Goal: Obtain resource: Download file/media

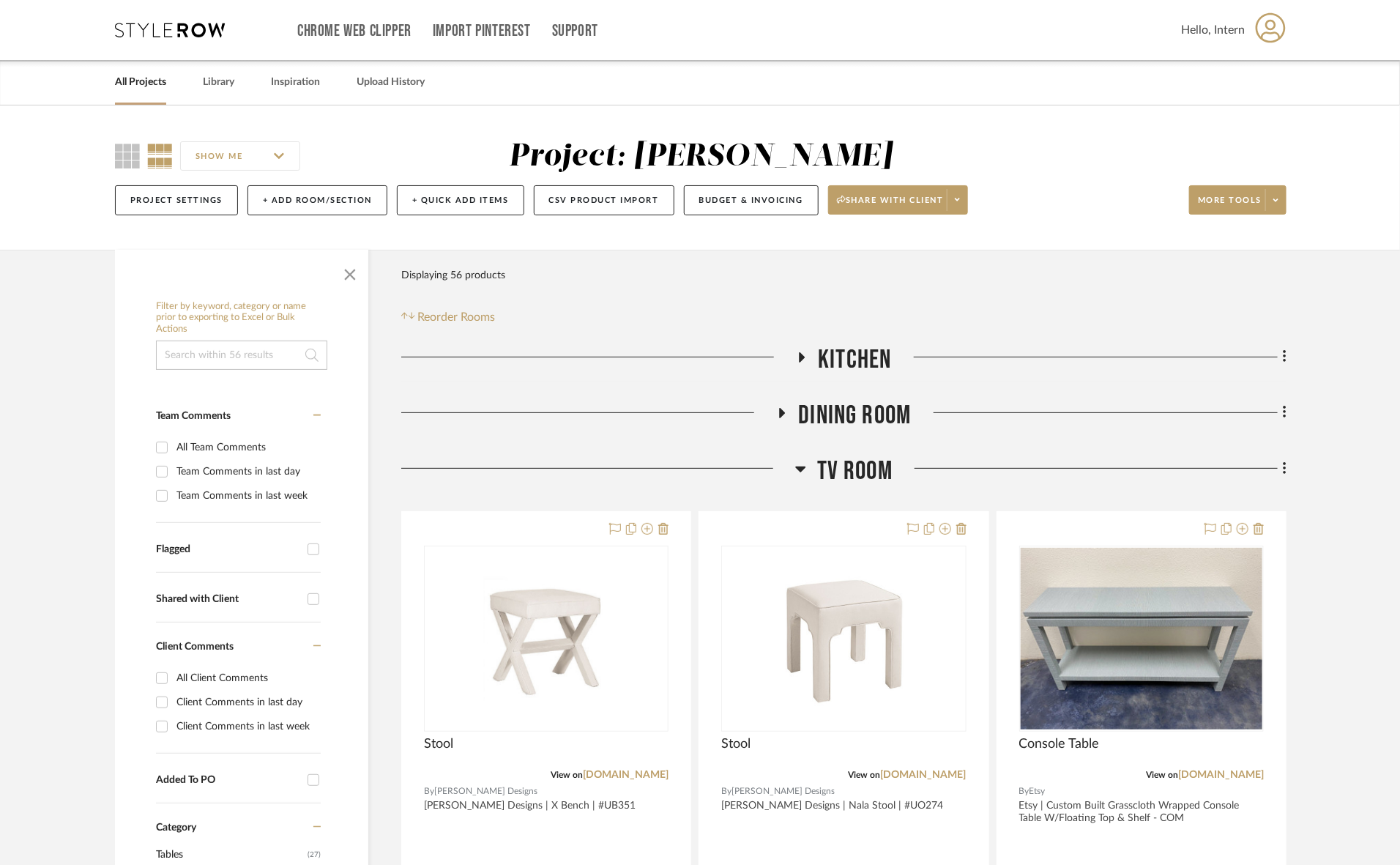
click at [834, 480] on span "TV ROOM" at bounding box center [855, 471] width 76 height 32
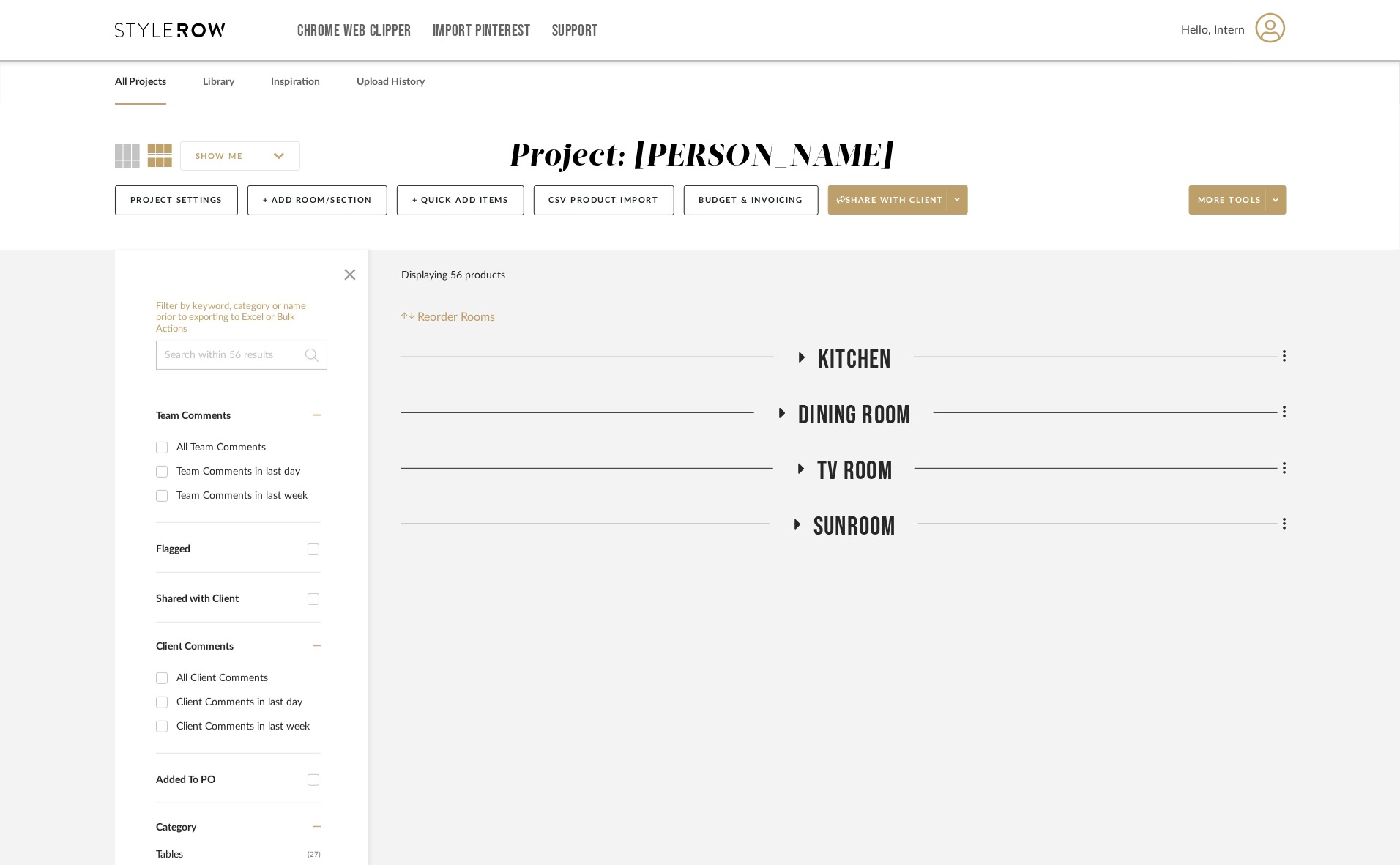
click at [832, 320] on div "Filter Products Displaying 56 products Reorder Rooms" at bounding box center [844, 293] width 885 height 65
click at [831, 357] on span "Kitchen" at bounding box center [855, 360] width 74 height 32
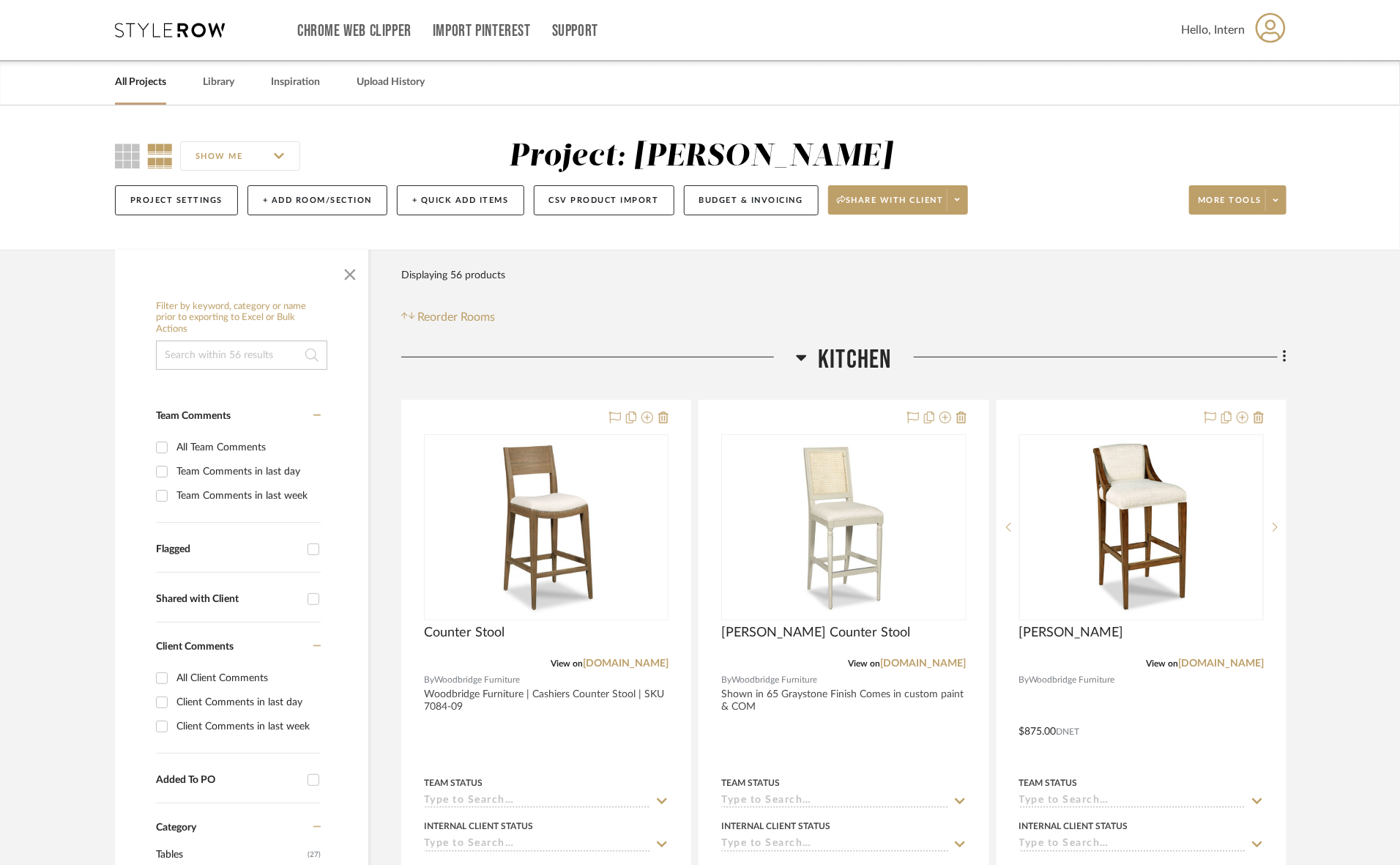
click at [831, 357] on span "Kitchen" at bounding box center [855, 360] width 74 height 32
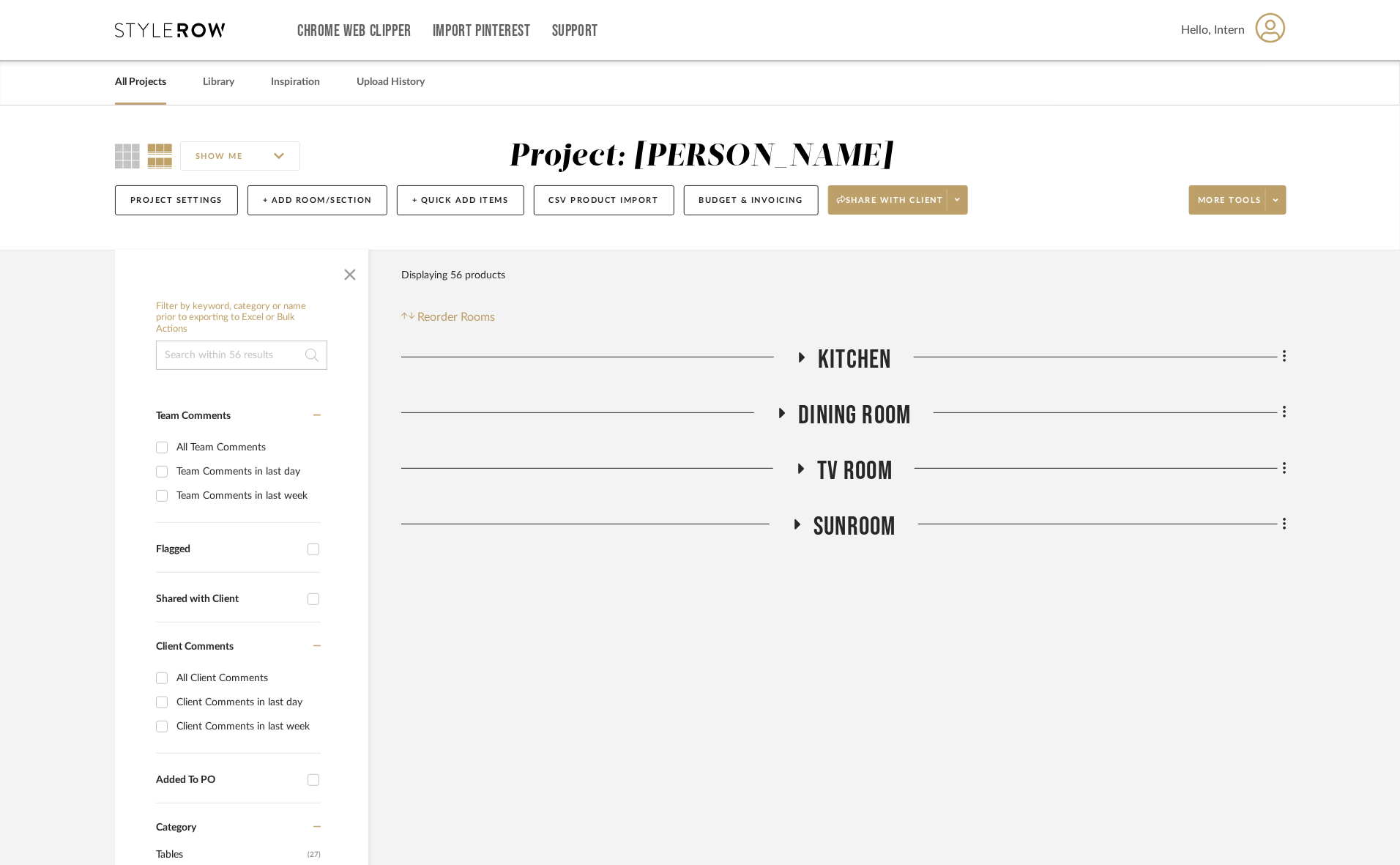
click at [859, 353] on span "Kitchen" at bounding box center [855, 360] width 74 height 32
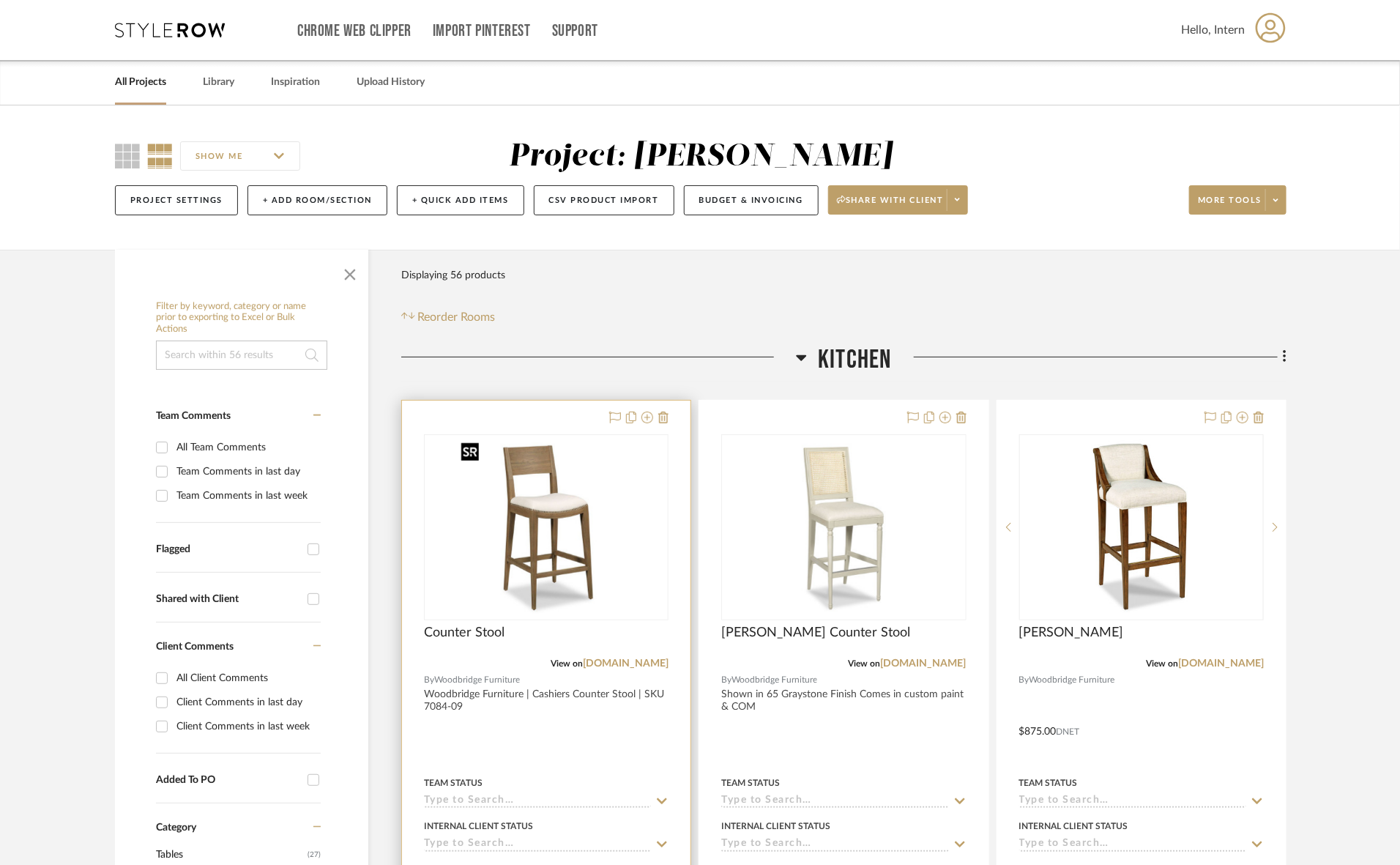
click at [522, 510] on img "0" at bounding box center [546, 527] width 183 height 183
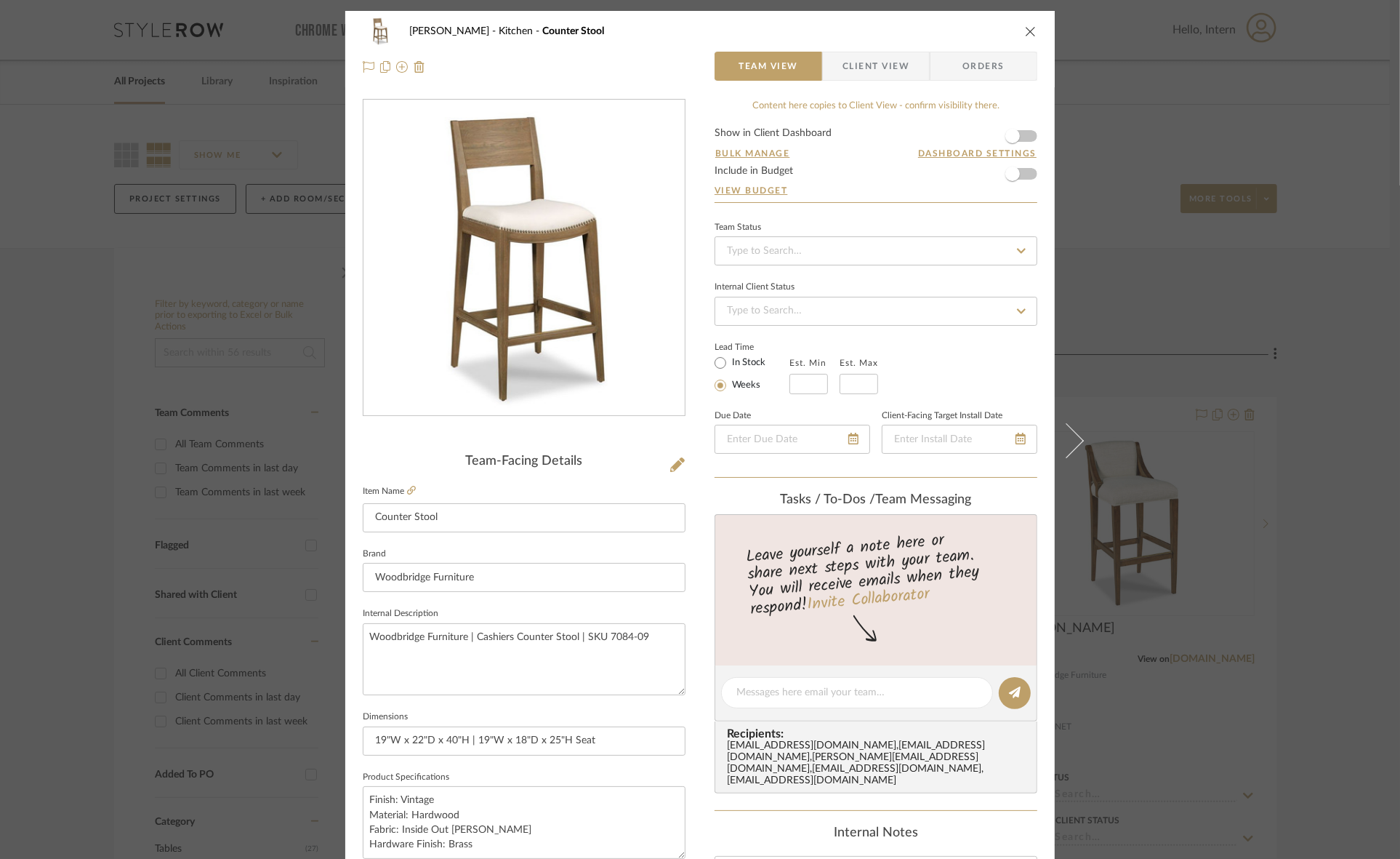
click at [859, 63] on span "Client View" at bounding box center [876, 66] width 67 height 29
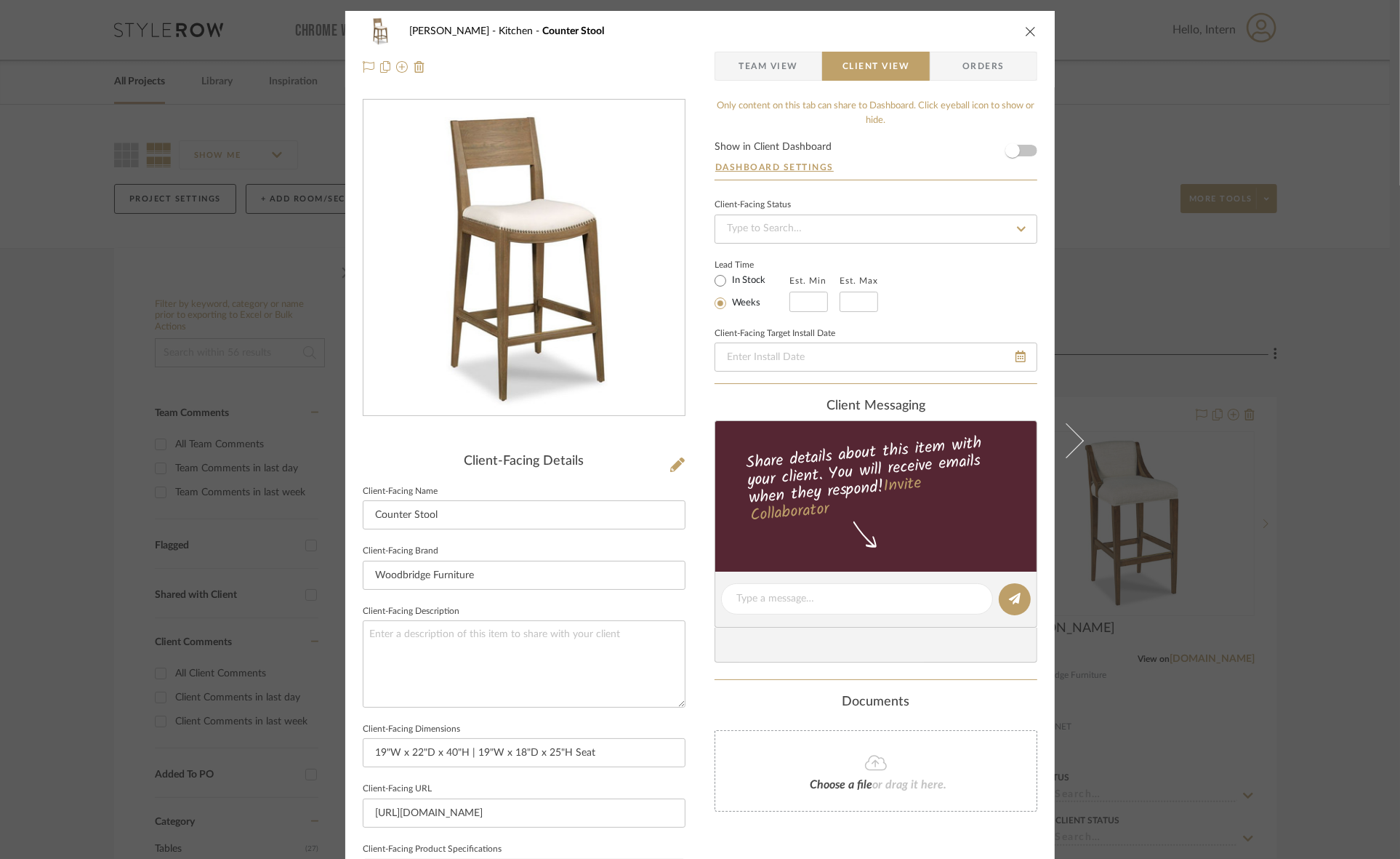
click at [1280, 419] on div "Murray Kitchen Counter Stool Team View Client View Orders Client-Facing Details…" at bounding box center [700, 430] width 1400 height 859
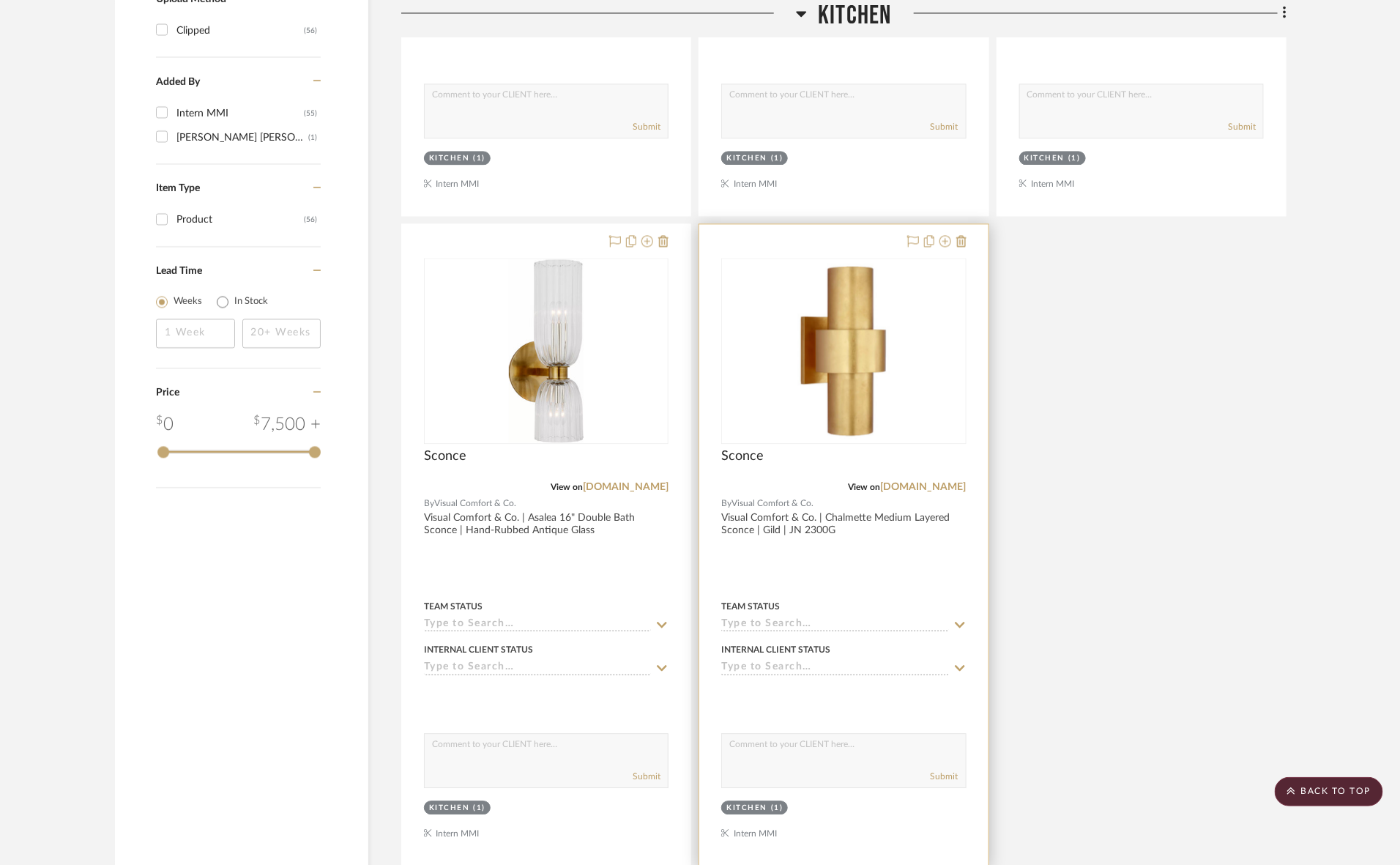
scroll to position [1648, 0]
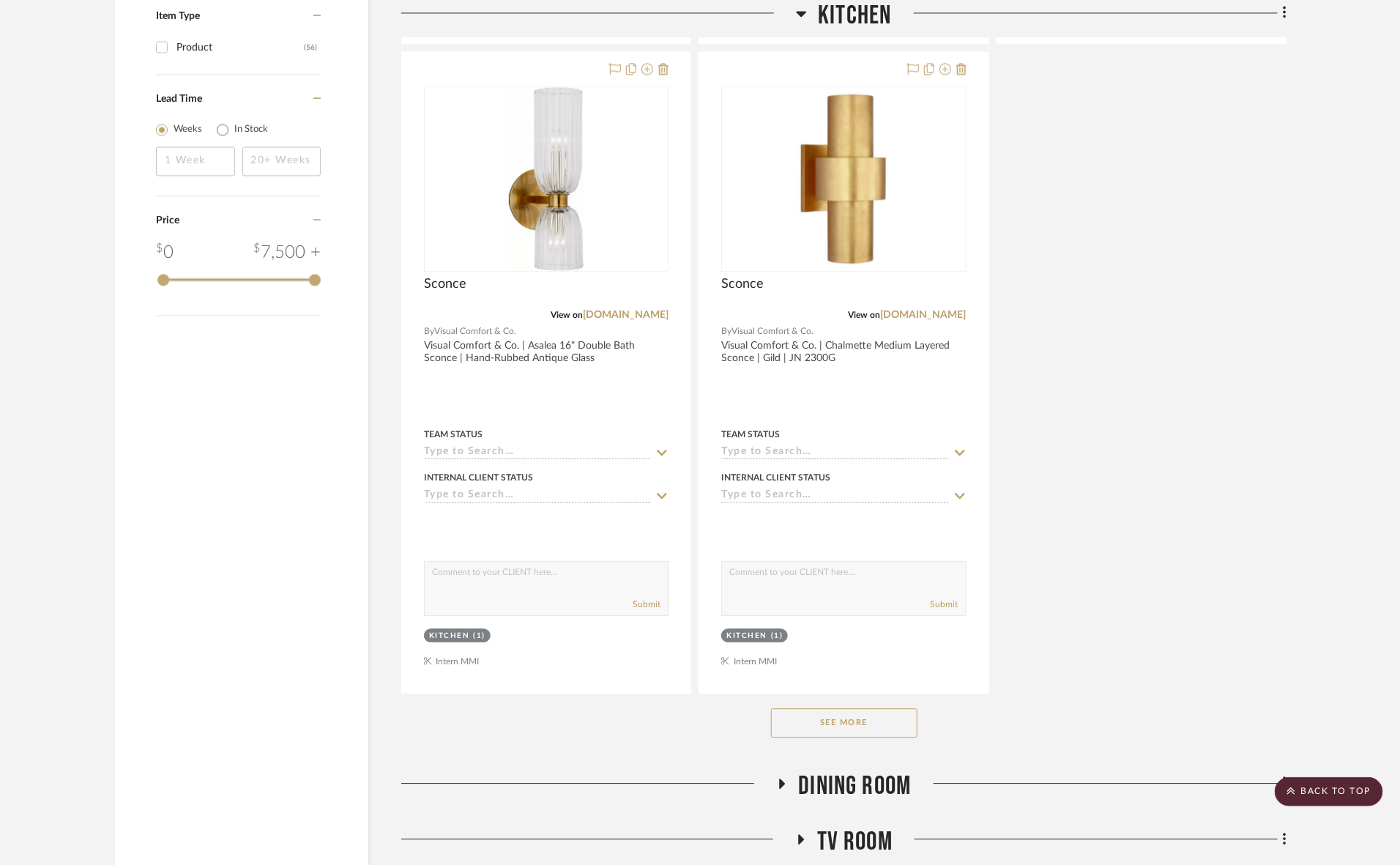
click at [875, 712] on button "See More" at bounding box center [844, 723] width 146 height 29
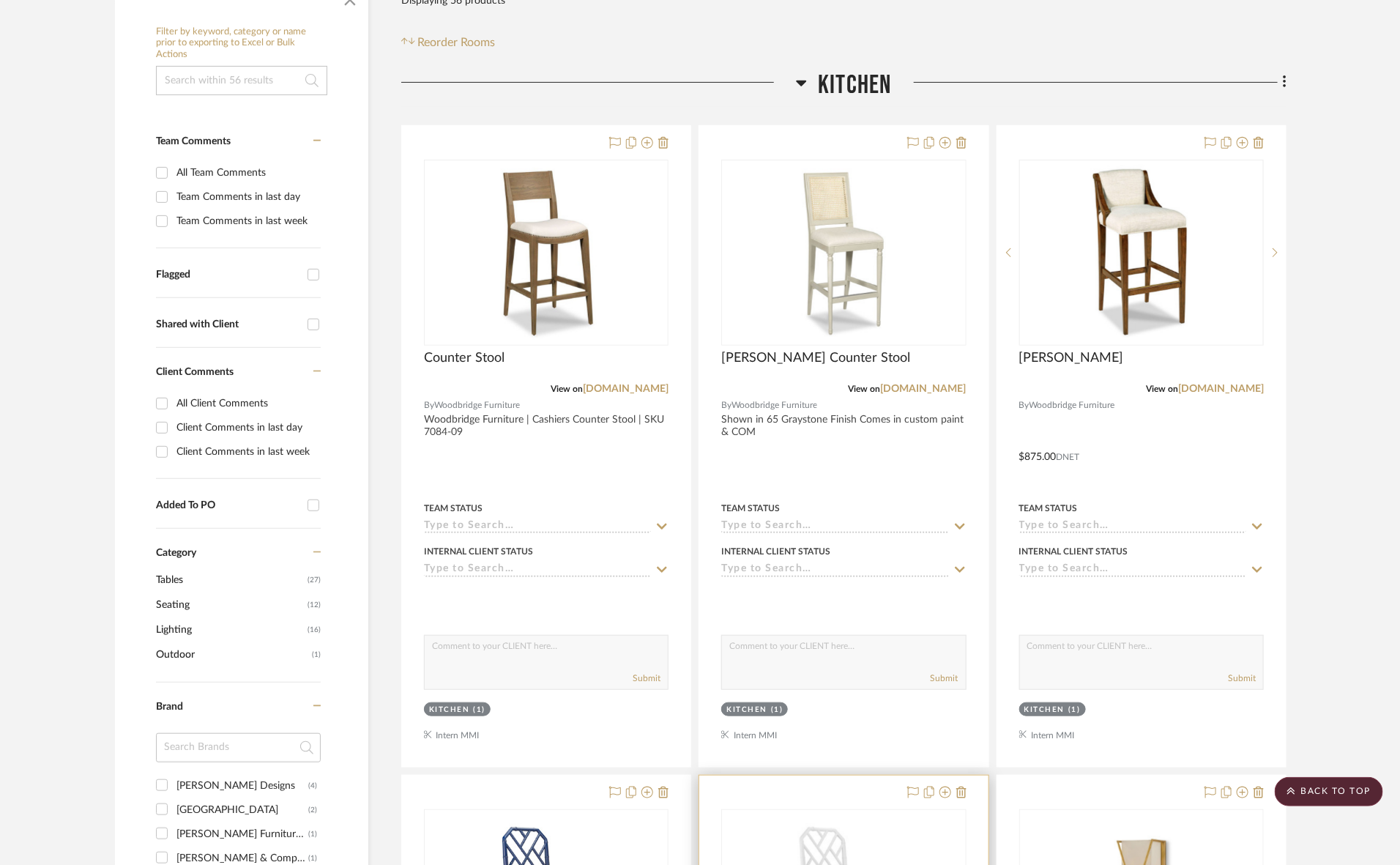
scroll to position [0, 0]
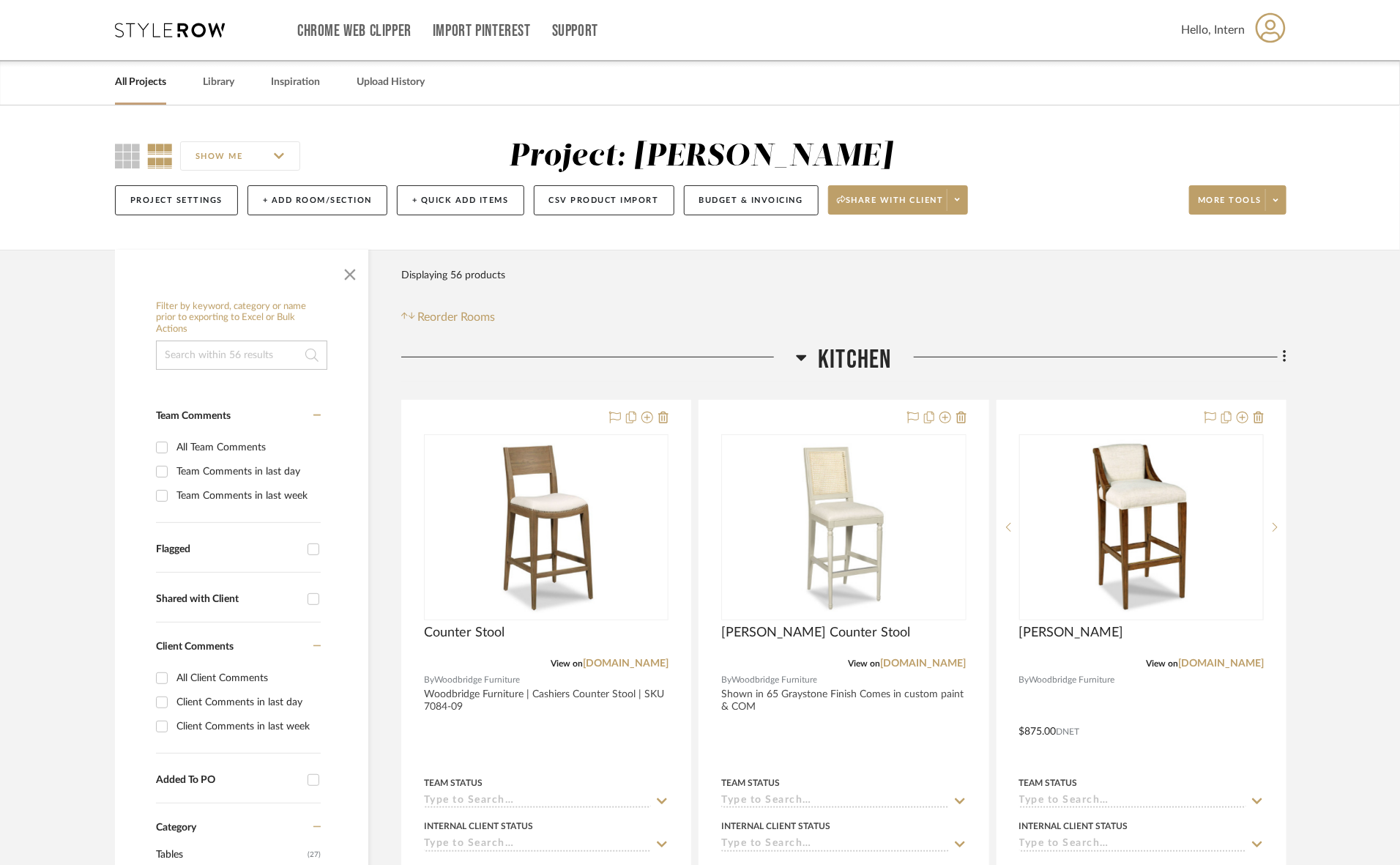
click at [825, 349] on span "Kitchen" at bounding box center [855, 360] width 74 height 32
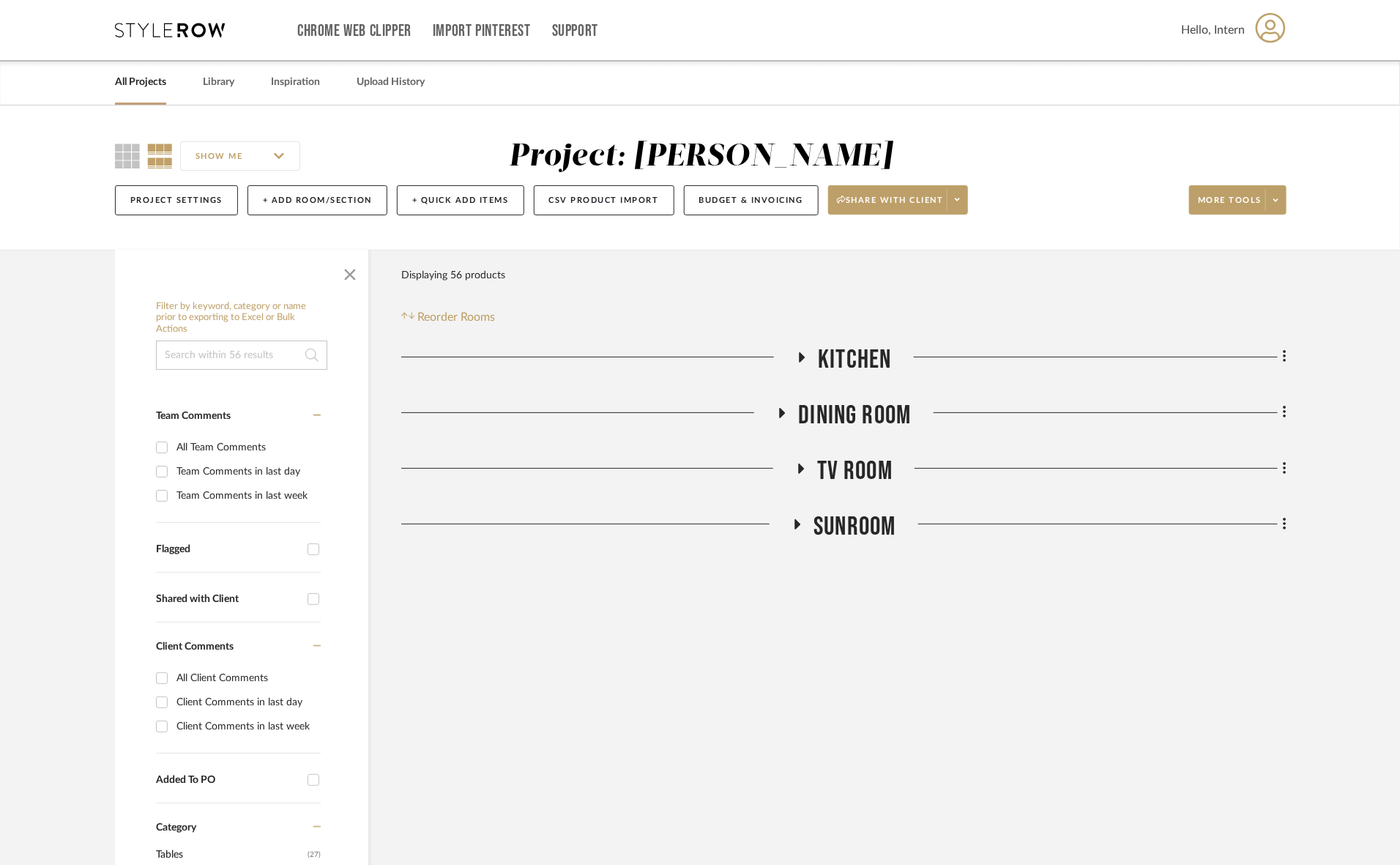
click at [825, 407] on span "Dining Room" at bounding box center [854, 416] width 113 height 32
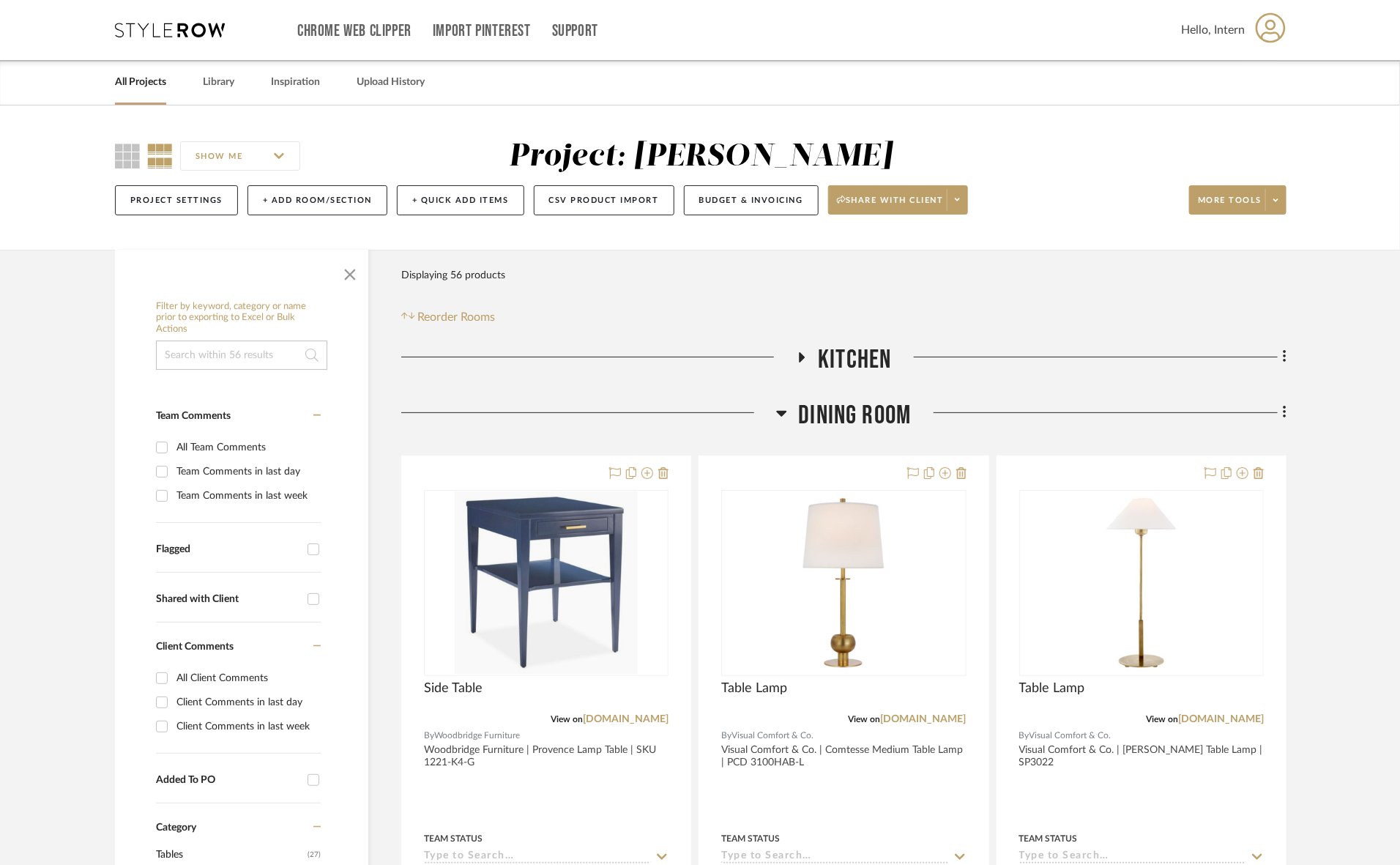
click at [803, 416] on span "Dining Room" at bounding box center [854, 416] width 113 height 32
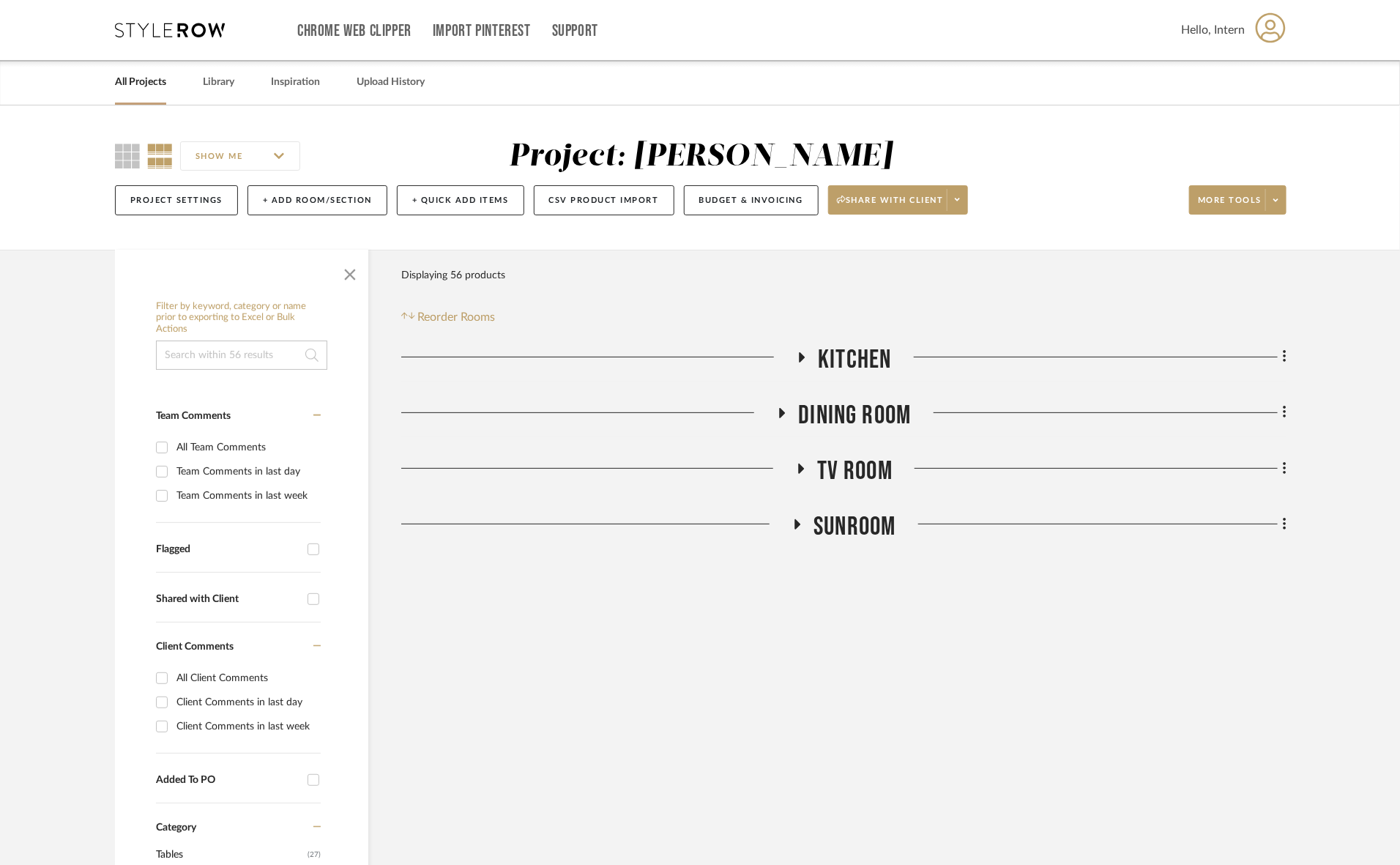
click at [839, 463] on span "TV ROOM" at bounding box center [855, 471] width 76 height 32
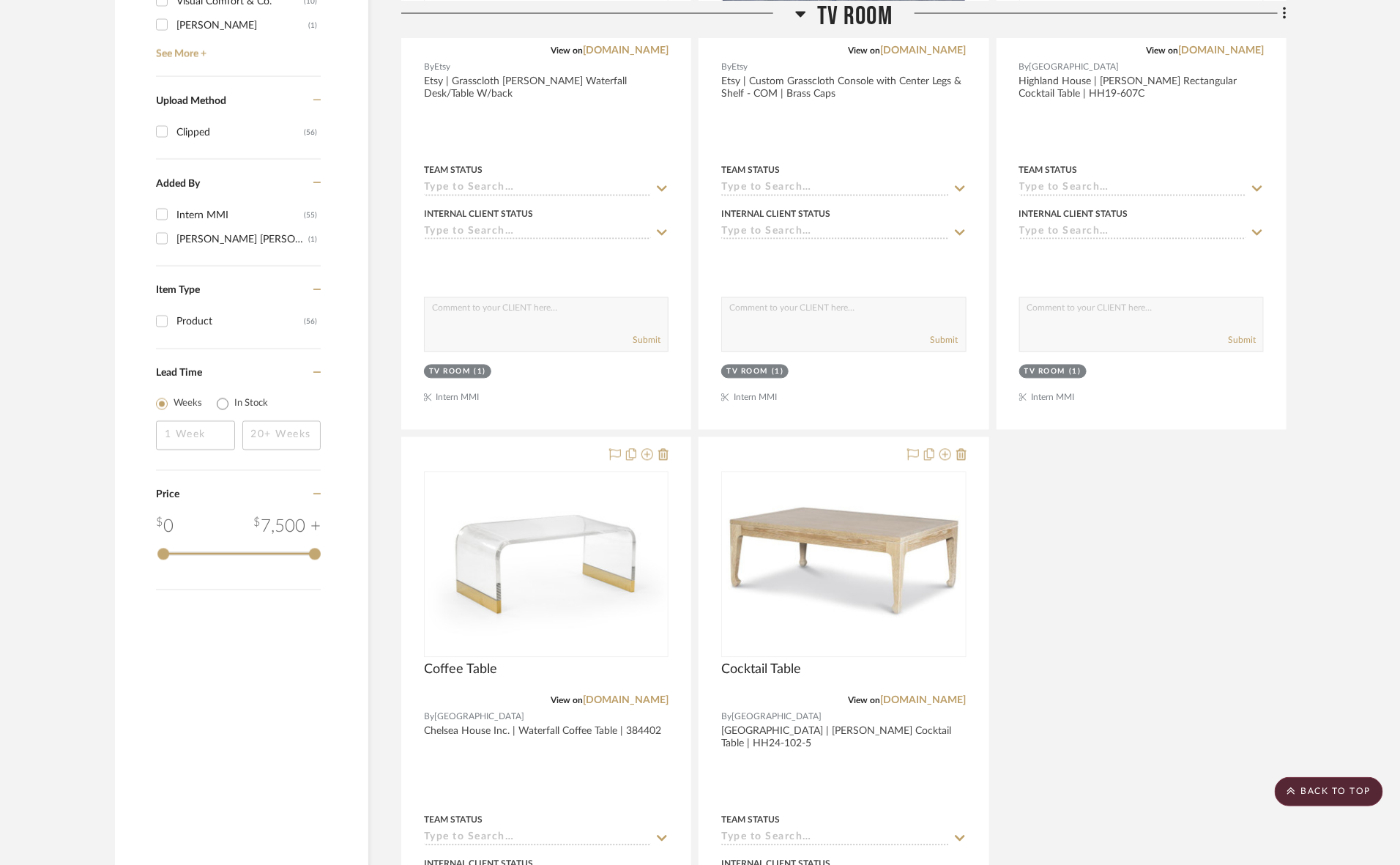
scroll to position [1818, 0]
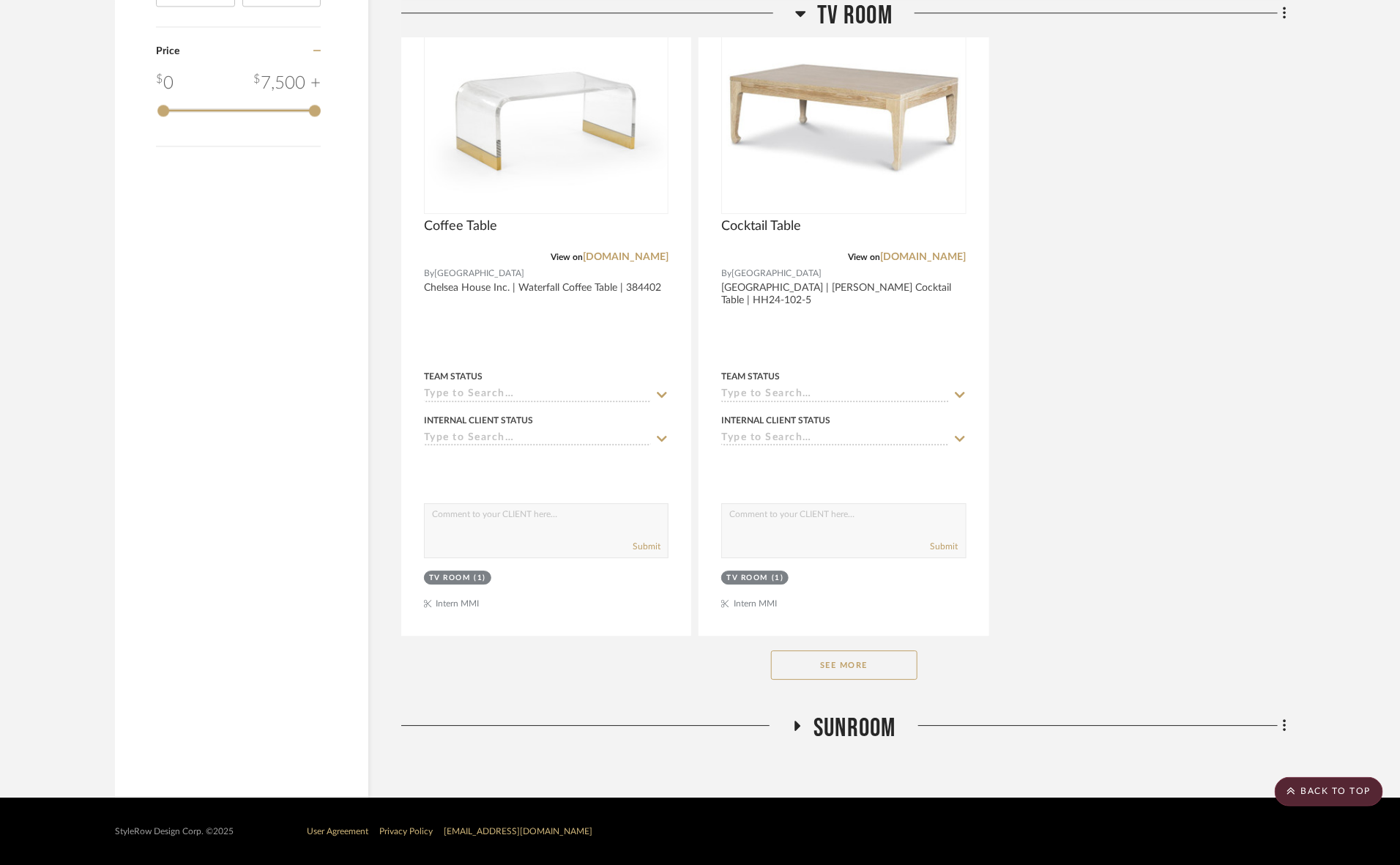
click at [850, 665] on button "See More" at bounding box center [844, 665] width 146 height 29
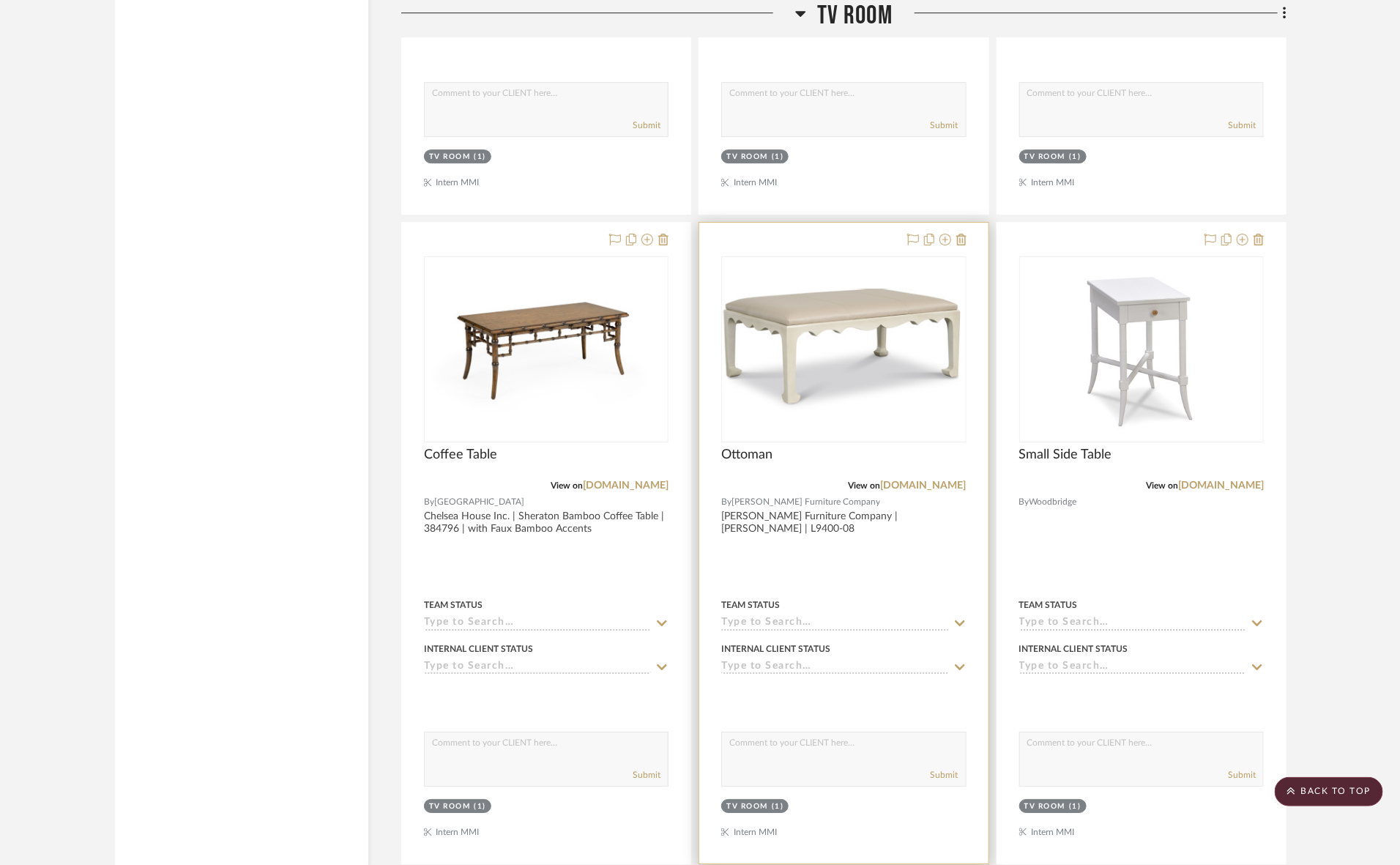
scroll to position [2092, 0]
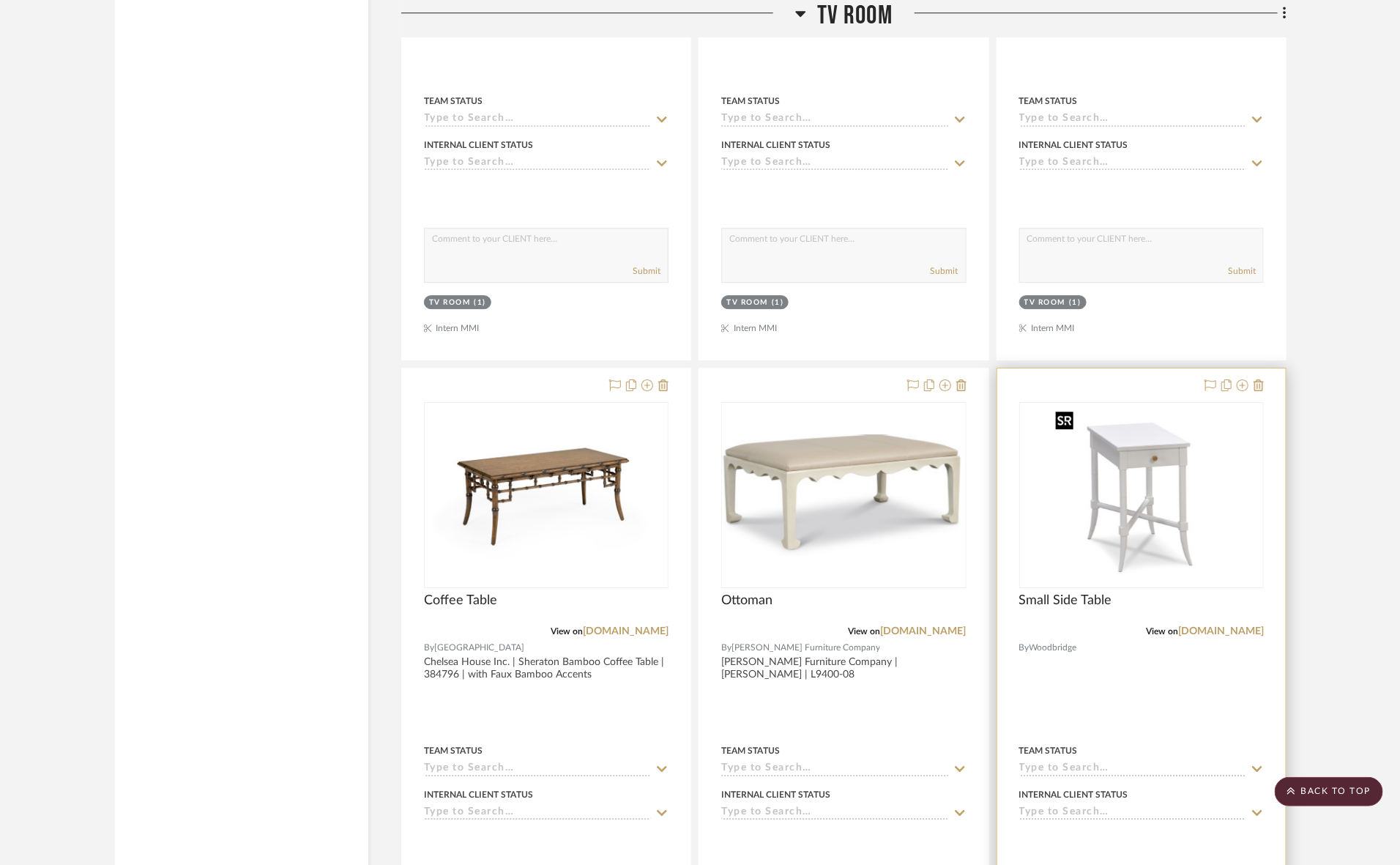
click at [1172, 519] on img "0" at bounding box center [1141, 494] width 183 height 183
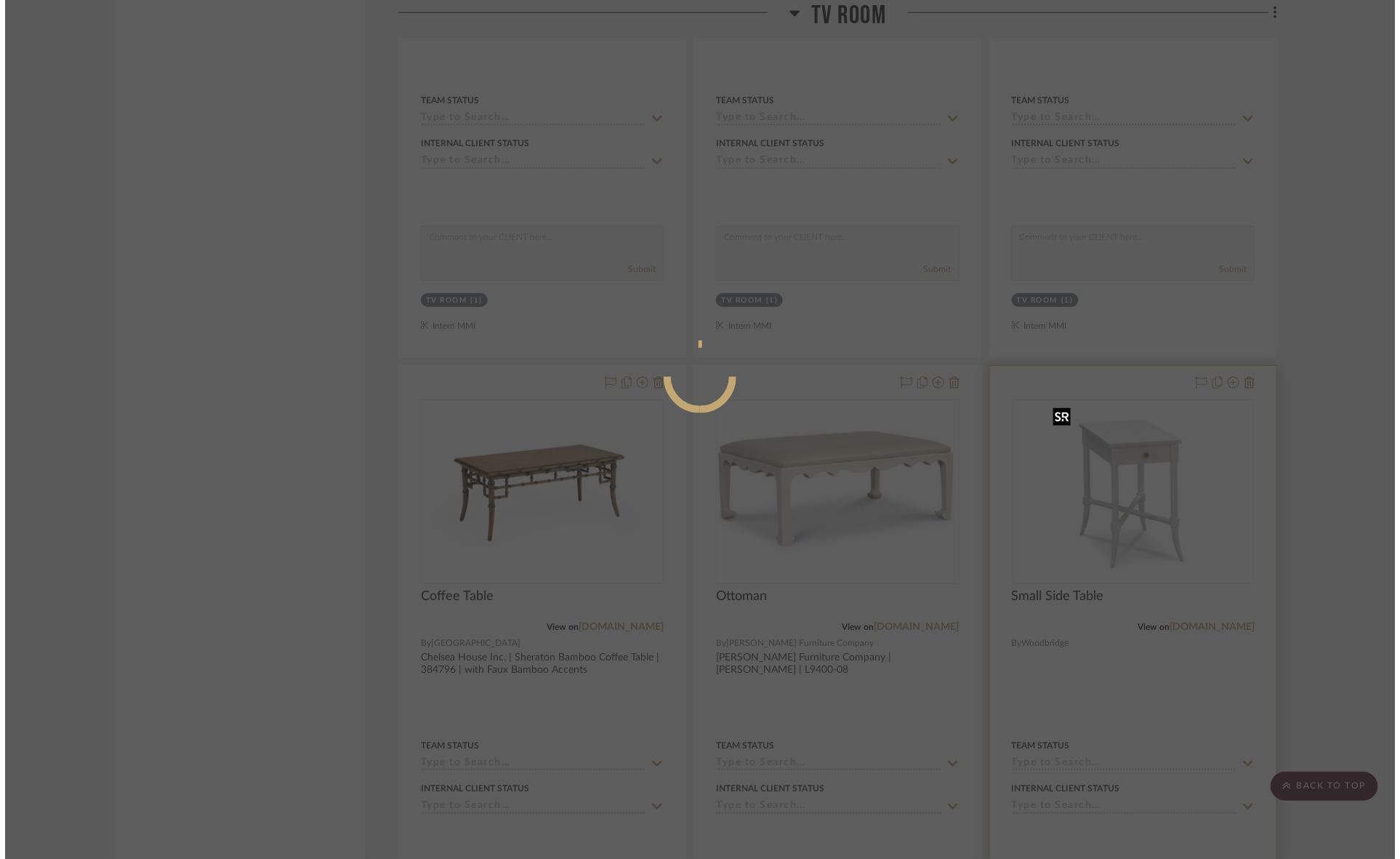
scroll to position [0, 0]
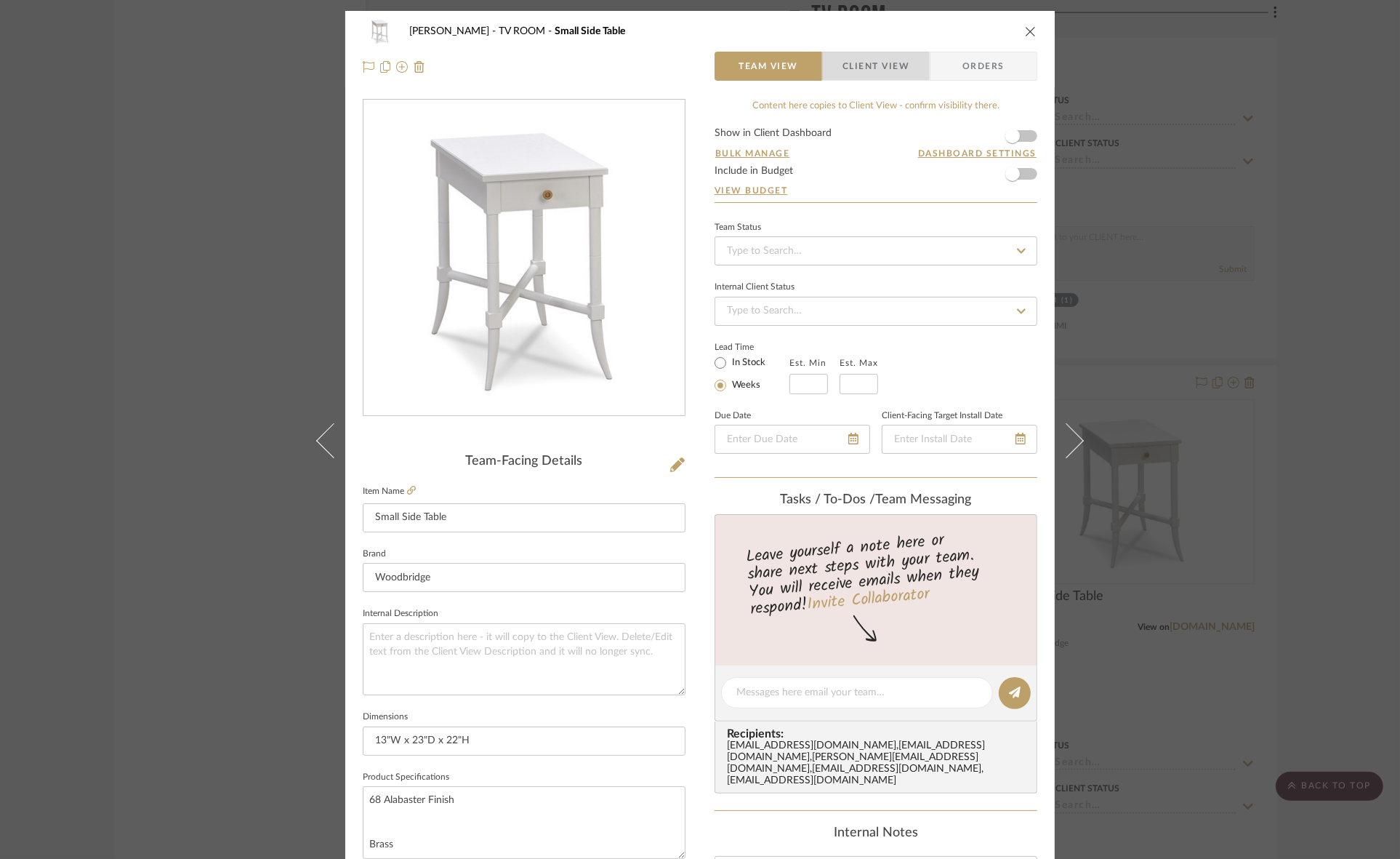
click at [859, 60] on span "Client View" at bounding box center [876, 66] width 67 height 29
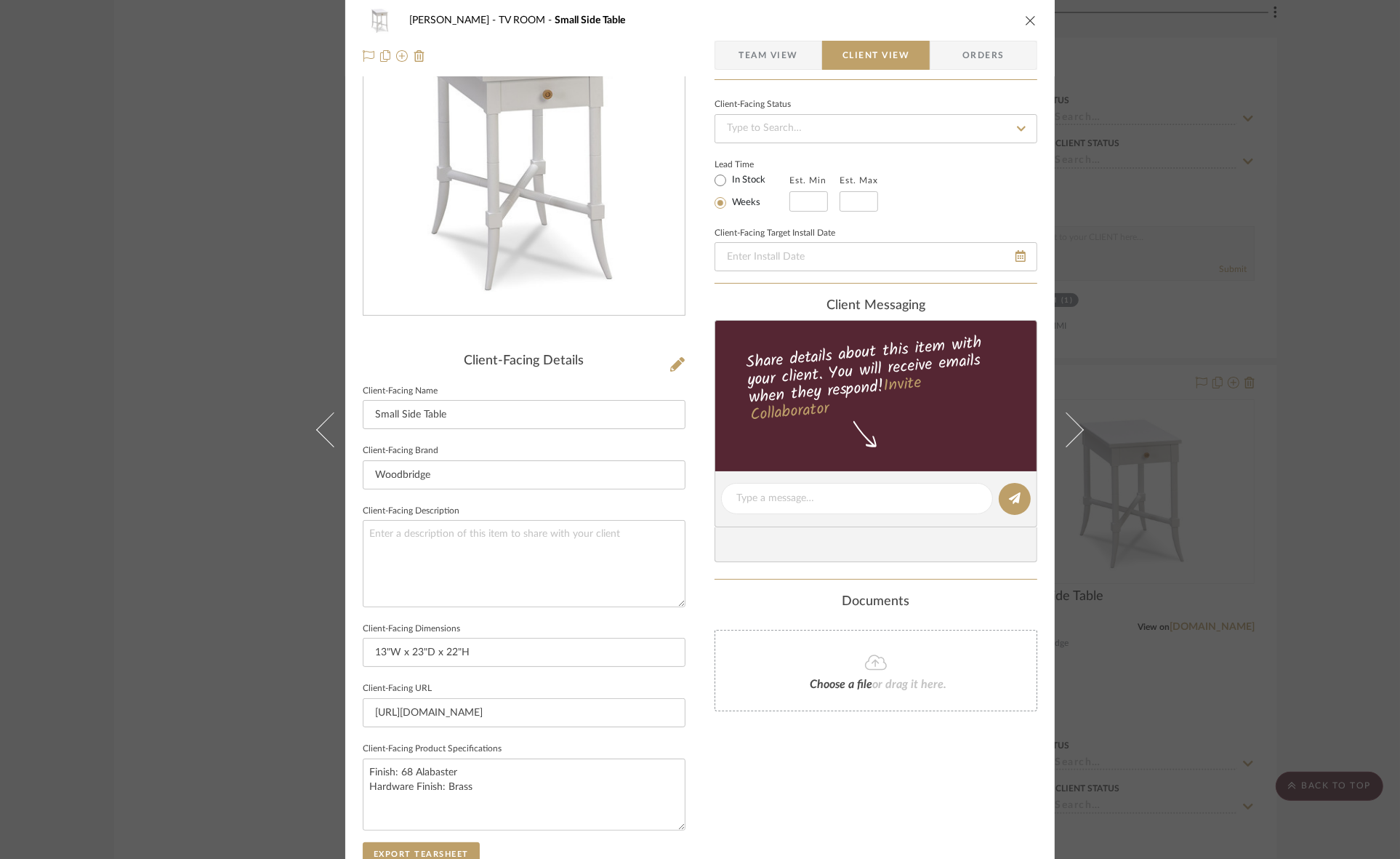
scroll to position [337, 0]
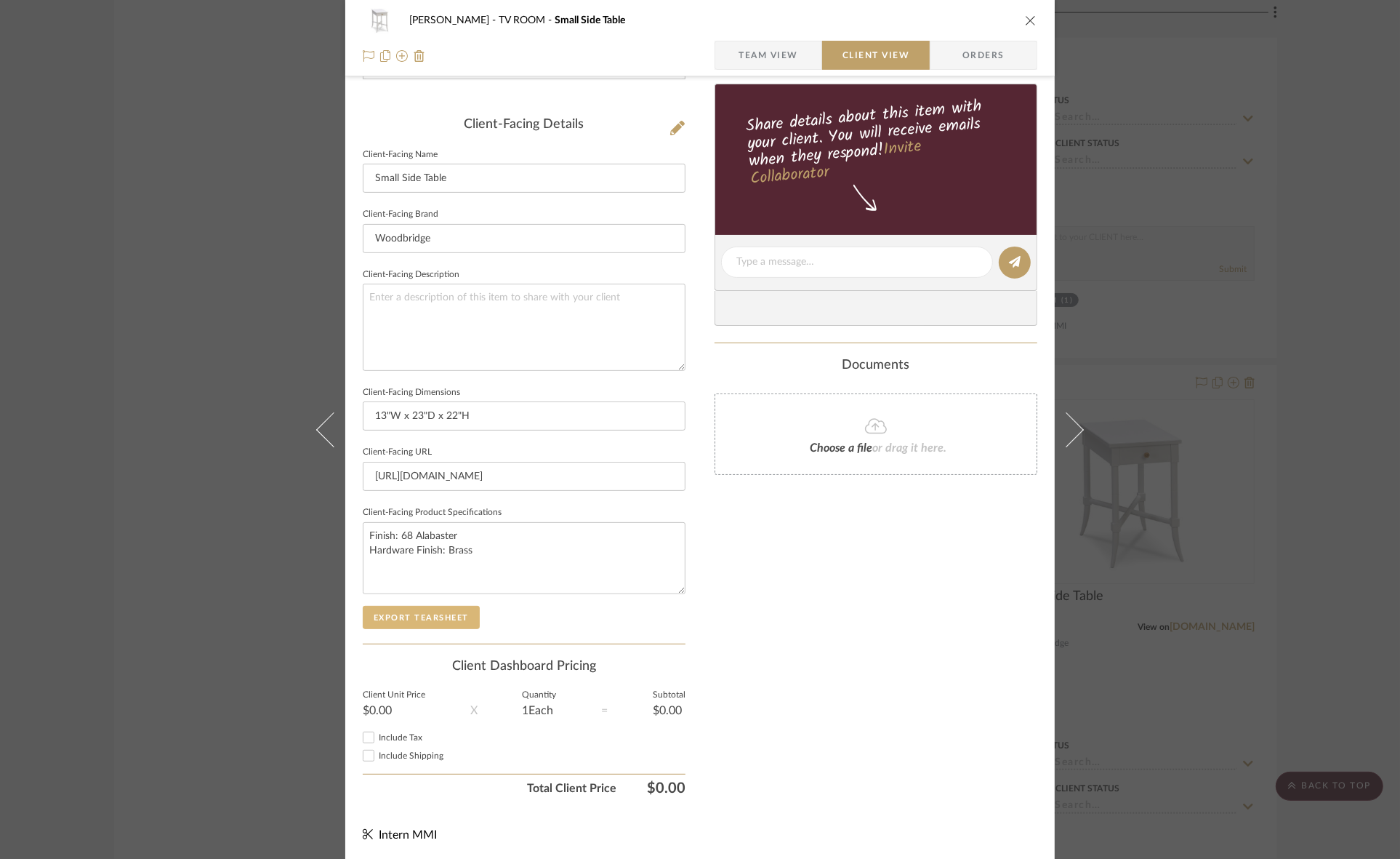
click at [471, 619] on button "Export Tearsheet" at bounding box center [421, 617] width 117 height 23
click at [1212, 215] on div "Murray TV ROOM Small Side Table Team View Client View Orders Client-Facing Deta…" at bounding box center [700, 430] width 1400 height 859
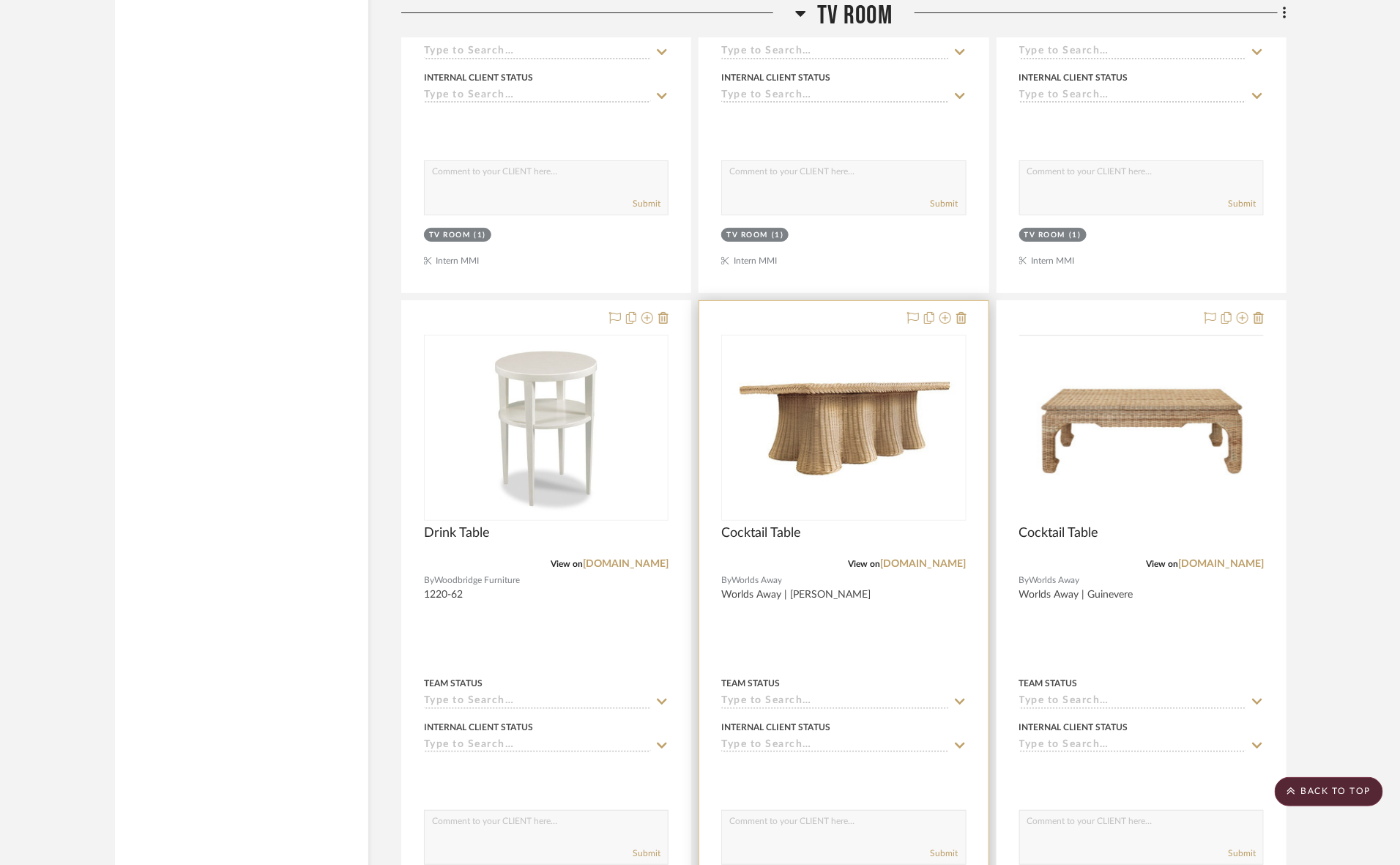
scroll to position [2824, 0]
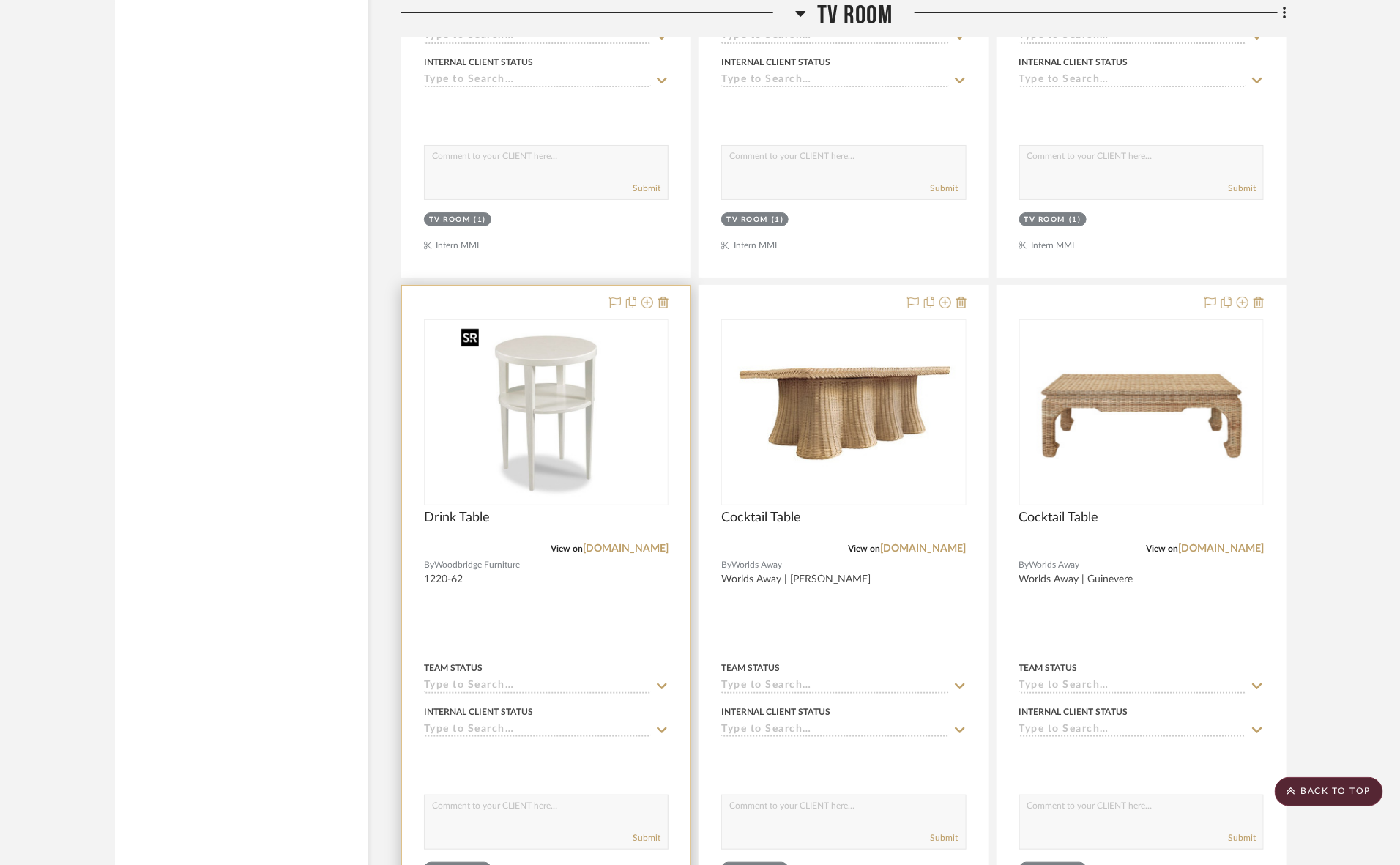
click at [0, 0] on img at bounding box center [0, 0] width 0 height 0
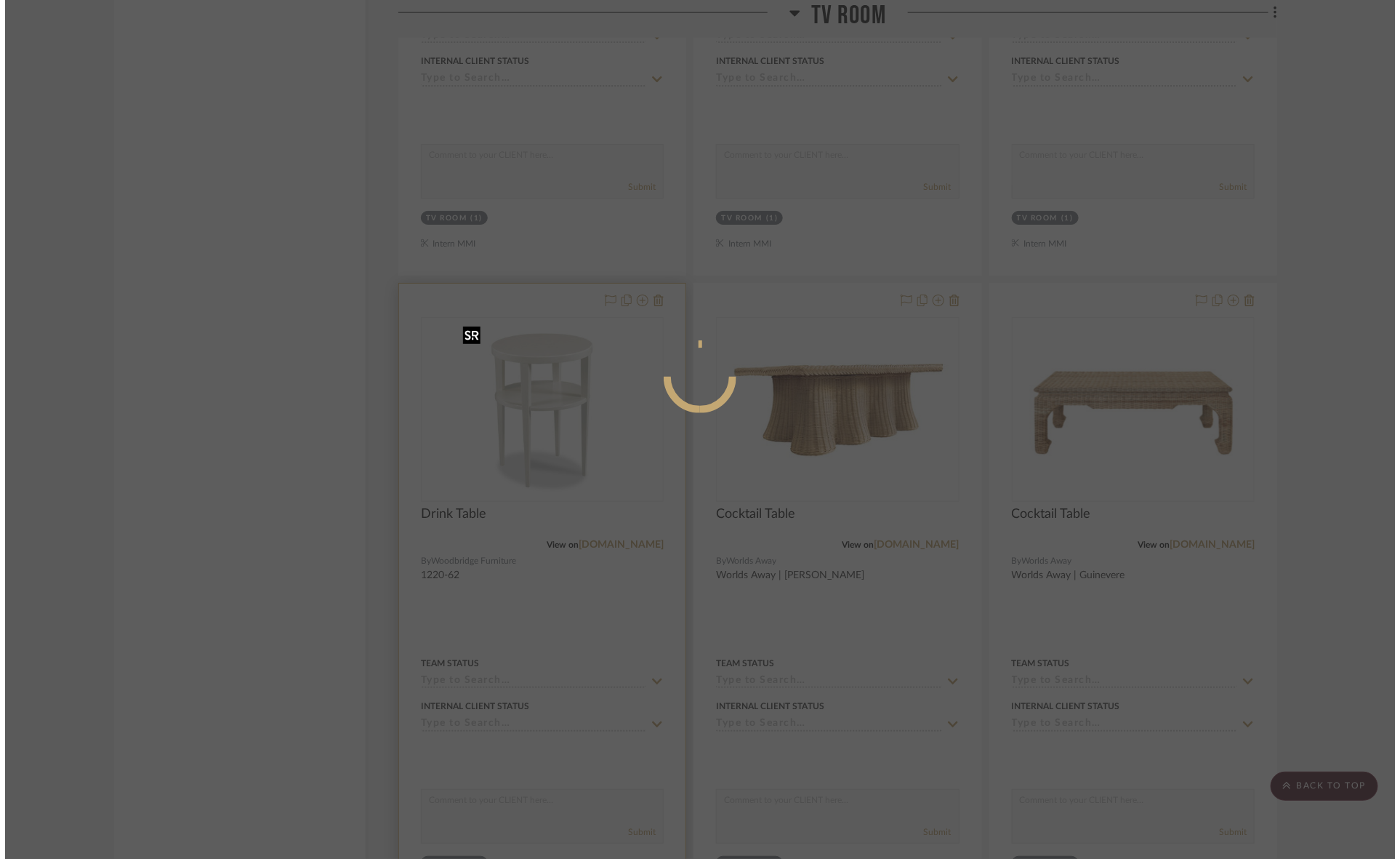
scroll to position [0, 0]
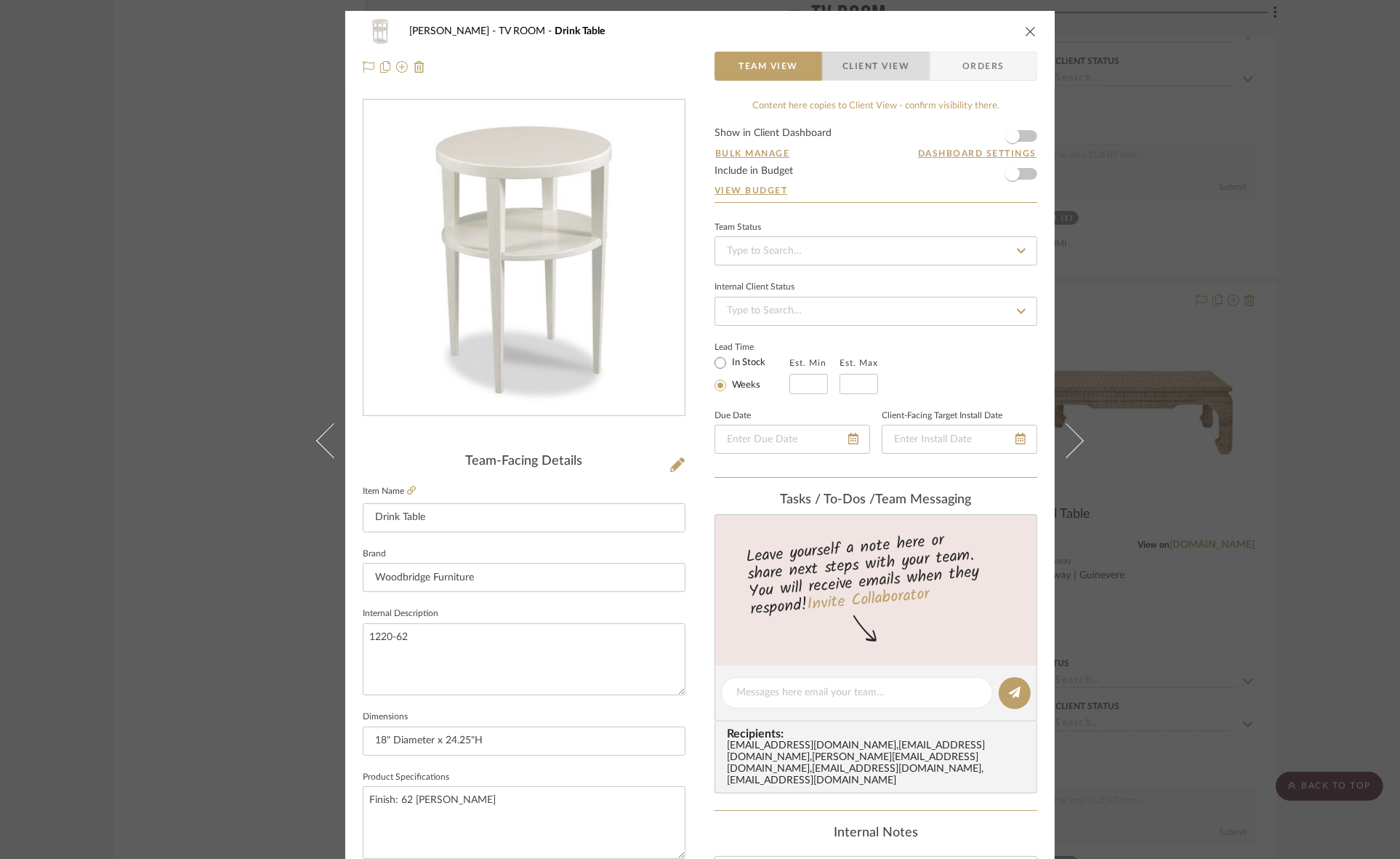
click at [870, 61] on span "Client View" at bounding box center [876, 66] width 67 height 29
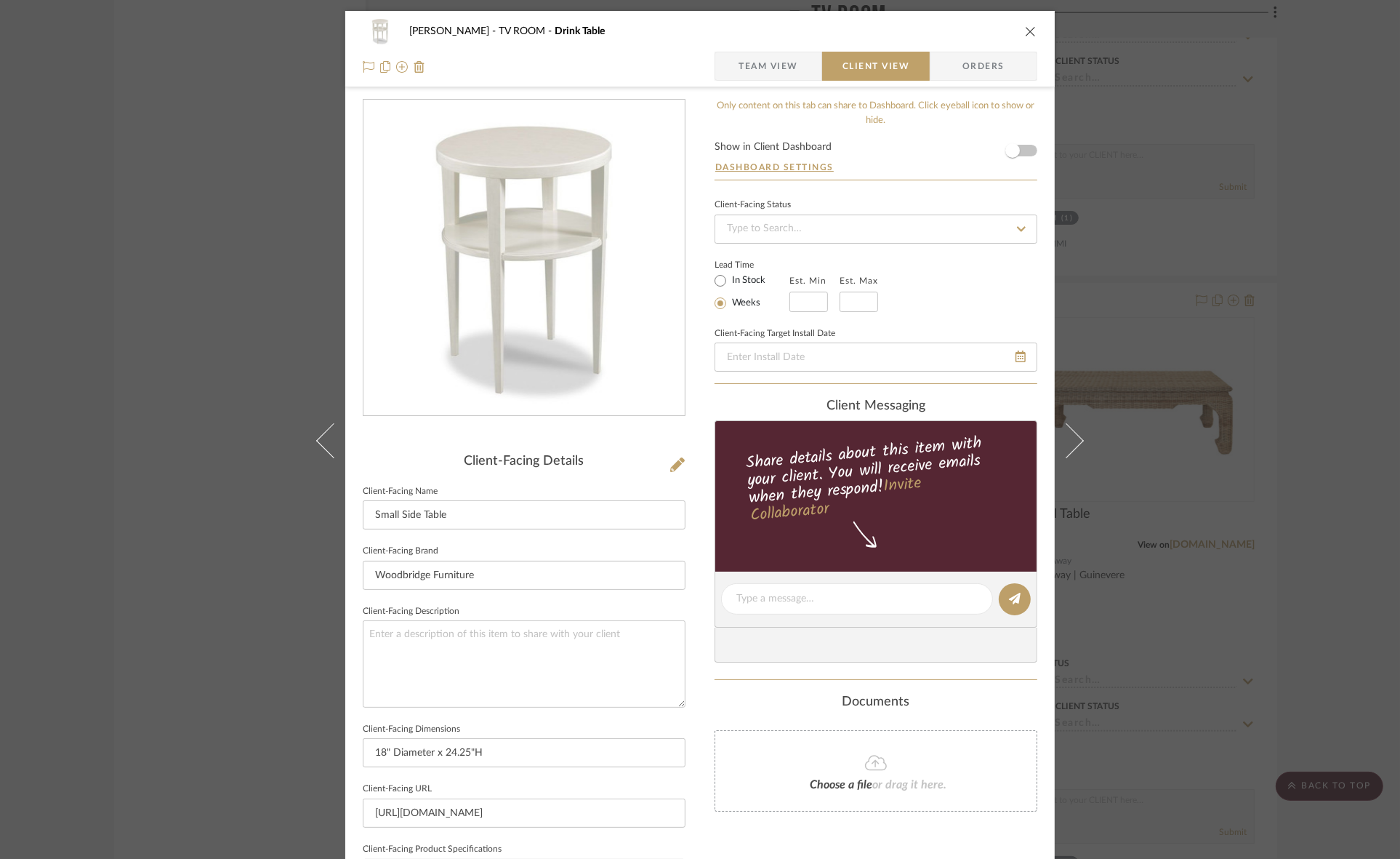
scroll to position [337, 0]
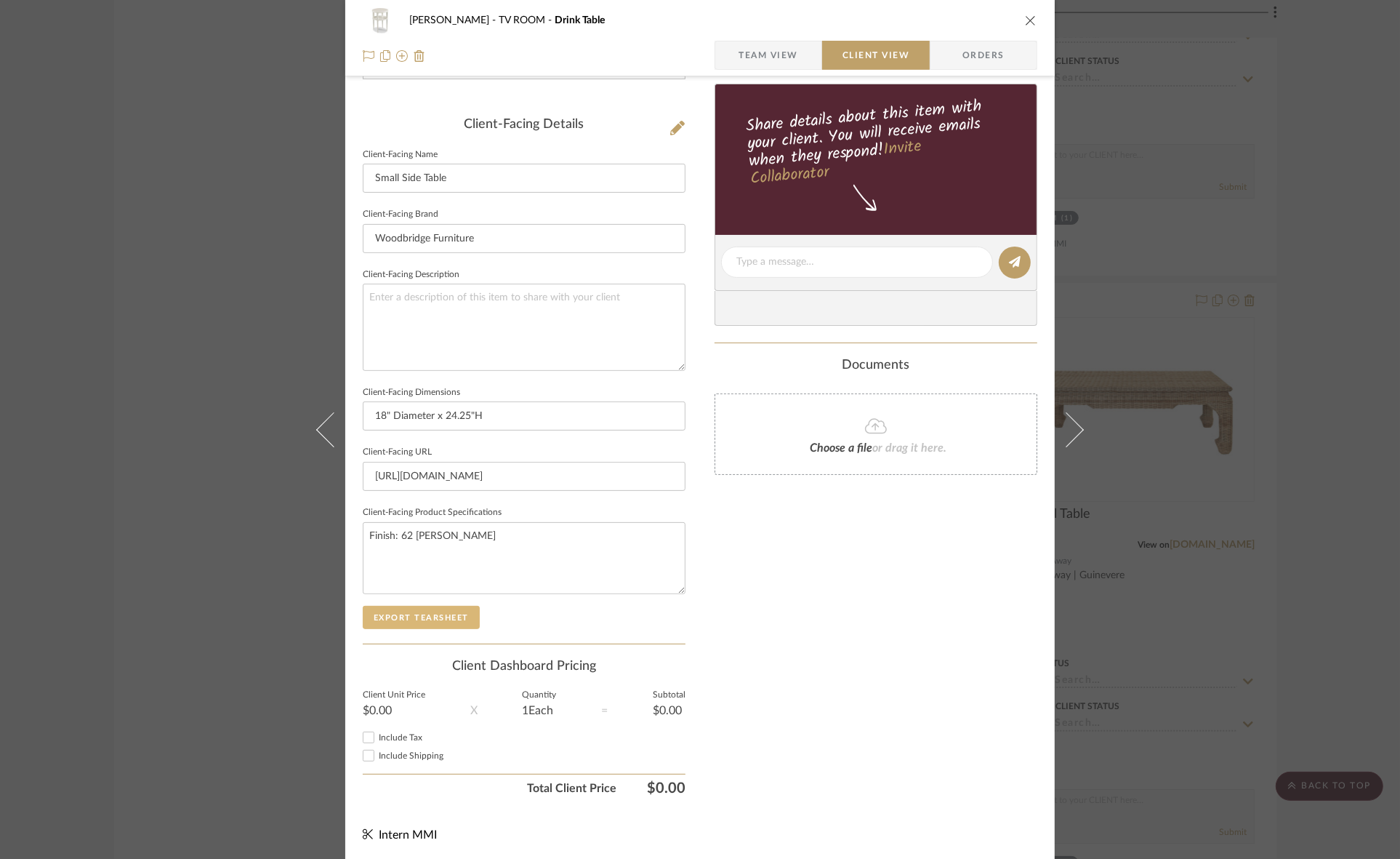
click at [456, 618] on button "Export Tearsheet" at bounding box center [421, 617] width 117 height 23
click at [1255, 357] on div "Murray TV ROOM Drink Table Team View Client View Orders Client-Facing Details C…" at bounding box center [700, 430] width 1400 height 859
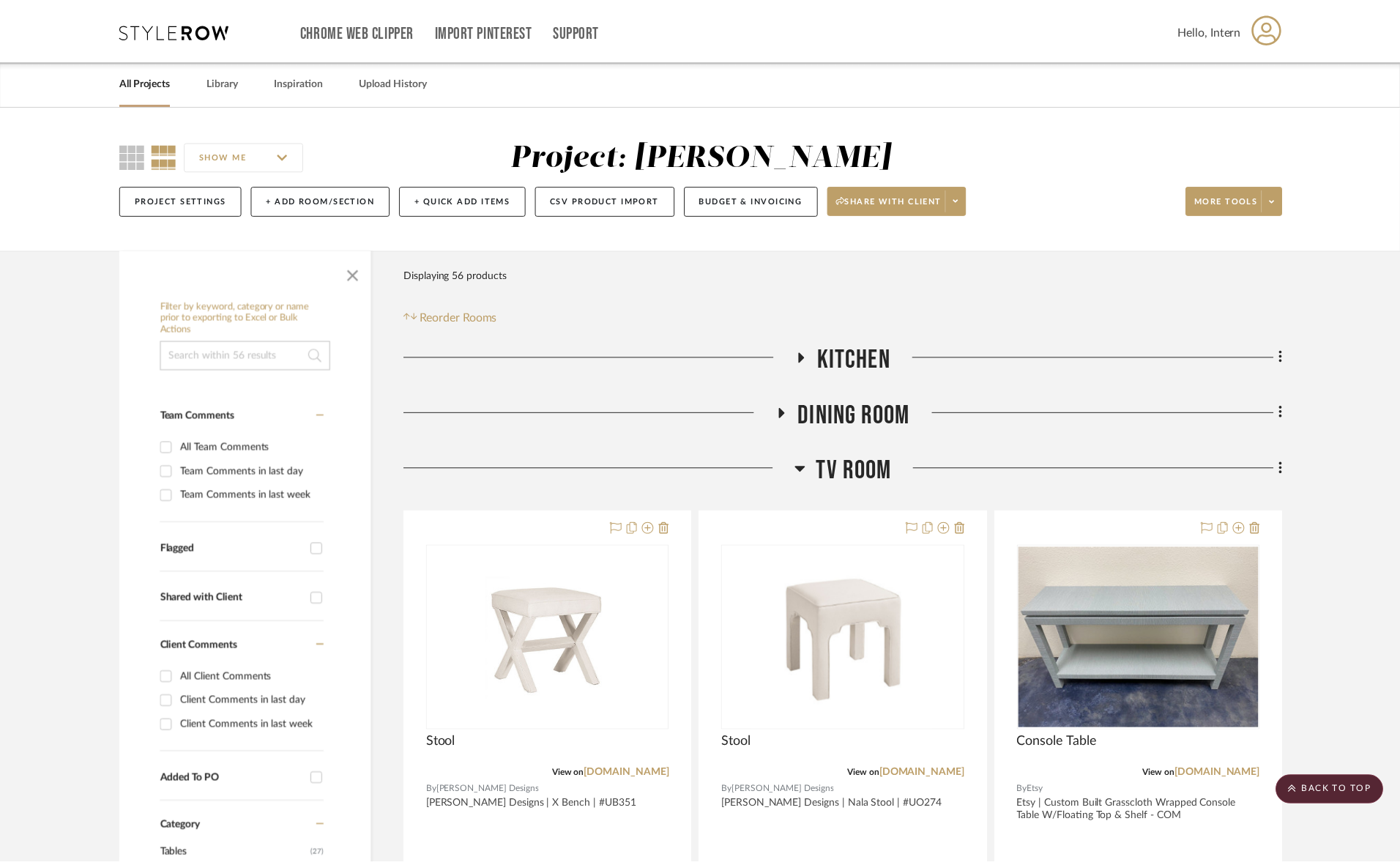
scroll to position [2824, 0]
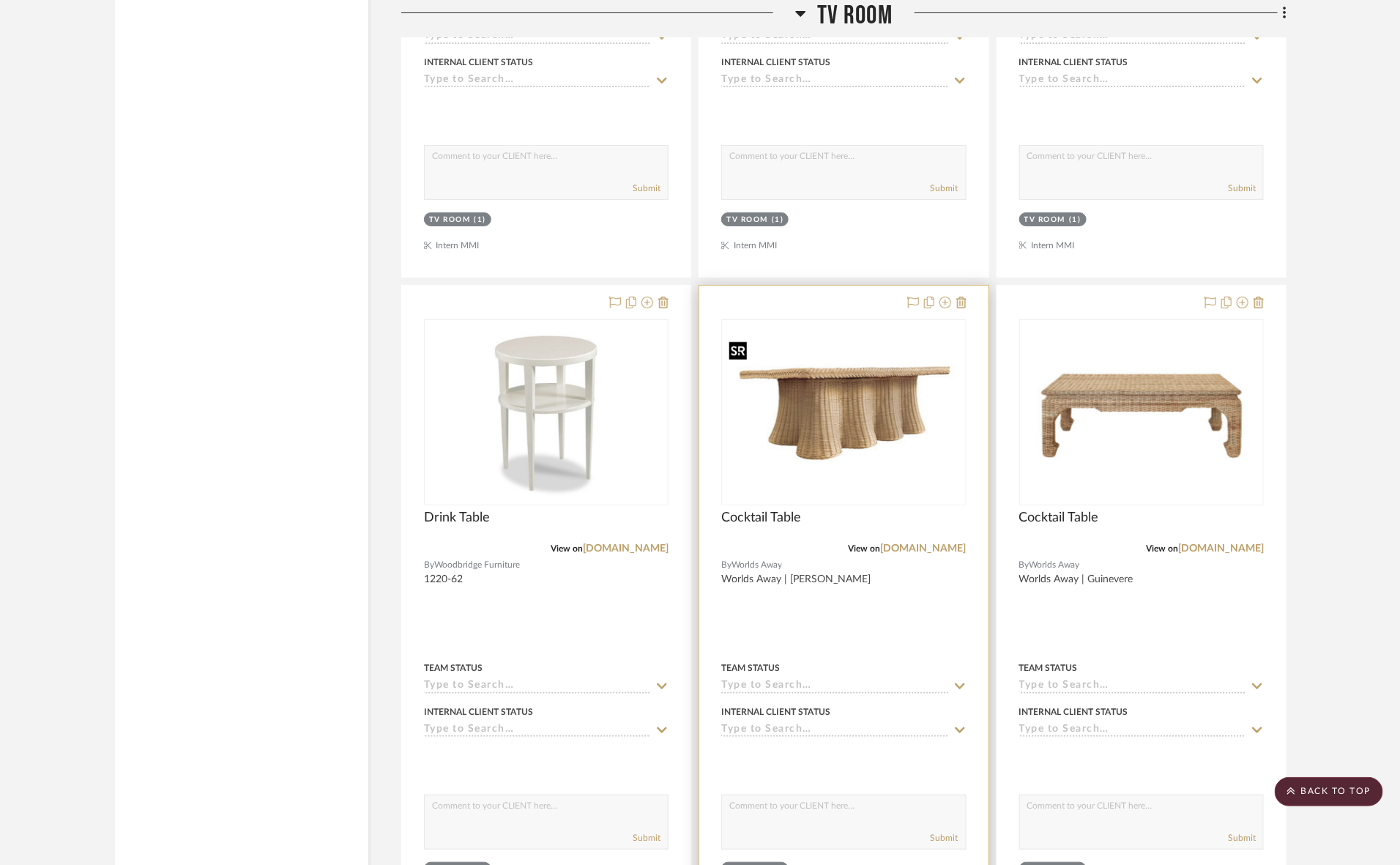
click at [820, 441] on img "0" at bounding box center [844, 412] width 241 height 157
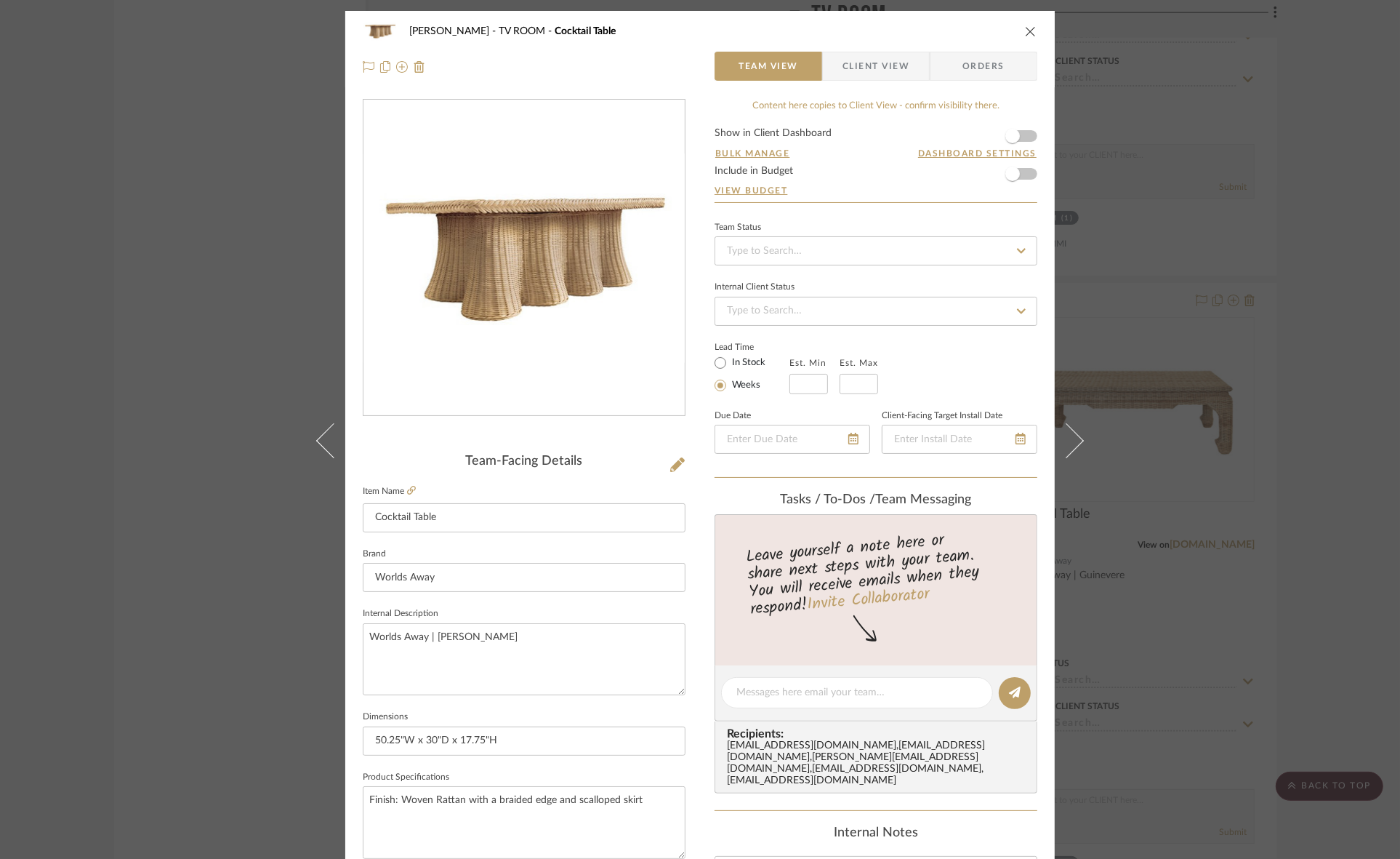
click at [878, 55] on span "Client View" at bounding box center [876, 66] width 67 height 29
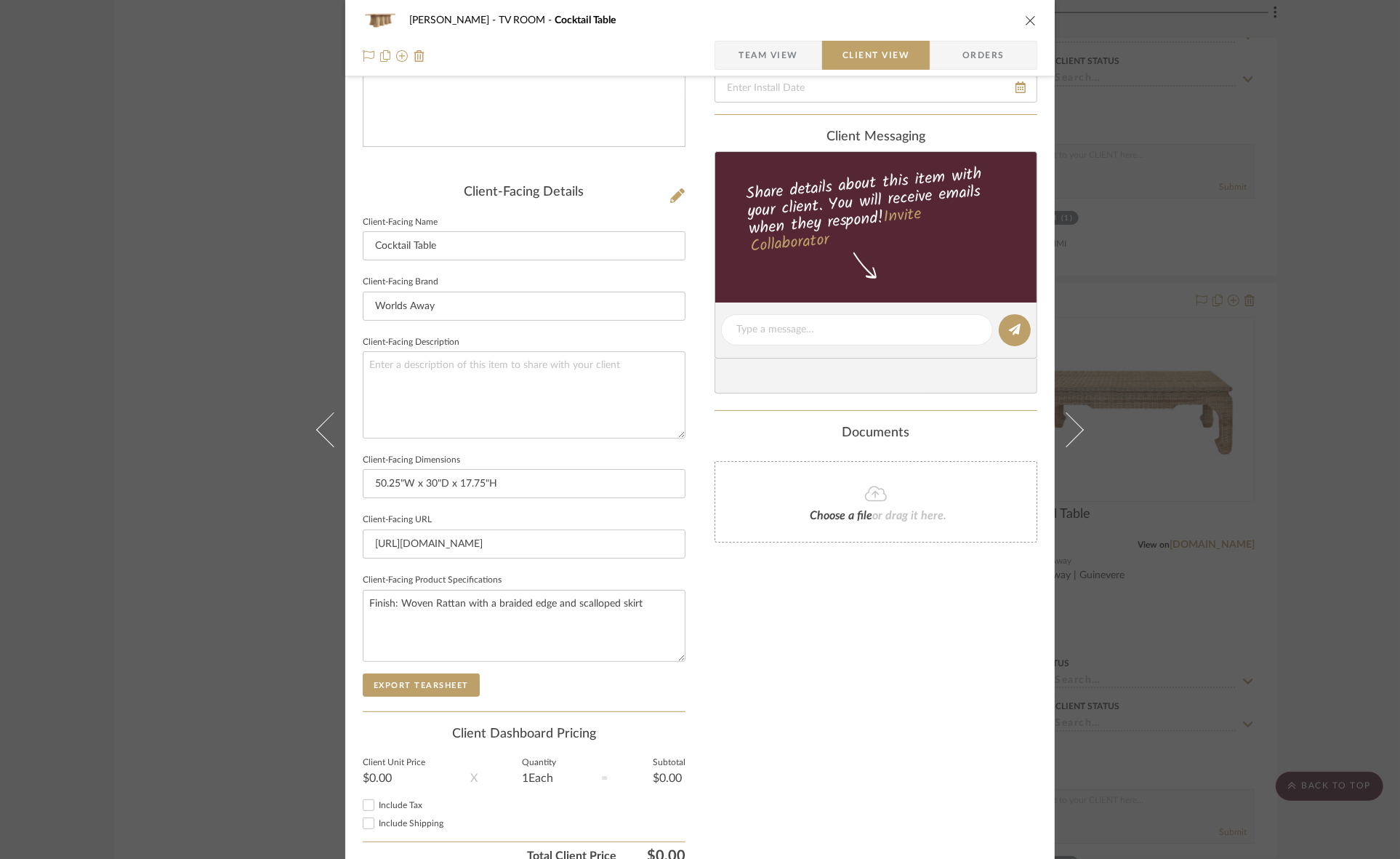
scroll to position [337, 0]
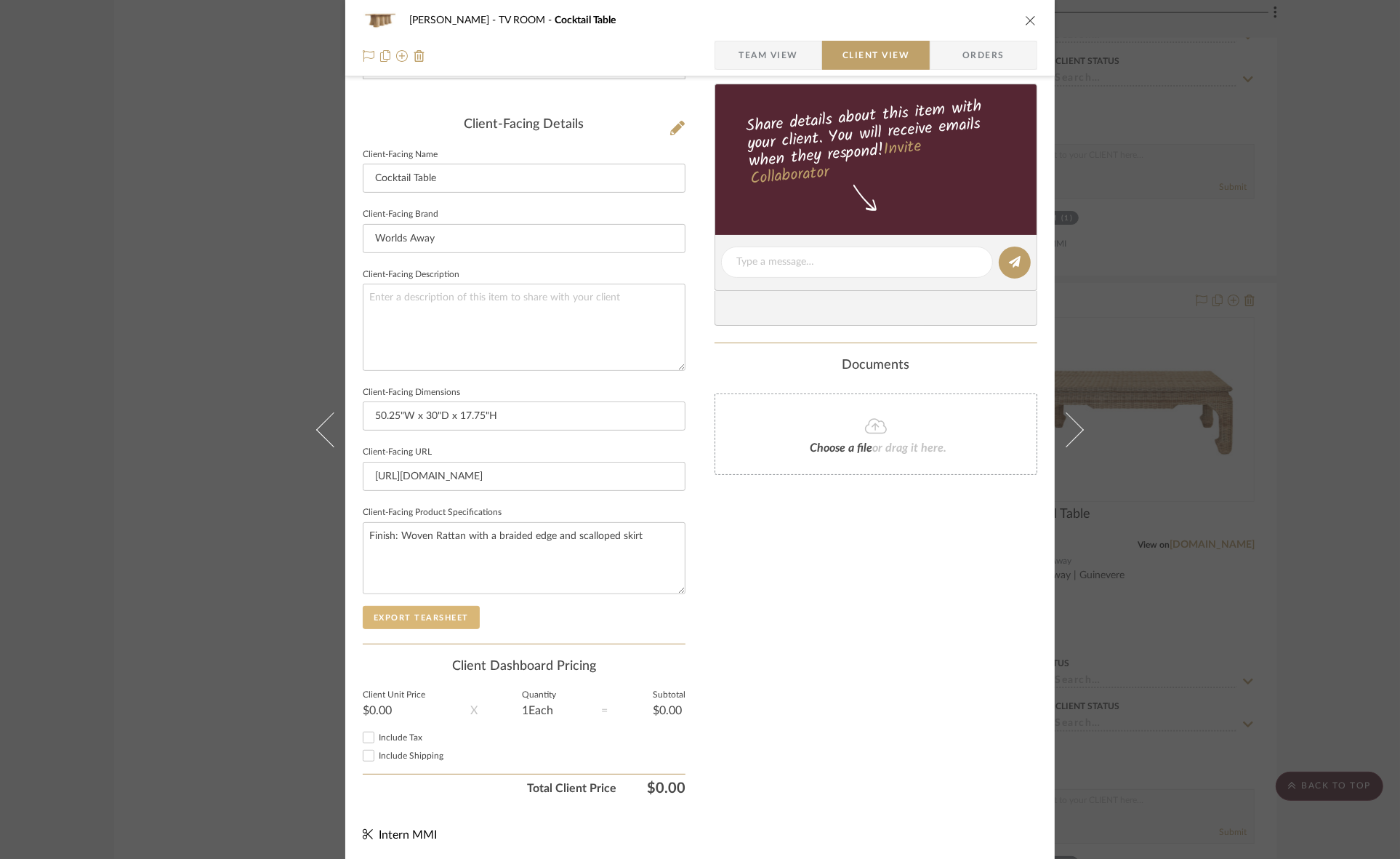
click at [456, 609] on button "Export Tearsheet" at bounding box center [421, 617] width 117 height 23
click at [1217, 451] on div "Murray TV ROOM Cocktail Table Team View Client View Orders Client-Facing Detail…" at bounding box center [700, 430] width 1400 height 859
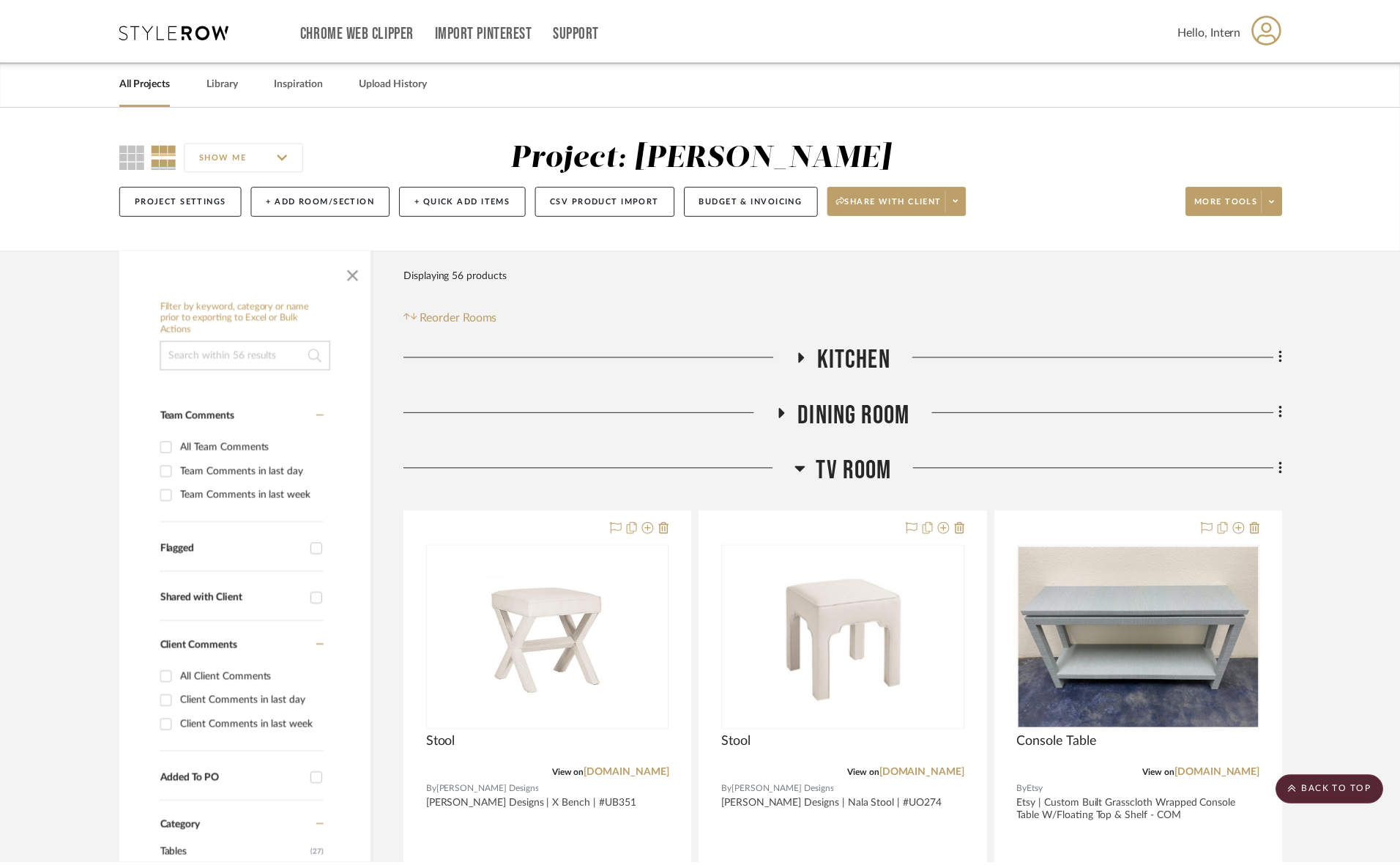
scroll to position [2824, 0]
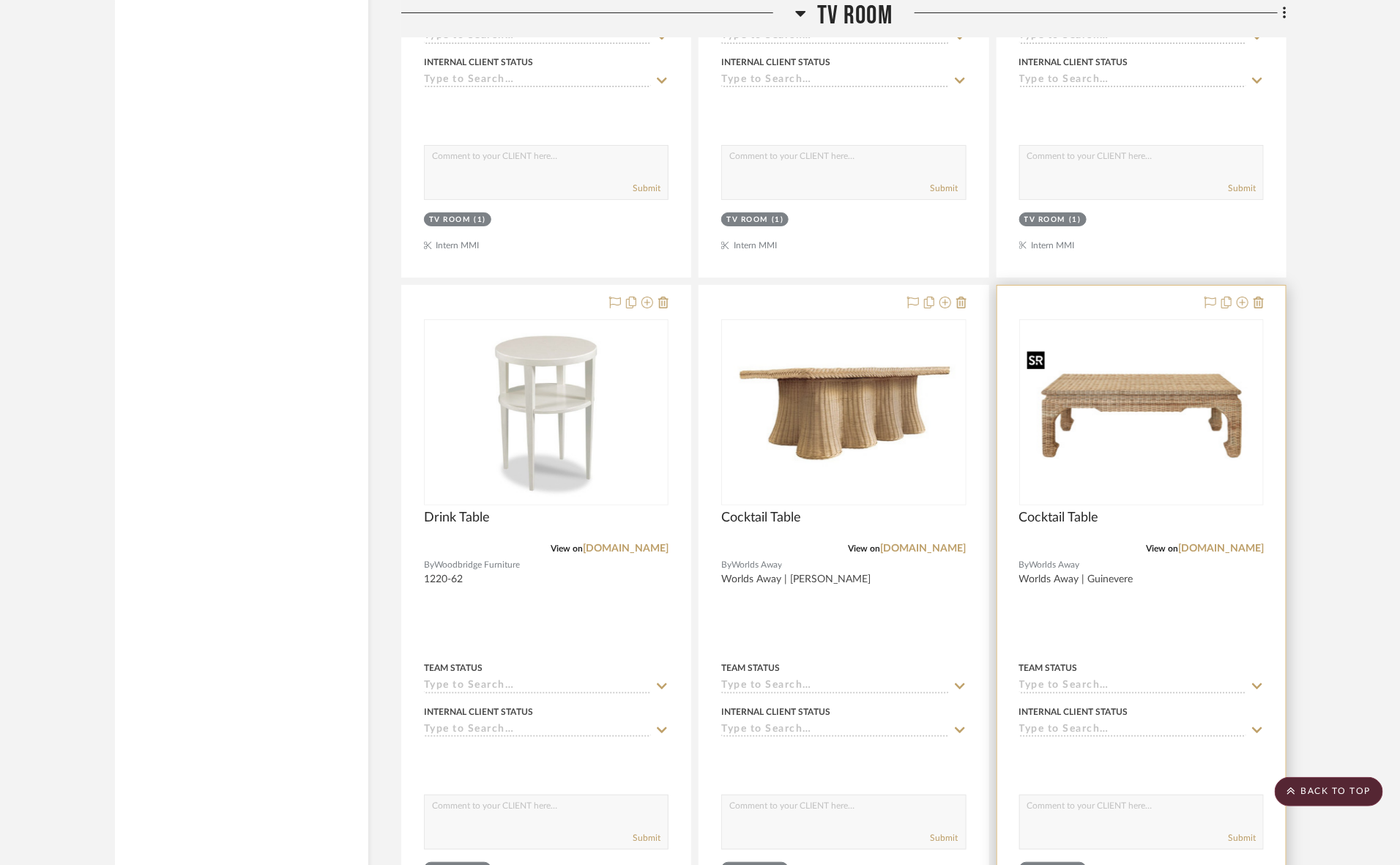
click at [1191, 466] on img "0" at bounding box center [1142, 413] width 241 height 138
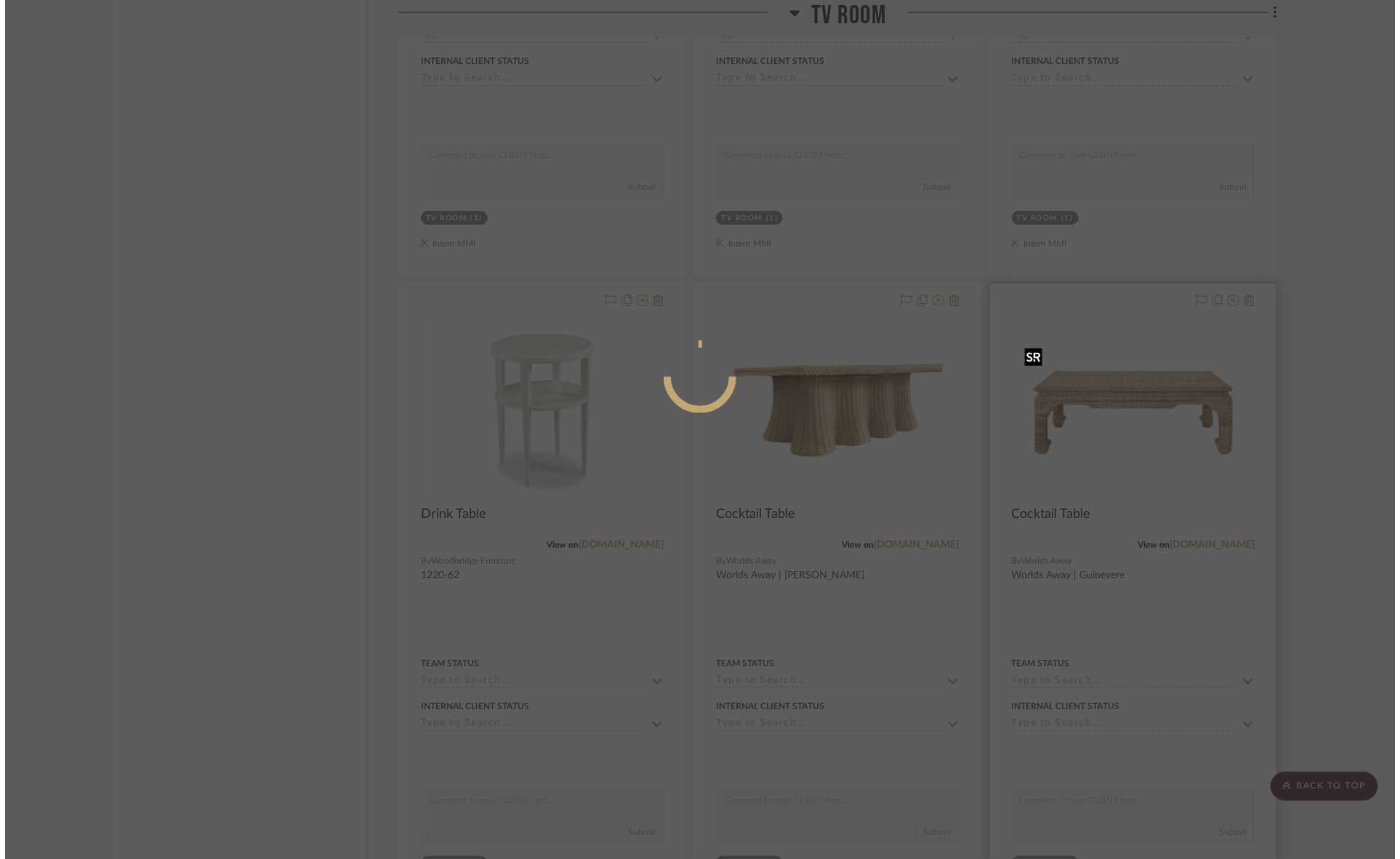
scroll to position [0, 0]
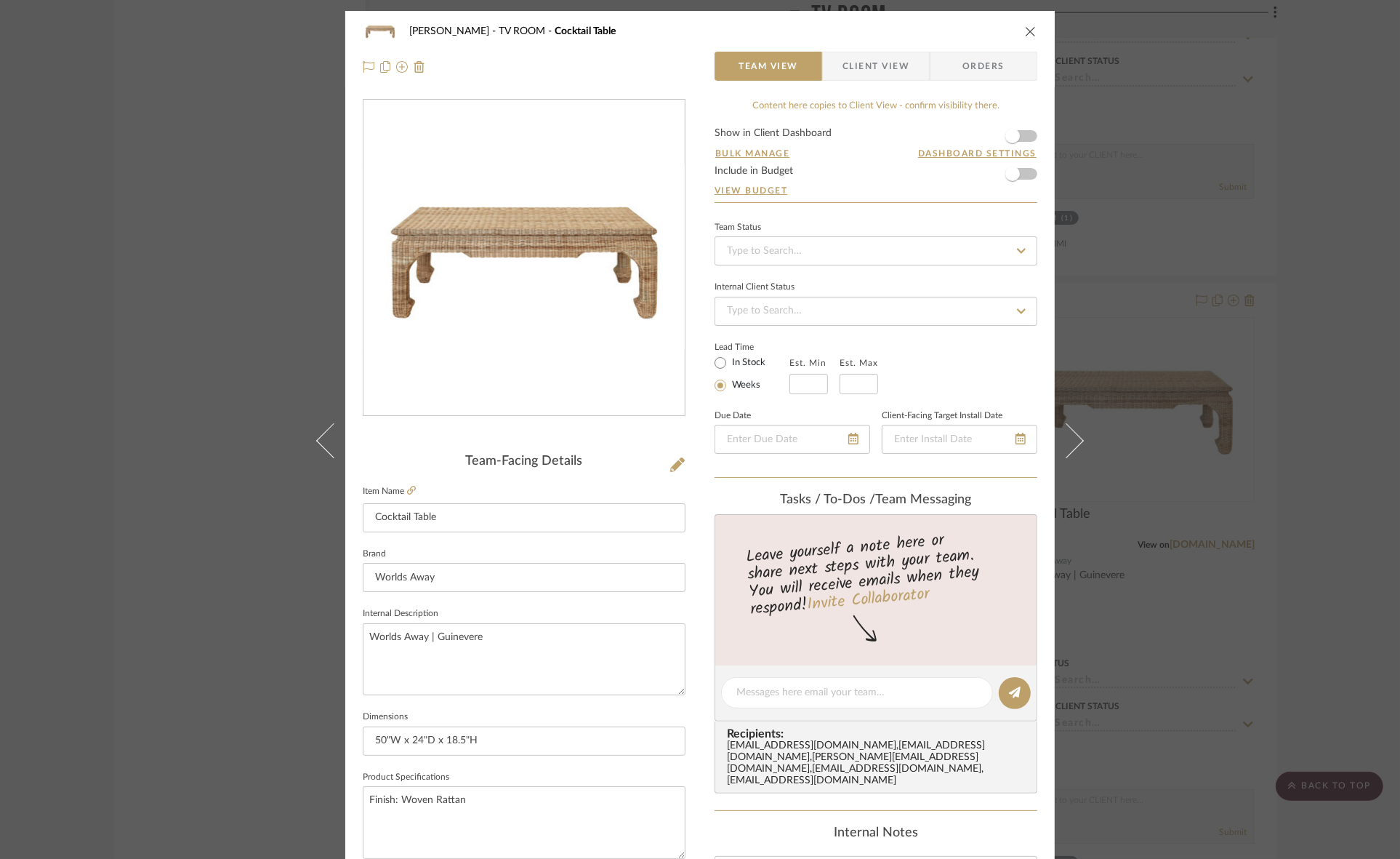
click at [864, 62] on span "Client View" at bounding box center [876, 66] width 67 height 29
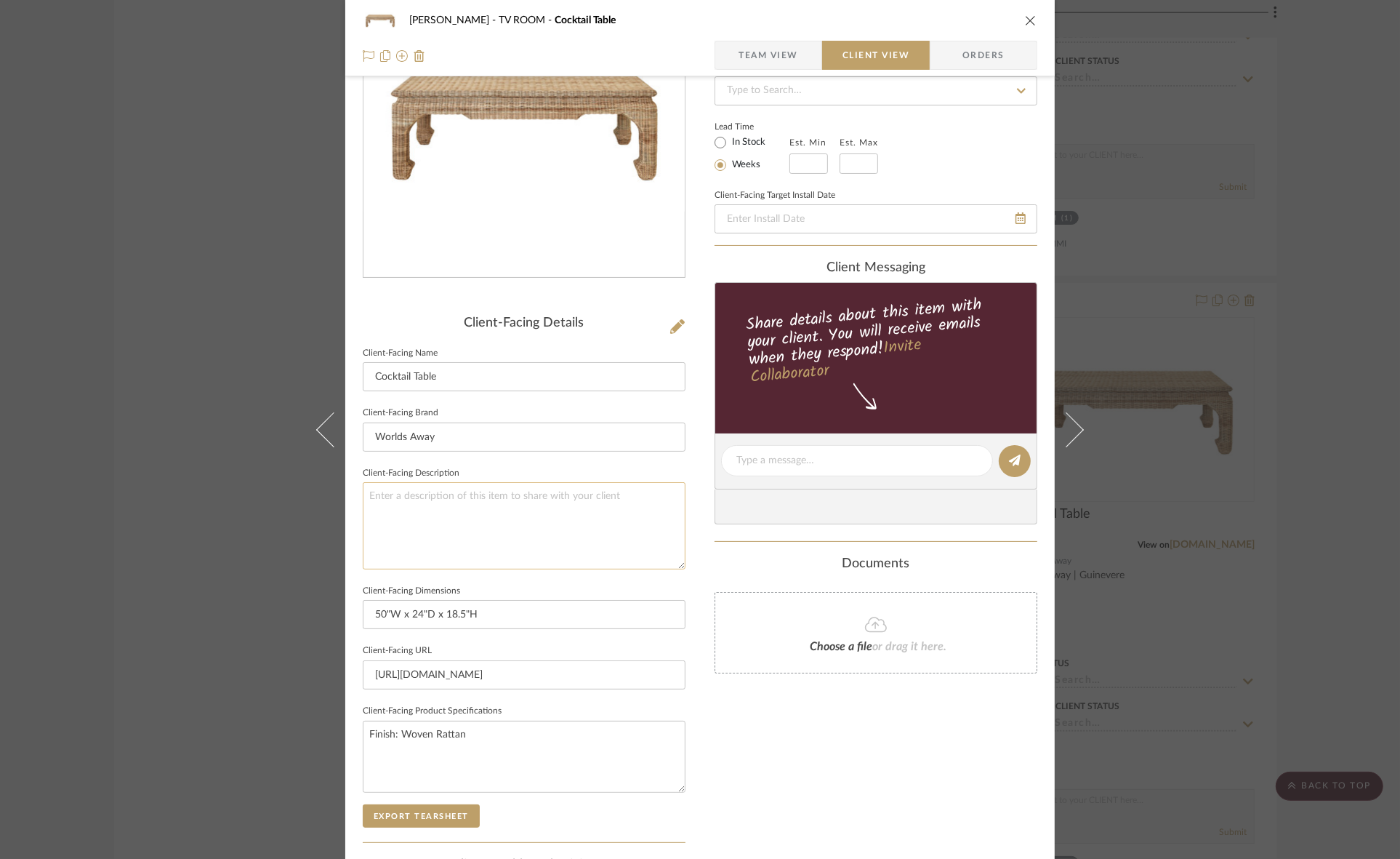
scroll to position [337, 0]
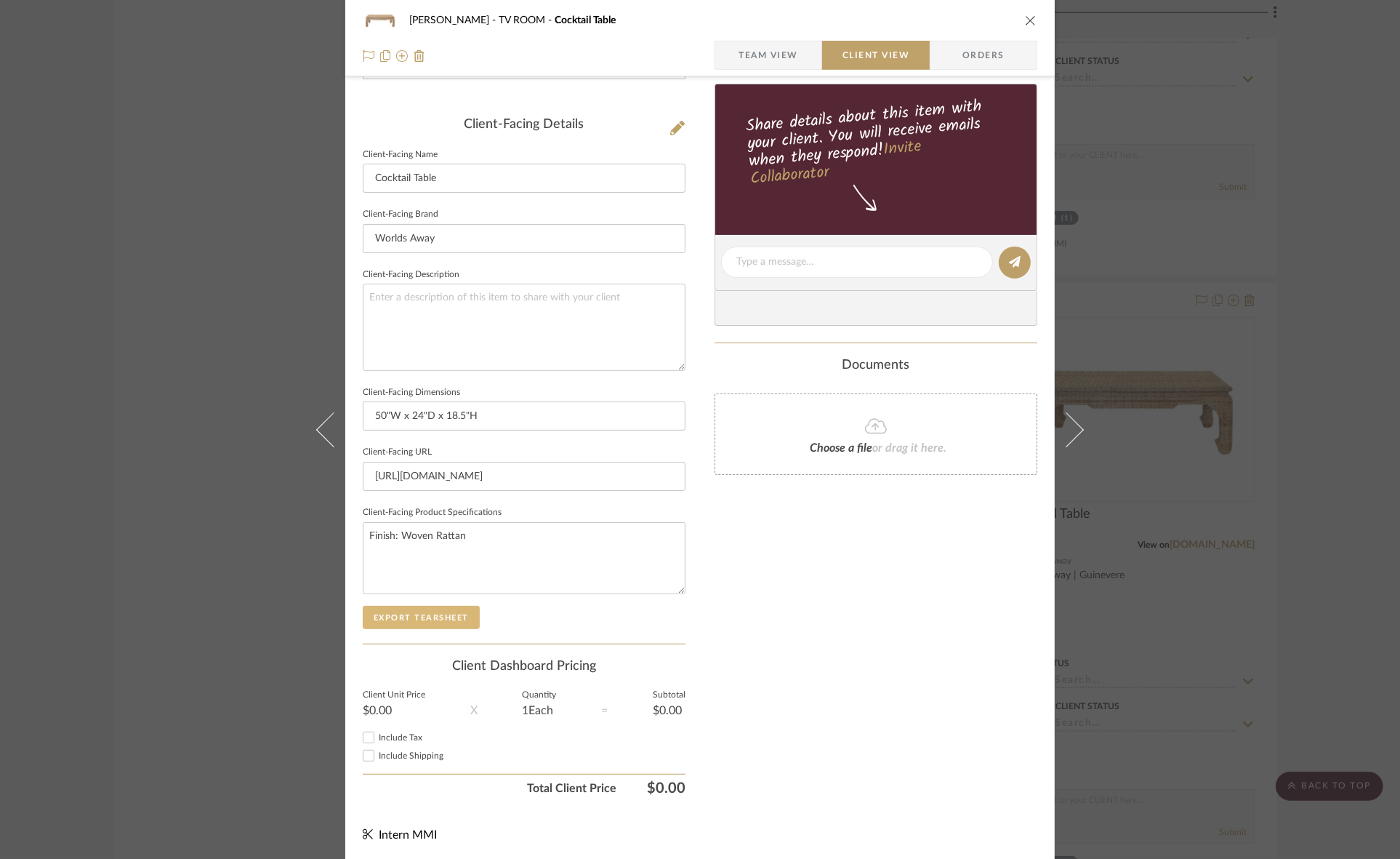
click at [456, 614] on button "Export Tearsheet" at bounding box center [421, 617] width 117 height 23
click at [1279, 465] on div "Murray TV ROOM Cocktail Table Team View Client View Orders Client-Facing Detail…" at bounding box center [700, 430] width 1400 height 859
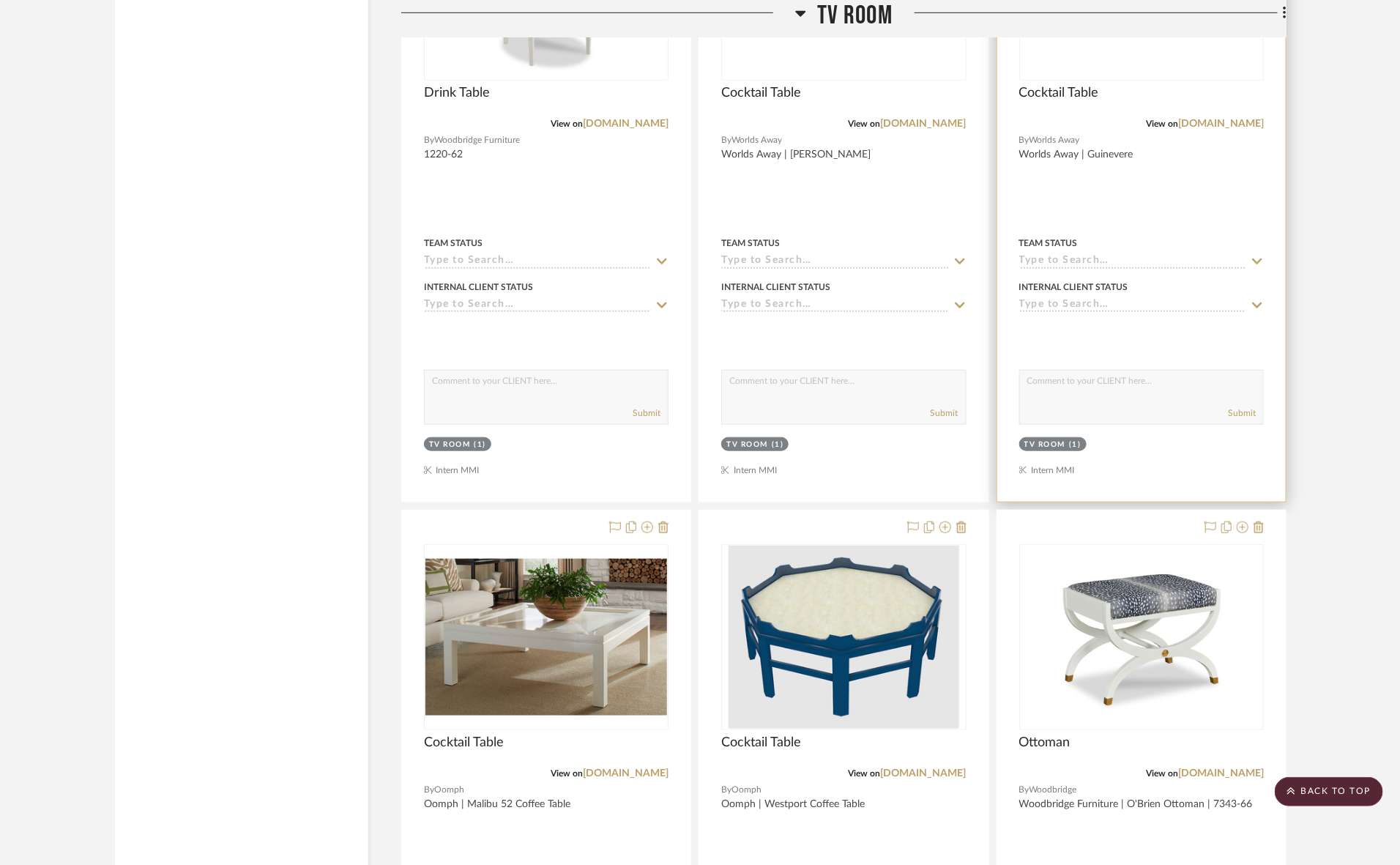
scroll to position [3464, 0]
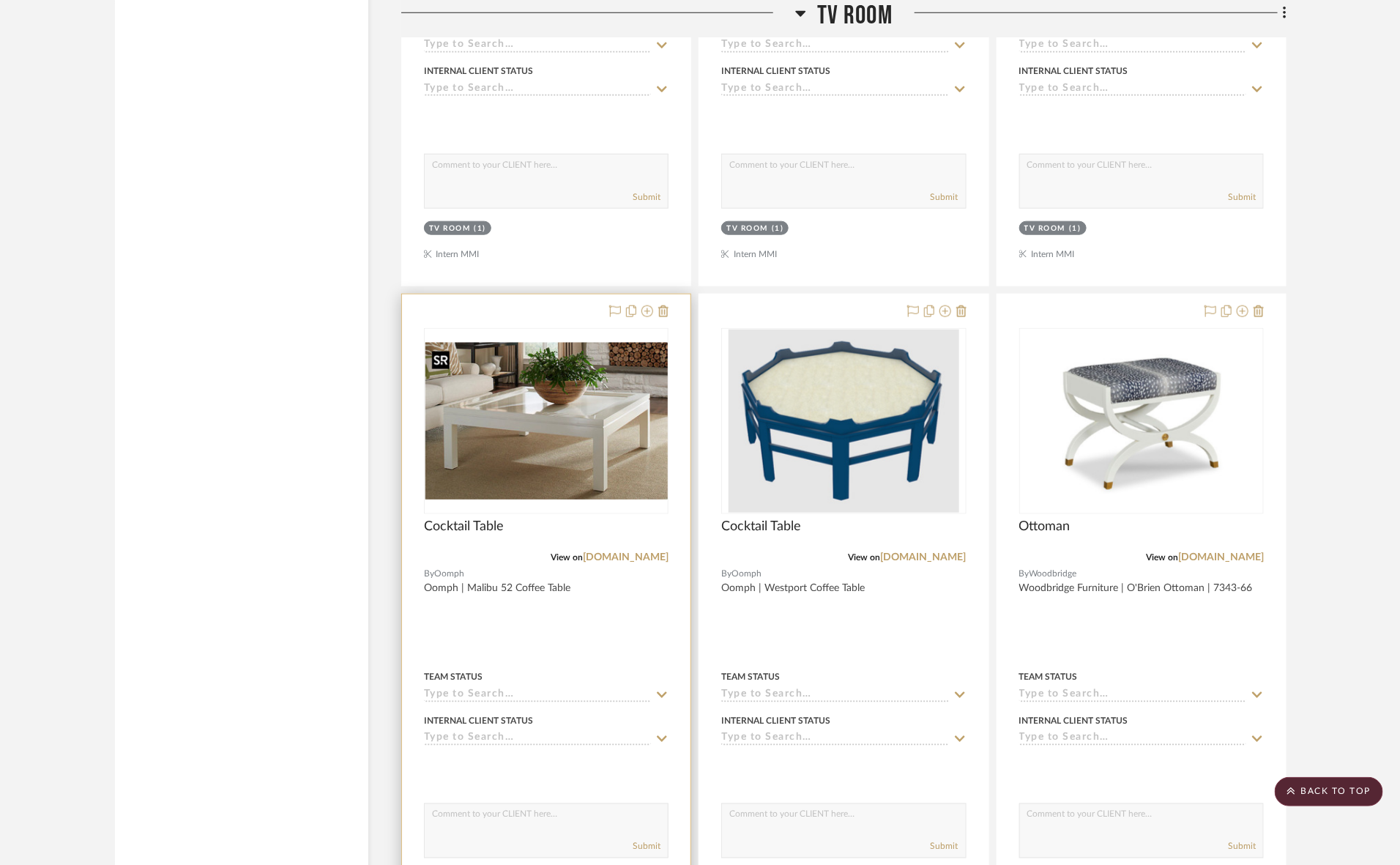
click at [608, 474] on div at bounding box center [546, 421] width 244 height 186
click at [620, 465] on img "0" at bounding box center [546, 421] width 241 height 156
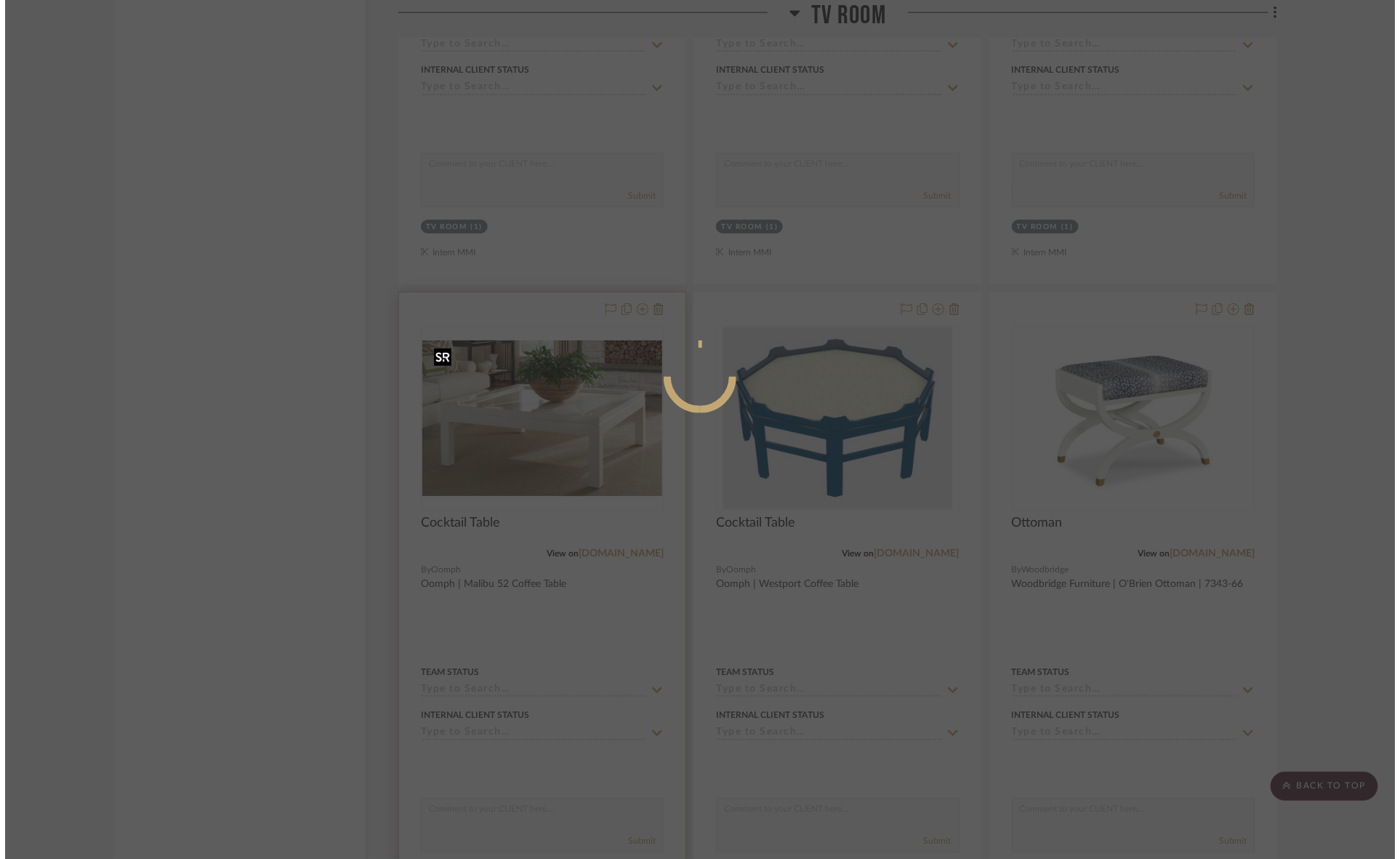
scroll to position [0, 0]
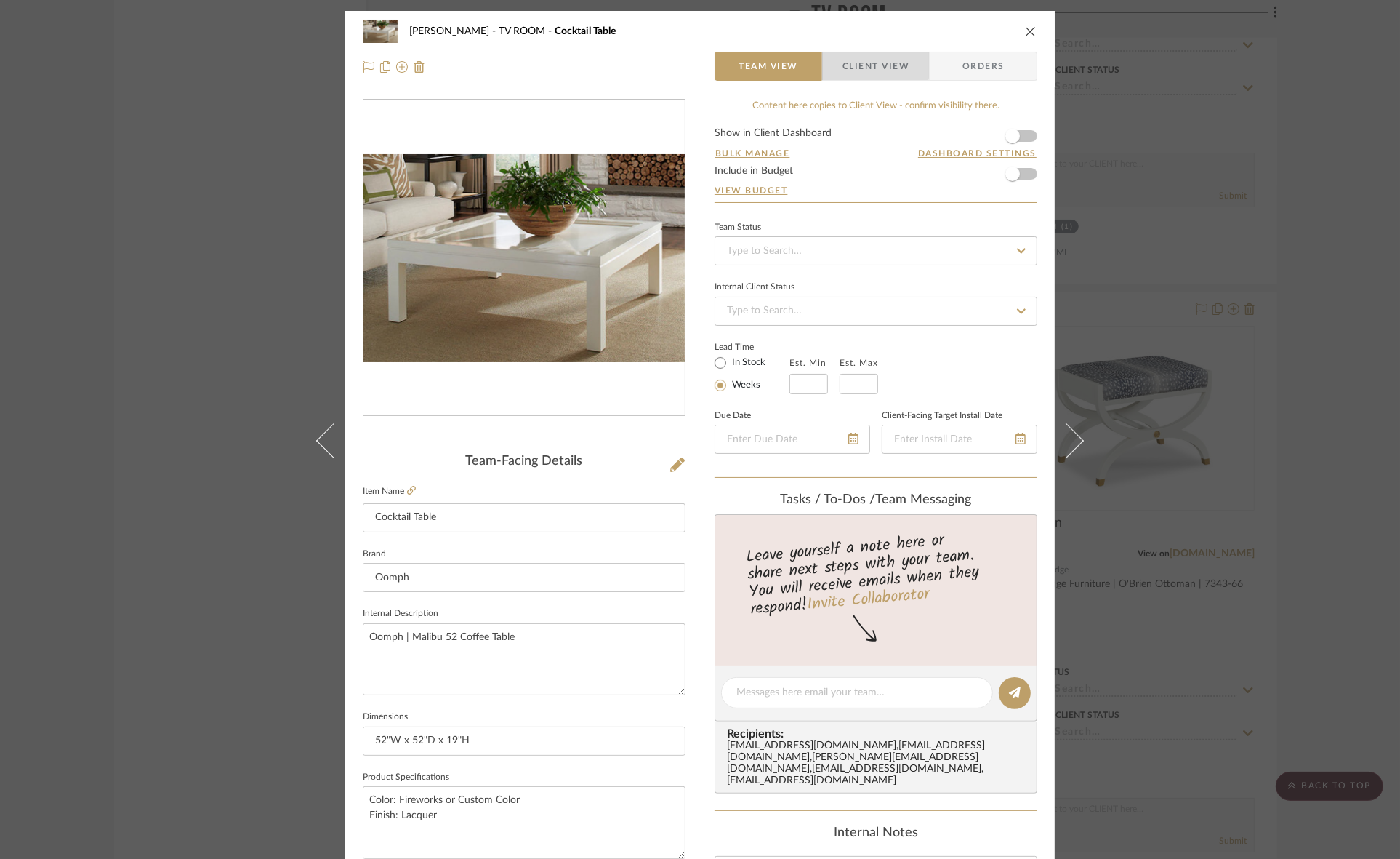
click at [848, 61] on span "Client View" at bounding box center [876, 66] width 67 height 29
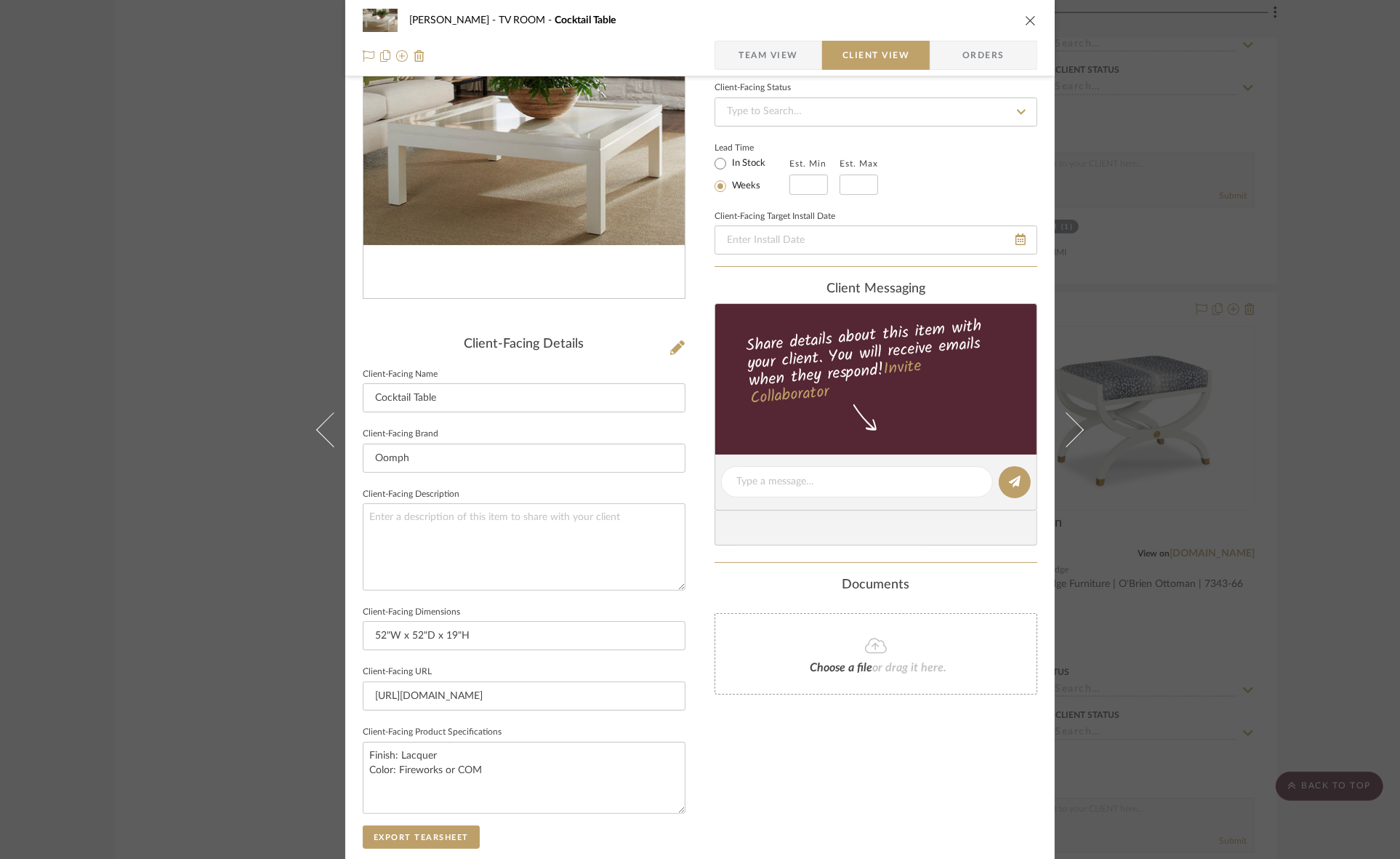
scroll to position [337, 0]
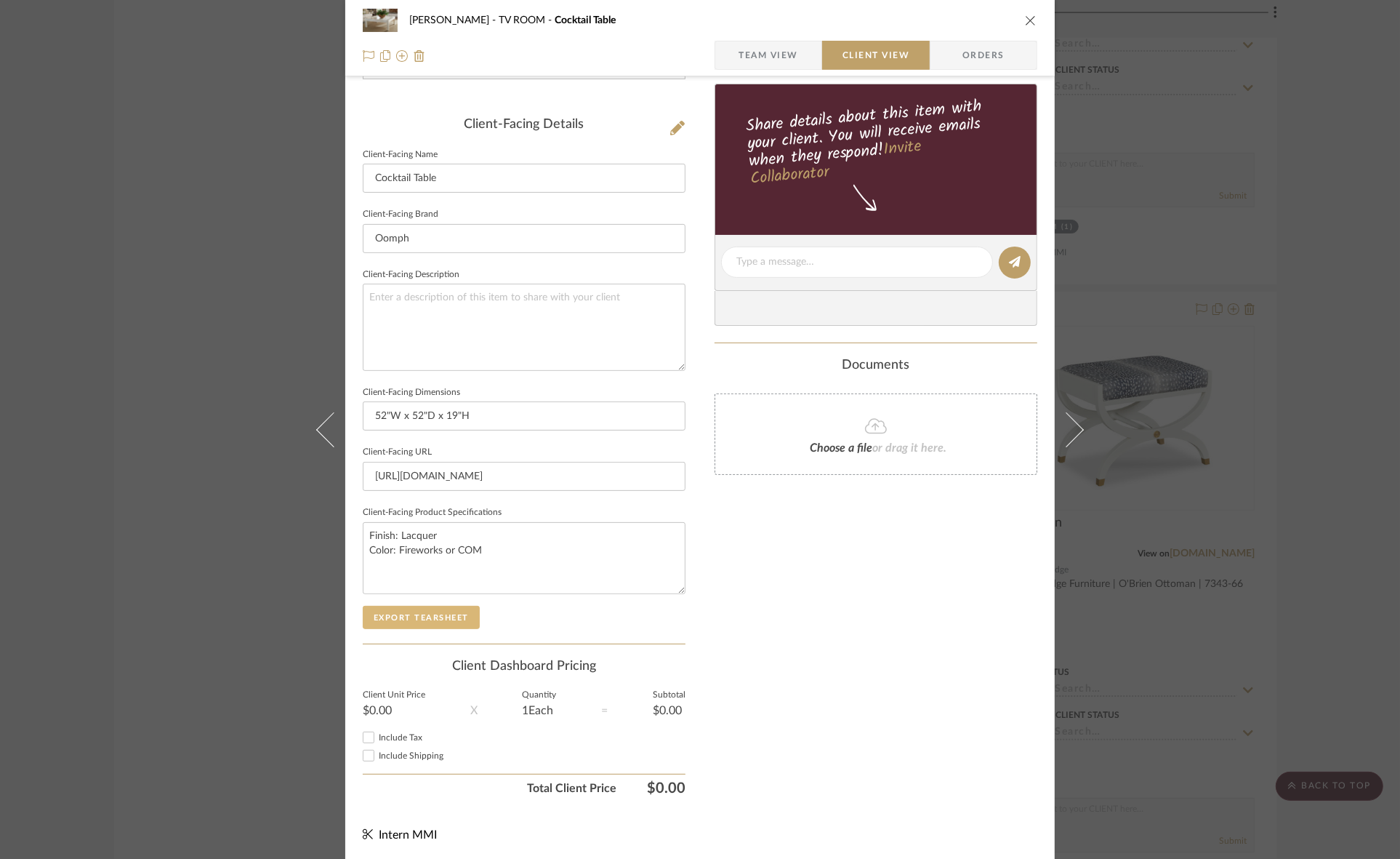
click at [429, 608] on button "Export Tearsheet" at bounding box center [421, 617] width 117 height 23
click at [1214, 470] on div "Murray TV ROOM Cocktail Table Team View Client View Orders Client-Facing Detail…" at bounding box center [700, 430] width 1400 height 859
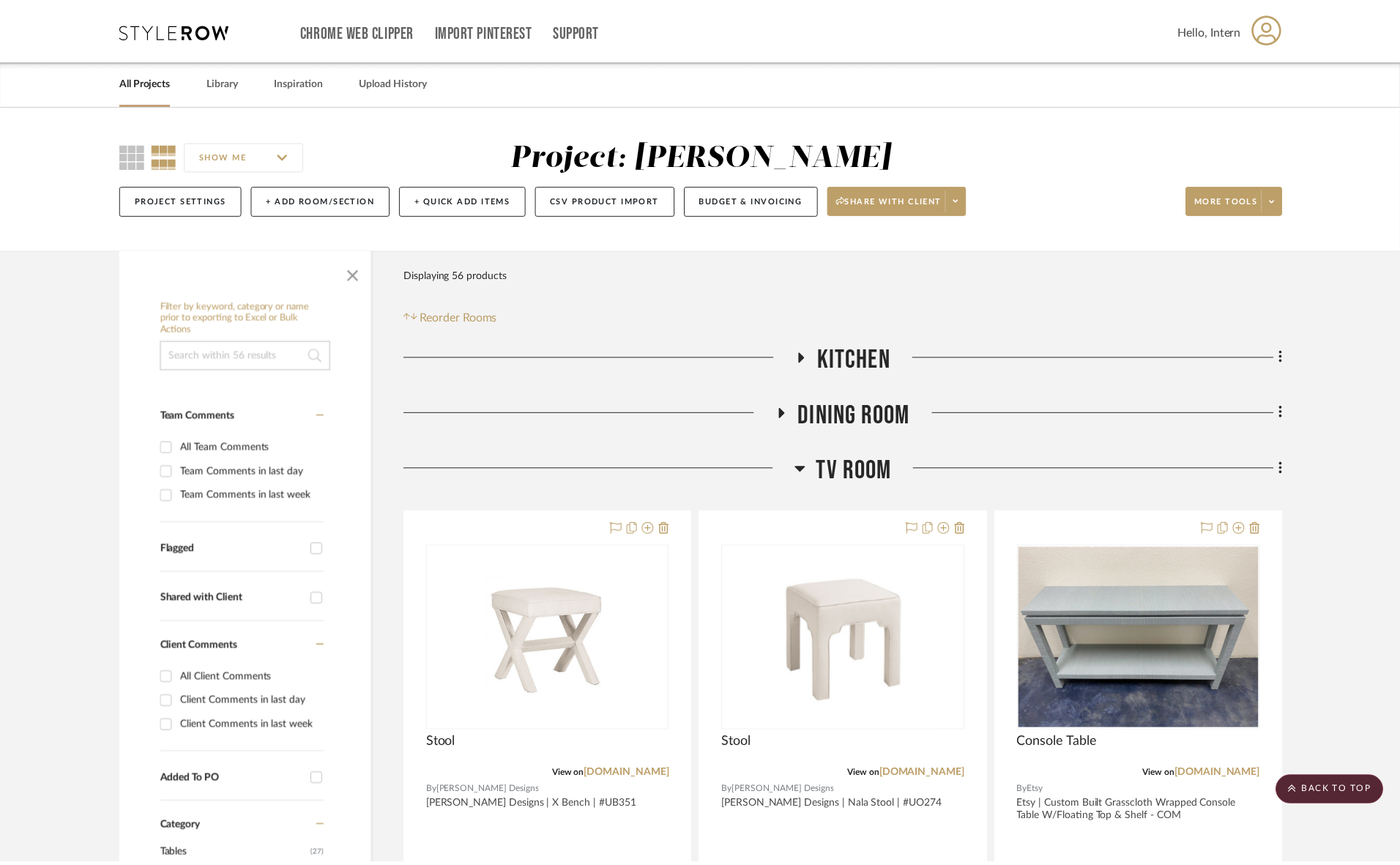
scroll to position [3464, 0]
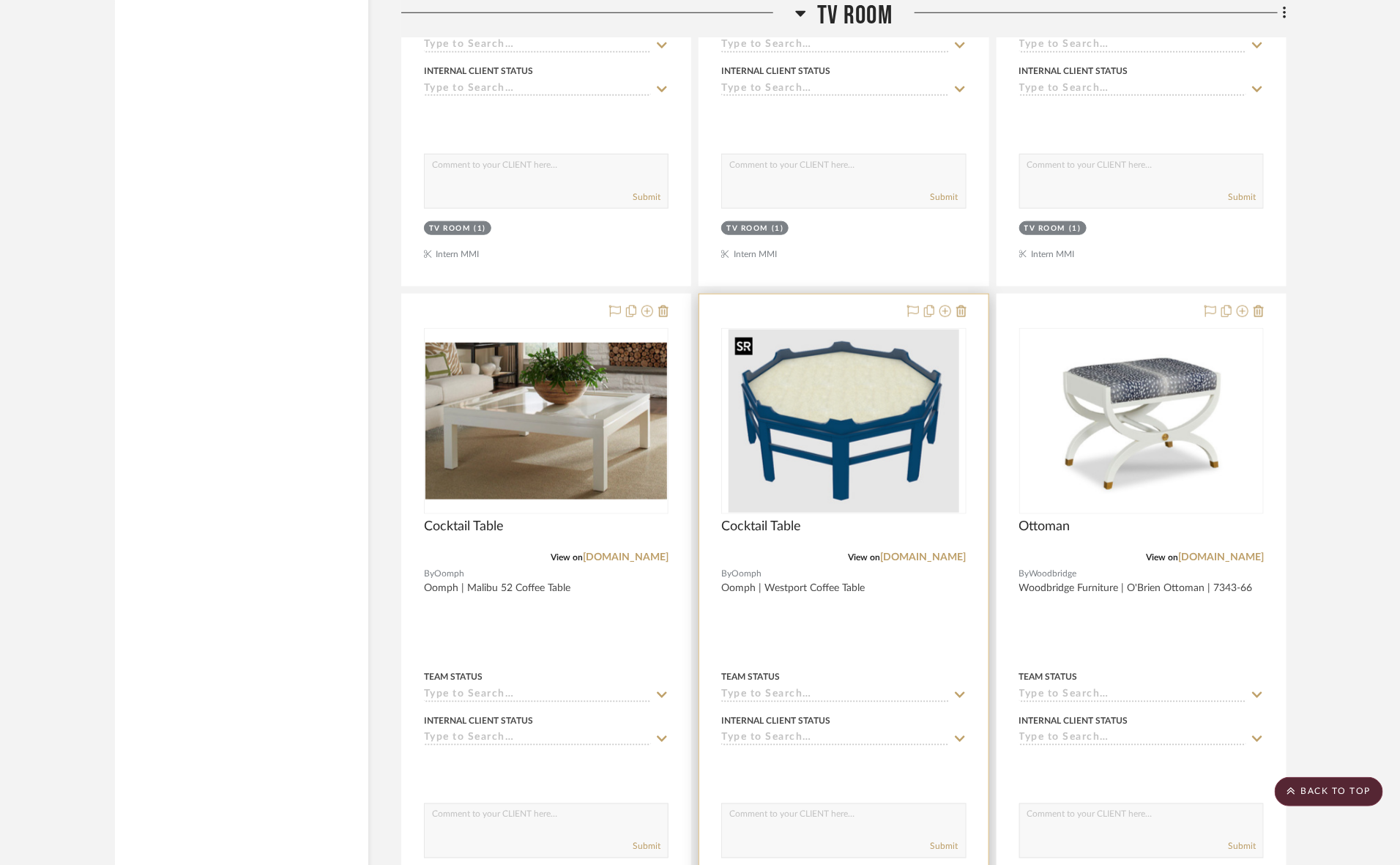
click at [851, 449] on img "0" at bounding box center [844, 421] width 231 height 183
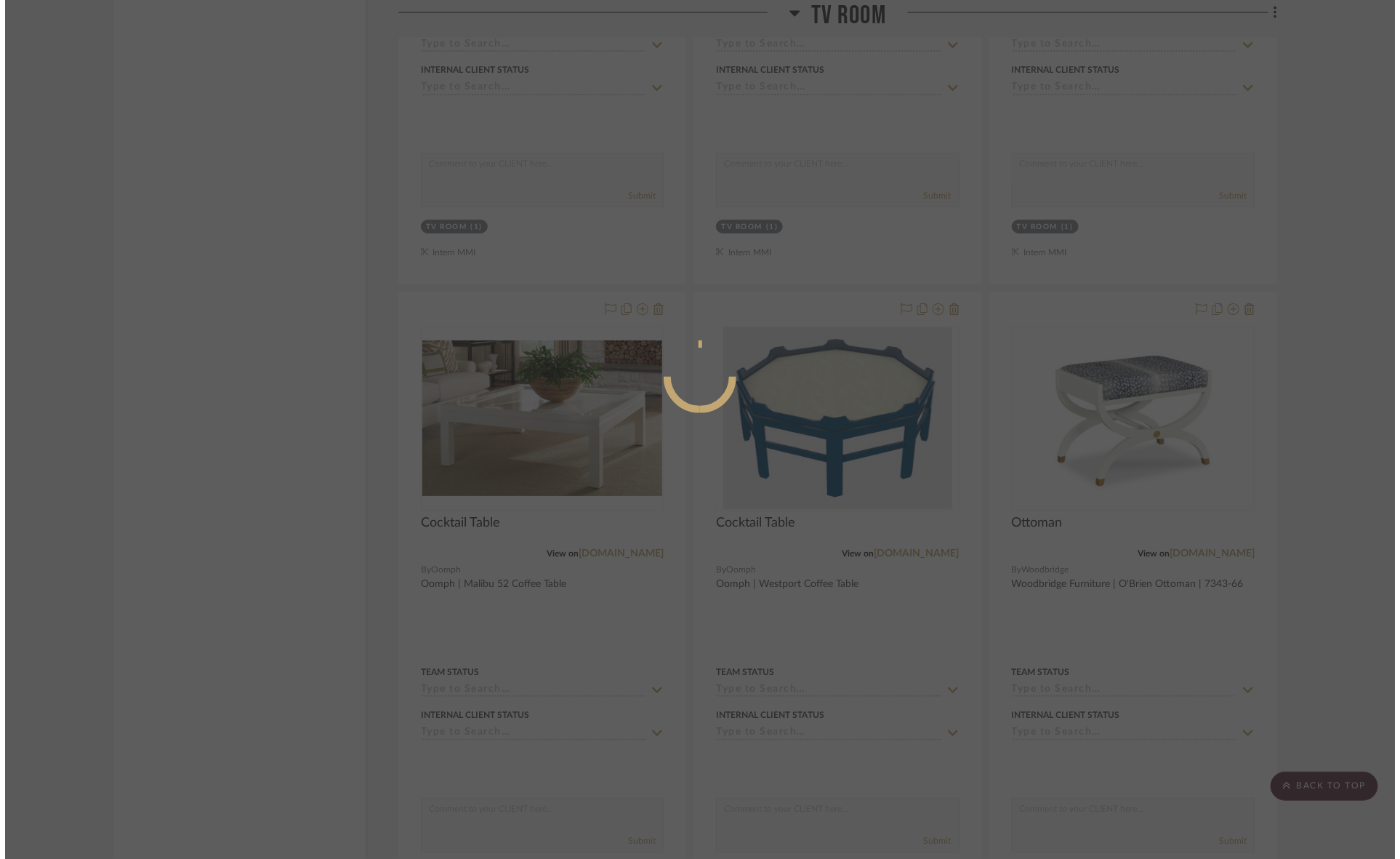
scroll to position [0, 0]
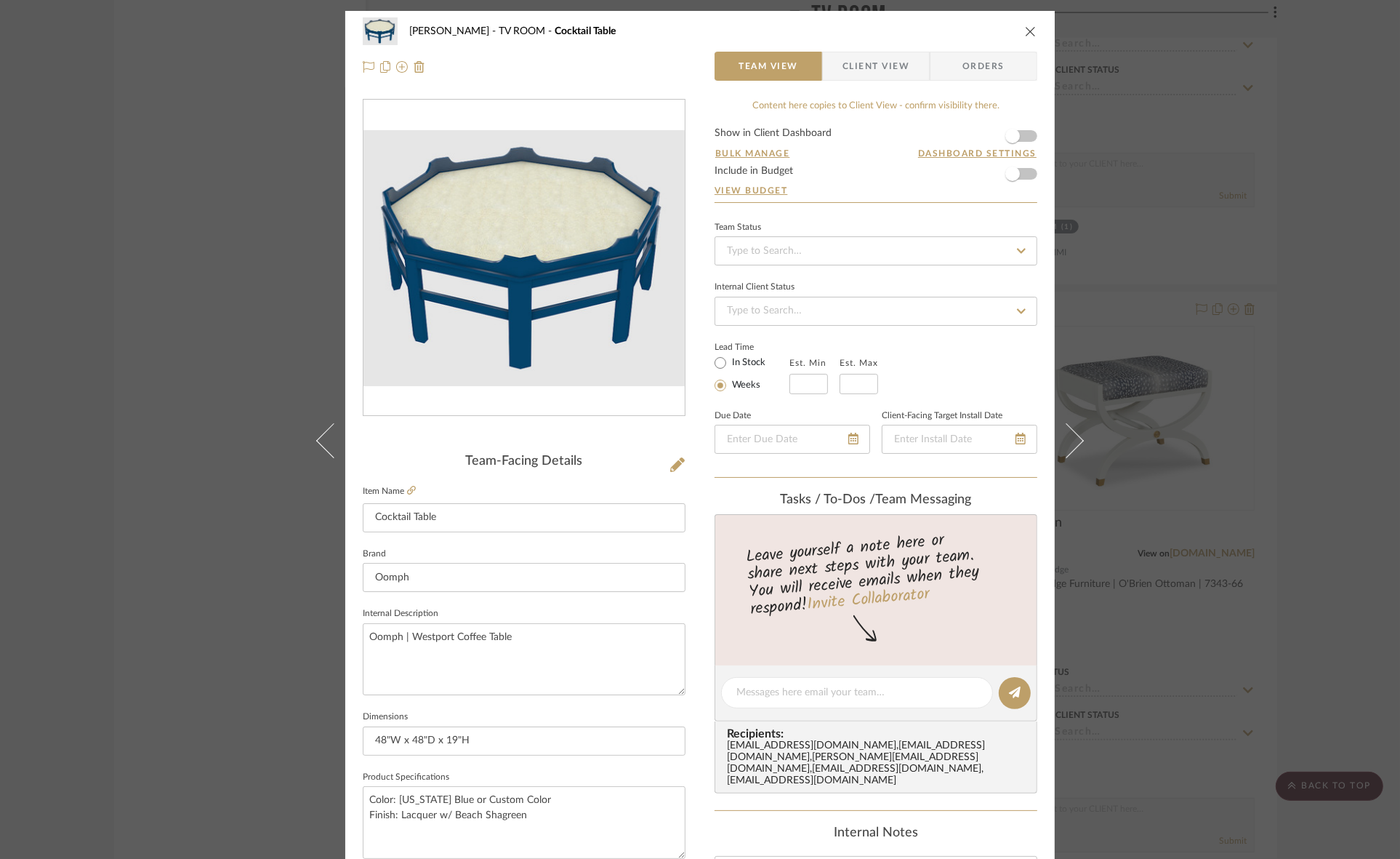
click at [884, 58] on span "Client View" at bounding box center [876, 66] width 67 height 29
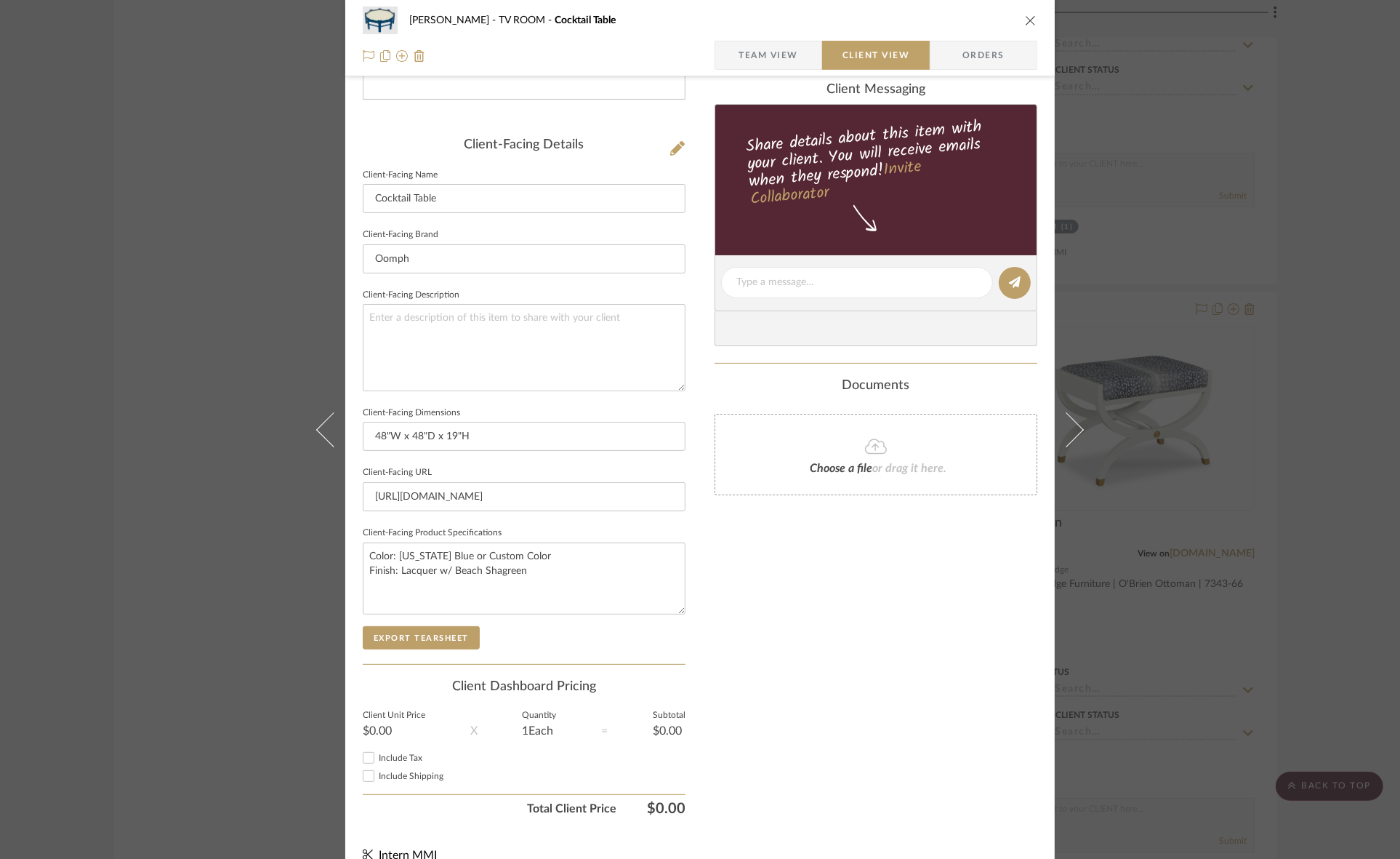
scroll to position [337, 0]
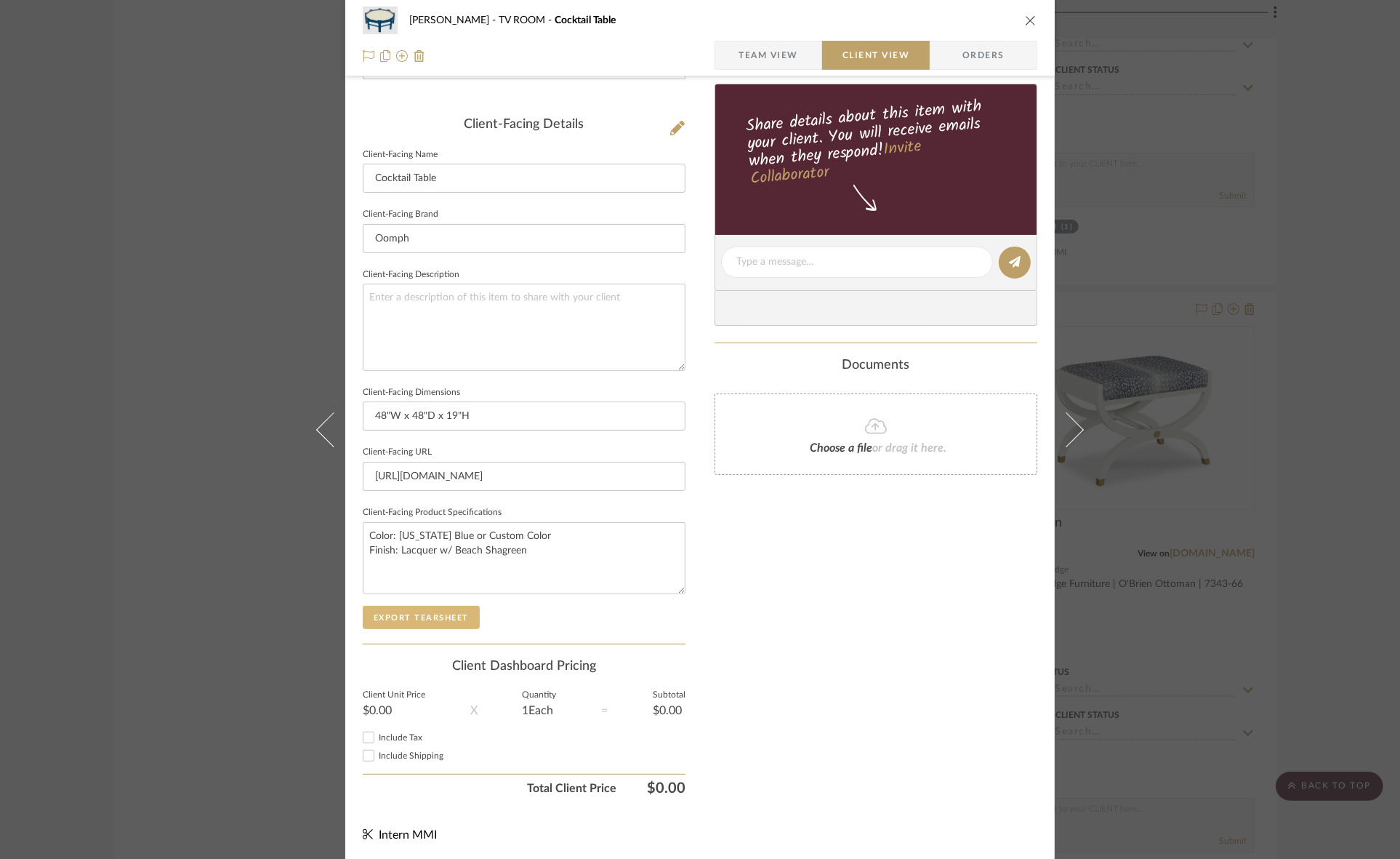
click at [453, 622] on button "Export Tearsheet" at bounding box center [421, 617] width 117 height 23
click at [1242, 437] on div "Murray TV ROOM Cocktail Table Team View Client View Orders Client-Facing Detail…" at bounding box center [700, 430] width 1400 height 859
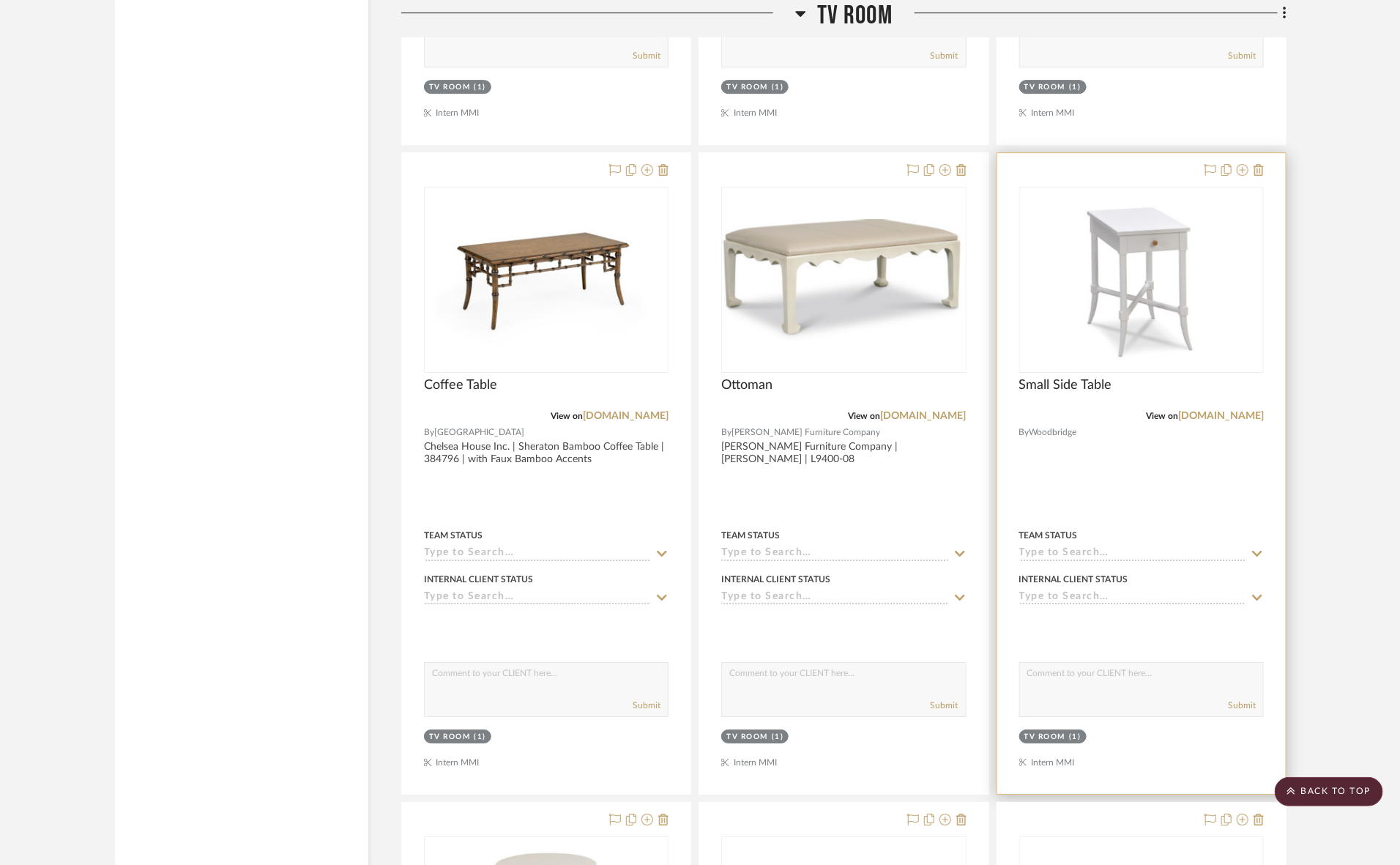
scroll to position [2275, 0]
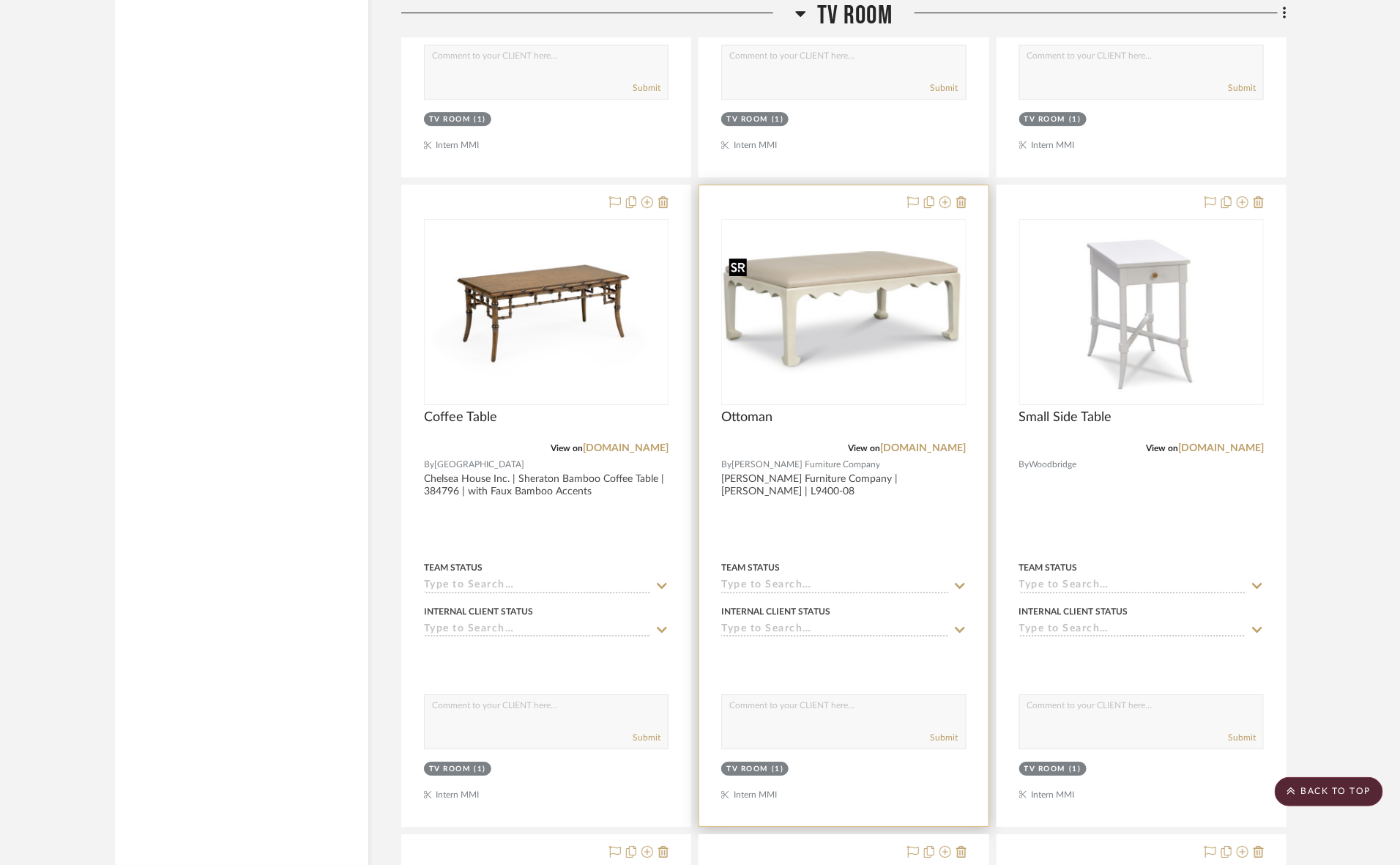
click at [825, 335] on img "0" at bounding box center [844, 312] width 241 height 122
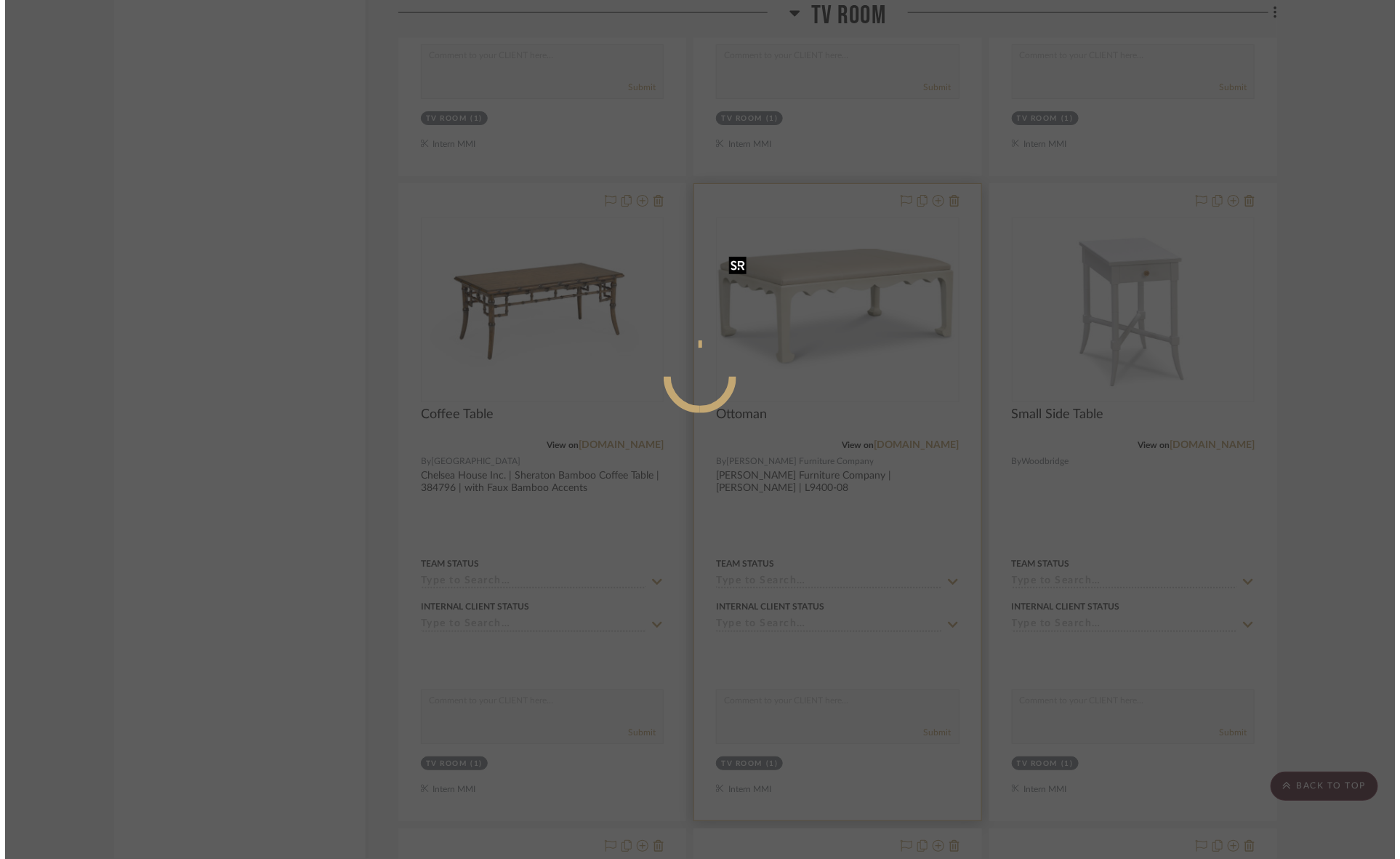
scroll to position [0, 0]
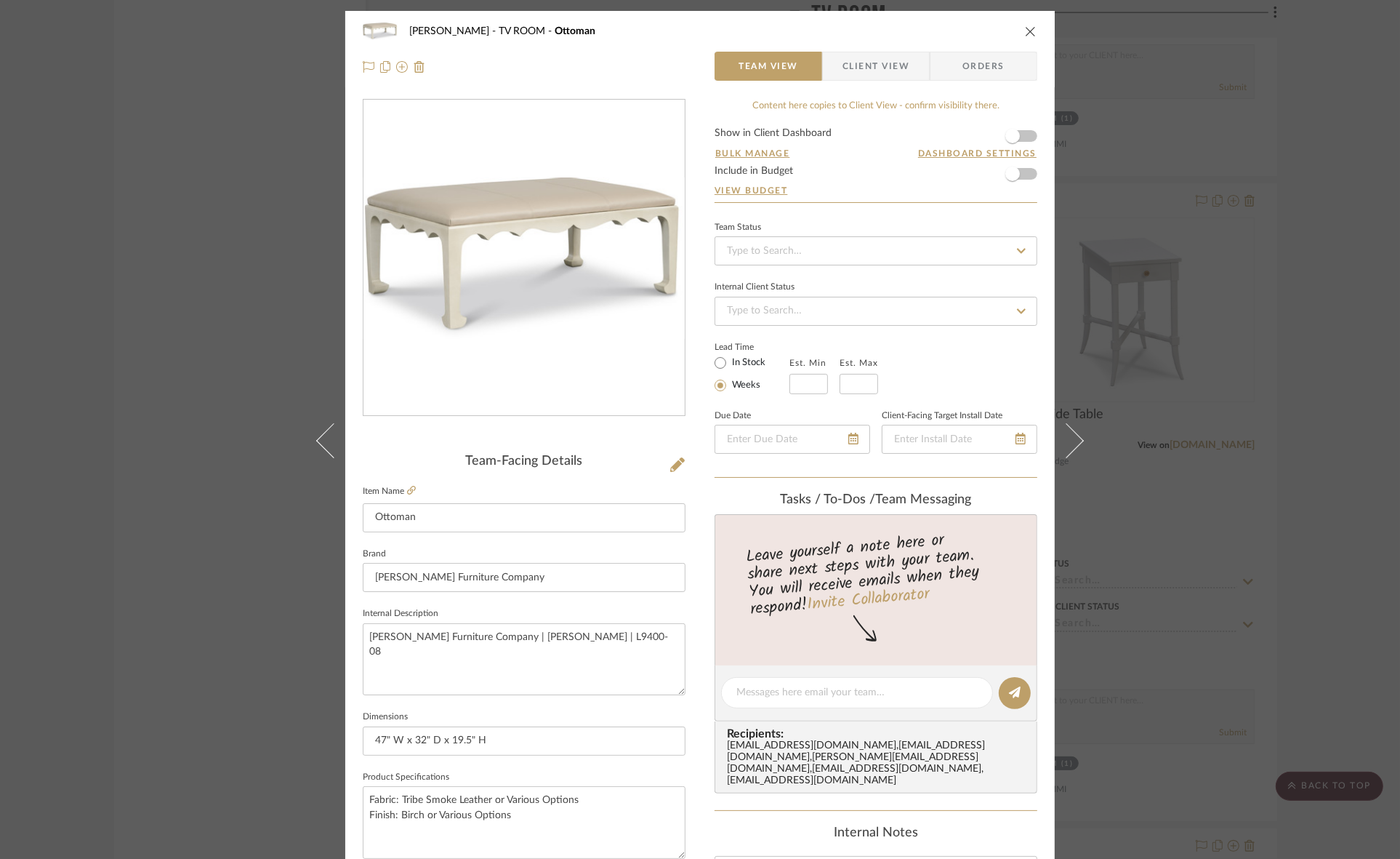
click at [855, 58] on span "Client View" at bounding box center [876, 66] width 67 height 29
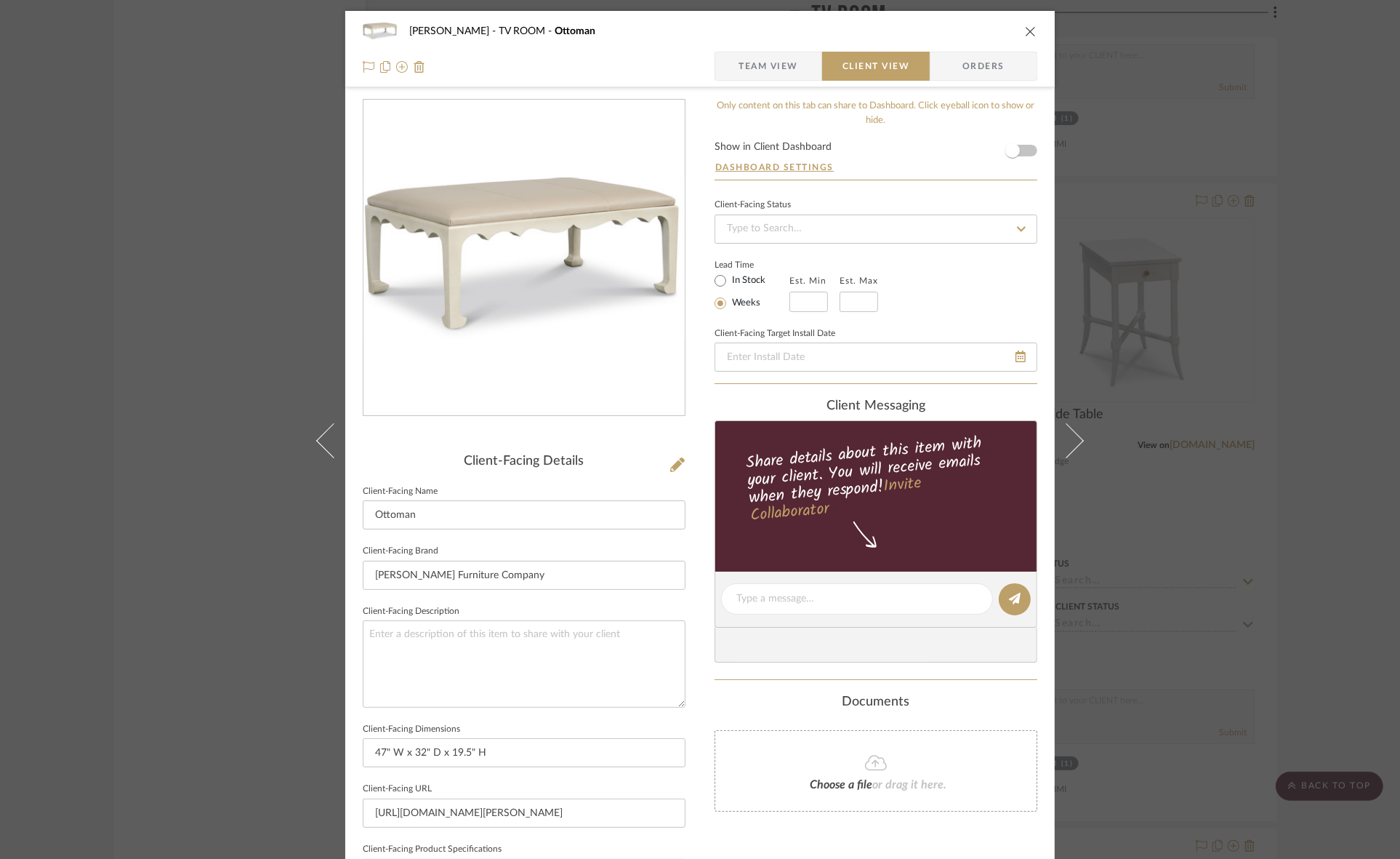
scroll to position [337, 0]
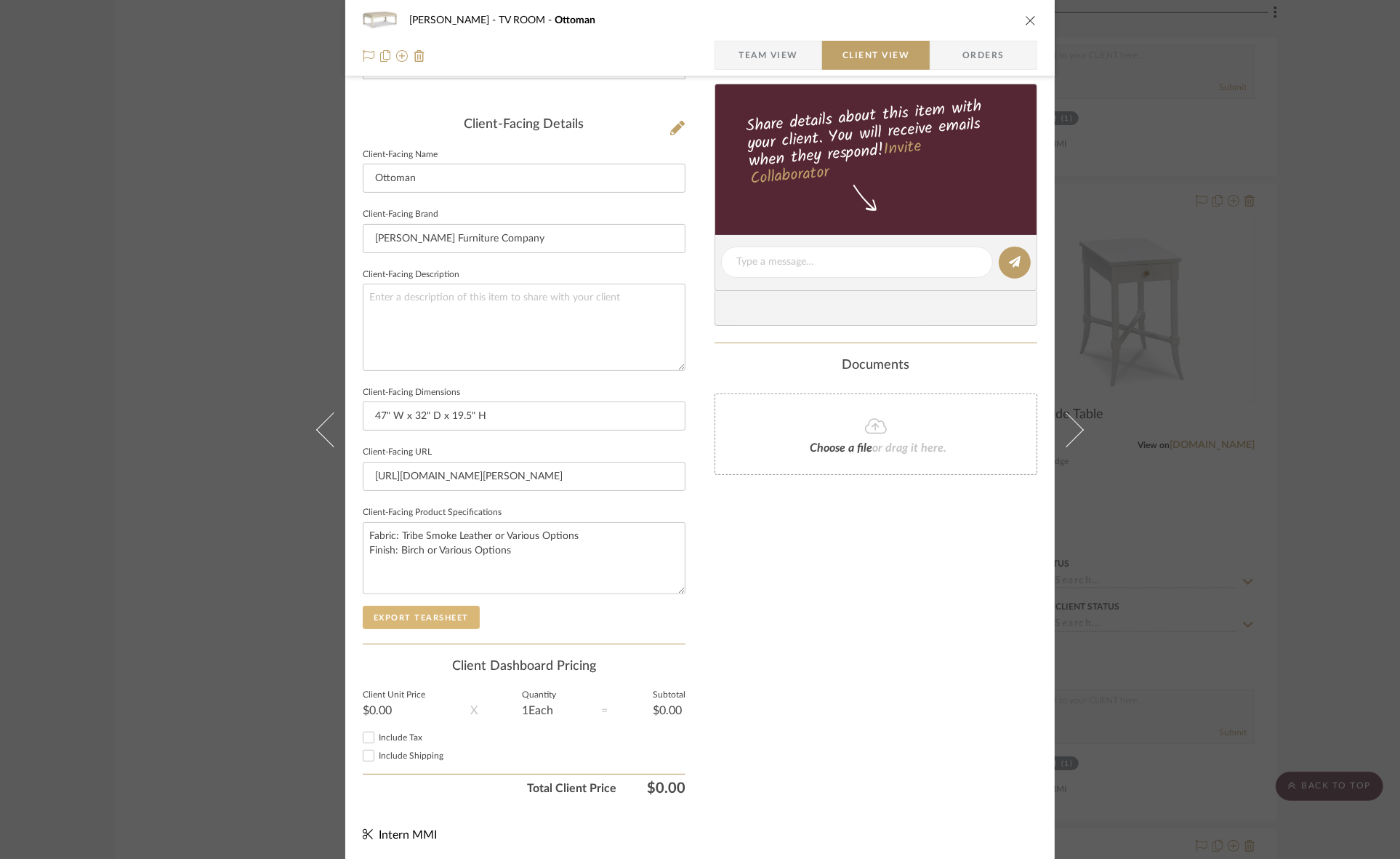
click at [421, 622] on button "Export Tearsheet" at bounding box center [421, 617] width 117 height 23
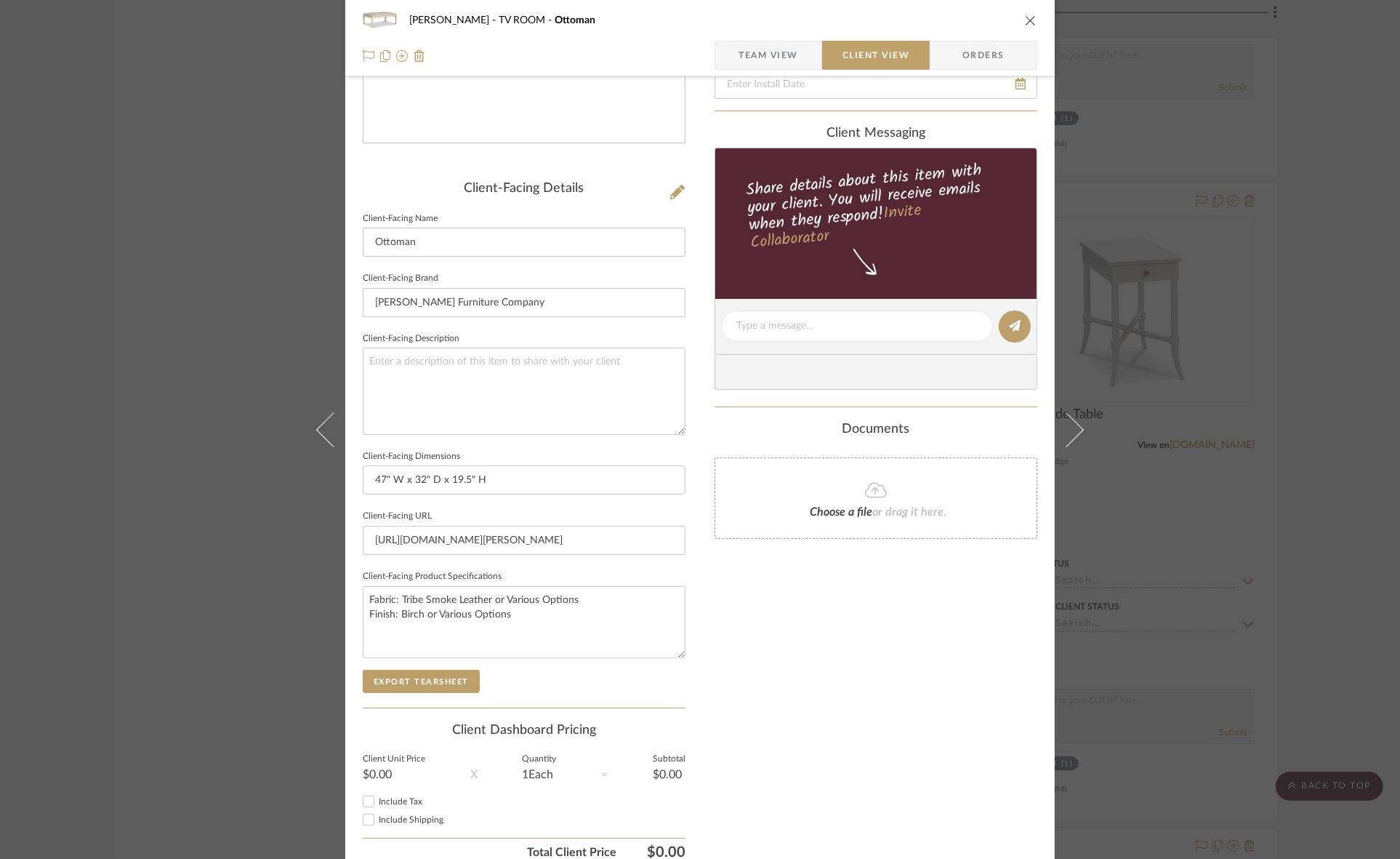
scroll to position [0, 0]
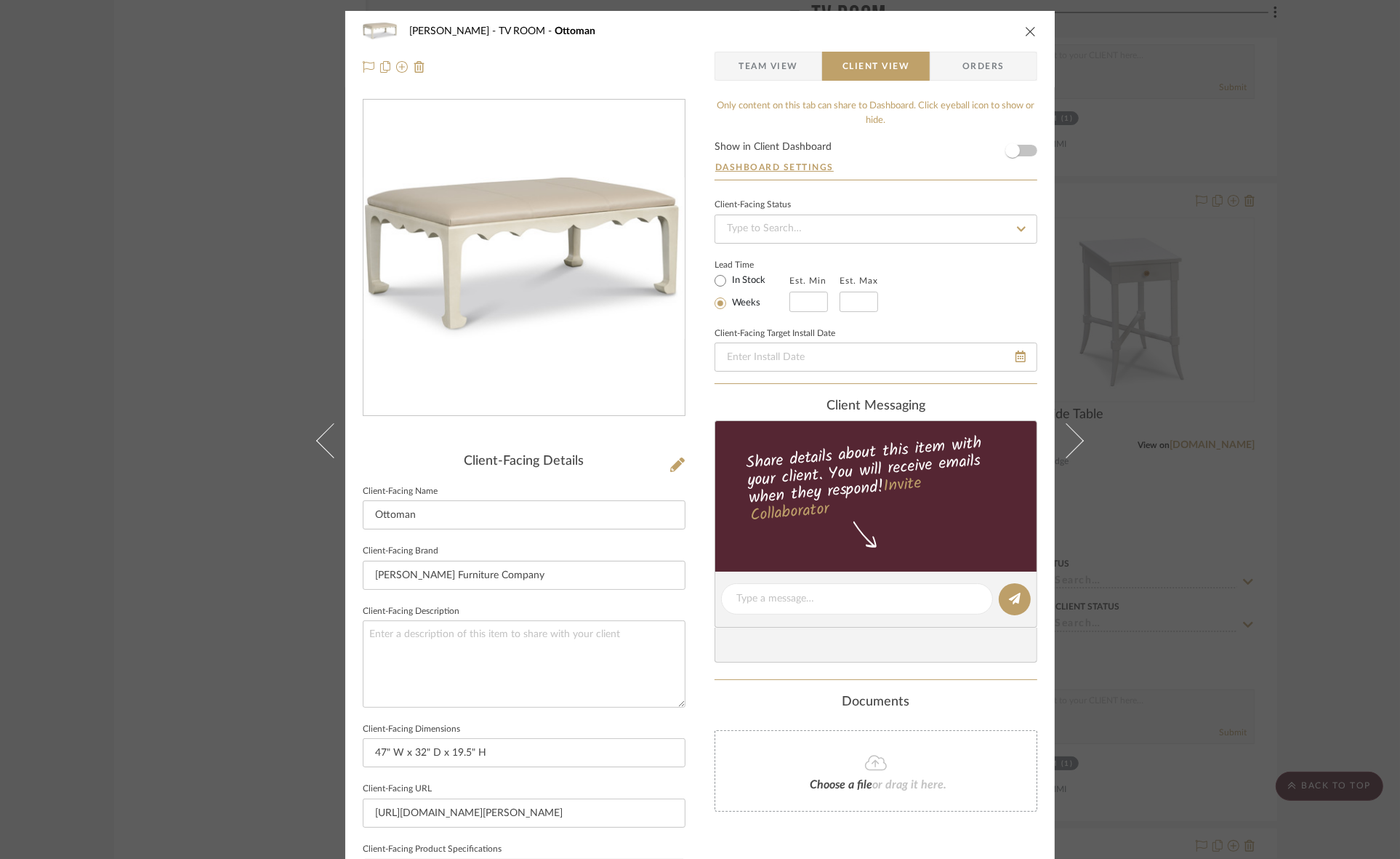
click at [154, 515] on div "Murray TV ROOM Ottoman Team View Client View Orders Client-Facing Details Clien…" at bounding box center [700, 430] width 1400 height 859
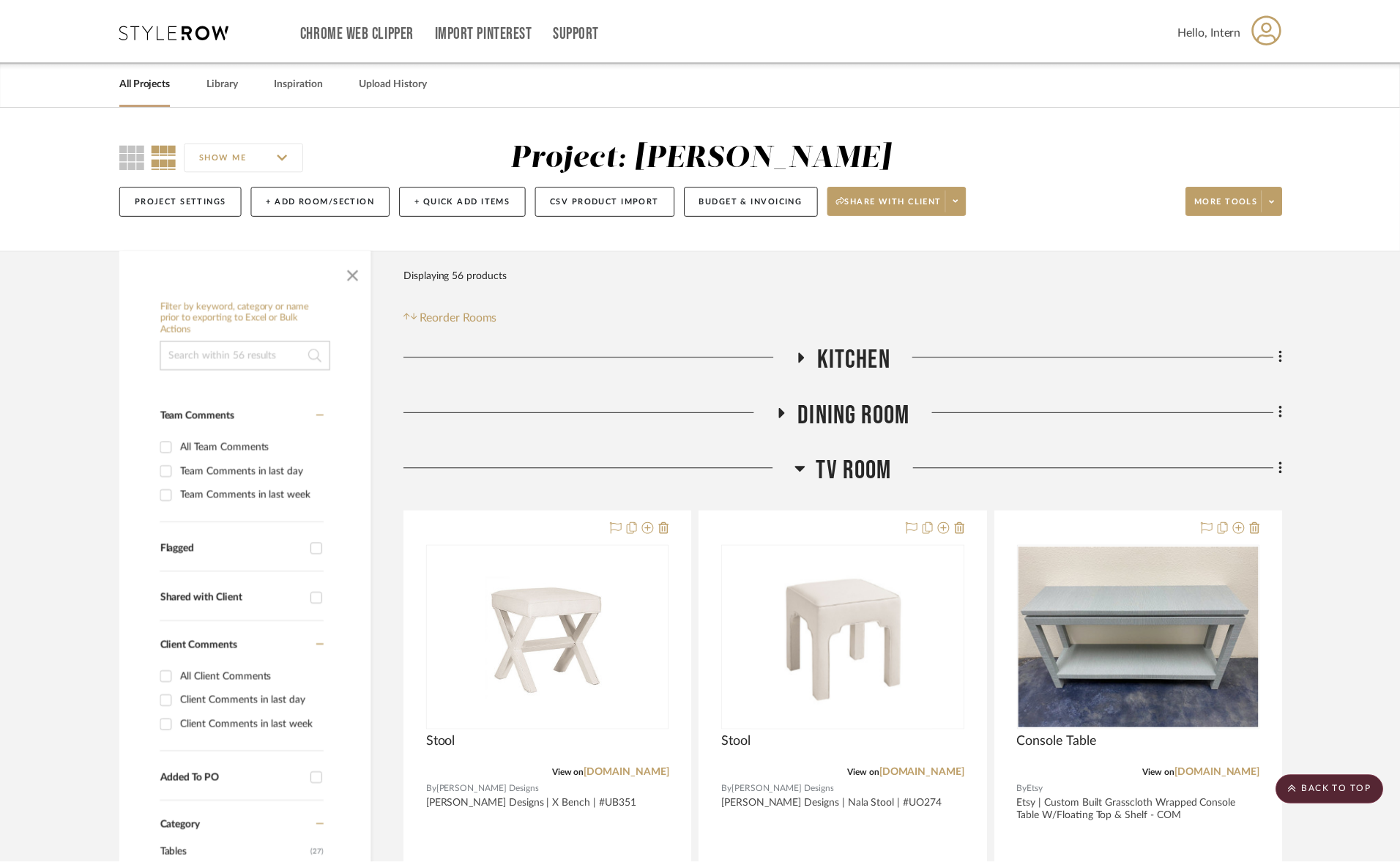
scroll to position [2275, 0]
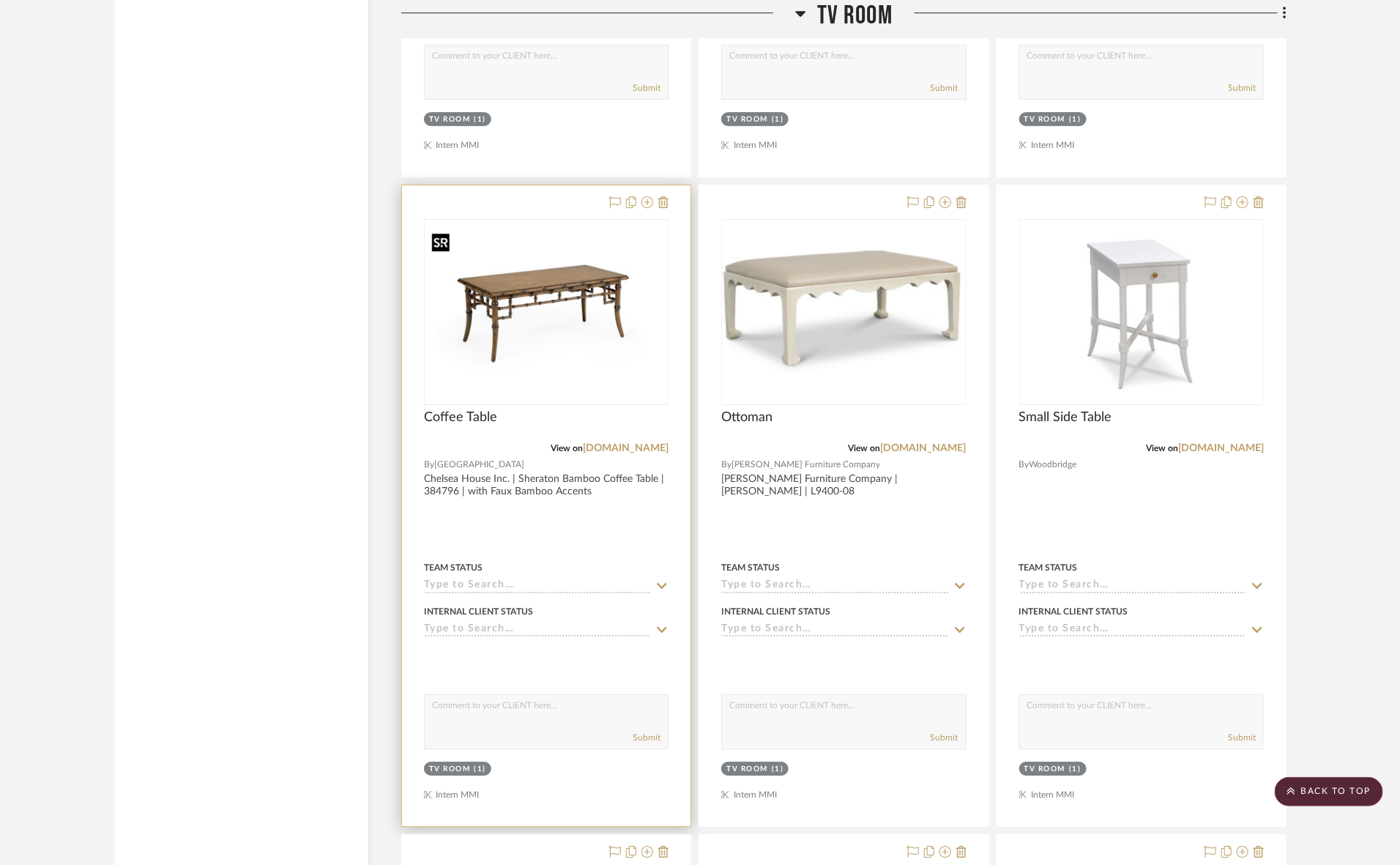
click at [524, 330] on img "0" at bounding box center [546, 313] width 242 height 174
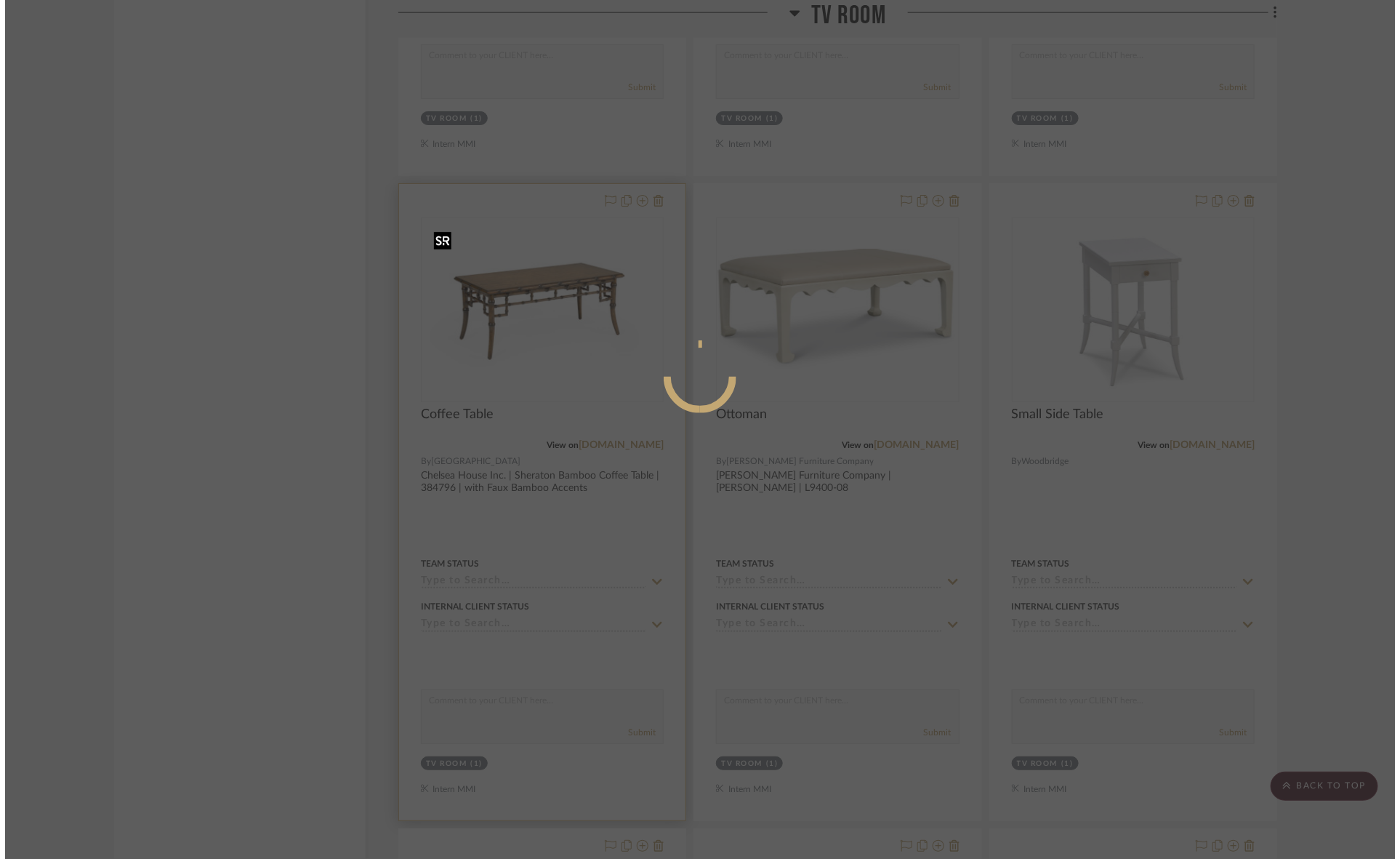
scroll to position [0, 0]
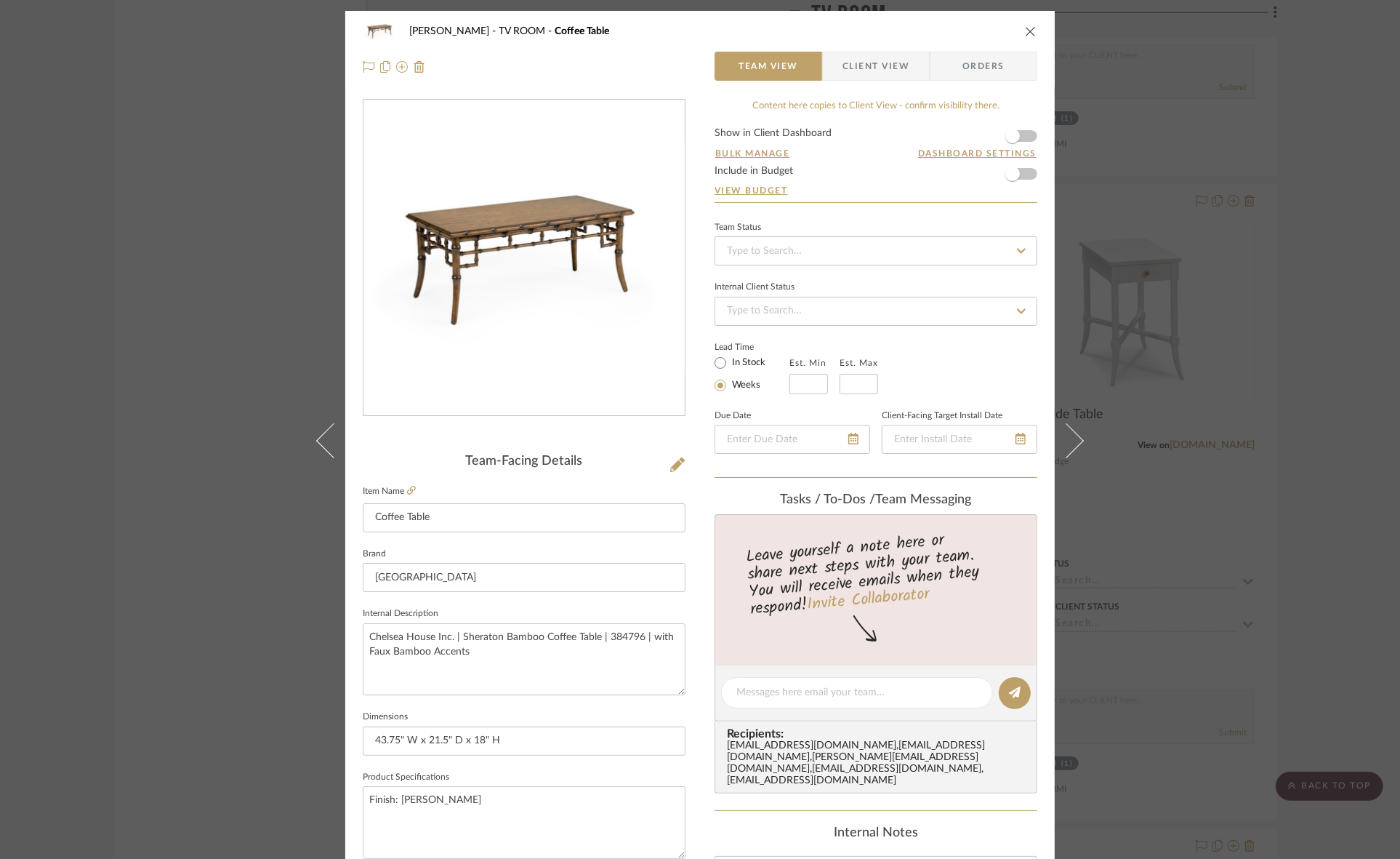
click at [843, 64] on span "Client View" at bounding box center [876, 66] width 67 height 29
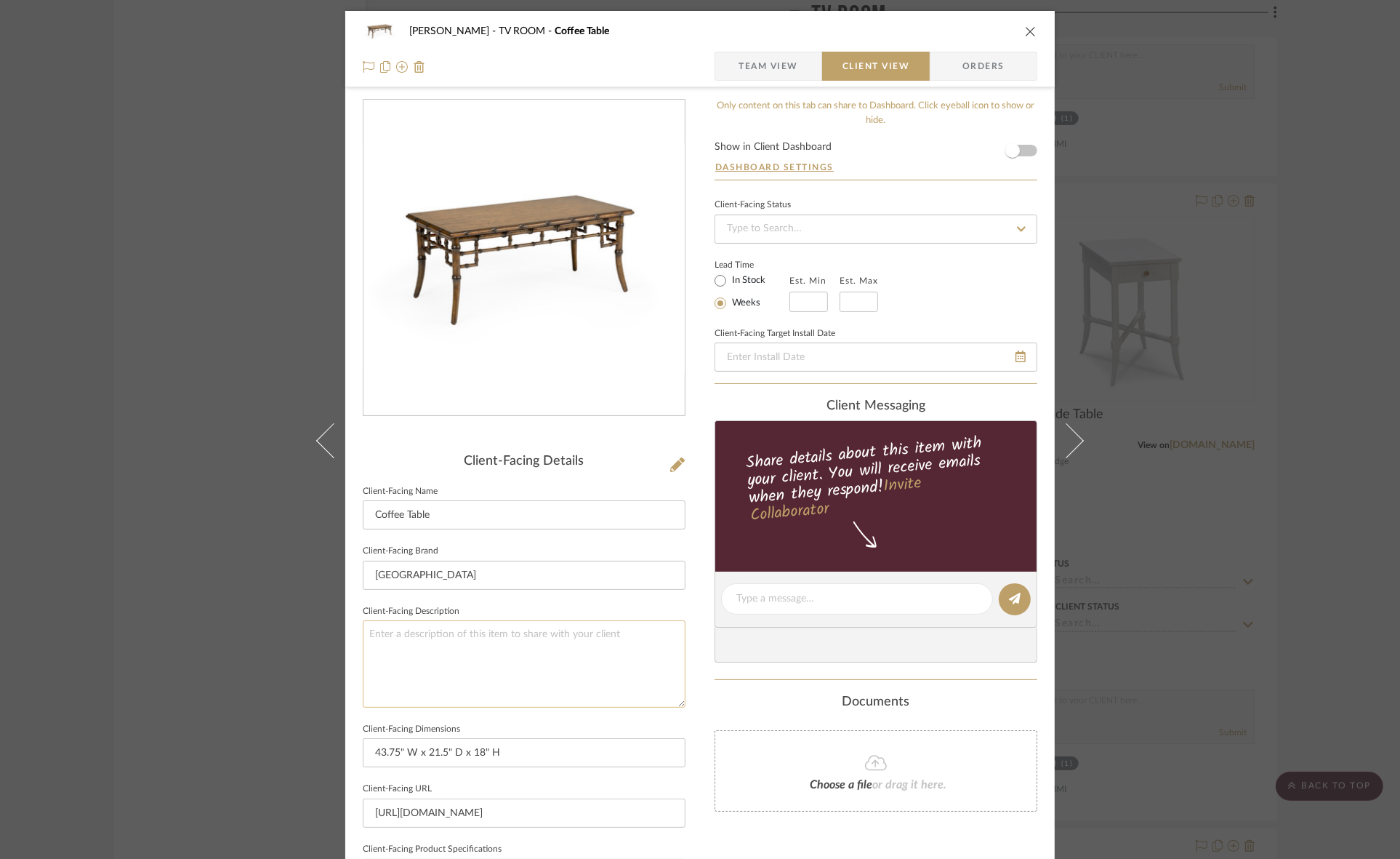
scroll to position [272, 0]
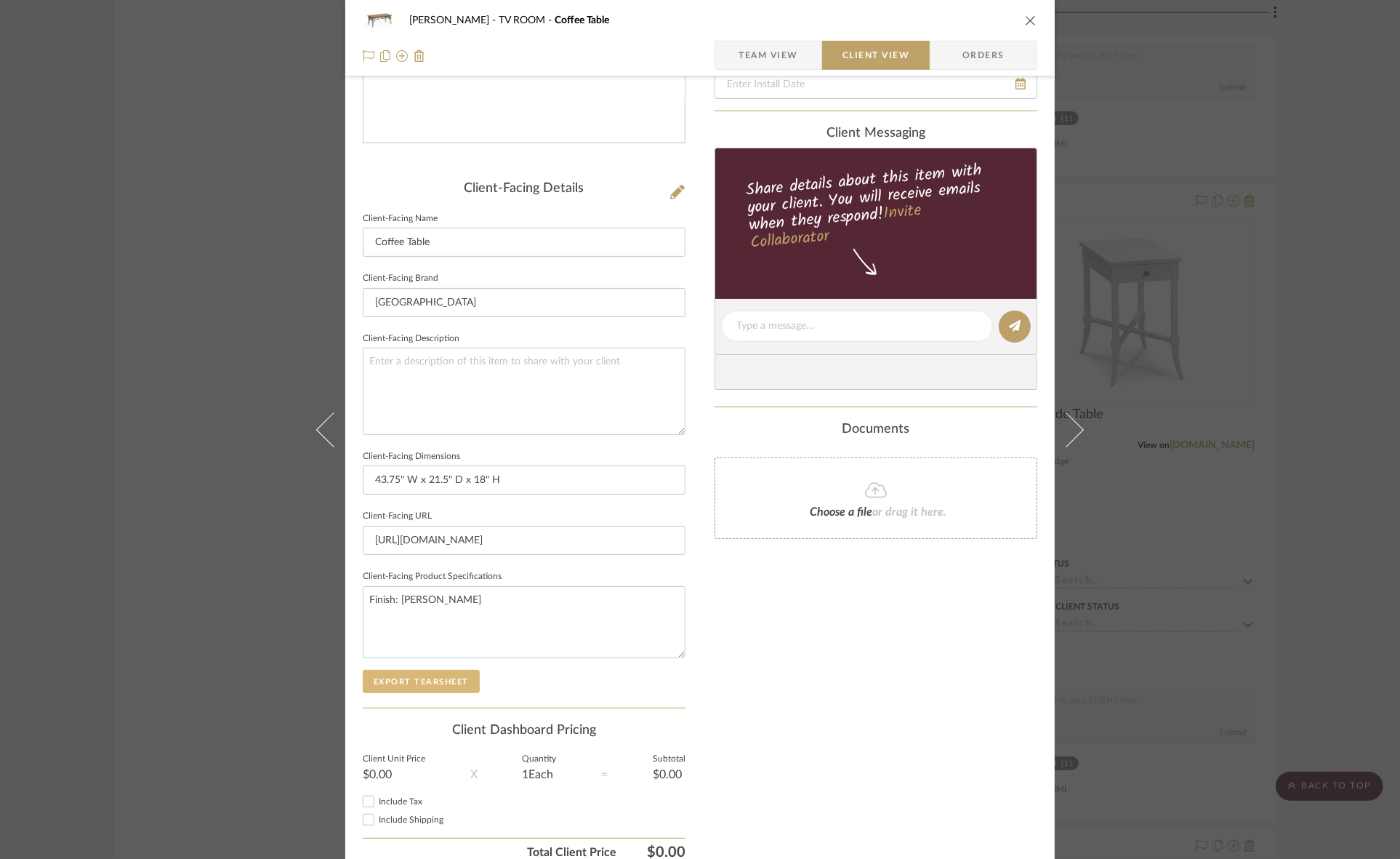
click at [429, 680] on button "Export Tearsheet" at bounding box center [421, 682] width 117 height 23
click at [180, 520] on div "Murray TV ROOM Coffee Table Team View Client View Orders Client-Facing Details …" at bounding box center [700, 430] width 1400 height 859
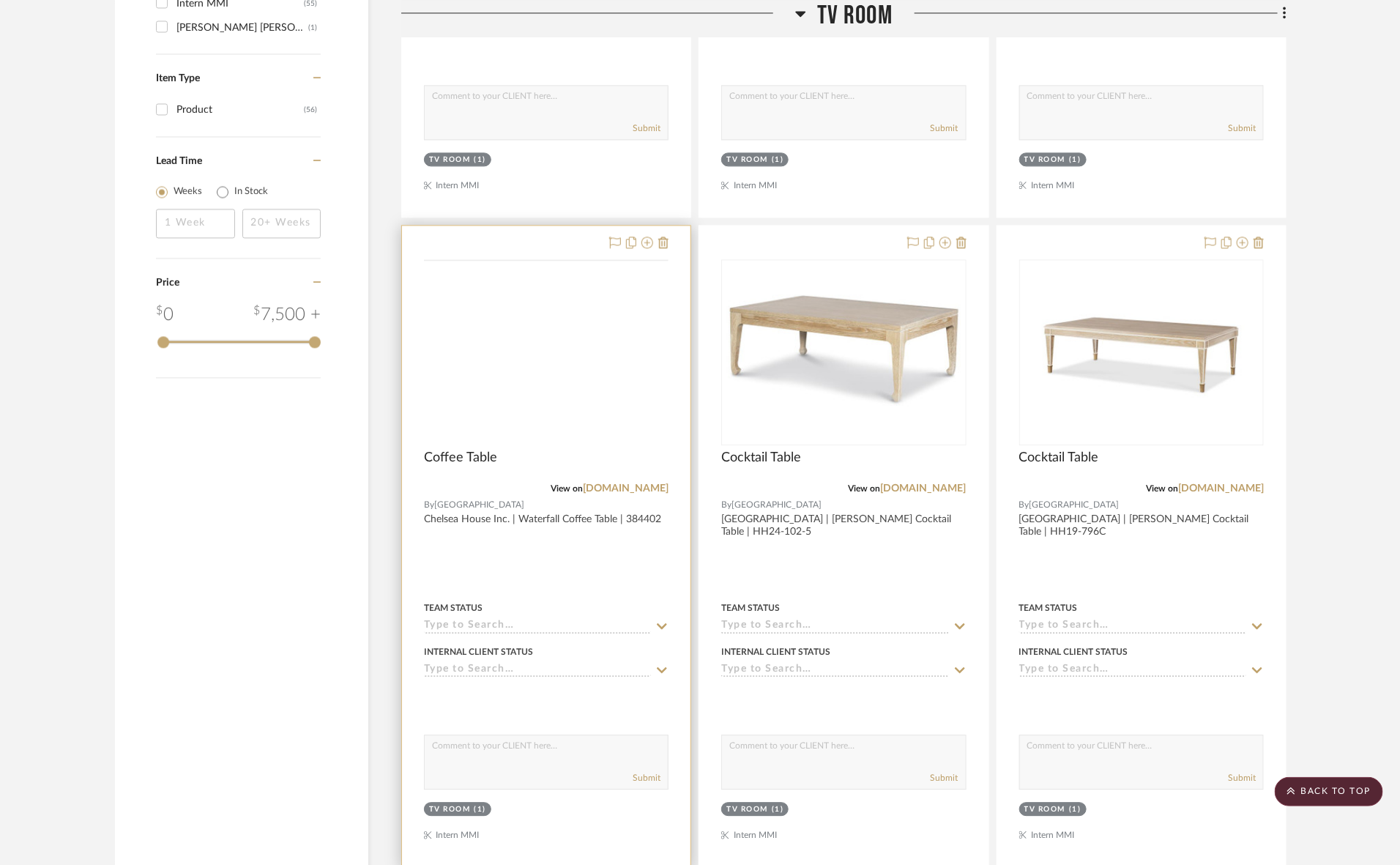
scroll to position [1451, 0]
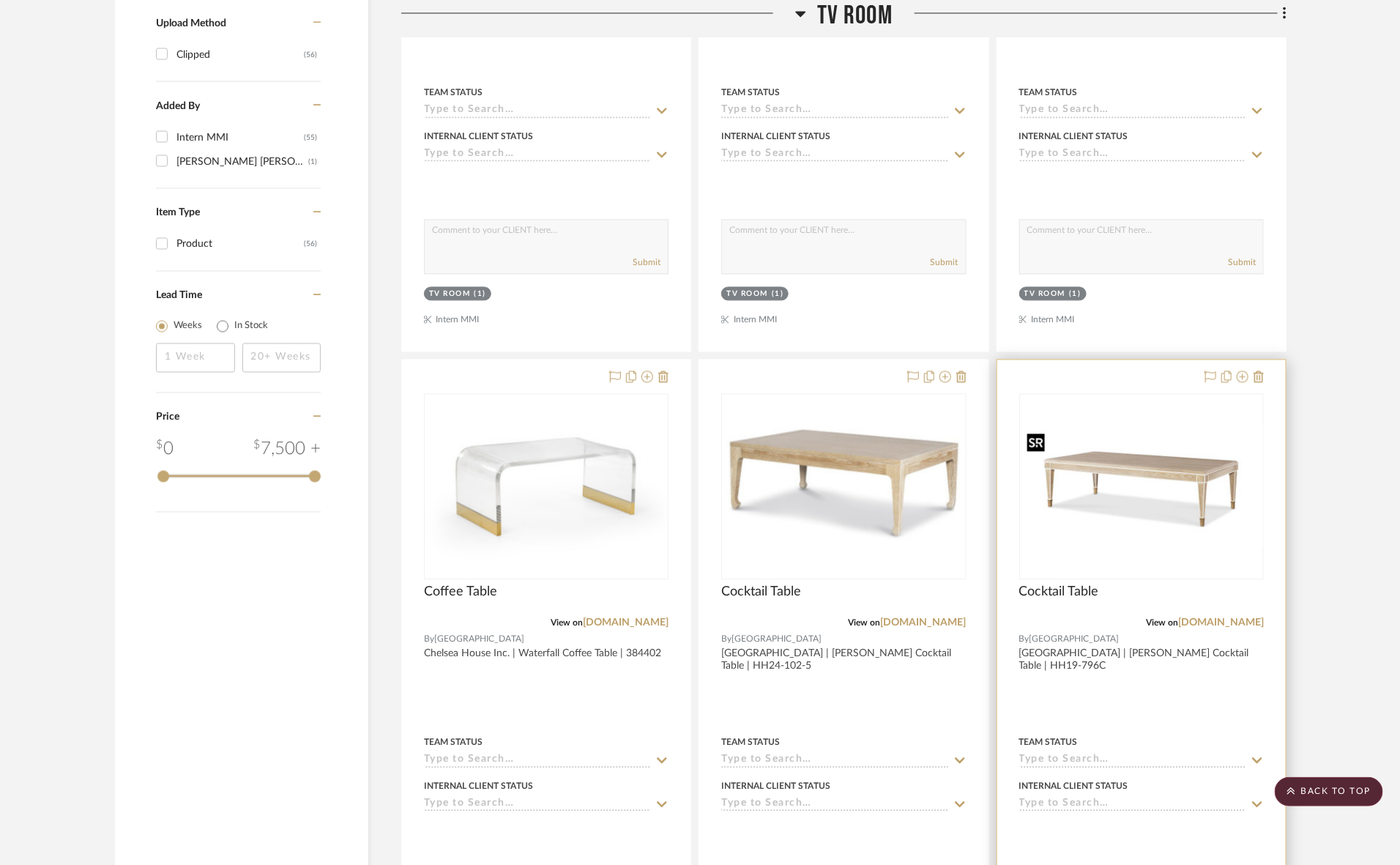
click at [1182, 492] on div at bounding box center [1142, 486] width 244 height 186
click at [1159, 528] on img "0" at bounding box center [1142, 485] width 241 height 121
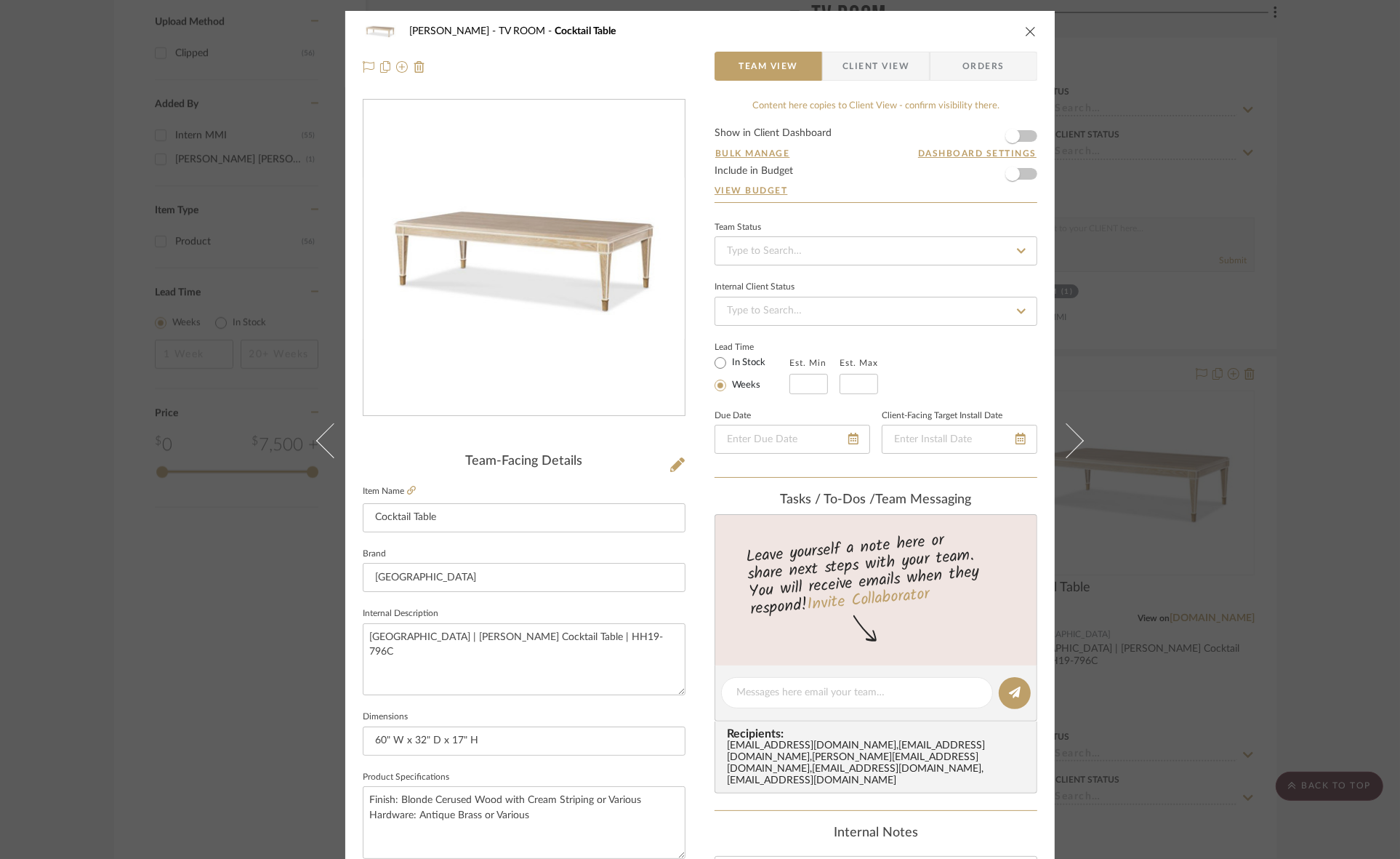
click at [858, 66] on span "Client View" at bounding box center [876, 66] width 67 height 29
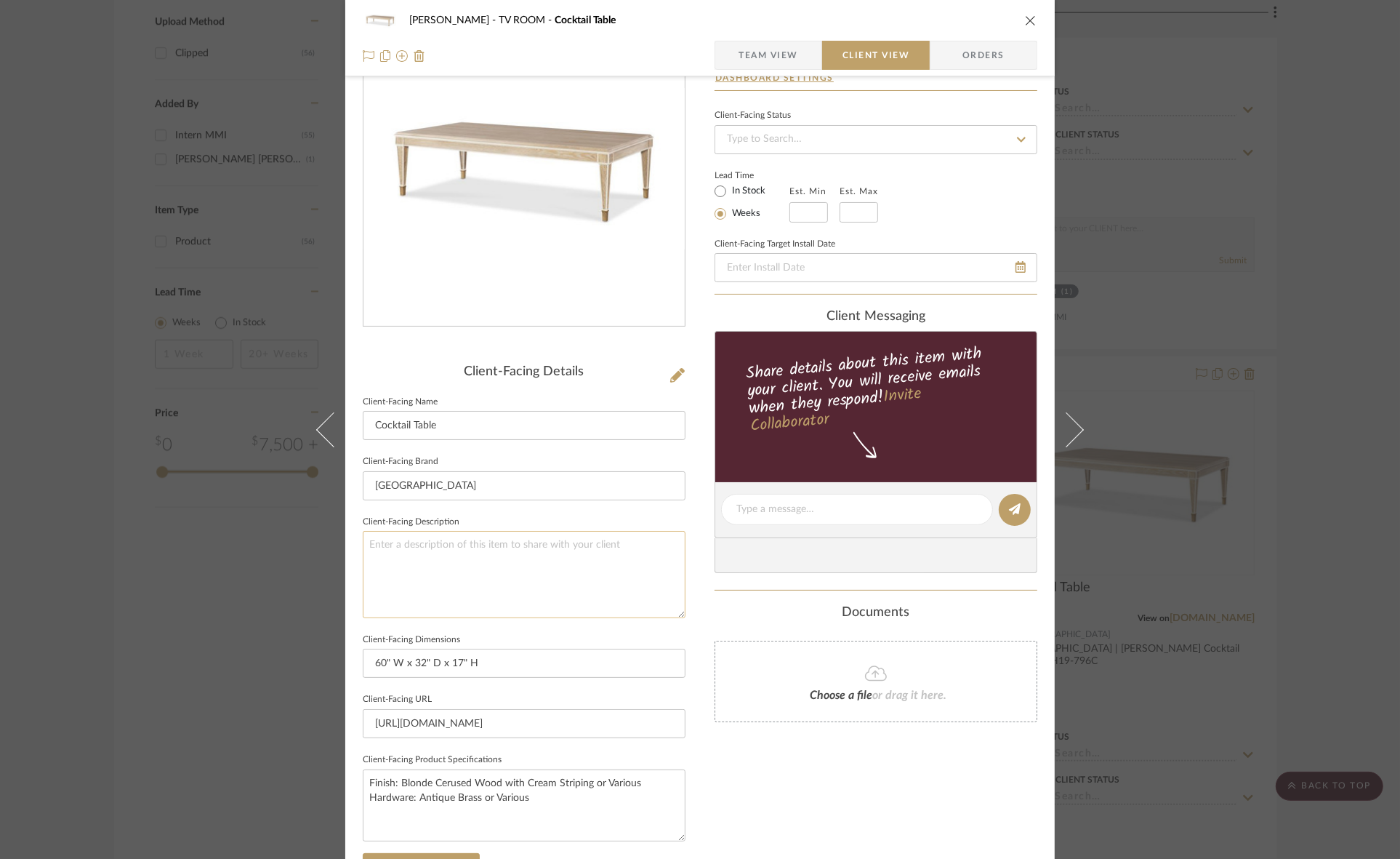
scroll to position [272, 0]
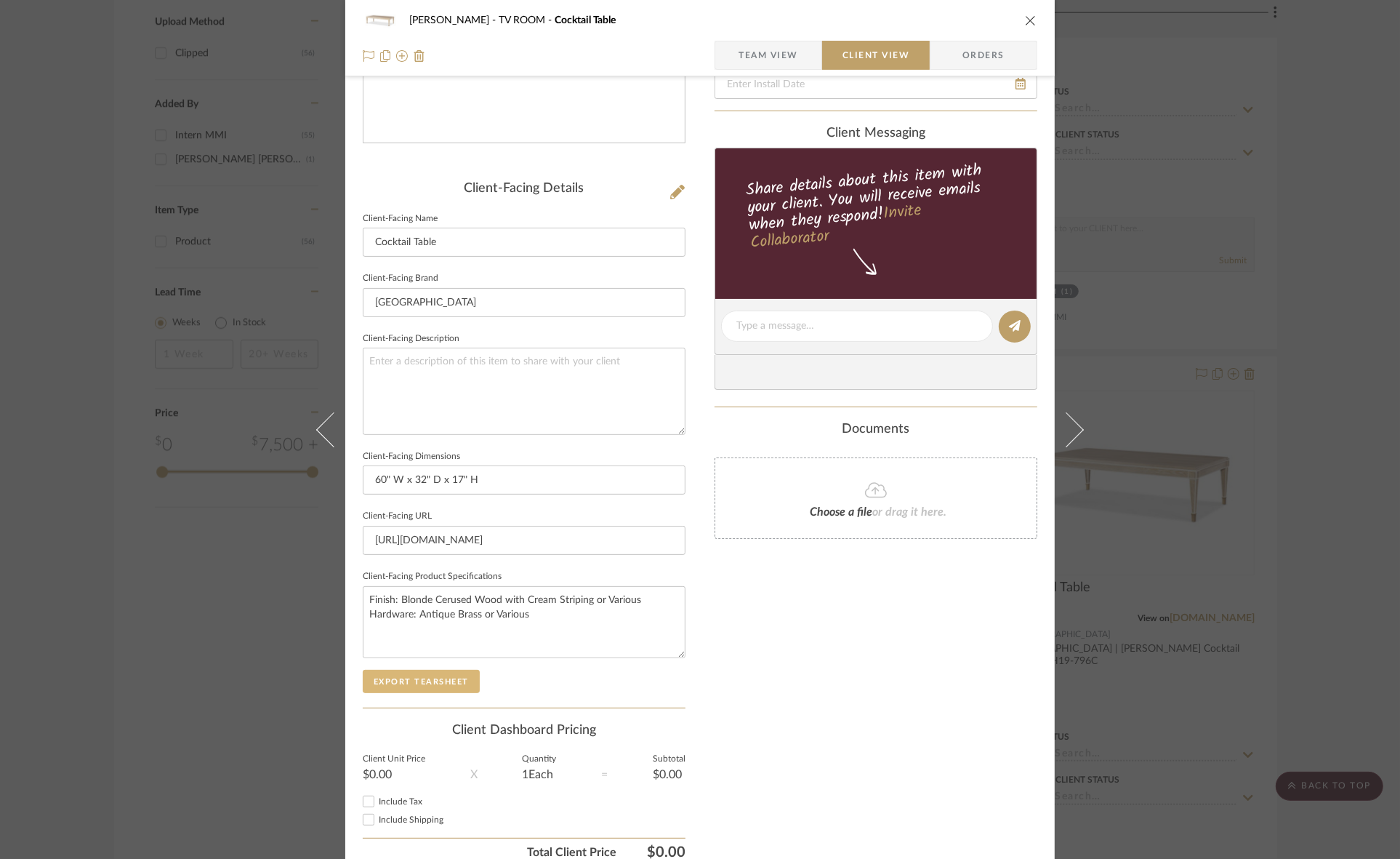
click at [441, 677] on button "Export Tearsheet" at bounding box center [421, 682] width 117 height 23
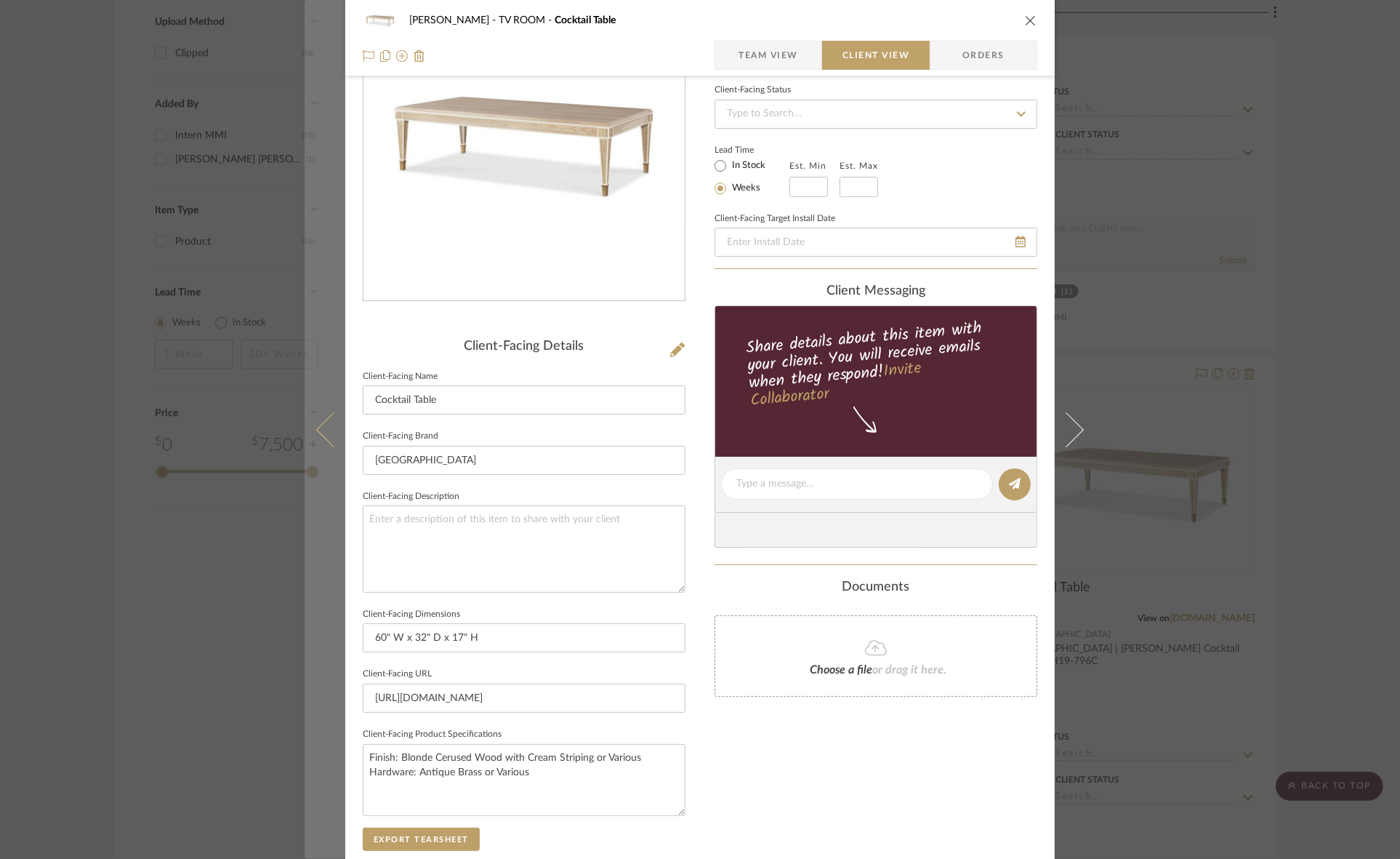
scroll to position [0, 0]
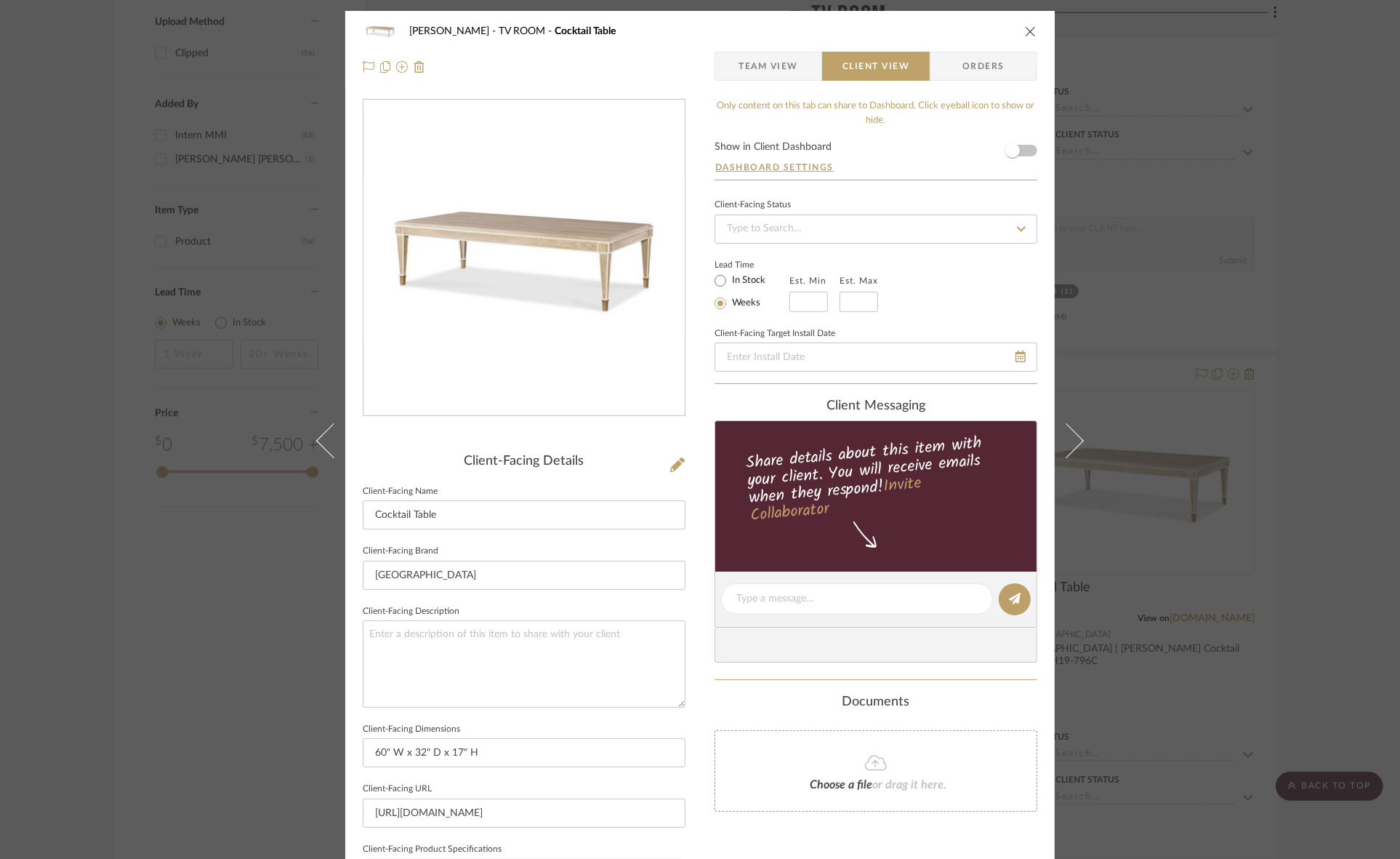
click at [56, 525] on div "Murray TV ROOM Cocktail Table Team View Client View Orders Client-Facing Detail…" at bounding box center [700, 430] width 1400 height 859
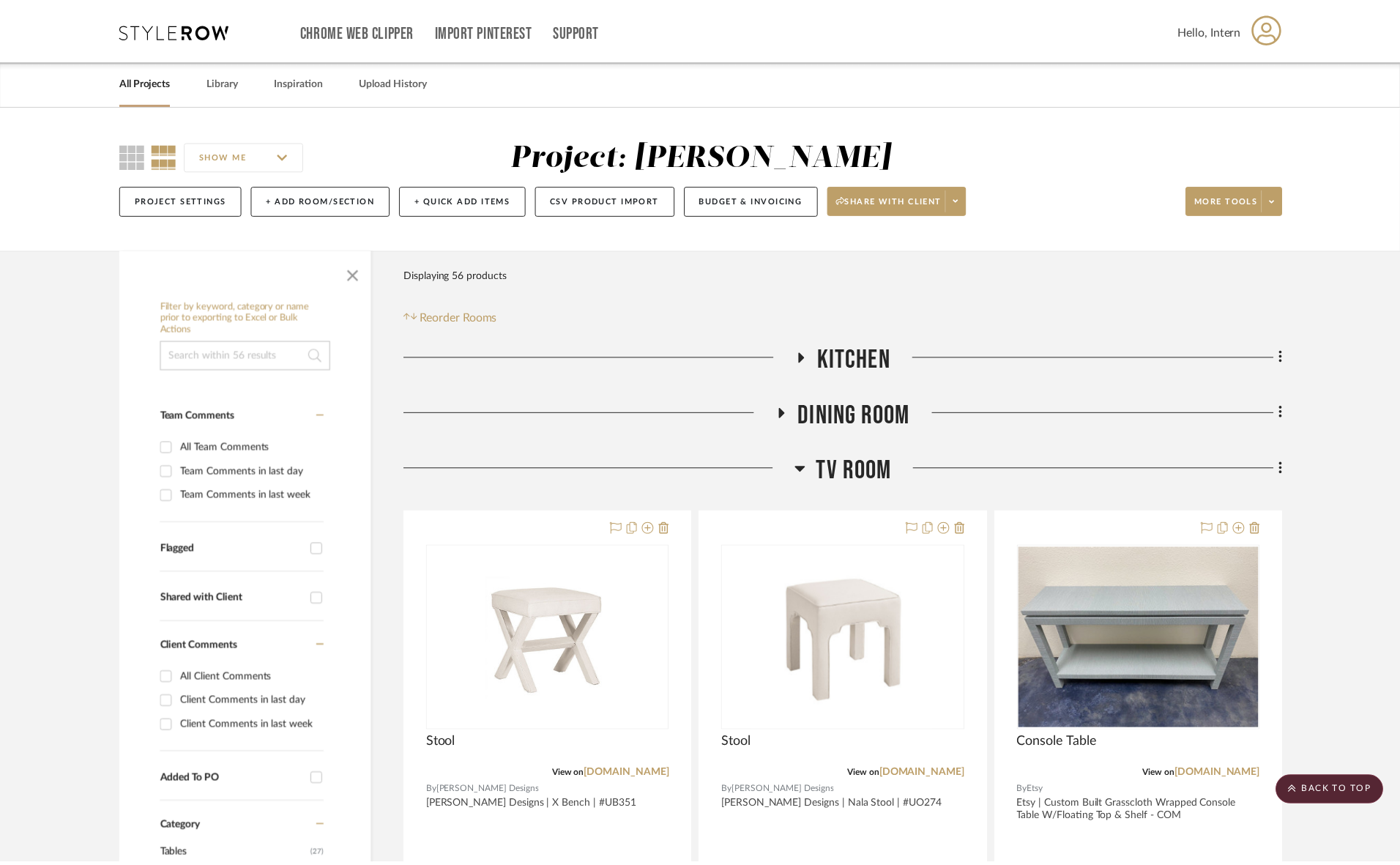
scroll to position [1451, 0]
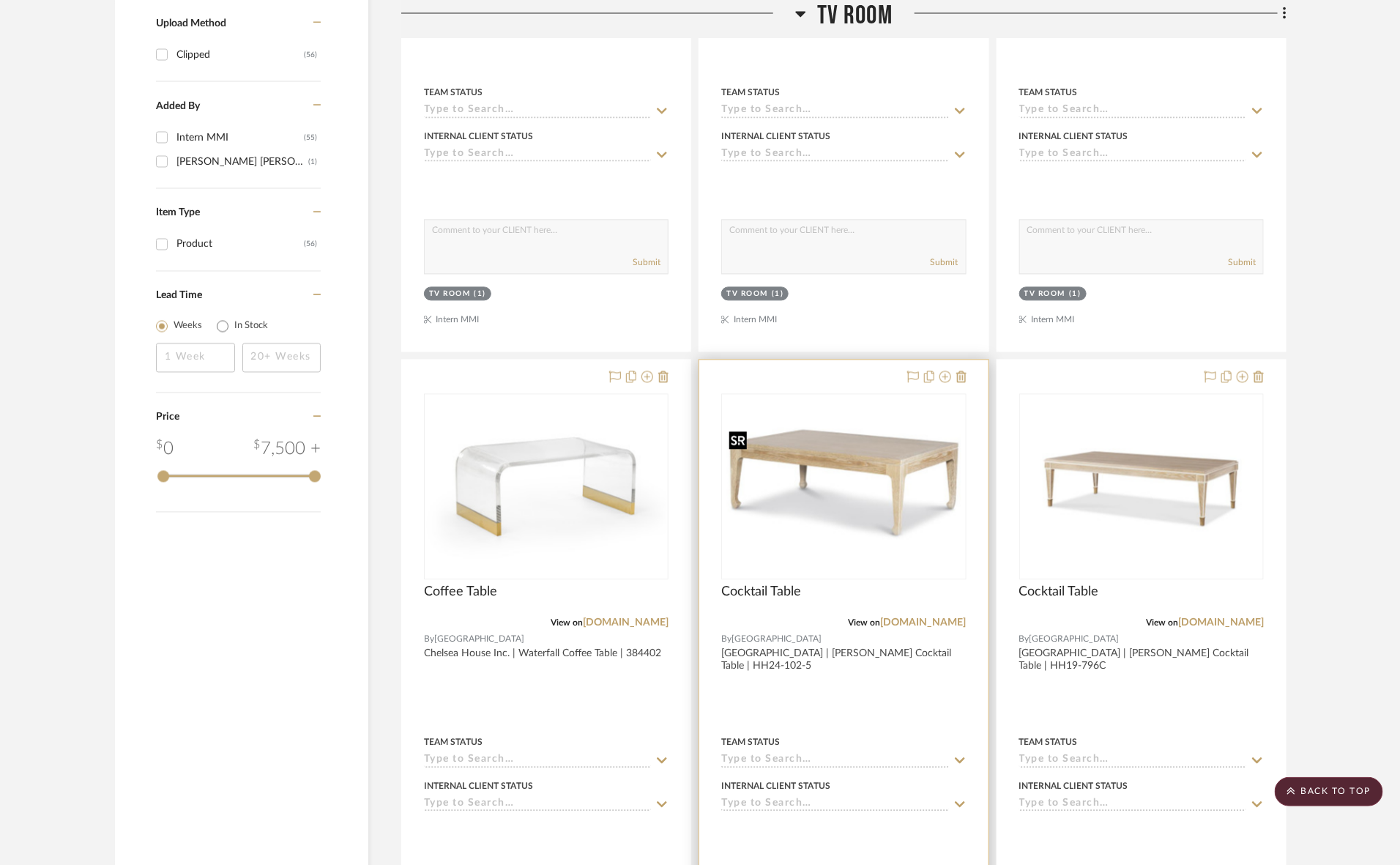
click at [789, 502] on img "0" at bounding box center [844, 485] width 241 height 126
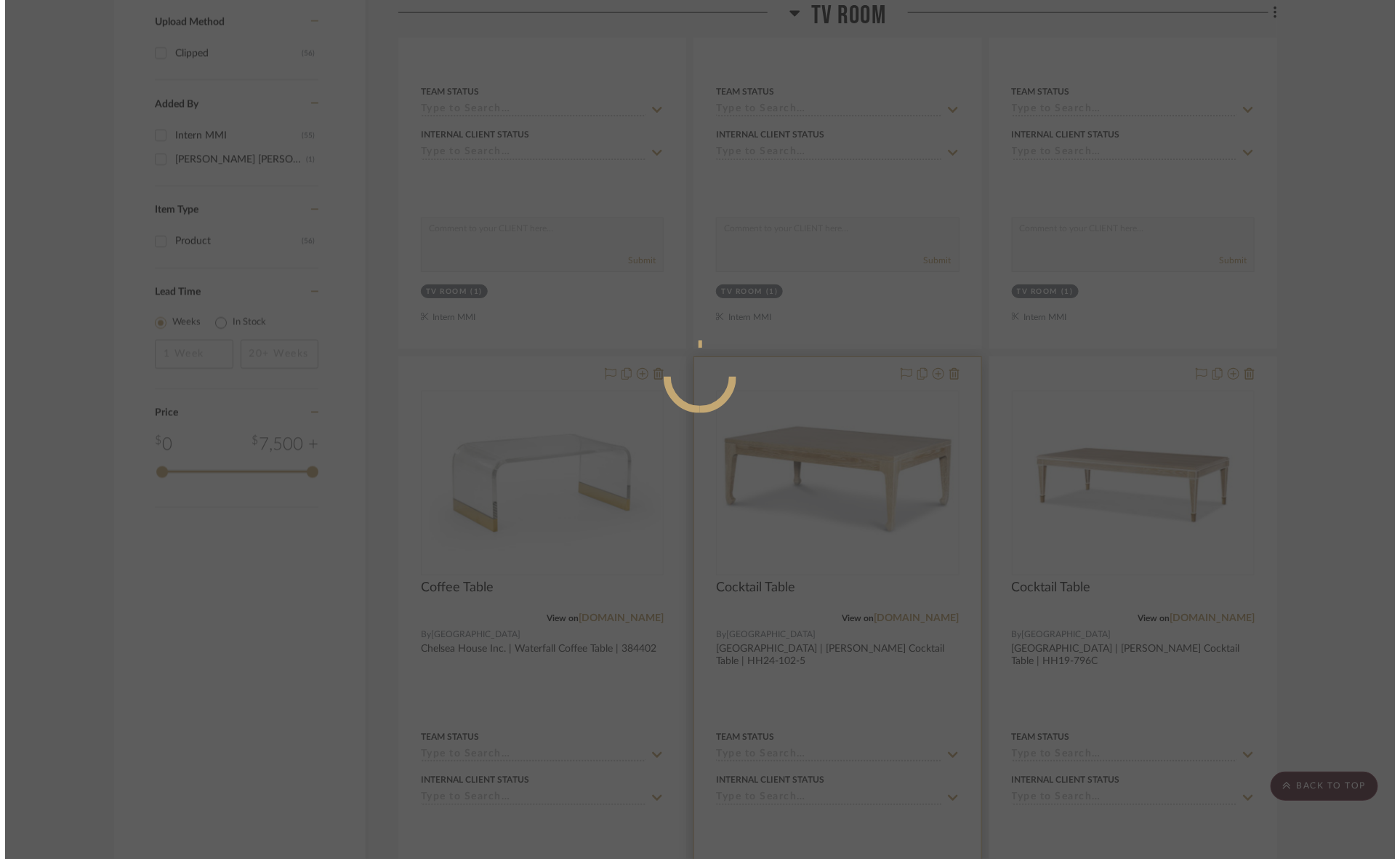
scroll to position [0, 0]
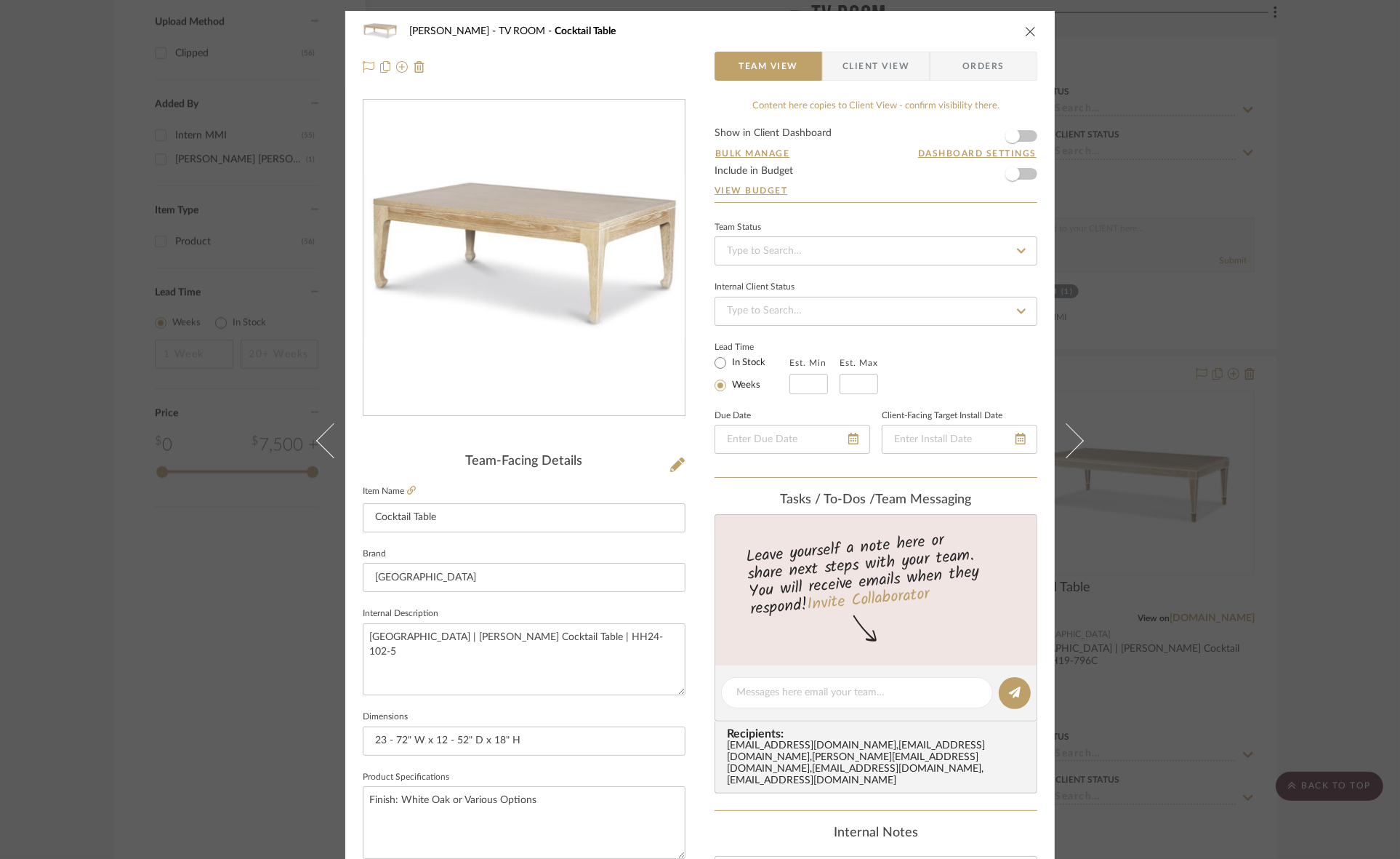
click at [863, 63] on span "Client View" at bounding box center [876, 66] width 67 height 29
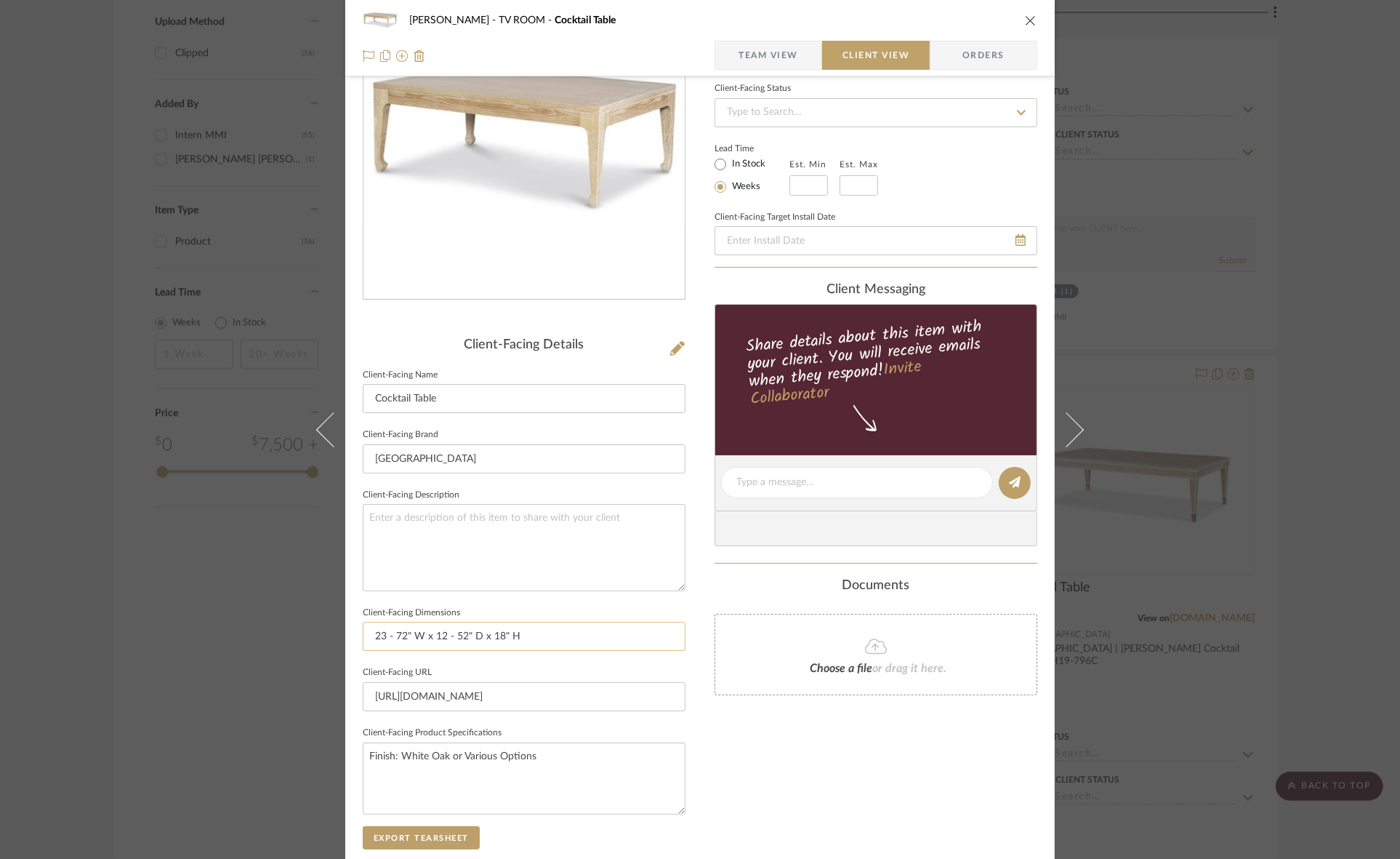
scroll to position [272, 0]
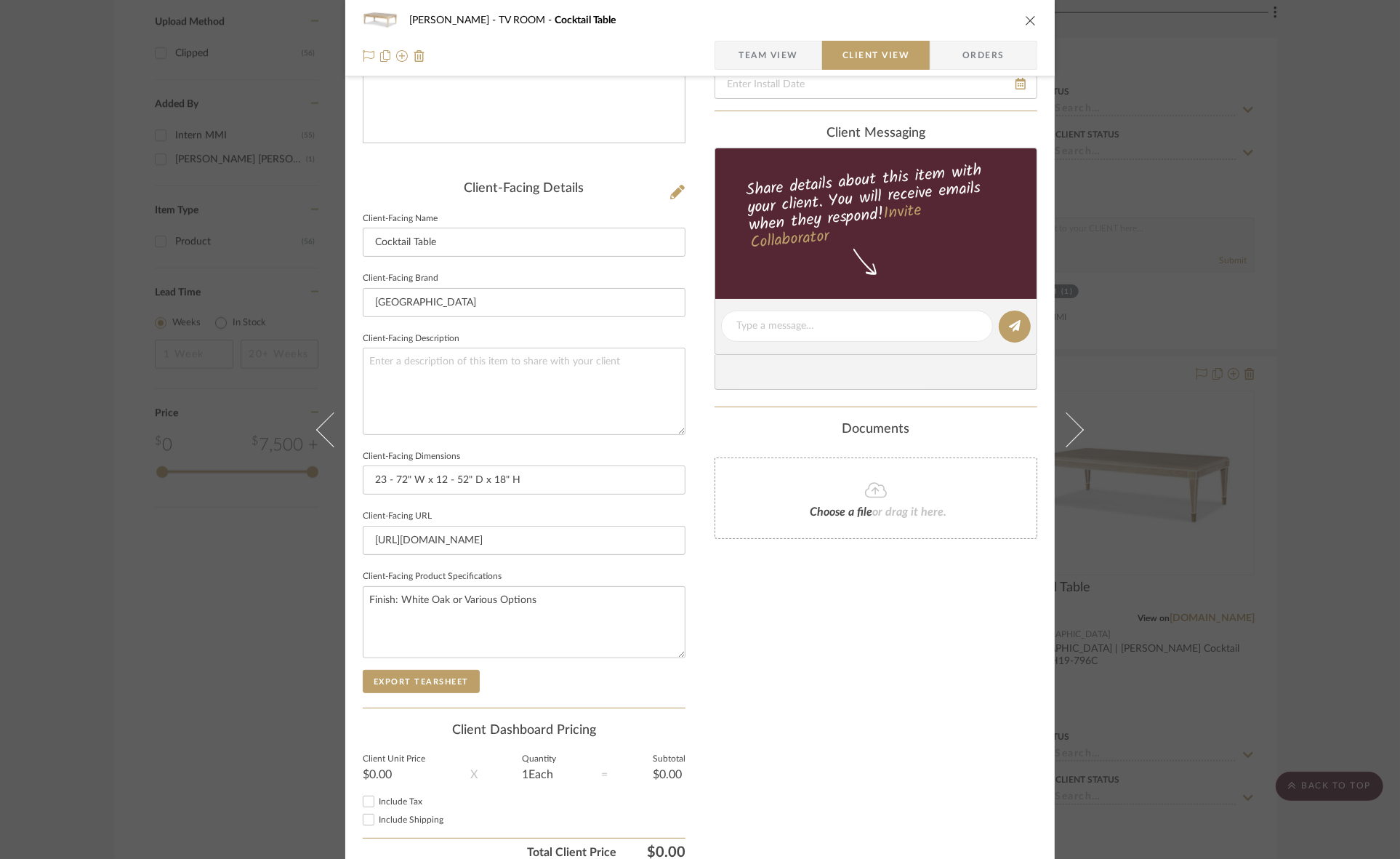
click at [436, 695] on div "Client-Facing Details Client-Facing Name Cocktail Table Client-Facing Brand Hig…" at bounding box center [524, 444] width 323 height 527
click at [436, 686] on button "Export Tearsheet" at bounding box center [421, 682] width 117 height 23
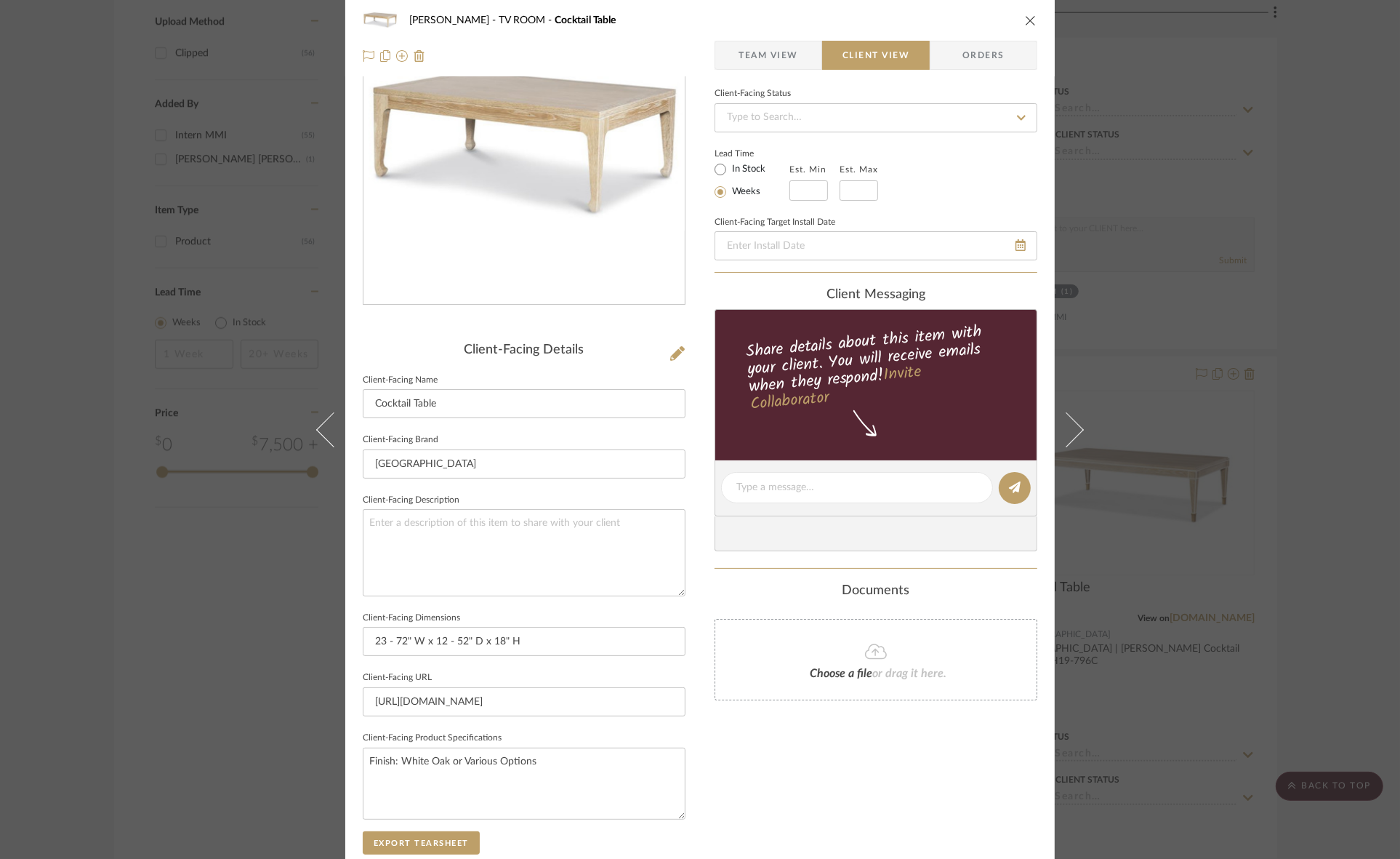
scroll to position [0, 0]
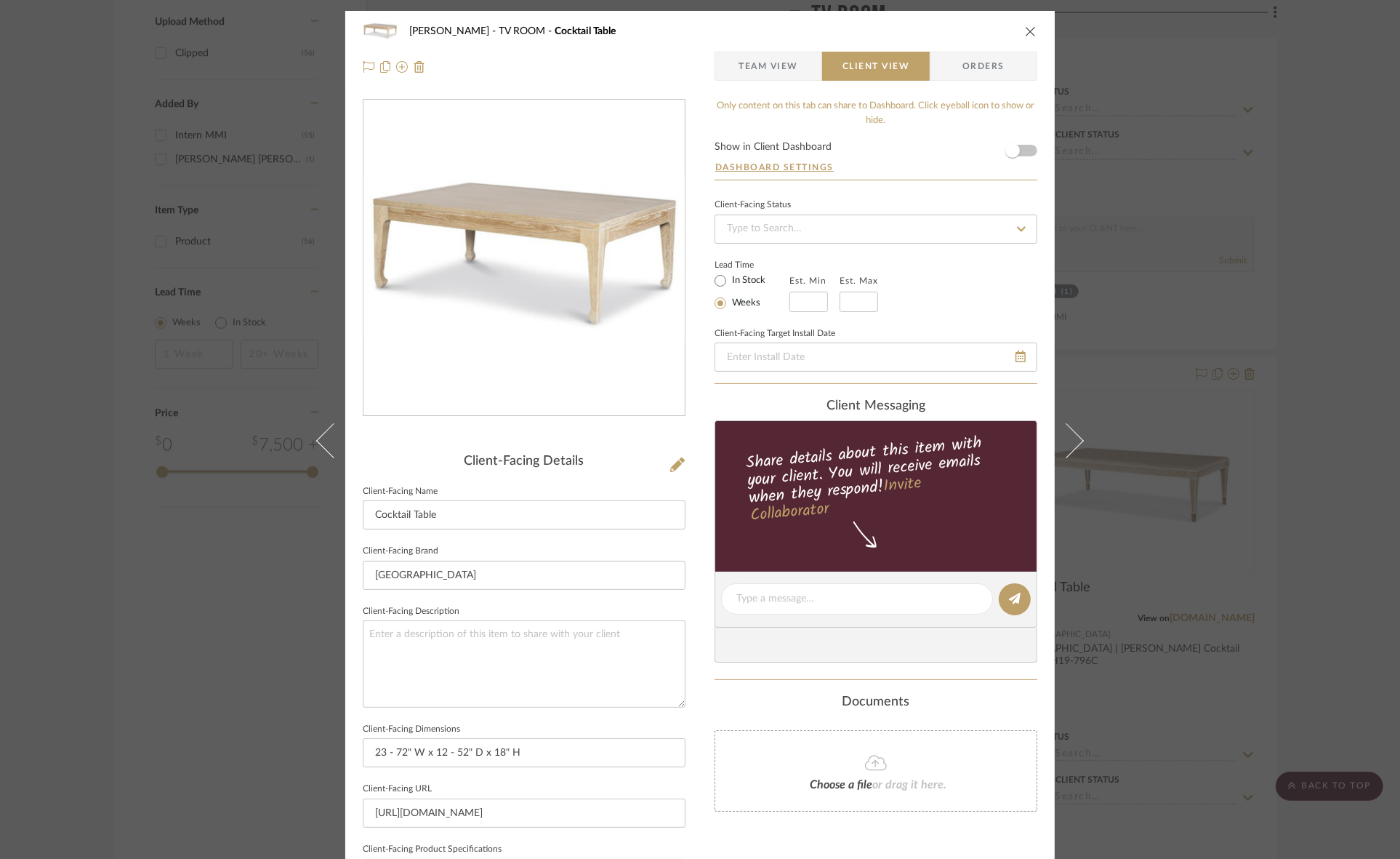
click at [1220, 332] on div "Murray TV ROOM Cocktail Table Team View Client View Orders Client-Facing Detail…" at bounding box center [700, 430] width 1400 height 859
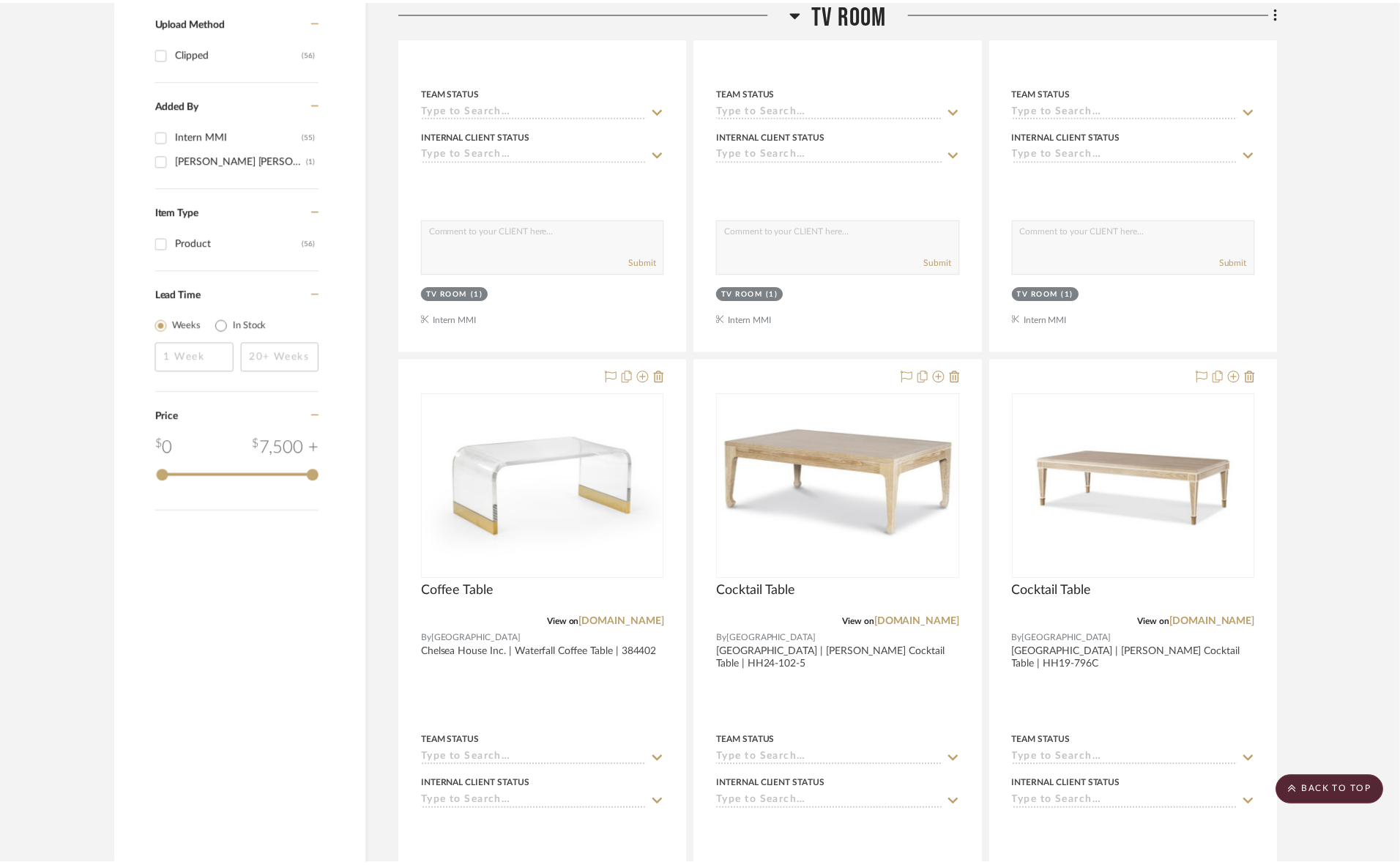
scroll to position [1451, 0]
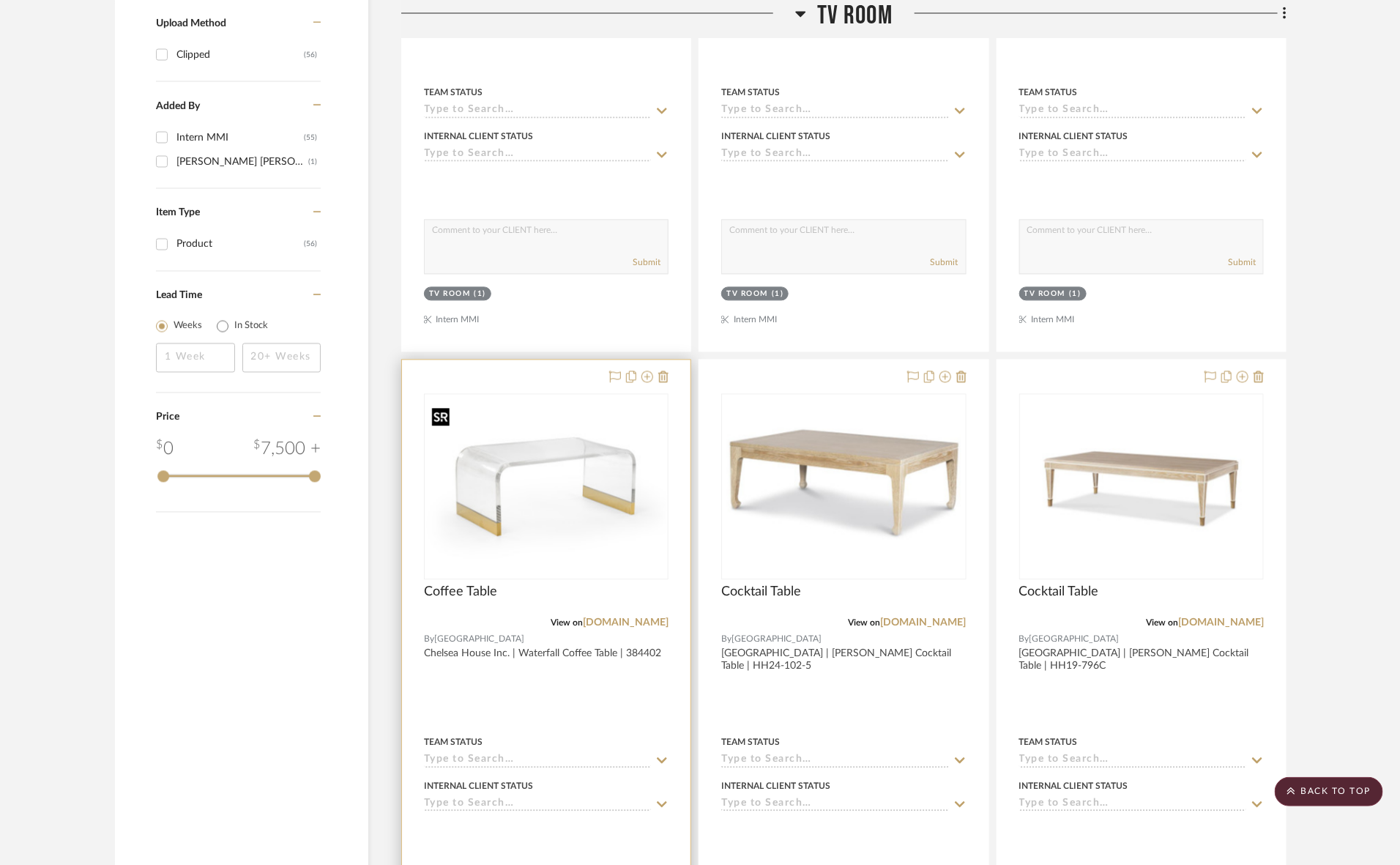
click at [580, 502] on img "0" at bounding box center [546, 486] width 241 height 173
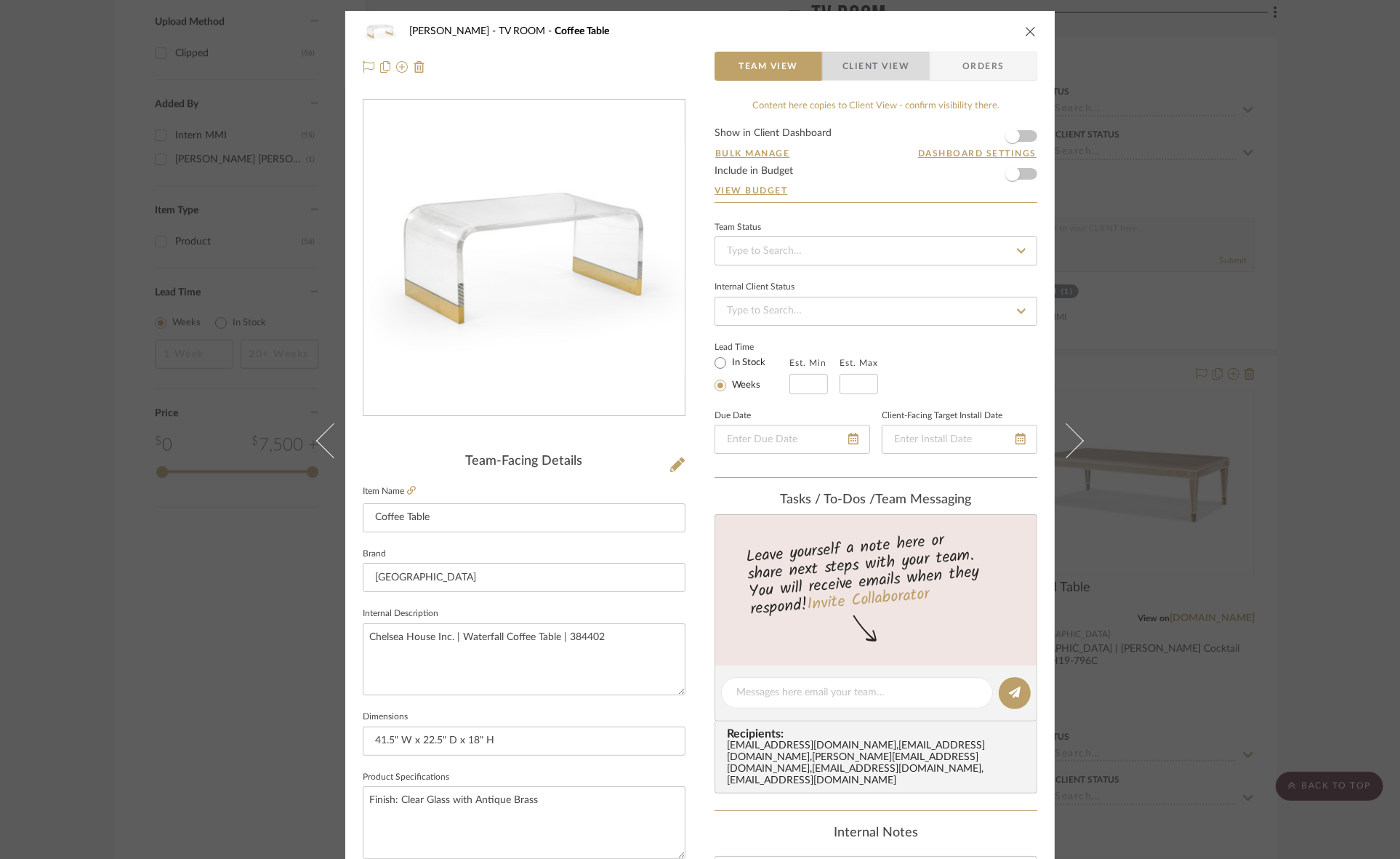
click at [870, 64] on span "Client View" at bounding box center [876, 66] width 67 height 29
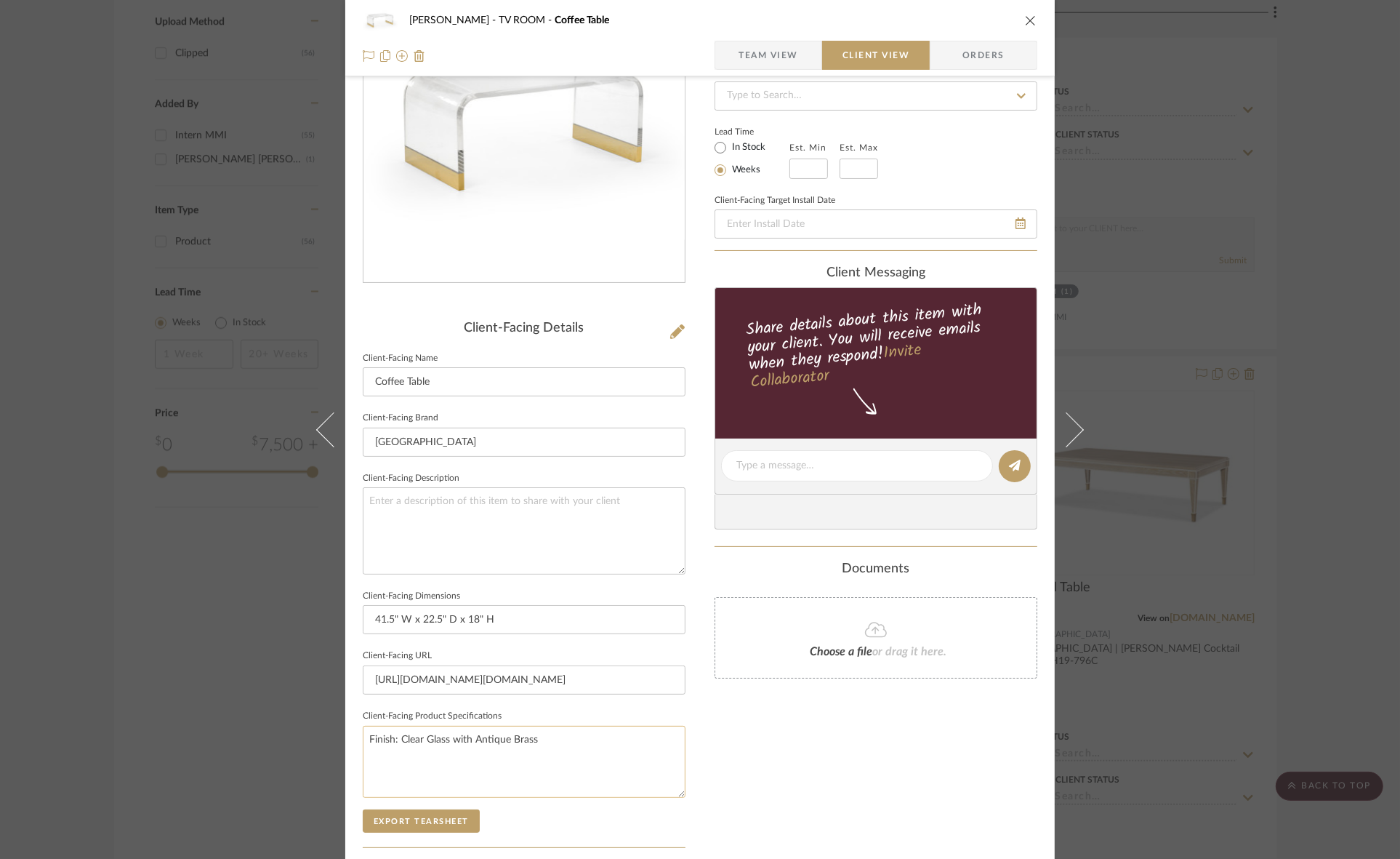
scroll to position [272, 0]
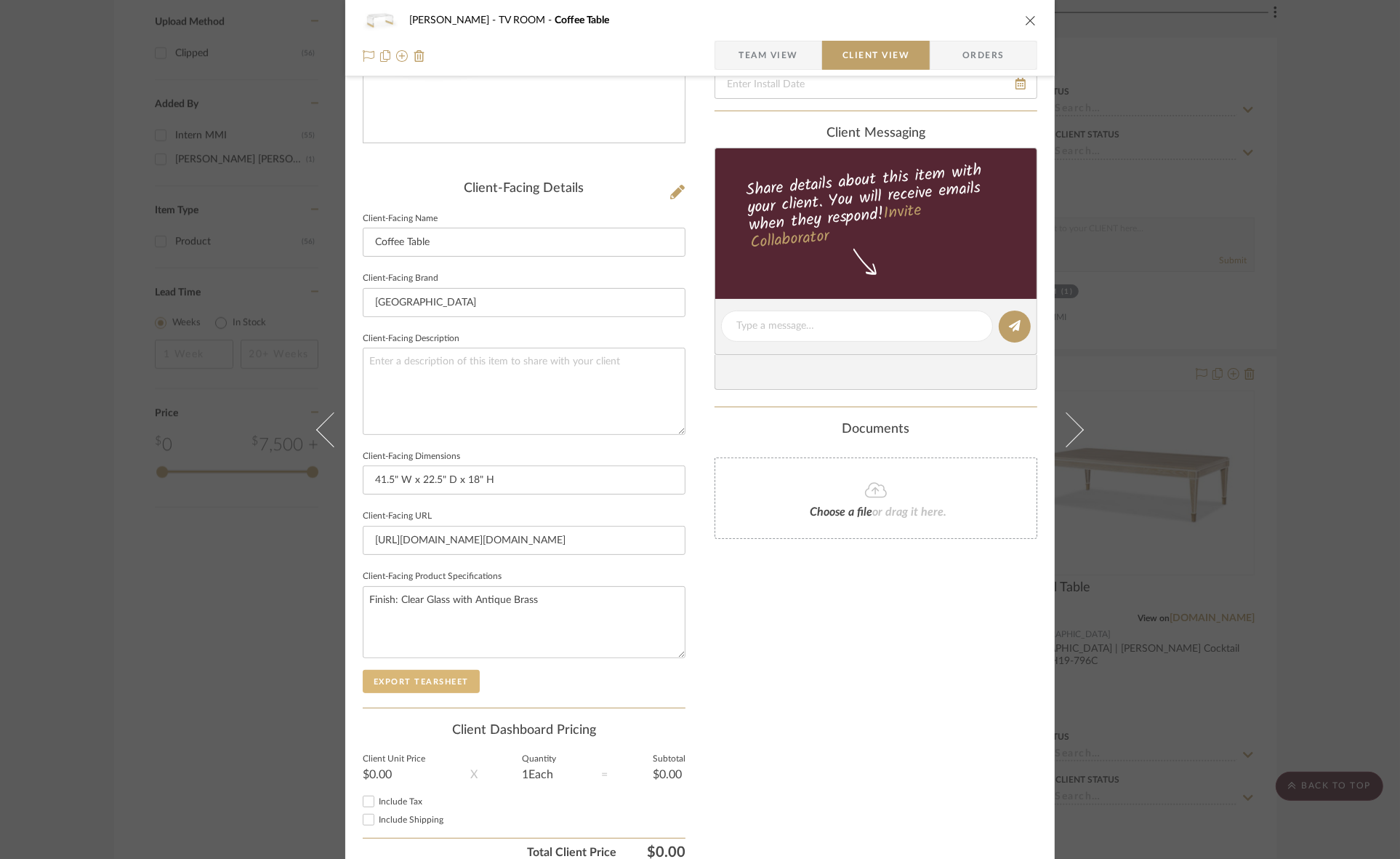
click at [437, 677] on button "Export Tearsheet" at bounding box center [421, 682] width 117 height 23
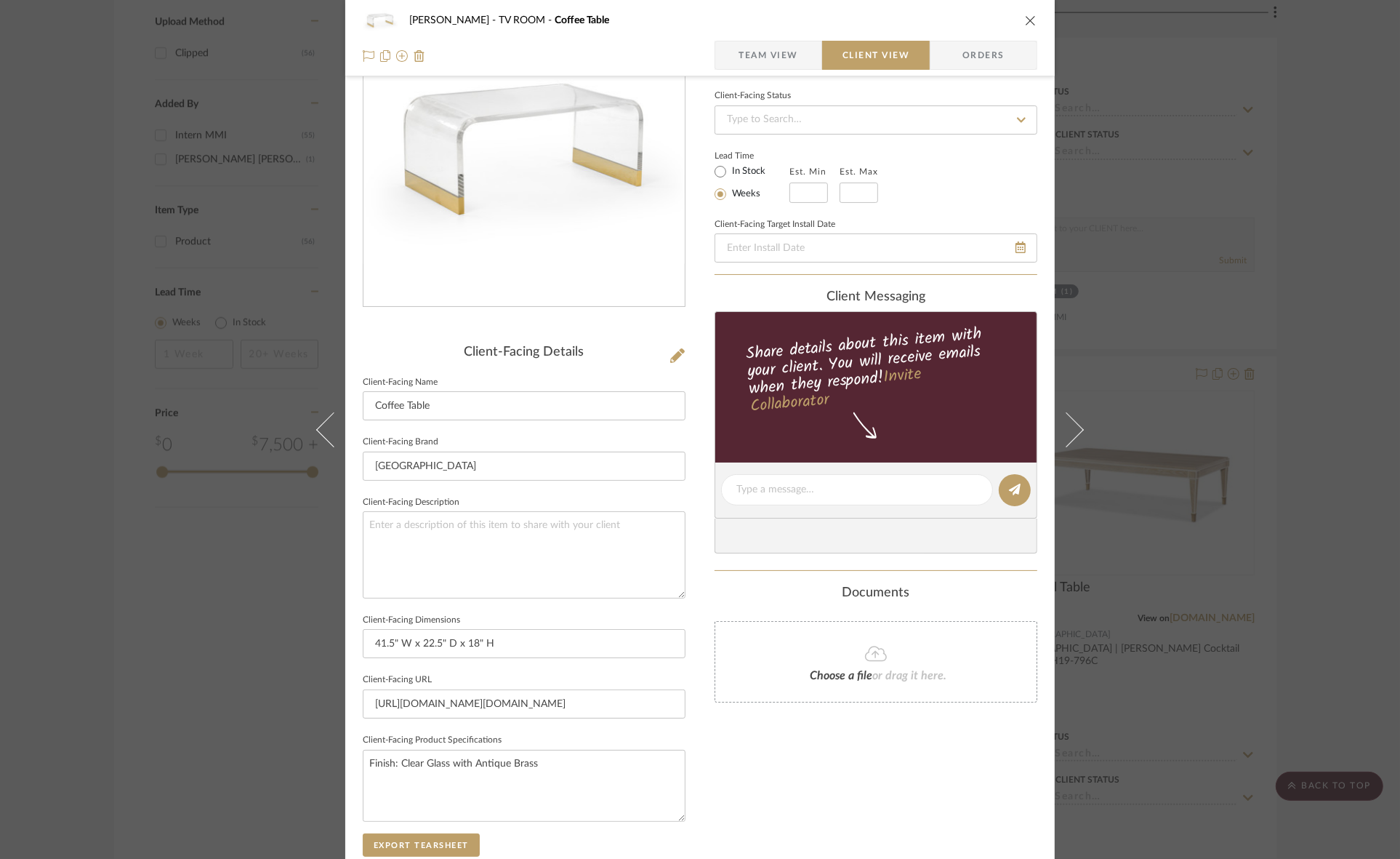
scroll to position [0, 0]
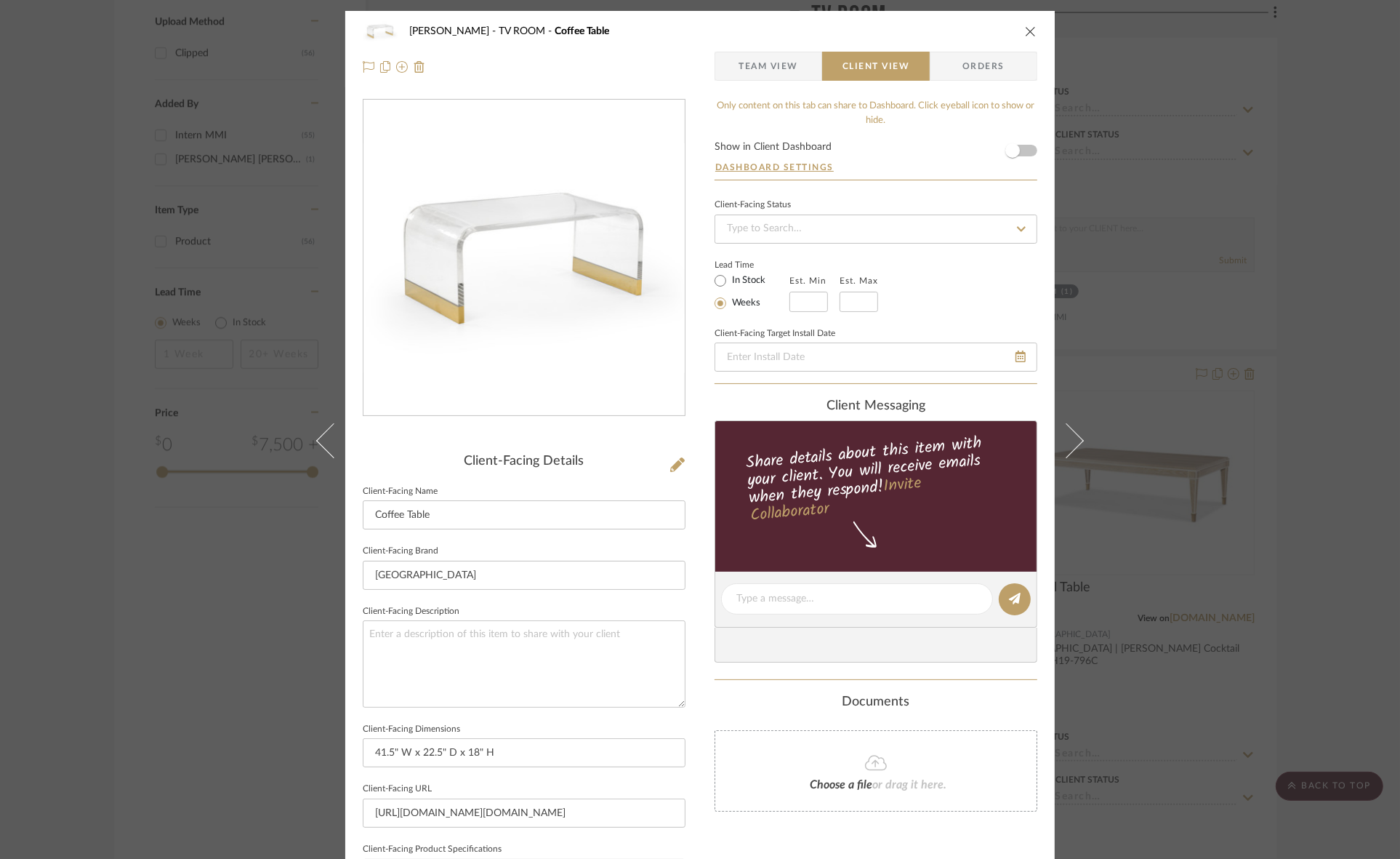
click at [1116, 291] on div "Murray TV ROOM Coffee Table Team View Client View Orders Client-Facing Details …" at bounding box center [700, 430] width 1400 height 859
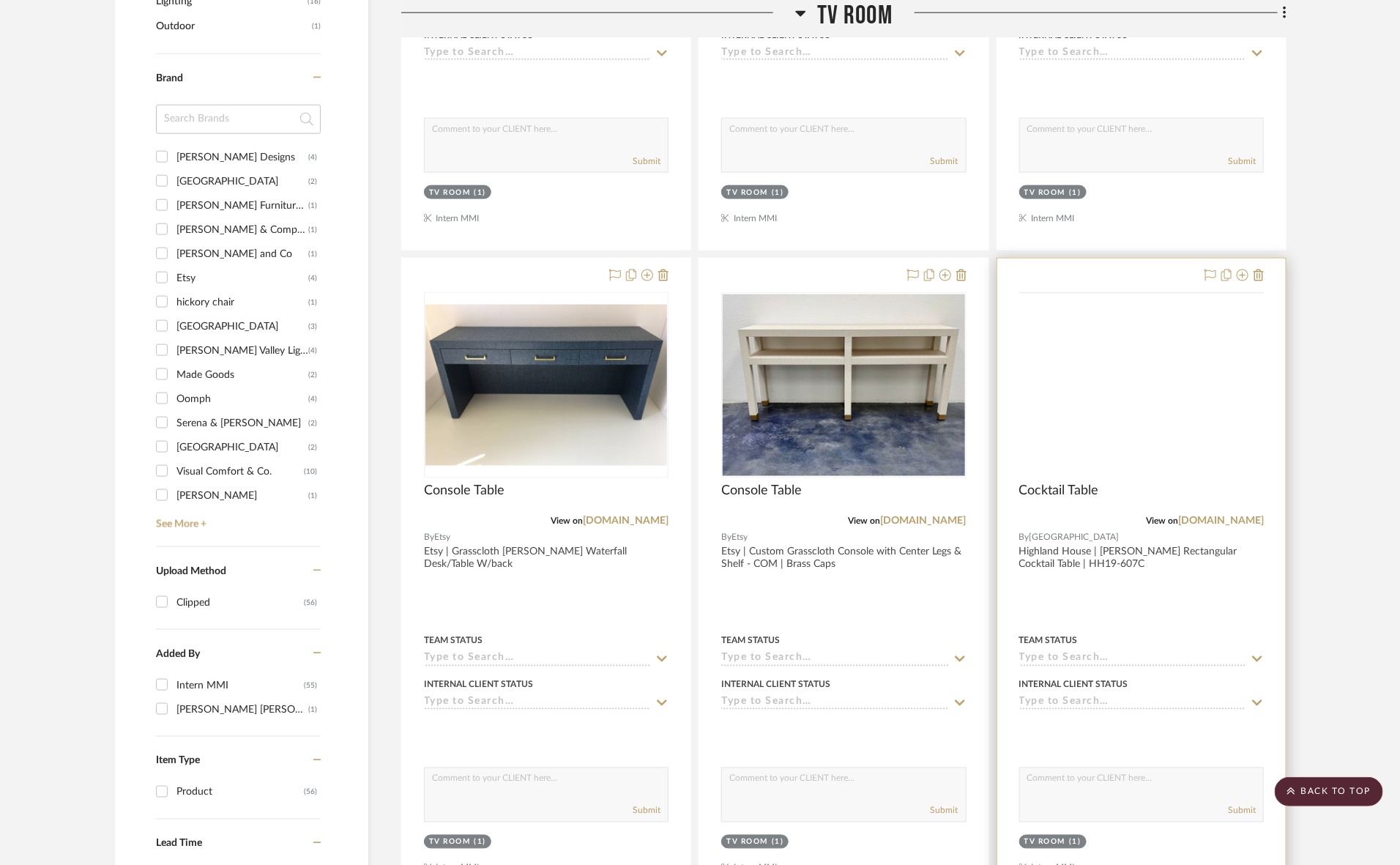
scroll to position [902, 0]
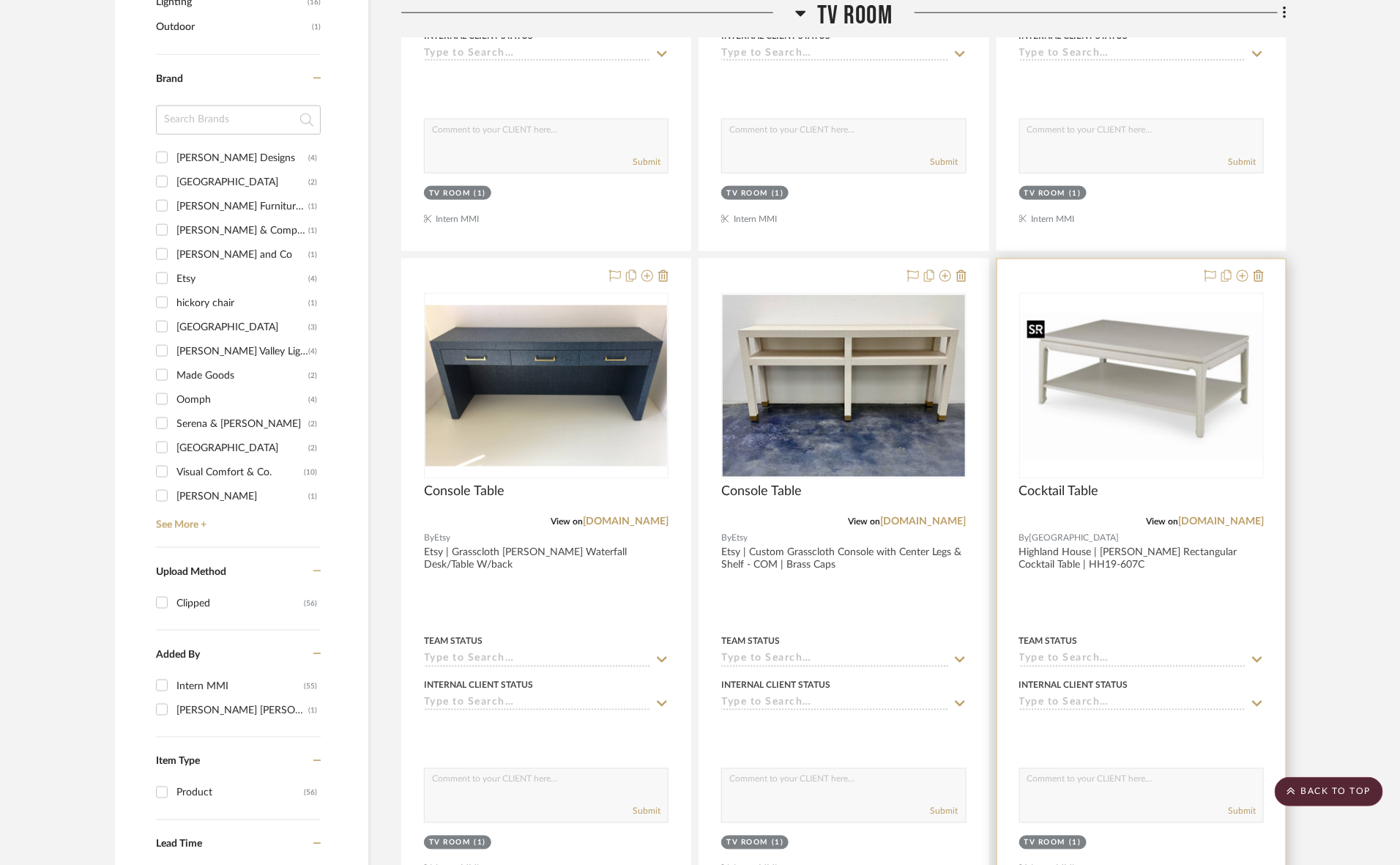
click at [0, 0] on img at bounding box center [0, 0] width 0 height 0
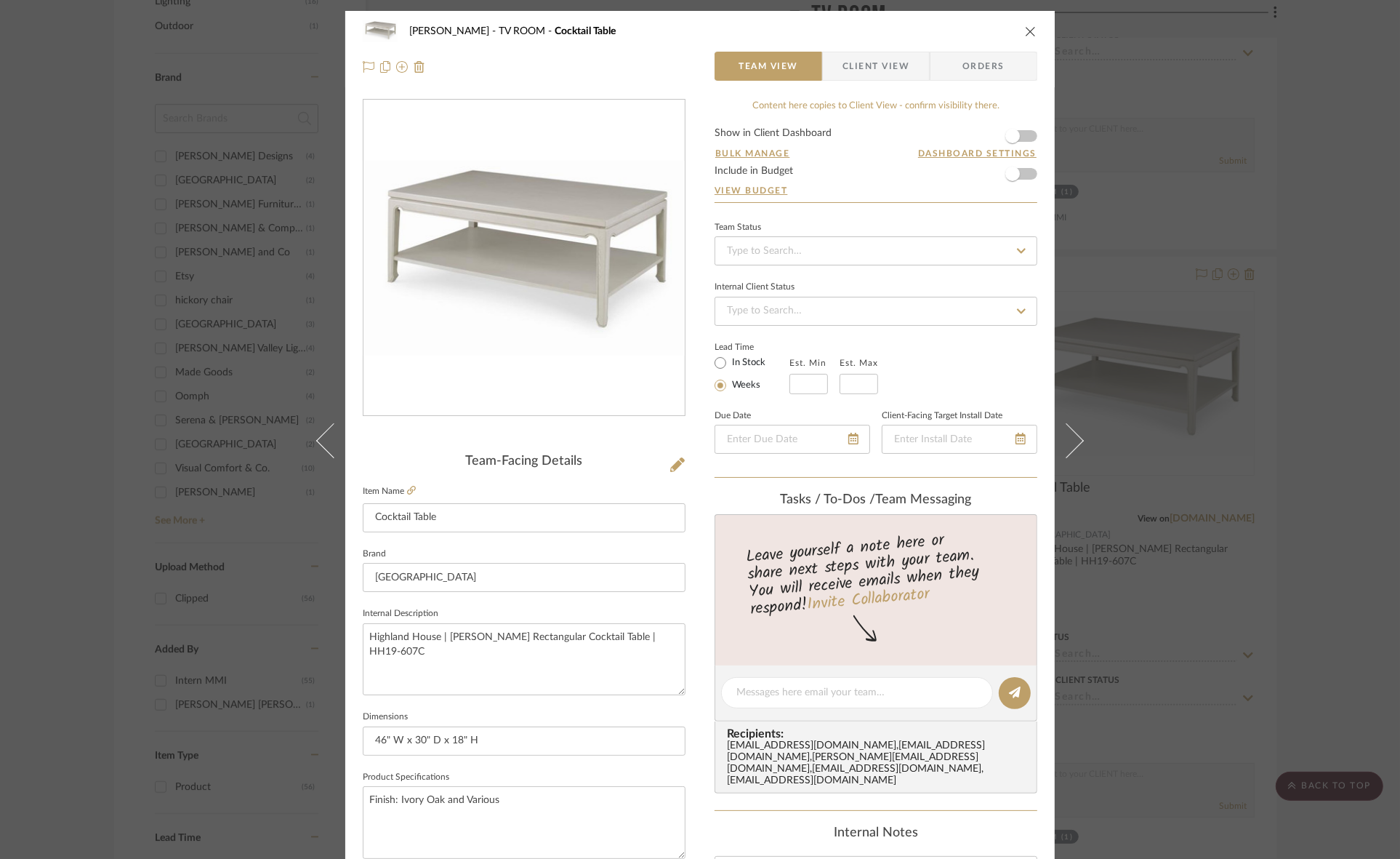
click at [880, 61] on span "Client View" at bounding box center [876, 66] width 67 height 29
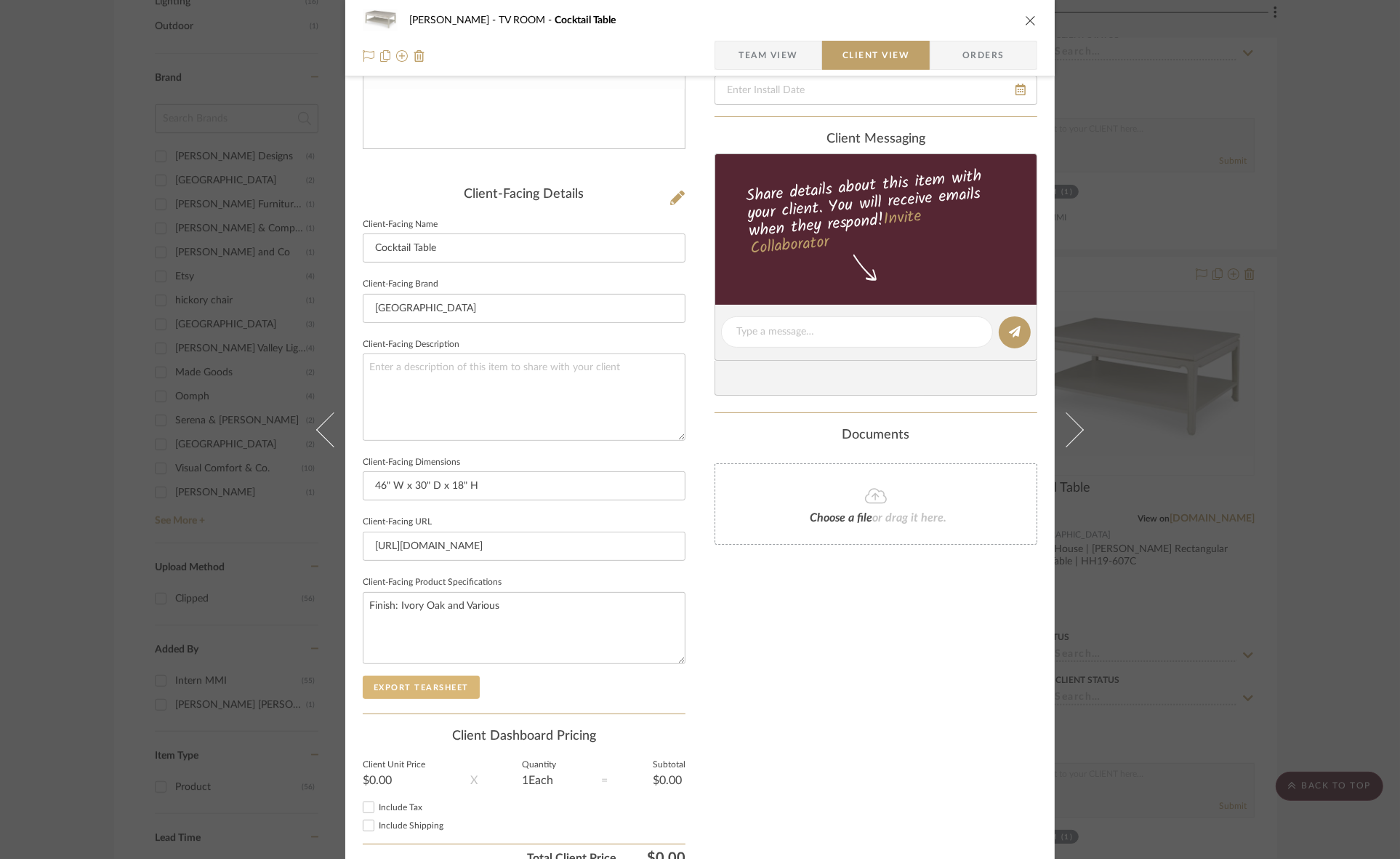
scroll to position [272, 0]
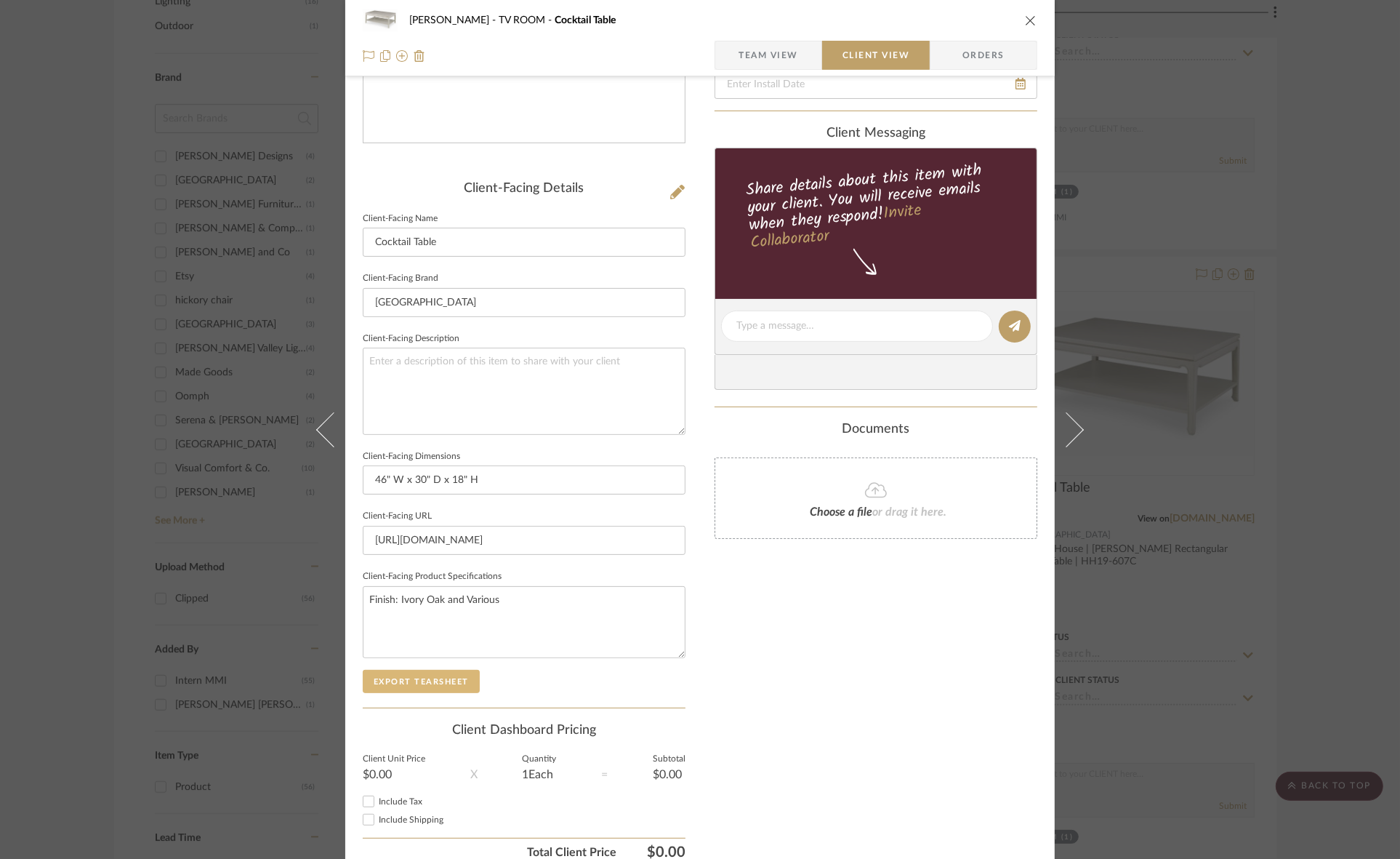
click at [442, 676] on button "Export Tearsheet" at bounding box center [421, 682] width 117 height 23
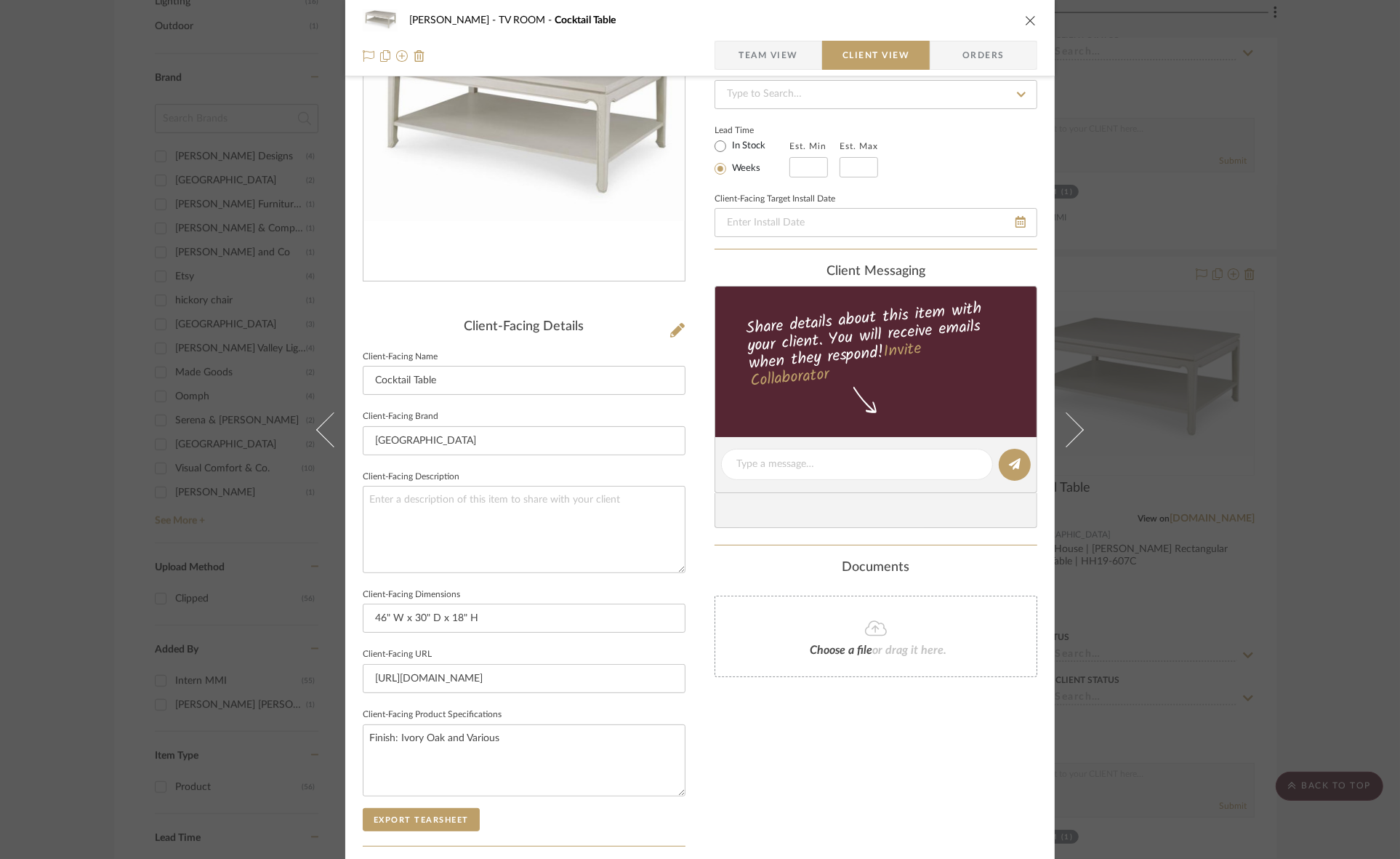
scroll to position [0, 0]
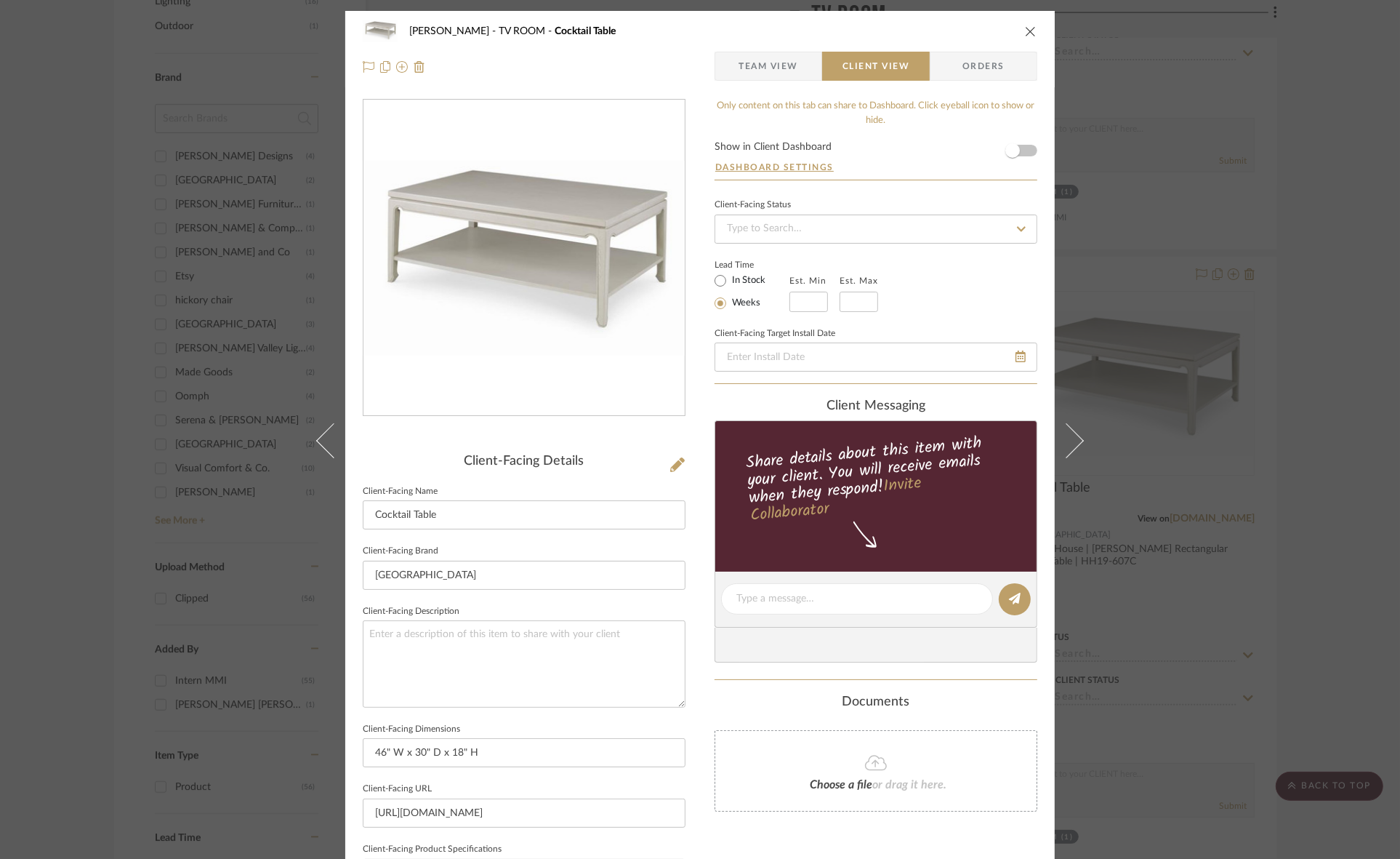
click at [1107, 270] on div "Murray TV ROOM Cocktail Table Team View Client View Orders Client-Facing Detail…" at bounding box center [700, 430] width 1400 height 859
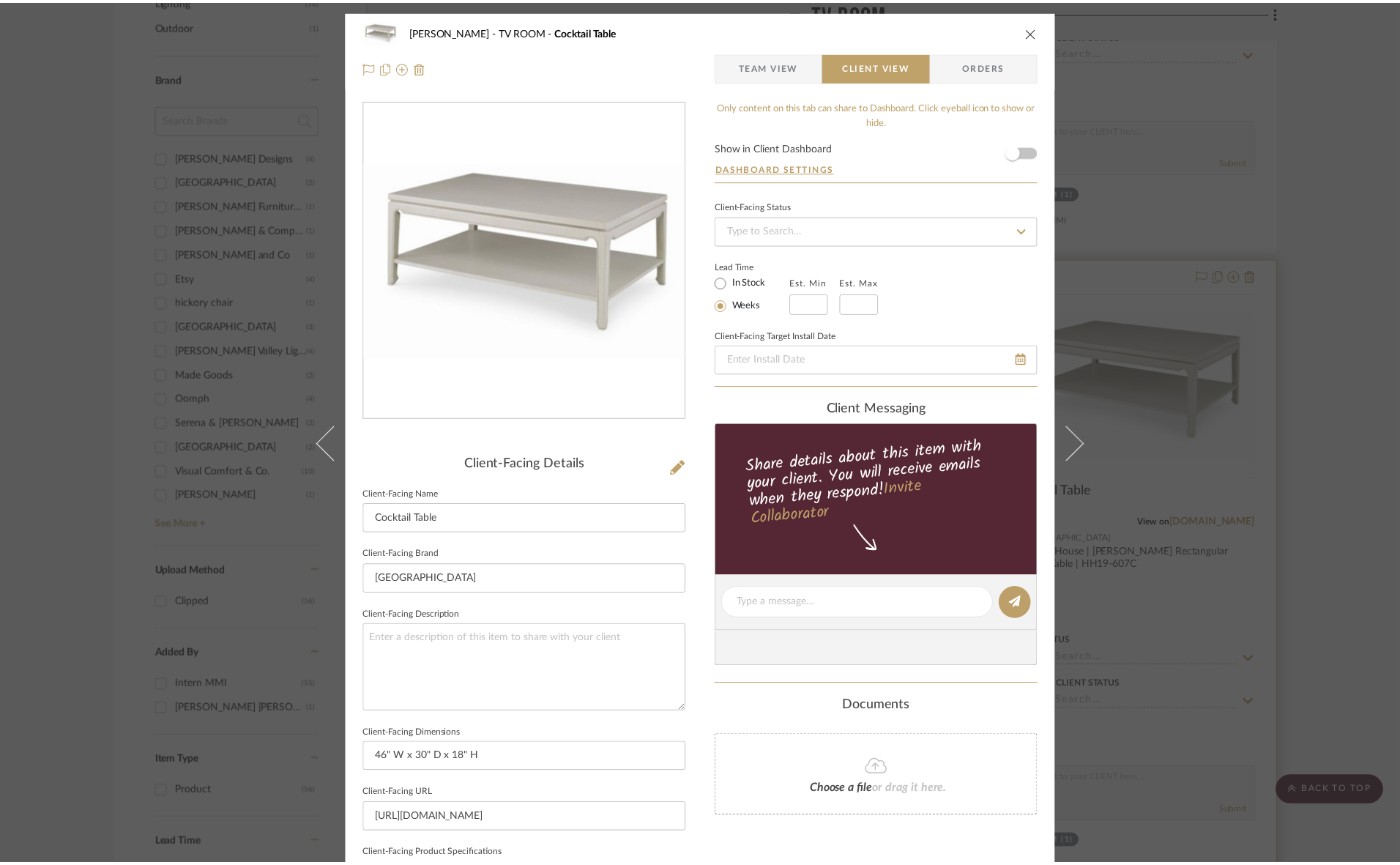
scroll to position [902, 0]
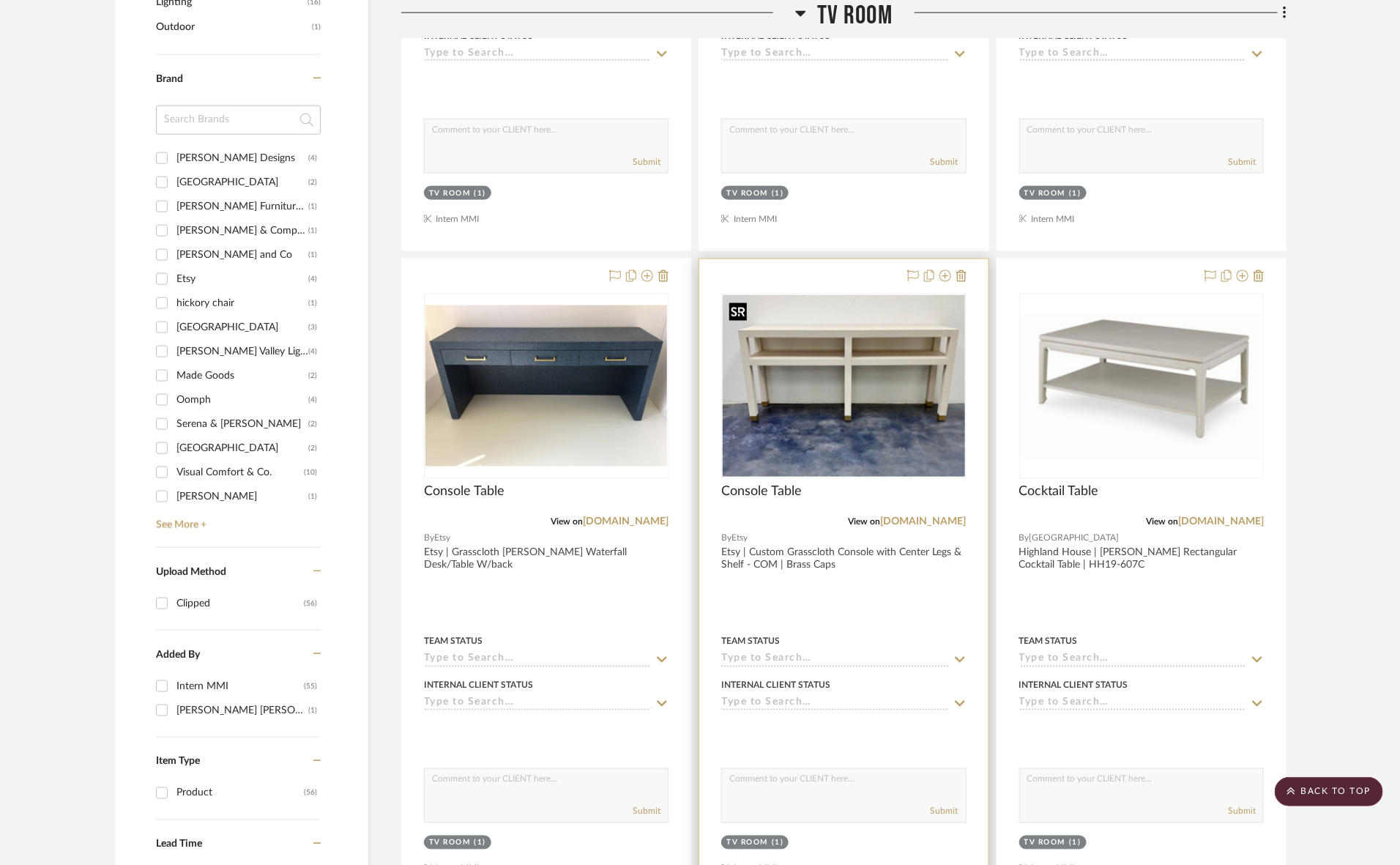
click at [0, 0] on img at bounding box center [0, 0] width 0 height 0
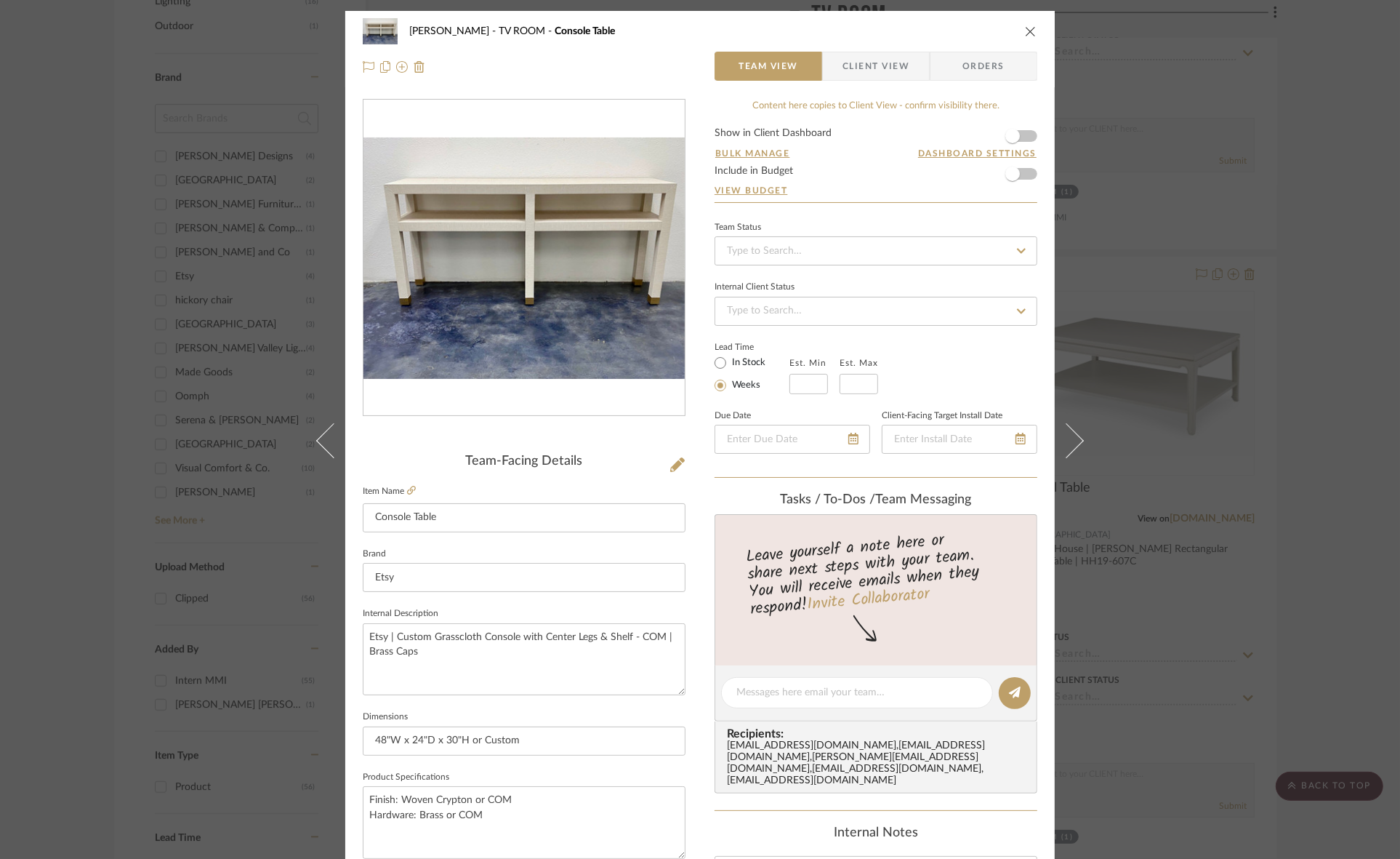
click at [884, 61] on span "Client View" at bounding box center [876, 66] width 67 height 29
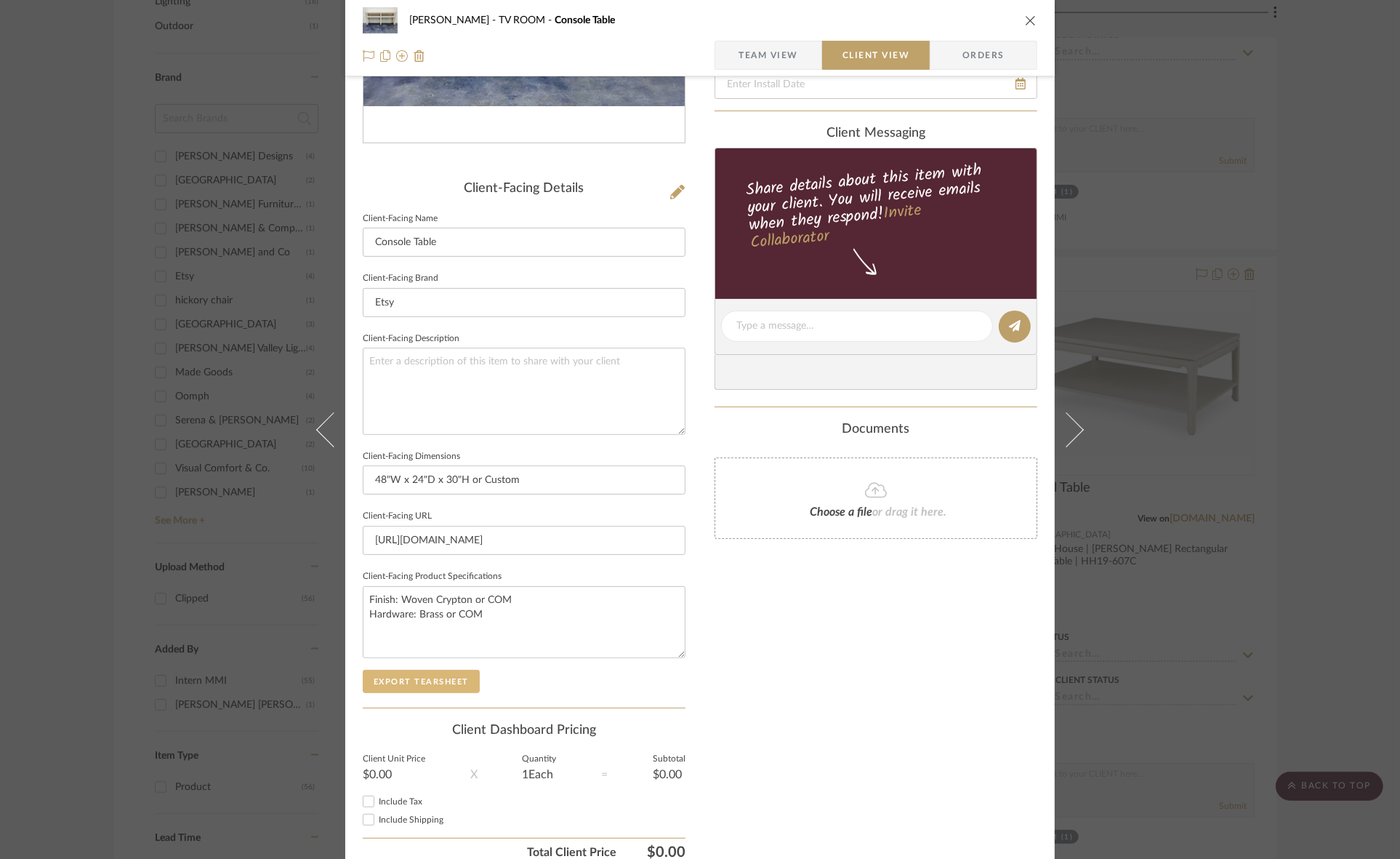
click at [451, 680] on button "Export Tearsheet" at bounding box center [421, 682] width 117 height 23
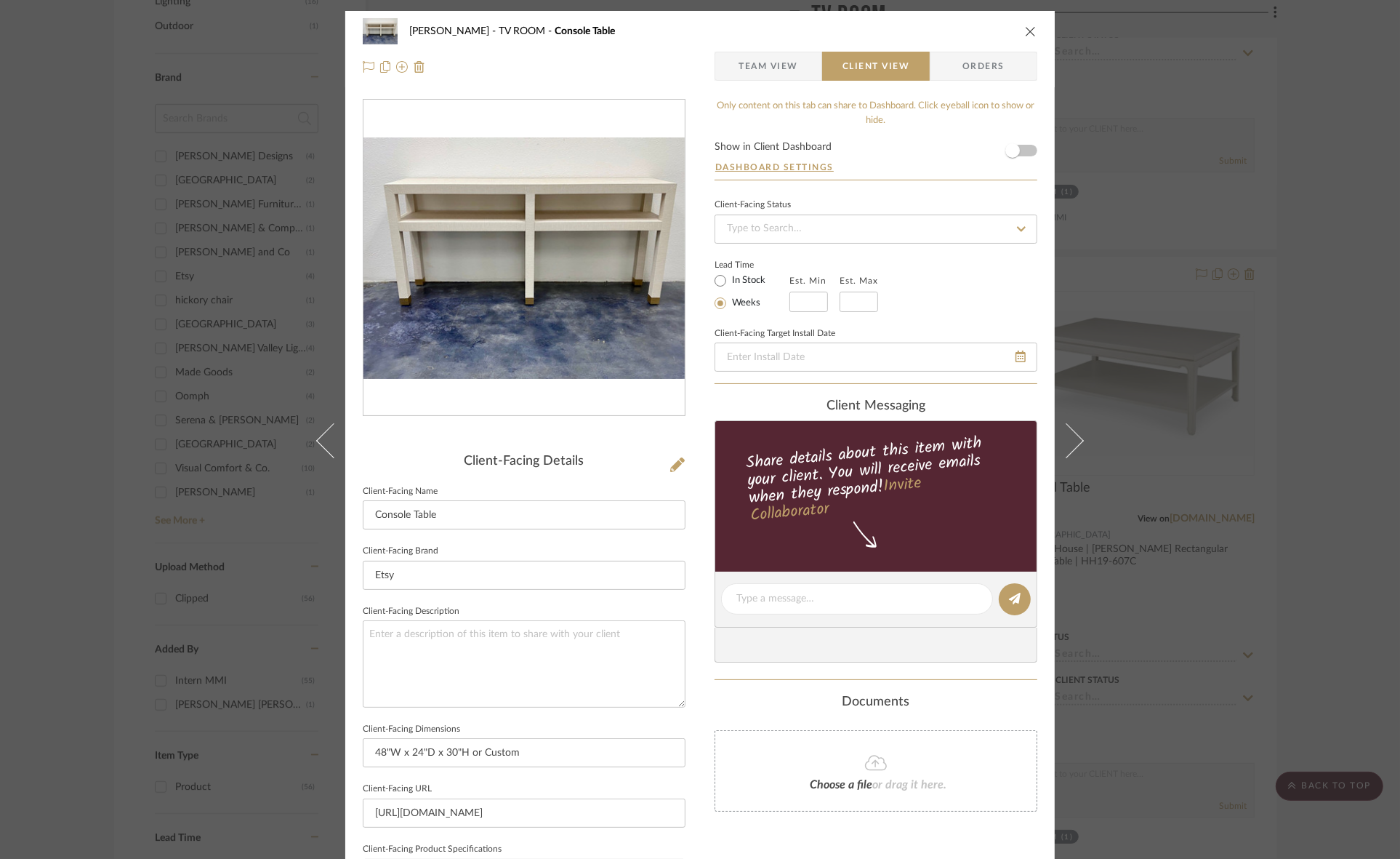
click at [1186, 191] on div "Murray TV ROOM Console Table Team View Client View Orders Client-Facing Details…" at bounding box center [700, 430] width 1400 height 859
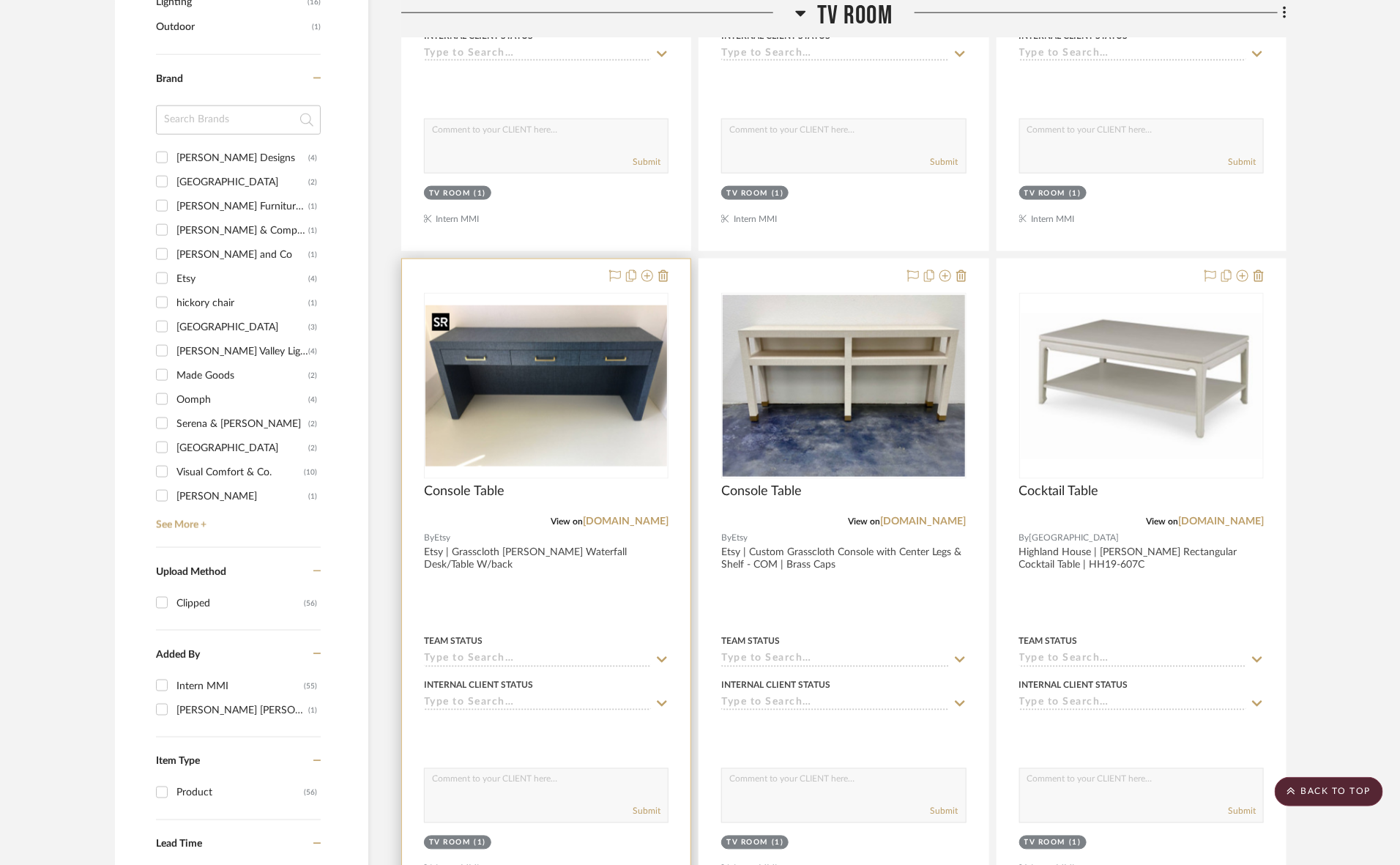
click at [578, 394] on div at bounding box center [546, 385] width 244 height 186
click at [578, 394] on img "0" at bounding box center [546, 385] width 241 height 161
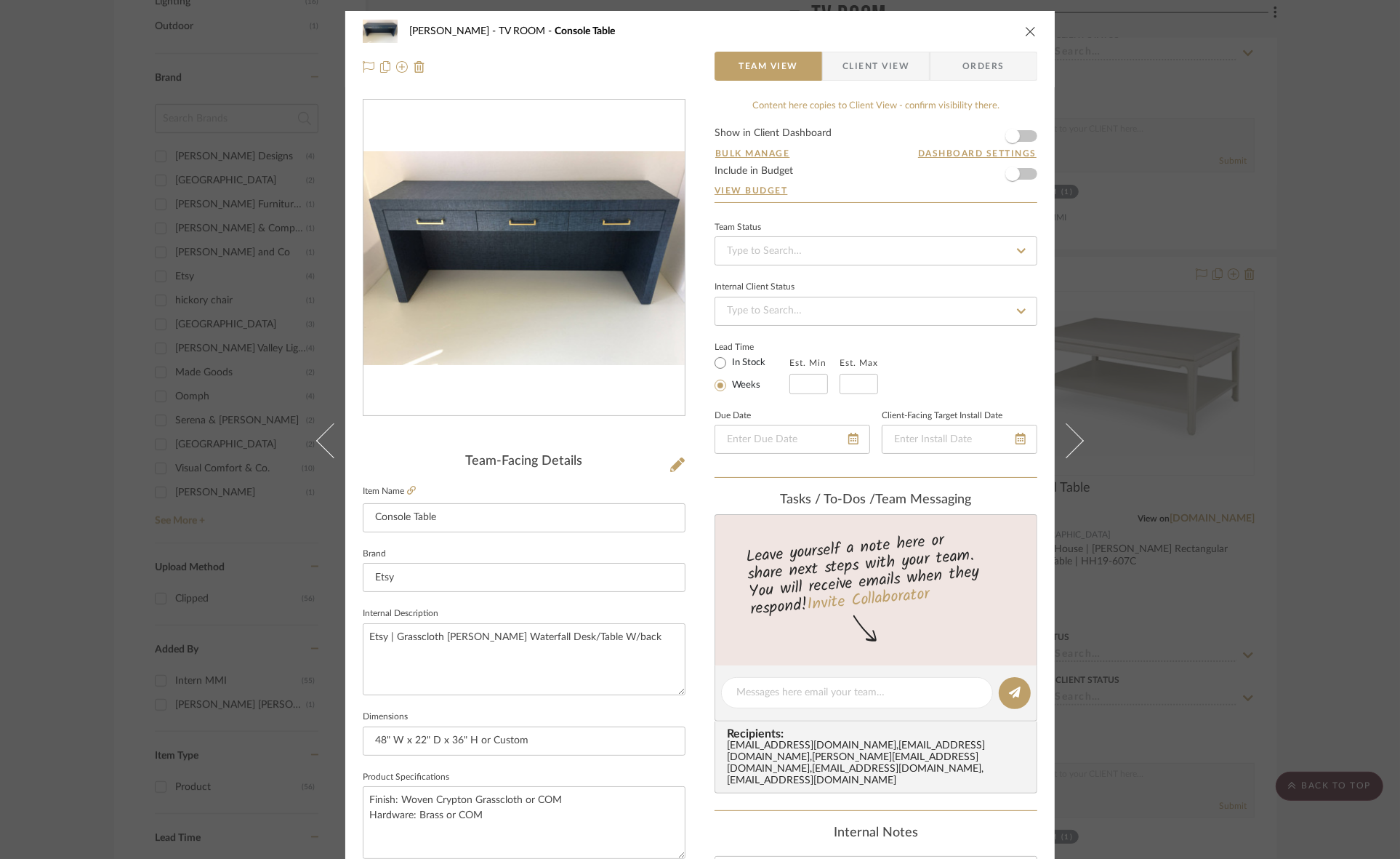
click at [848, 77] on span "Client View" at bounding box center [876, 66] width 67 height 29
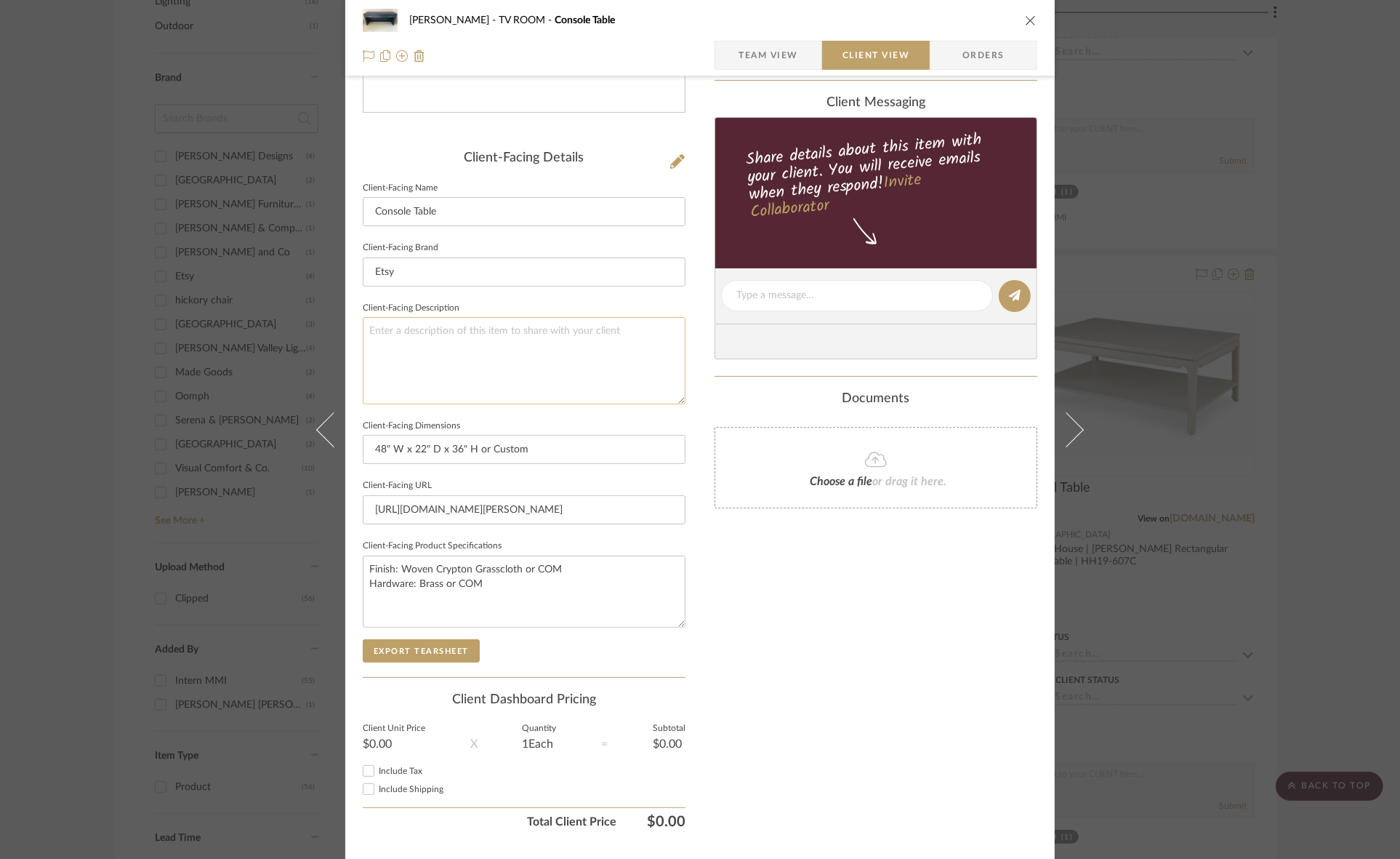
scroll to position [337, 0]
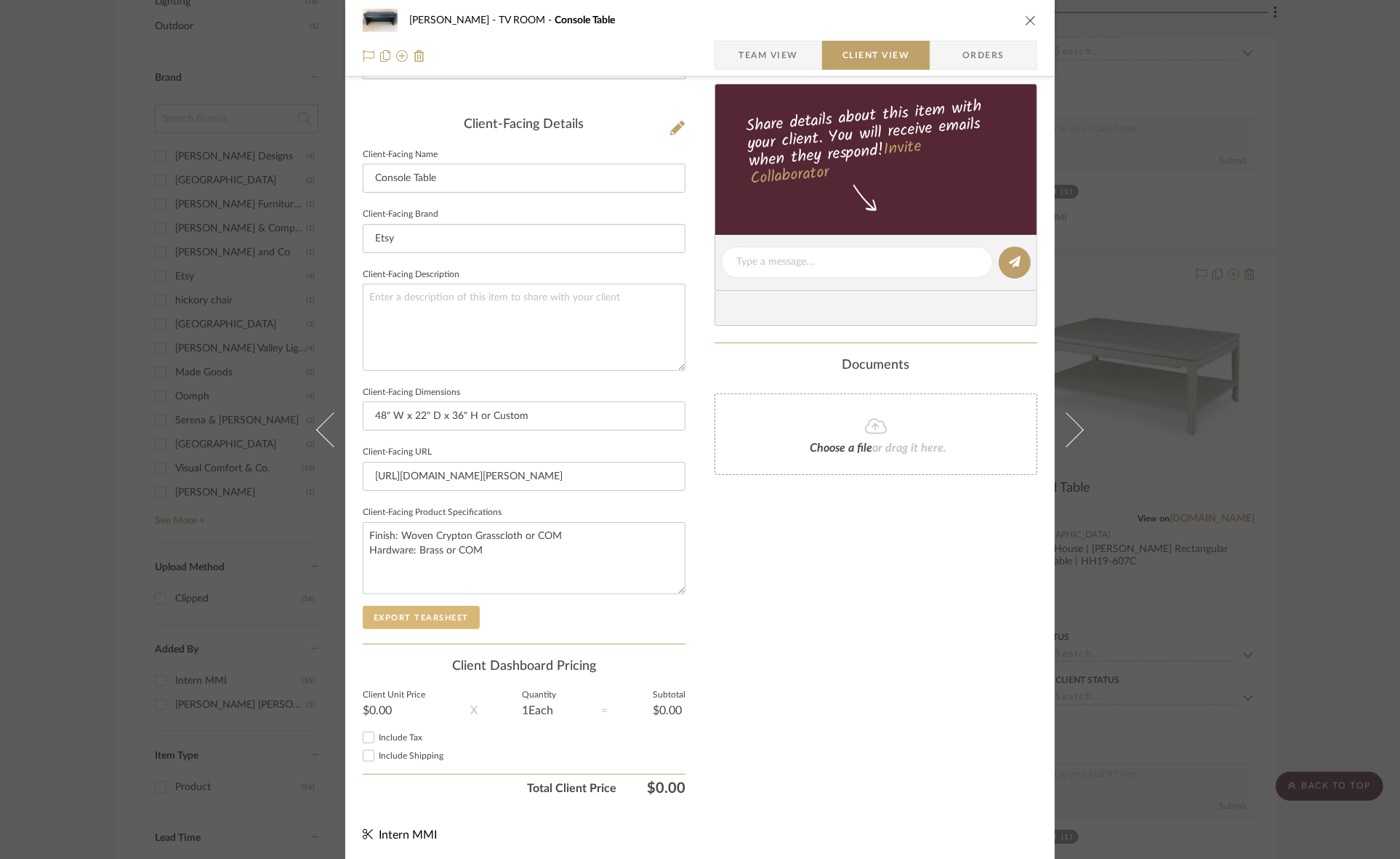
click at [440, 616] on button "Export Tearsheet" at bounding box center [421, 617] width 117 height 23
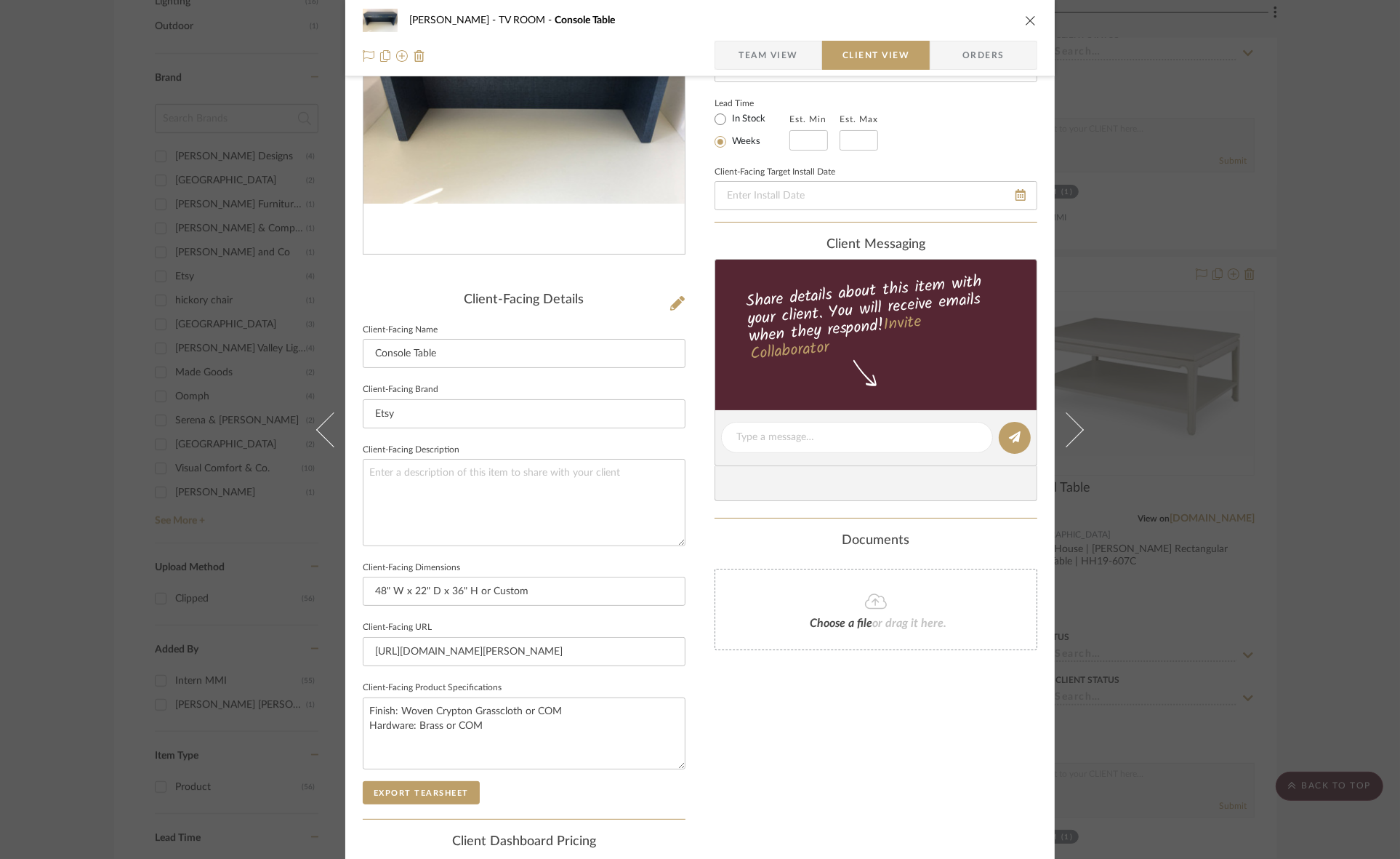
scroll to position [0, 0]
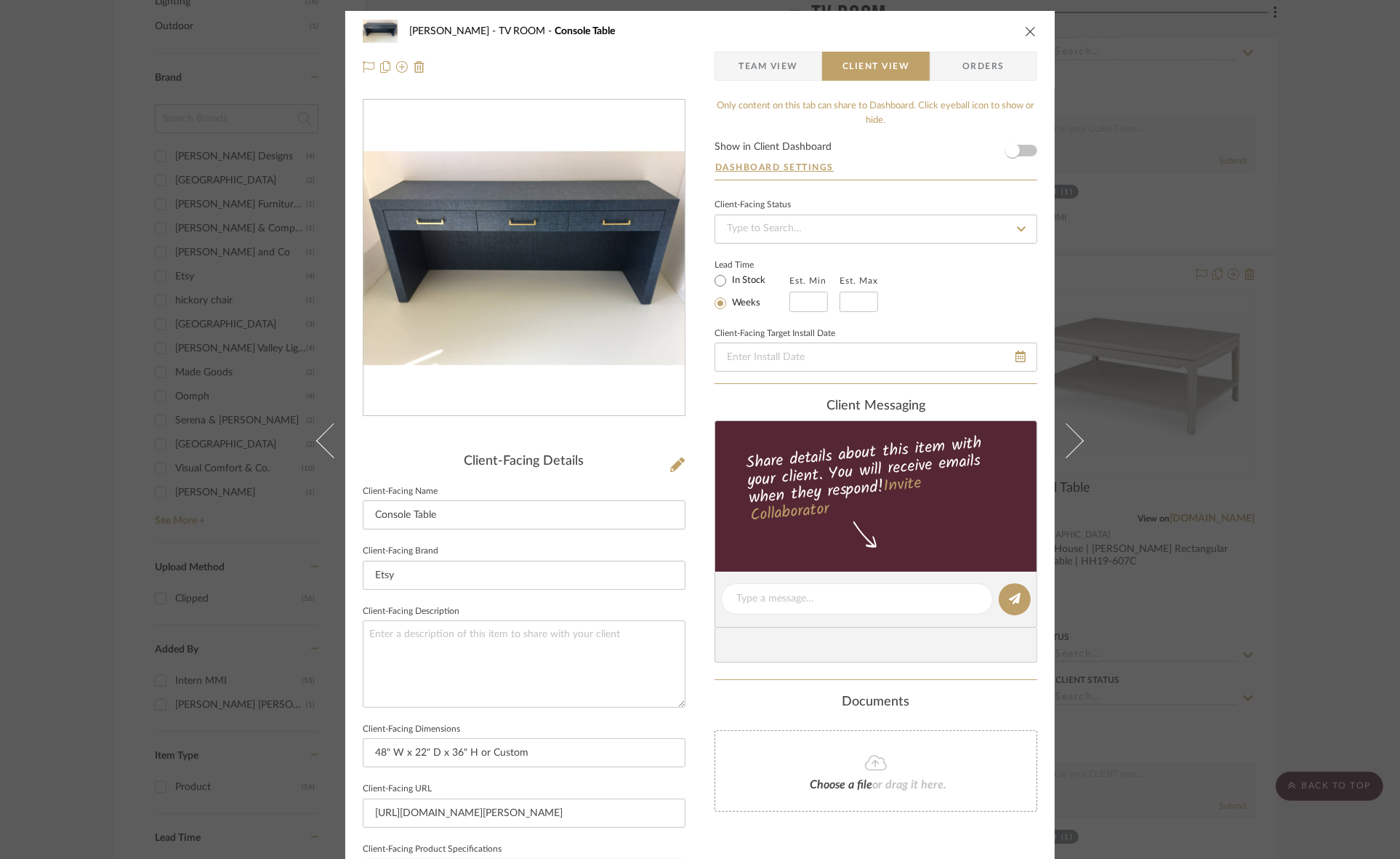
click at [1103, 221] on div "Murray TV ROOM Console Table Team View Client View Orders Client-Facing Details…" at bounding box center [700, 430] width 1400 height 859
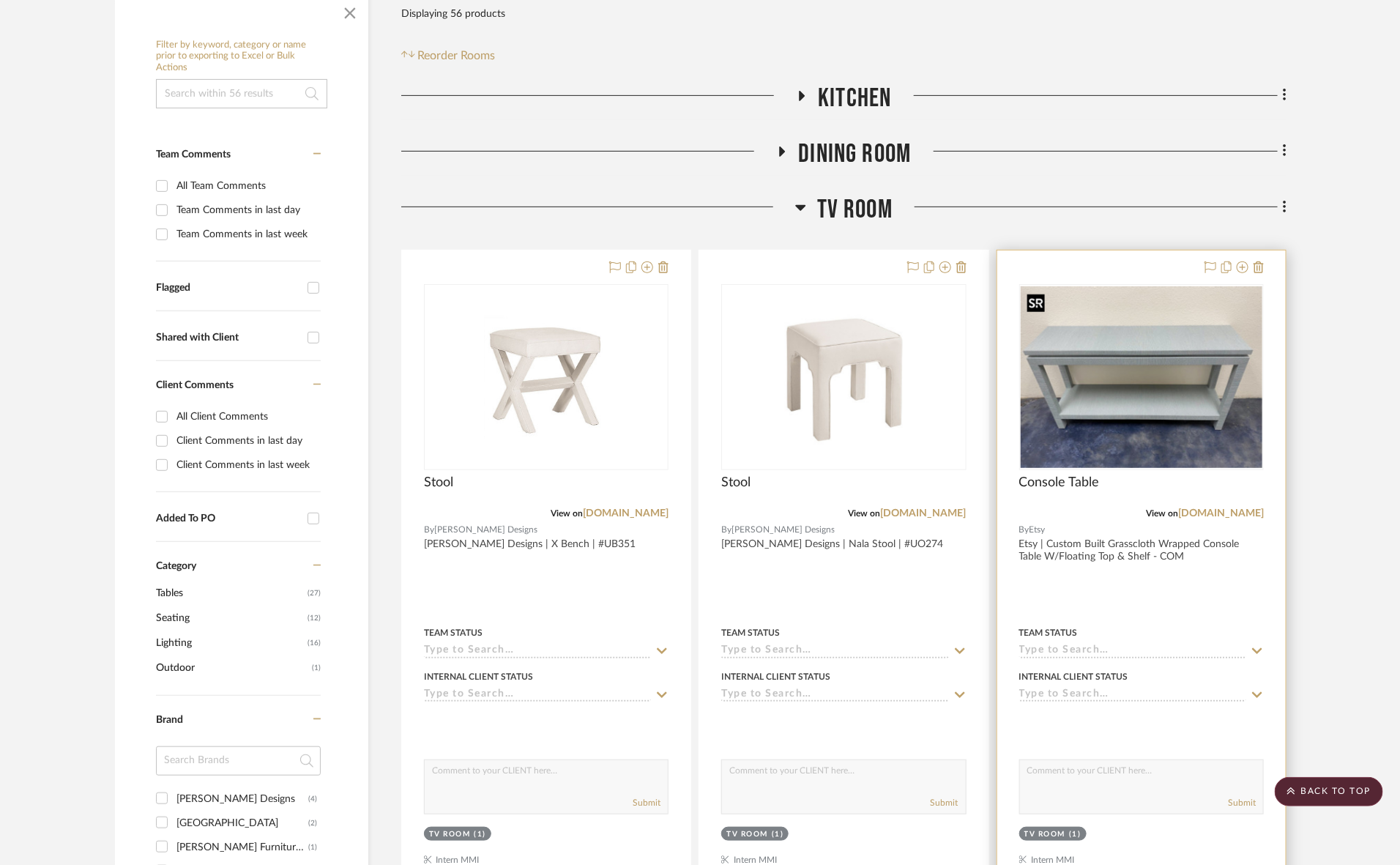
click at [0, 0] on img at bounding box center [0, 0] width 0 height 0
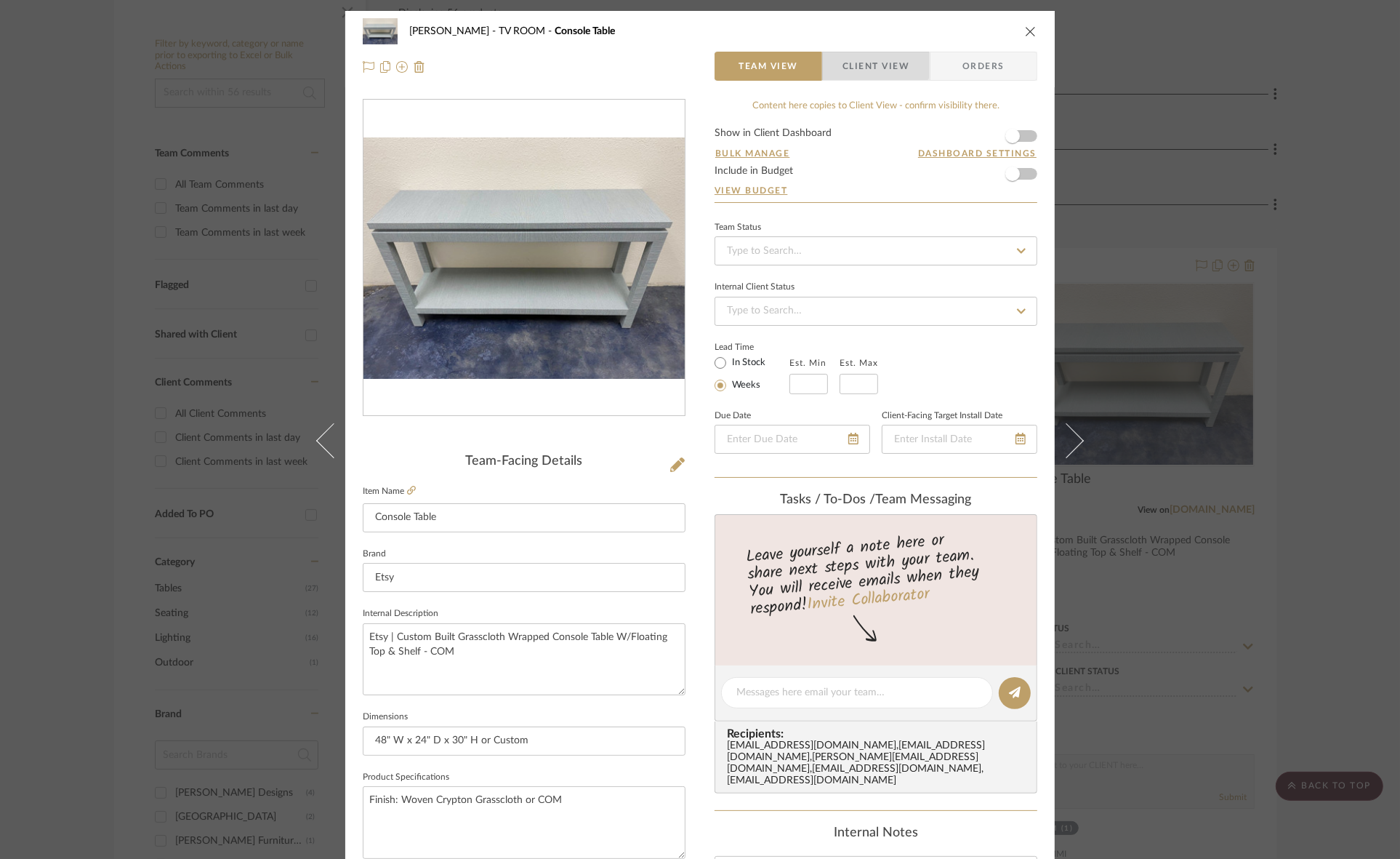
click at [854, 53] on span "Client View" at bounding box center [876, 66] width 67 height 29
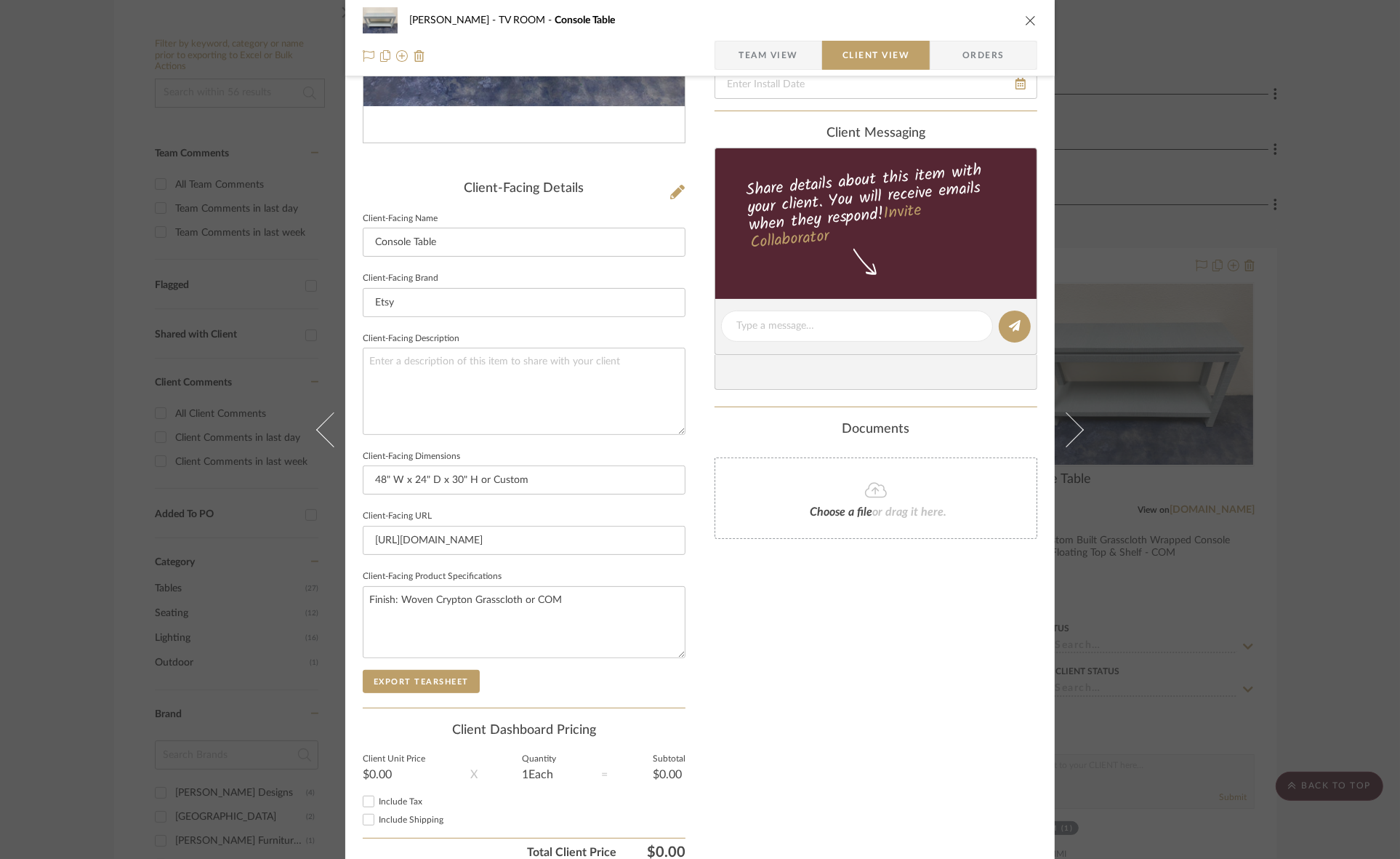
click at [426, 667] on sr-form-field "Client-Facing Product Specifications Finish: Woven Crypton Grasscloth or COM" at bounding box center [524, 617] width 323 height 103
click at [426, 677] on button "Export Tearsheet" at bounding box center [421, 682] width 117 height 23
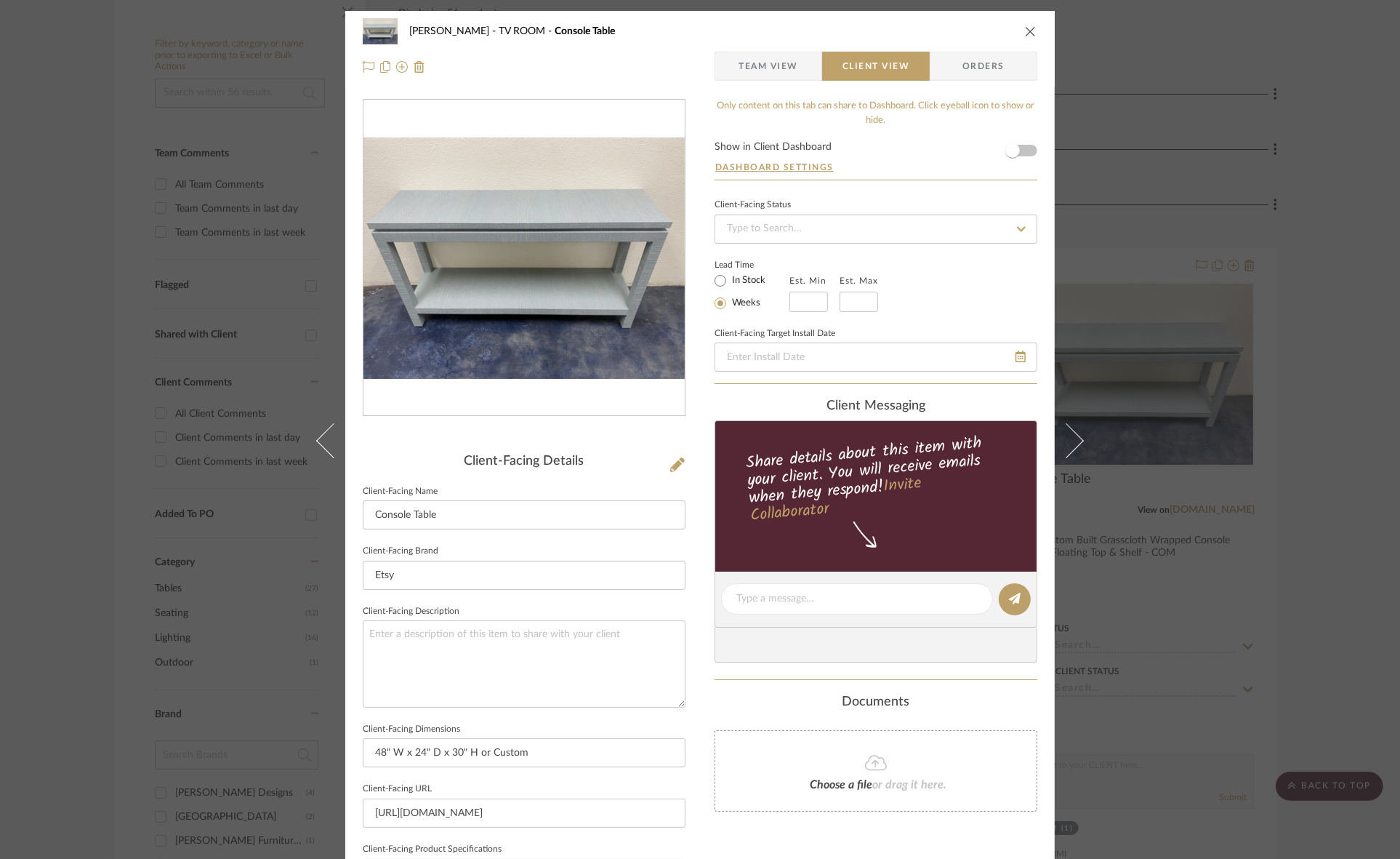
click at [1174, 208] on div "Murray TV ROOM Console Table Team View Client View Orders Client-Facing Details…" at bounding box center [700, 430] width 1400 height 859
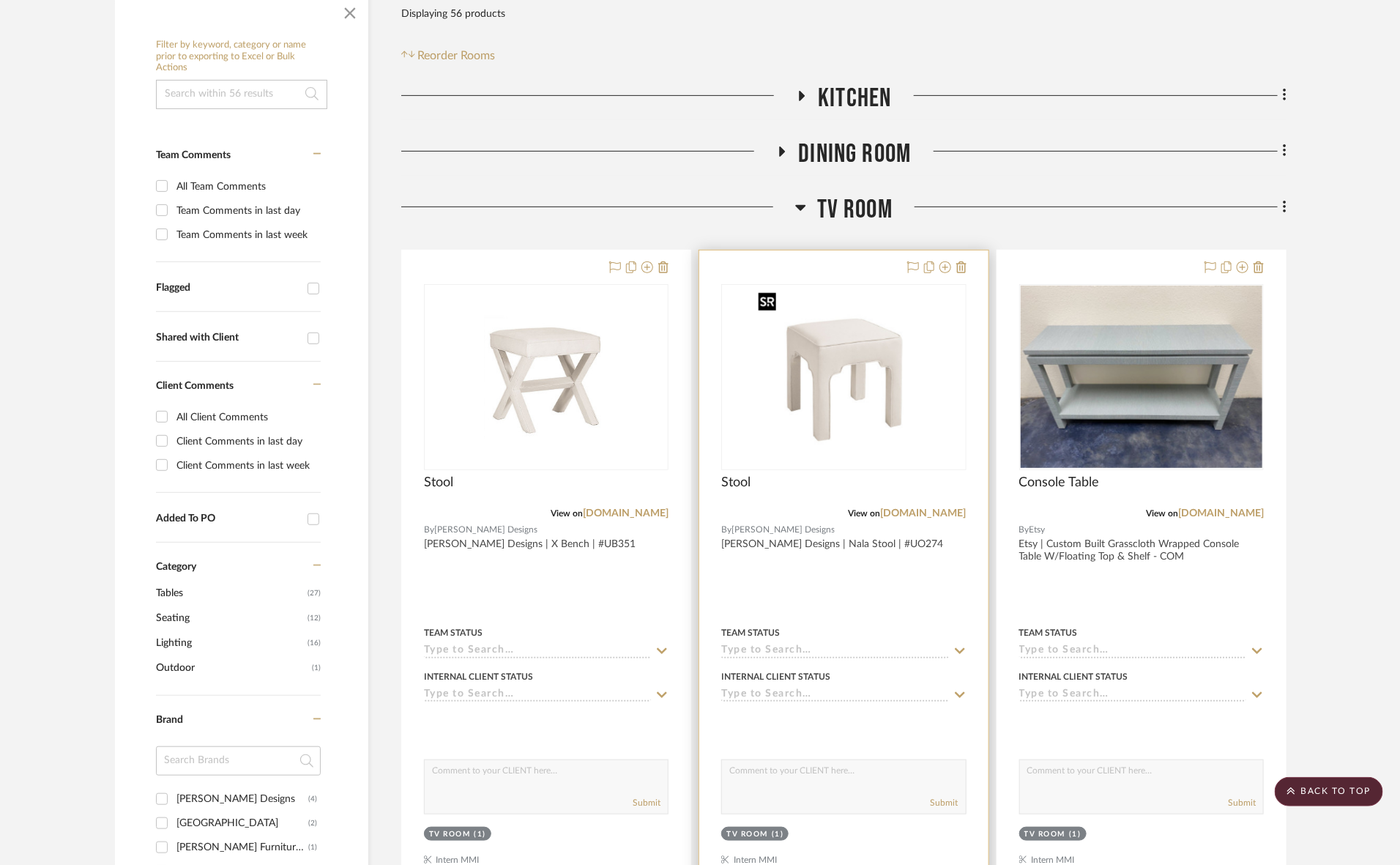
click at [877, 378] on img "0" at bounding box center [843, 377] width 183 height 183
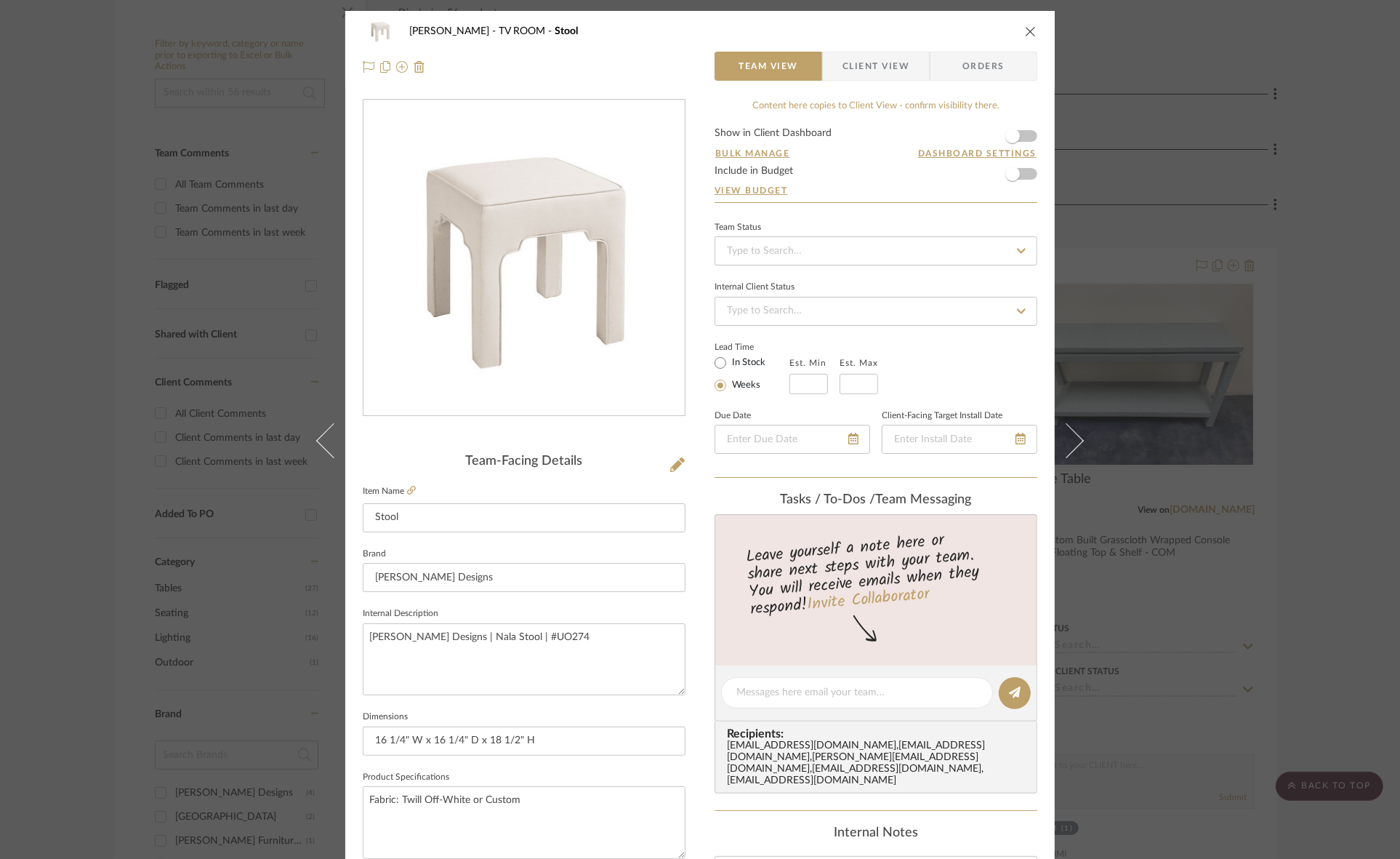
click at [845, 74] on span "Client View" at bounding box center [876, 66] width 67 height 29
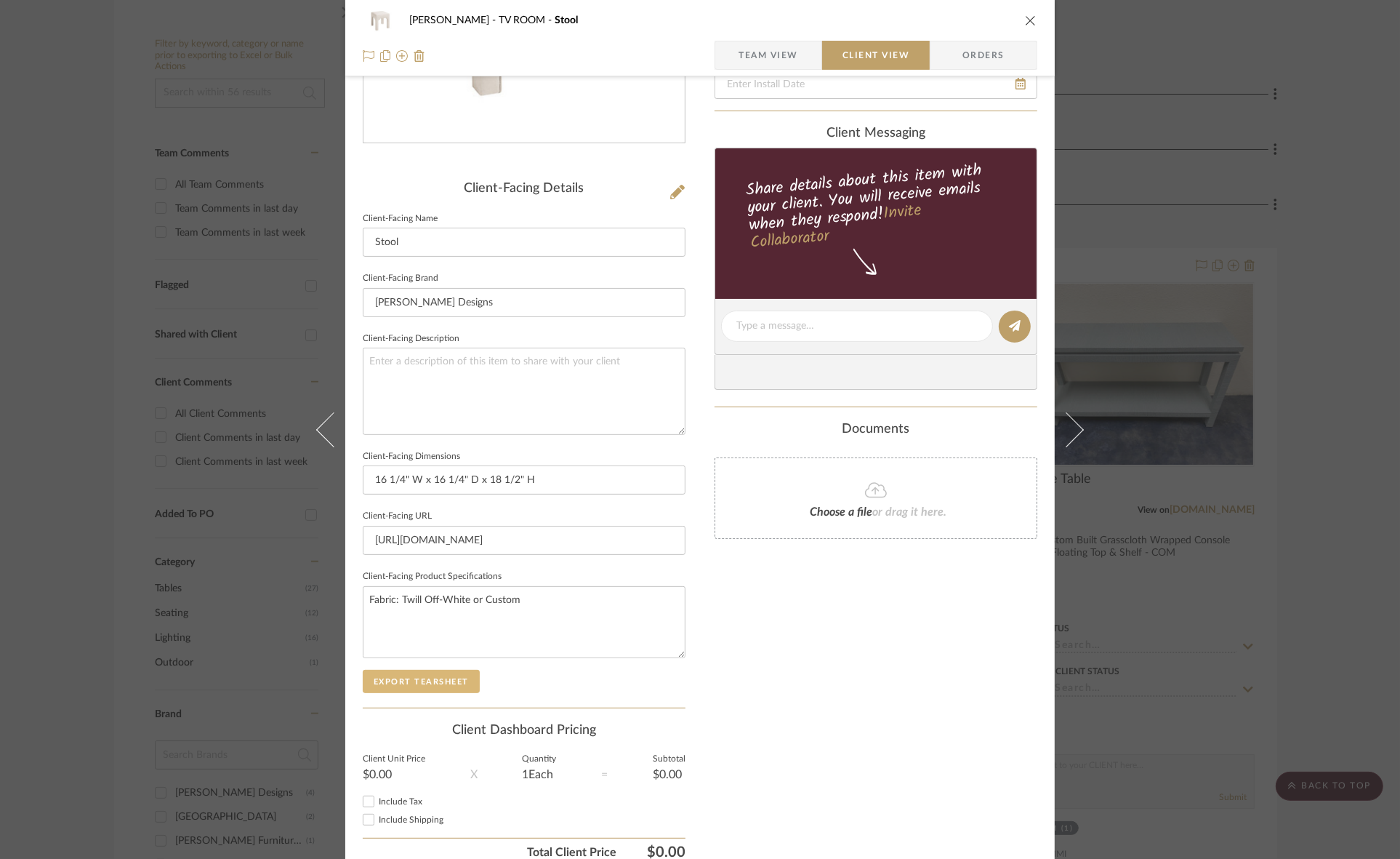
click at [432, 676] on button "Export Tearsheet" at bounding box center [421, 682] width 117 height 23
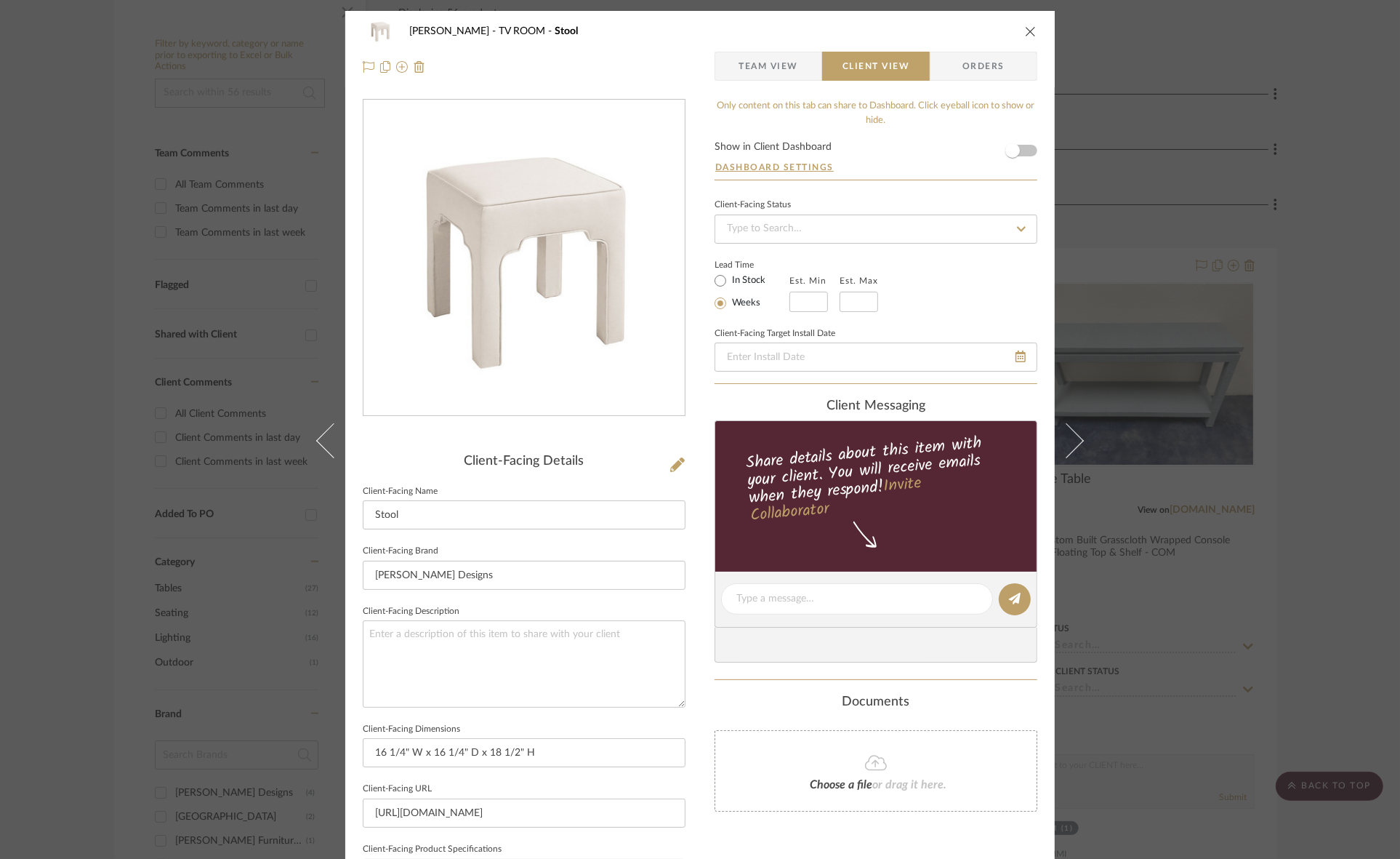
click at [1191, 266] on div "Murray TV ROOM Stool Team View Client View Orders Client-Facing Details Client-…" at bounding box center [700, 430] width 1400 height 859
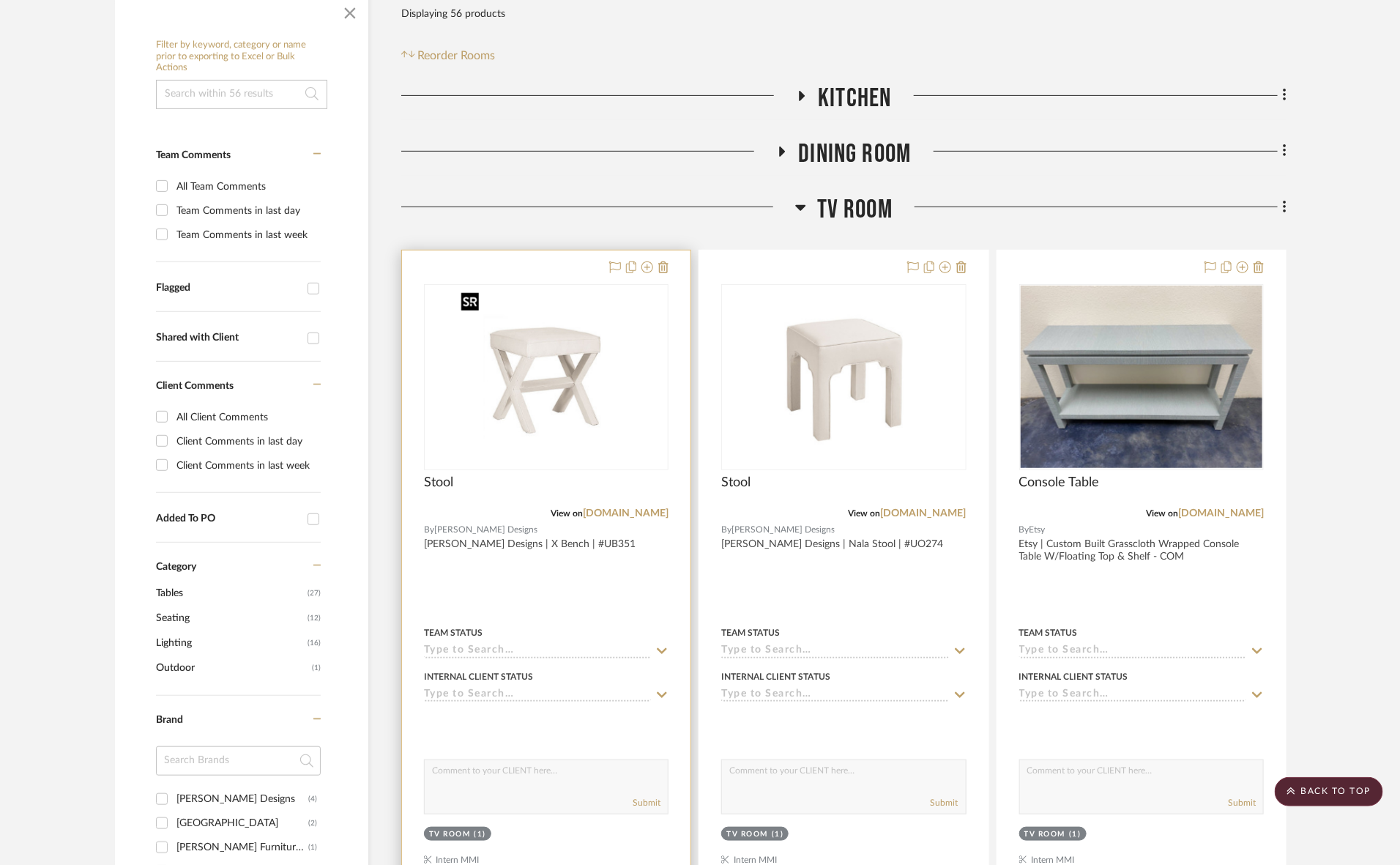
click at [0, 0] on img at bounding box center [0, 0] width 0 height 0
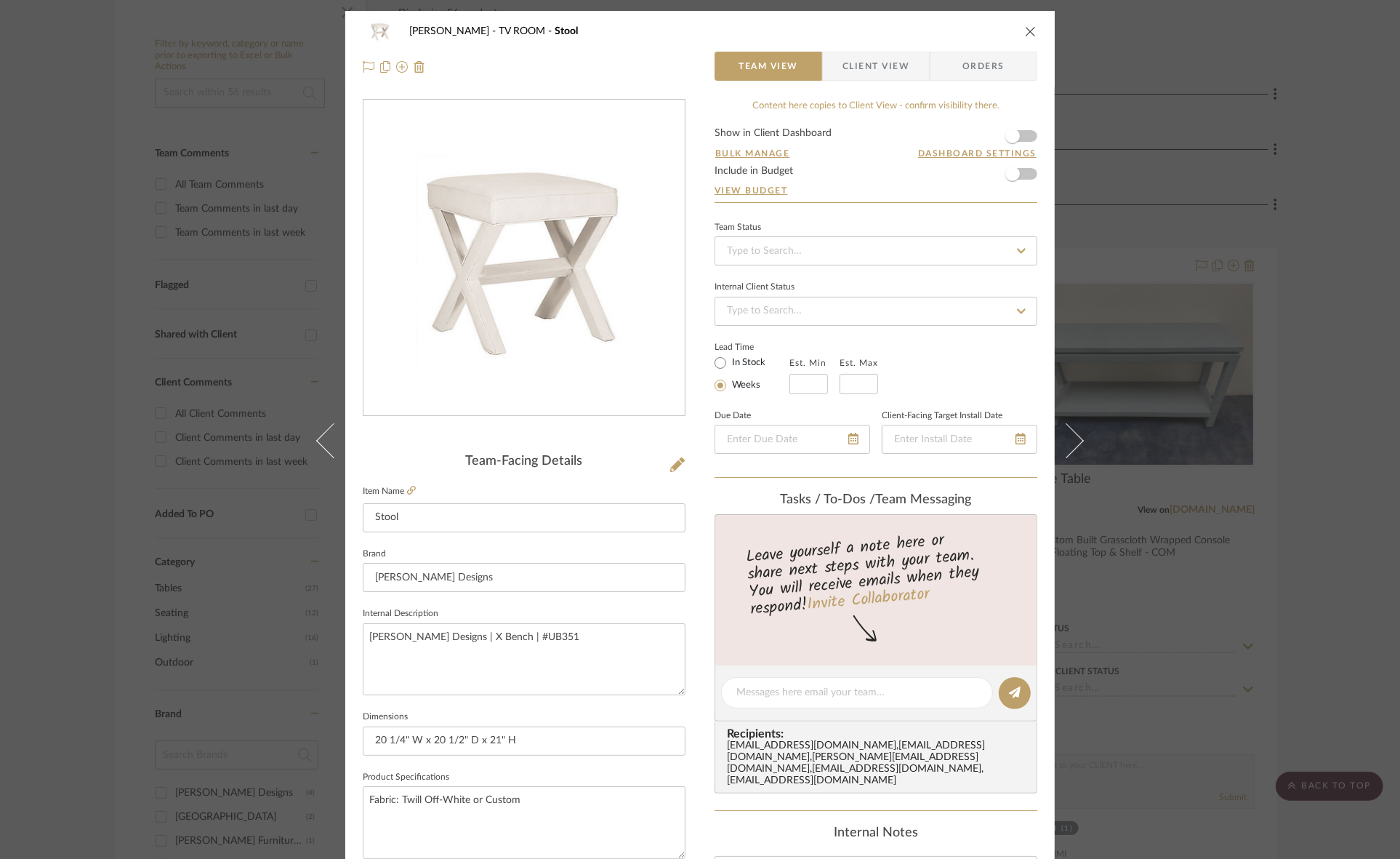
drag, startPoint x: 868, startPoint y: 59, endPoint x: 862, endPoint y: 70, distance: 12.5
click at [868, 59] on span "Client View" at bounding box center [876, 66] width 67 height 29
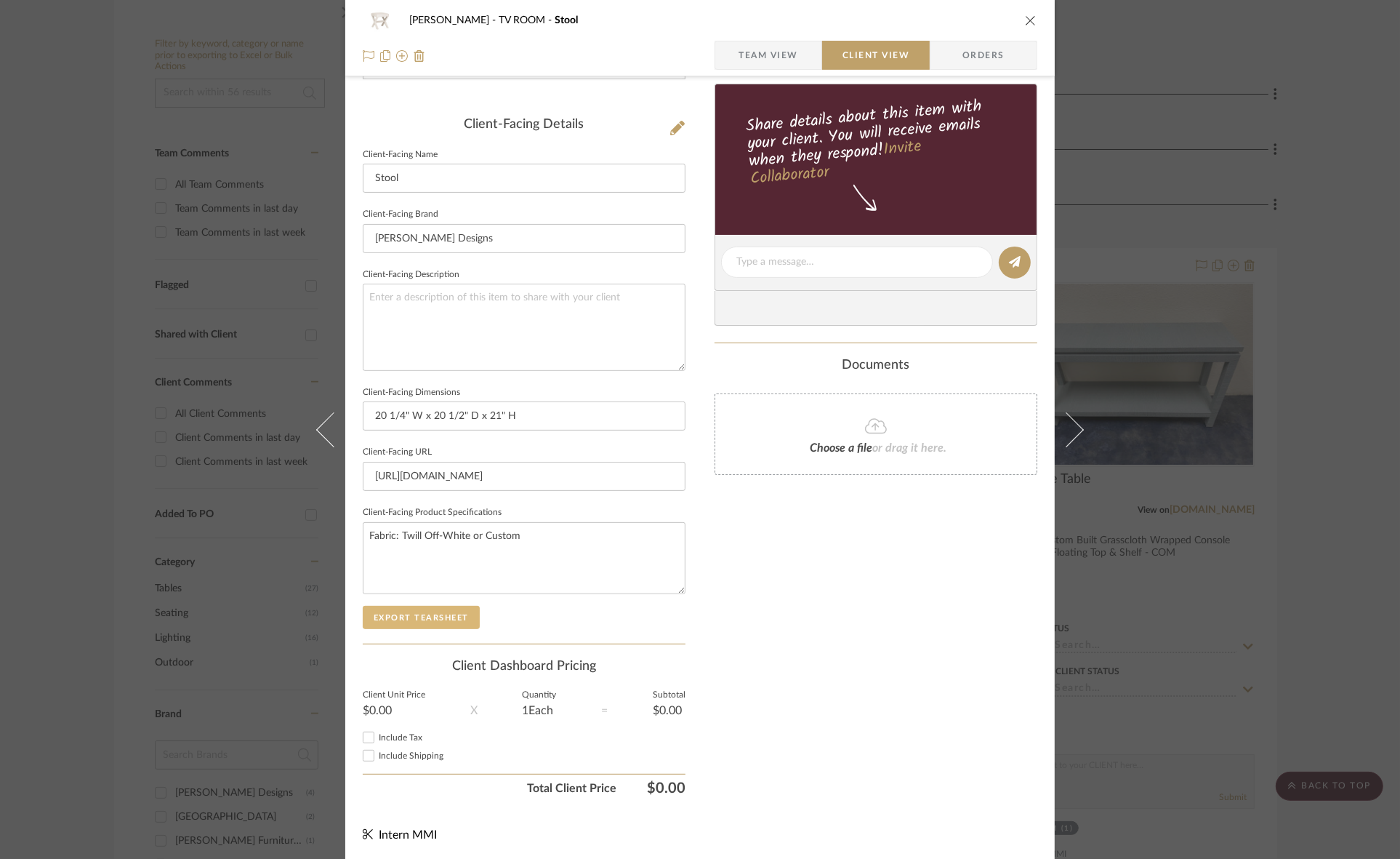
click at [449, 606] on button "Export Tearsheet" at bounding box center [421, 617] width 117 height 23
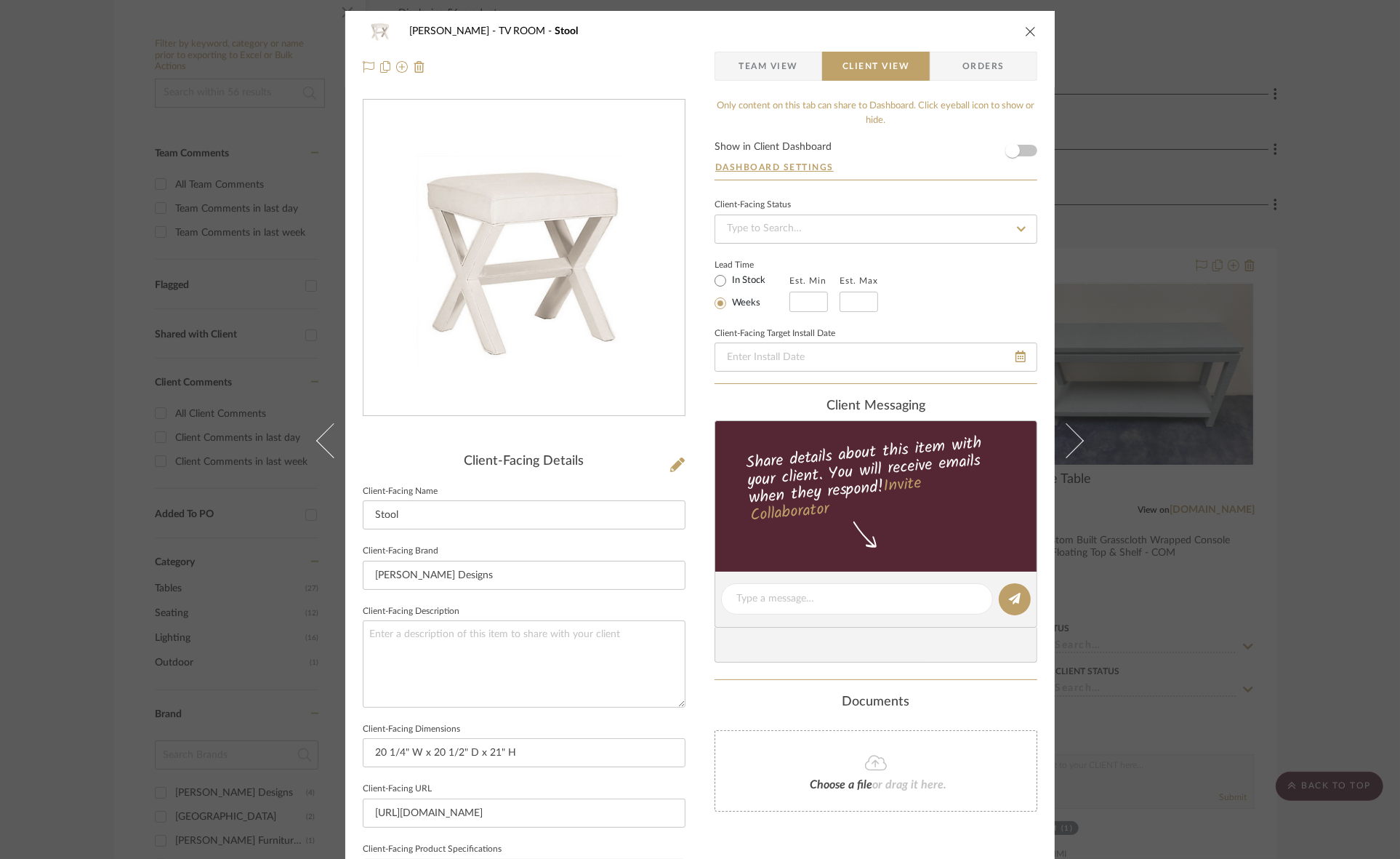
click at [1229, 222] on div "Murray TV ROOM Stool Team View Client View Orders Client-Facing Details Client-…" at bounding box center [700, 430] width 1400 height 859
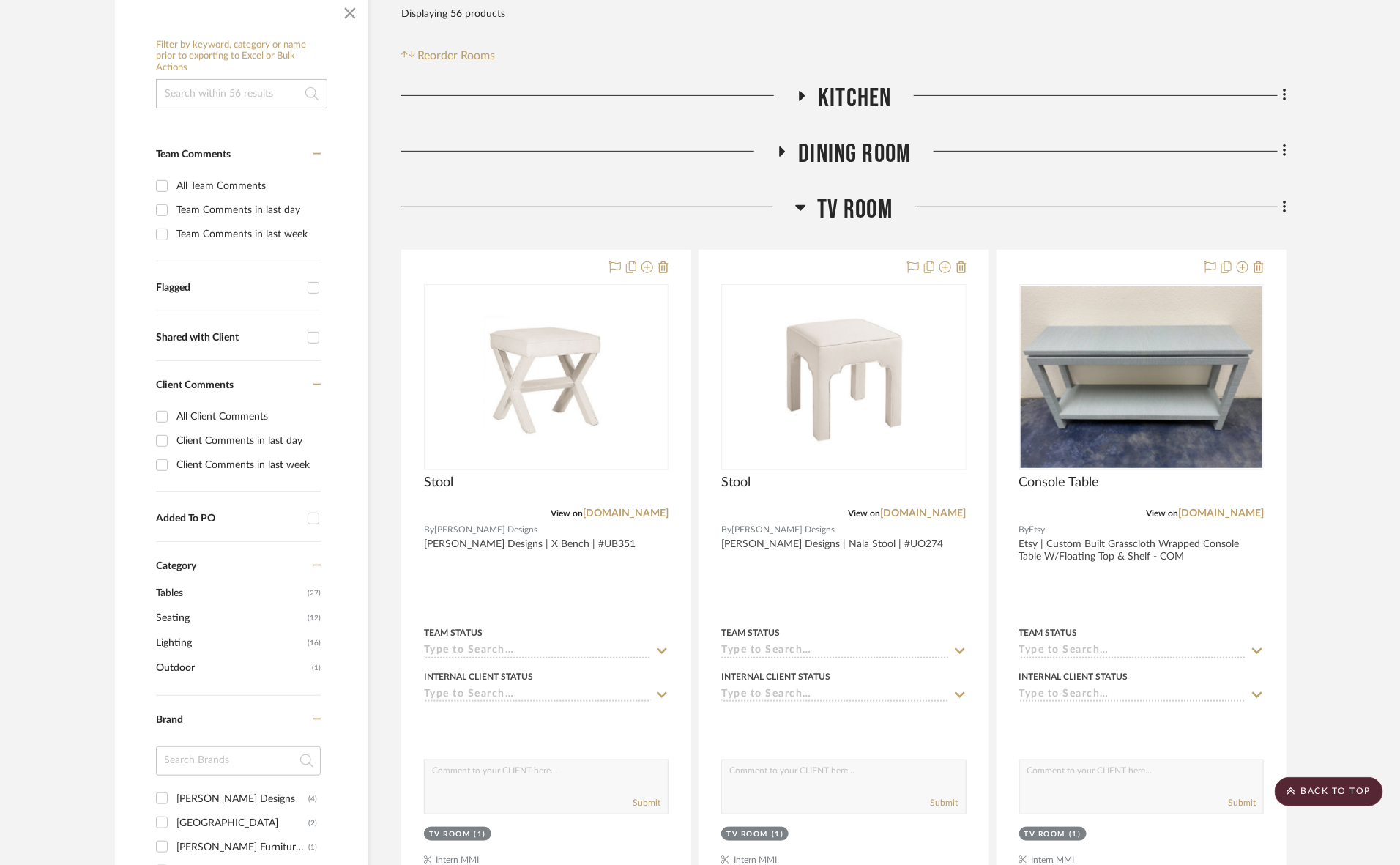
click at [845, 207] on span "TV ROOM" at bounding box center [855, 210] width 76 height 32
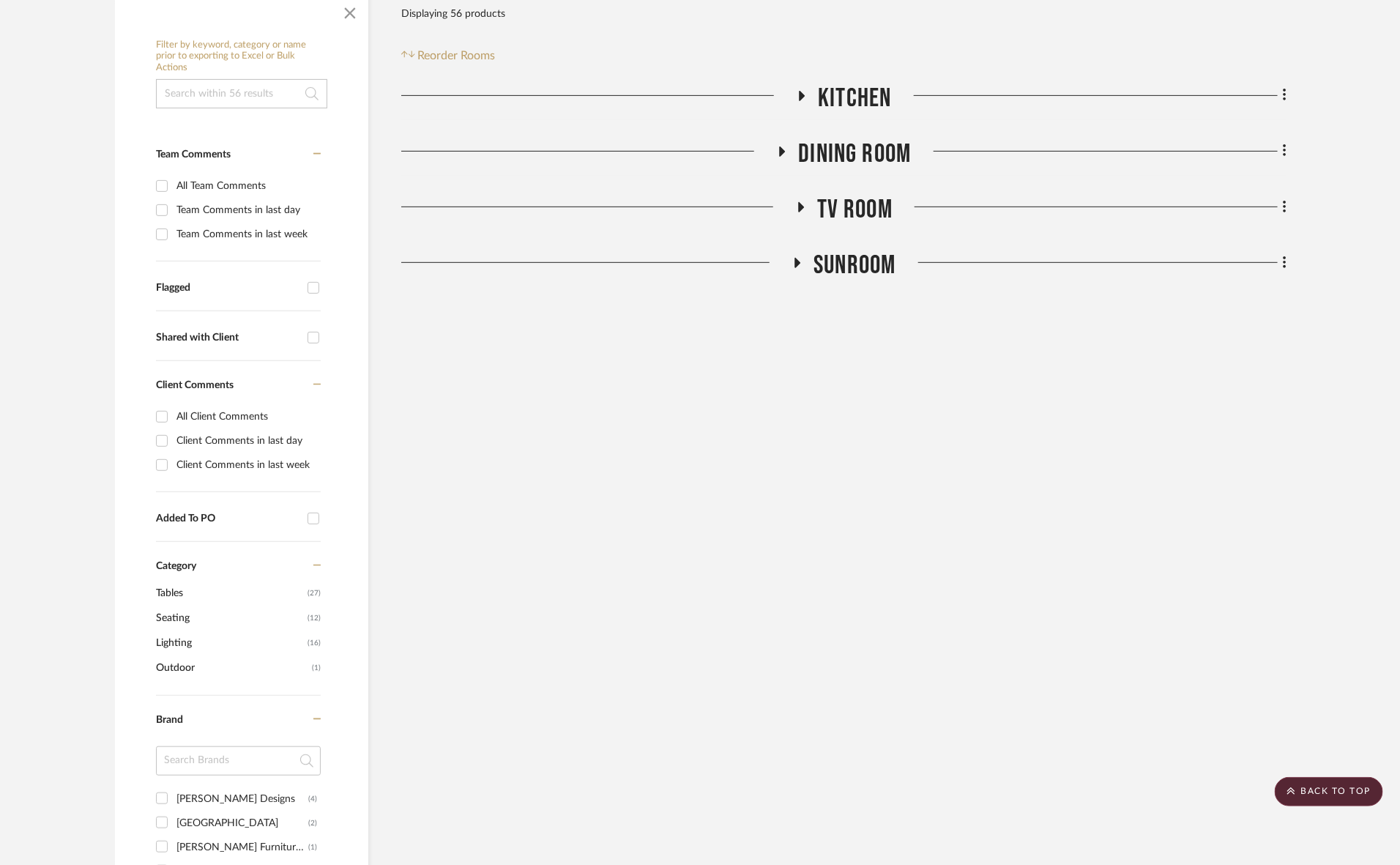
click at [845, 97] on span "Kitchen" at bounding box center [855, 98] width 74 height 32
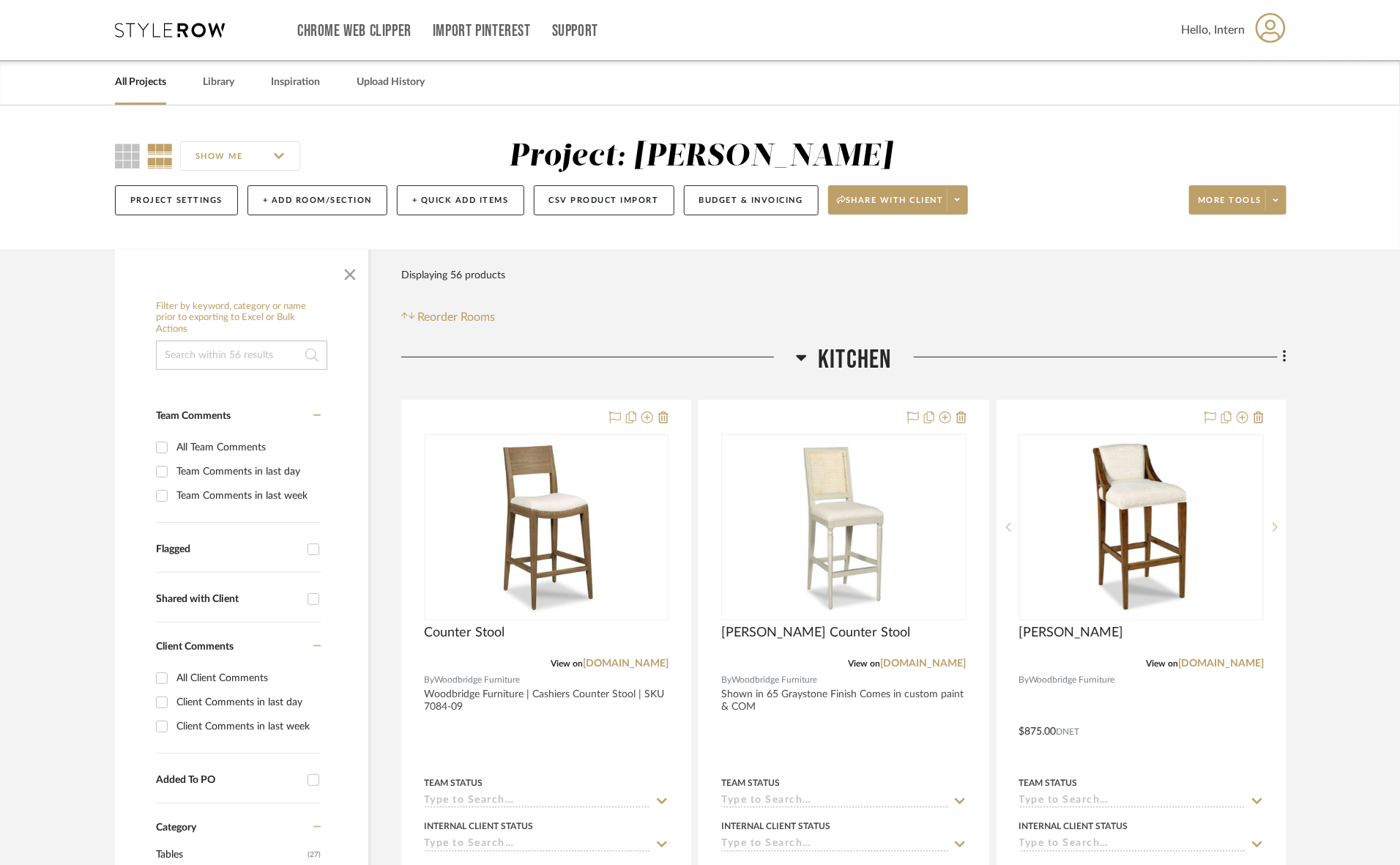
click at [851, 349] on span "Kitchen" at bounding box center [855, 360] width 74 height 32
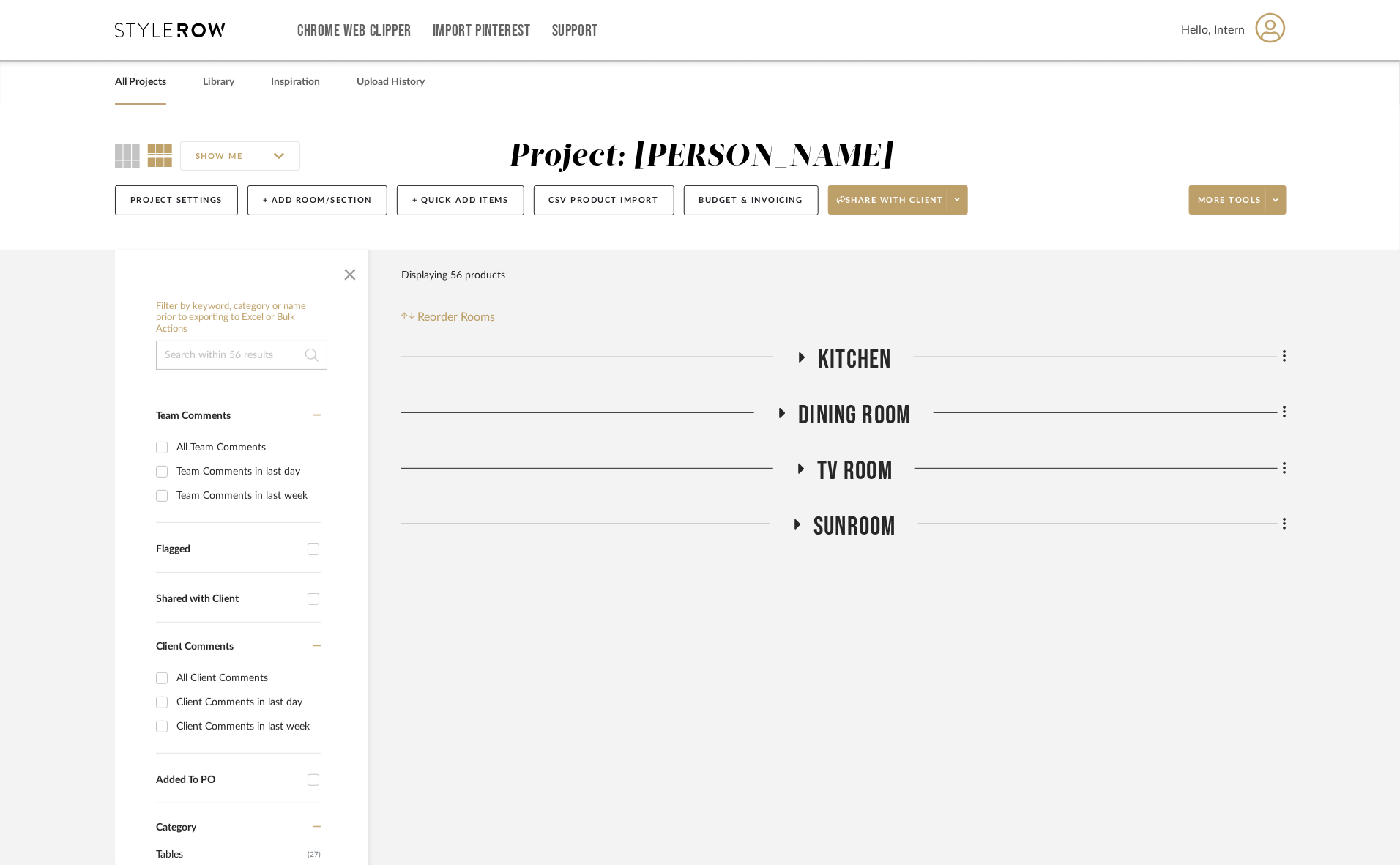
click at [859, 462] on span "TV ROOM" at bounding box center [855, 471] width 76 height 32
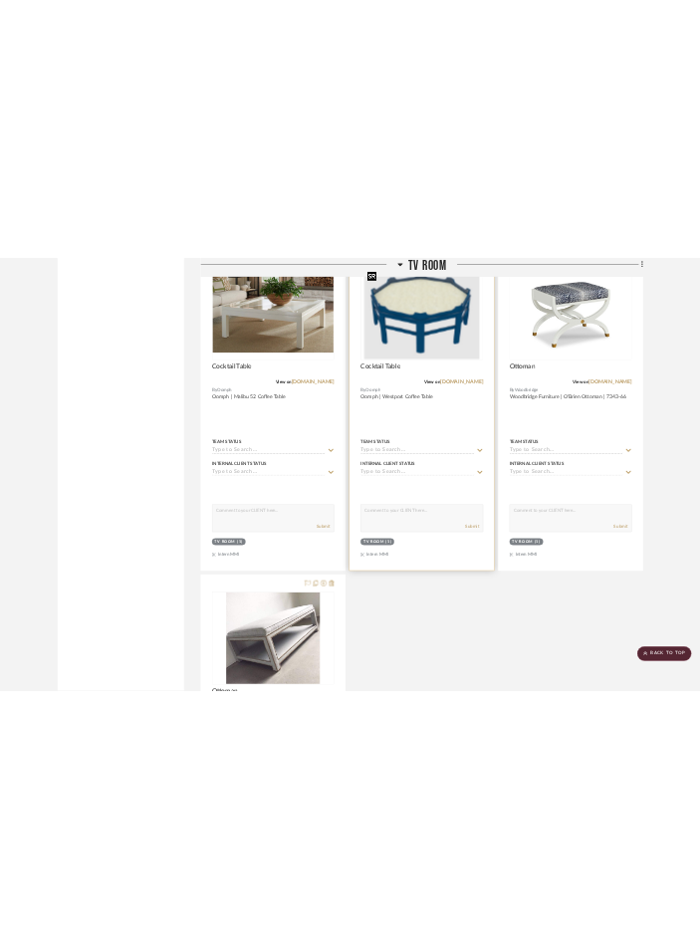
scroll to position [5506, 0]
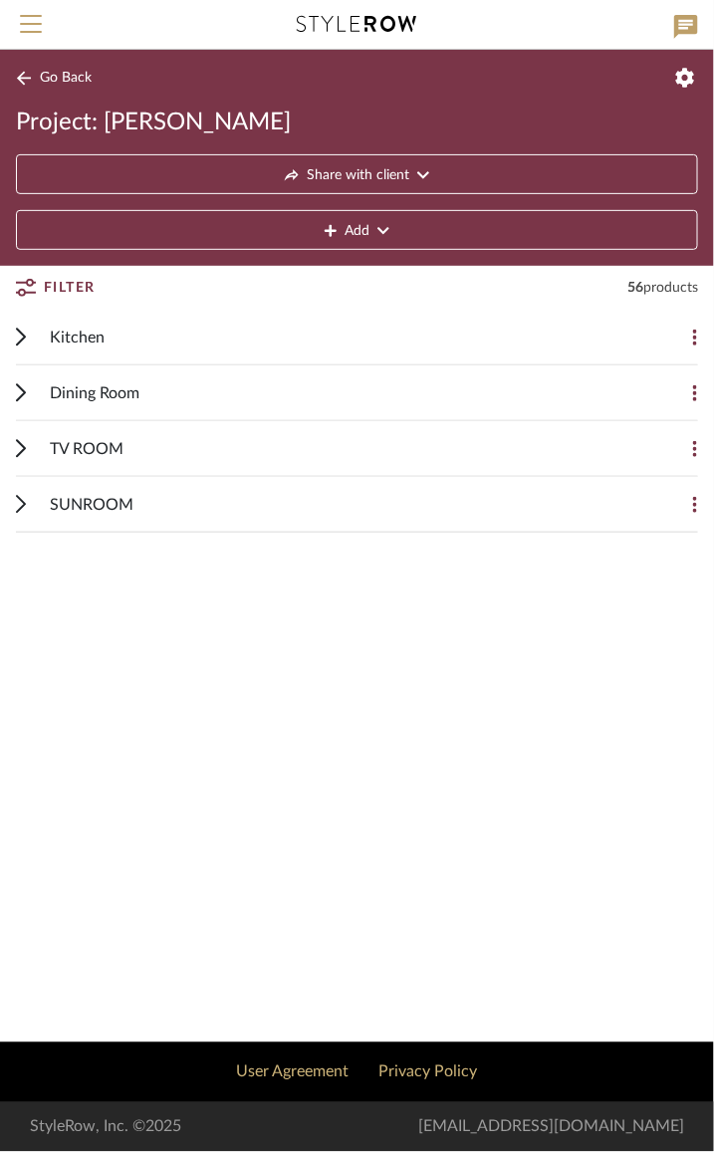
click at [202, 436] on div "TV ROOM" at bounding box center [342, 448] width 584 height 55
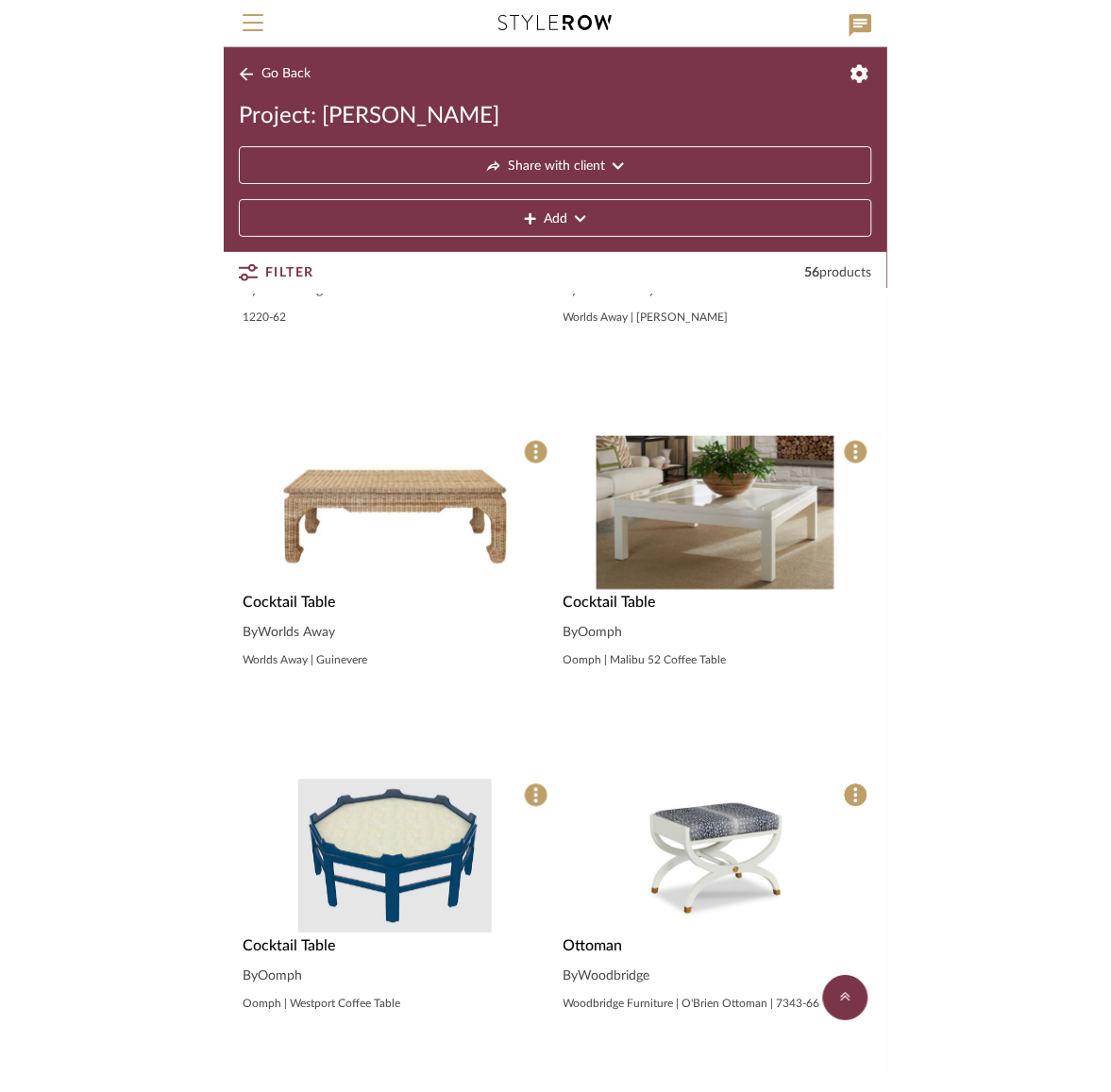
scroll to position [1837, 0]
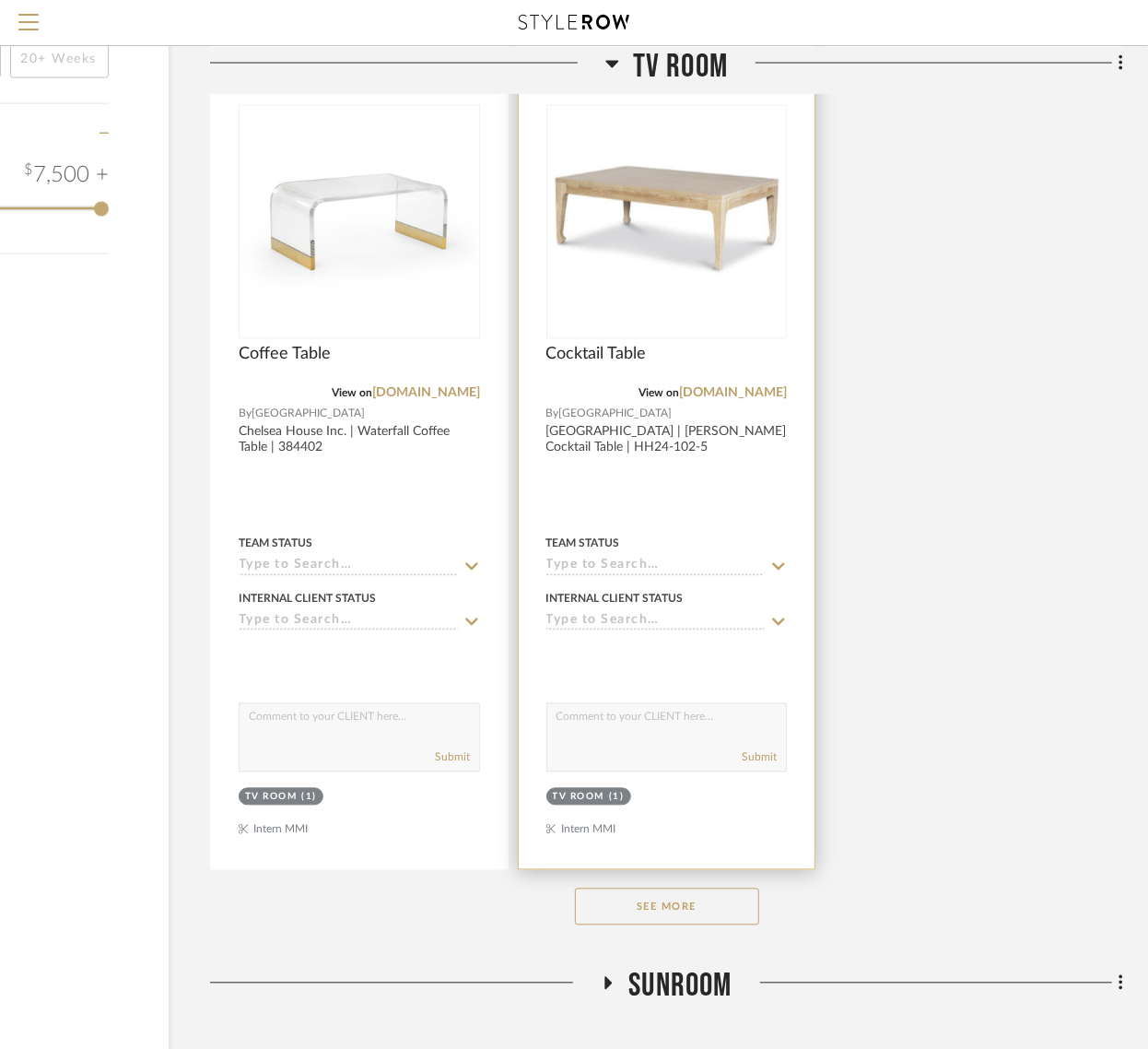
scroll to position [2240, 178]
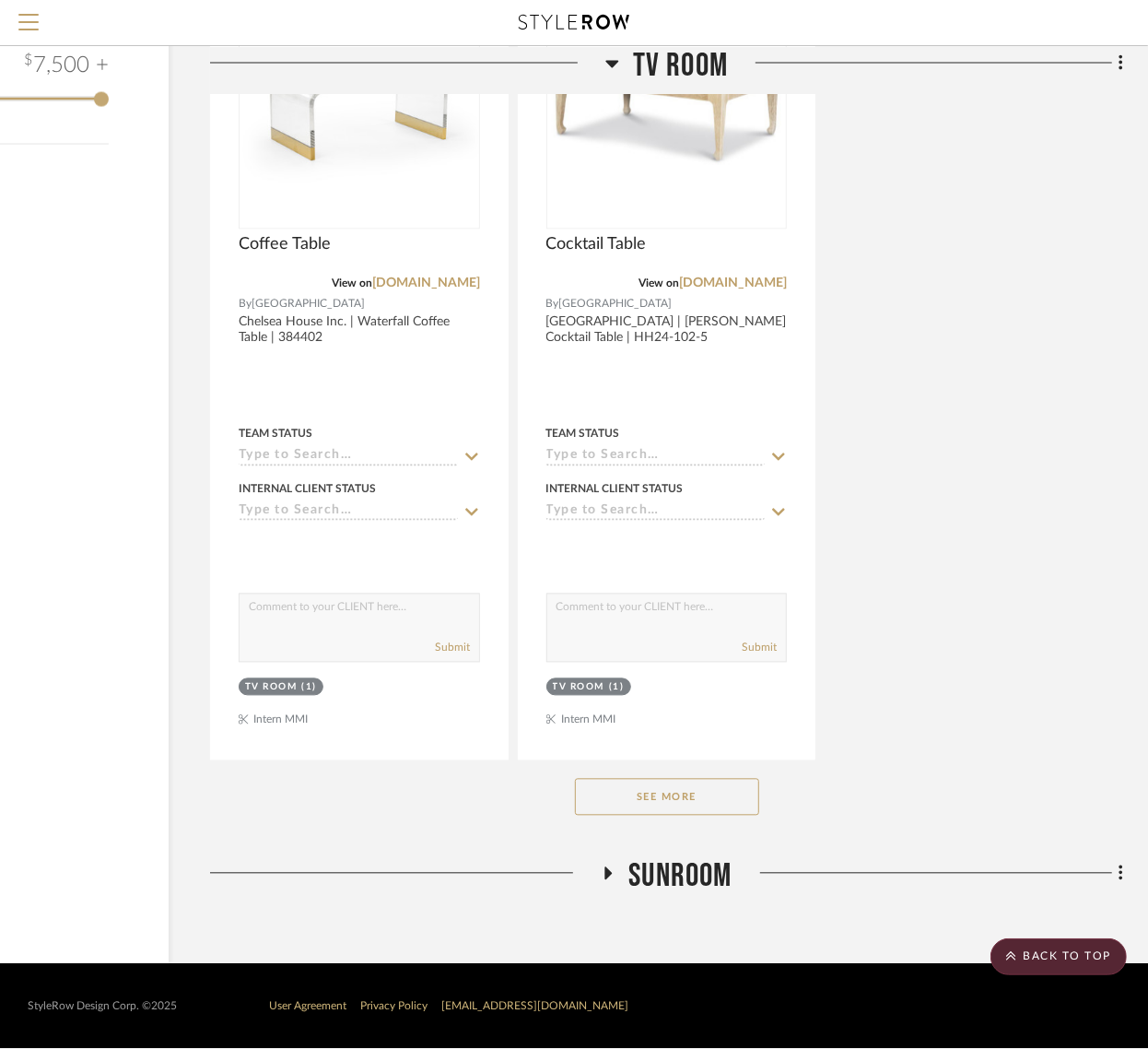
click at [739, 795] on button "See More" at bounding box center [667, 797] width 184 height 37
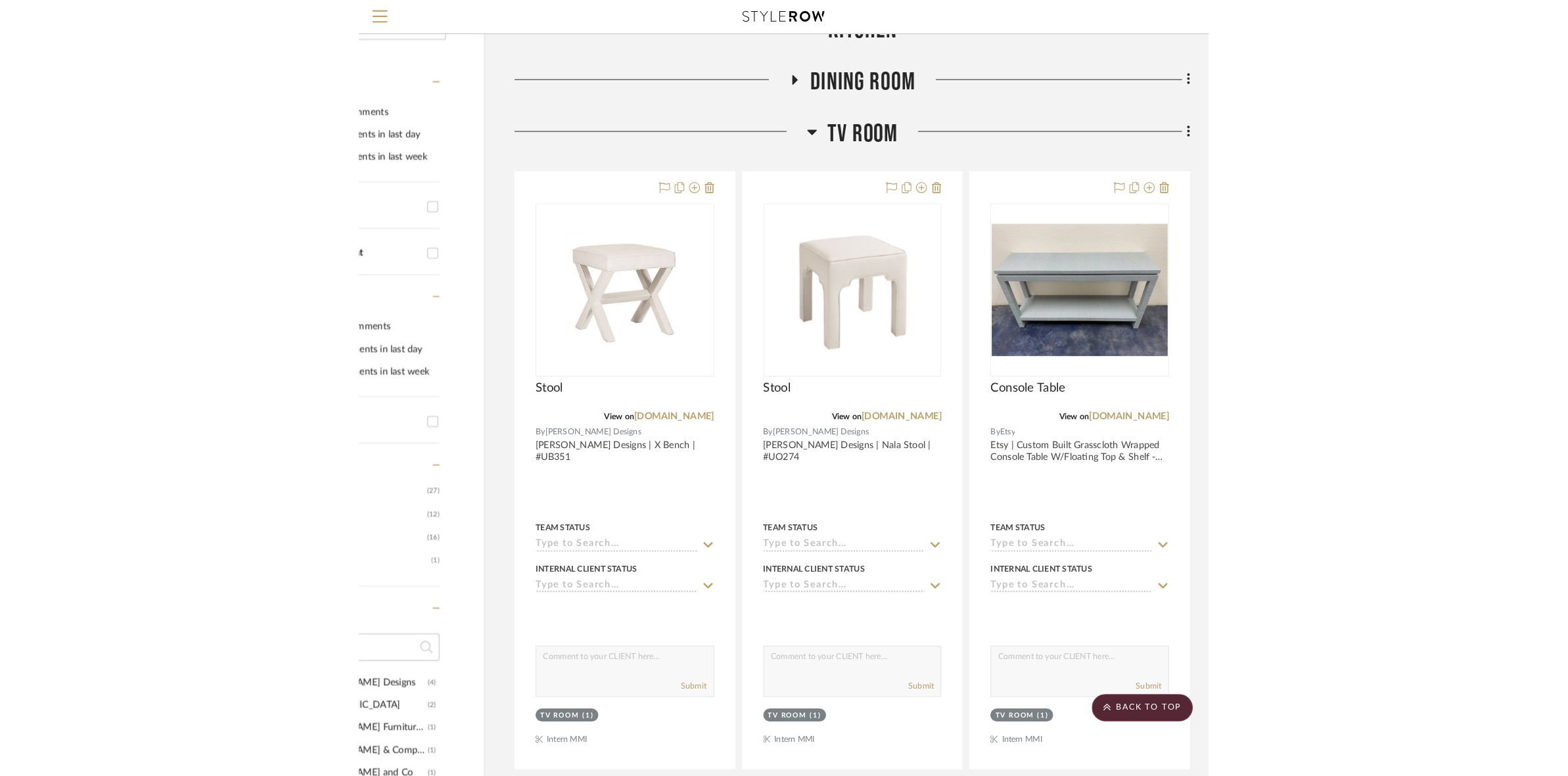
scroll to position [232, 0]
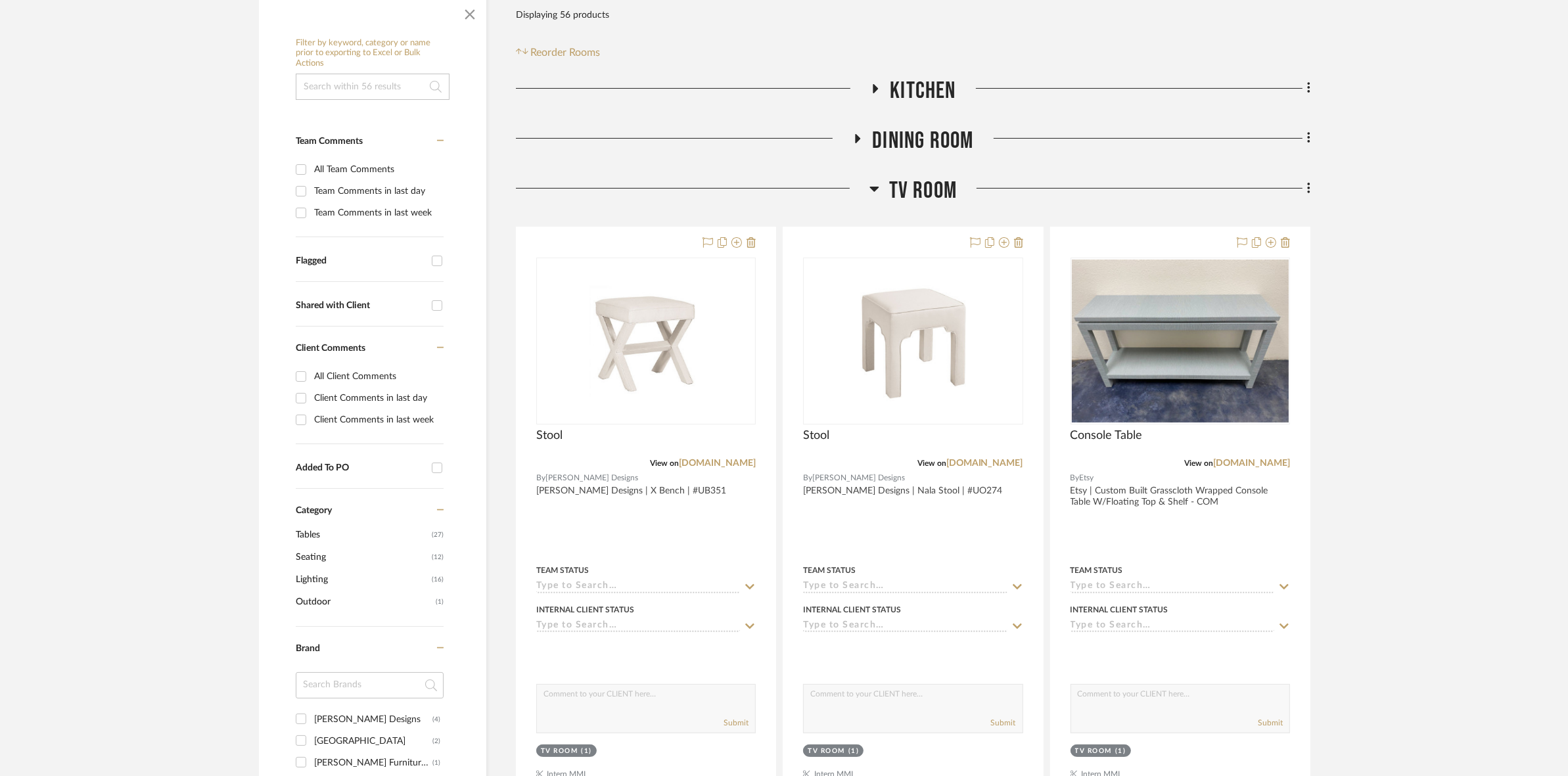
click at [782, 189] on span "TV ROOM" at bounding box center [923, 191] width 68 height 28
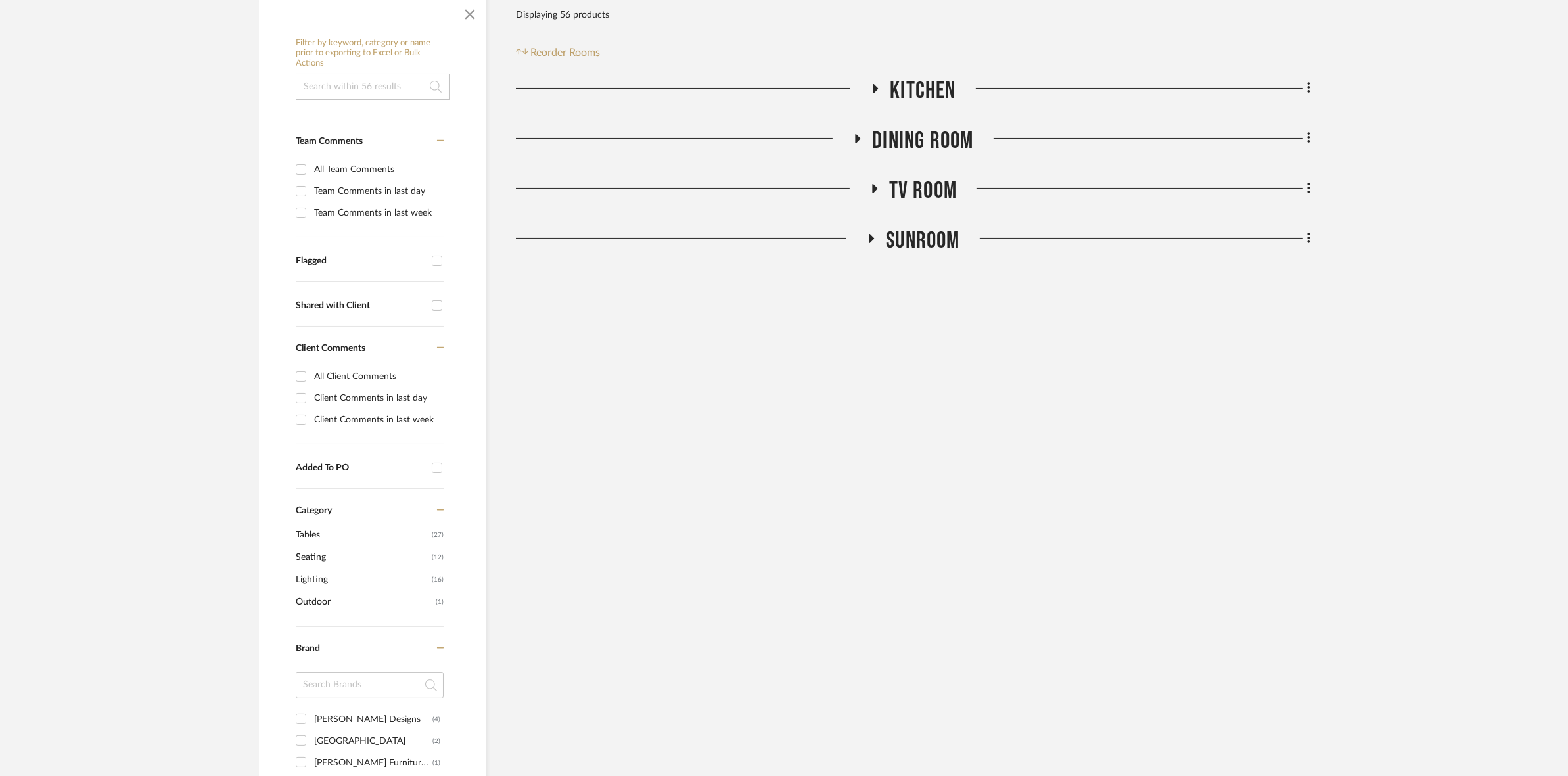
click at [782, 240] on span "SUNROOM" at bounding box center [922, 240] width 73 height 28
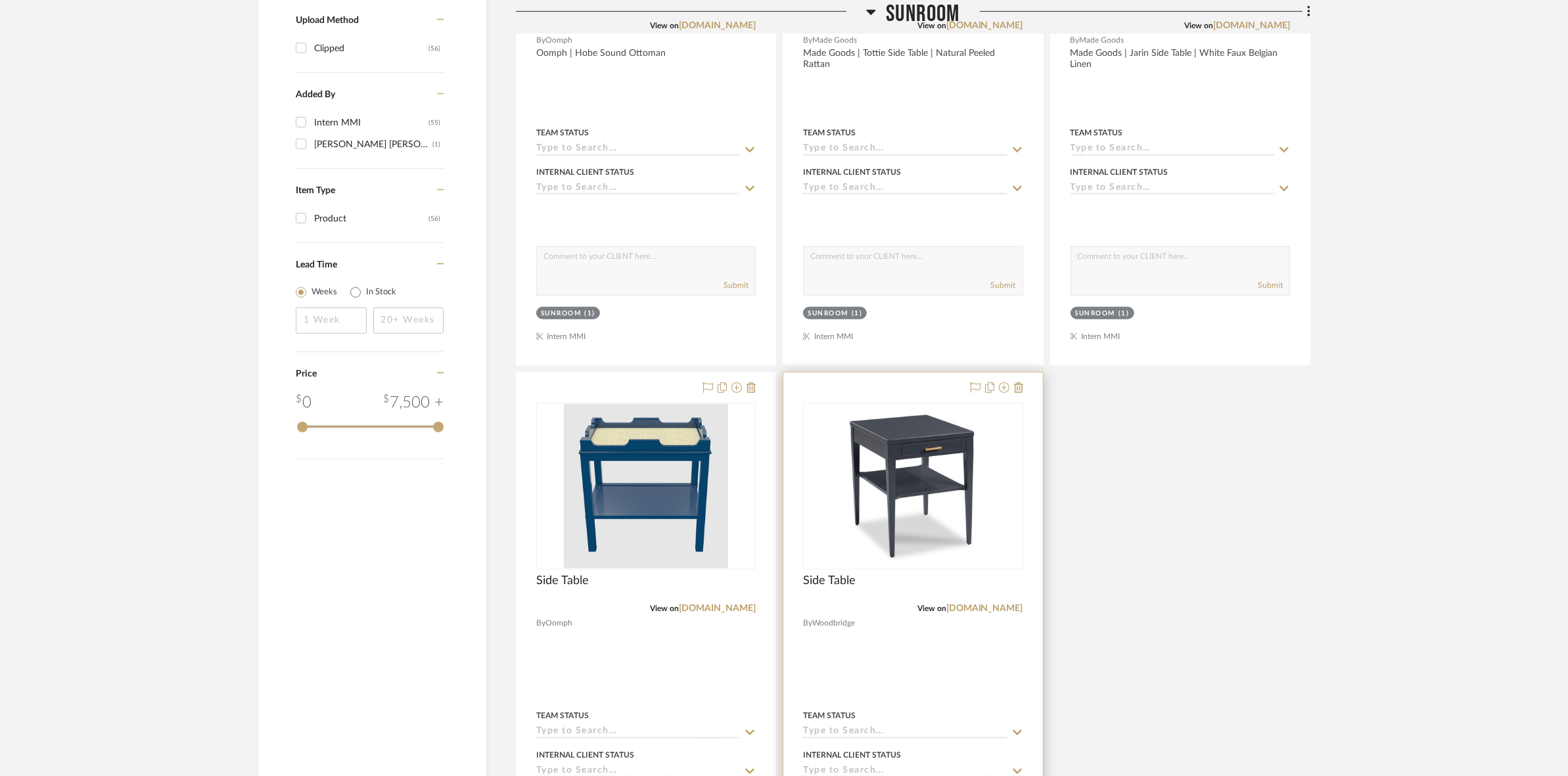
scroll to position [1614, 0]
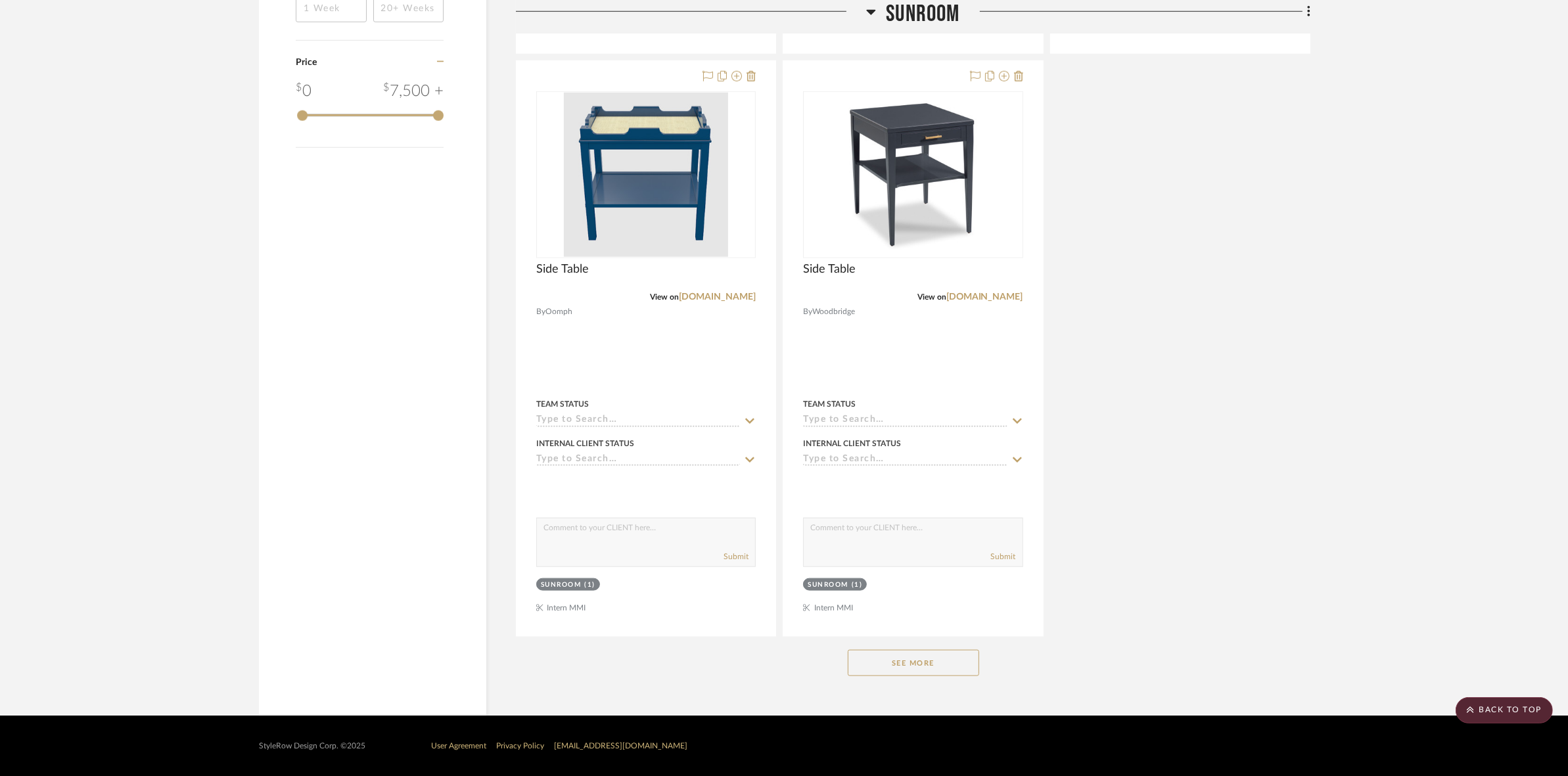
click at [782, 671] on button "See More" at bounding box center [913, 663] width 131 height 26
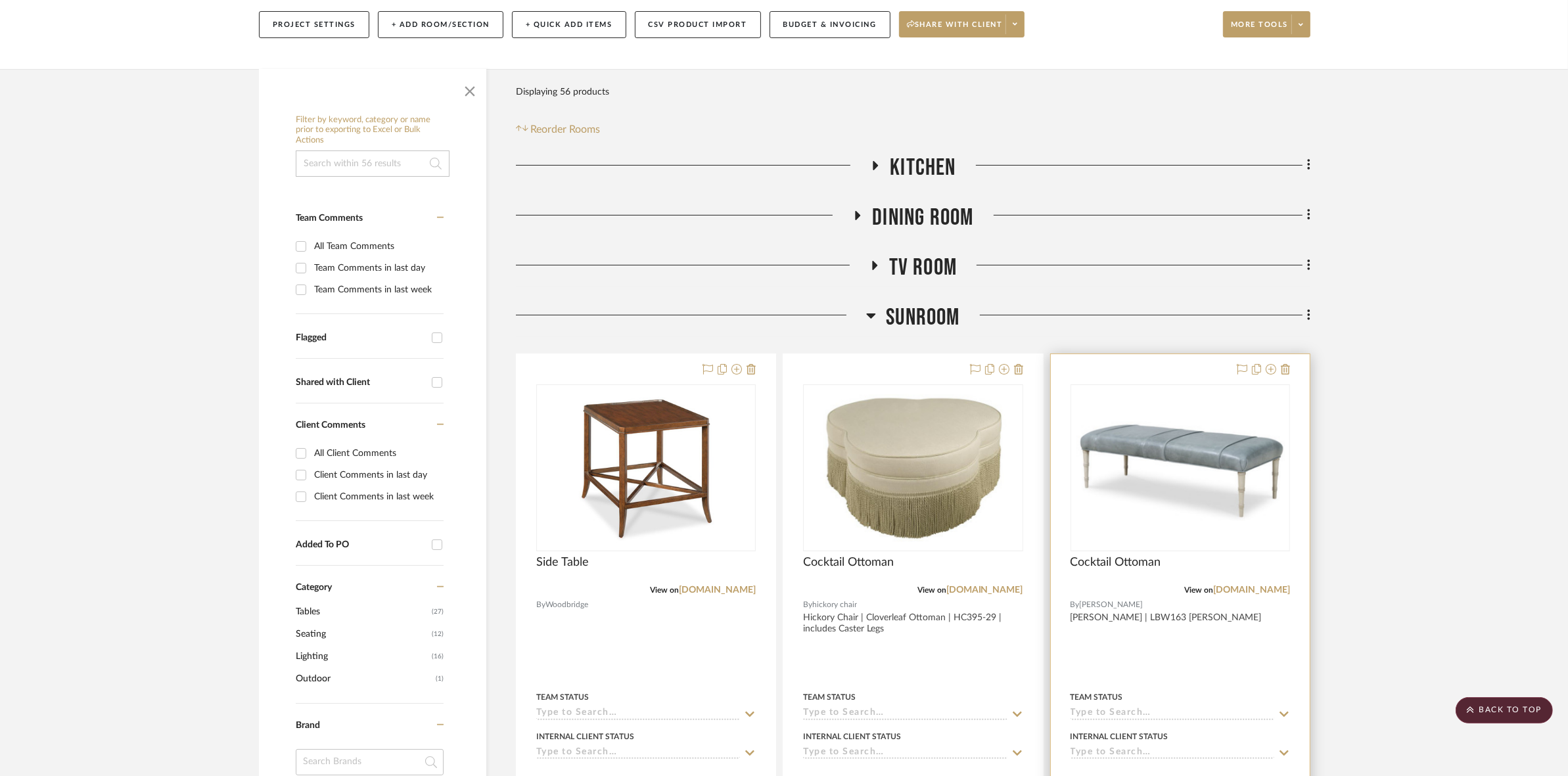
scroll to position [54, 0]
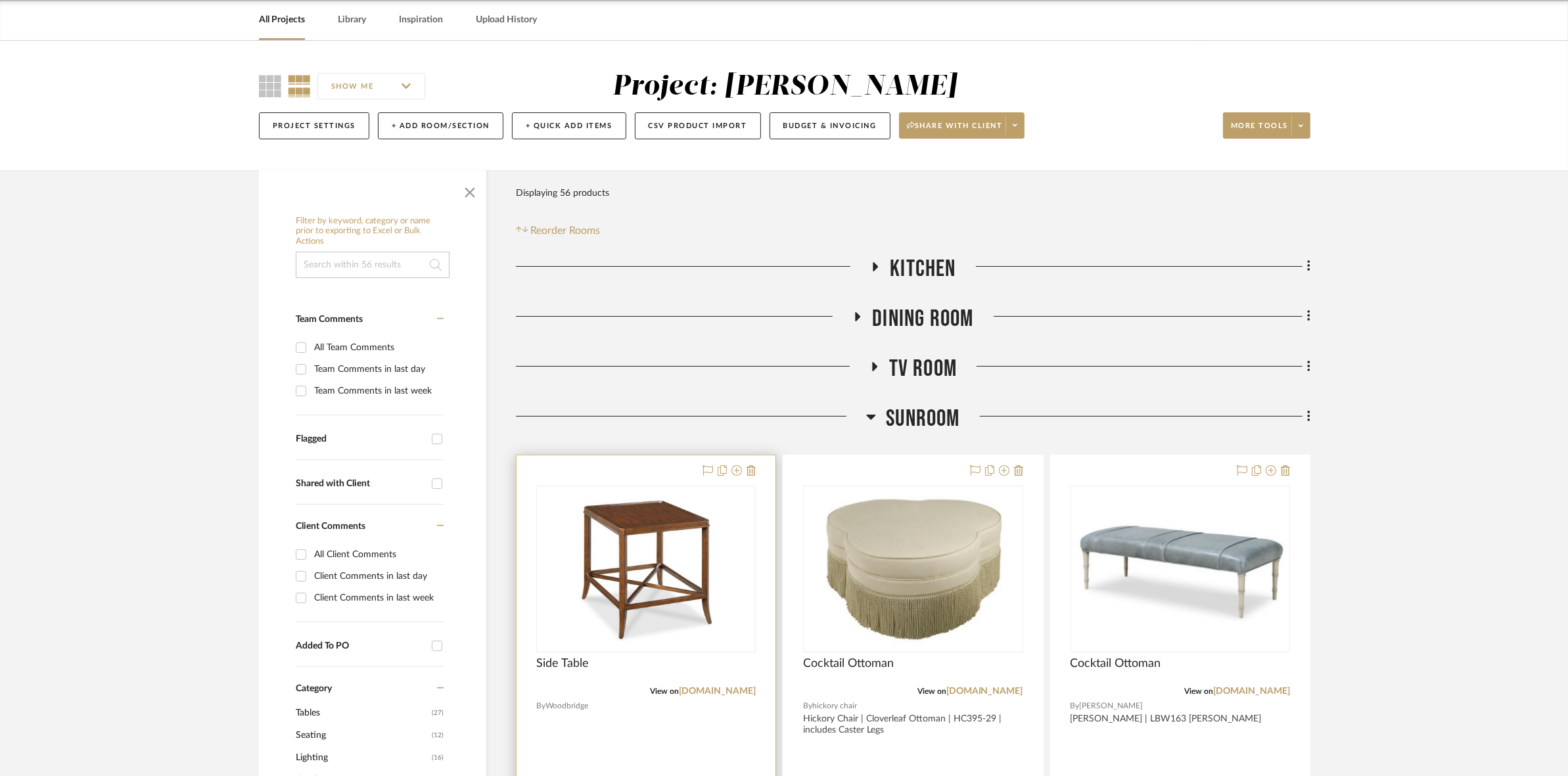
click at [717, 553] on img "0" at bounding box center [646, 569] width 164 height 164
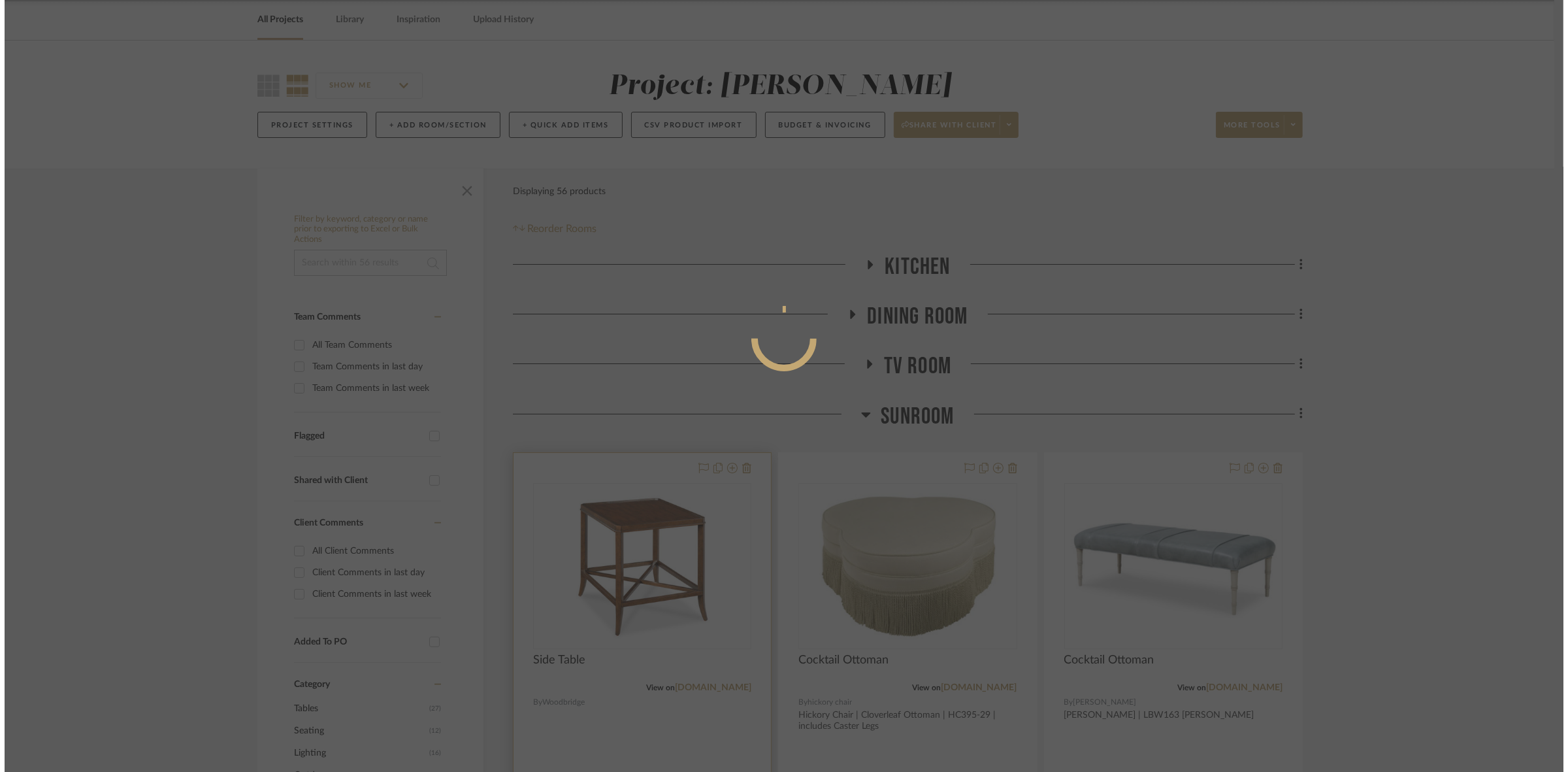
scroll to position [0, 0]
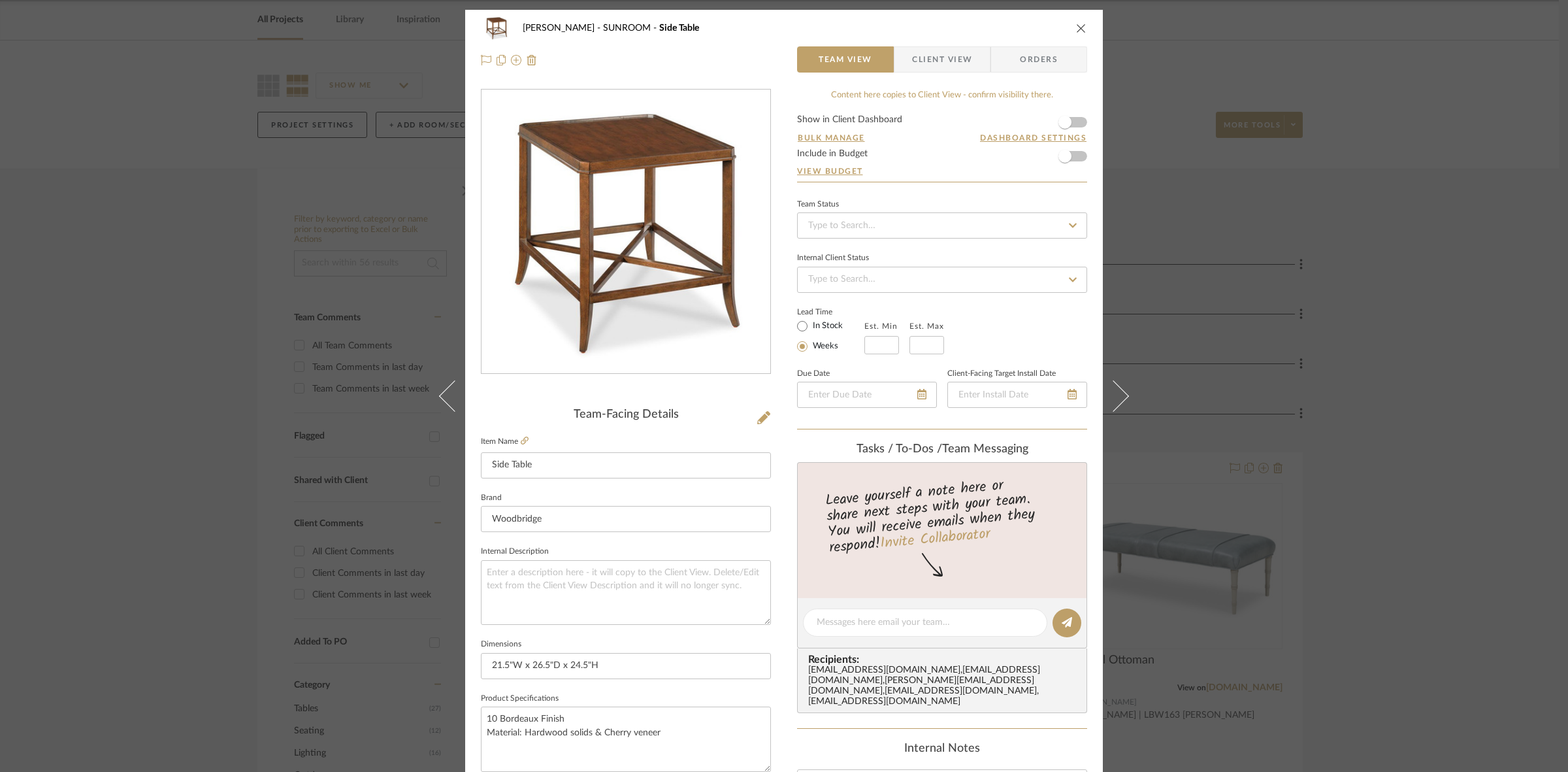
click at [778, 59] on span "Client View" at bounding box center [943, 60] width 60 height 26
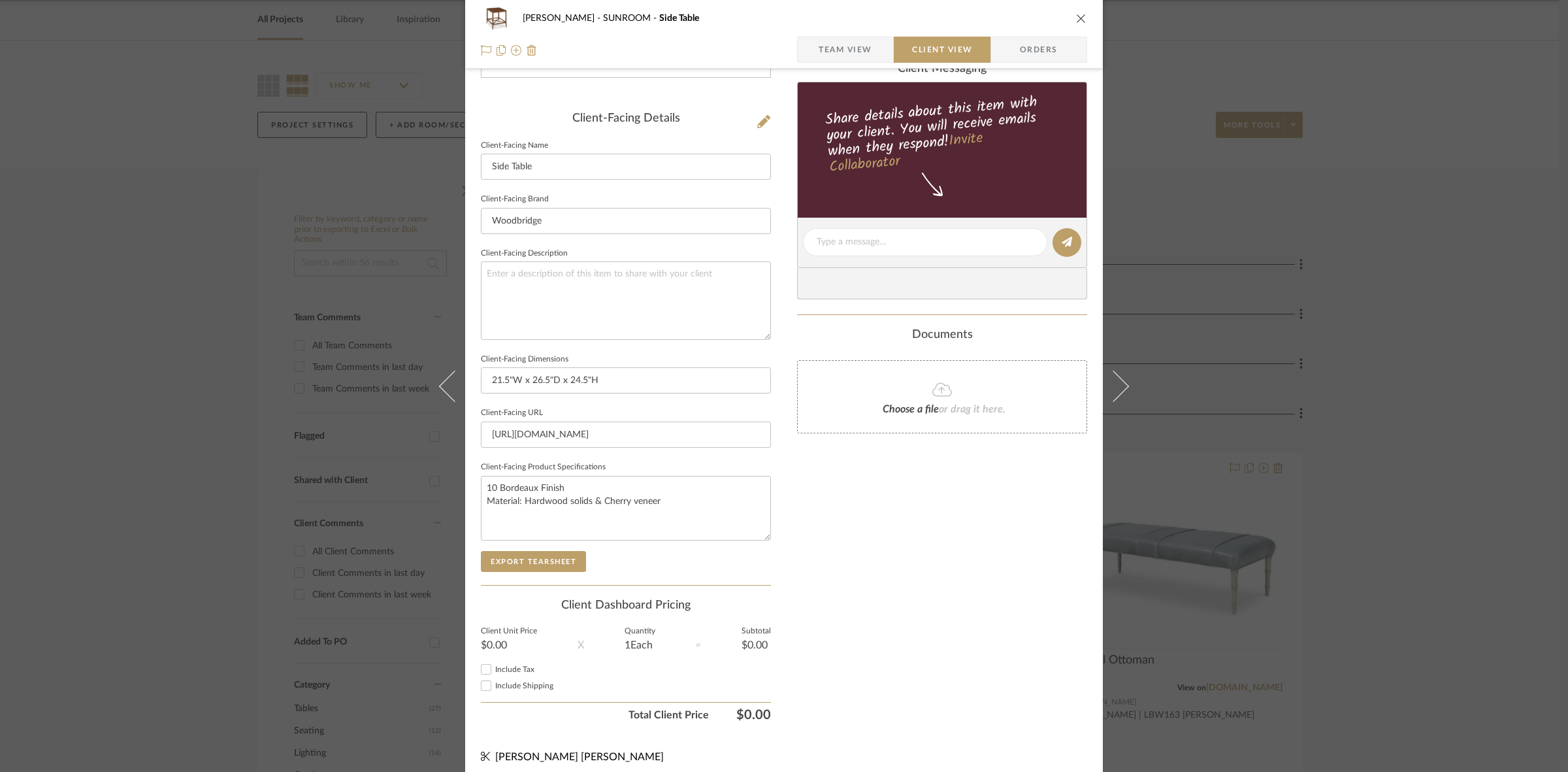
scroll to position [303, 0]
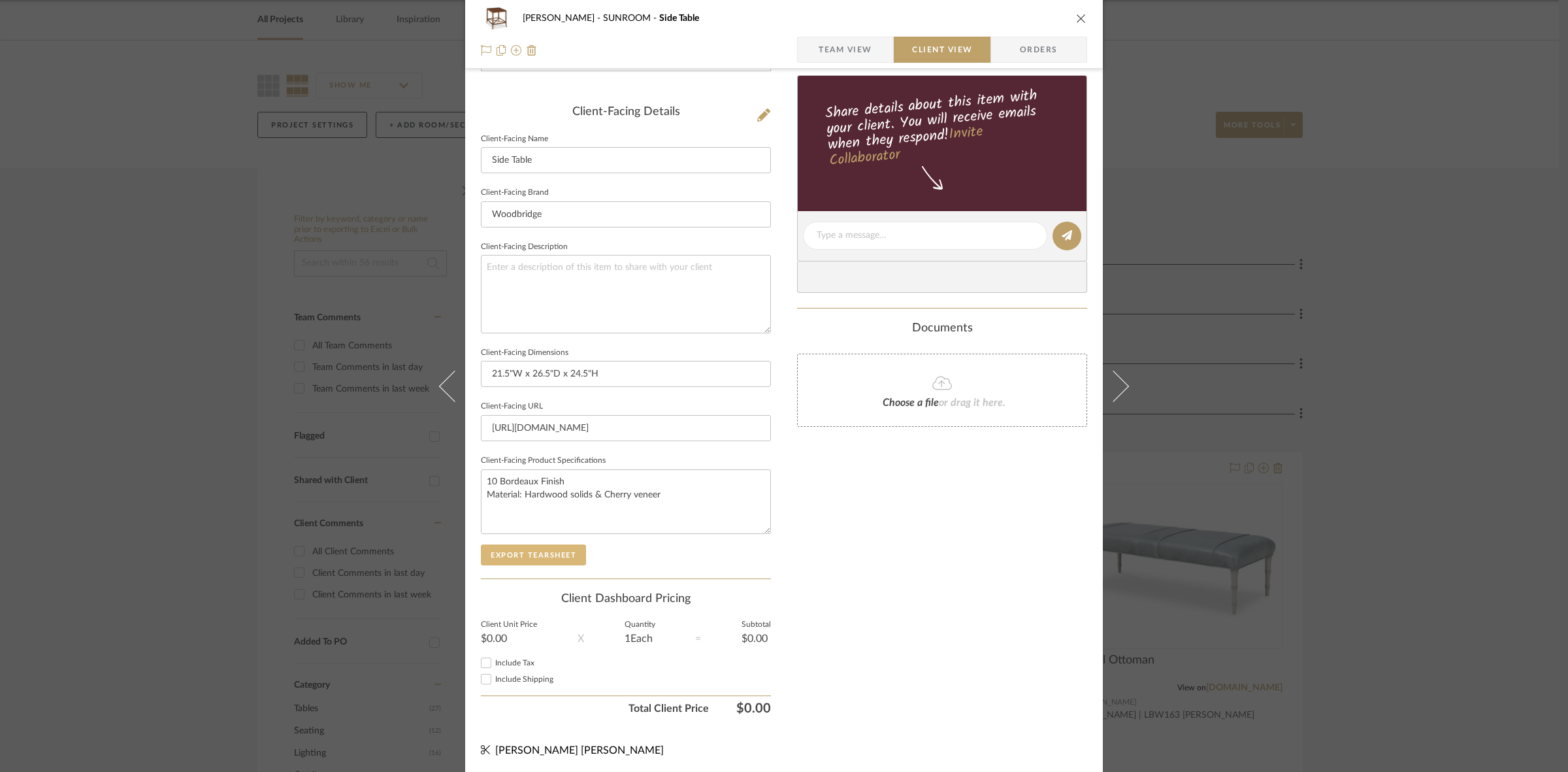
click at [570, 544] on button "Export Tearsheet" at bounding box center [534, 555] width 105 height 21
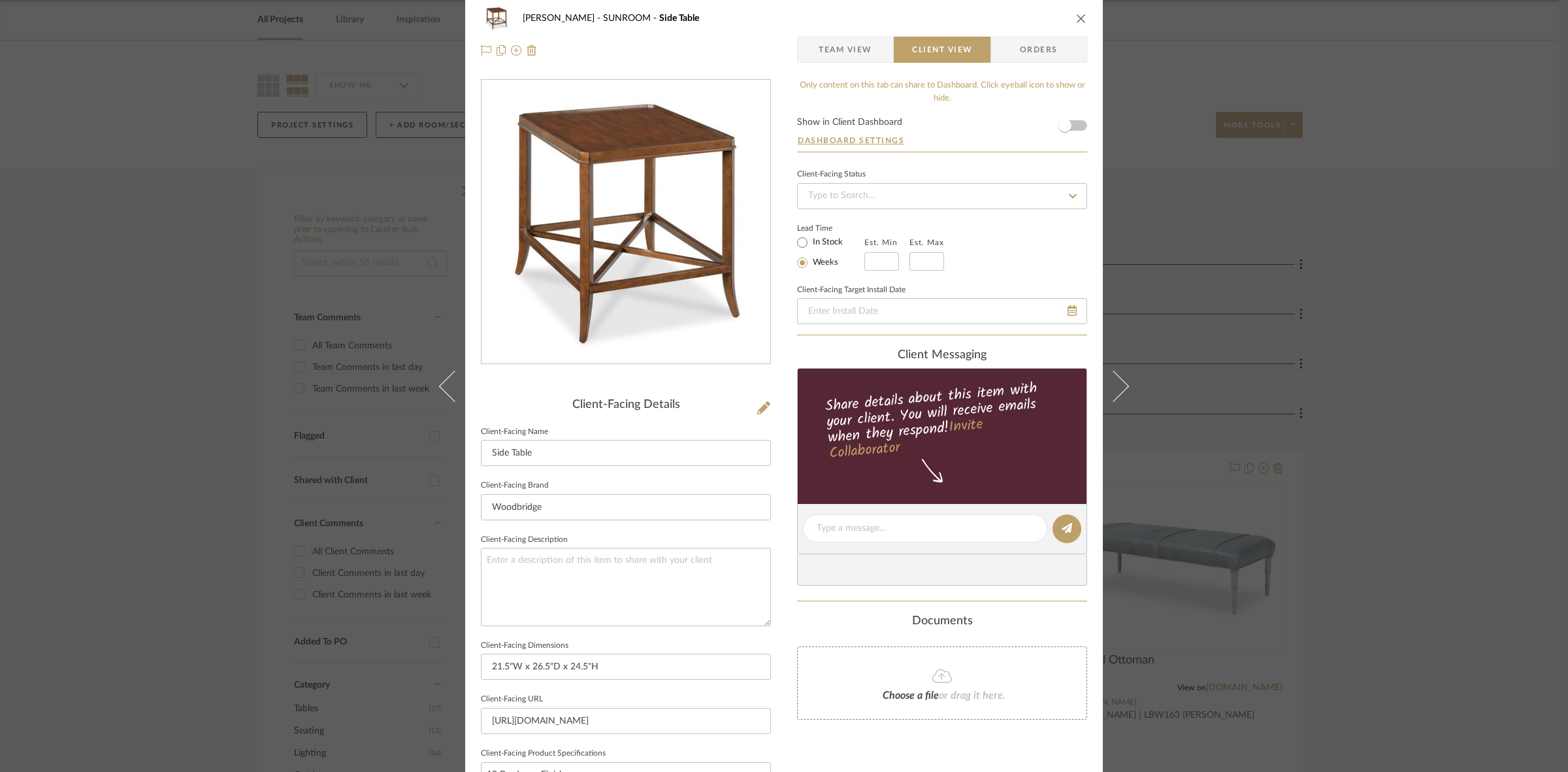
scroll to position [0, 0]
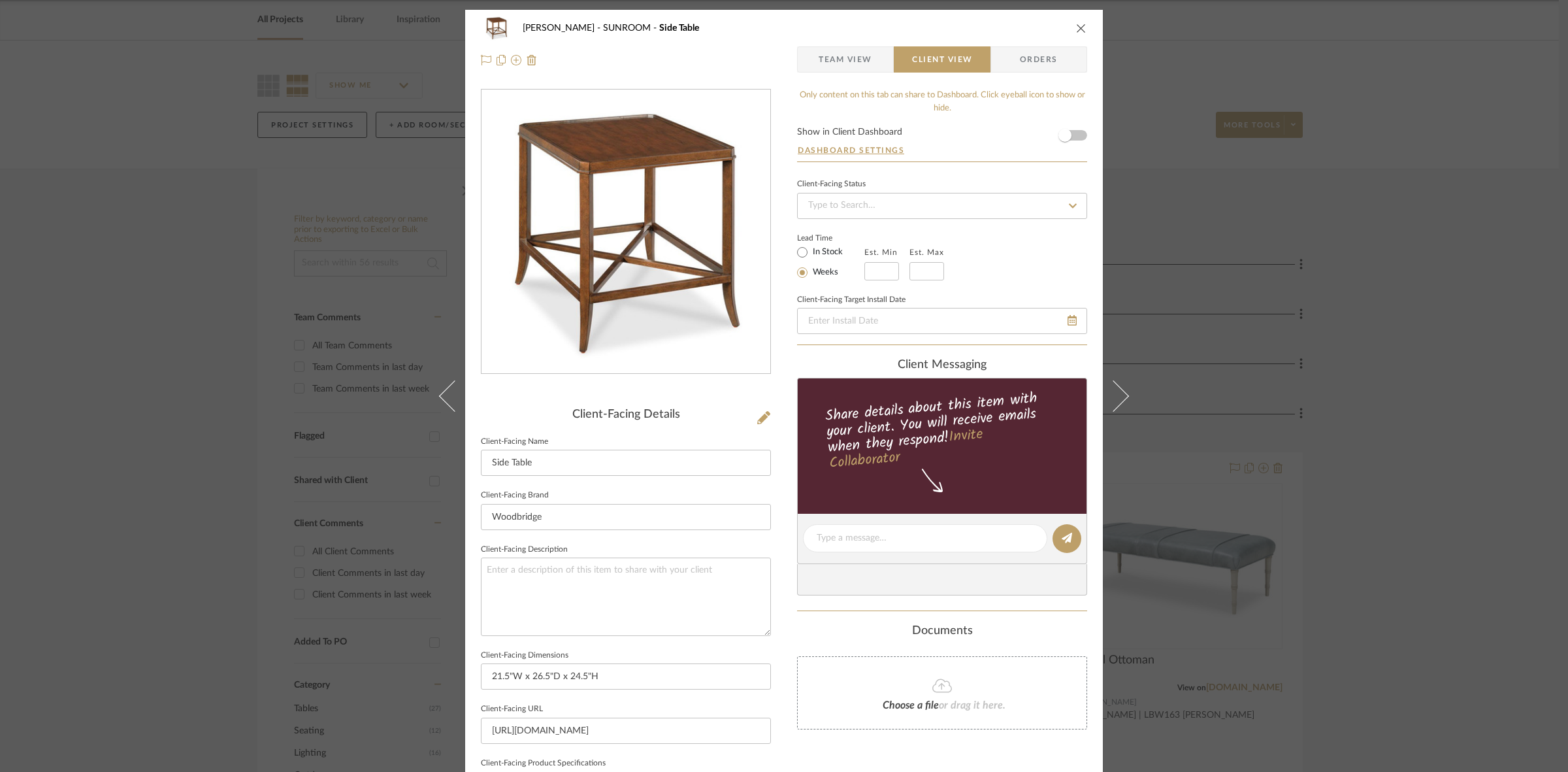
click at [108, 395] on div "Murray SUNROOM Side Table Team View Client View Orders Client-Facing Details Cl…" at bounding box center [784, 386] width 1568 height 772
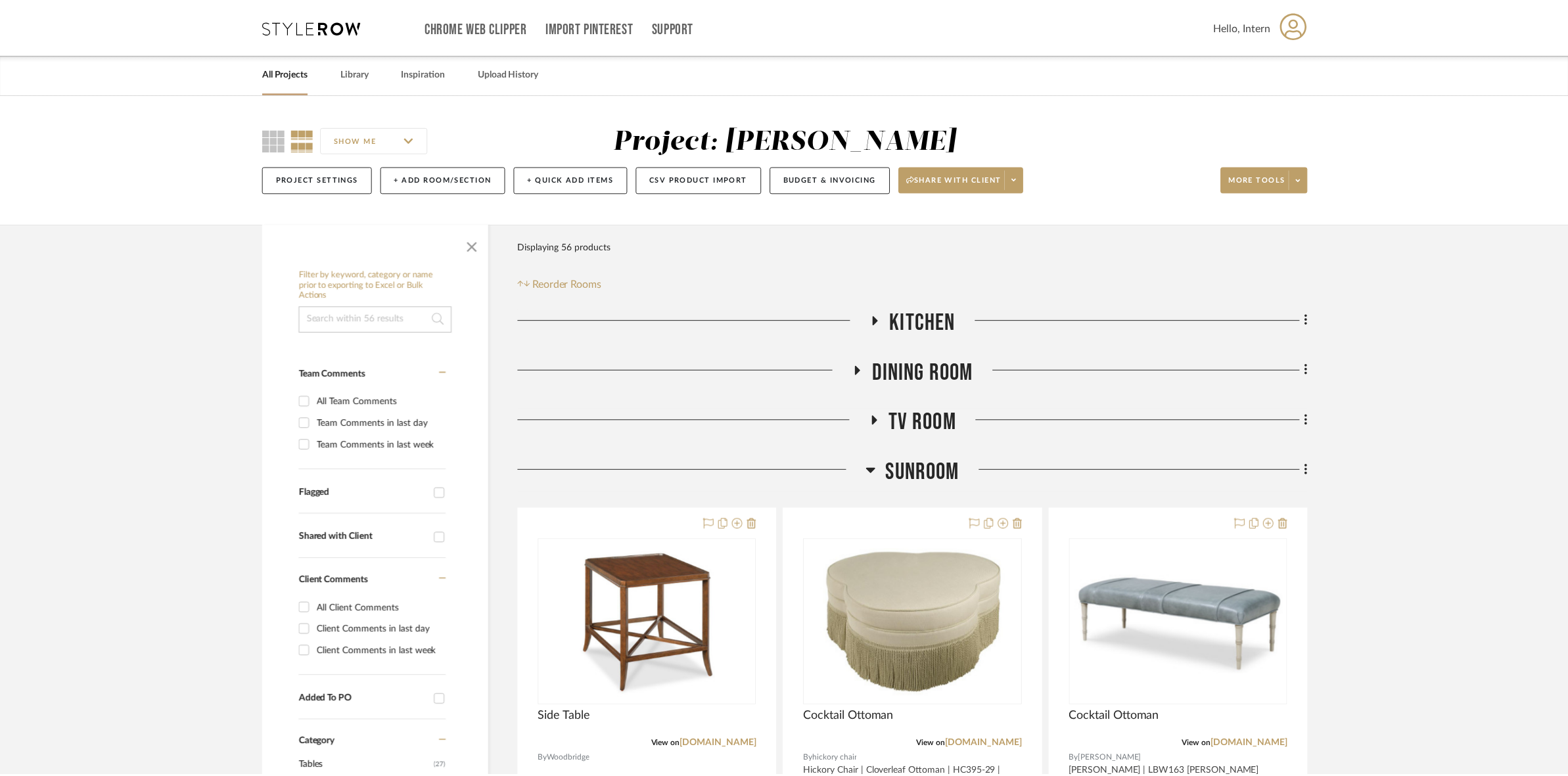
scroll to position [54, 0]
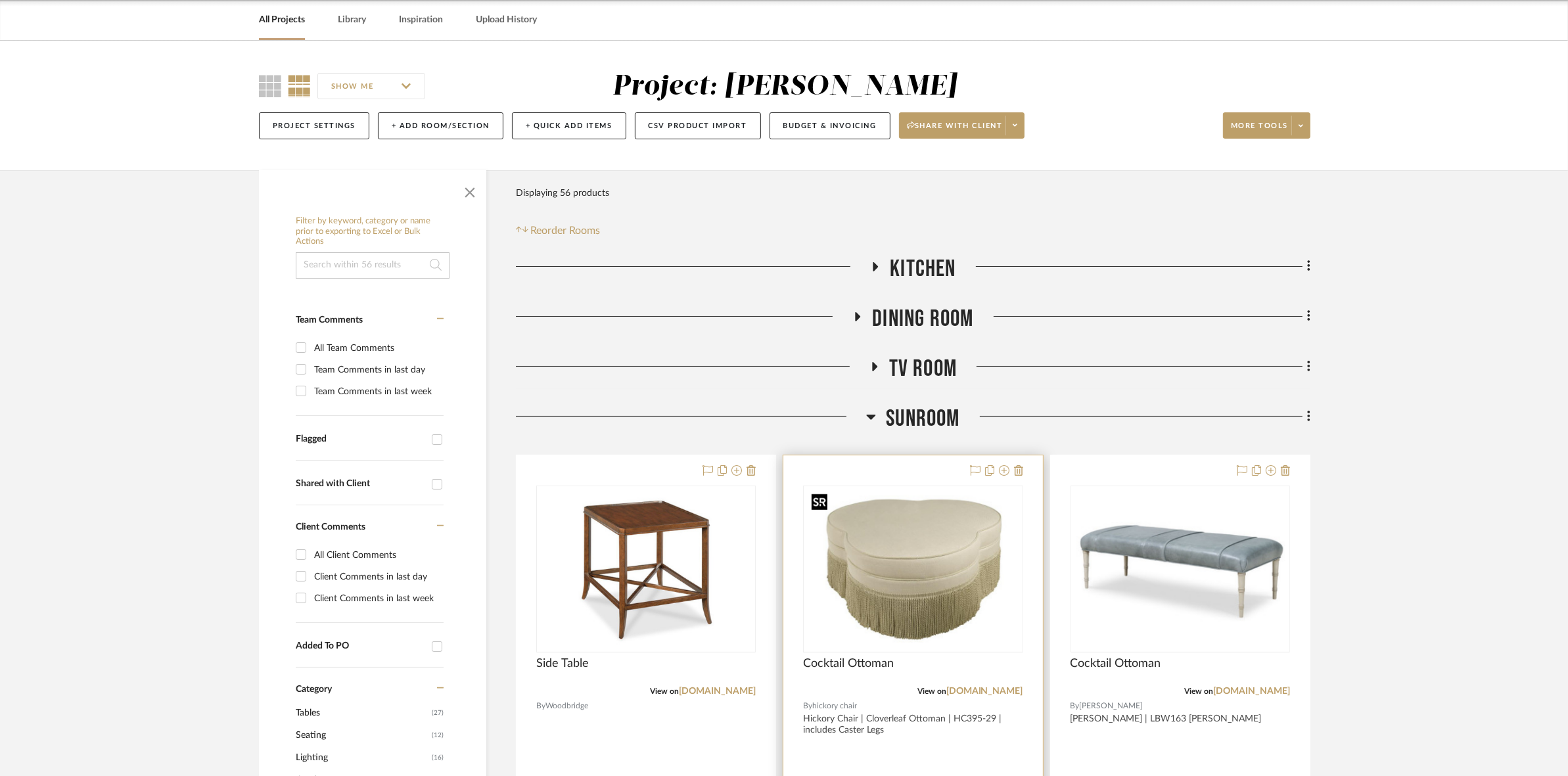
click at [782, 567] on img "0" at bounding box center [913, 569] width 214 height 164
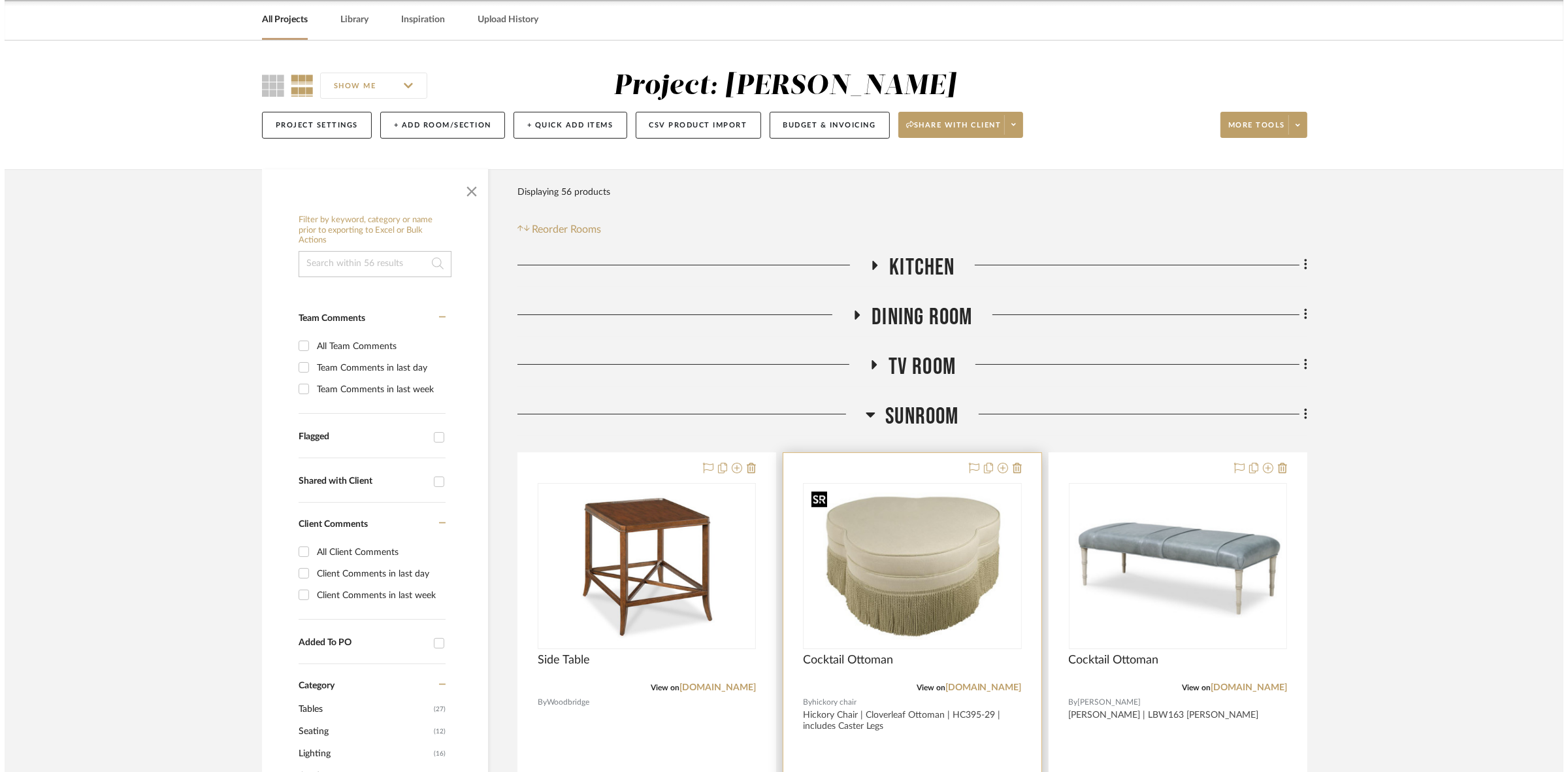
scroll to position [0, 0]
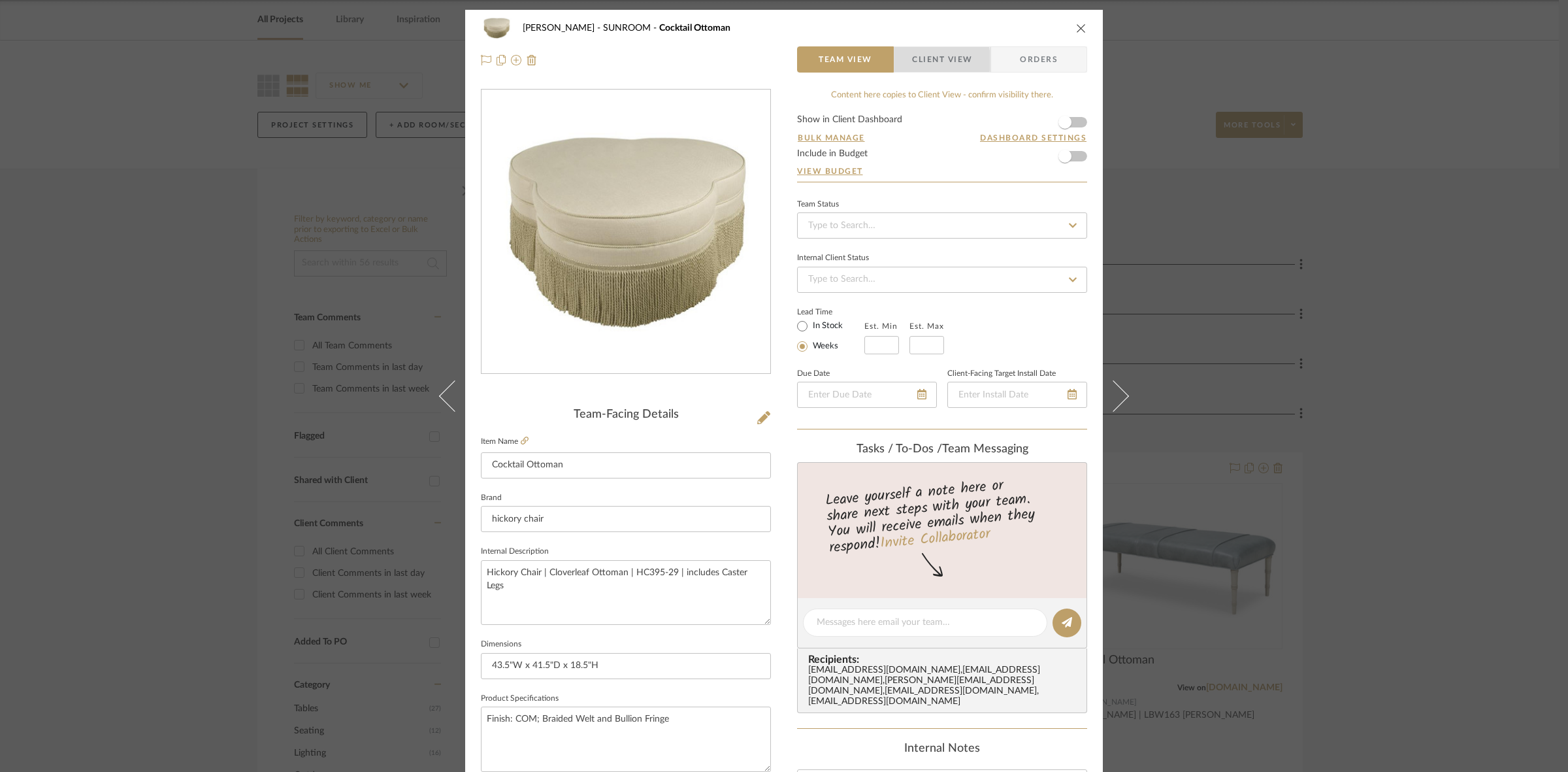
click at [778, 61] on span "button" at bounding box center [903, 60] width 18 height 26
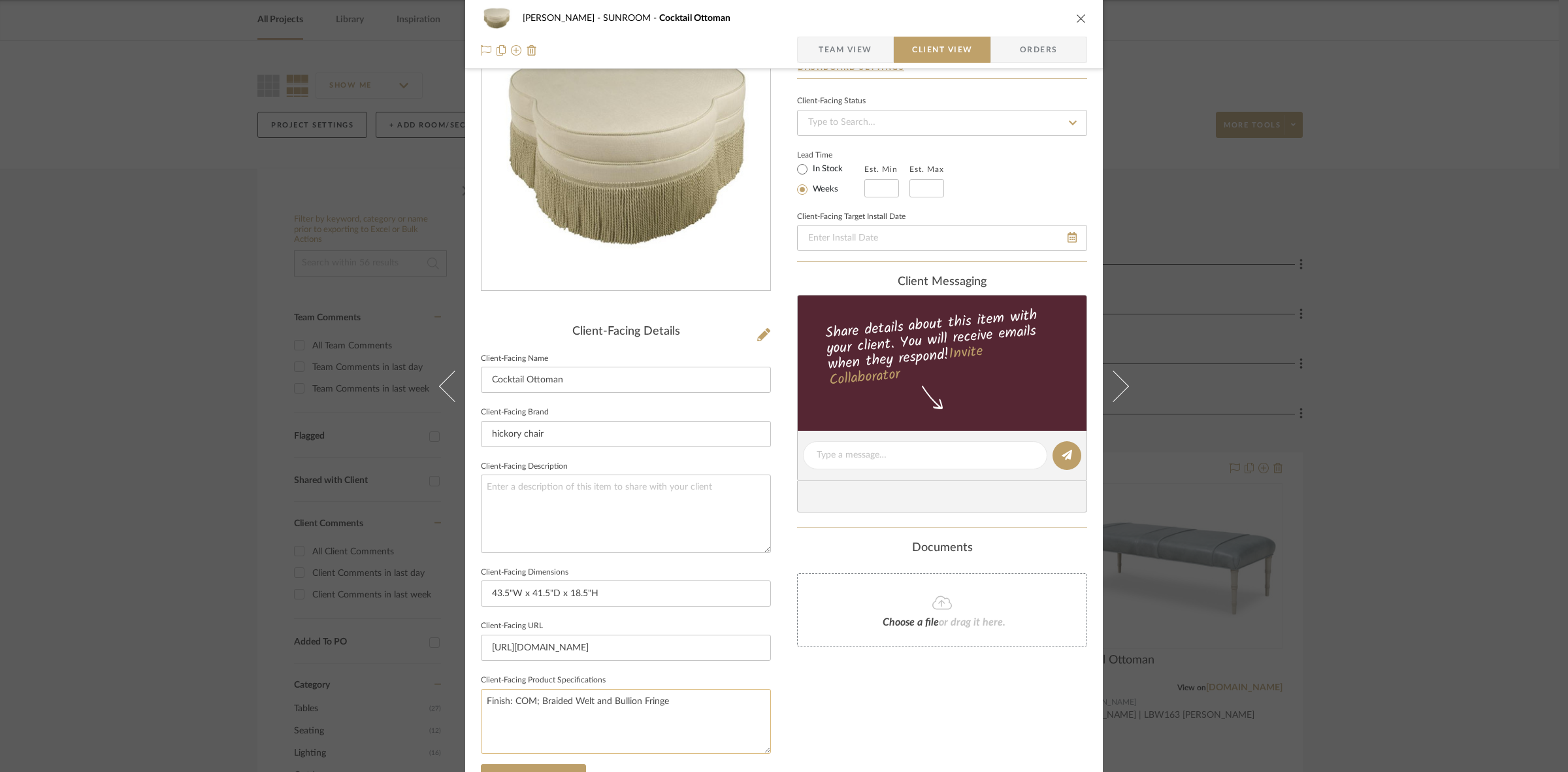
scroll to position [245, 0]
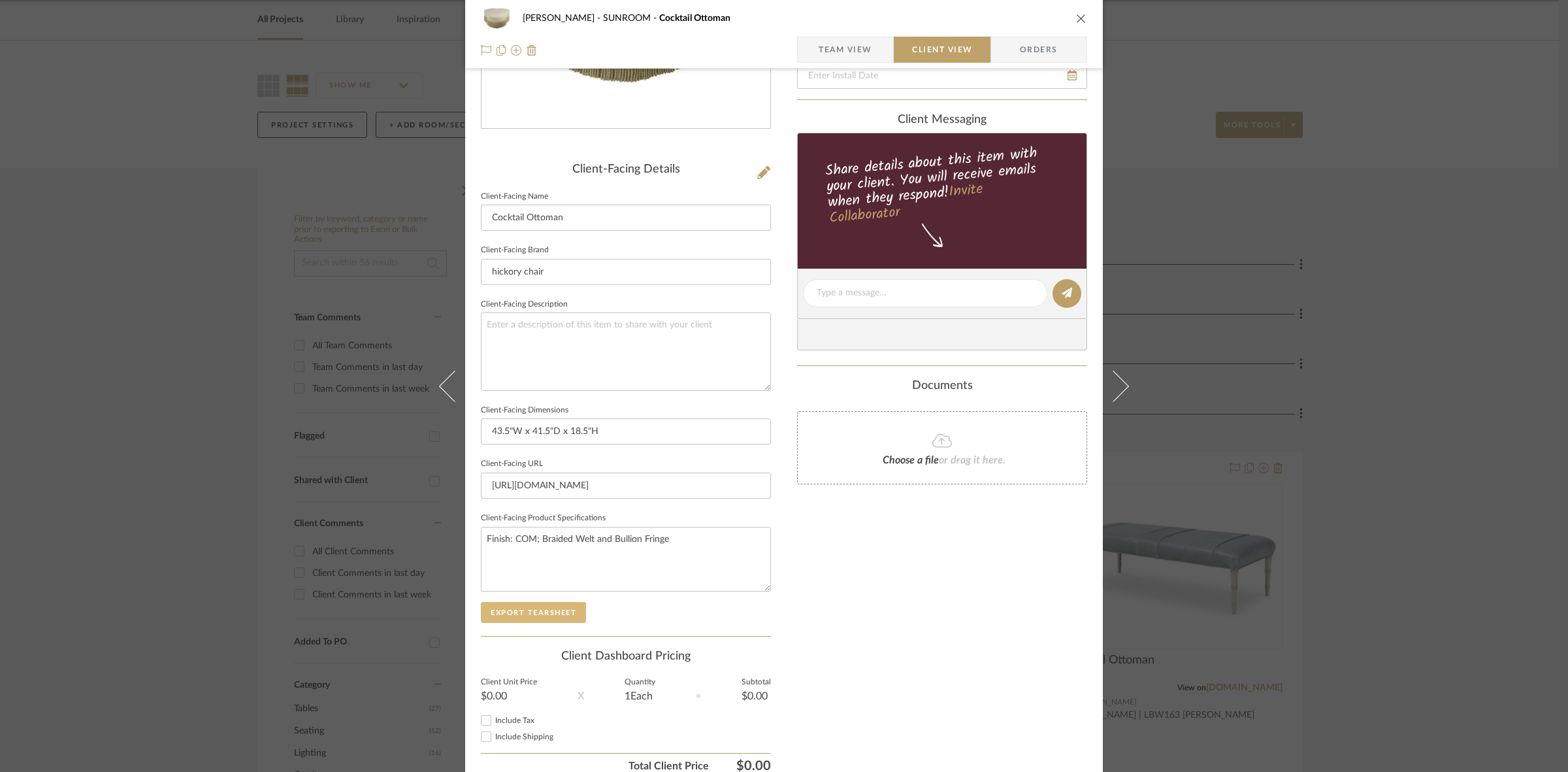
click at [563, 608] on button "Export Tearsheet" at bounding box center [534, 612] width 105 height 21
click at [197, 382] on div "Murray SUNROOM Cocktail Ottoman Team View Client View Orders Client-Facing Deta…" at bounding box center [784, 386] width 1568 height 772
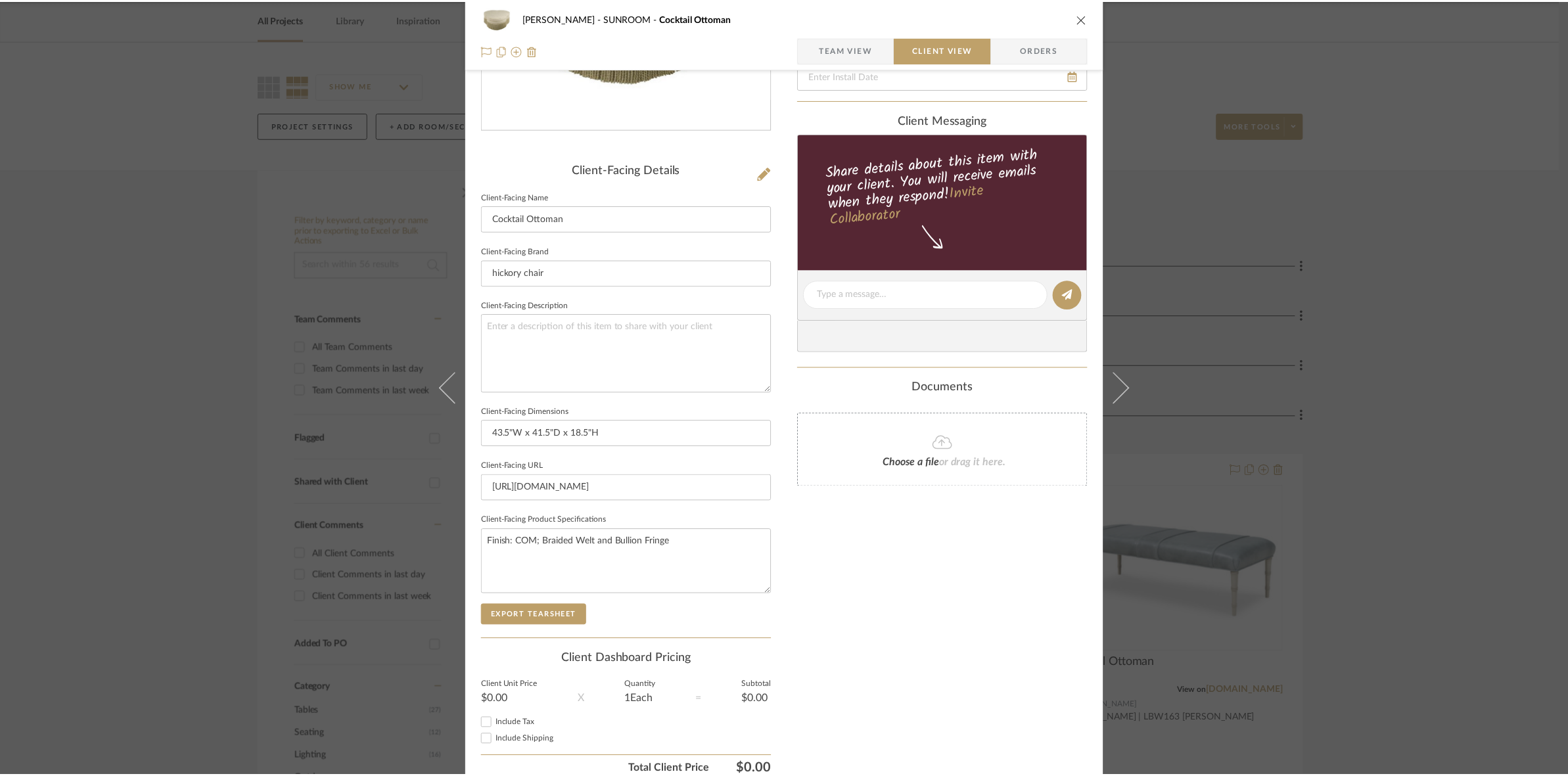
scroll to position [54, 0]
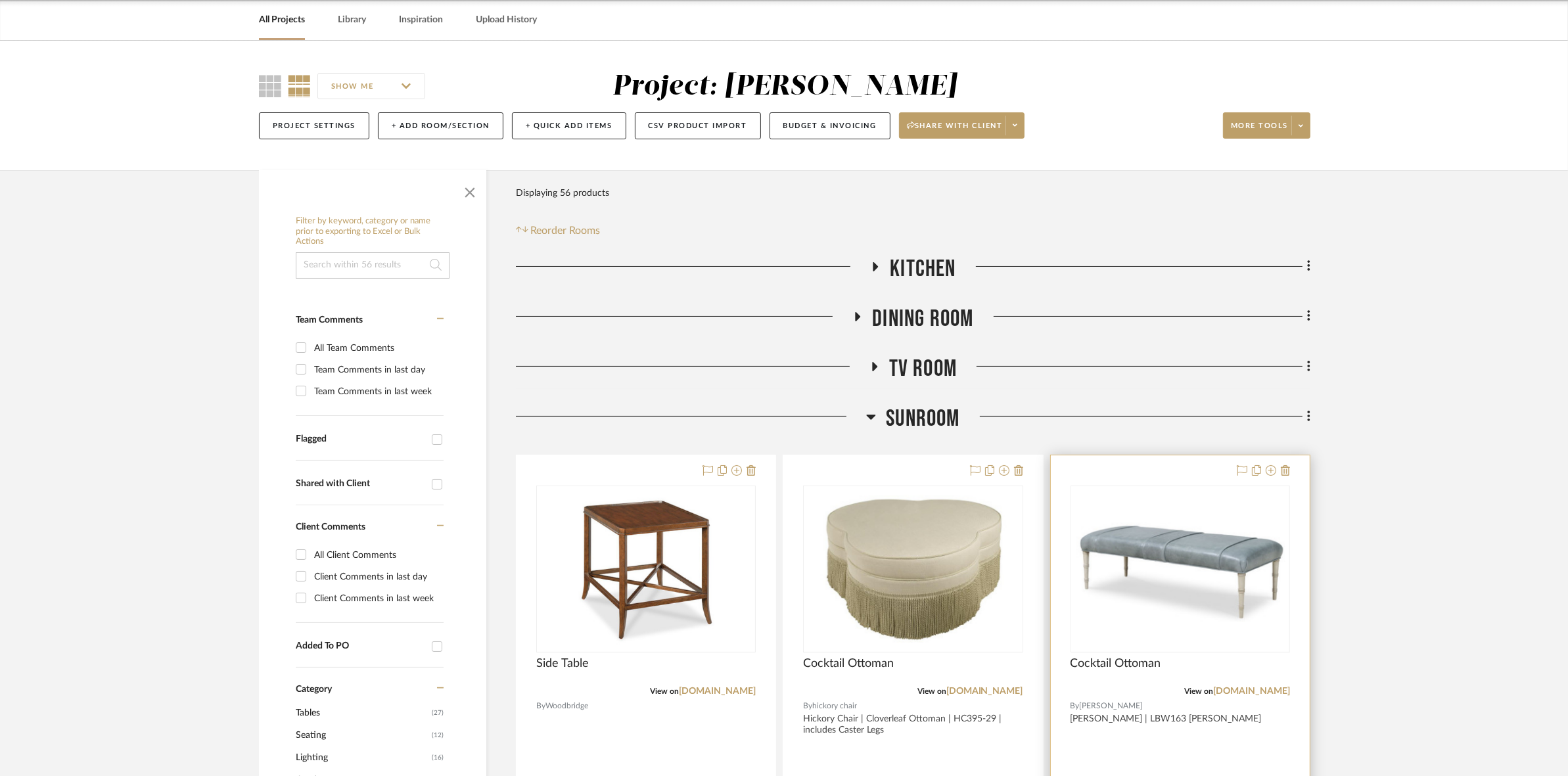
click at [782, 639] on div "0" at bounding box center [1180, 569] width 218 height 166
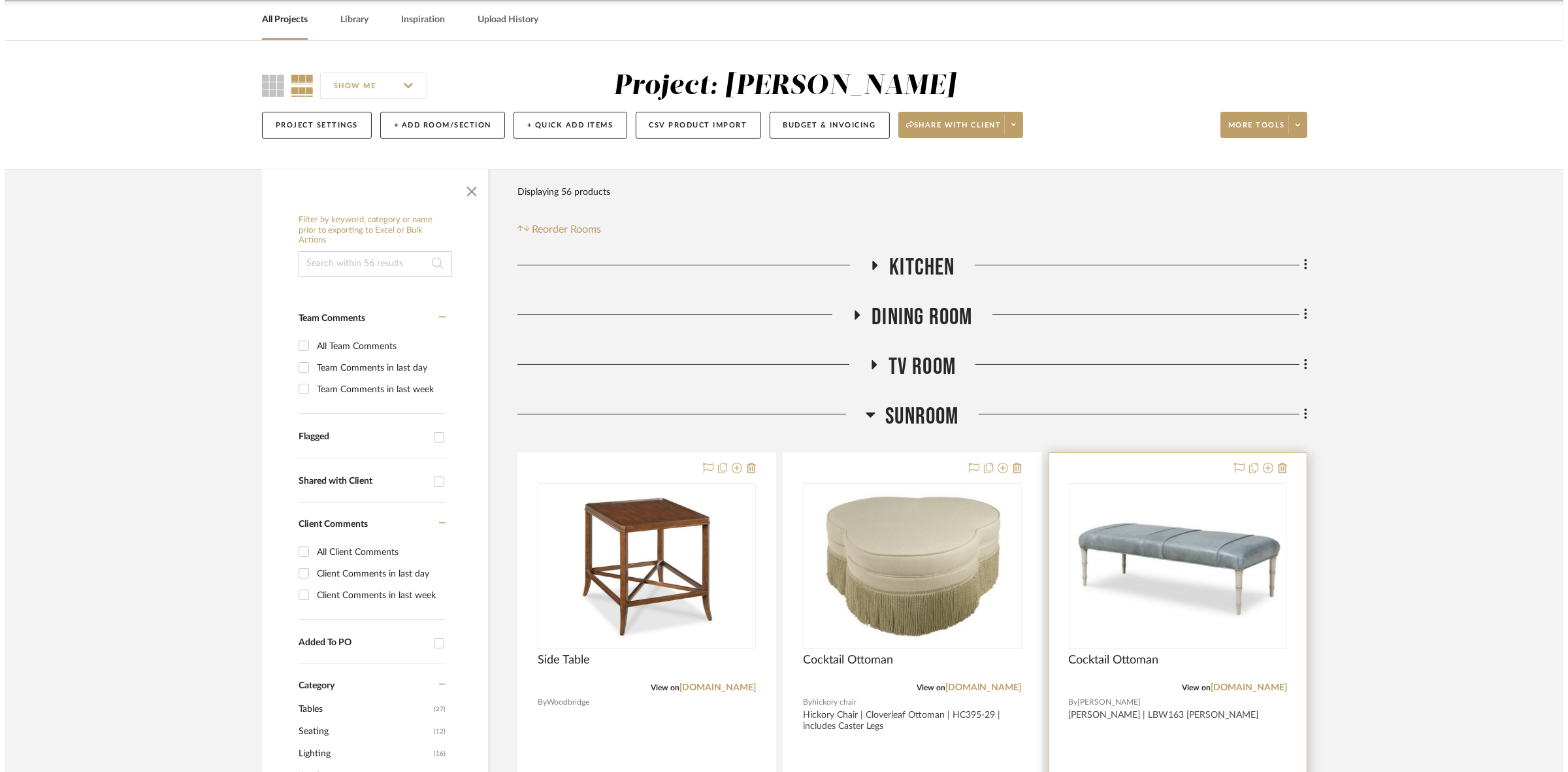
scroll to position [0, 0]
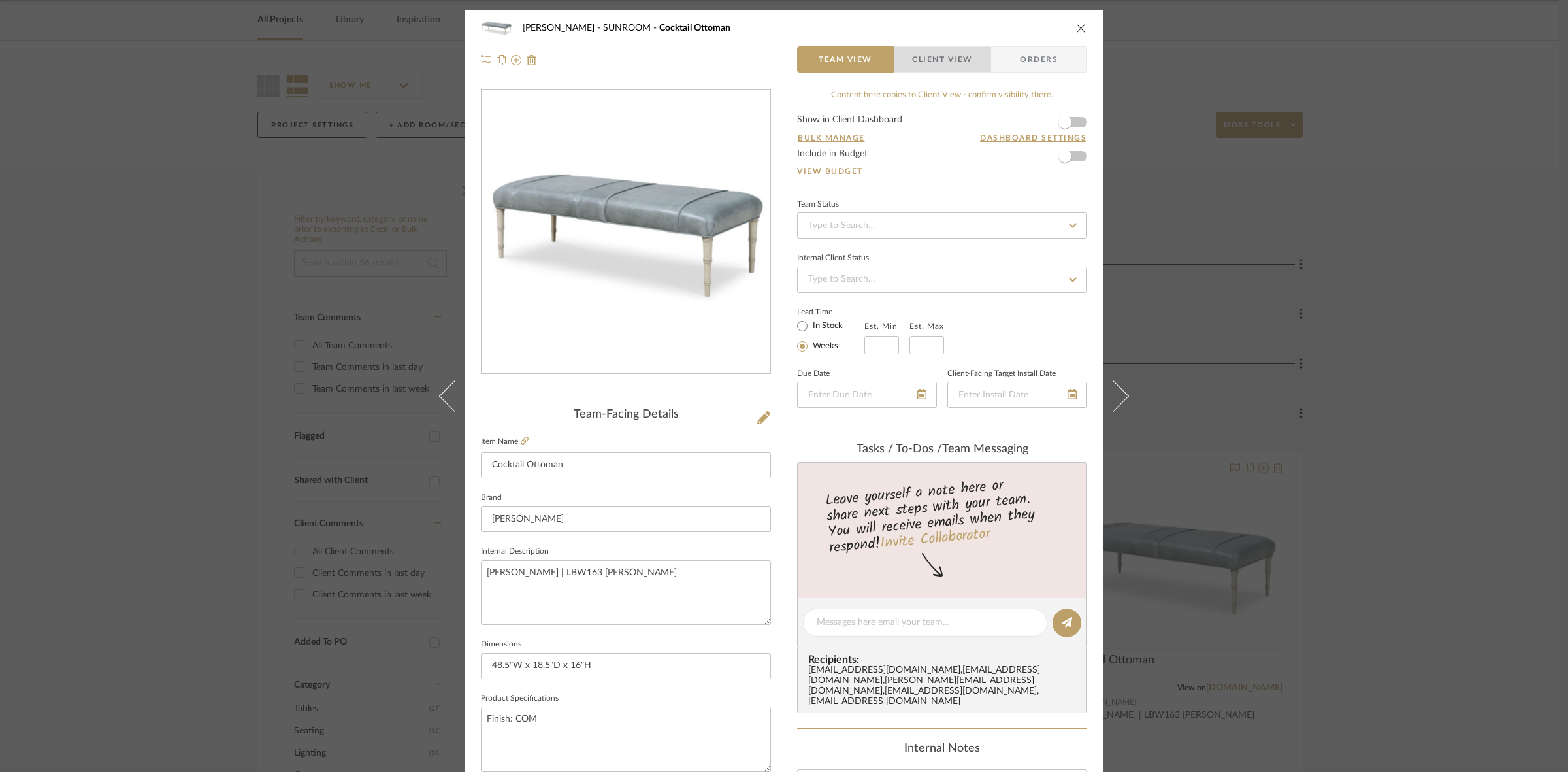
drag, startPoint x: 927, startPoint y: 48, endPoint x: 868, endPoint y: 125, distance: 97.0
click at [778, 48] on span "Client View" at bounding box center [943, 60] width 60 height 26
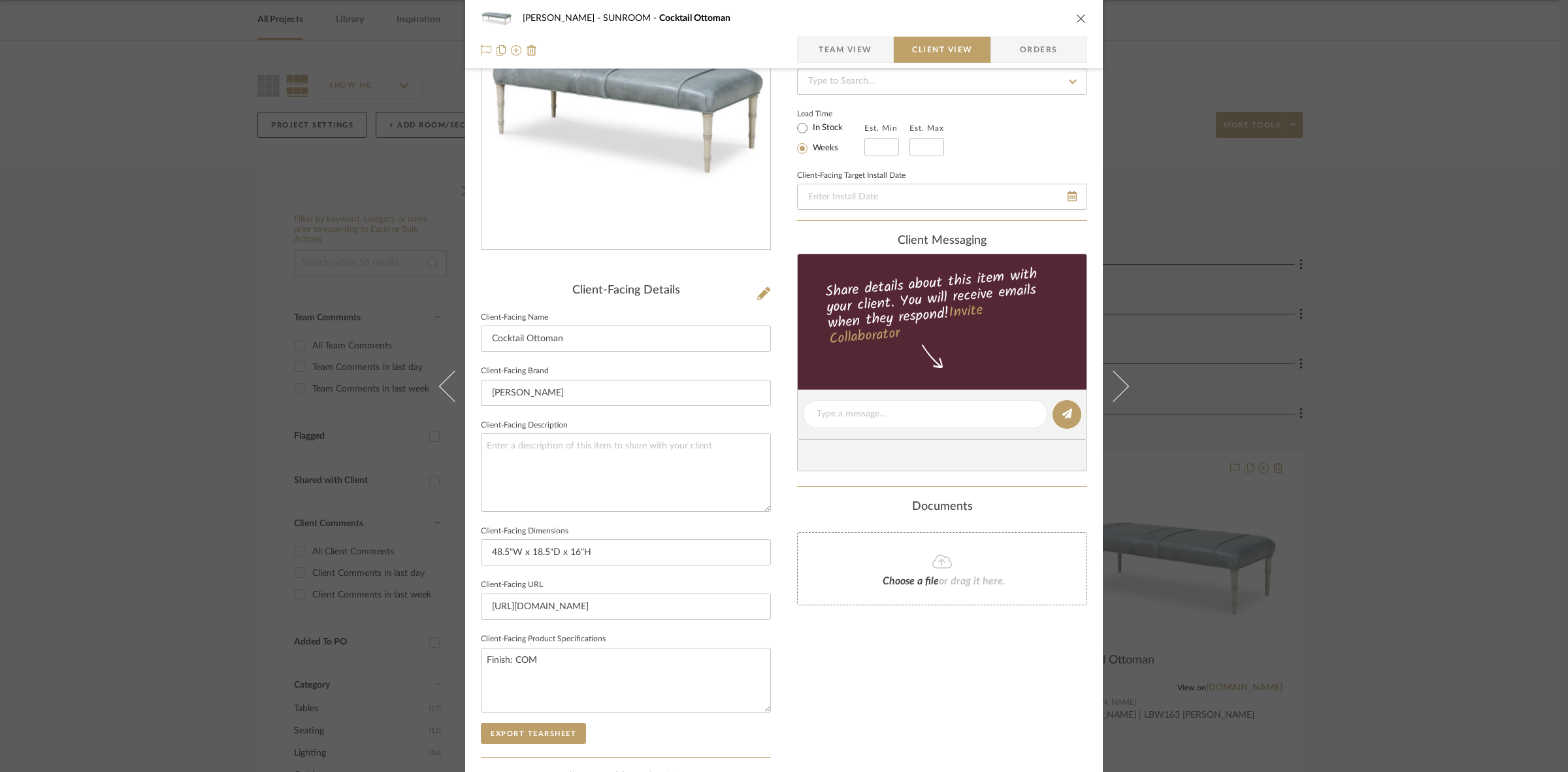
scroll to position [303, 0]
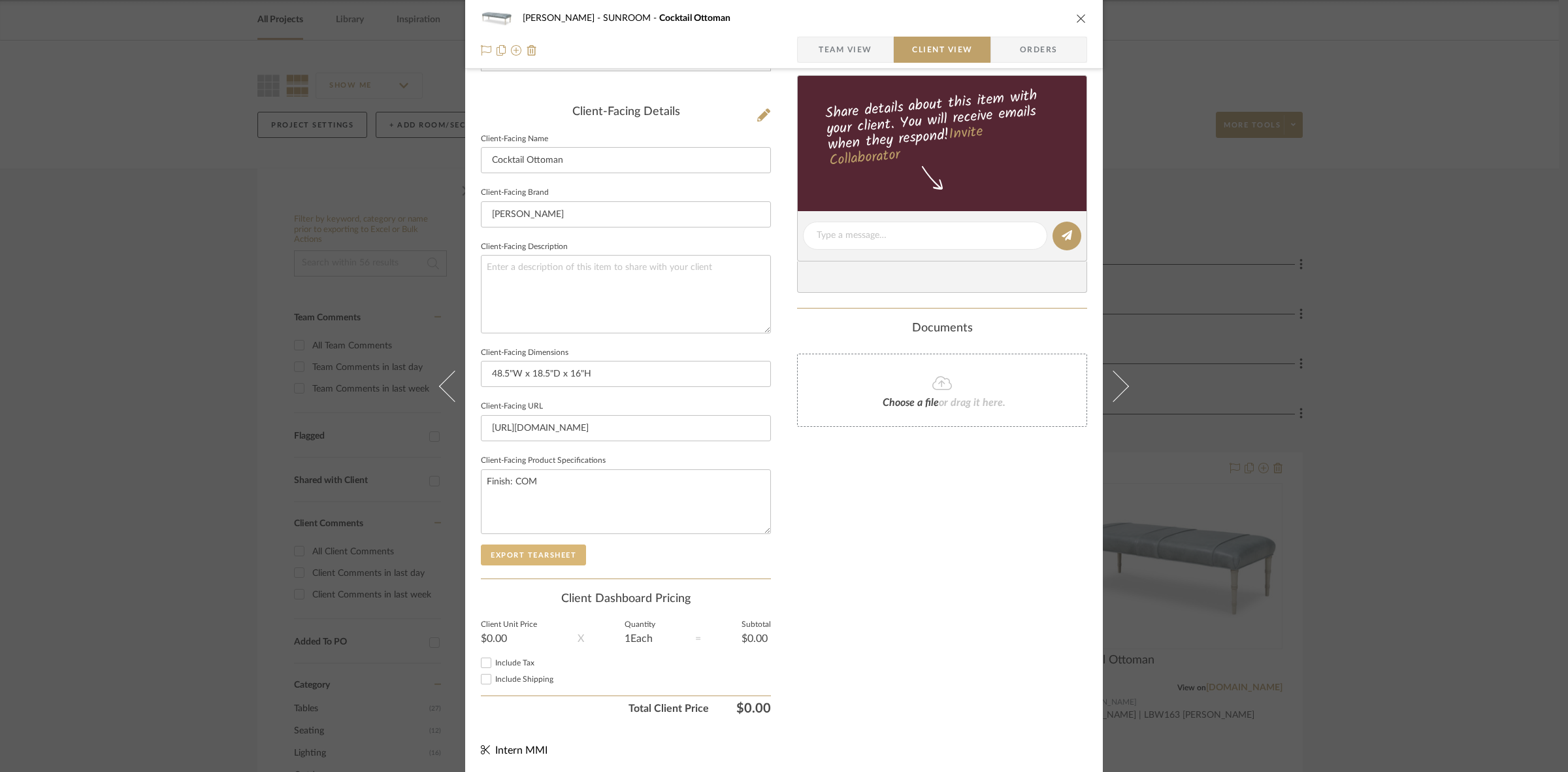
click at [580, 554] on button "Export Tearsheet" at bounding box center [534, 555] width 105 height 21
click at [109, 359] on div "Murray SUNROOM Cocktail Ottoman Team View Client View Orders Client-Facing Deta…" at bounding box center [784, 386] width 1568 height 772
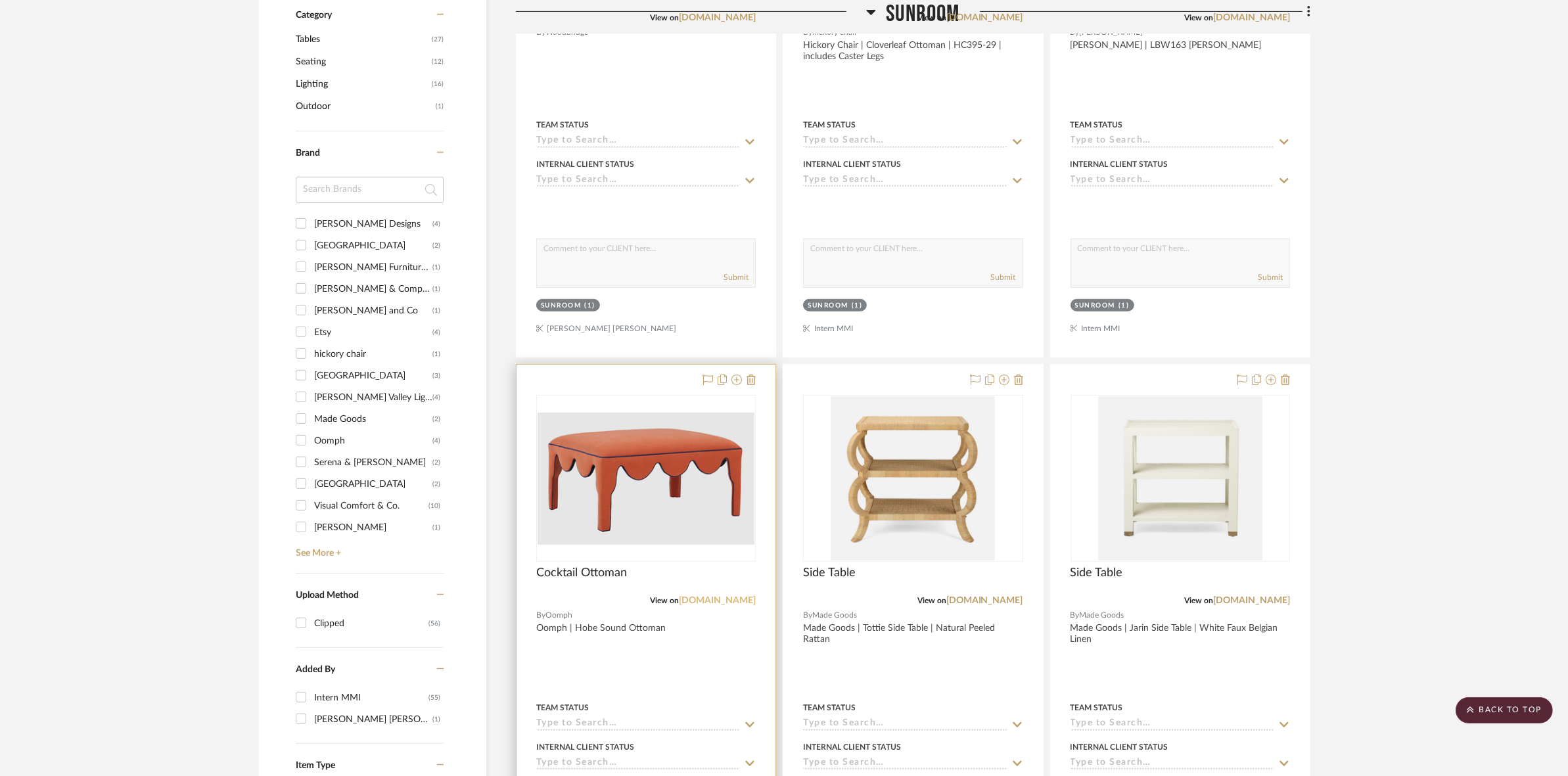
scroll to position [792, 0]
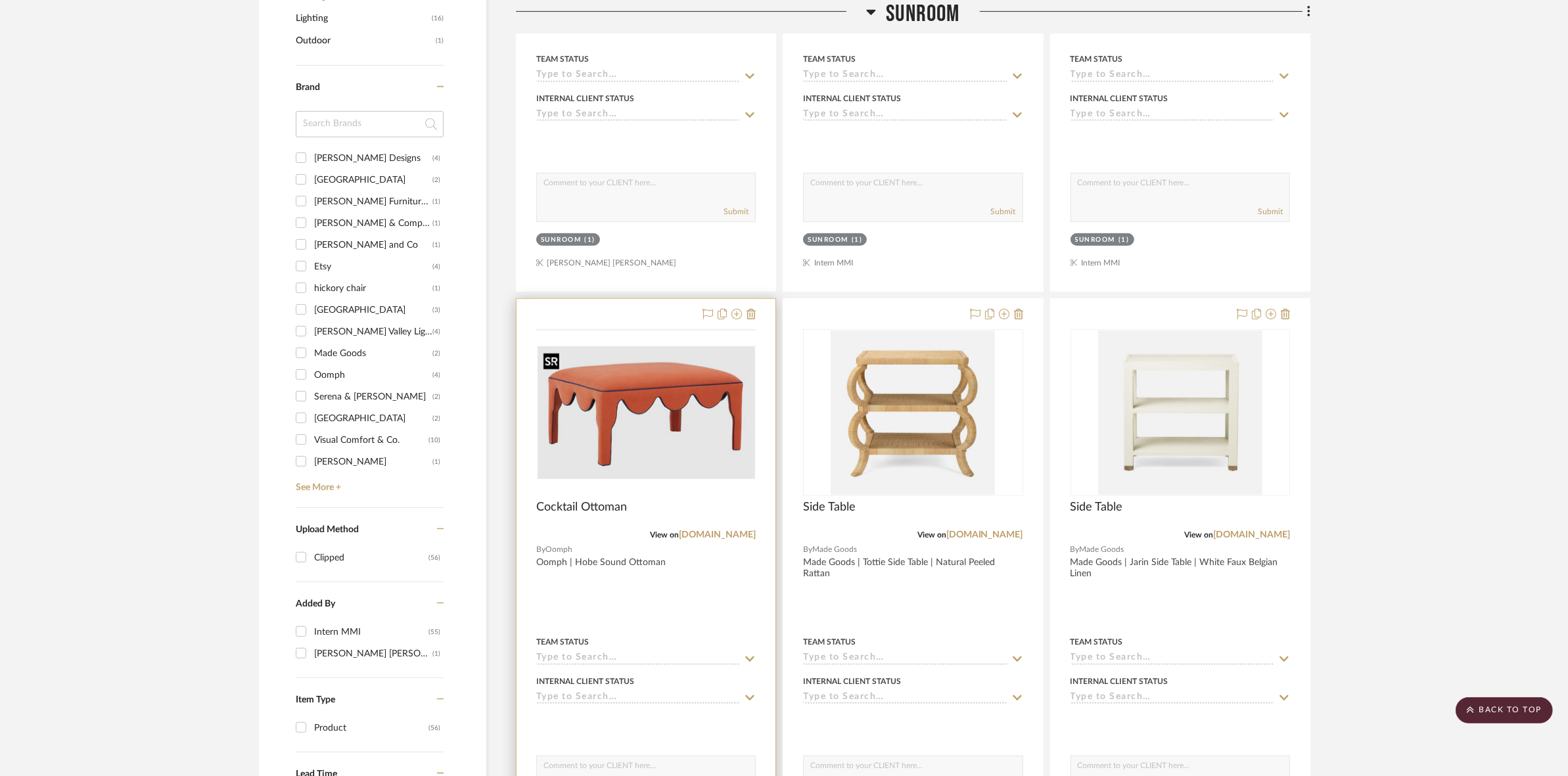
click at [0, 0] on img at bounding box center [0, 0] width 0 height 0
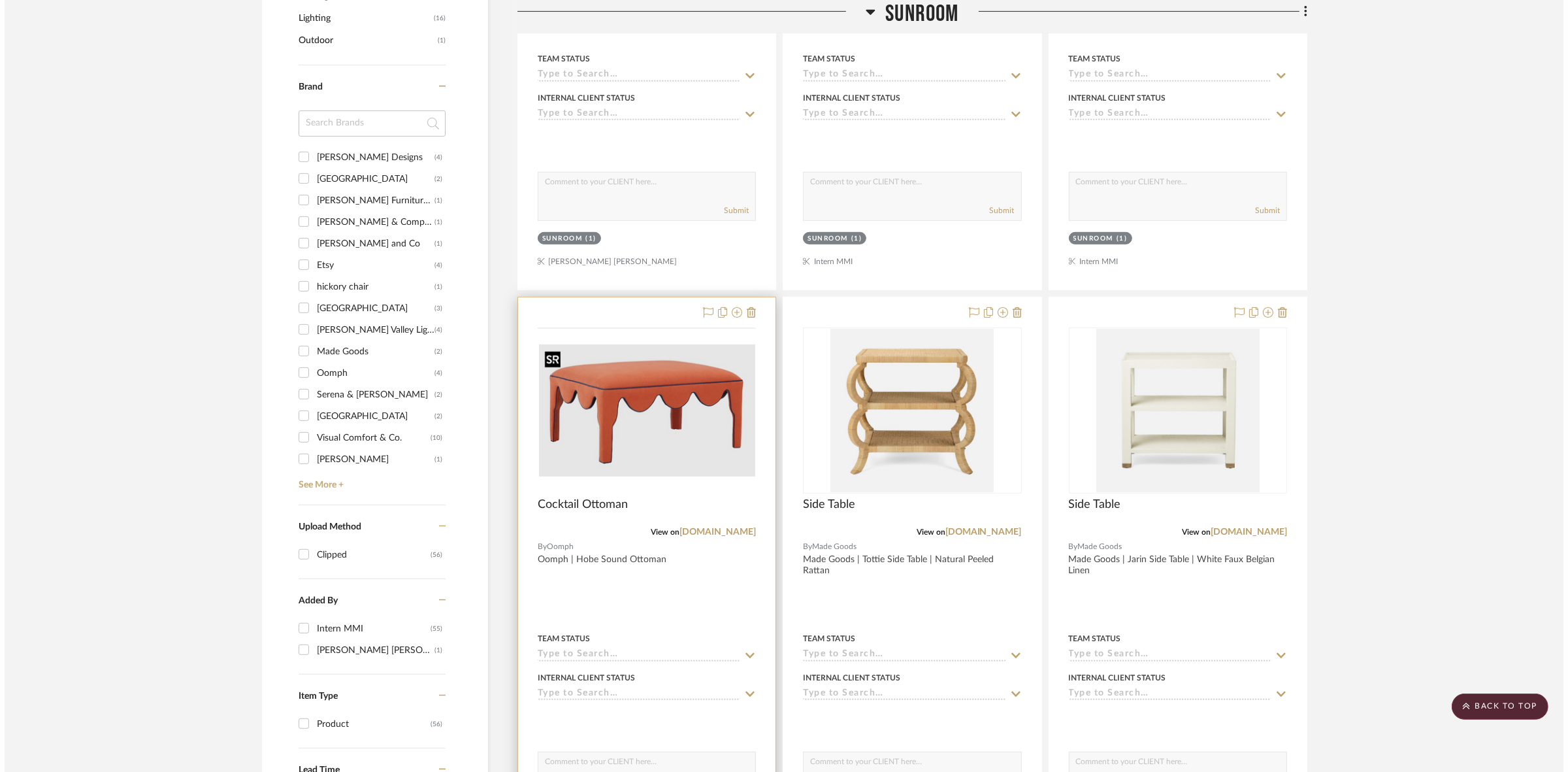
scroll to position [0, 0]
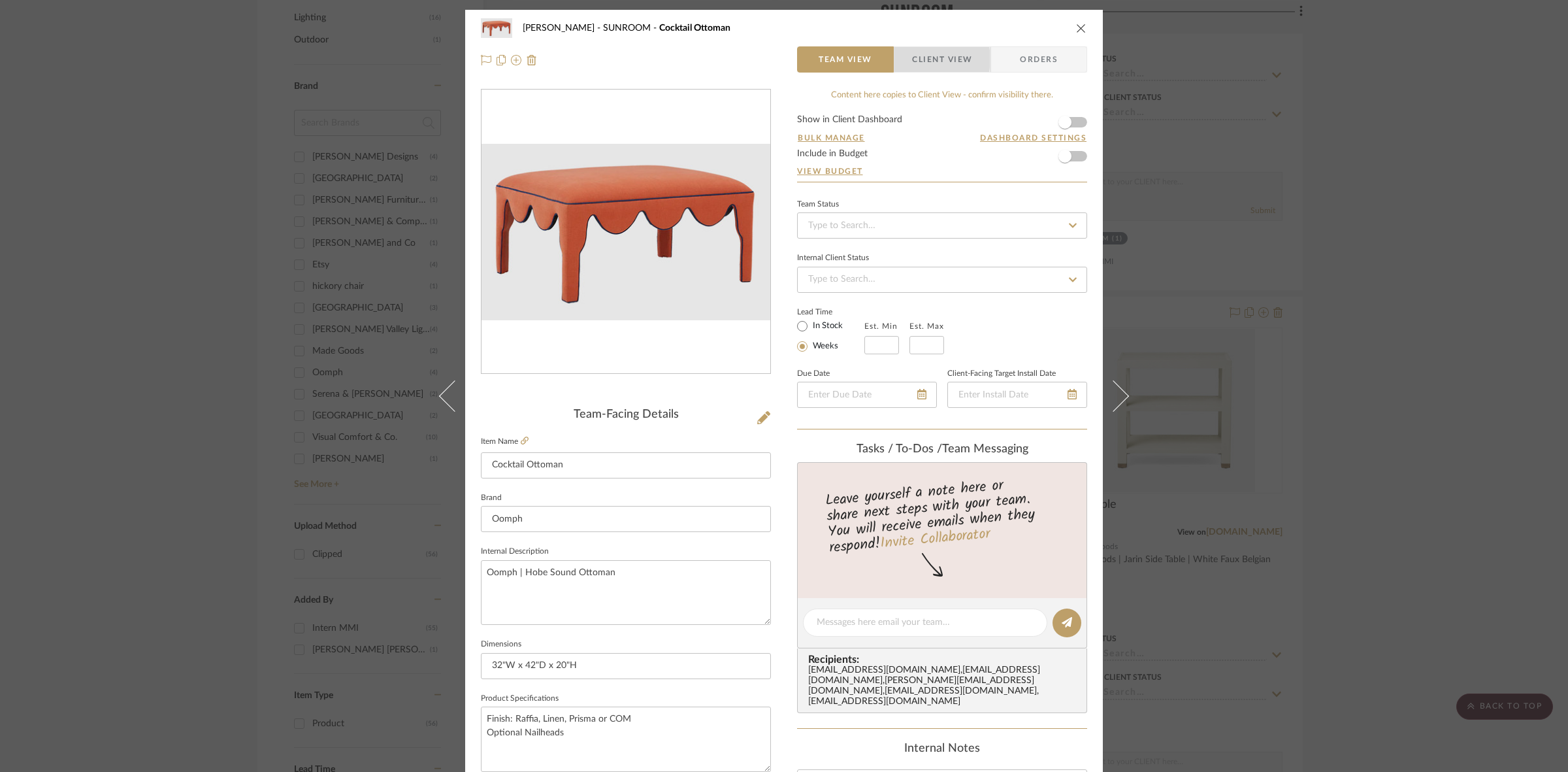
click at [778, 60] on span "Client View" at bounding box center [943, 60] width 60 height 26
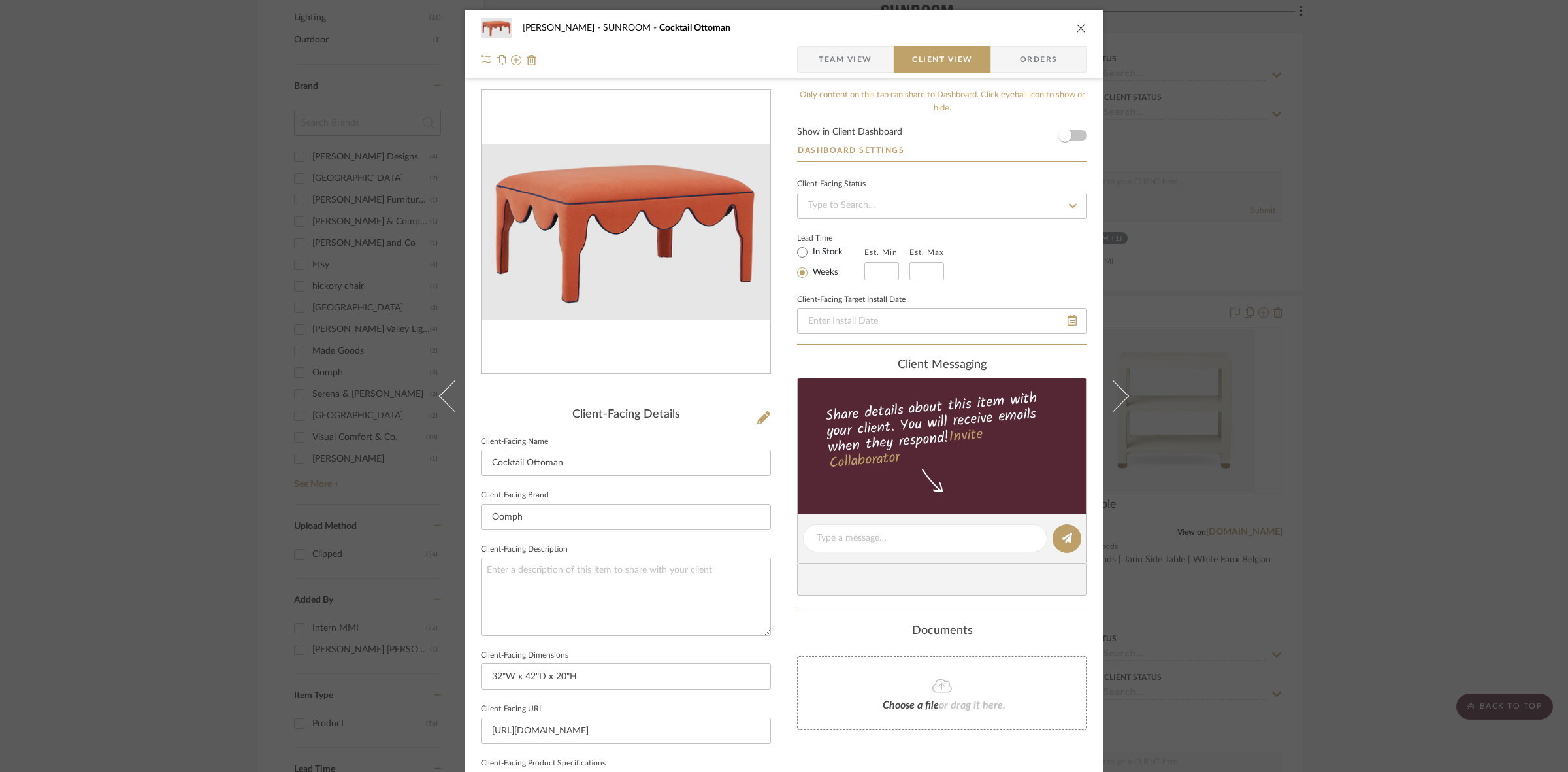
scroll to position [303, 0]
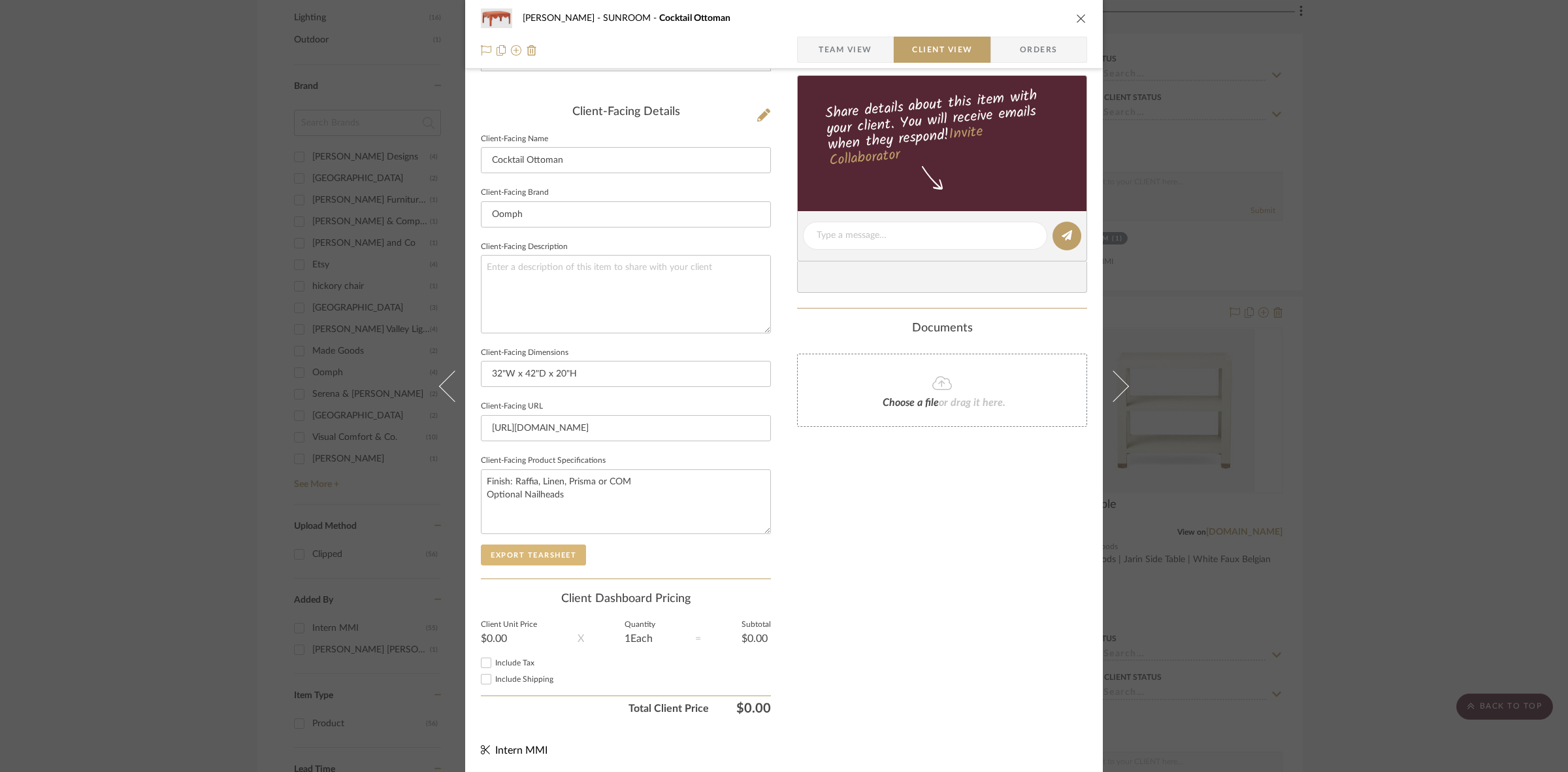
click at [557, 553] on button "Export Tearsheet" at bounding box center [534, 555] width 105 height 21
click at [91, 350] on div "Murray SUNROOM Cocktail Ottoman Team View Client View Orders Client-Facing Deta…" at bounding box center [784, 386] width 1568 height 772
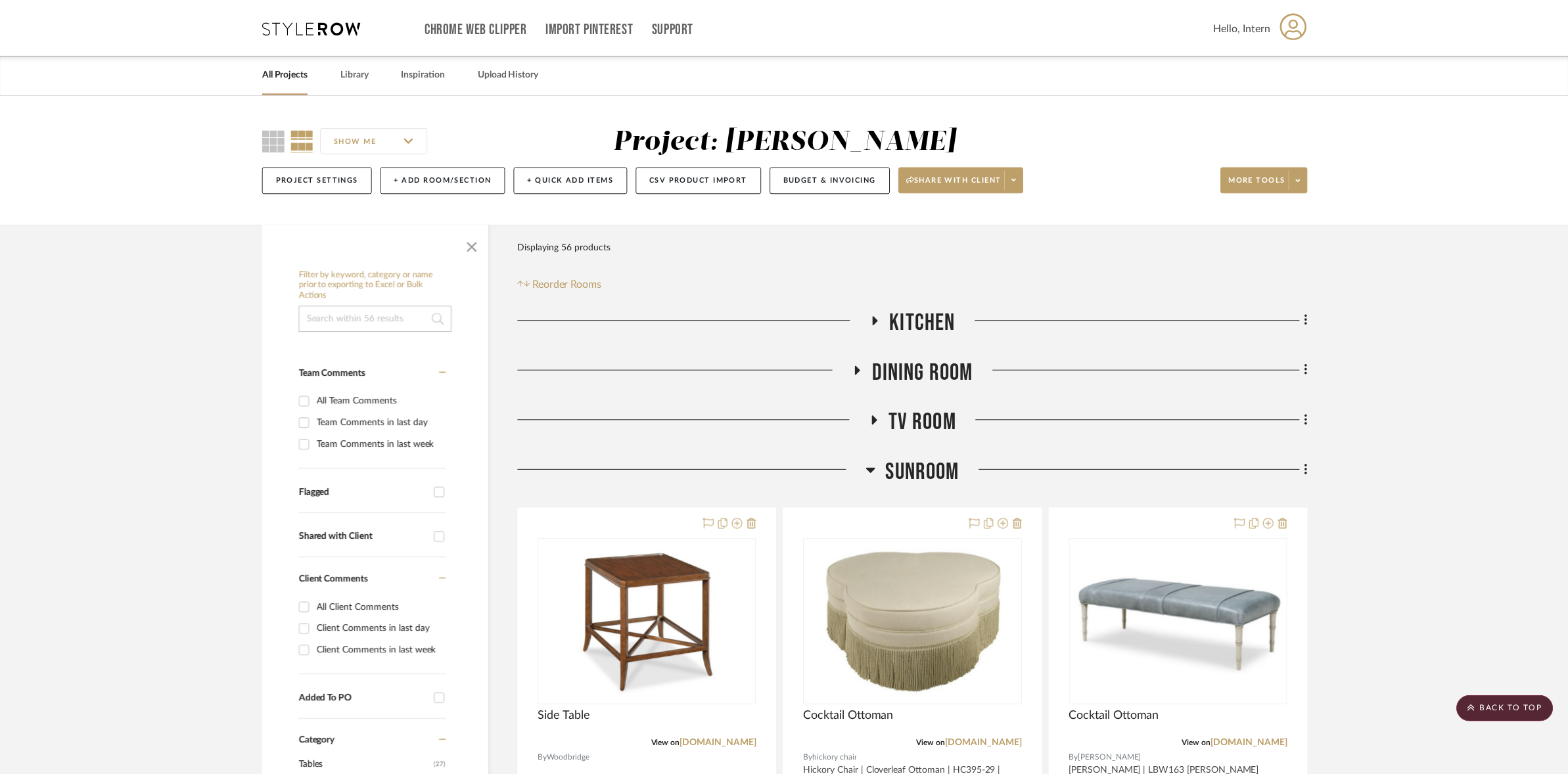
scroll to position [792, 0]
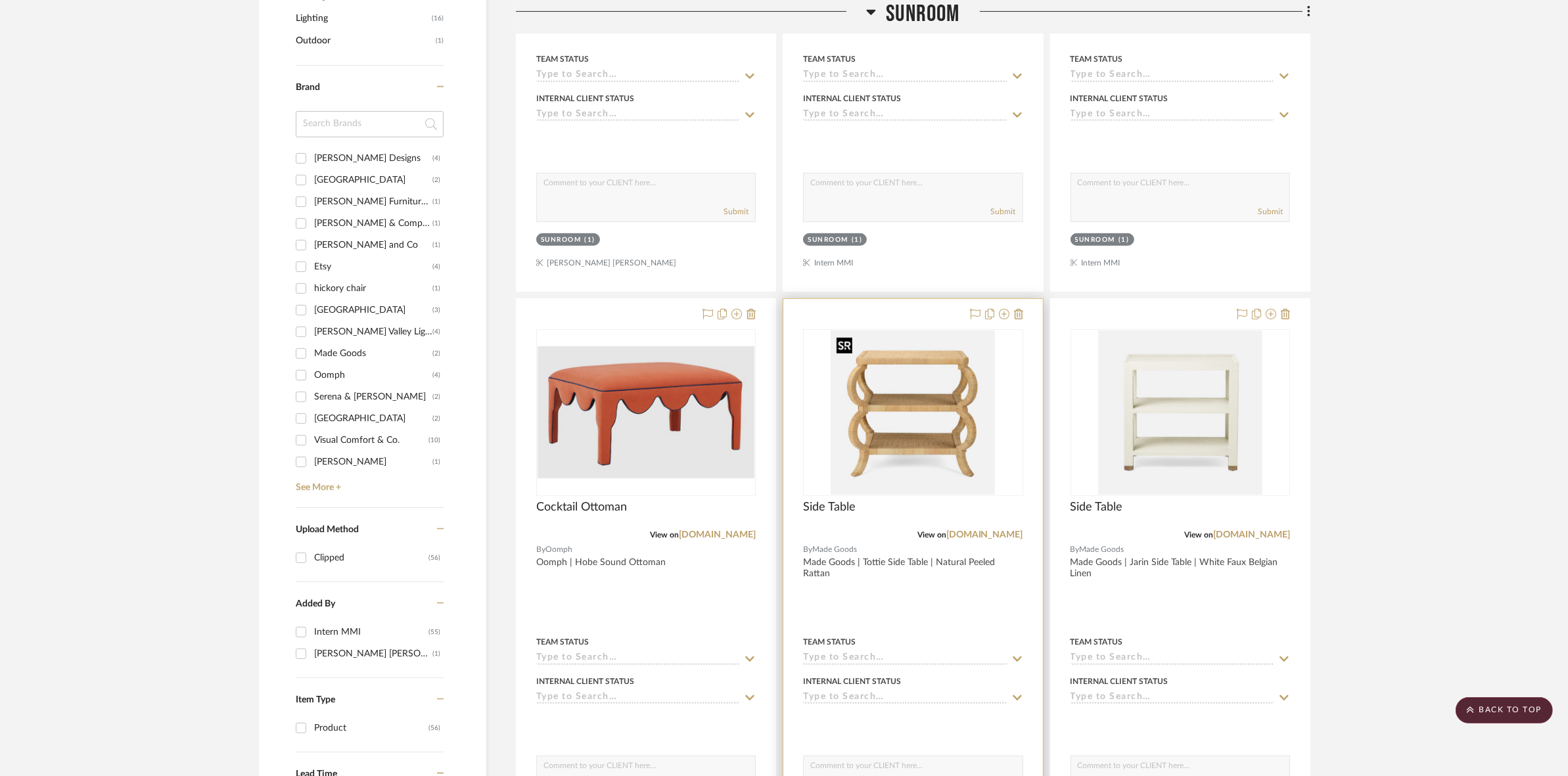
click at [782, 409] on img "0" at bounding box center [912, 412] width 164 height 164
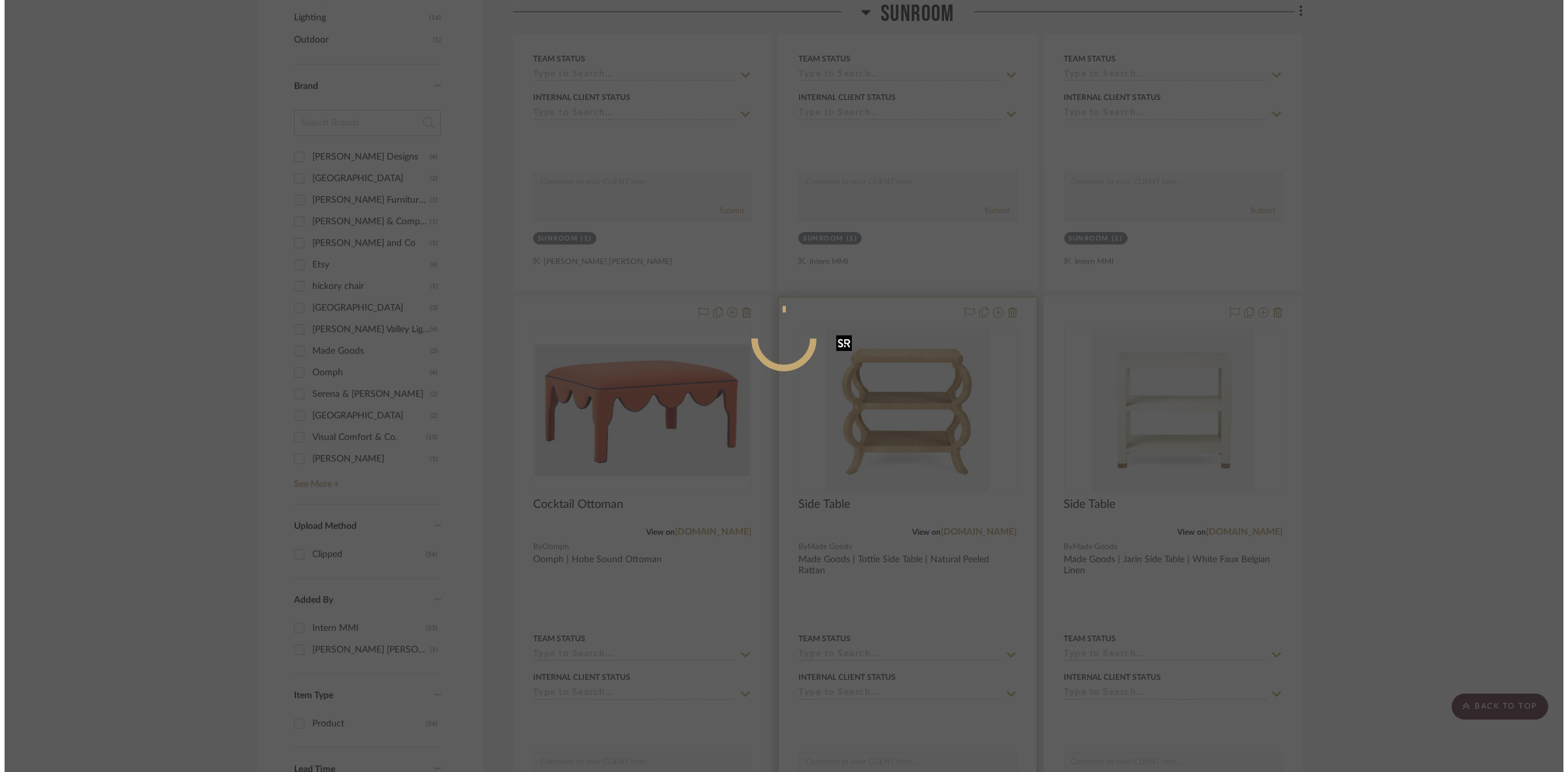
scroll to position [0, 0]
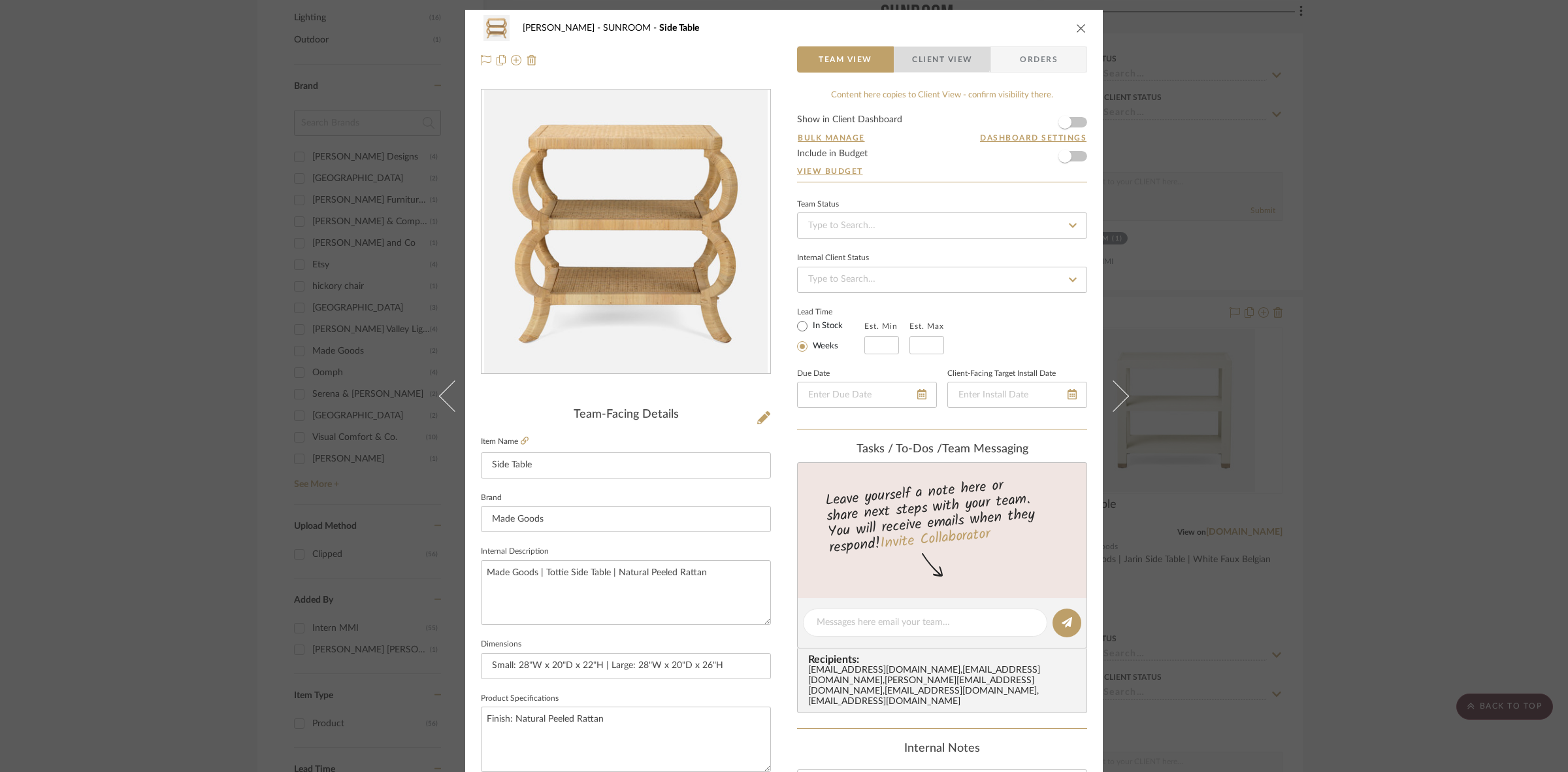
click at [778, 54] on span "Client View" at bounding box center [943, 60] width 60 height 26
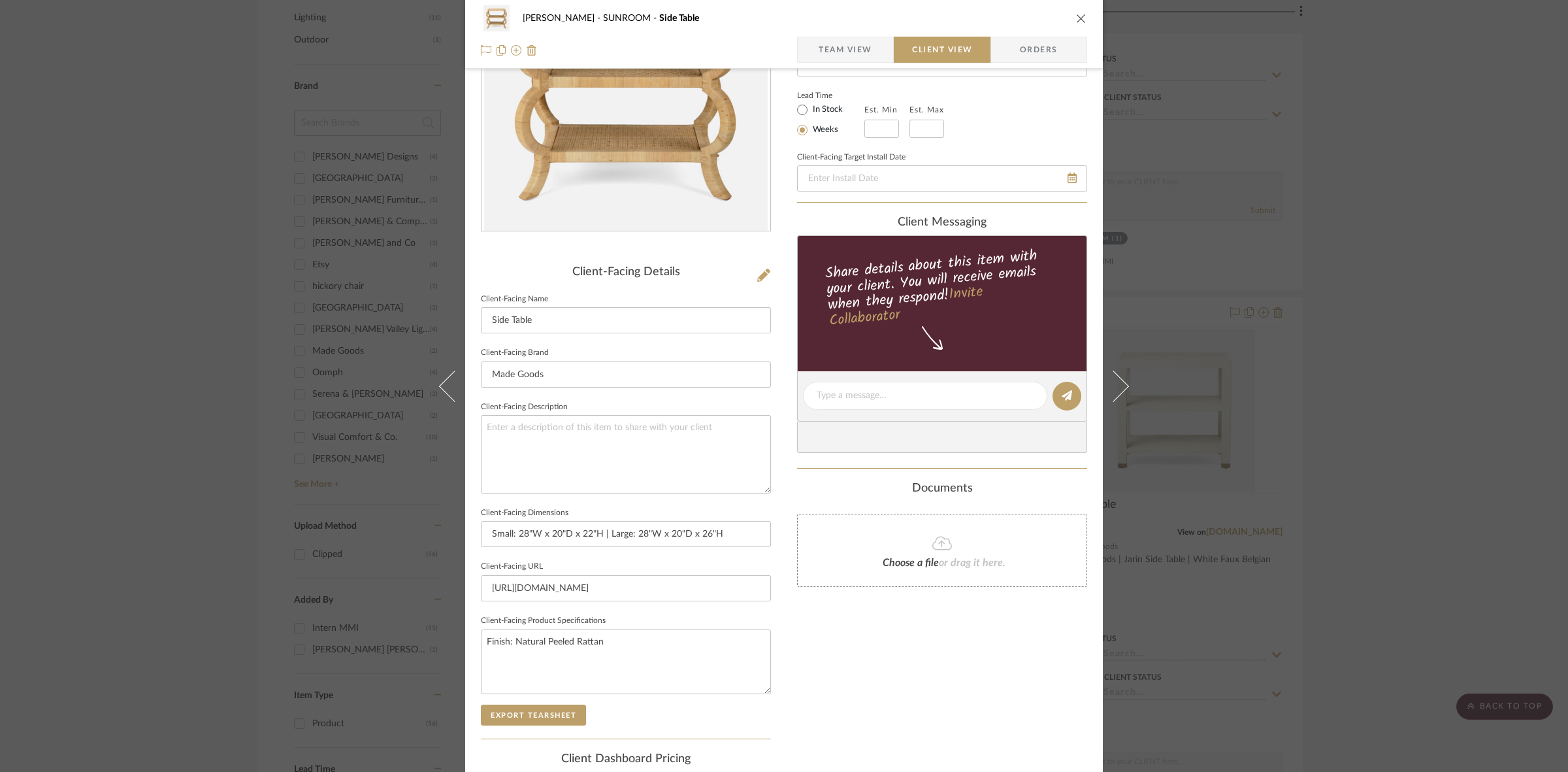
scroll to position [303, 0]
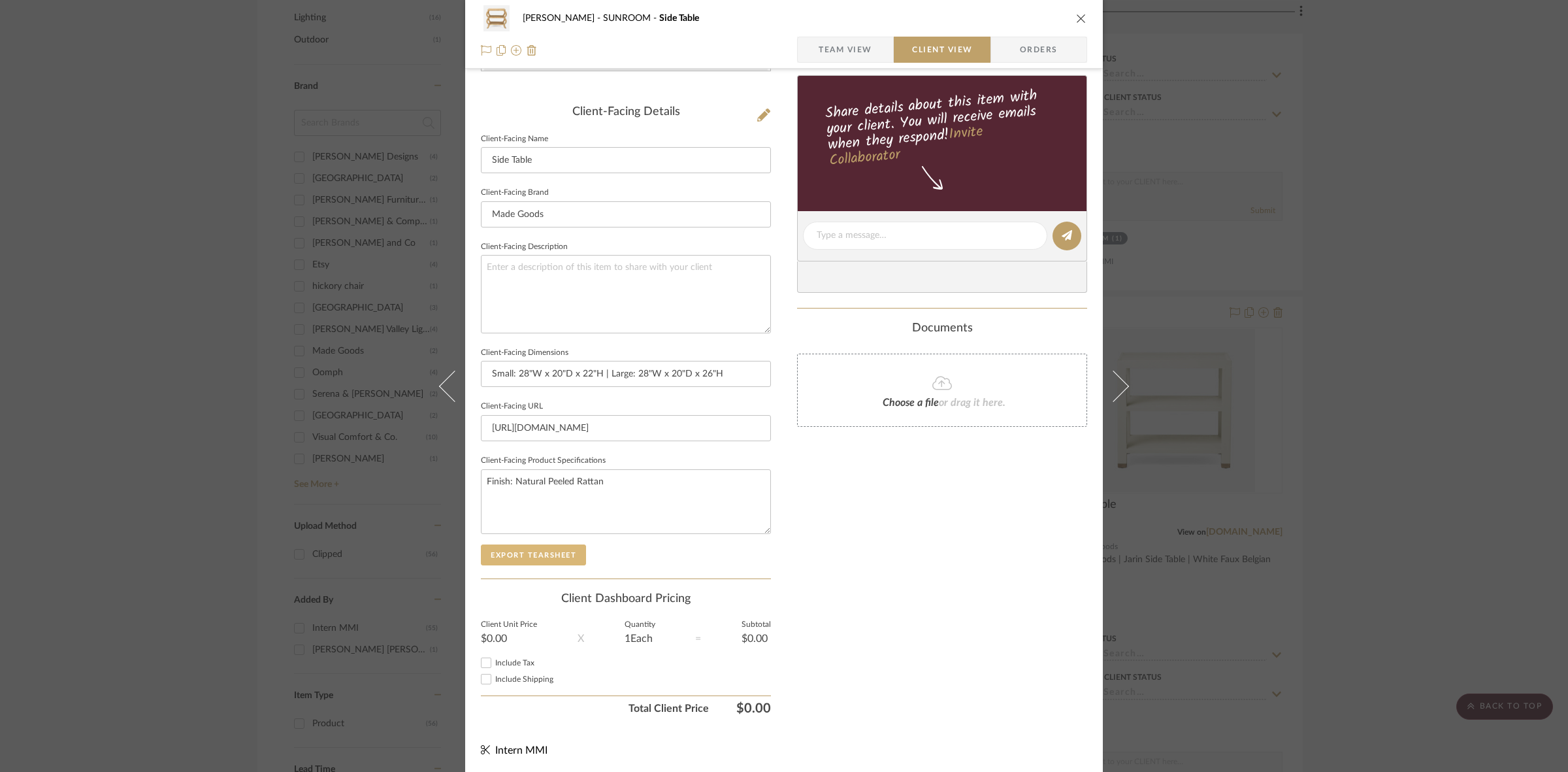
click at [534, 544] on button "Export Tearsheet" at bounding box center [534, 555] width 105 height 21
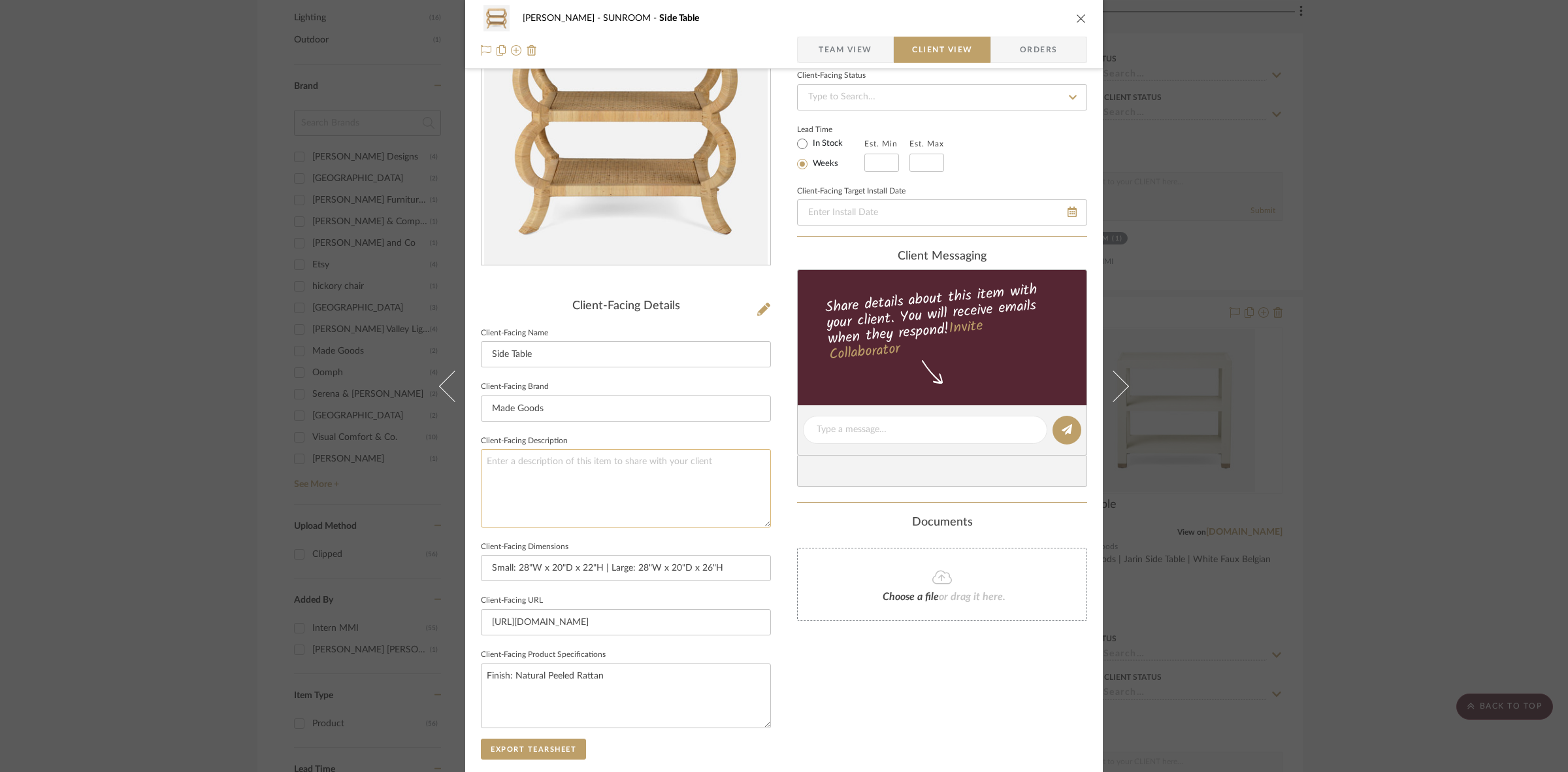
scroll to position [0, 0]
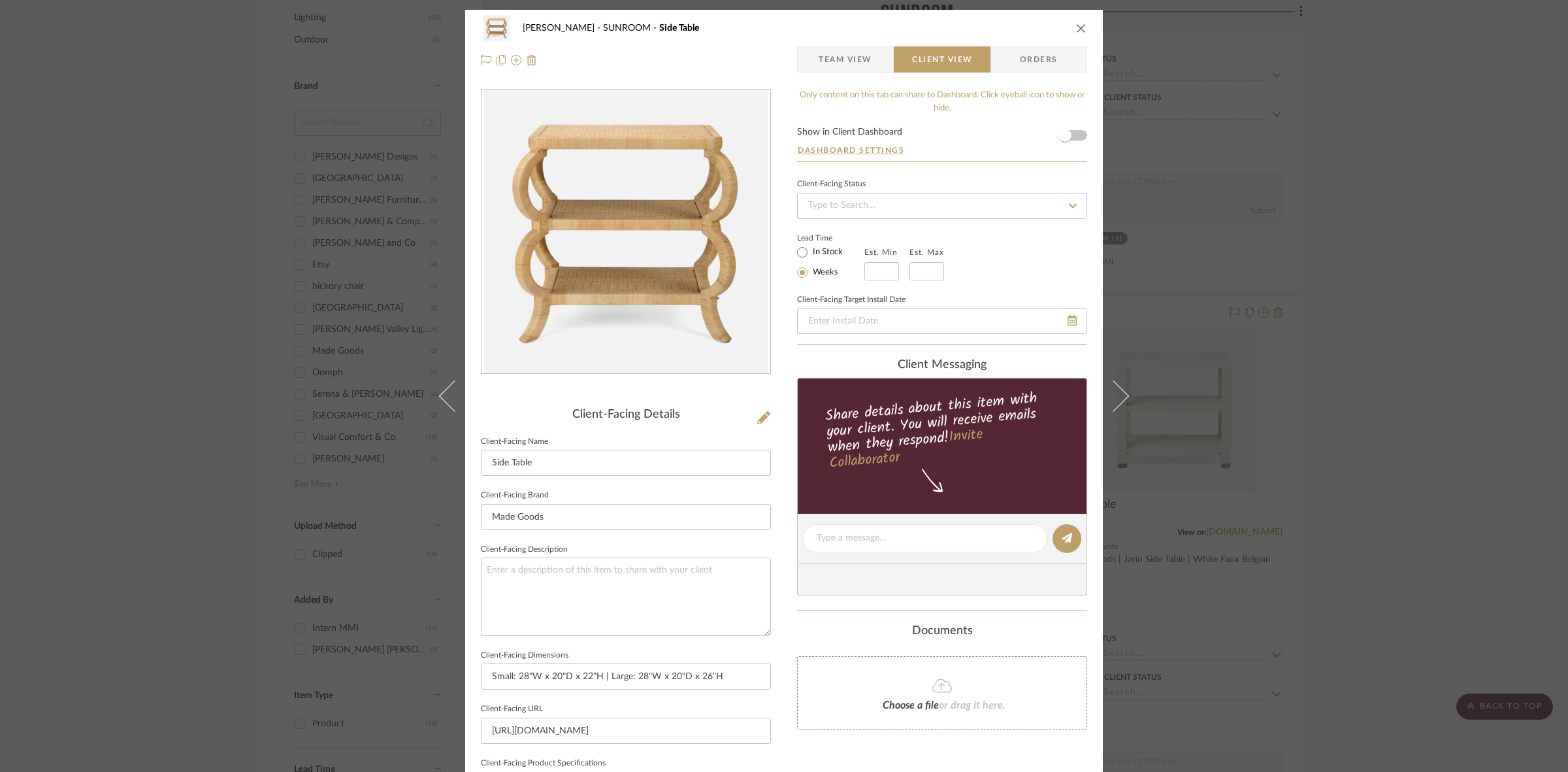
click at [211, 347] on div "Murray SUNROOM Side Table Team View Client View Orders Client-Facing Details Cl…" at bounding box center [784, 386] width 1568 height 772
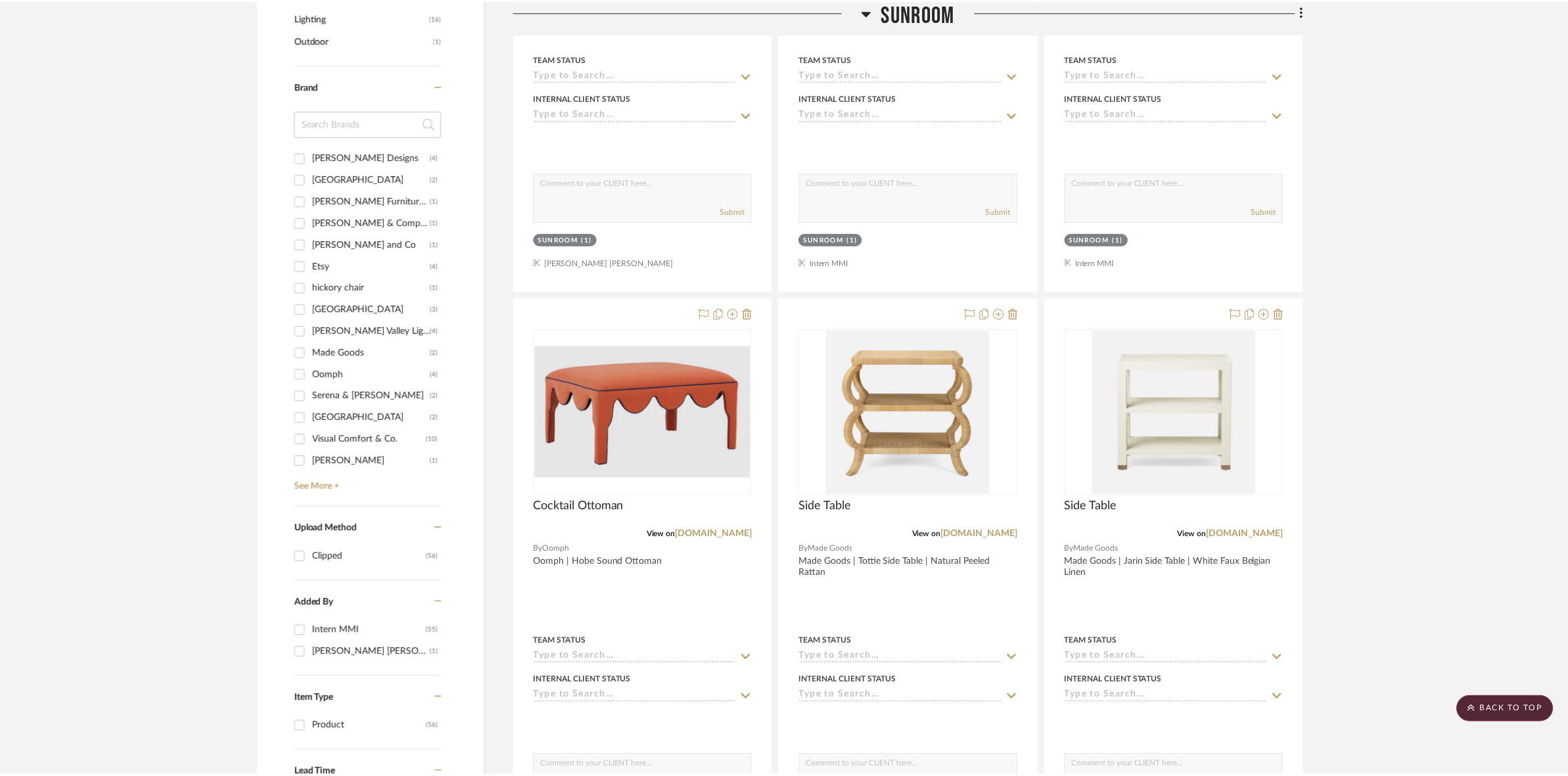
scroll to position [792, 0]
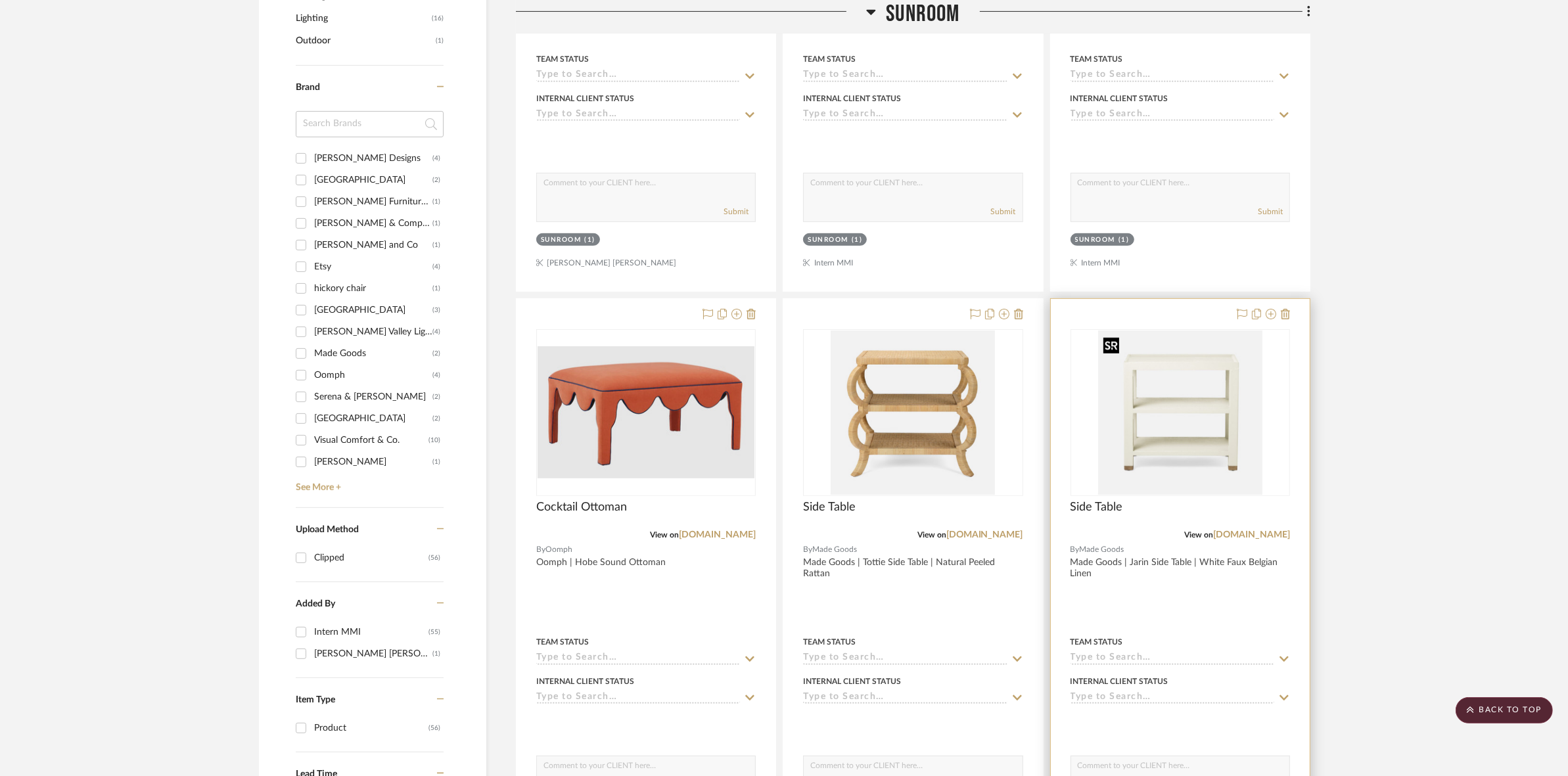
click at [782, 417] on img "0" at bounding box center [1180, 412] width 164 height 164
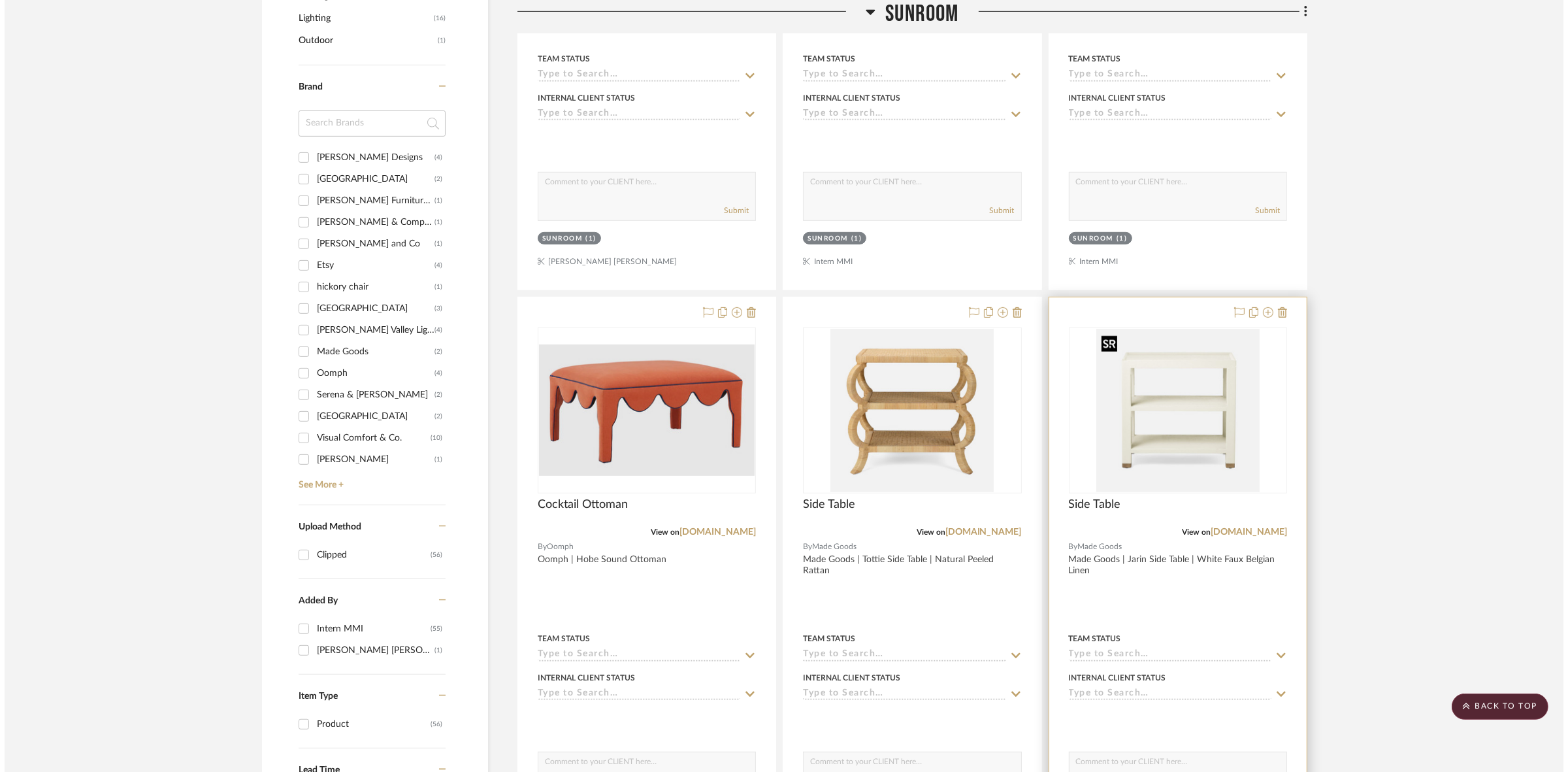
scroll to position [0, 0]
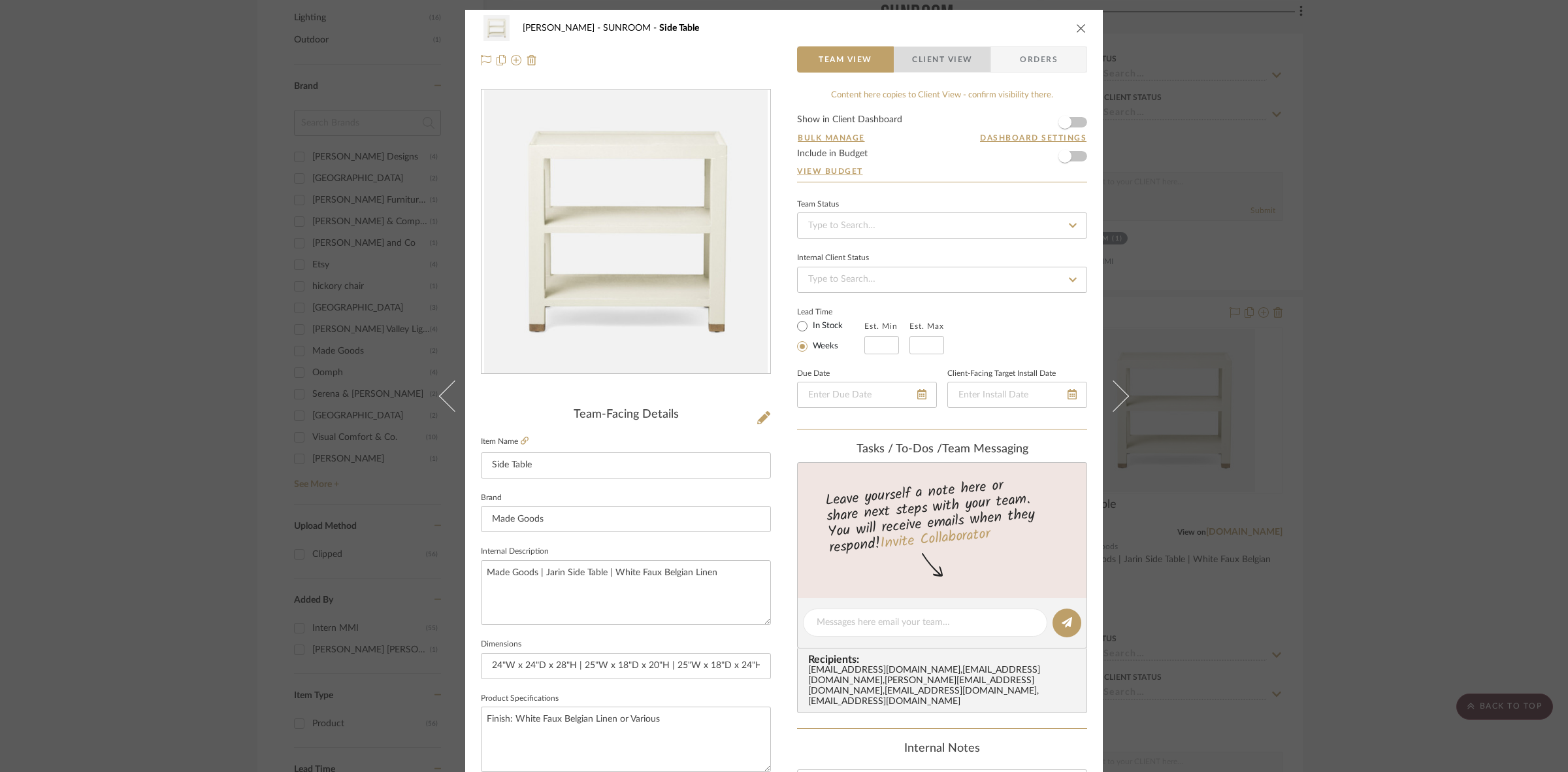
click at [778, 47] on span "Client View" at bounding box center [943, 60] width 60 height 26
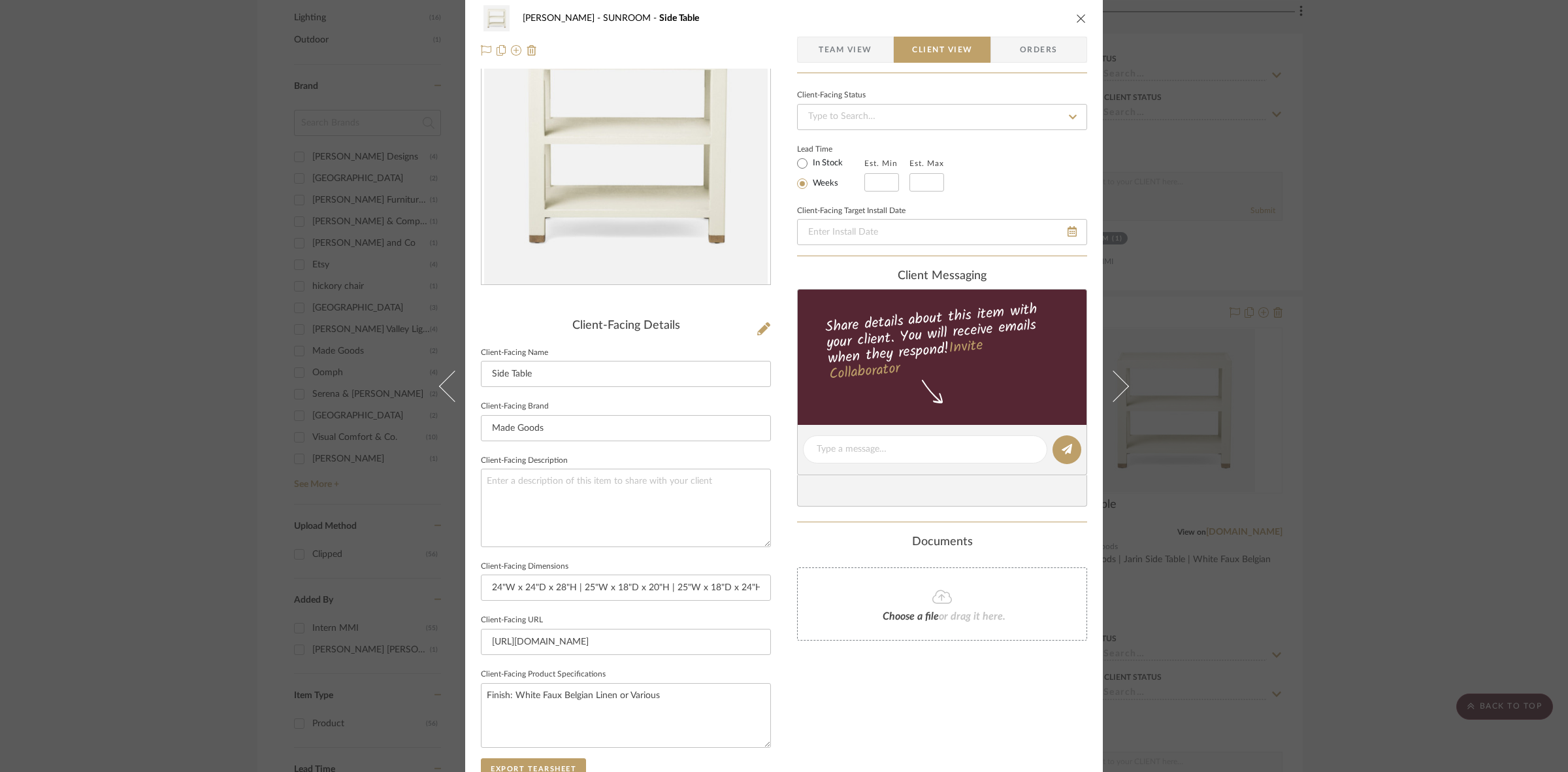
scroll to position [303, 0]
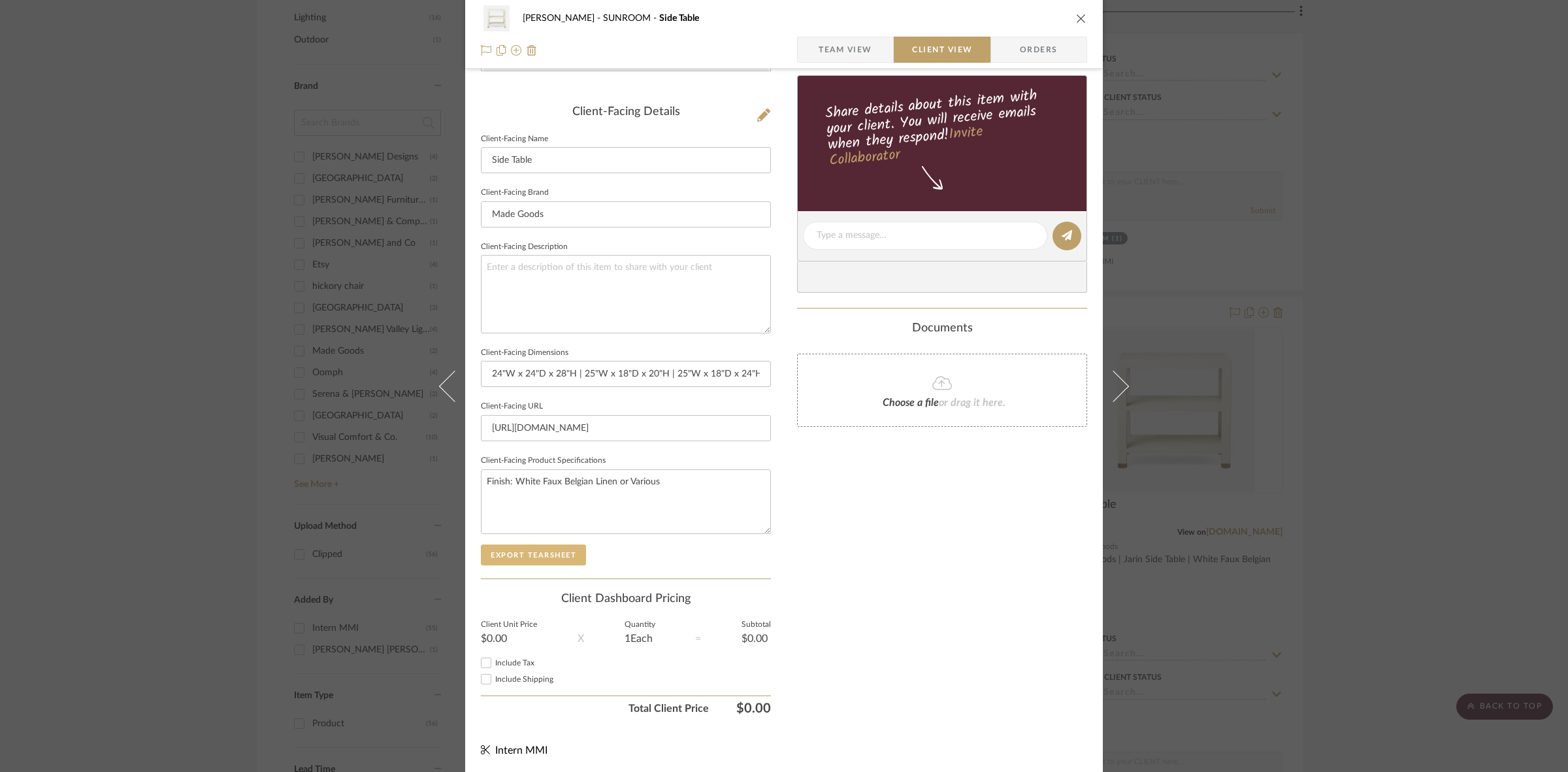
click at [573, 549] on button "Export Tearsheet" at bounding box center [534, 555] width 105 height 21
click at [155, 319] on div "Murray SUNROOM Side Table Team View Client View Orders Client-Facing Details Cl…" at bounding box center [784, 386] width 1568 height 772
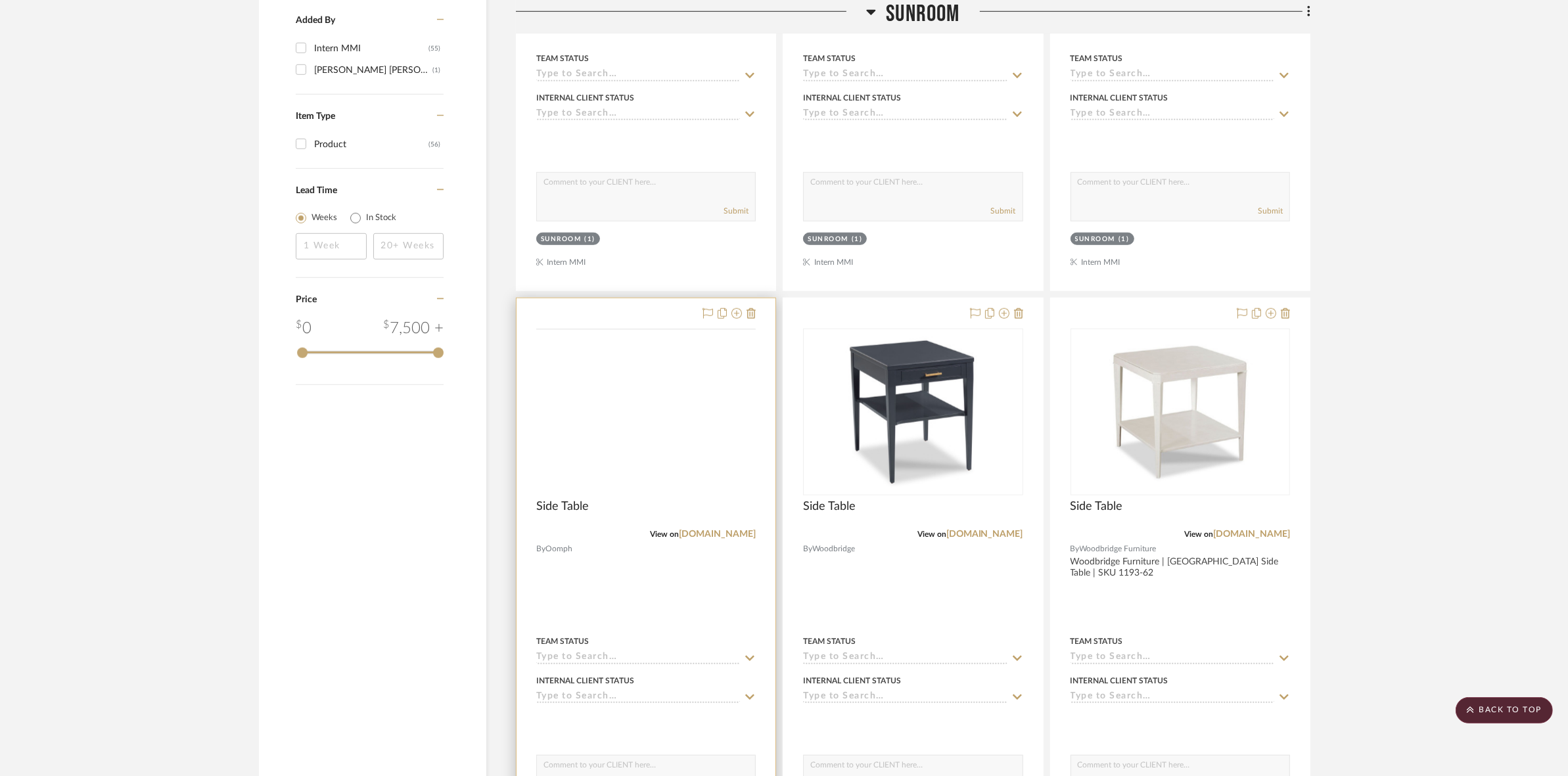
scroll to position [1450, 0]
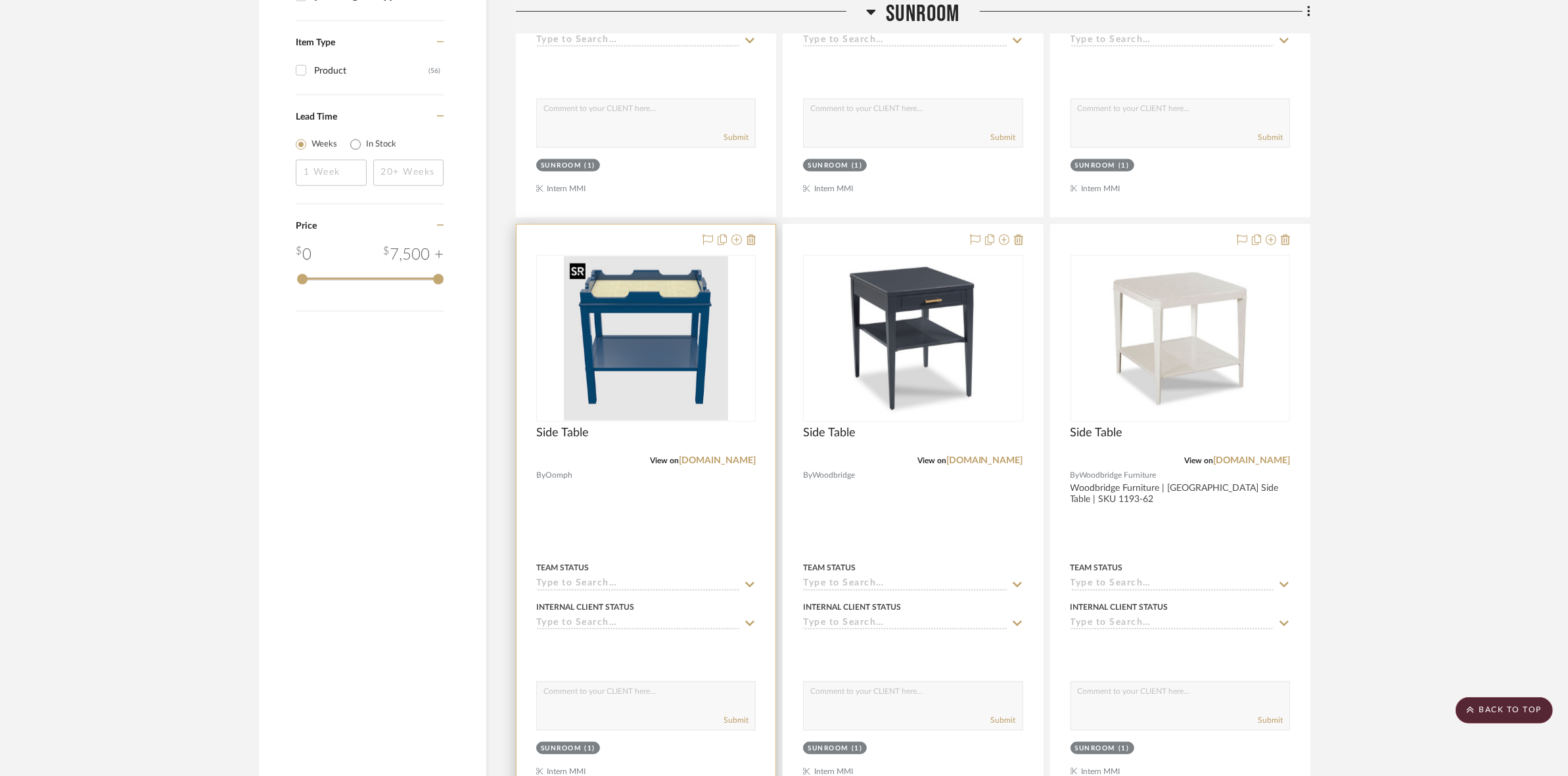
click at [0, 0] on img at bounding box center [0, 0] width 0 height 0
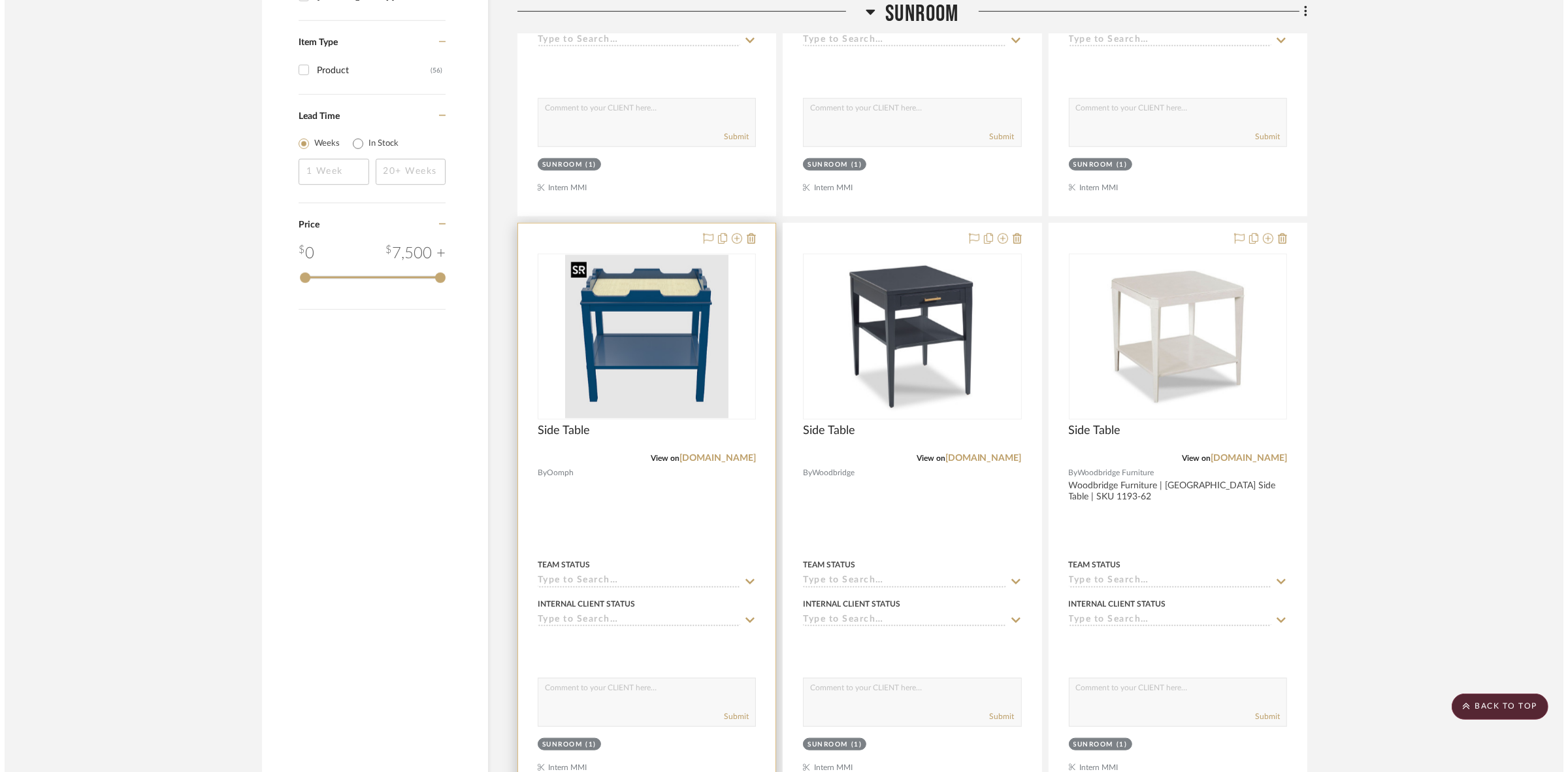
scroll to position [0, 0]
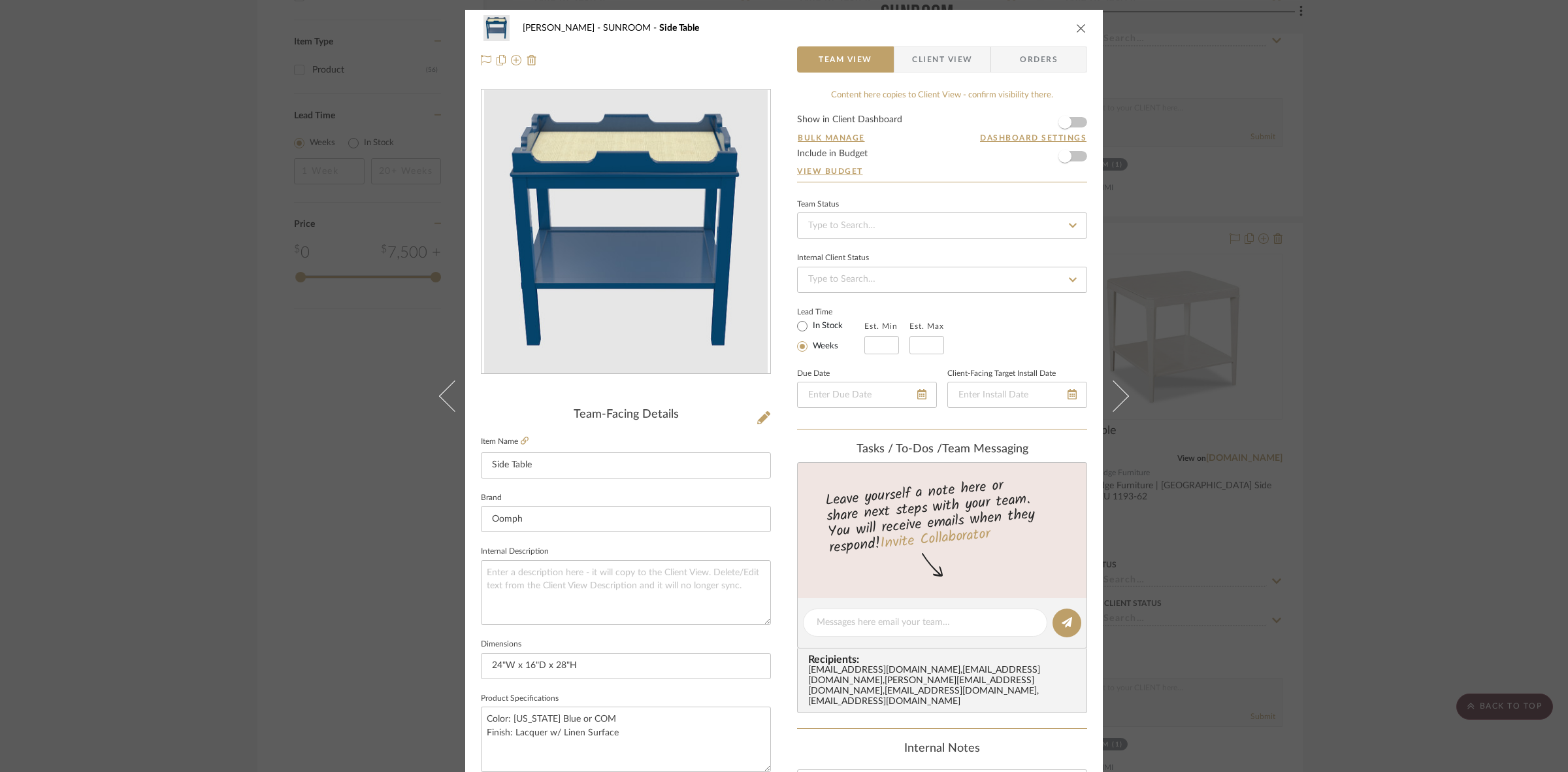
click at [778, 59] on span "Client View" at bounding box center [943, 60] width 60 height 26
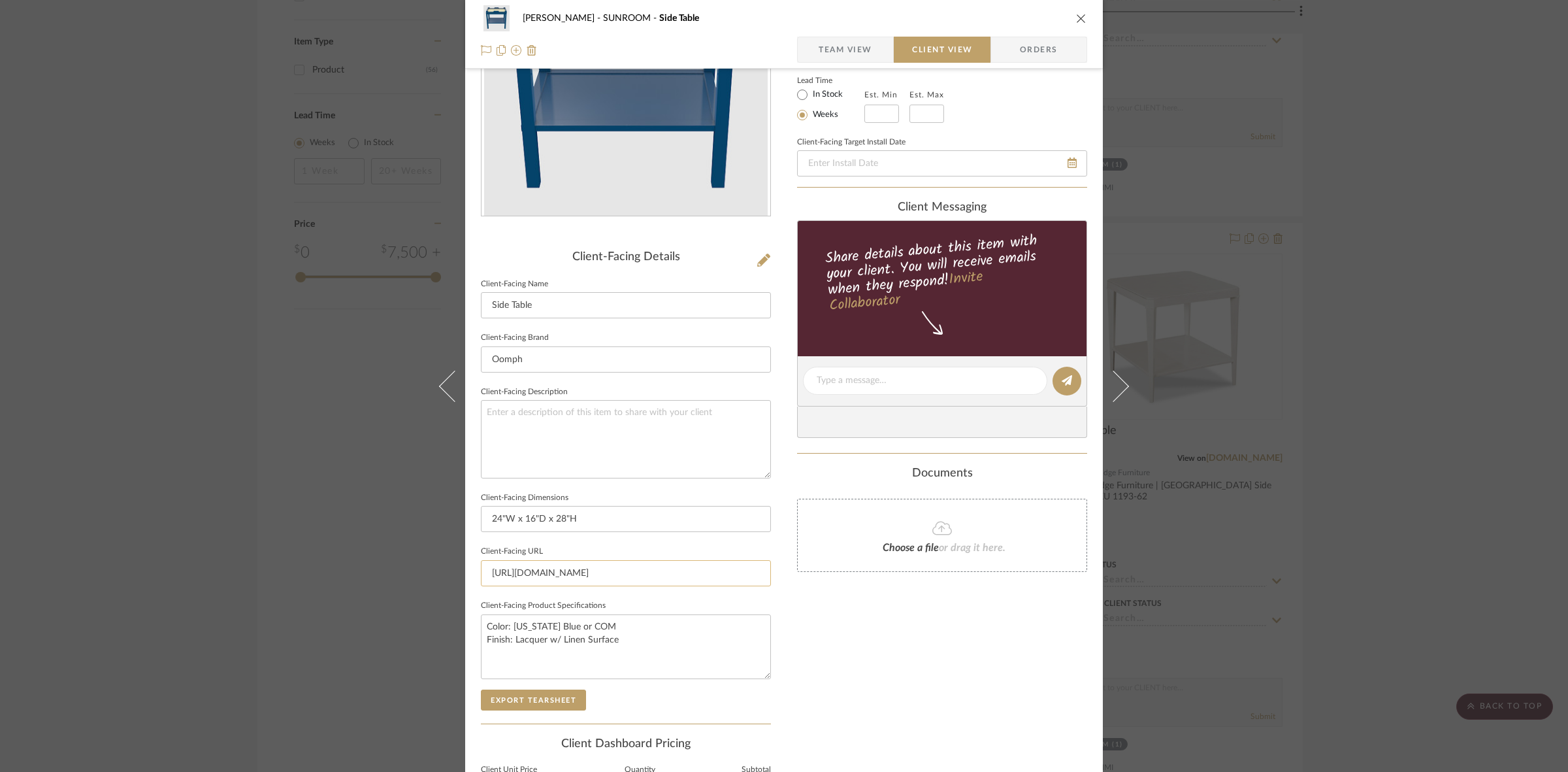
scroll to position [303, 0]
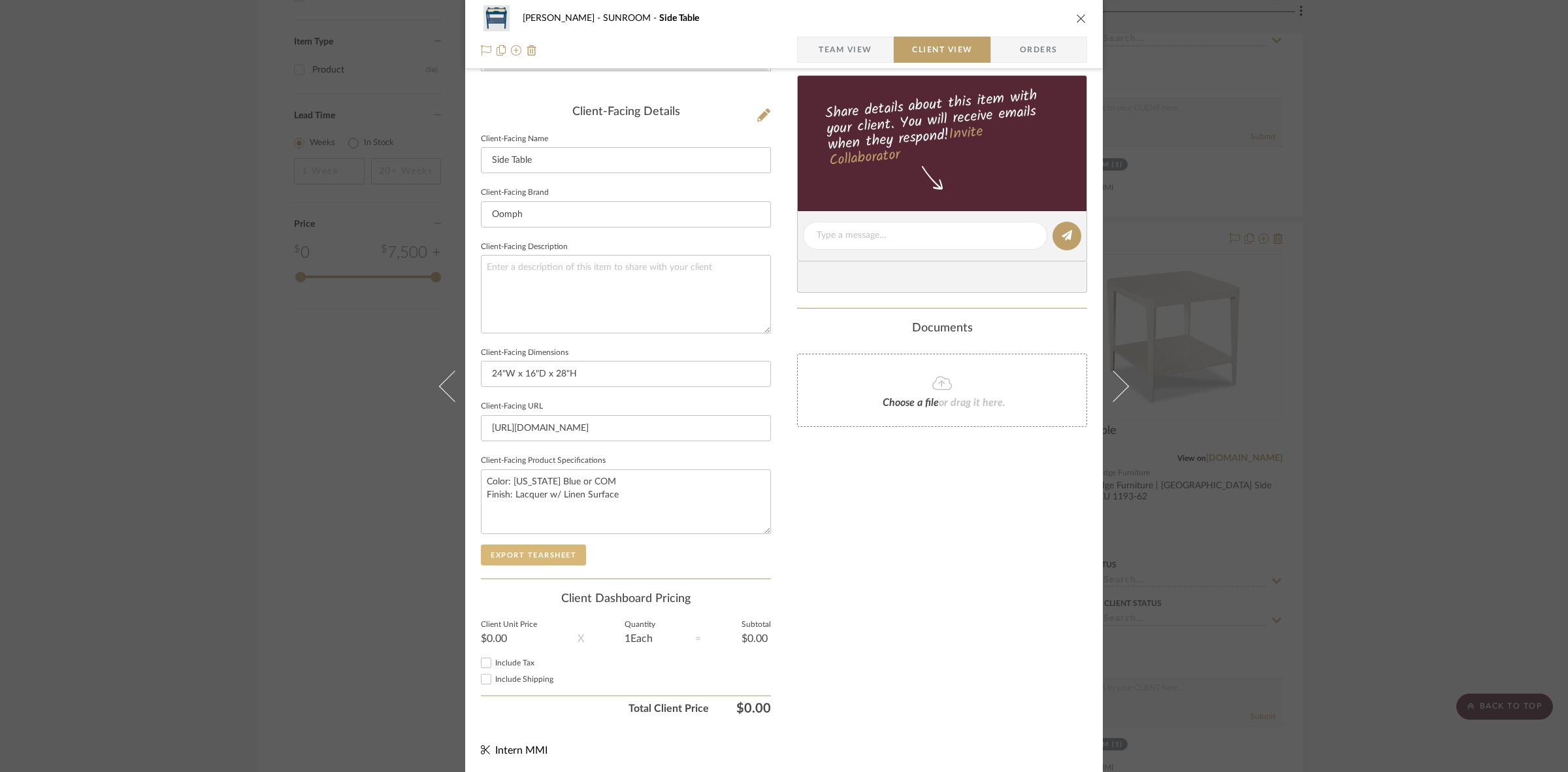
click at [540, 551] on button "Export Tearsheet" at bounding box center [534, 555] width 105 height 21
click at [115, 381] on div "Murray SUNROOM Side Table Team View Client View Orders Client-Facing Details Cl…" at bounding box center [784, 386] width 1568 height 772
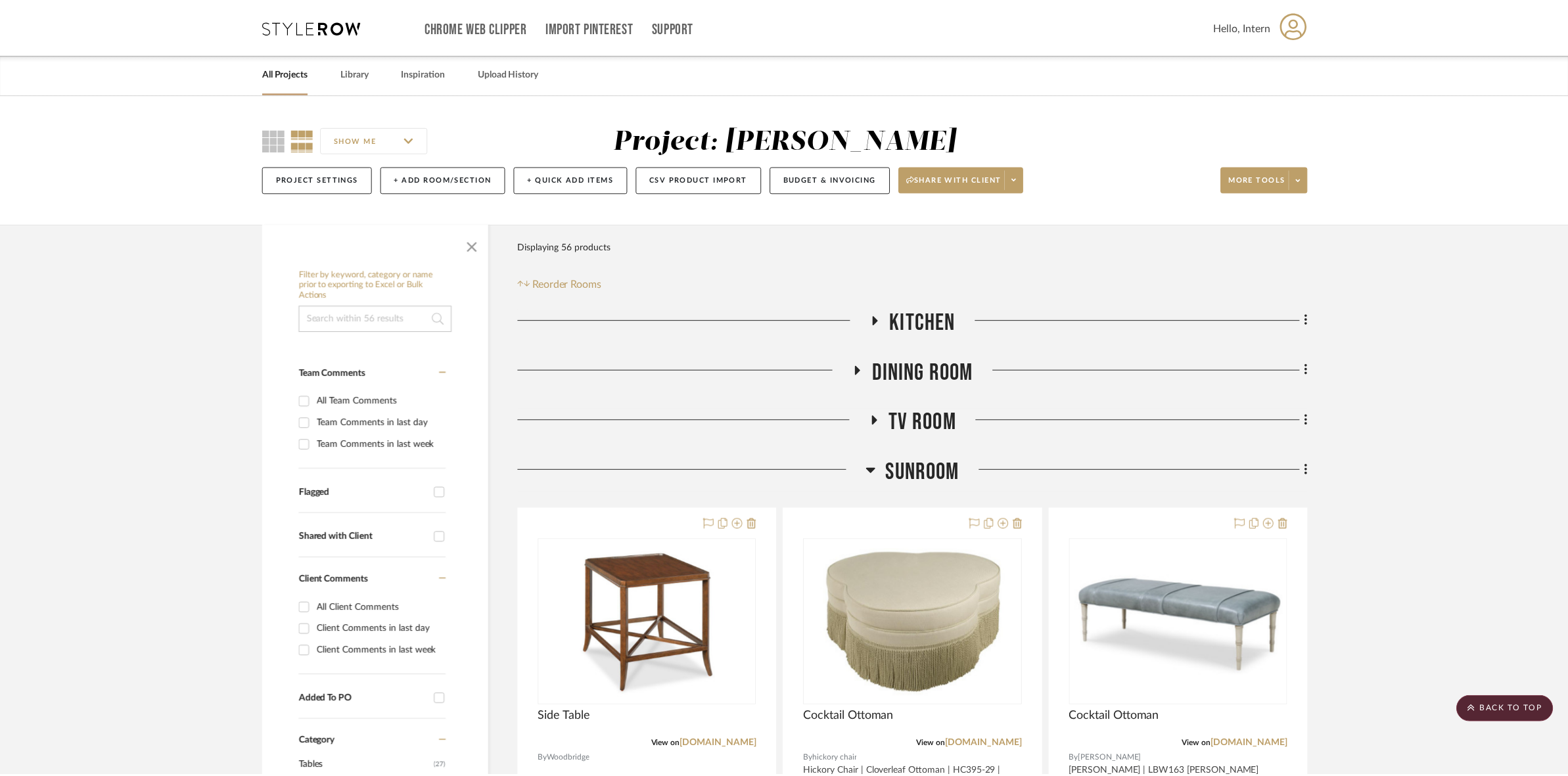
scroll to position [1450, 0]
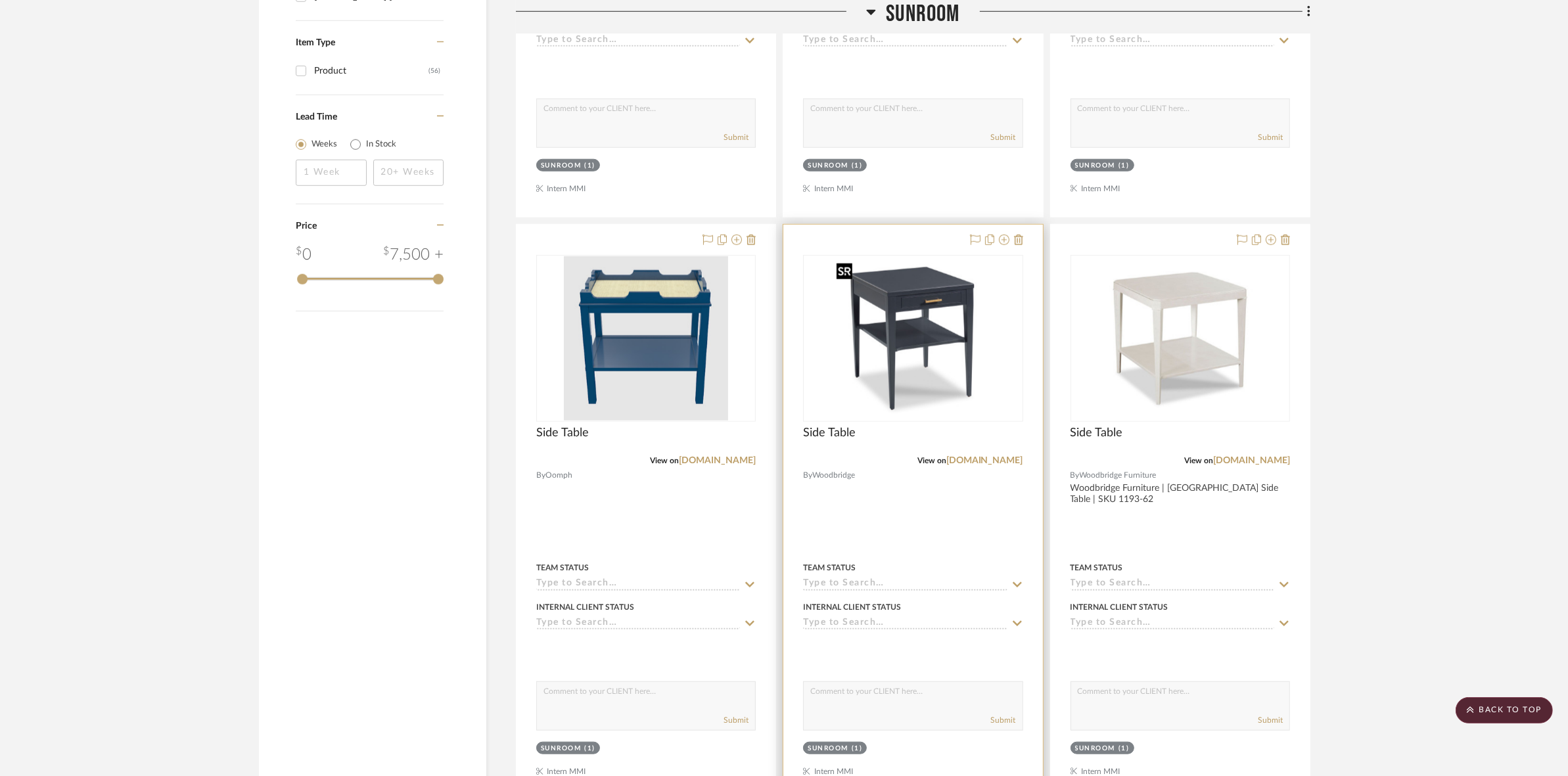
click at [782, 372] on img "0" at bounding box center [912, 338] width 164 height 164
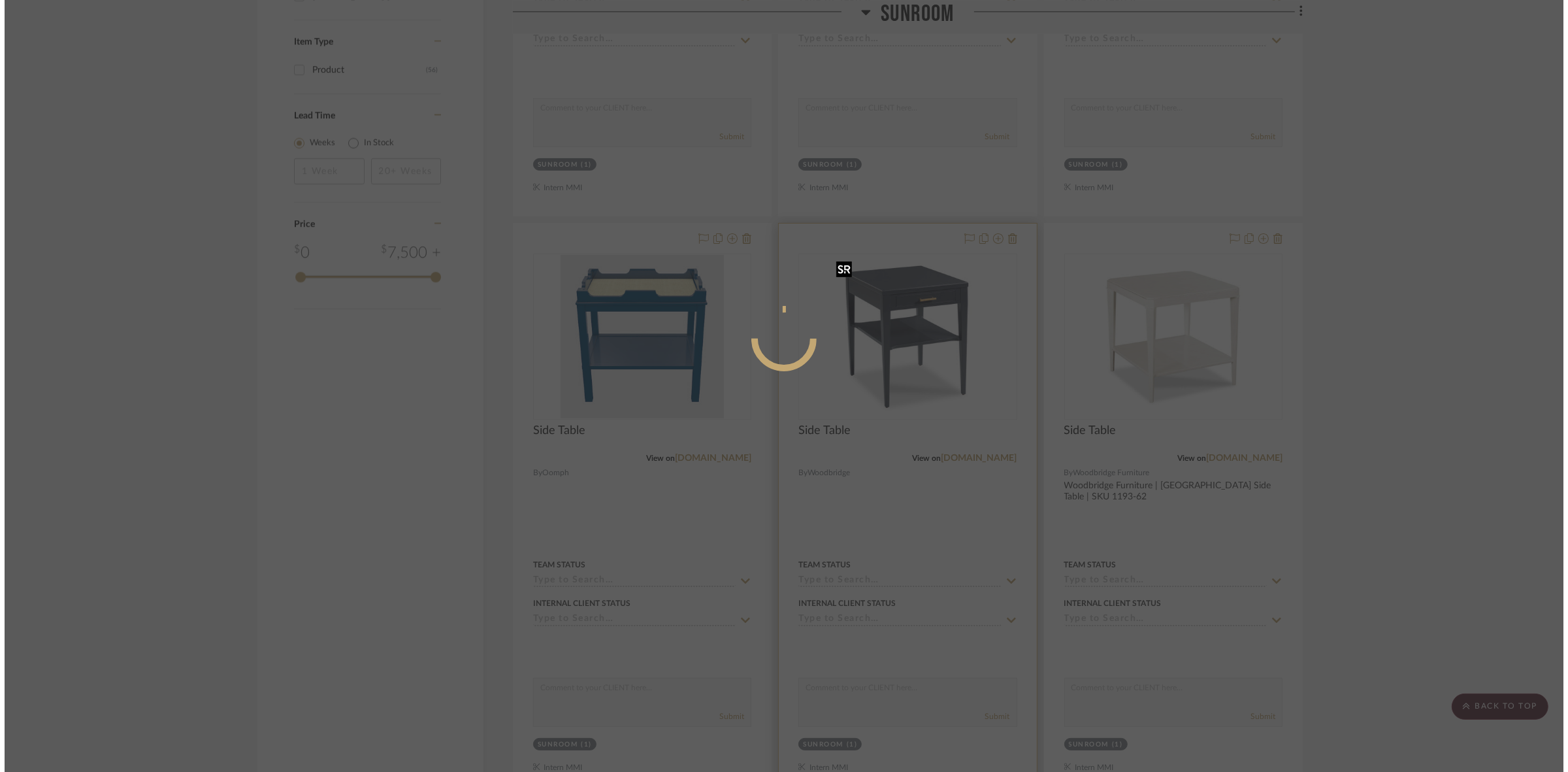
scroll to position [0, 0]
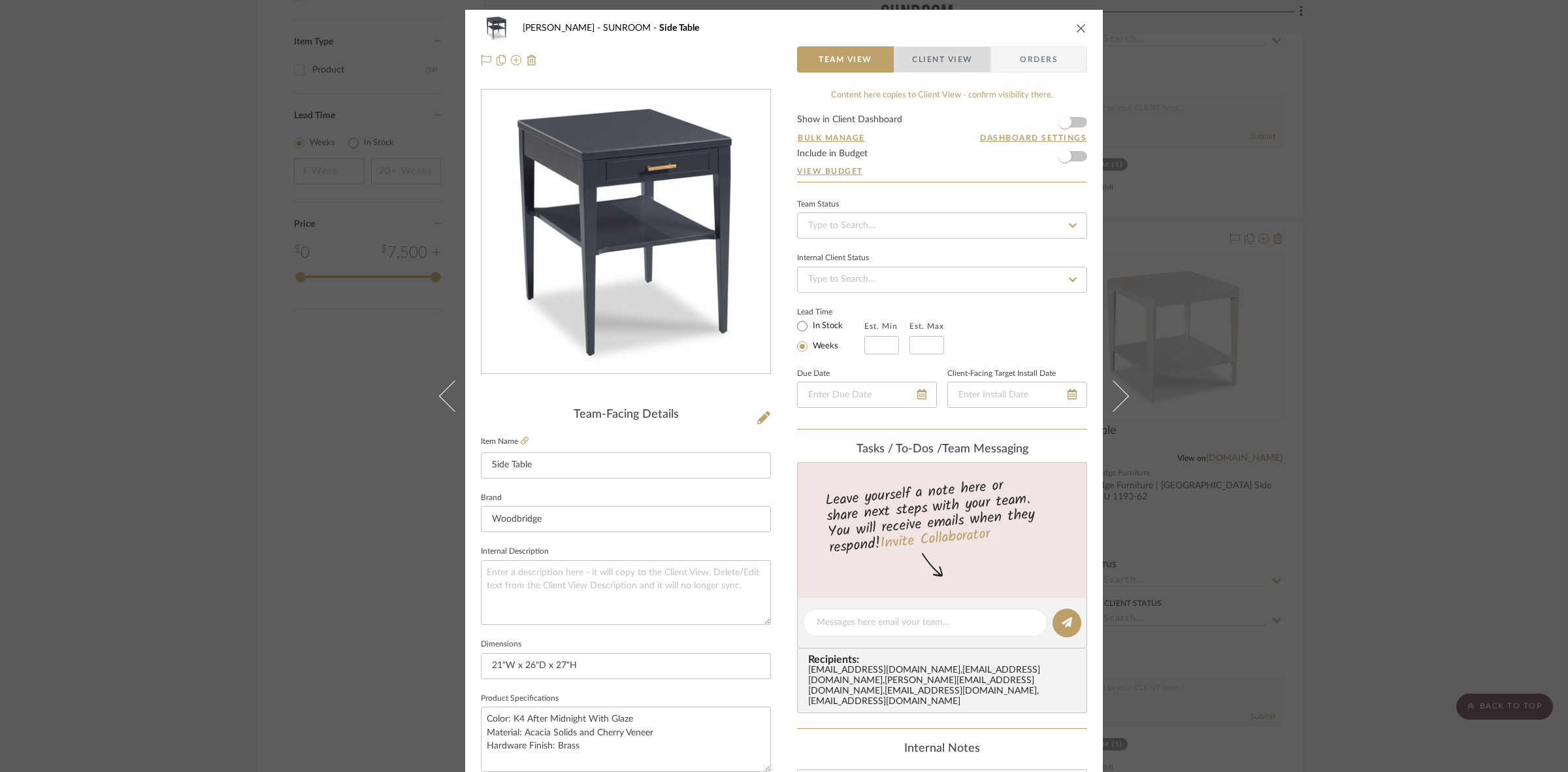
click at [778, 60] on span "Client View" at bounding box center [943, 60] width 60 height 26
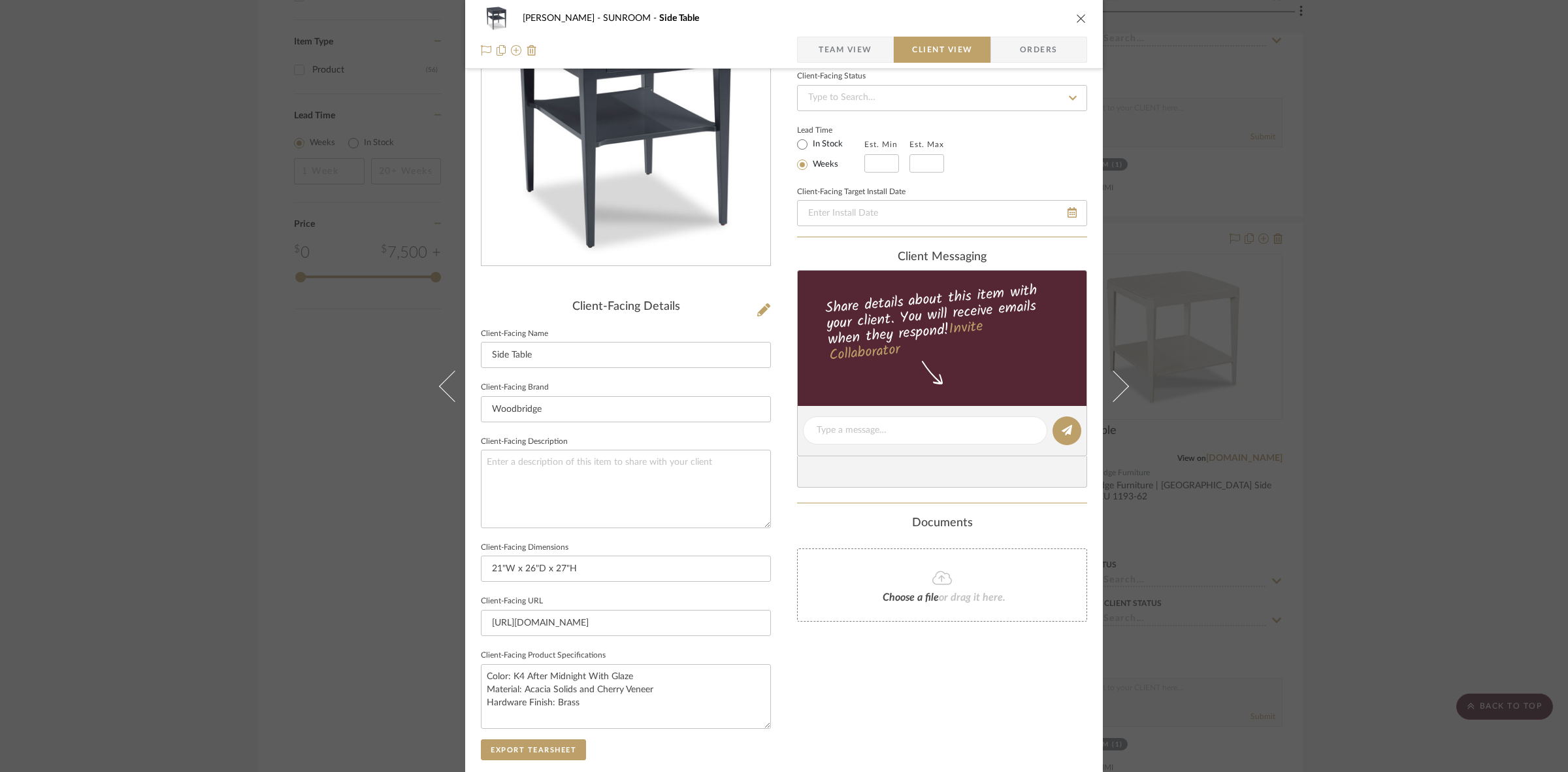
scroll to position [303, 0]
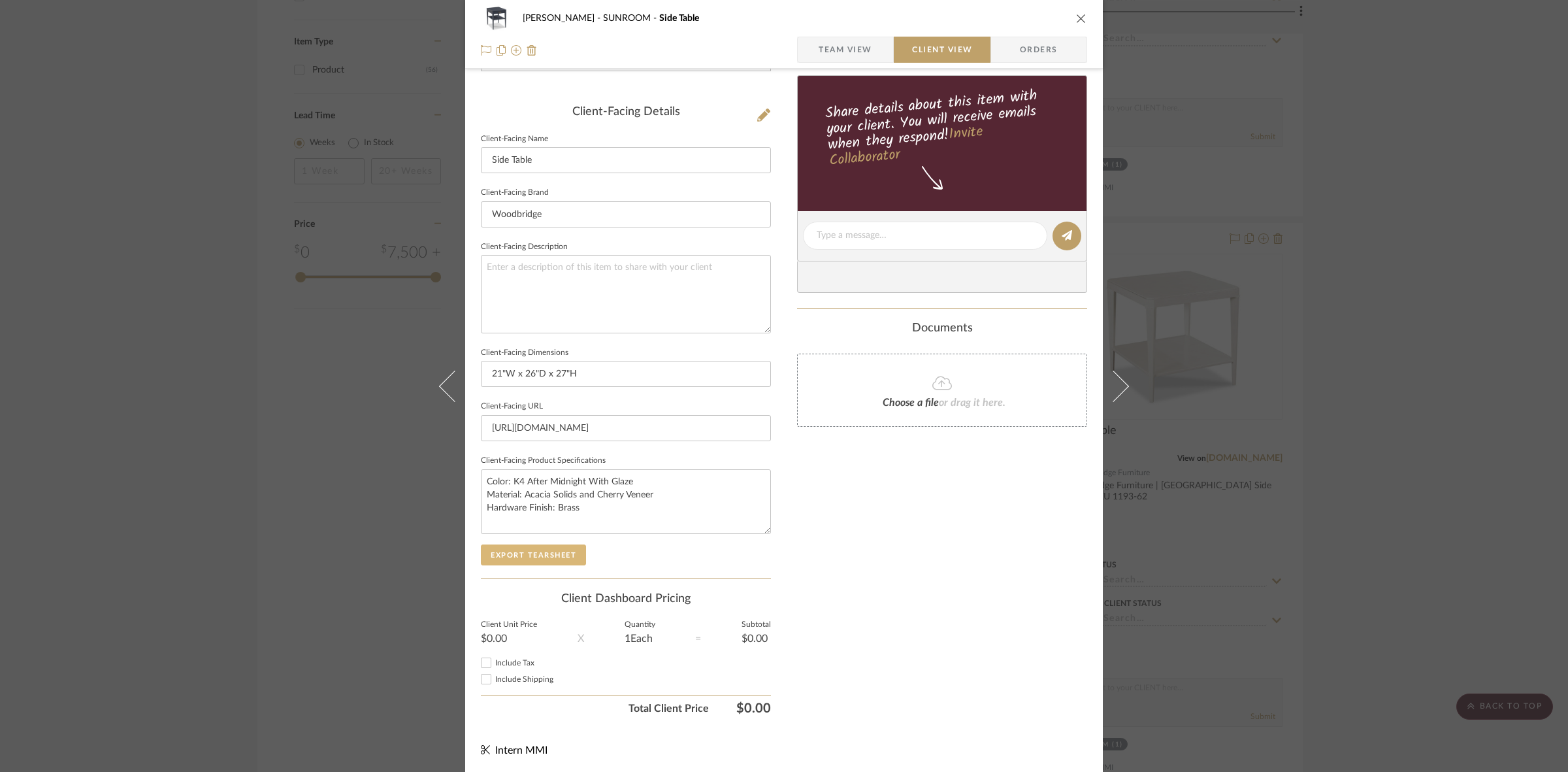
click at [542, 551] on button "Export Tearsheet" at bounding box center [534, 555] width 105 height 21
click at [136, 414] on div "Murray SUNROOM Side Table Team View Client View Orders Client-Facing Details Cl…" at bounding box center [784, 386] width 1568 height 772
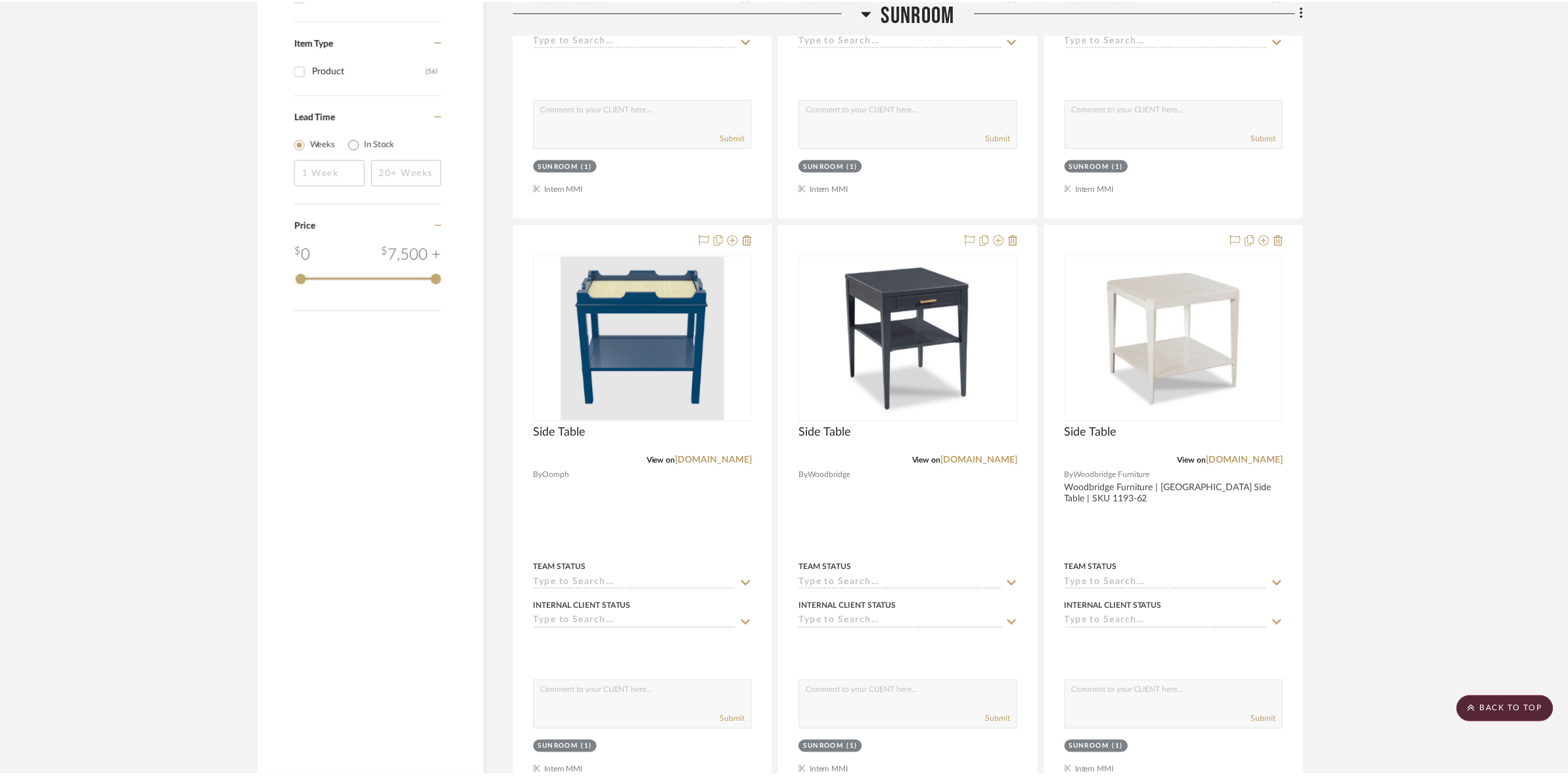
scroll to position [1450, 0]
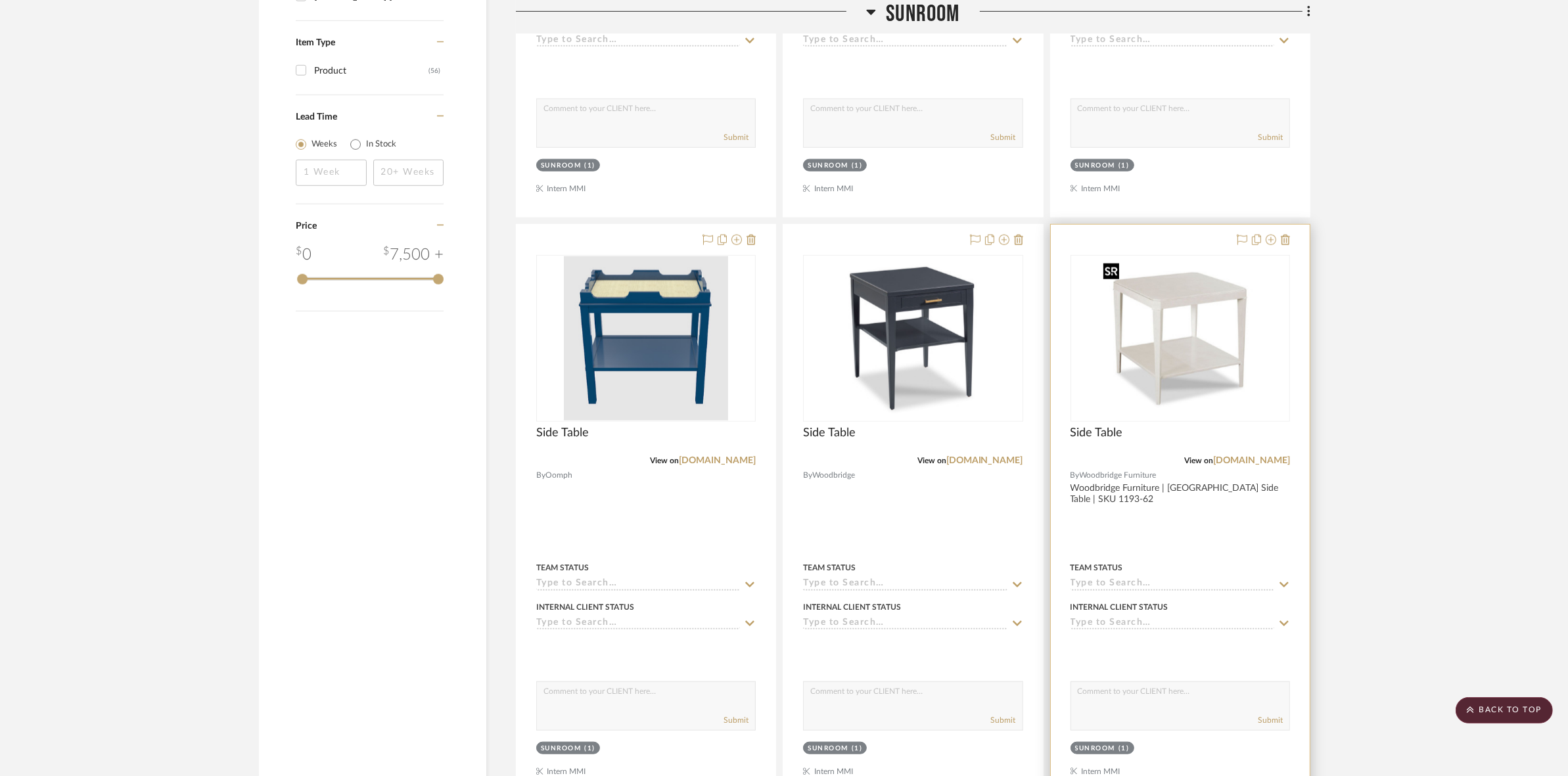
click at [782, 325] on img "0" at bounding box center [1180, 338] width 164 height 164
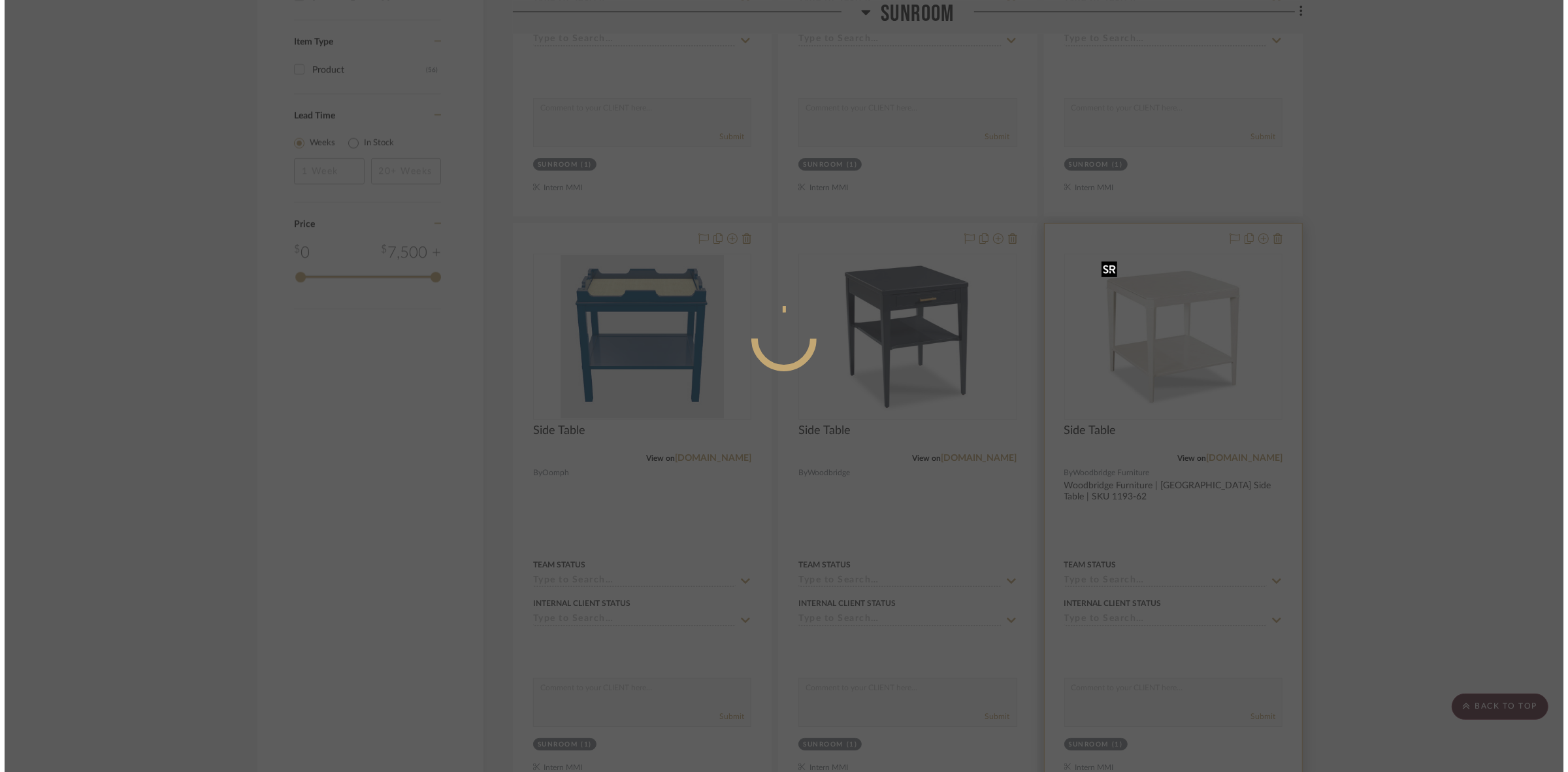
scroll to position [0, 0]
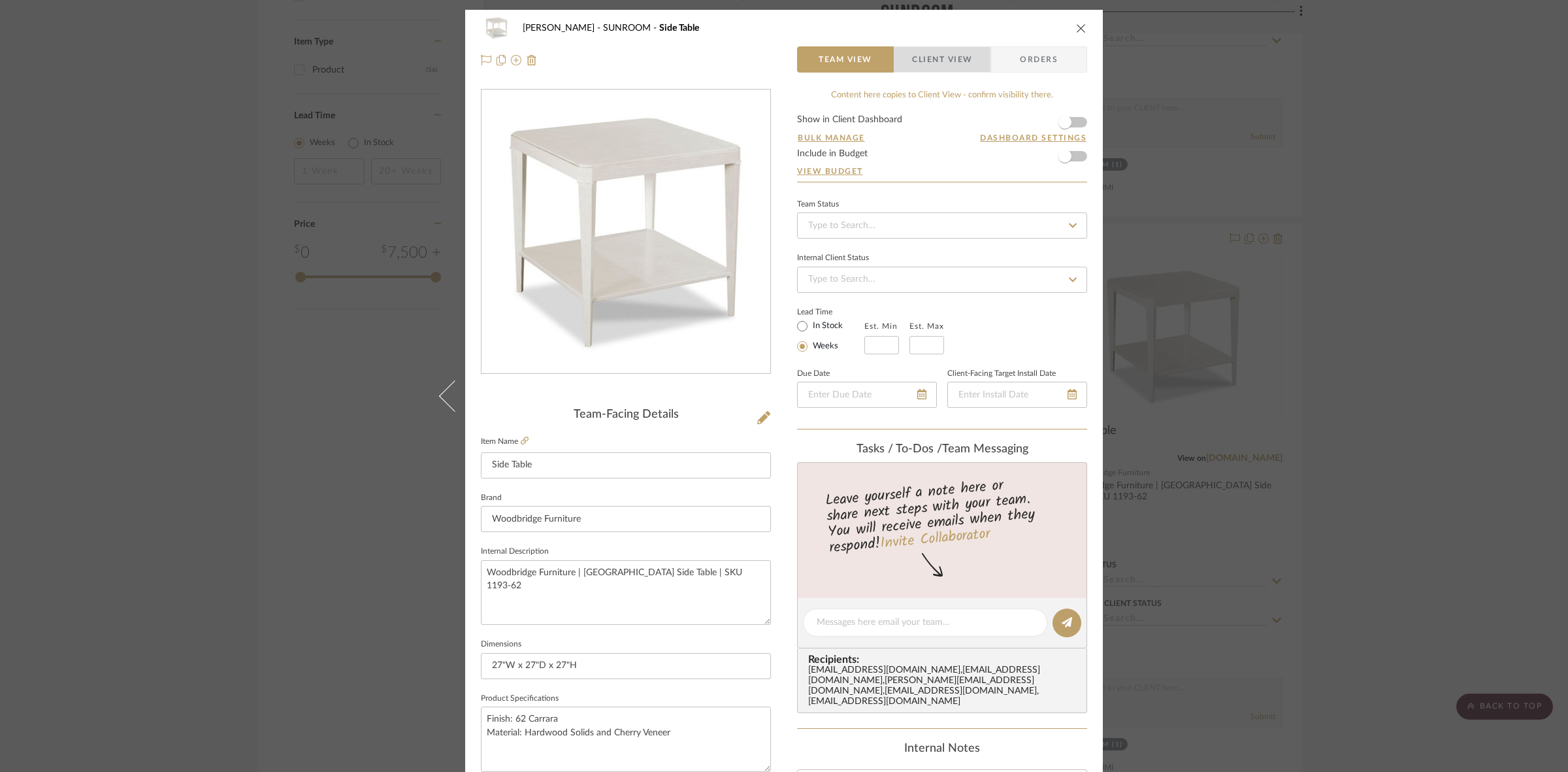
click at [778, 61] on span "Client View" at bounding box center [943, 60] width 60 height 26
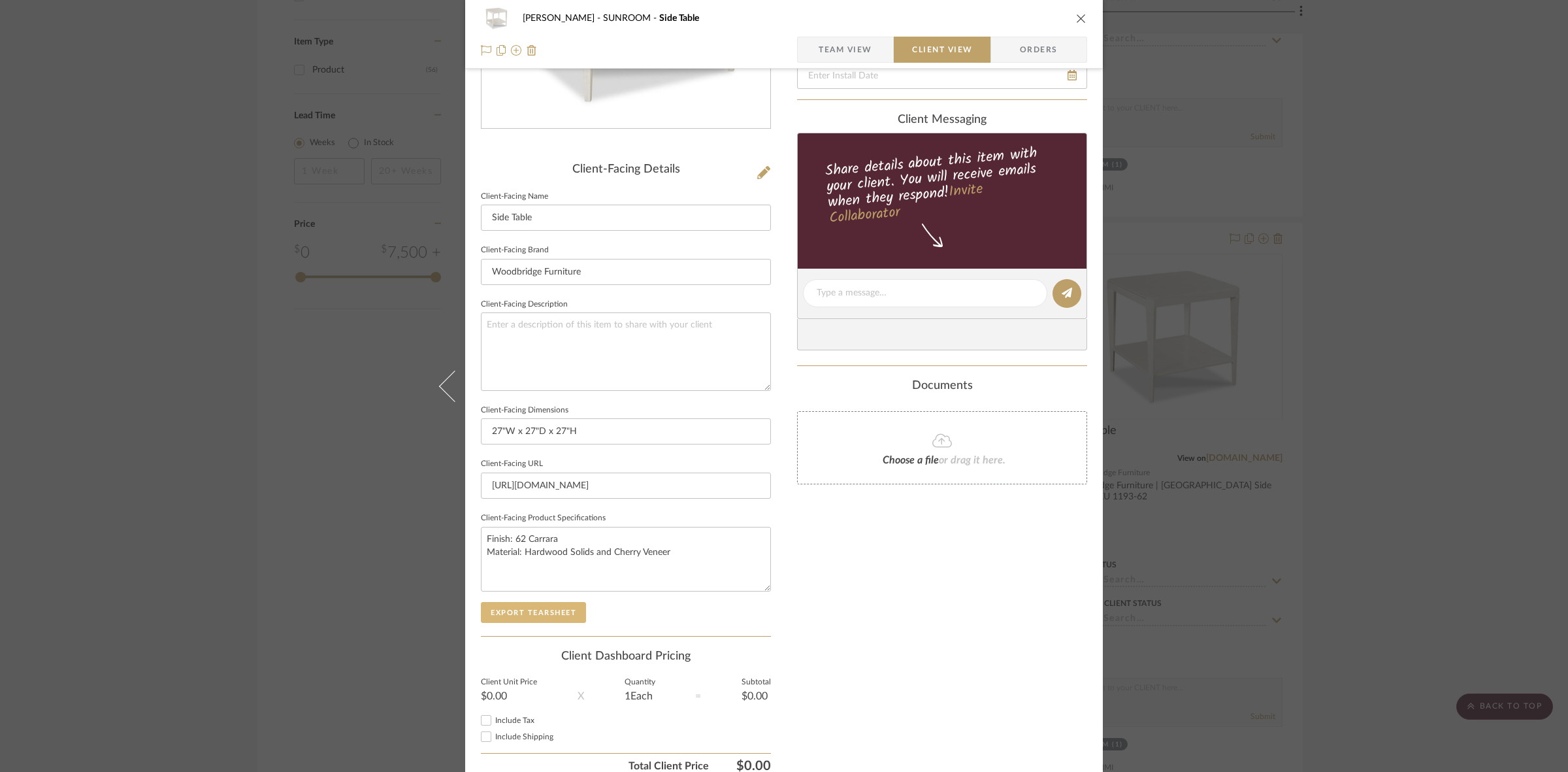
drag, startPoint x: 541, startPoint y: 611, endPoint x: 540, endPoint y: 602, distance: 9.1
click at [542, 611] on button "Export Tearsheet" at bounding box center [534, 612] width 105 height 21
click at [240, 458] on div "Murray SUNROOM Side Table Team View Client View Orders Client-Facing Details Cl…" at bounding box center [784, 386] width 1568 height 772
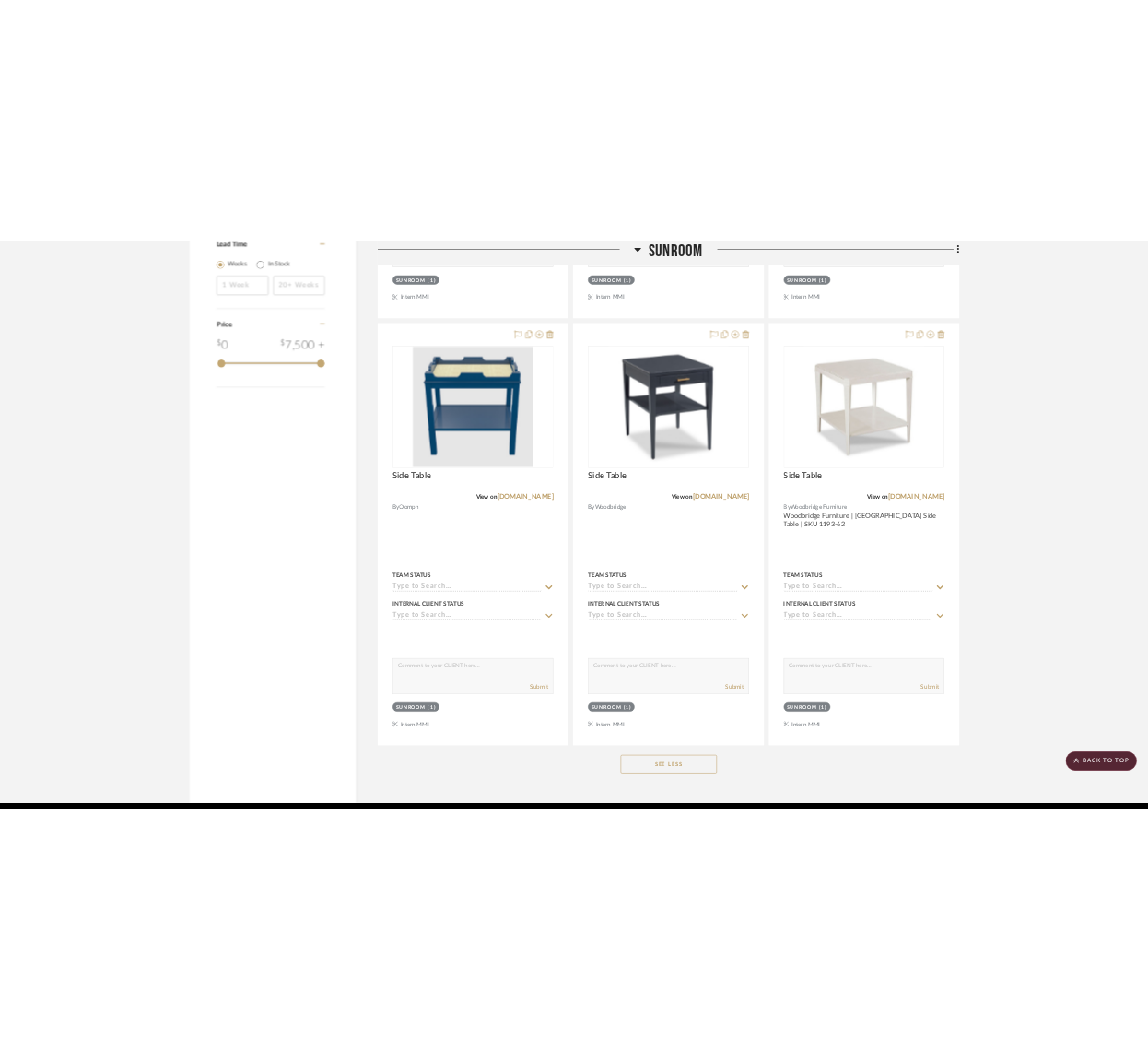
scroll to position [2149, 0]
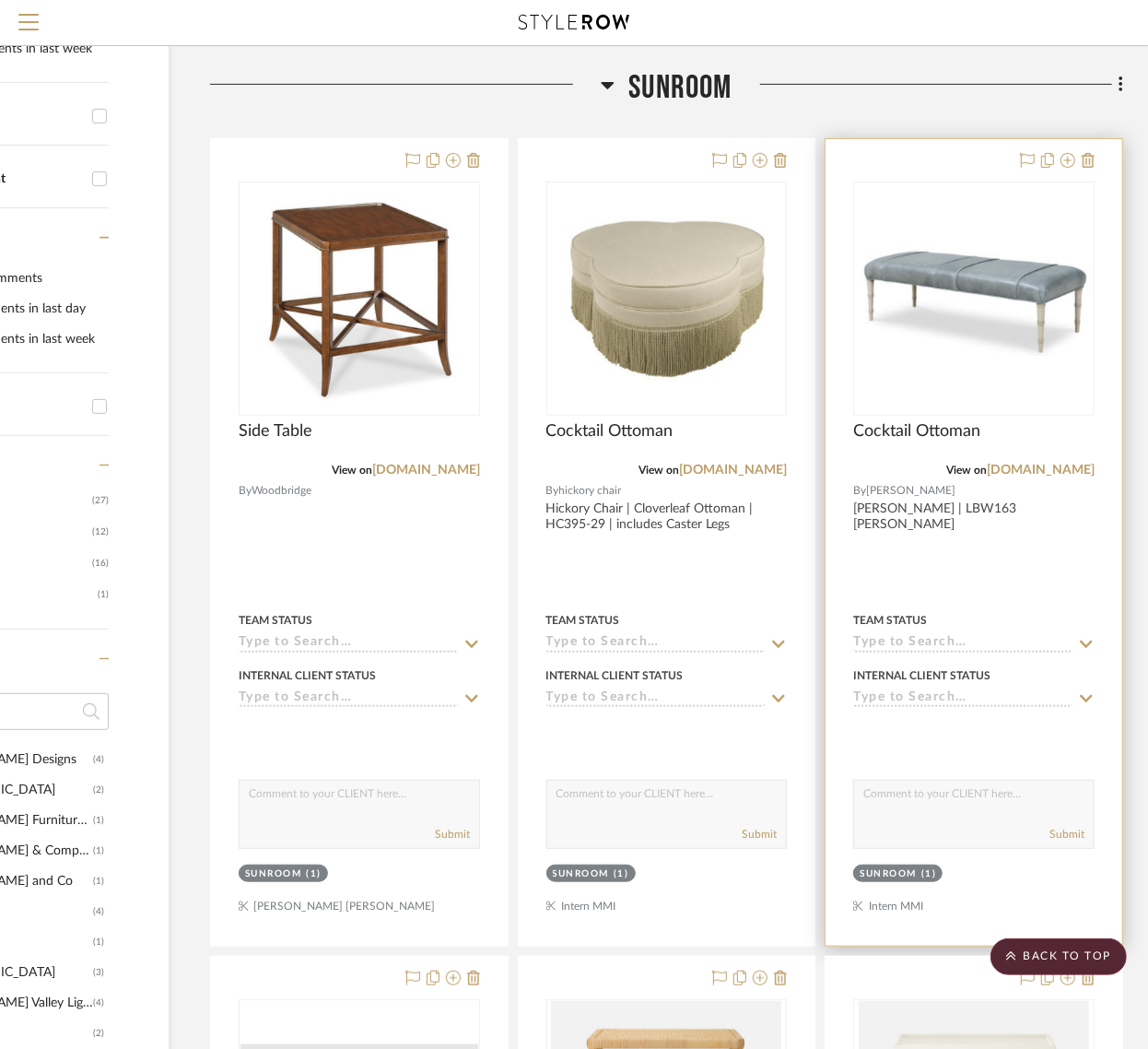
scroll to position [306, 178]
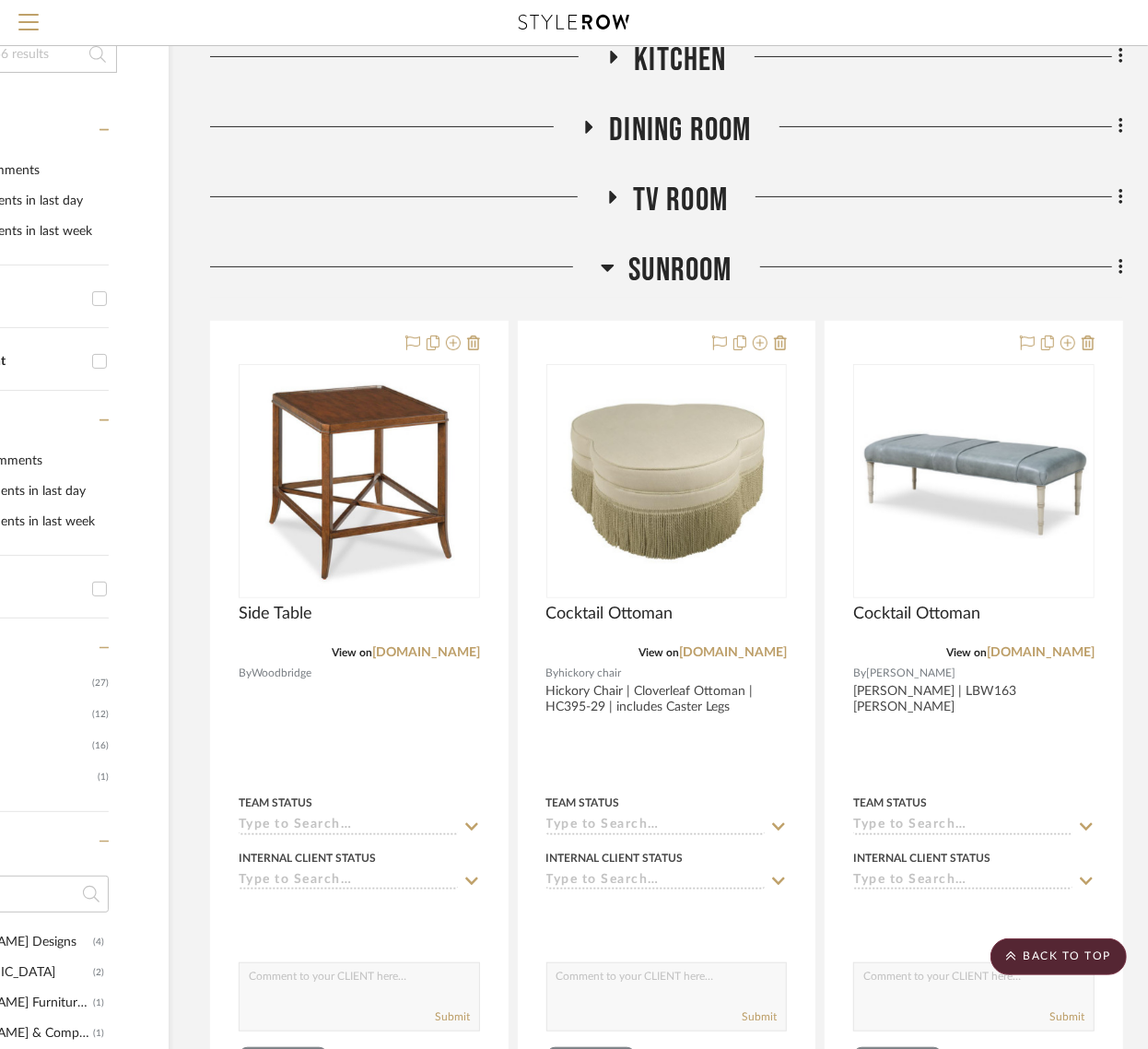
click at [669, 261] on span "SUNROOM" at bounding box center [680, 270] width 103 height 40
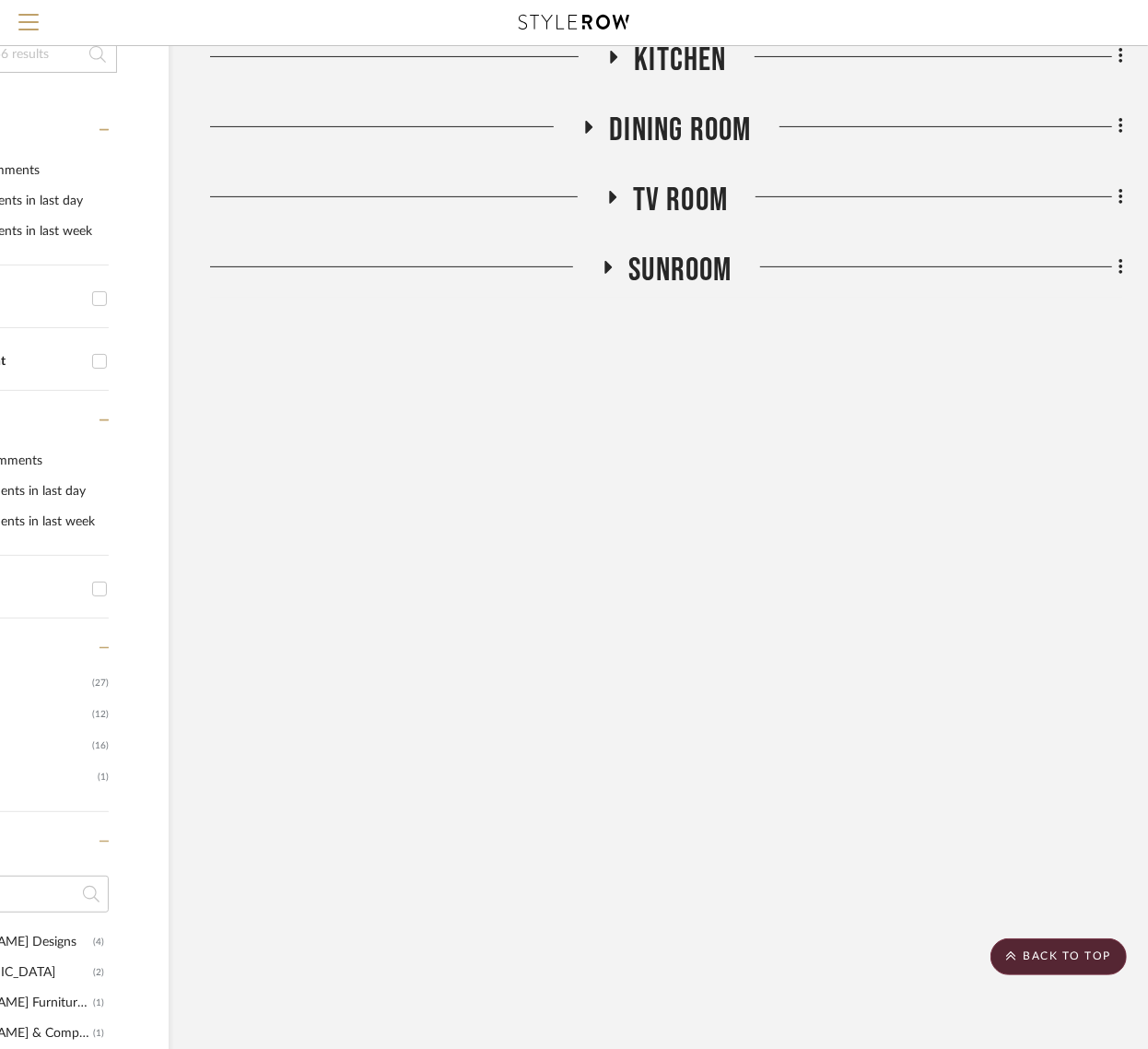
click at [662, 129] on span "Dining Room" at bounding box center [680, 130] width 142 height 40
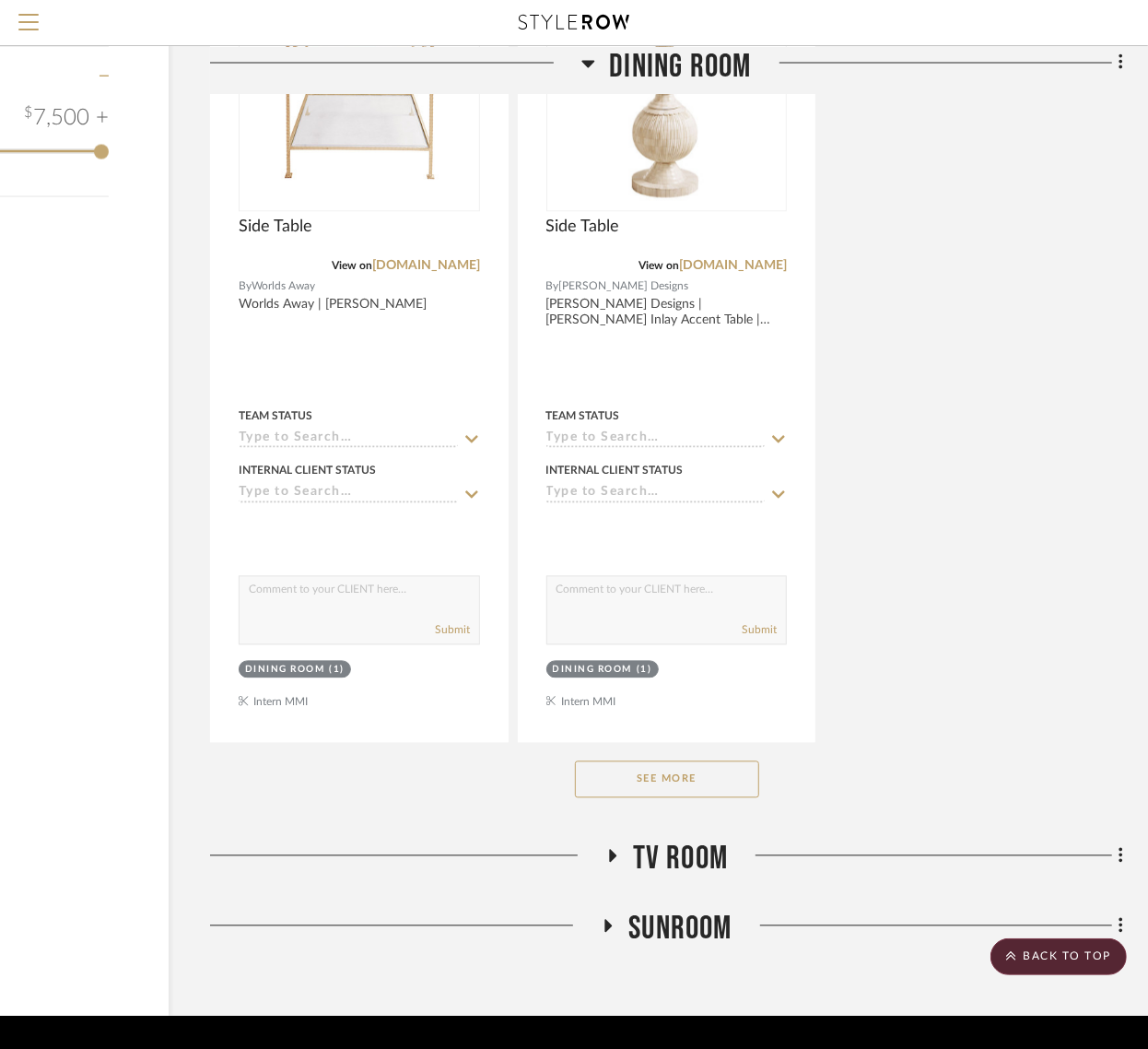
scroll to position [2240, 178]
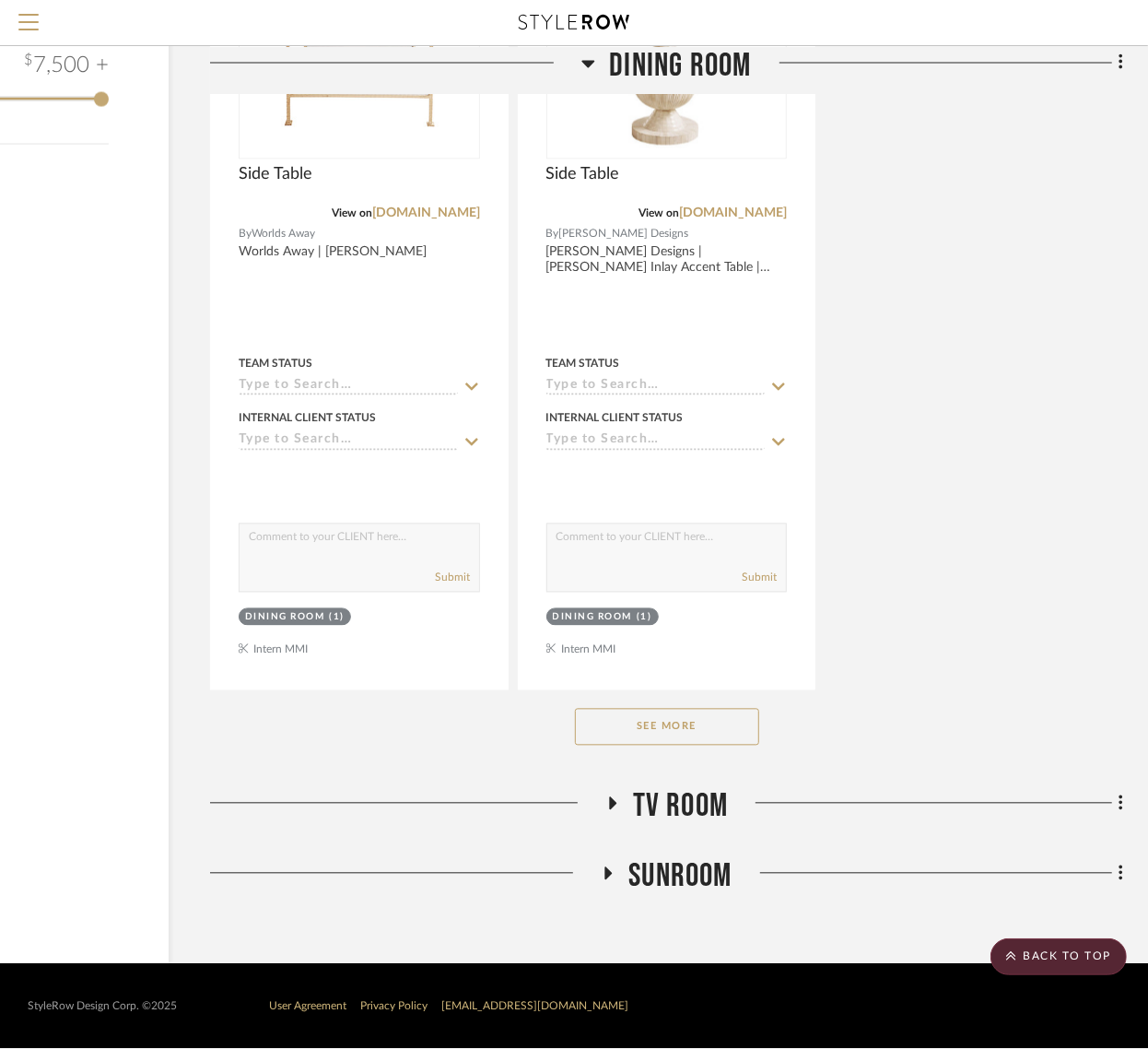
click at [718, 719] on button "See More" at bounding box center [667, 727] width 184 height 37
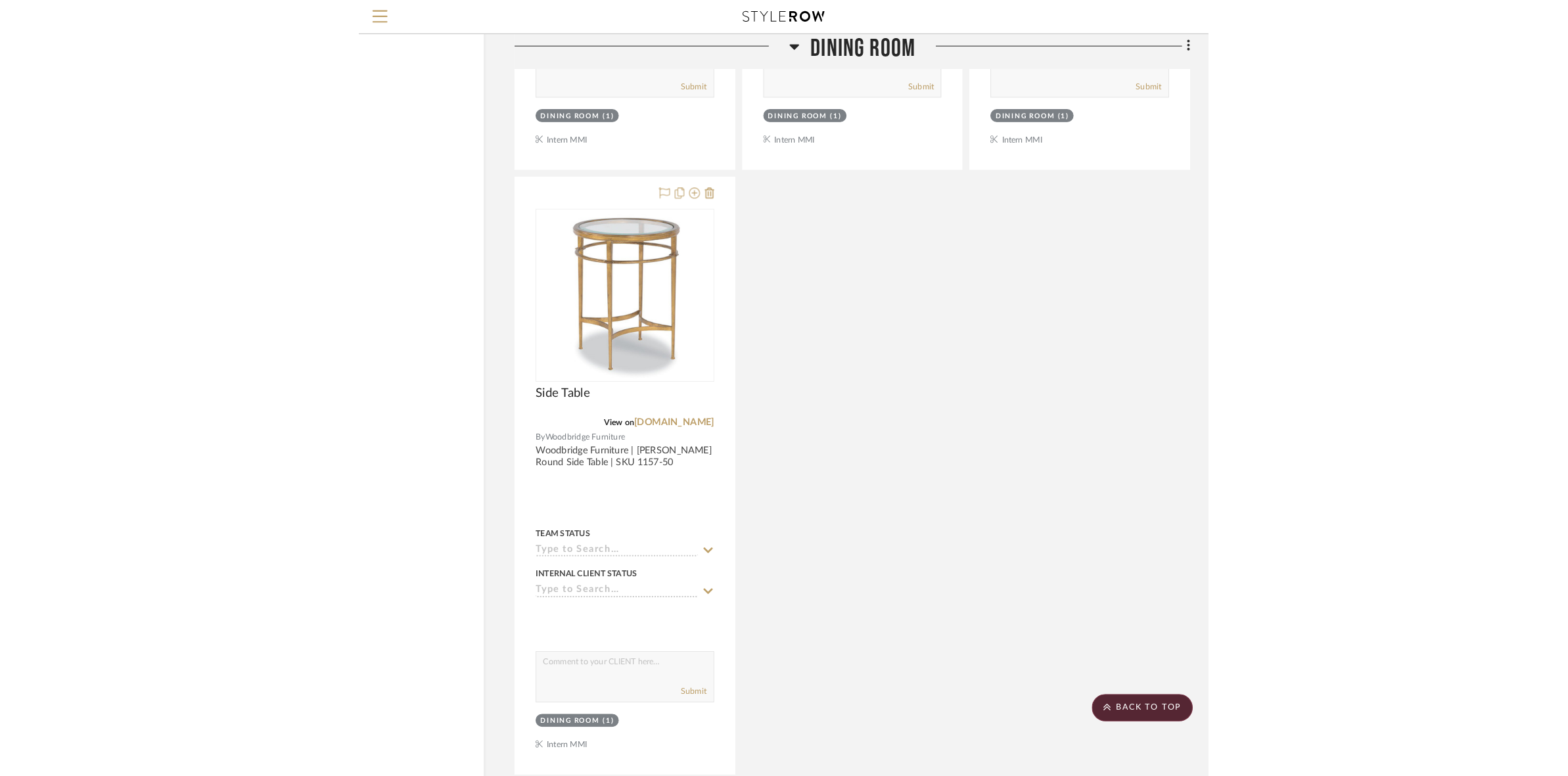
scroll to position [1925, 0]
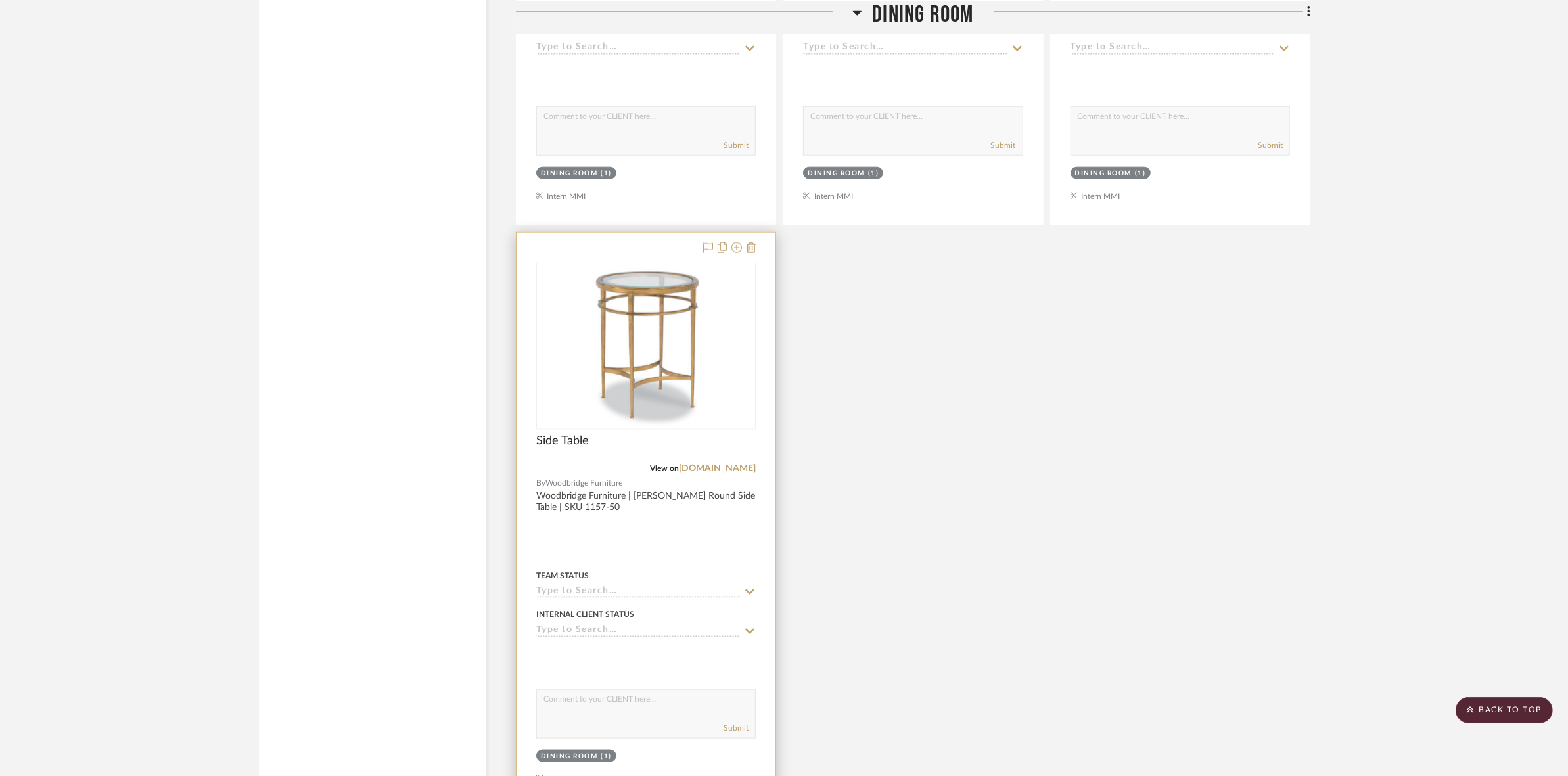
click at [748, 337] on div "0" at bounding box center [646, 346] width 218 height 166
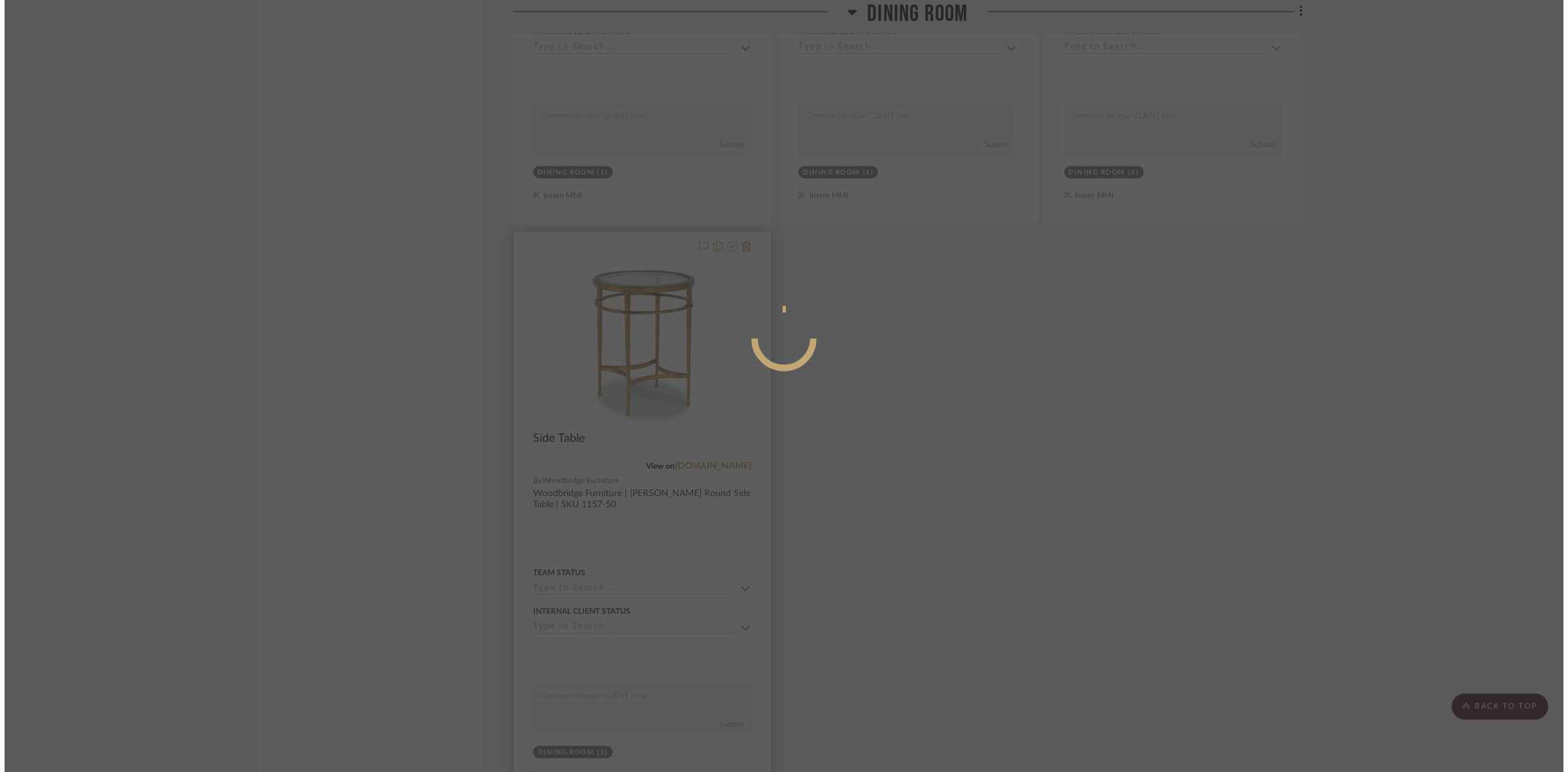
scroll to position [0, 0]
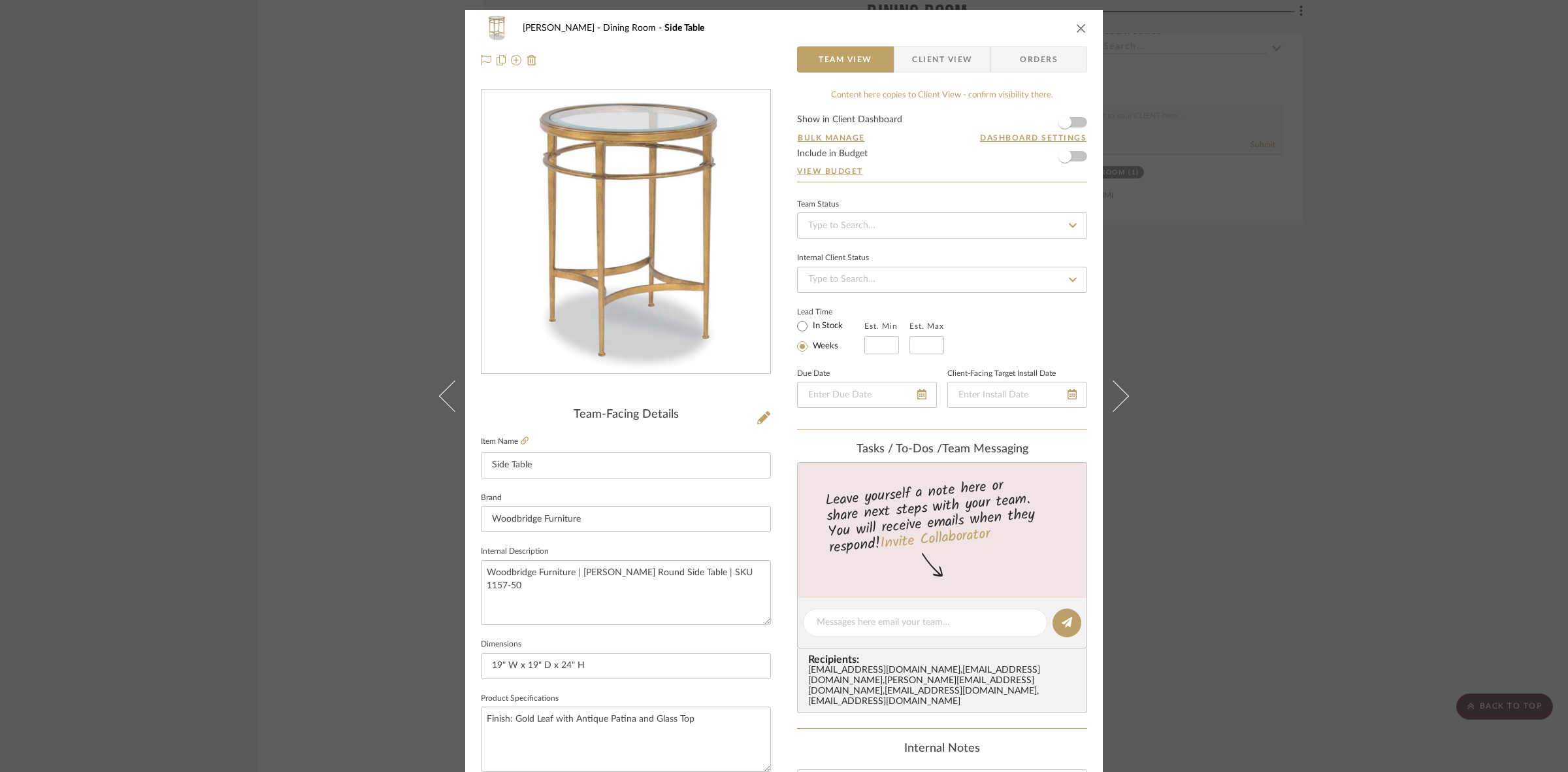
click at [778, 60] on span "Client View" at bounding box center [943, 60] width 60 height 26
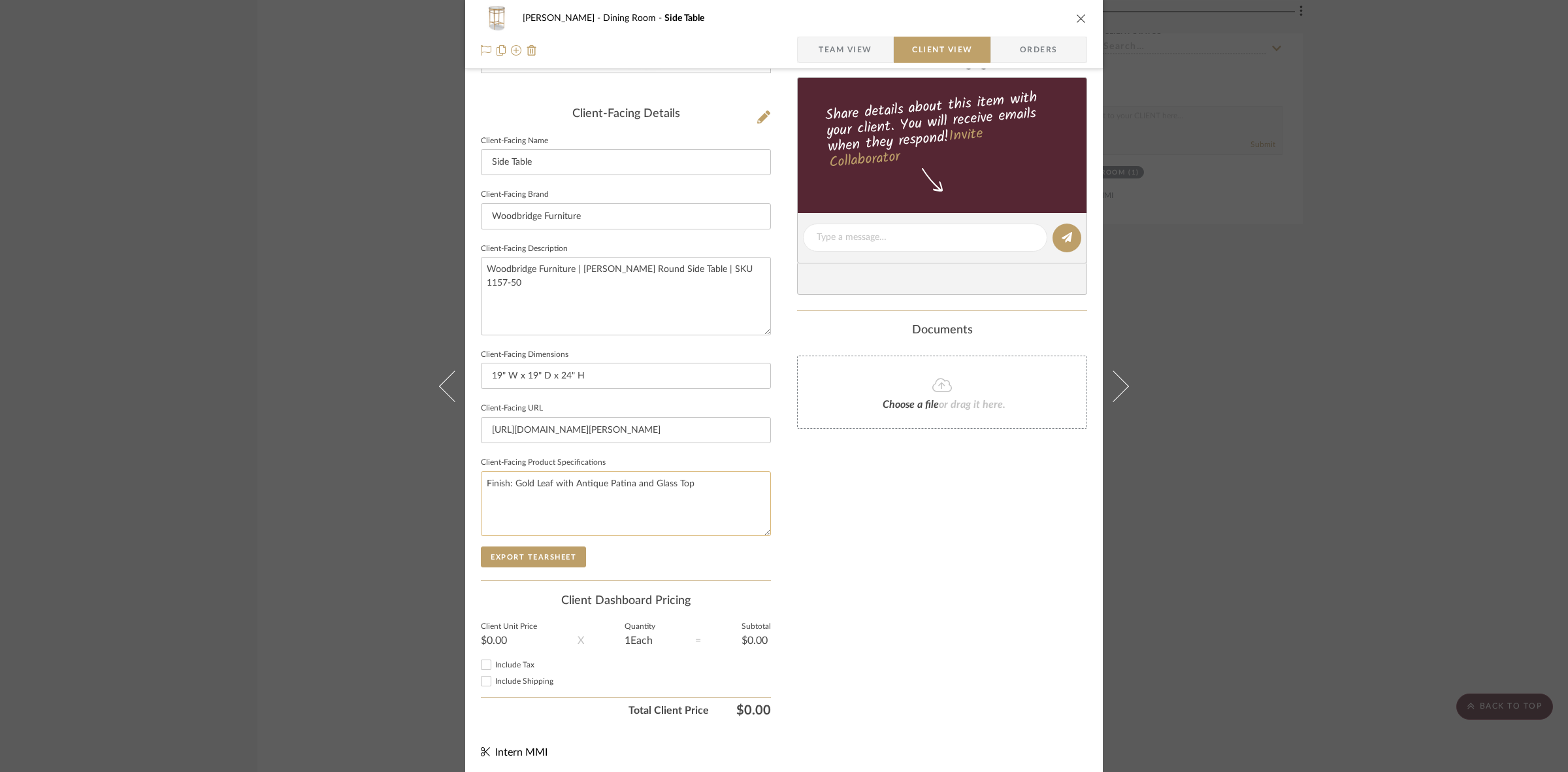
scroll to position [303, 0]
click at [546, 547] on button "Export Tearsheet" at bounding box center [534, 555] width 105 height 21
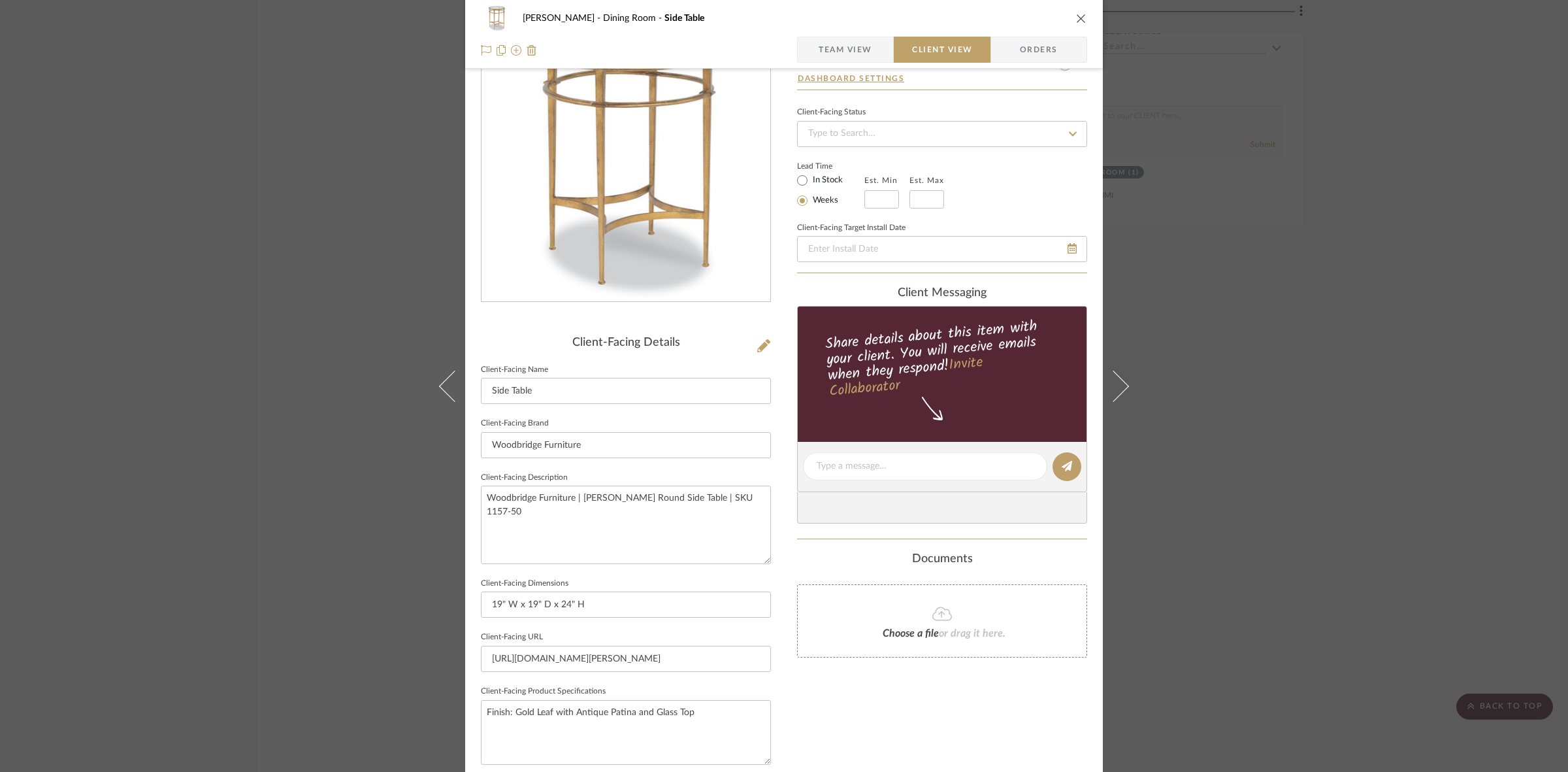
scroll to position [0, 0]
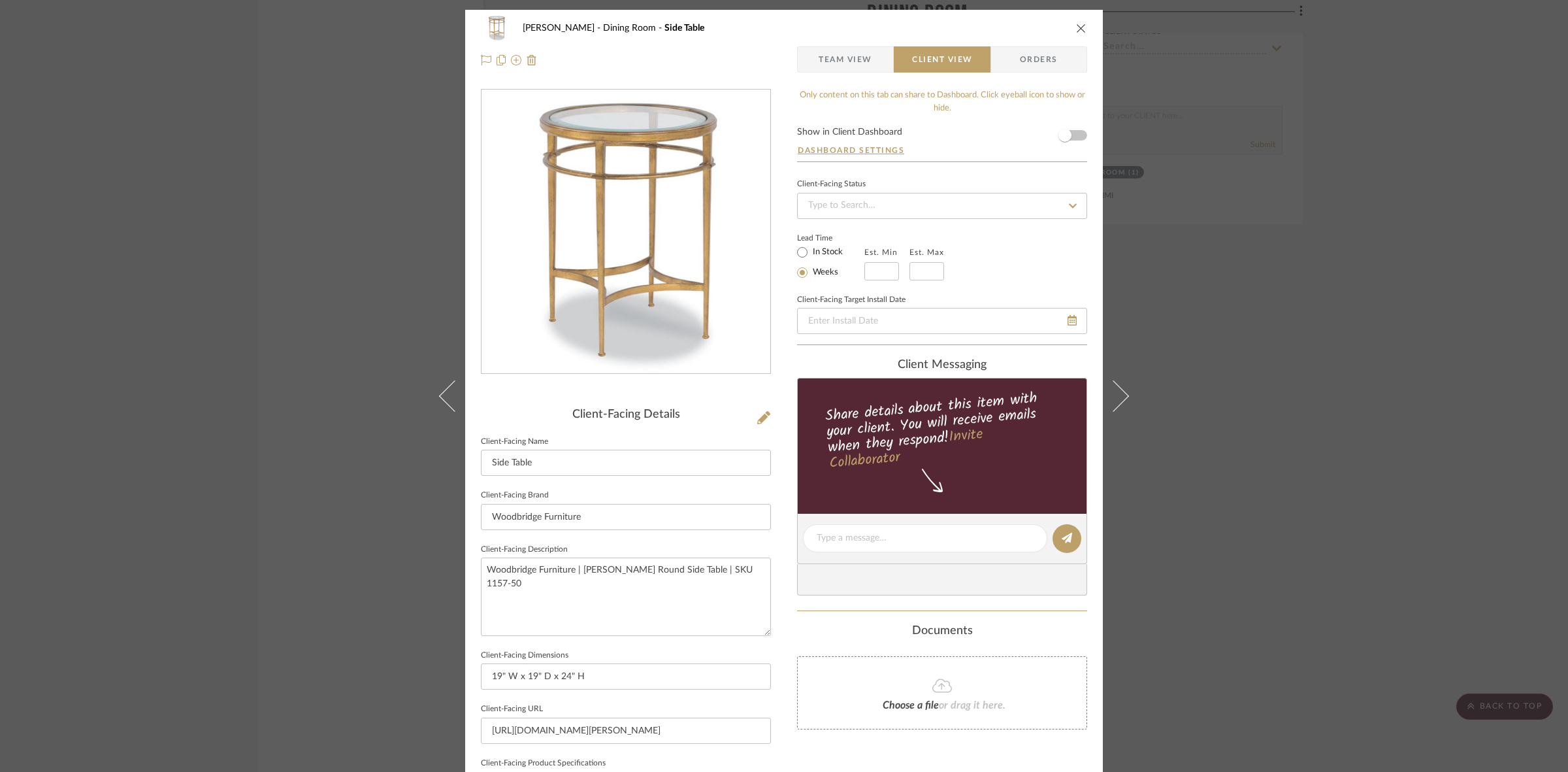
click at [778, 419] on div "Murray Dining Room Side Table Team View Client View Orders Client-Facing Detail…" at bounding box center [784, 386] width 1568 height 772
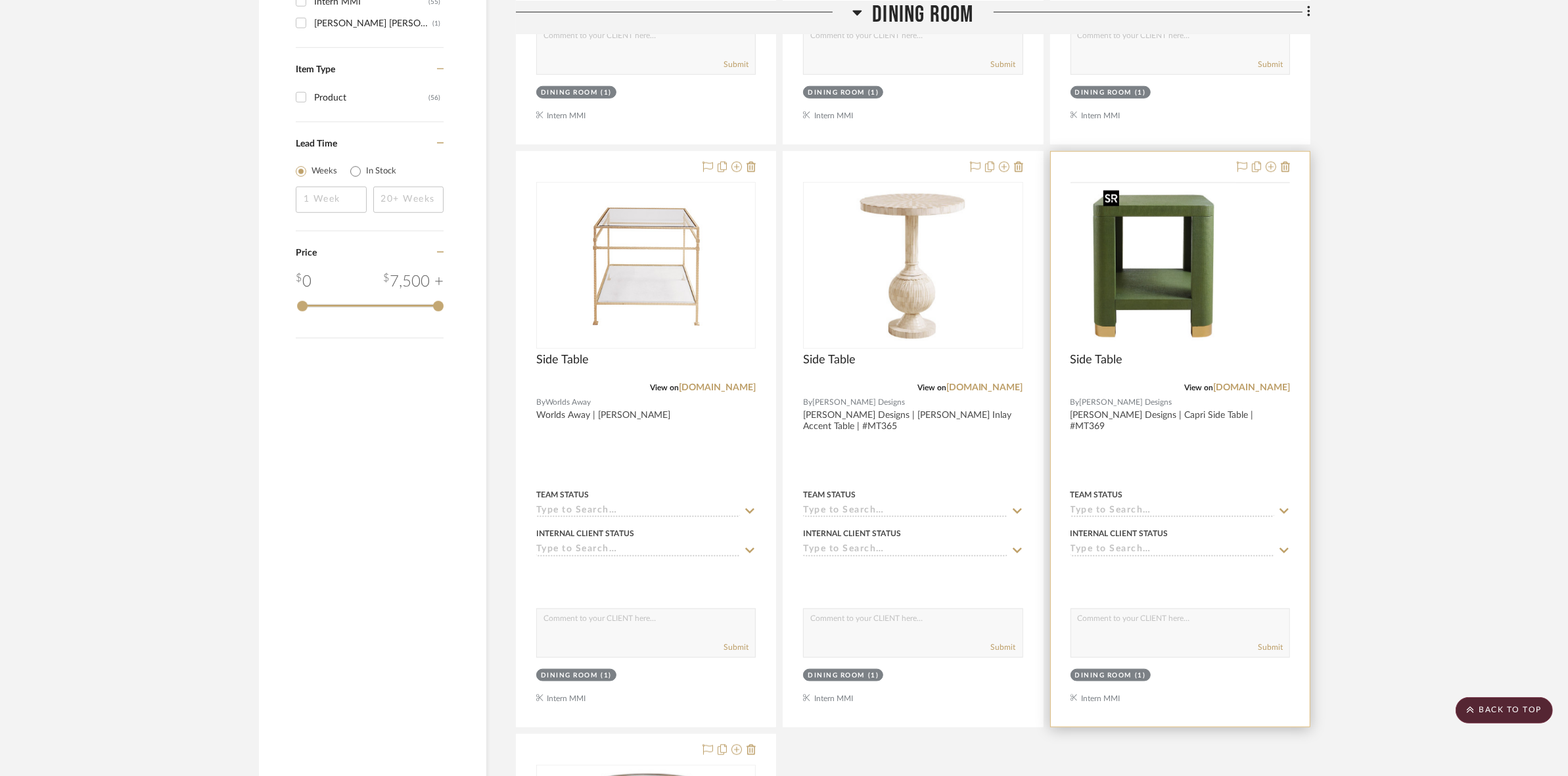
scroll to position [1350, 0]
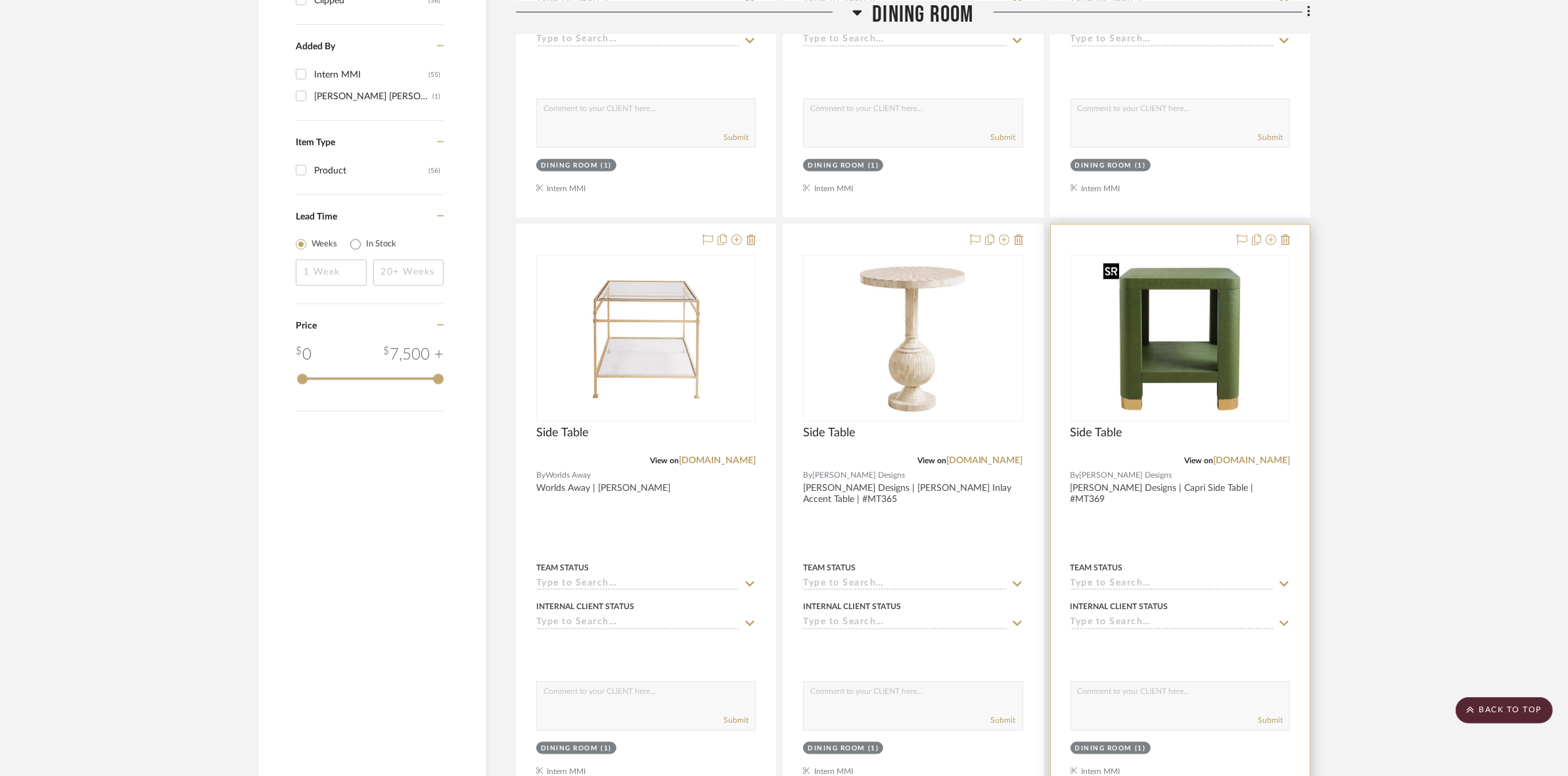
click at [0, 0] on img at bounding box center [0, 0] width 0 height 0
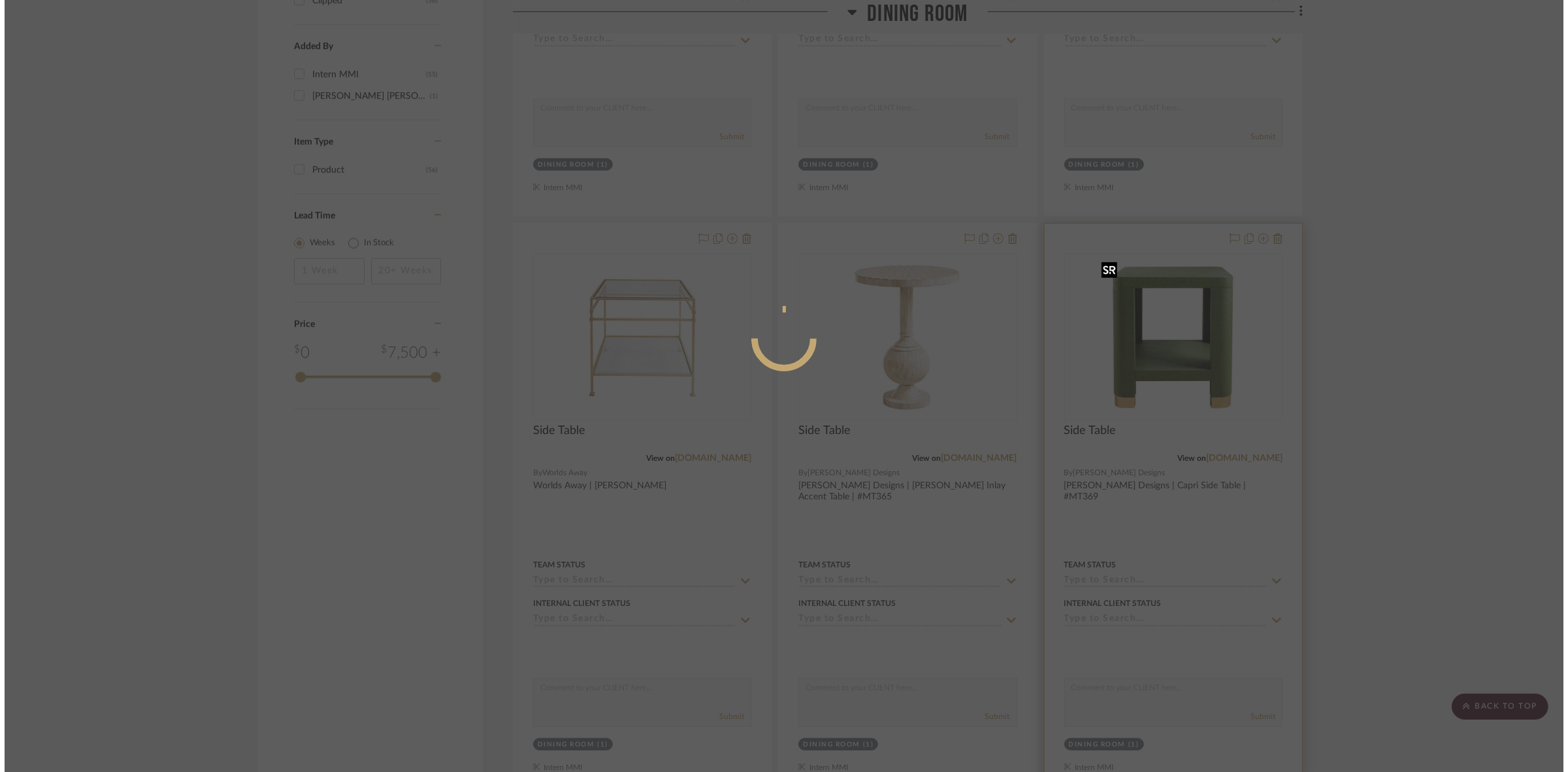
scroll to position [0, 0]
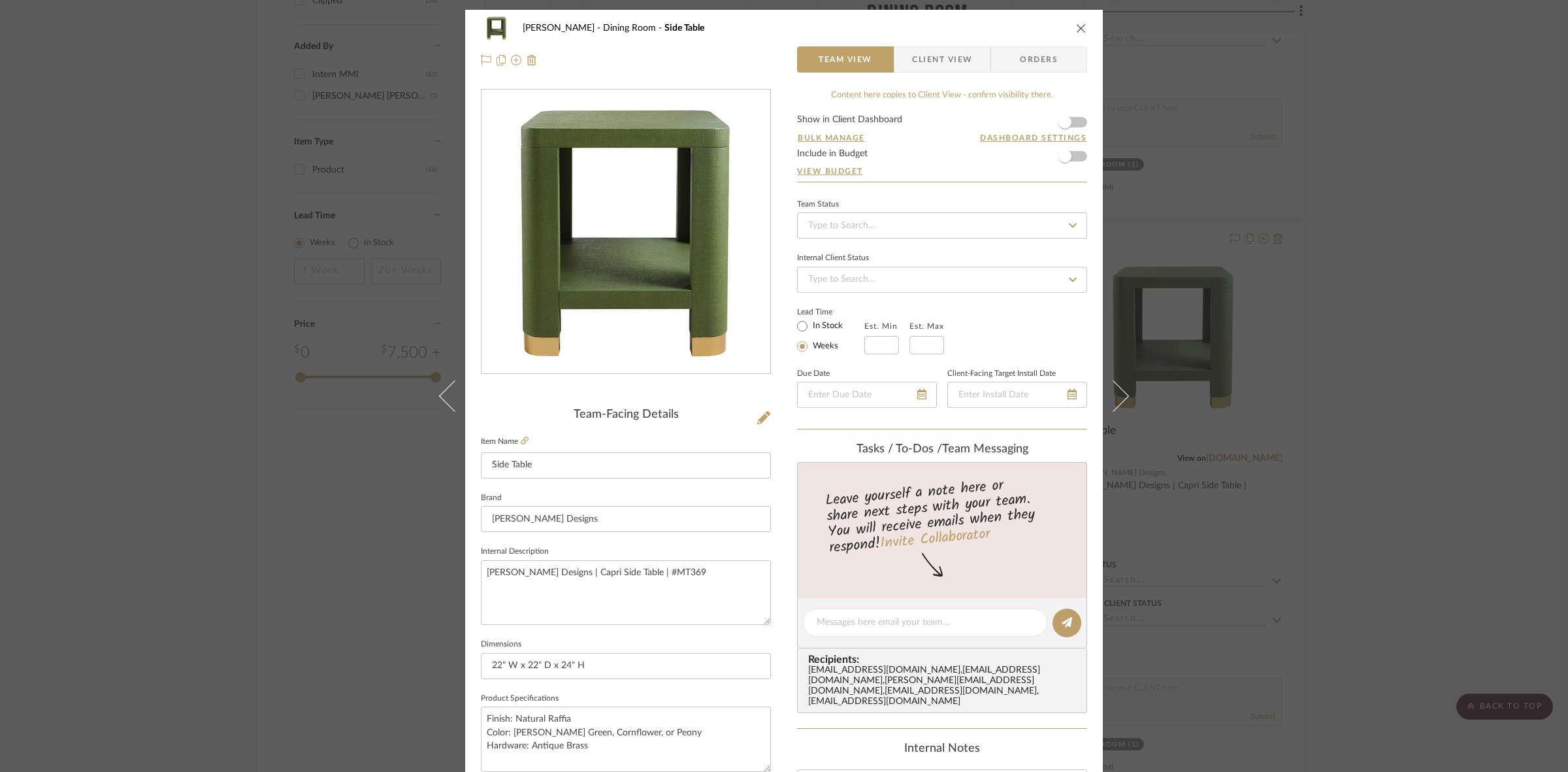
click at [778, 64] on span "Client View" at bounding box center [943, 60] width 60 height 26
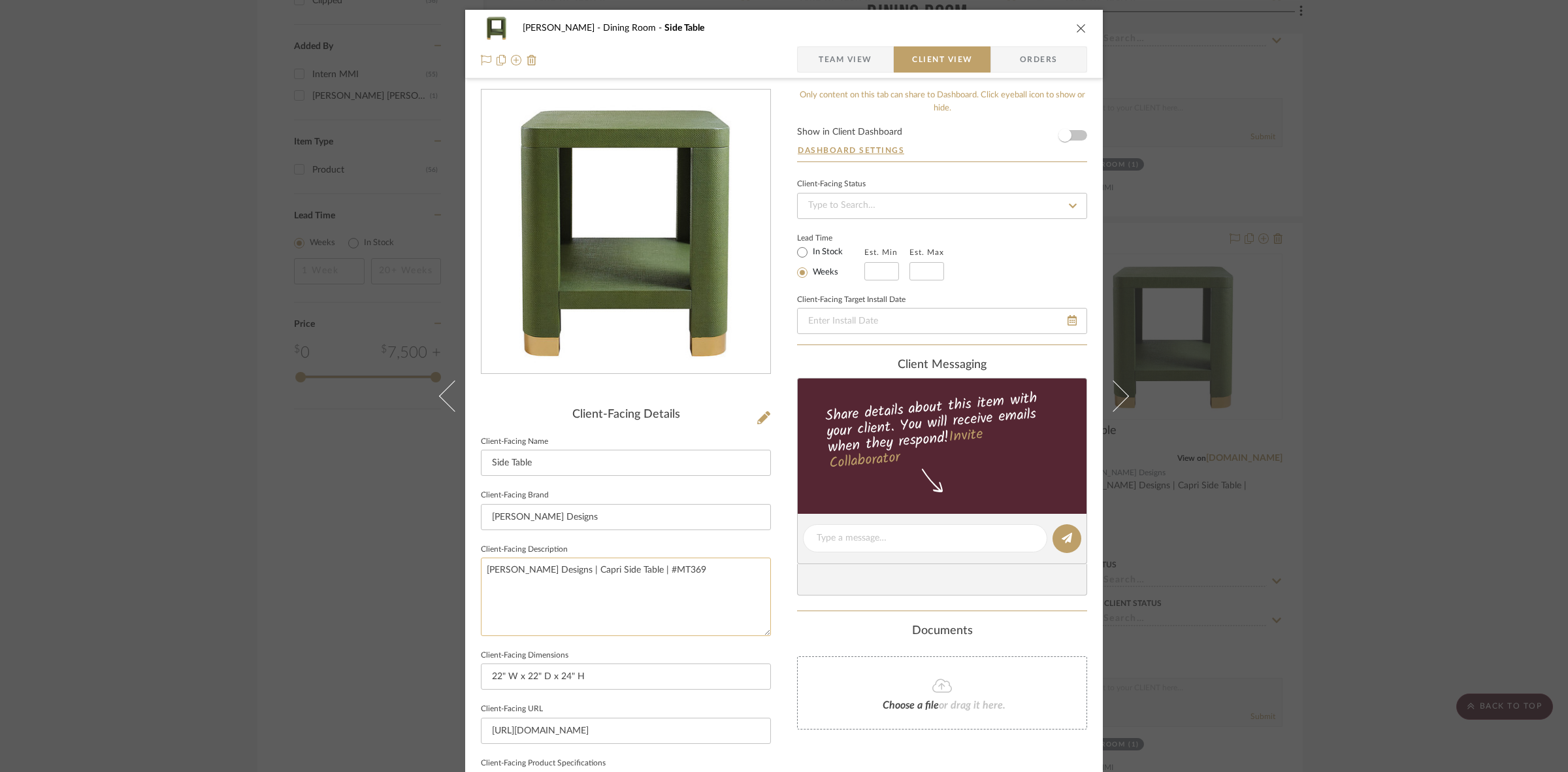
scroll to position [303, 0]
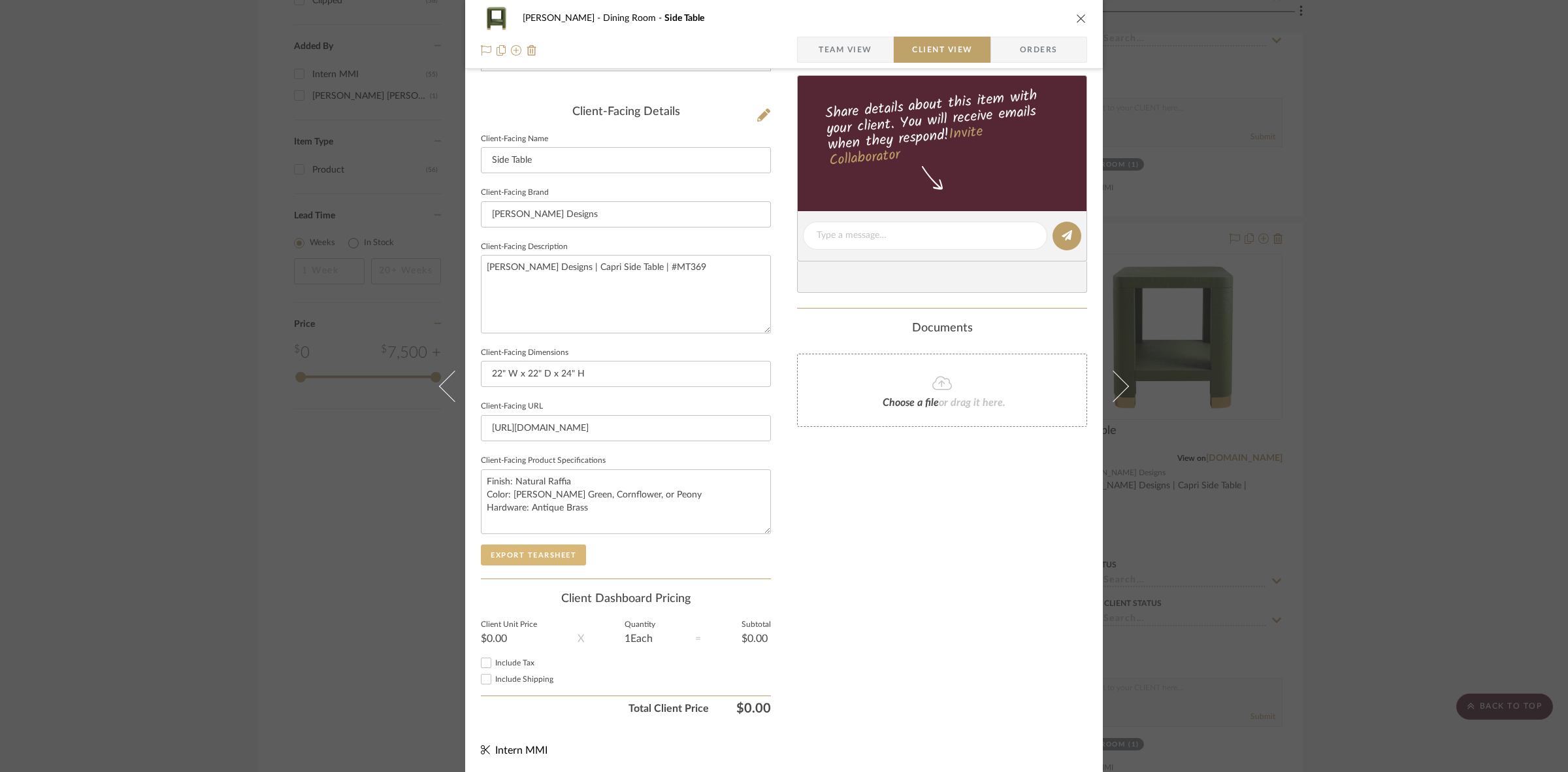
click at [566, 553] on button "Export Tearsheet" at bounding box center [534, 555] width 105 height 21
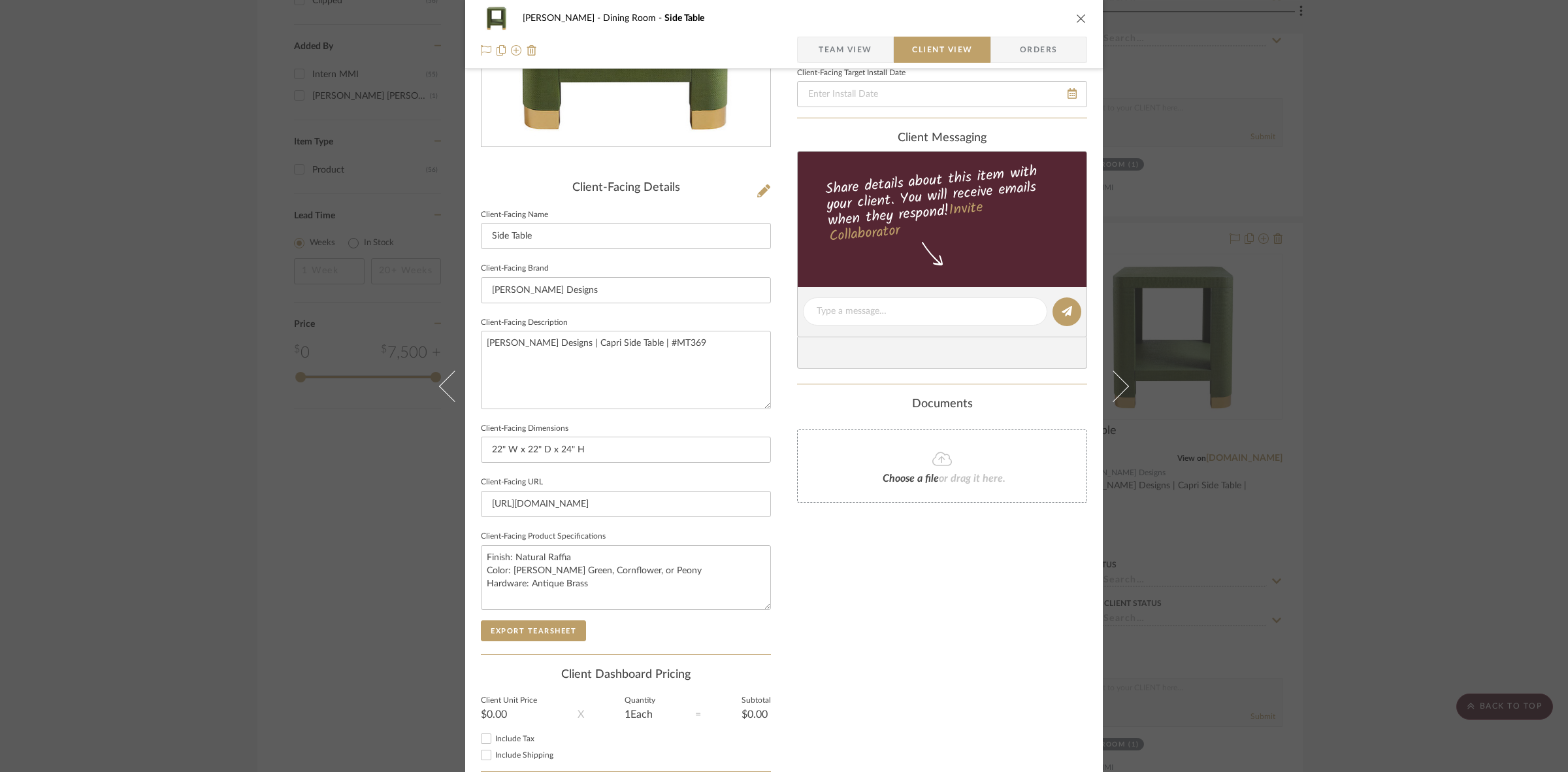
scroll to position [0, 0]
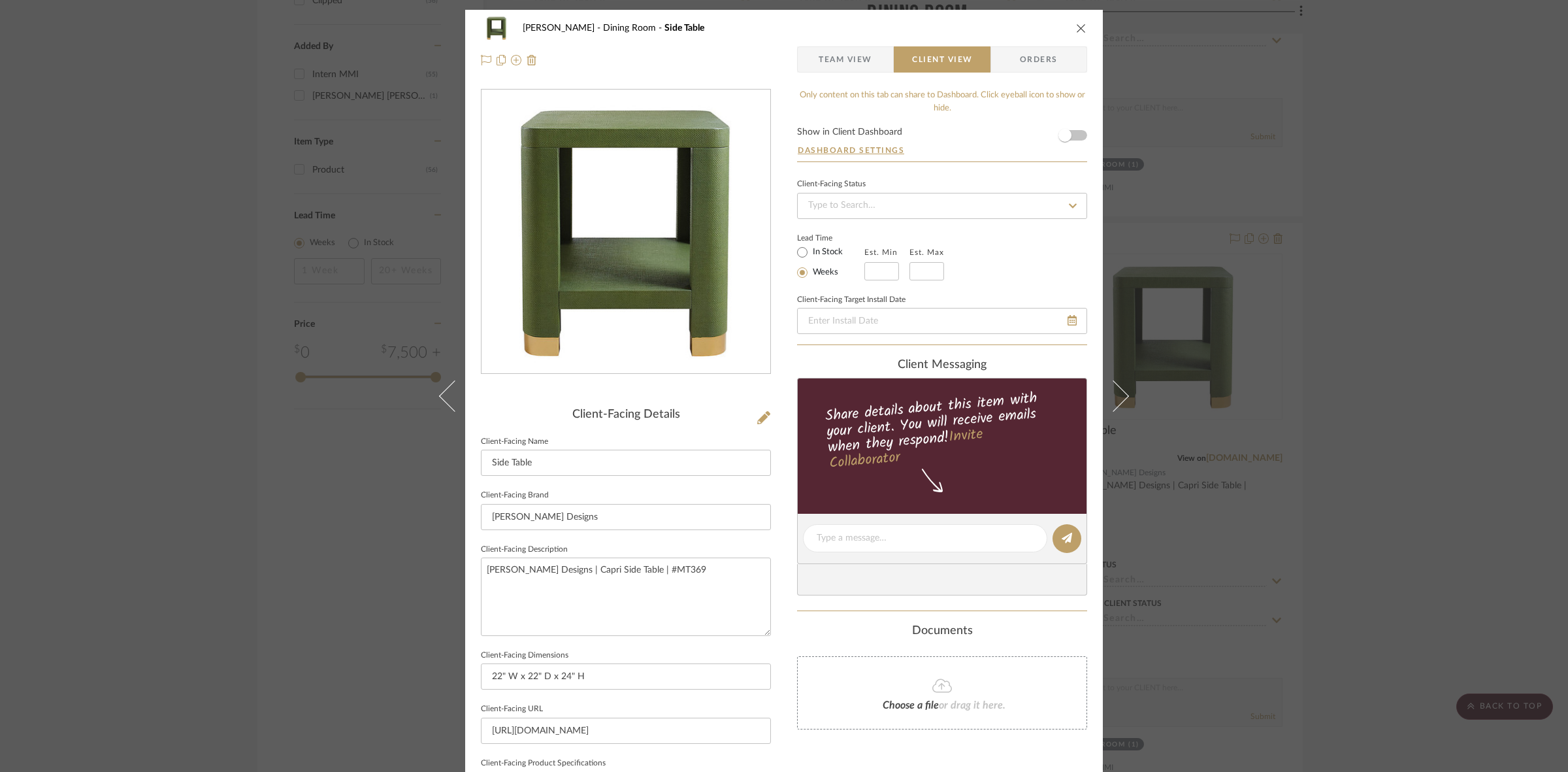
click at [778, 291] on div "Murray Dining Room Side Table Team View Client View Orders Client-Facing Detail…" at bounding box center [784, 386] width 1568 height 772
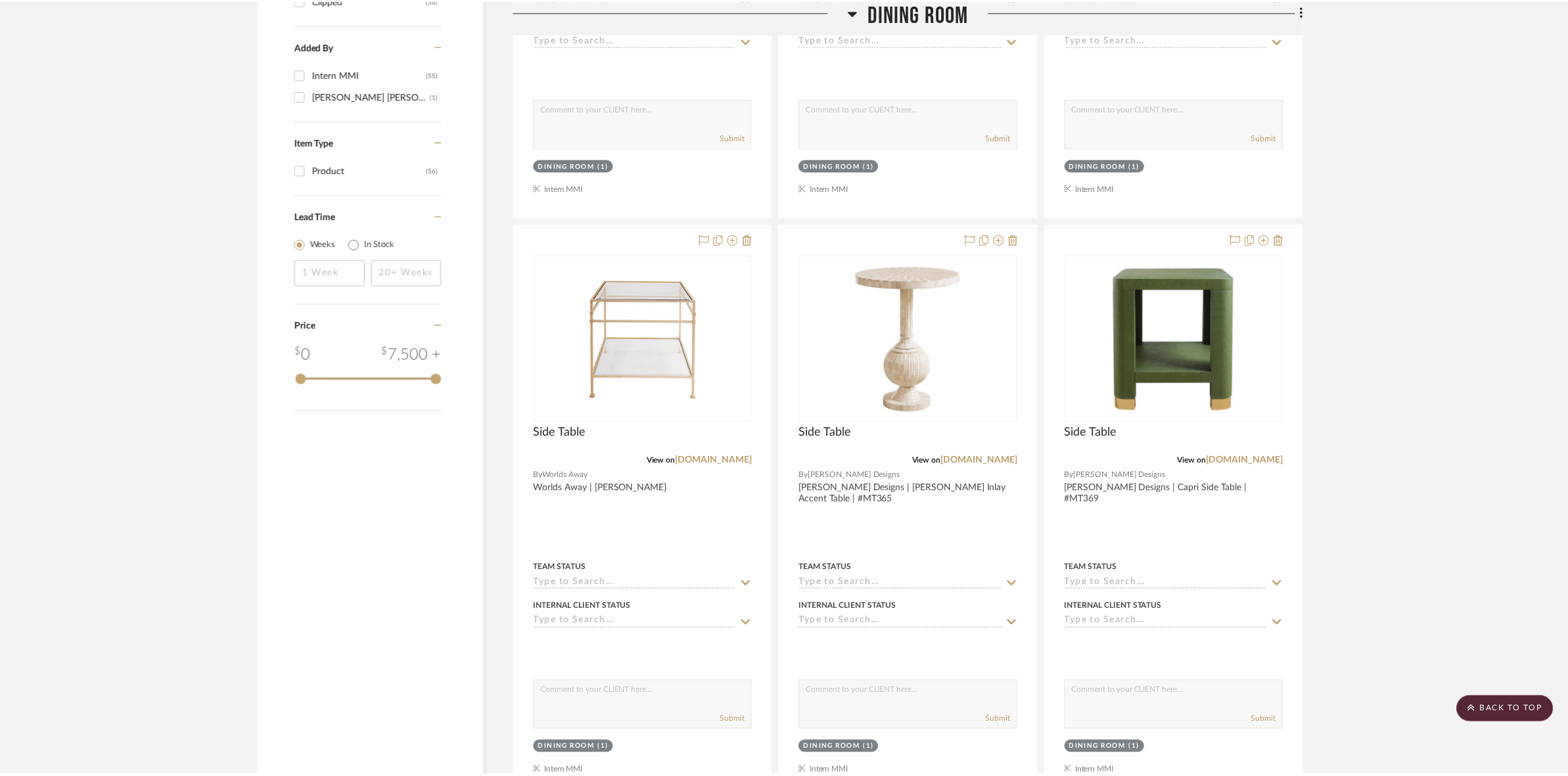
scroll to position [1350, 0]
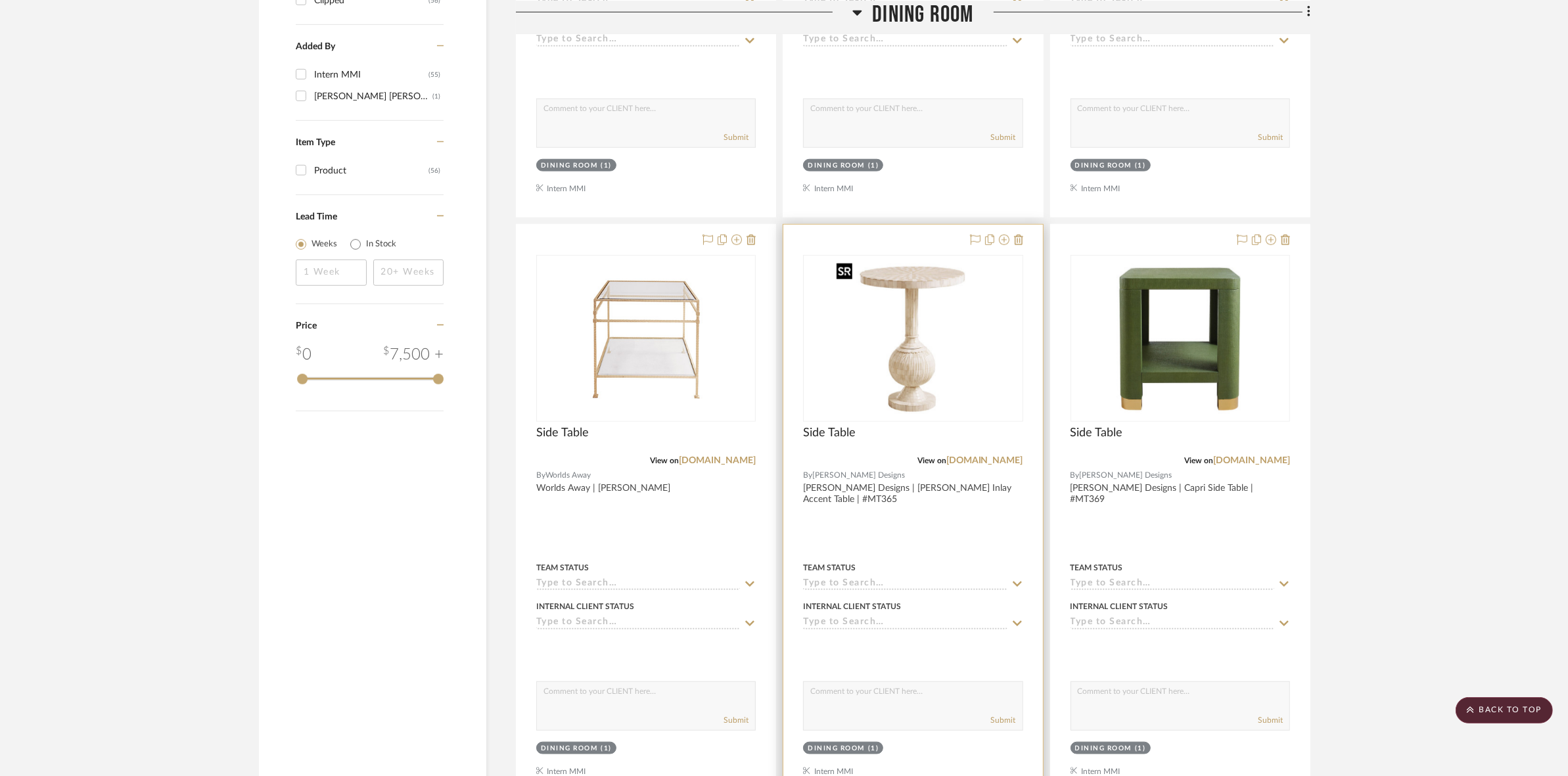
click at [782, 353] on img "0" at bounding box center [912, 338] width 164 height 164
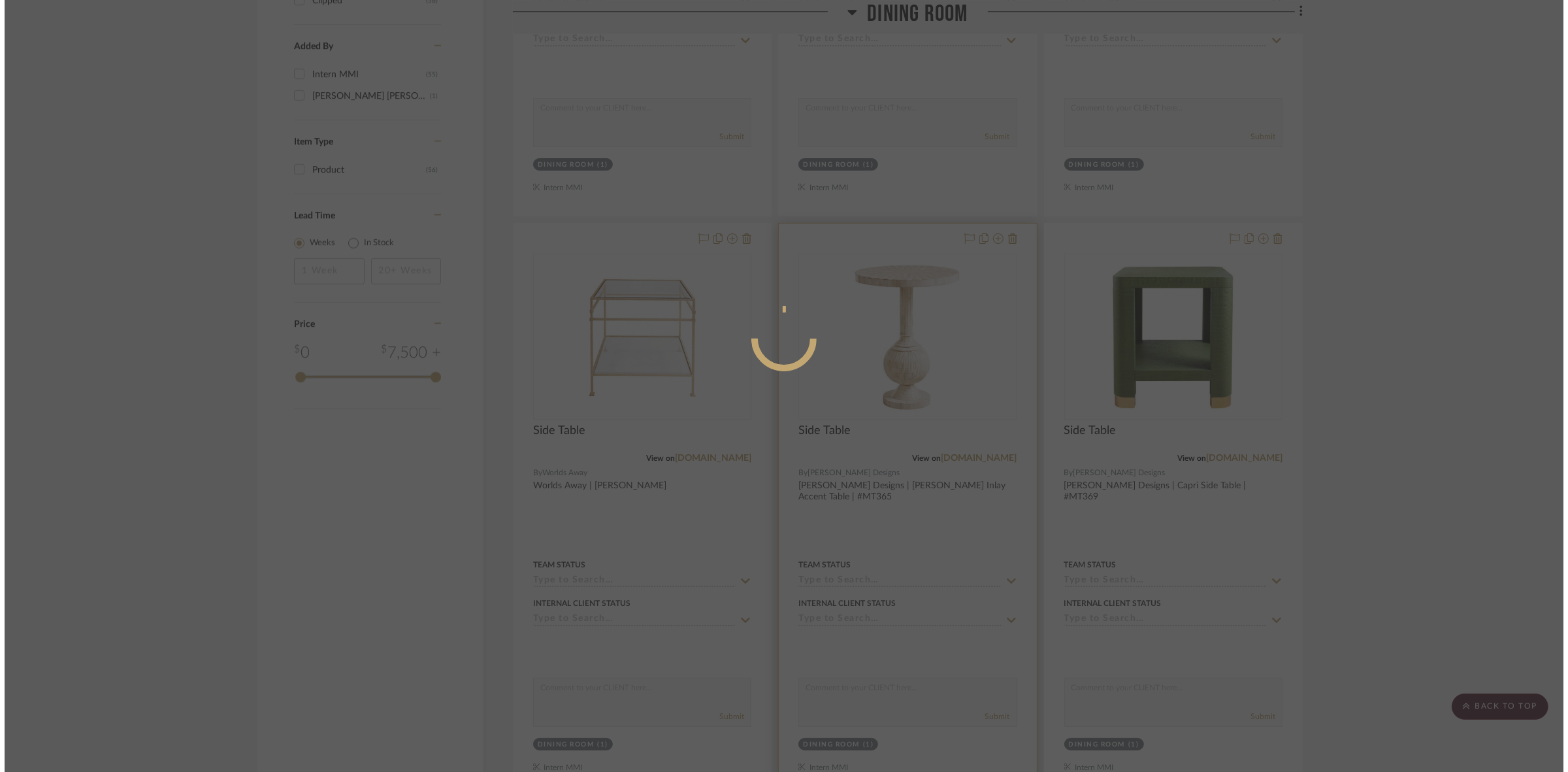
scroll to position [0, 0]
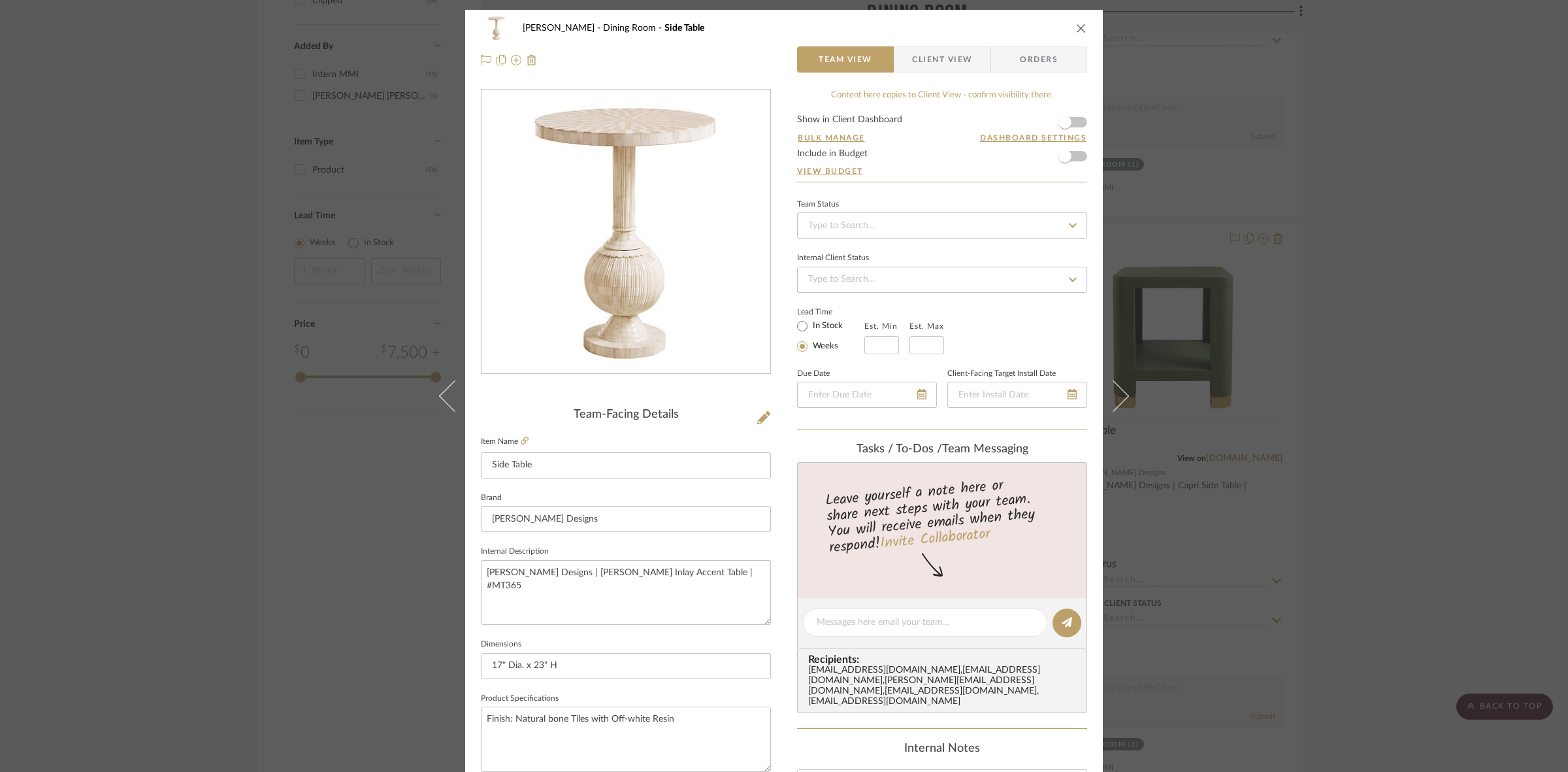
click at [778, 56] on span "Client View" at bounding box center [943, 60] width 60 height 26
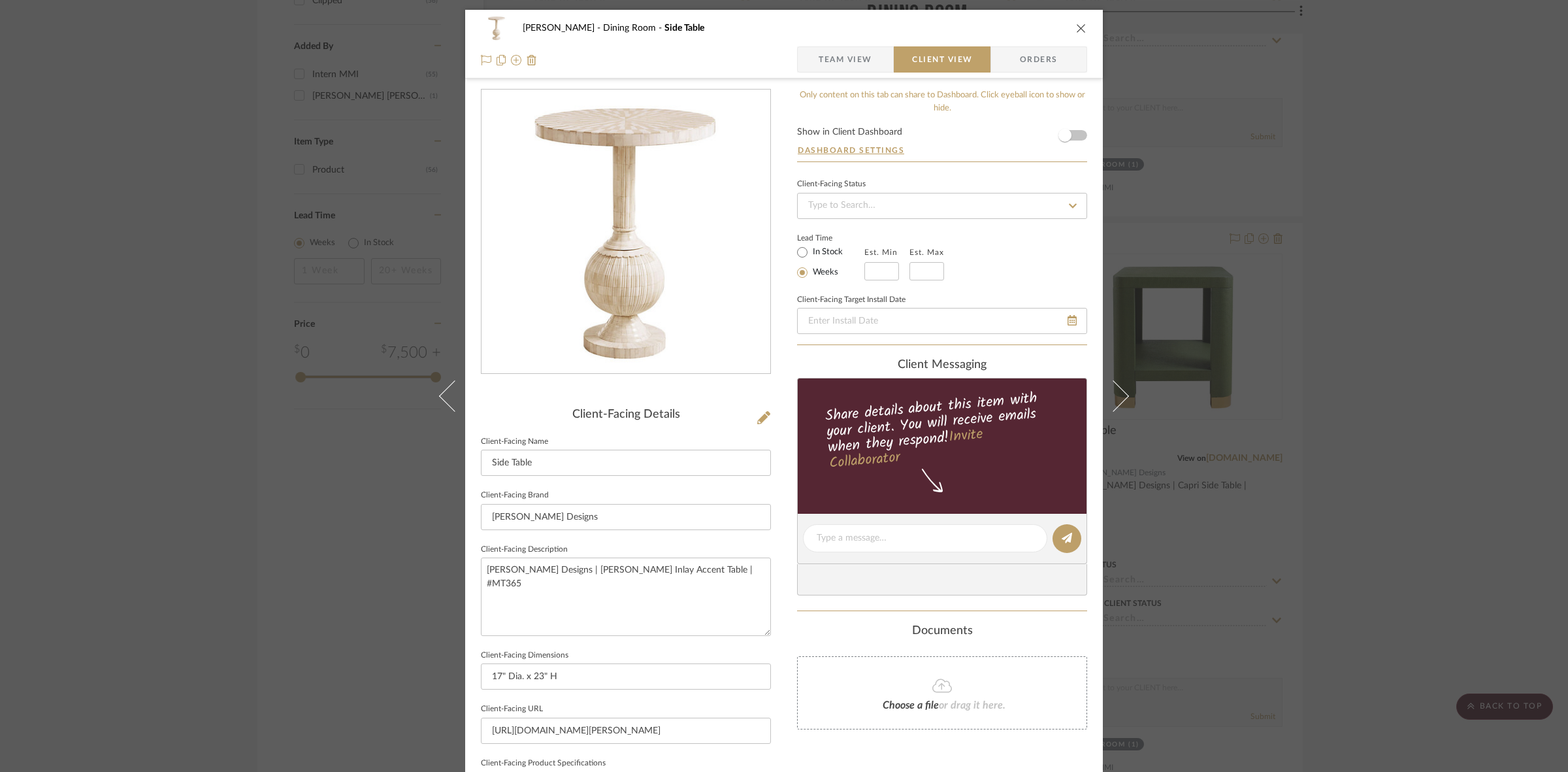
scroll to position [303, 0]
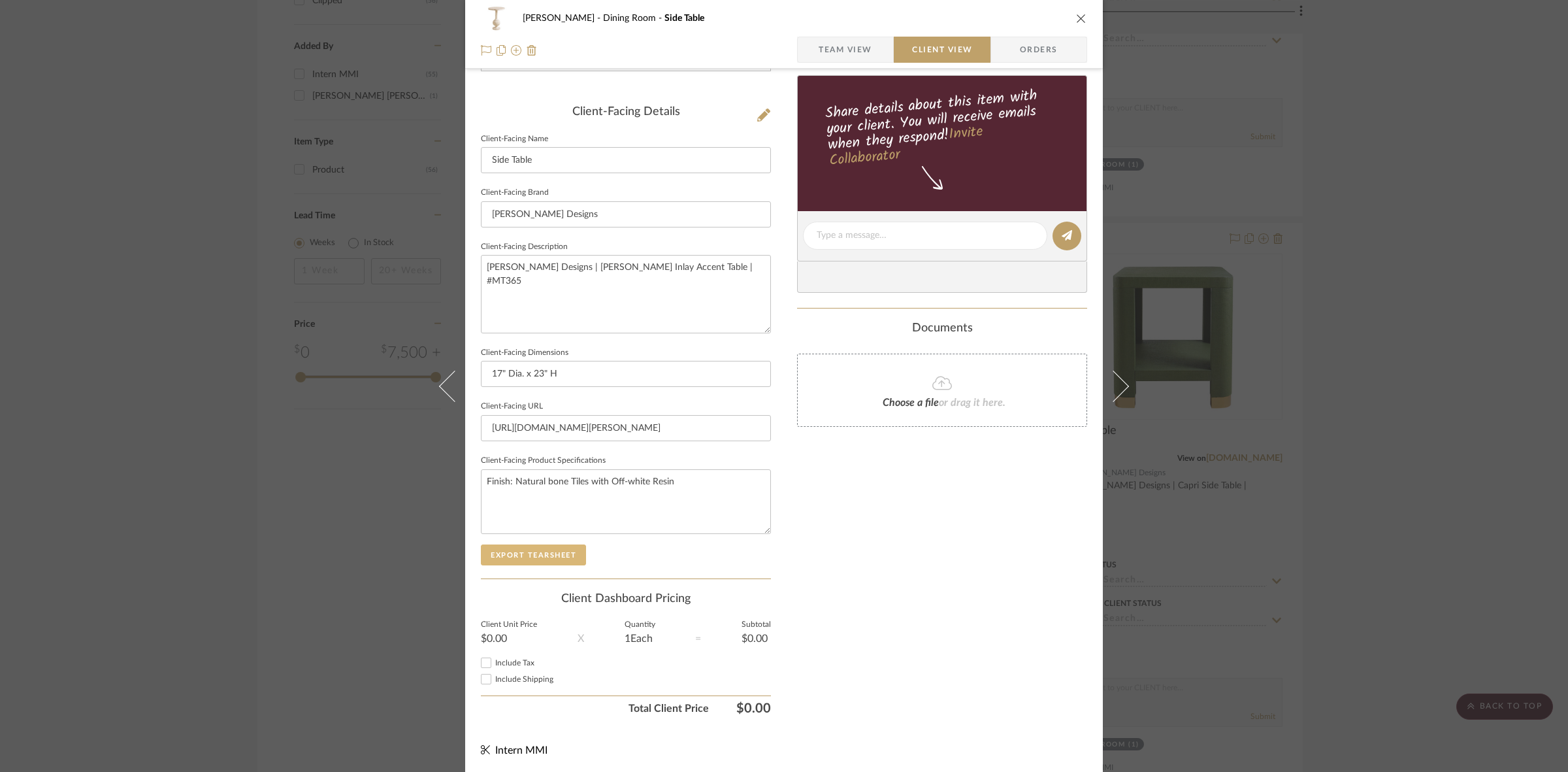
click at [515, 549] on button "Export Tearsheet" at bounding box center [534, 555] width 105 height 21
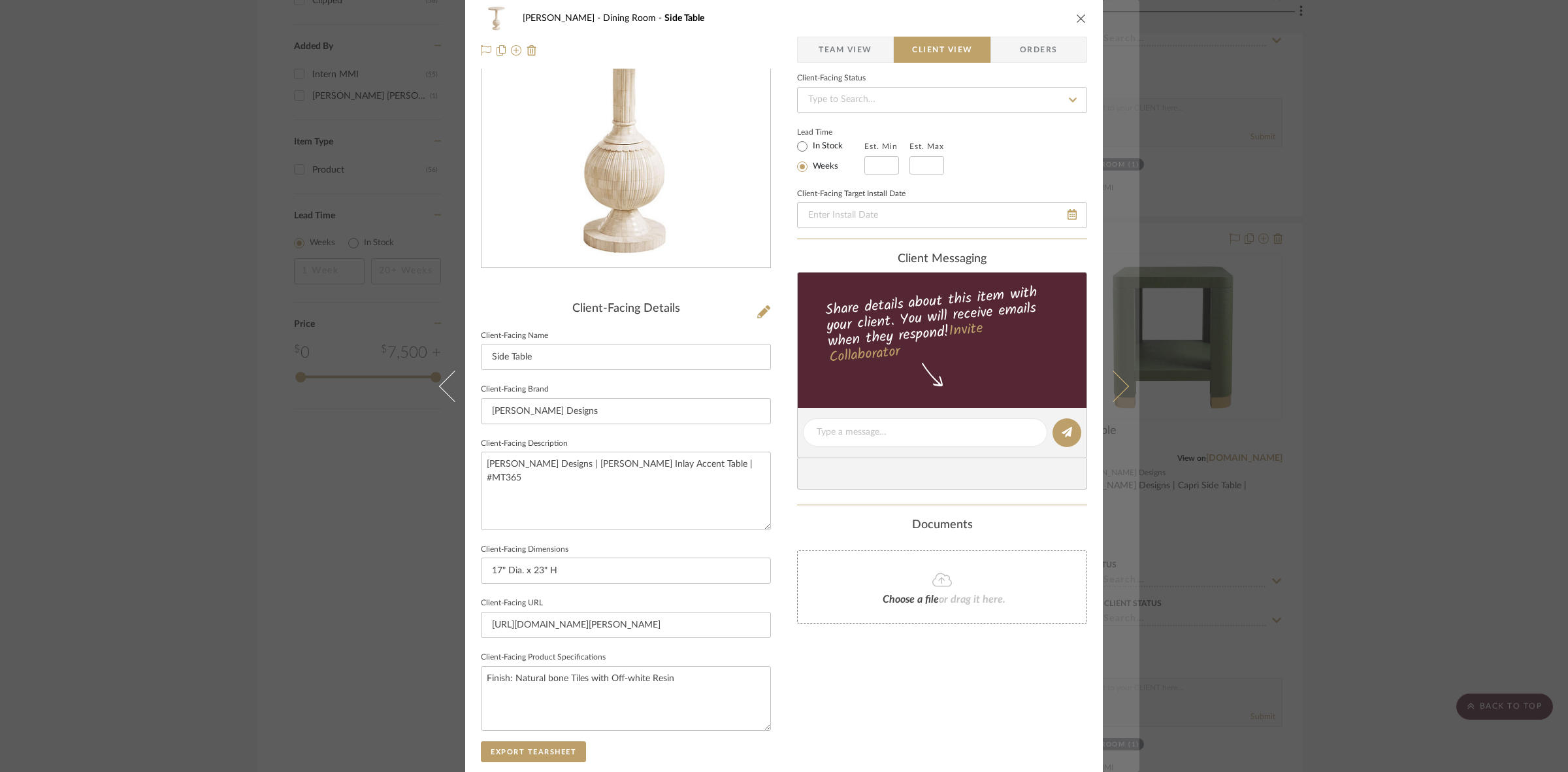
scroll to position [0, 0]
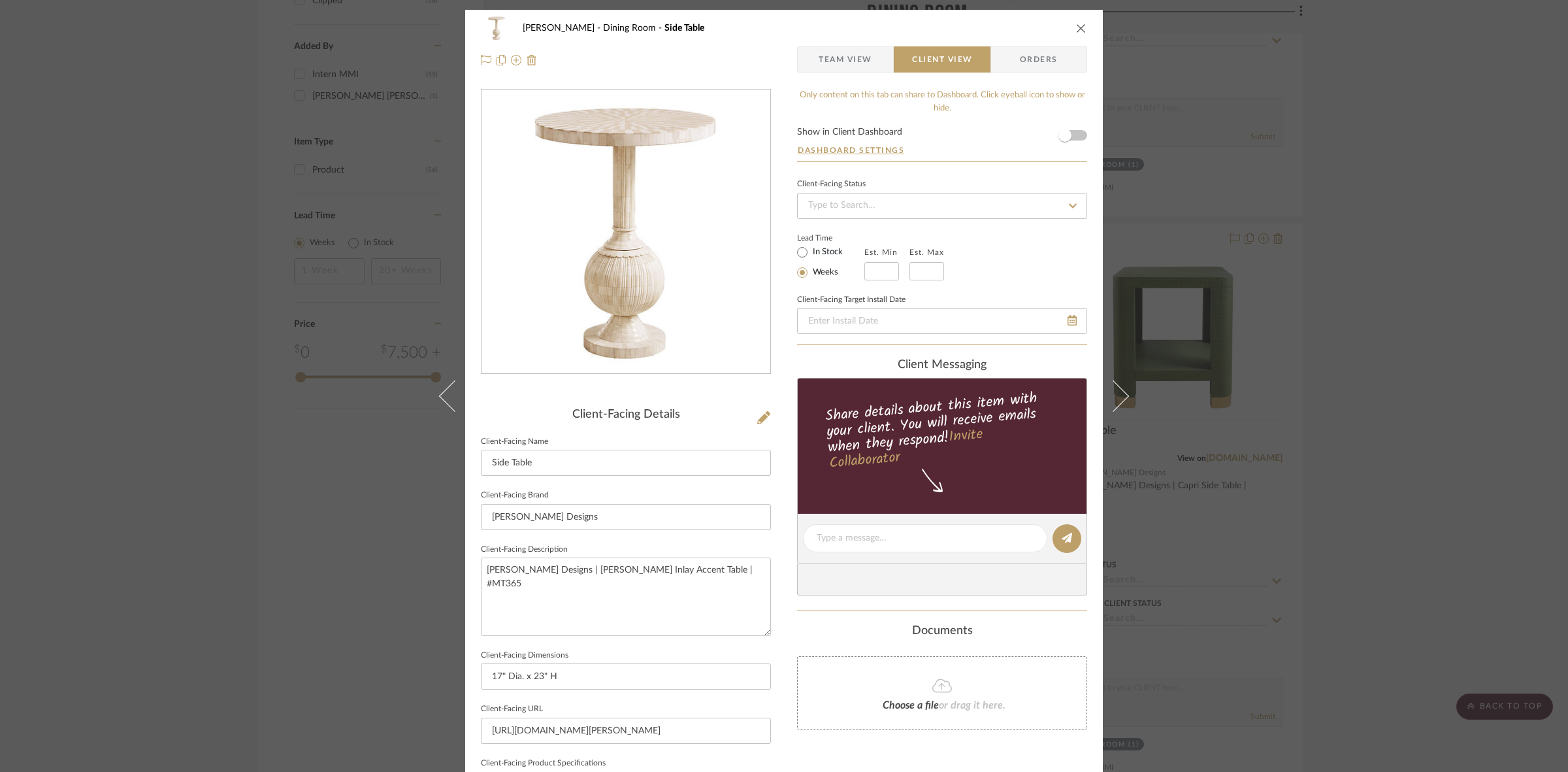
click at [778, 293] on div "Murray Dining Room Side Table Team View Client View Orders Client-Facing Detail…" at bounding box center [784, 386] width 1568 height 772
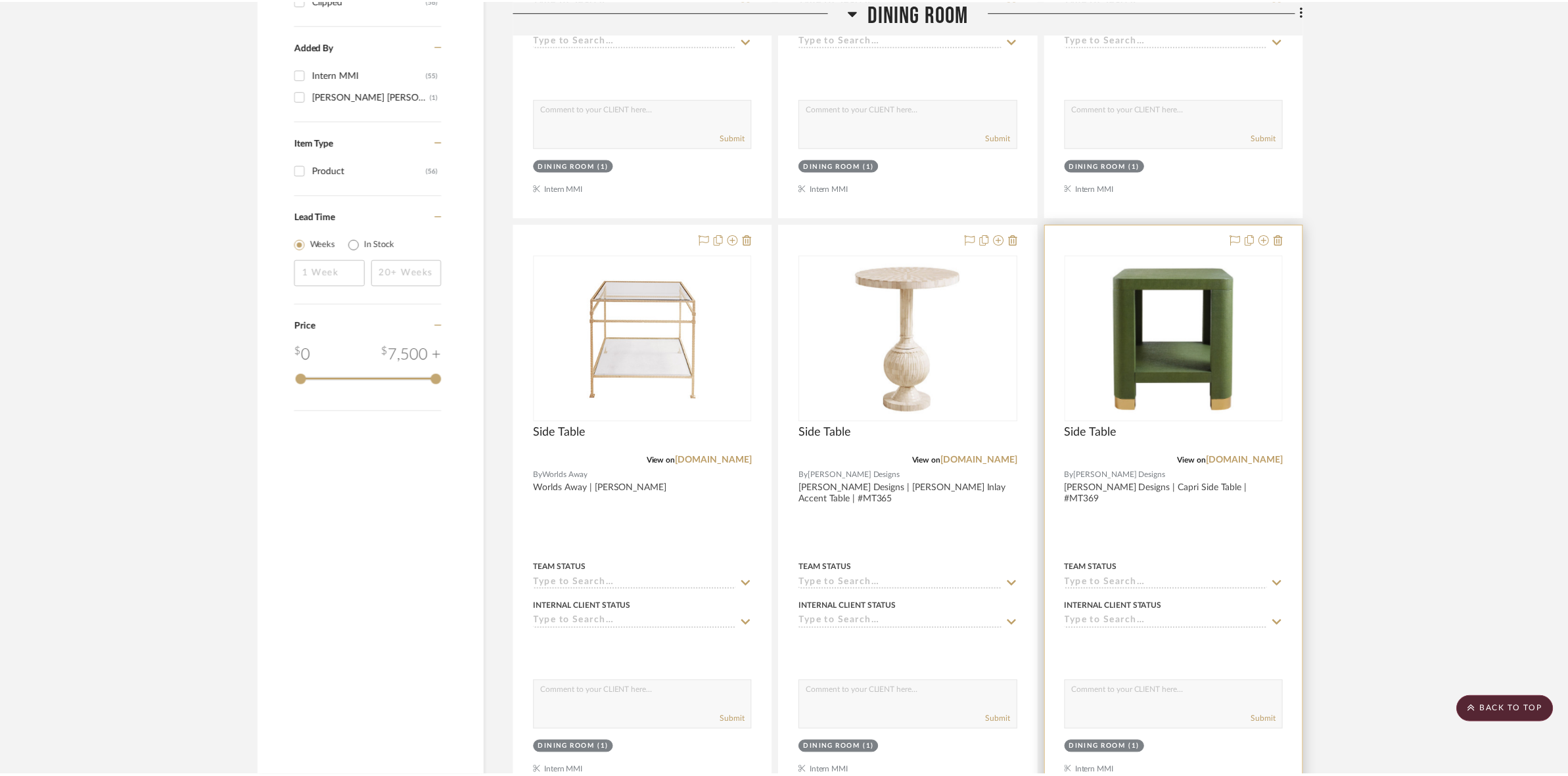
scroll to position [1350, 0]
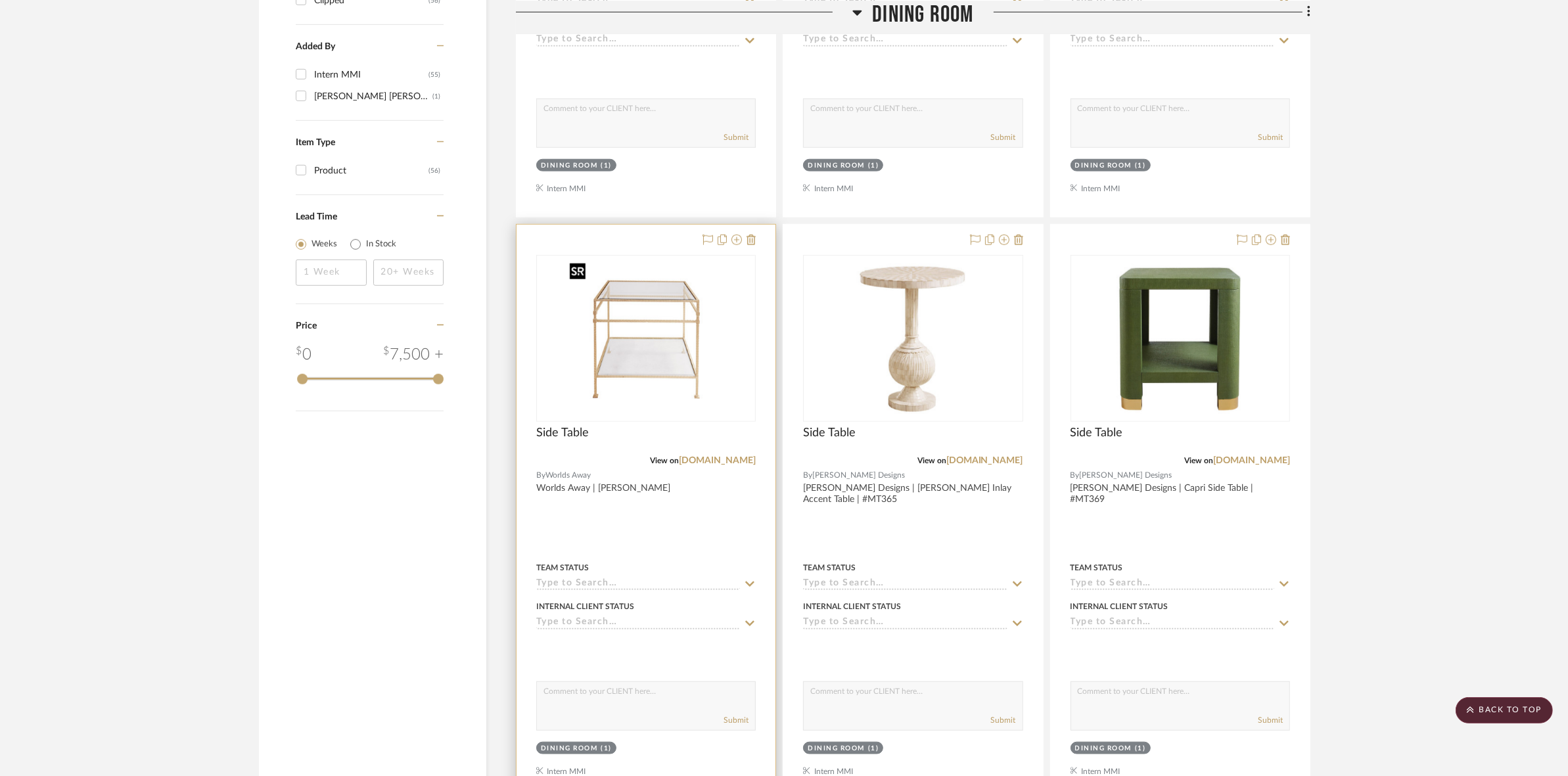
click at [0, 0] on img at bounding box center [0, 0] width 0 height 0
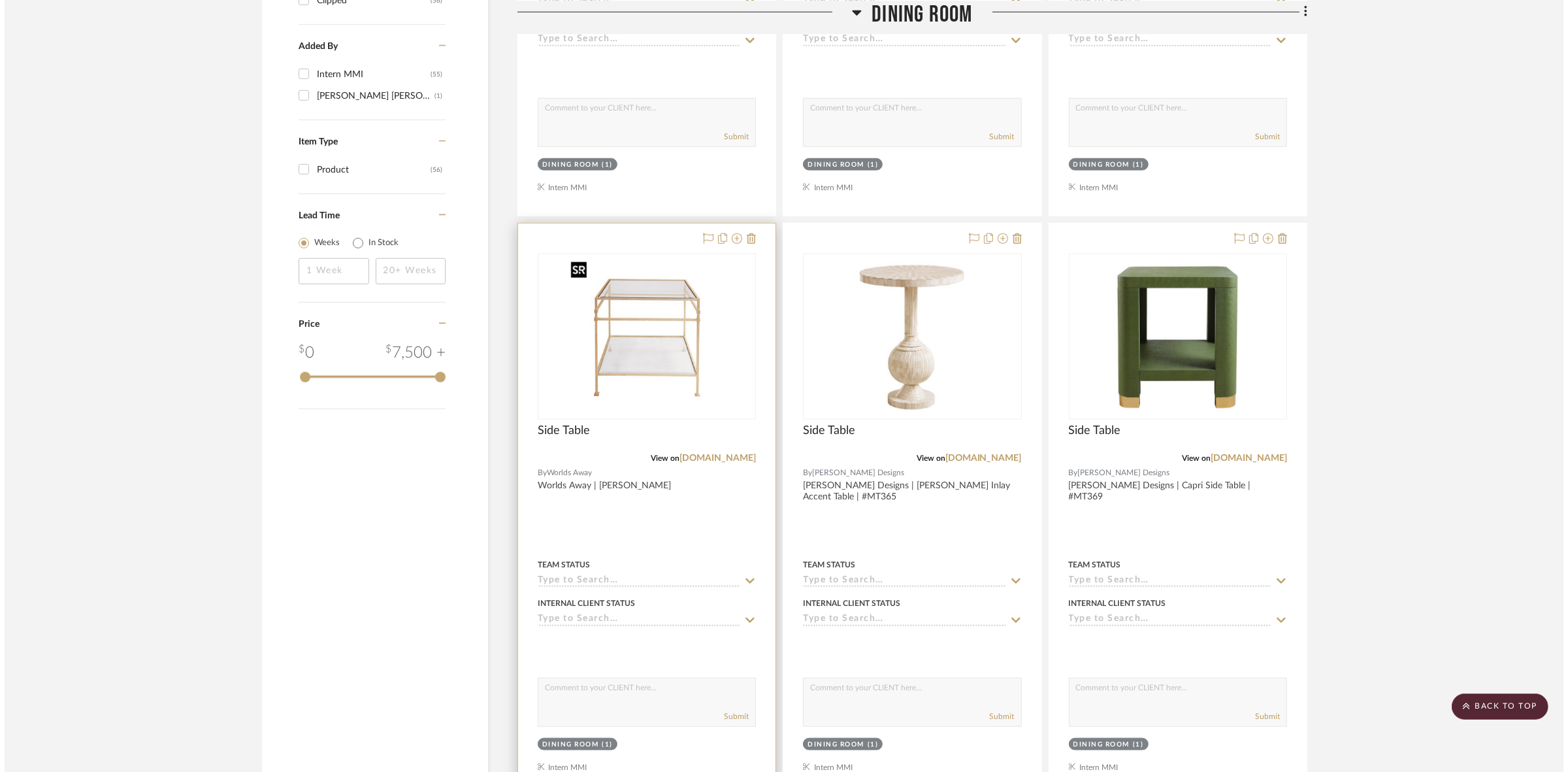
scroll to position [0, 0]
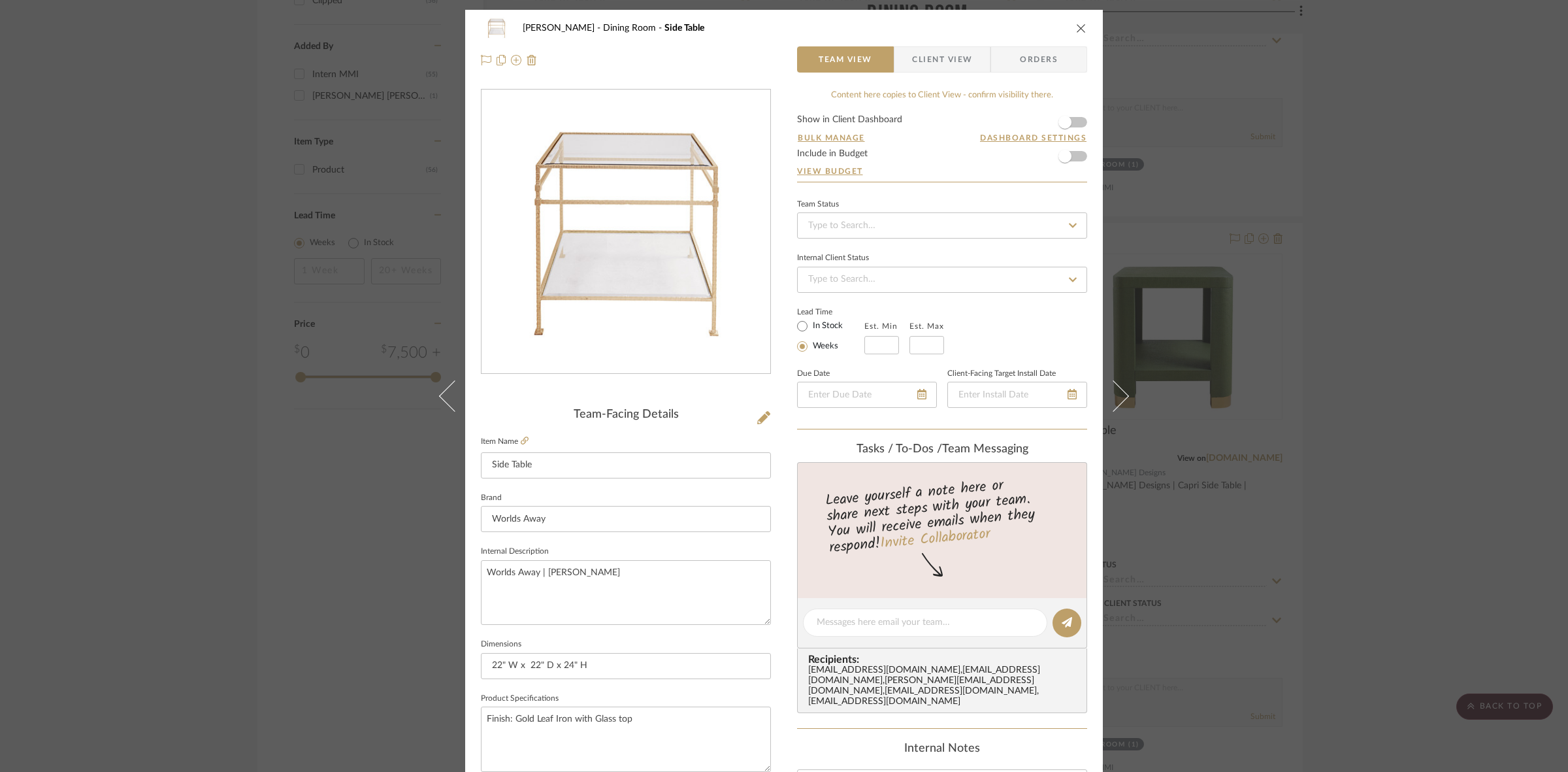
click at [778, 57] on span "Client View" at bounding box center [943, 60] width 60 height 26
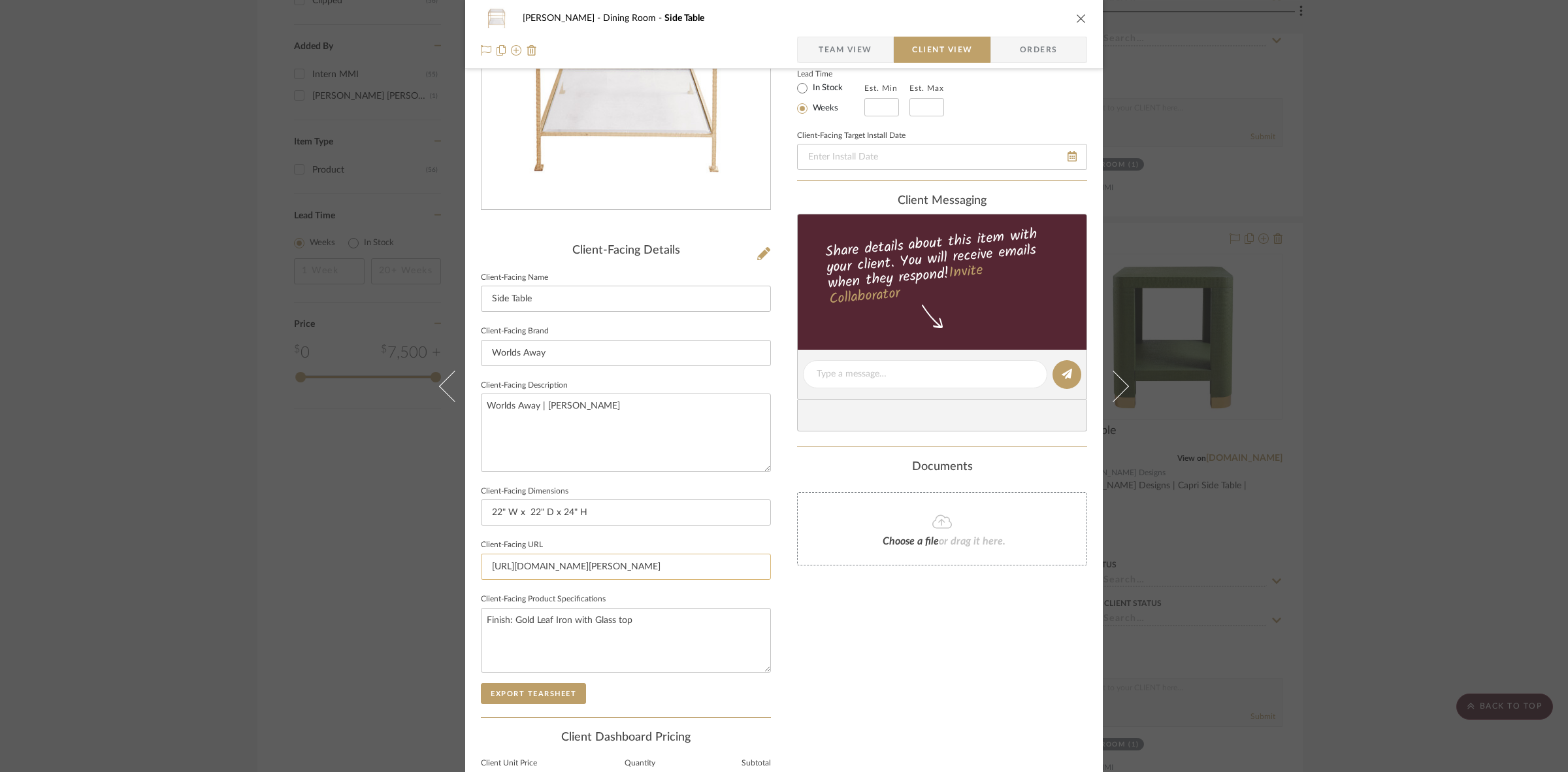
scroll to position [303, 0]
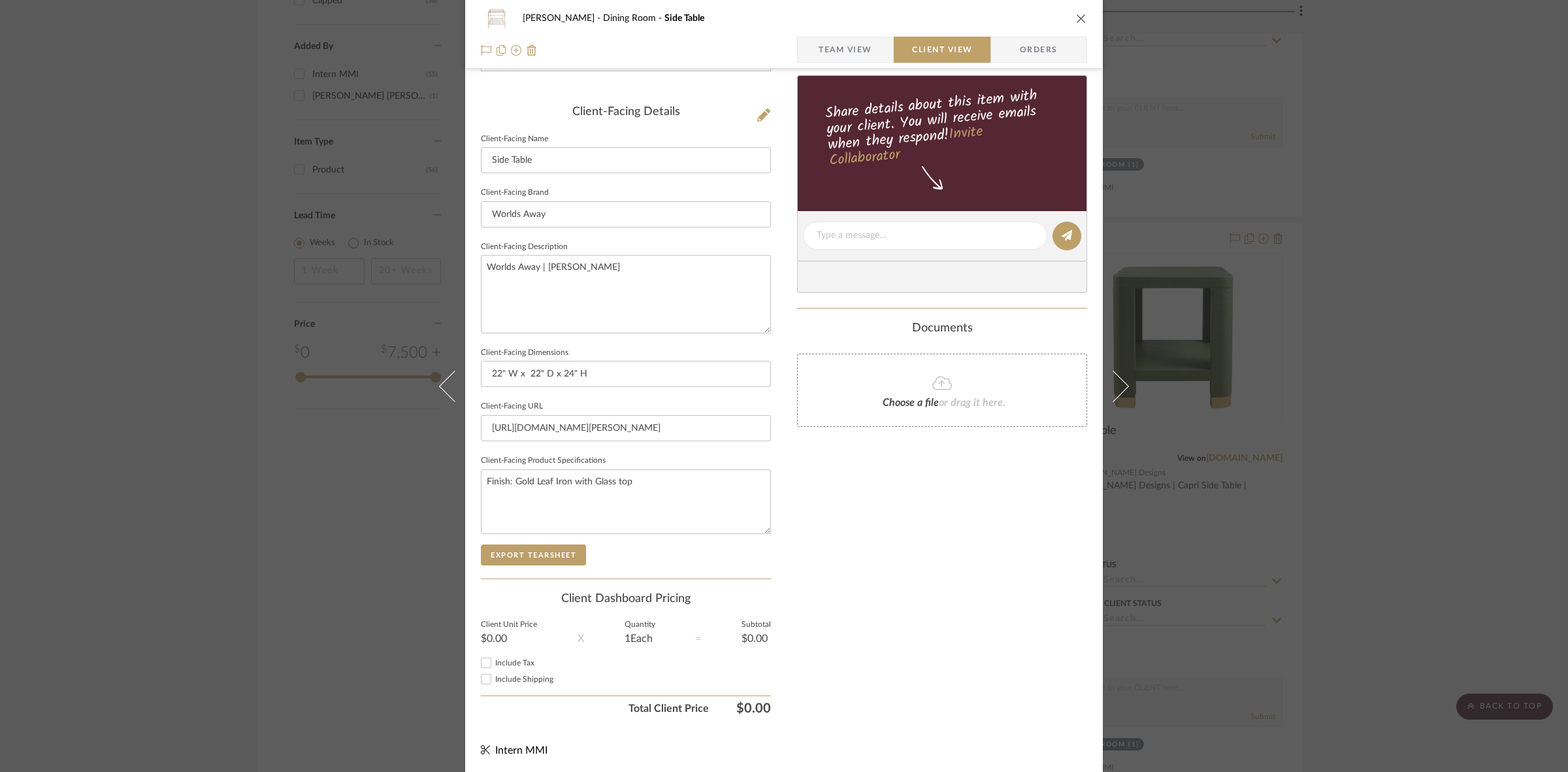
click at [553, 540] on sr-form-field "Client-Facing Product Specifications Finish: Gold Leaf Iron with Glass top" at bounding box center [626, 498] width 290 height 93
click at [555, 547] on button "Export Tearsheet" at bounding box center [534, 555] width 105 height 21
click at [778, 268] on div "Murray Dining Room Side Table Team View Client View Orders Client-Facing Detail…" at bounding box center [784, 386] width 1568 height 772
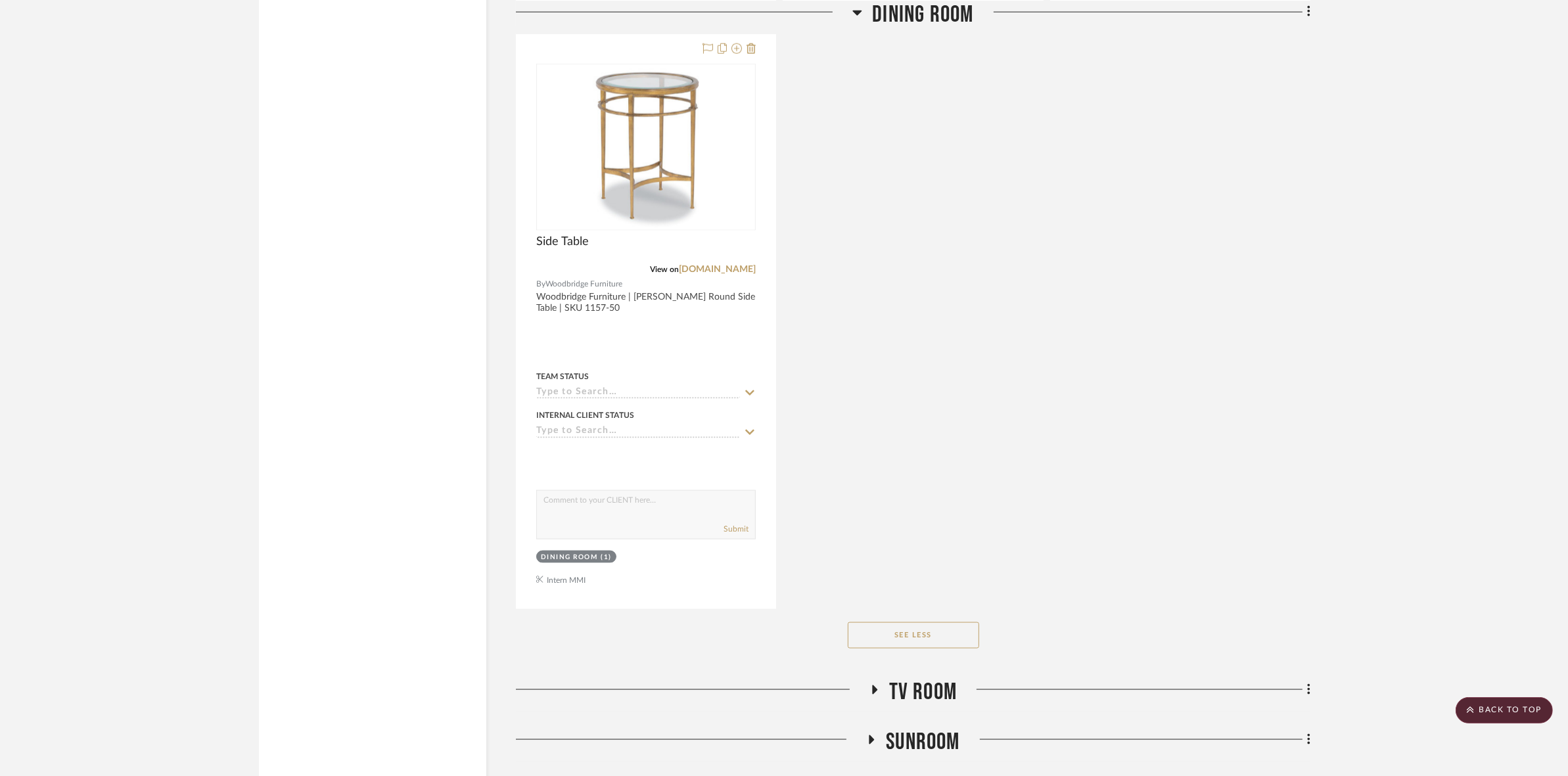
scroll to position [1966, 0]
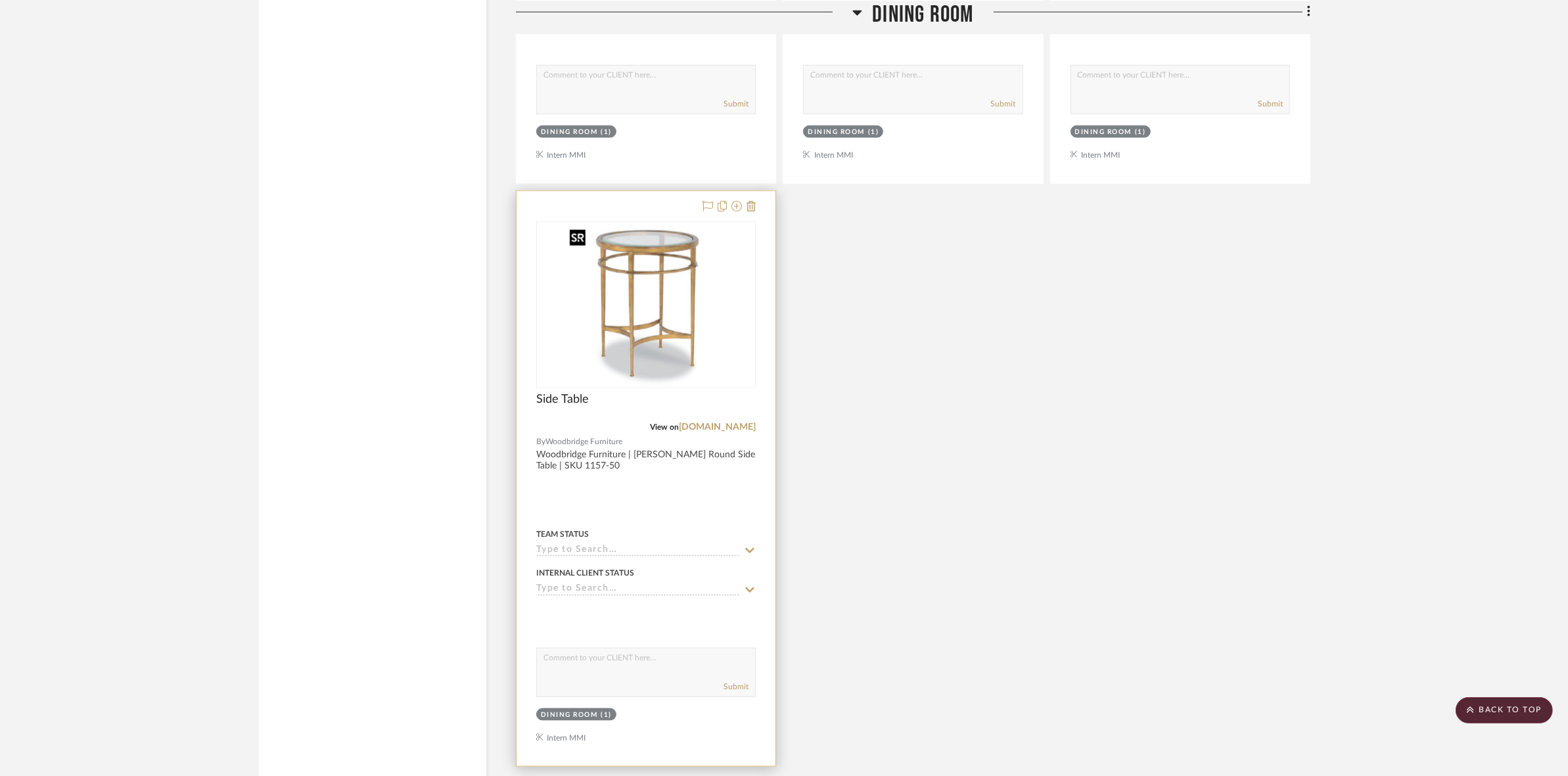
click at [704, 286] on img "0" at bounding box center [646, 304] width 164 height 164
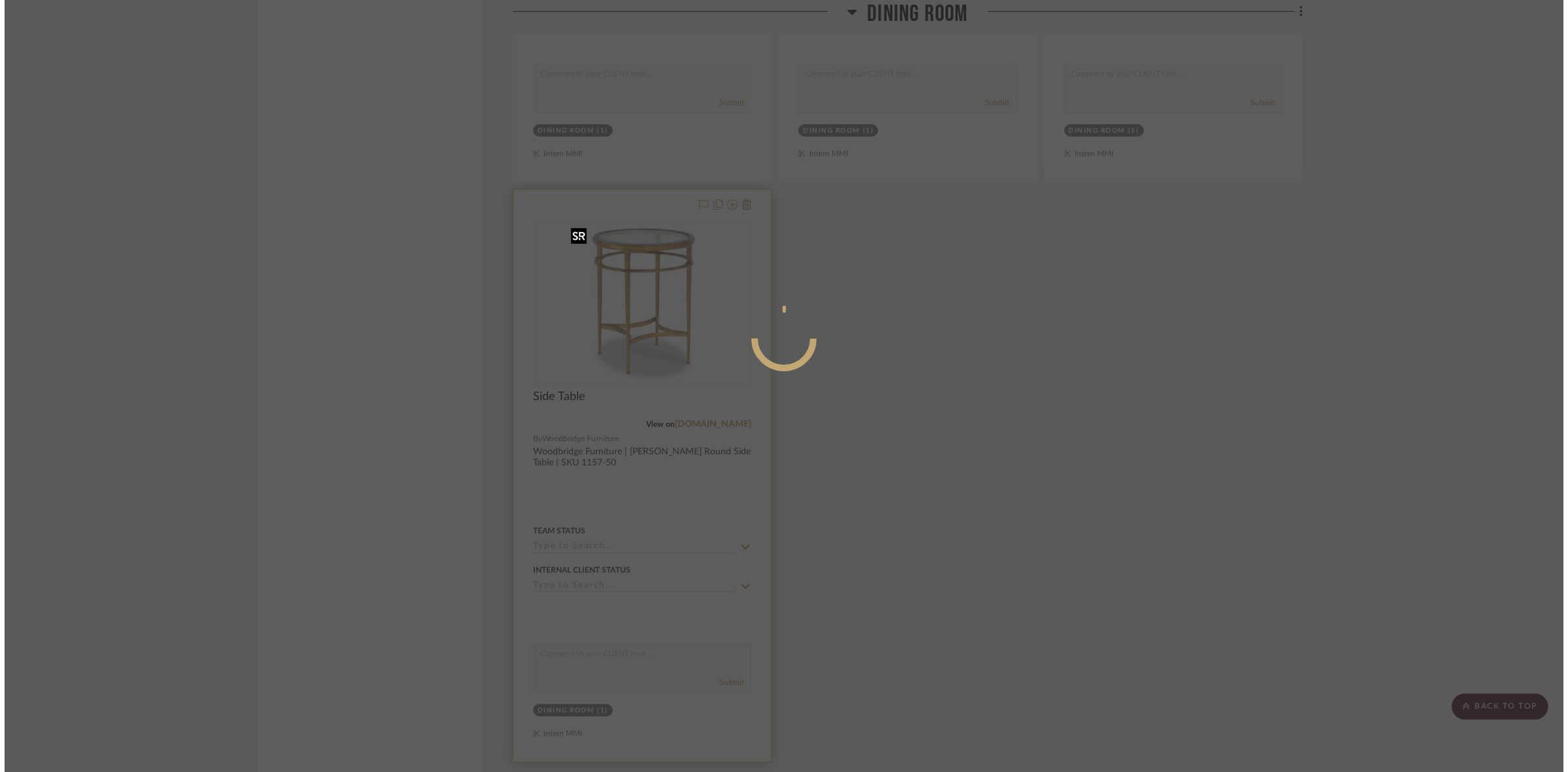
scroll to position [0, 0]
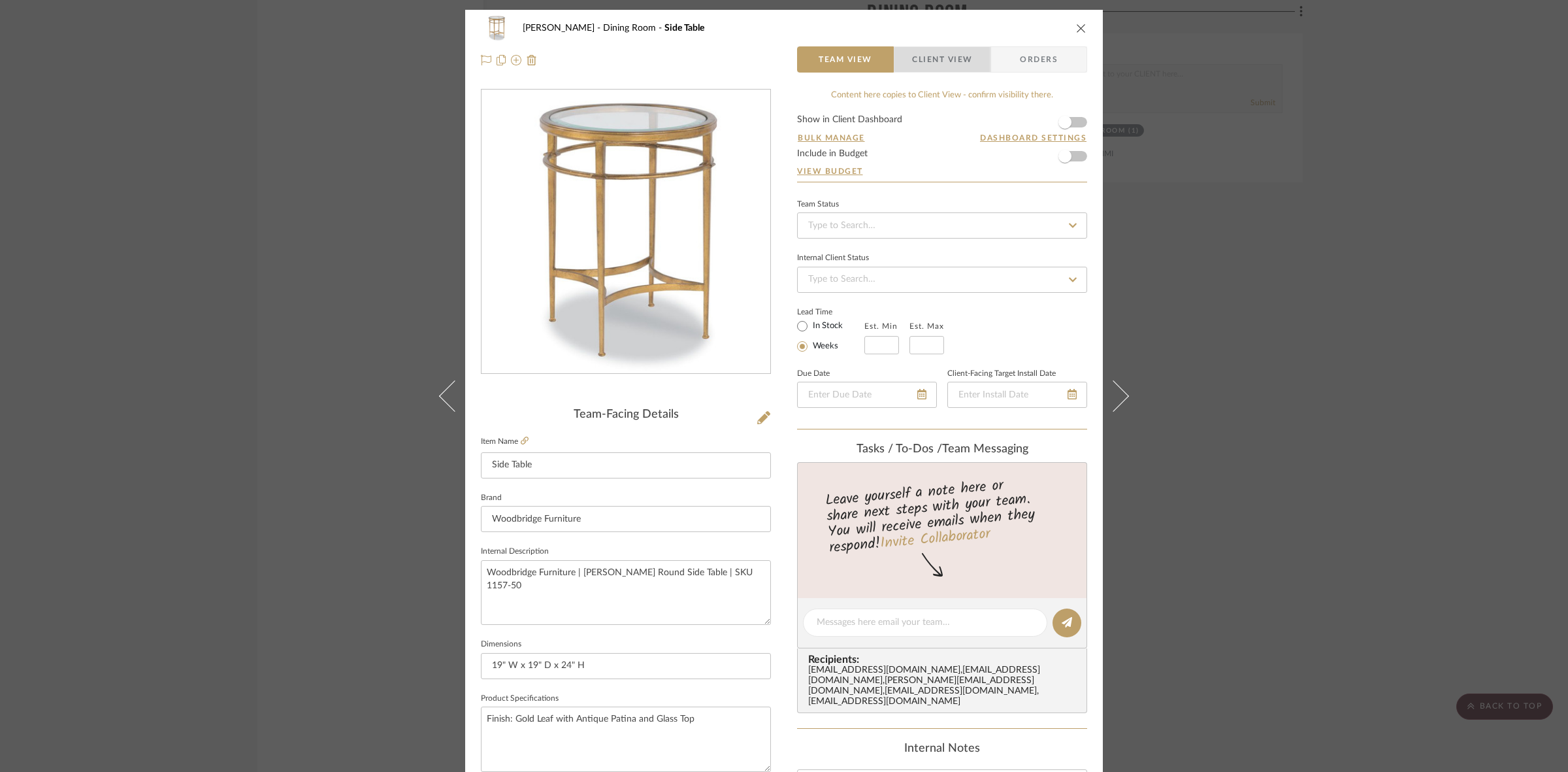
click at [778, 60] on span "Client View" at bounding box center [943, 60] width 60 height 26
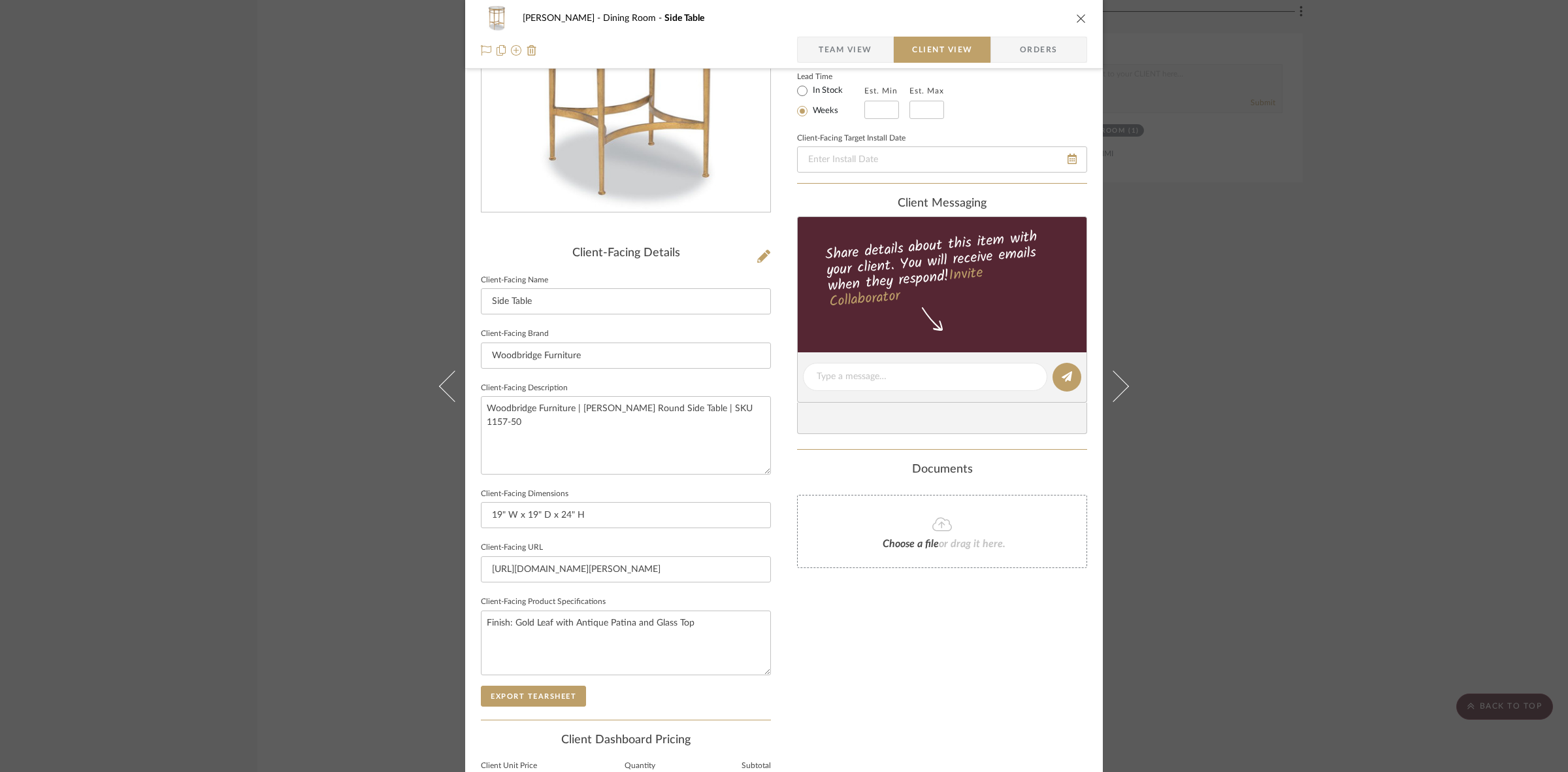
scroll to position [163, 0]
click at [736, 423] on textarea "Woodbridge Furniture | Madeline Round Side Table | SKU 1157-50" at bounding box center [626, 433] width 290 height 77
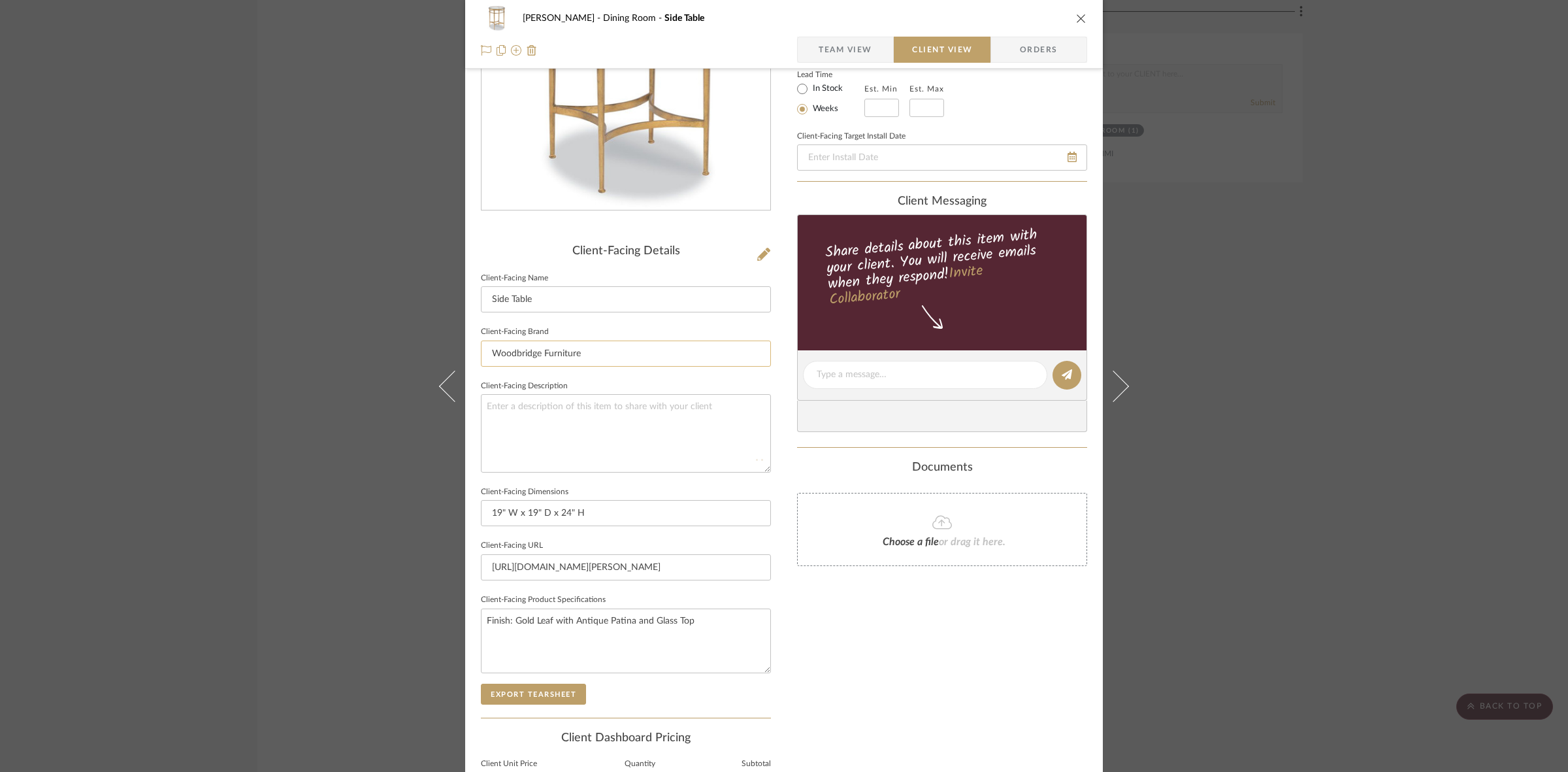
click at [650, 364] on input "Woodbridge Furniture" at bounding box center [626, 354] width 290 height 26
click at [372, 403] on div "Murray Dining Room Side Table Team View Client View Orders Client-Facing Detail…" at bounding box center [784, 386] width 1568 height 772
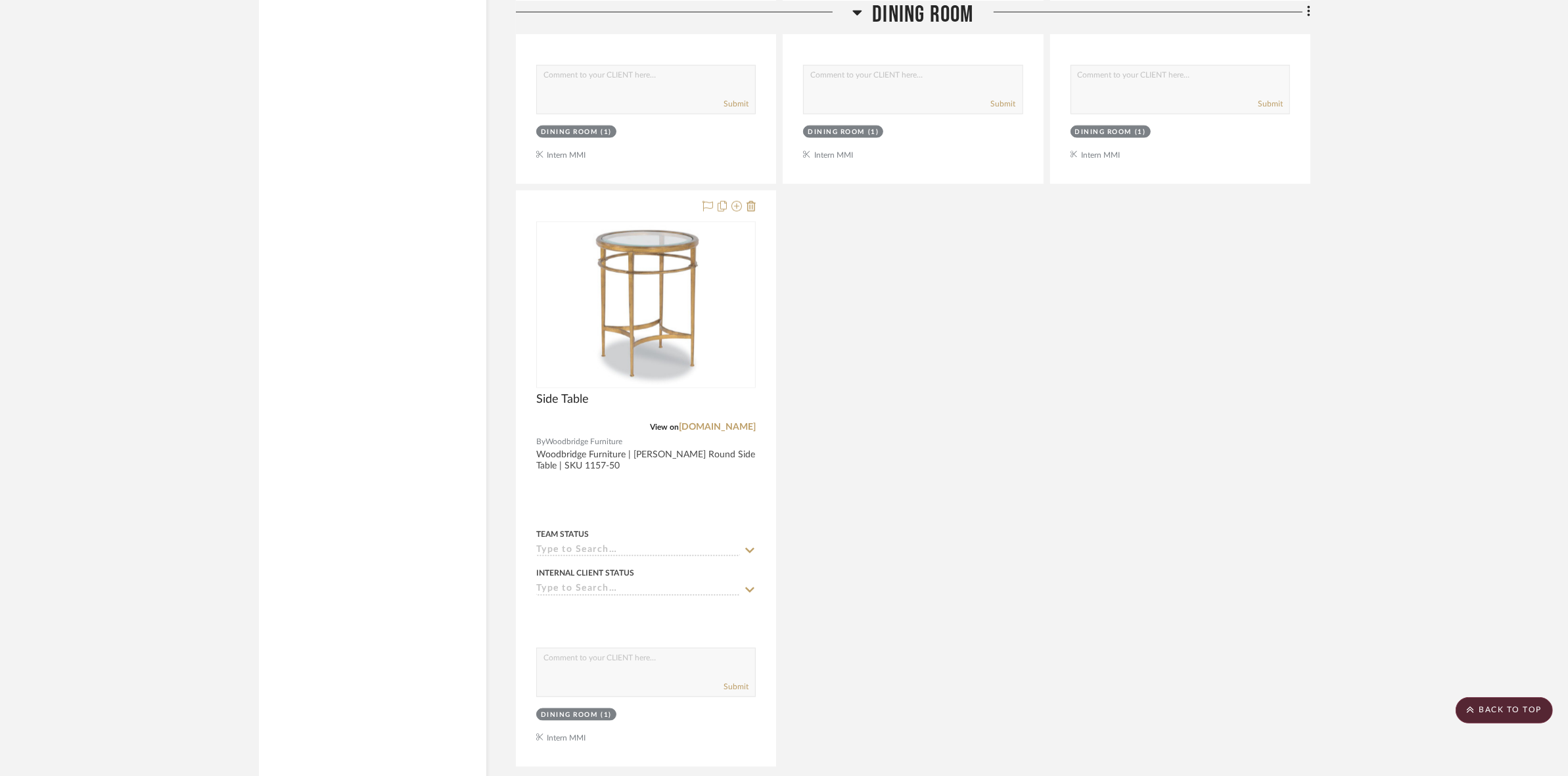
scroll to position [1555, 0]
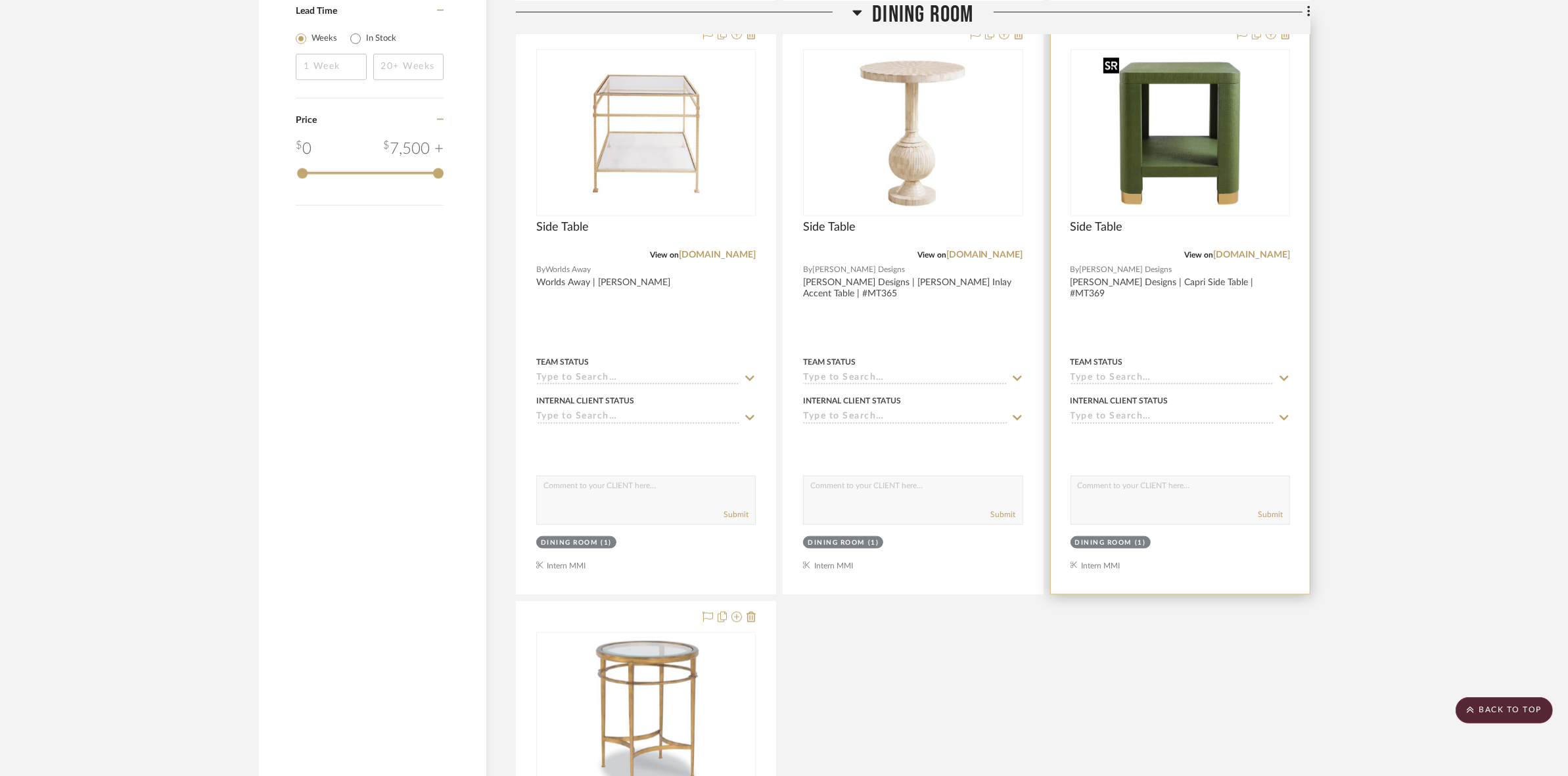
click at [782, 195] on img "0" at bounding box center [1180, 133] width 164 height 164
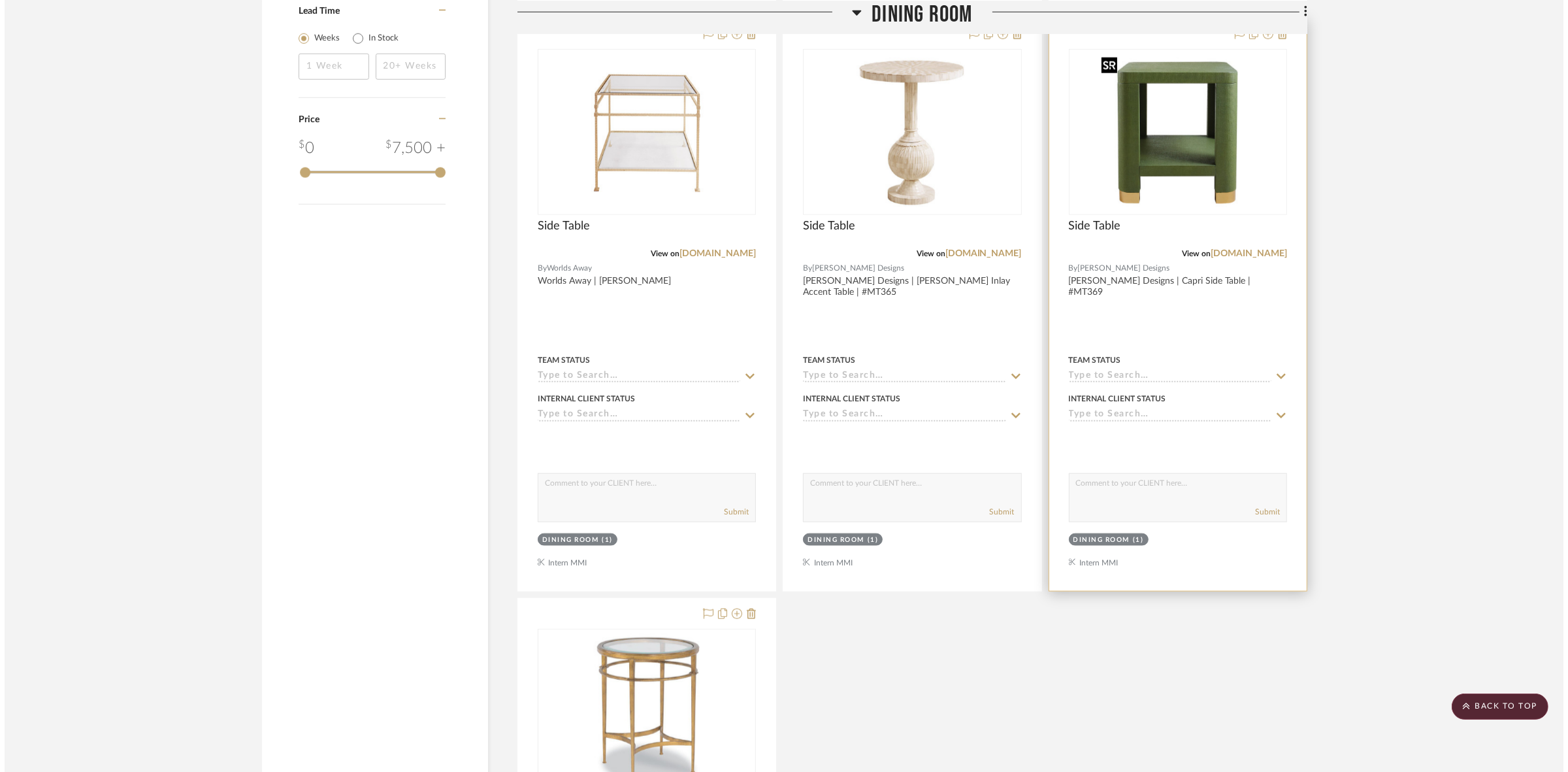
scroll to position [0, 0]
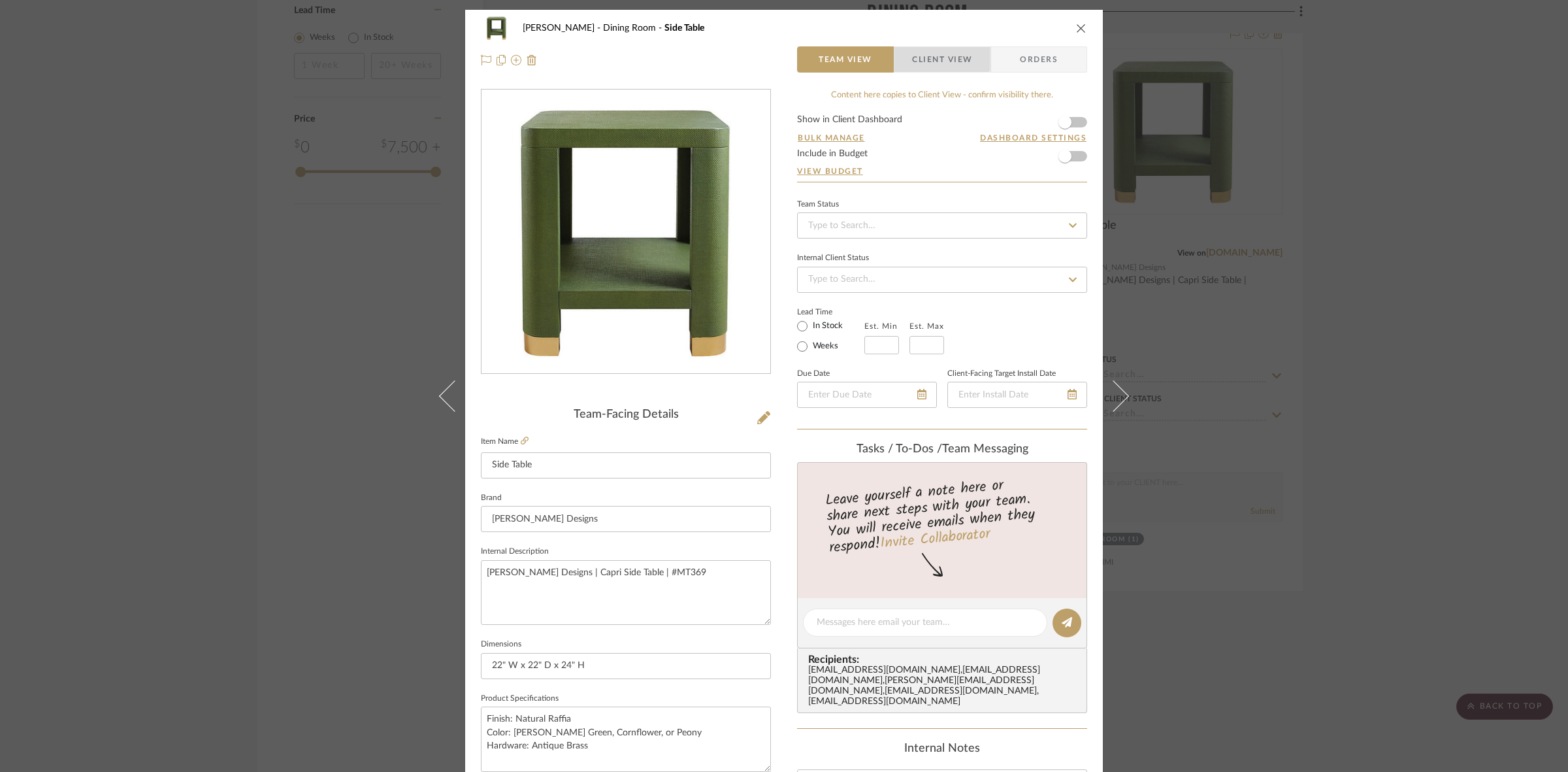
click at [778, 56] on span "Client View" at bounding box center [943, 60] width 60 height 26
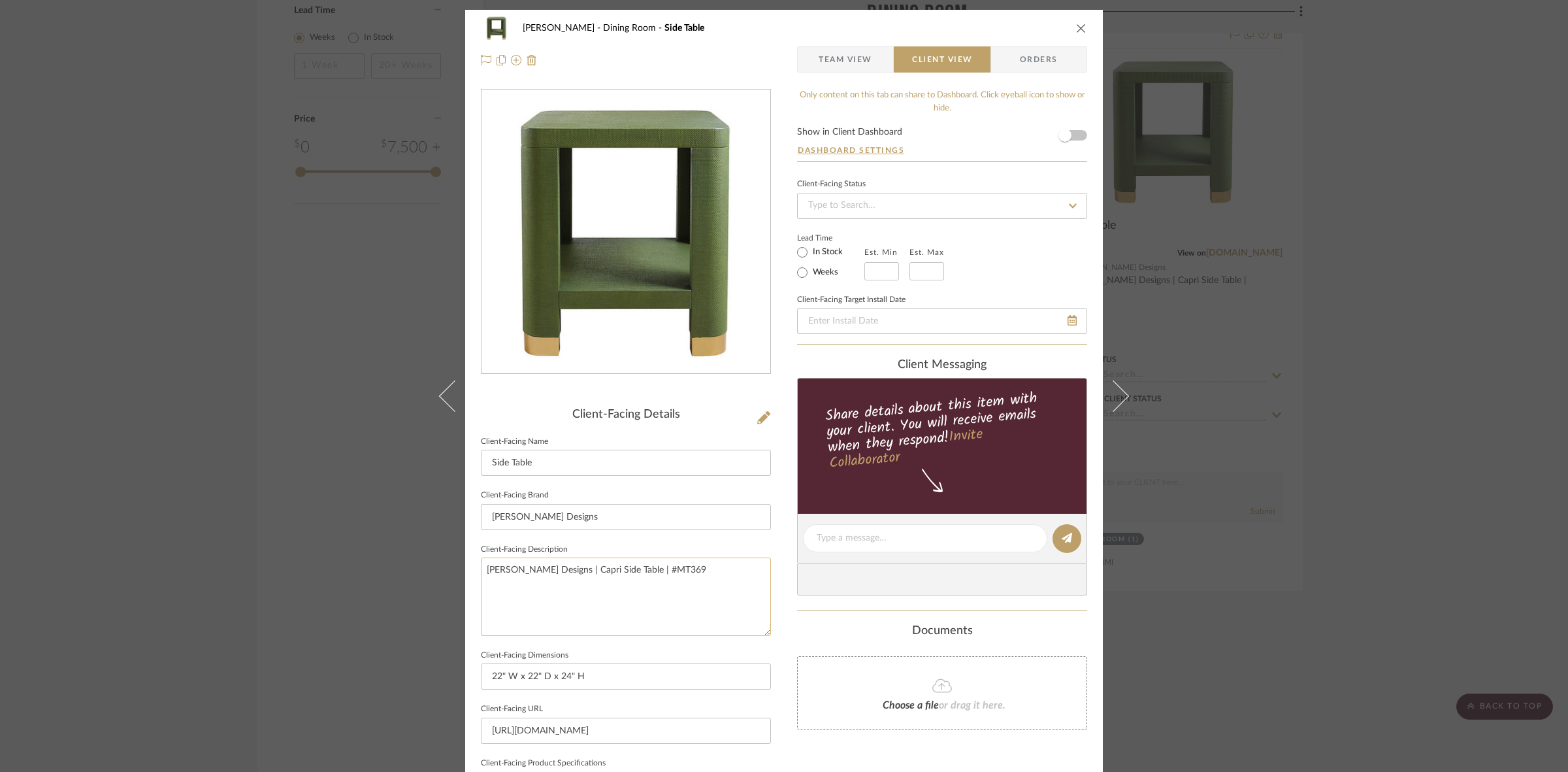
click at [642, 600] on textarea "Ballard Designs | Capri Side Table | #MT369" at bounding box center [626, 596] width 290 height 77
click at [644, 599] on textarea "Ballard Designs | Capri Side Table | #MT369" at bounding box center [626, 596] width 290 height 77
click at [645, 599] on textarea "Ballard Designs | Capri Side Table | #MT369" at bounding box center [626, 596] width 290 height 77
click at [638, 511] on input "[PERSON_NAME] Designs" at bounding box center [626, 517] width 290 height 26
drag, startPoint x: 1263, startPoint y: 477, endPoint x: 1238, endPoint y: 469, distance: 26.2
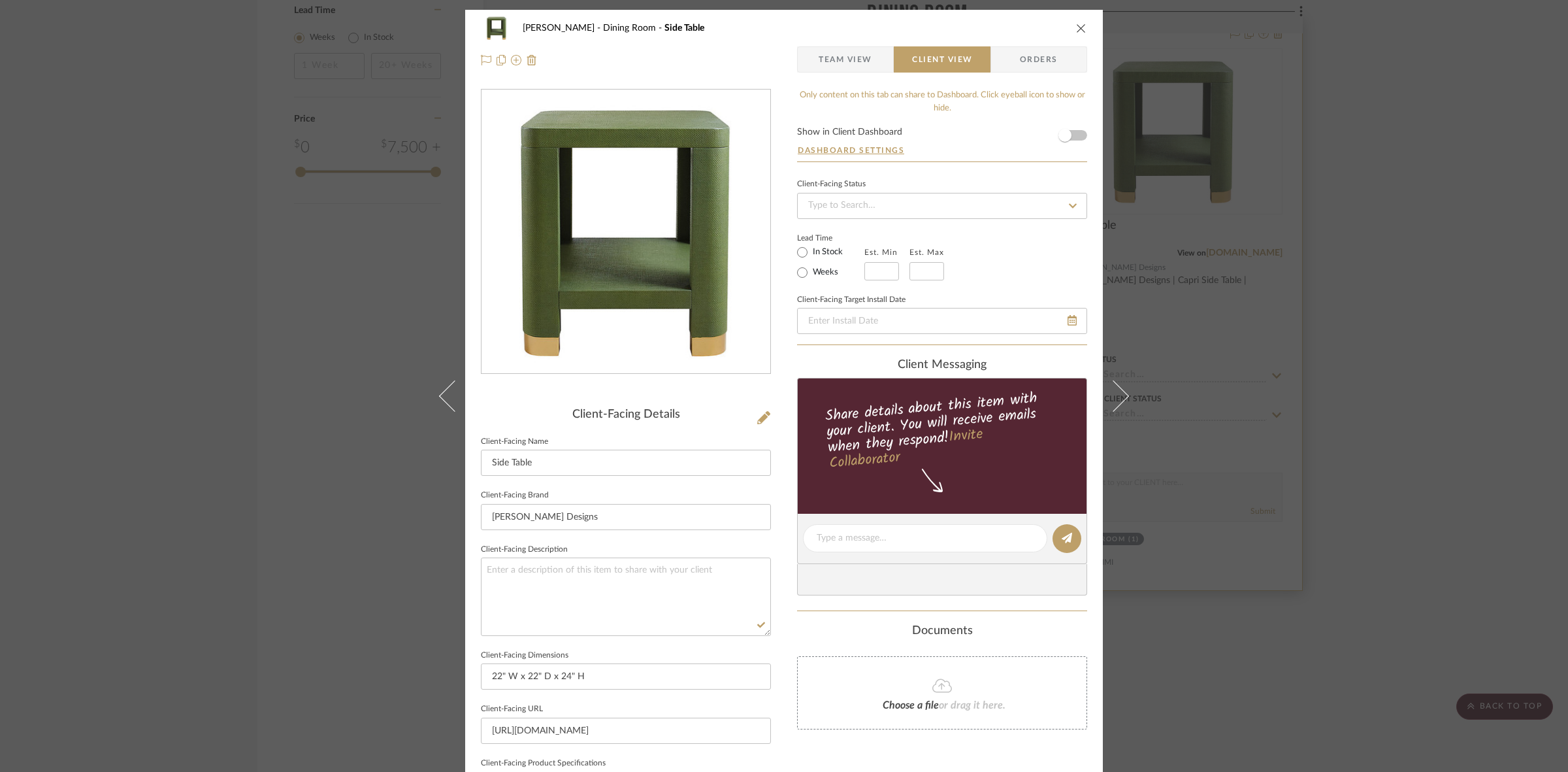
click at [778, 477] on div "Murray Dining Room Side Table Team View Client View Orders Client-Facing Detail…" at bounding box center [784, 386] width 1568 height 772
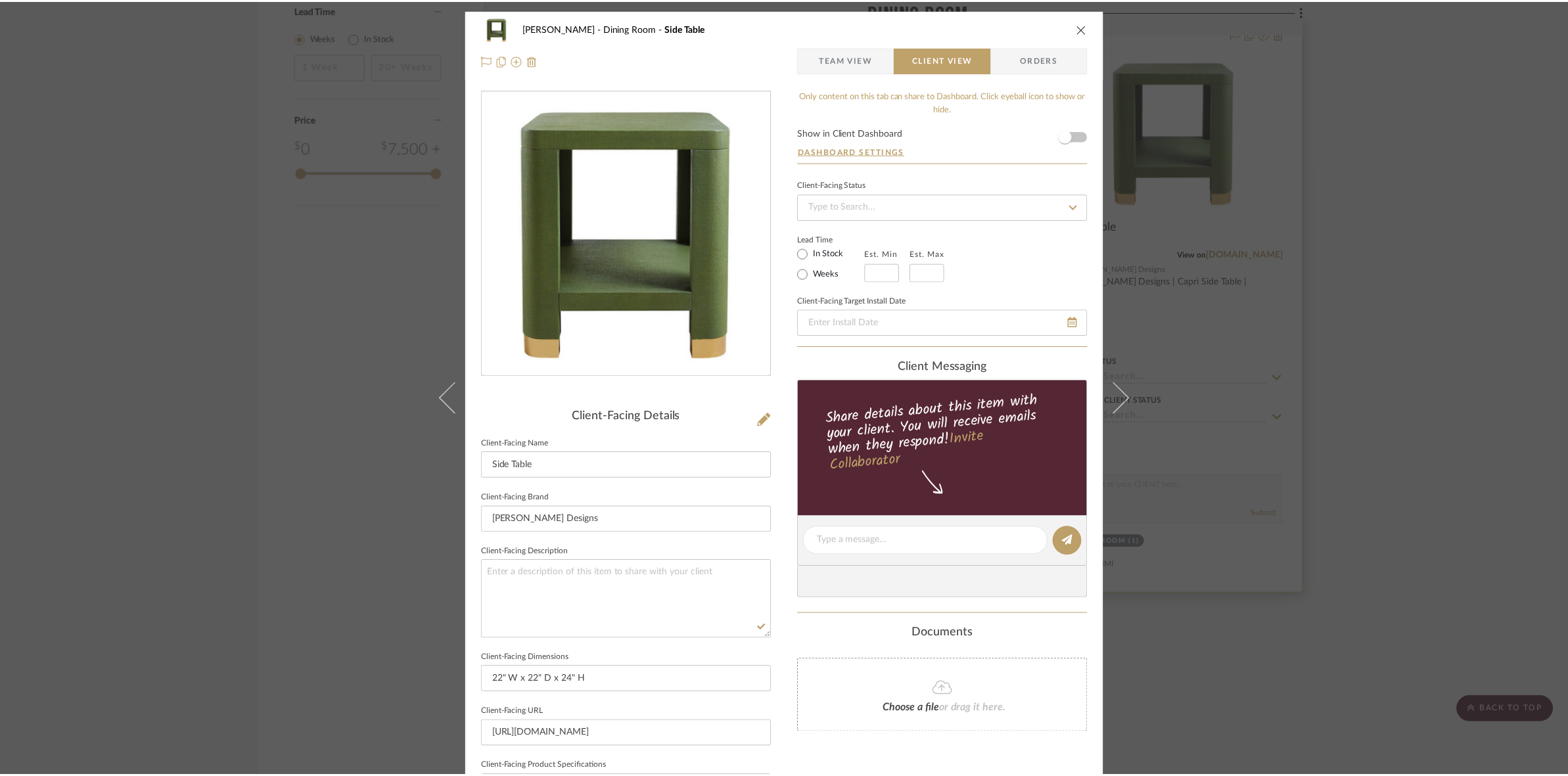
scroll to position [1555, 0]
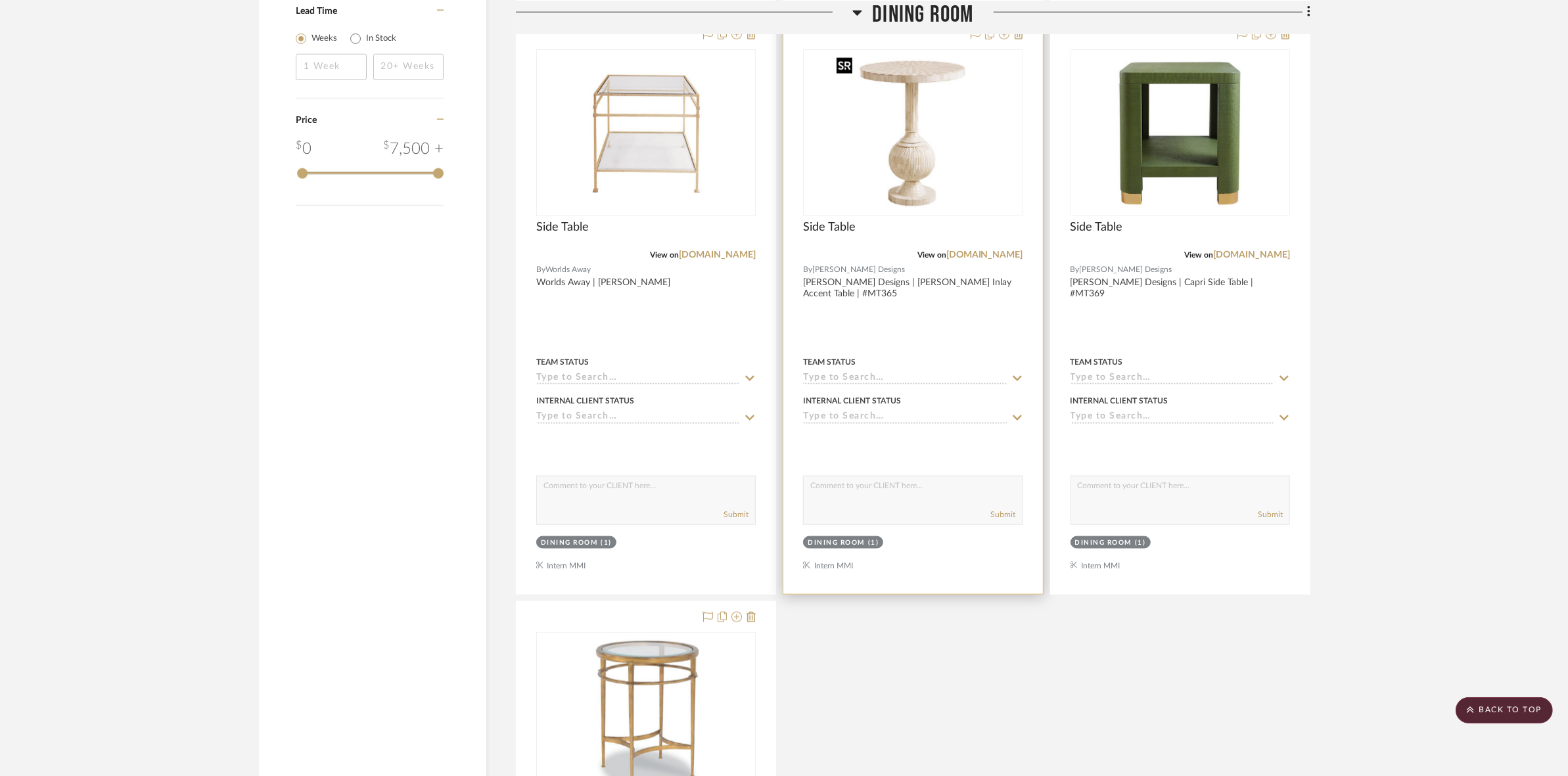
click at [782, 140] on img "0" at bounding box center [912, 133] width 164 height 164
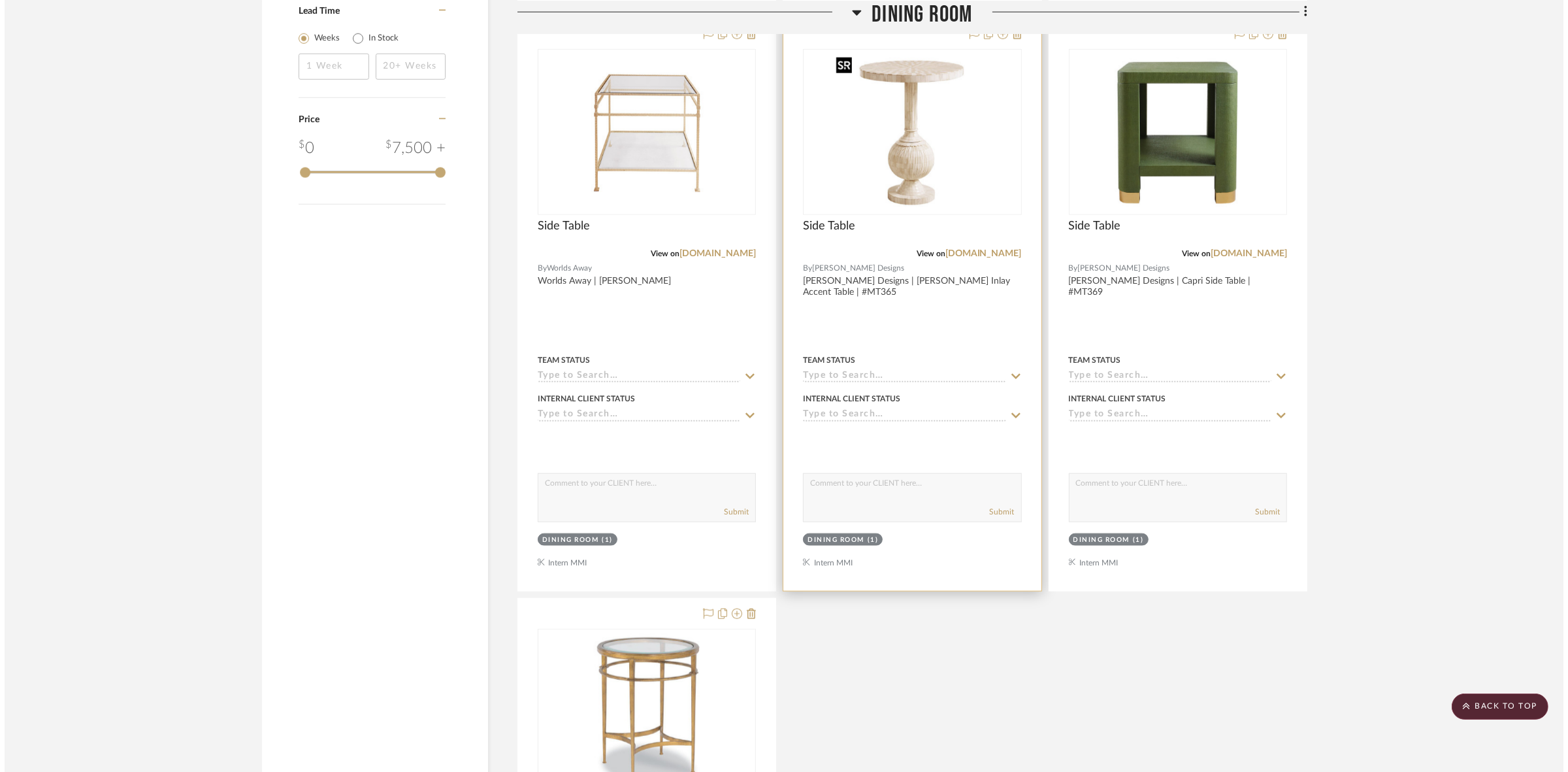
scroll to position [0, 0]
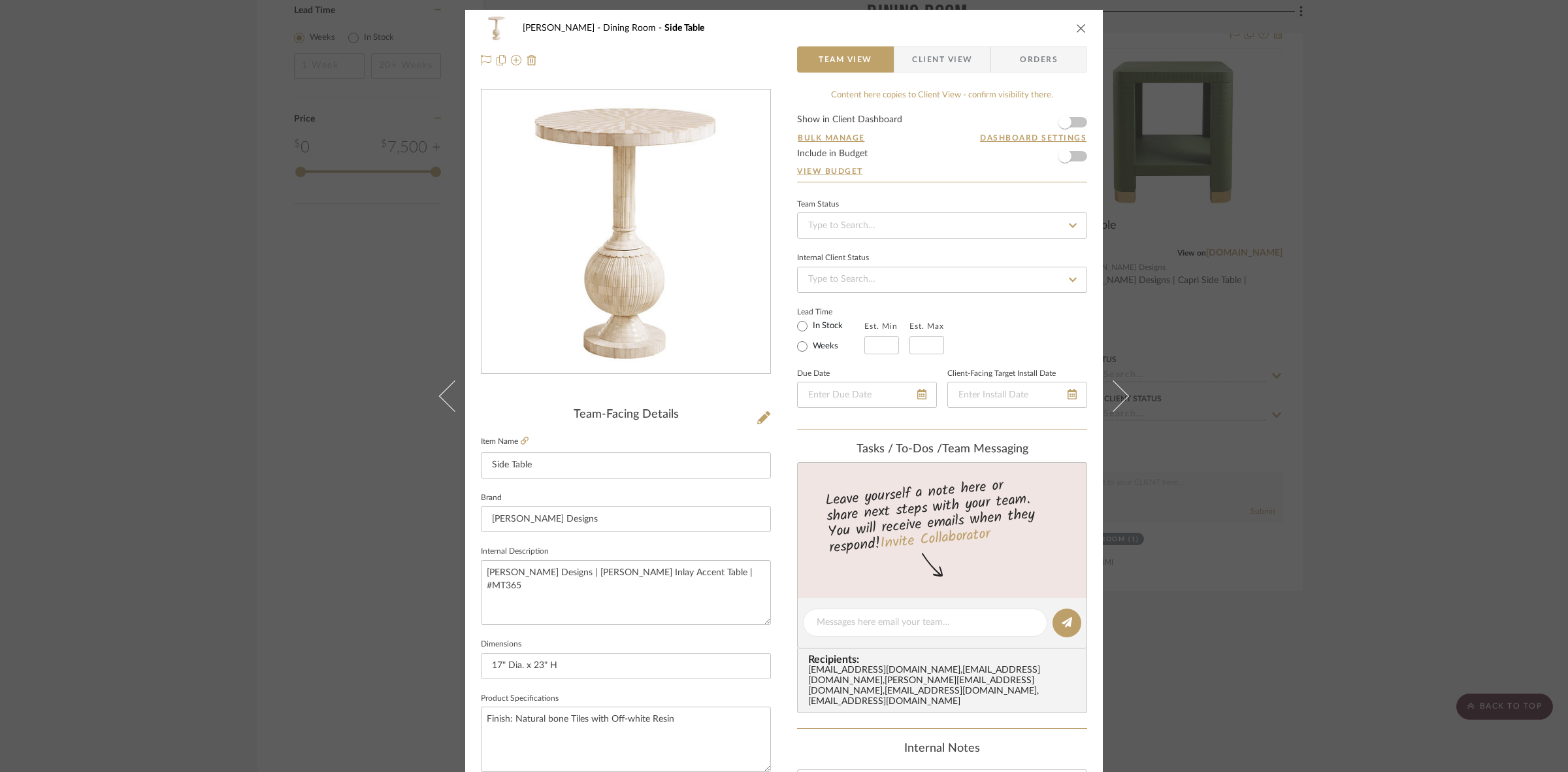
drag, startPoint x: 950, startPoint y: 59, endPoint x: 912, endPoint y: 112, distance: 65.2
click at [778, 59] on span "Client View" at bounding box center [943, 60] width 60 height 26
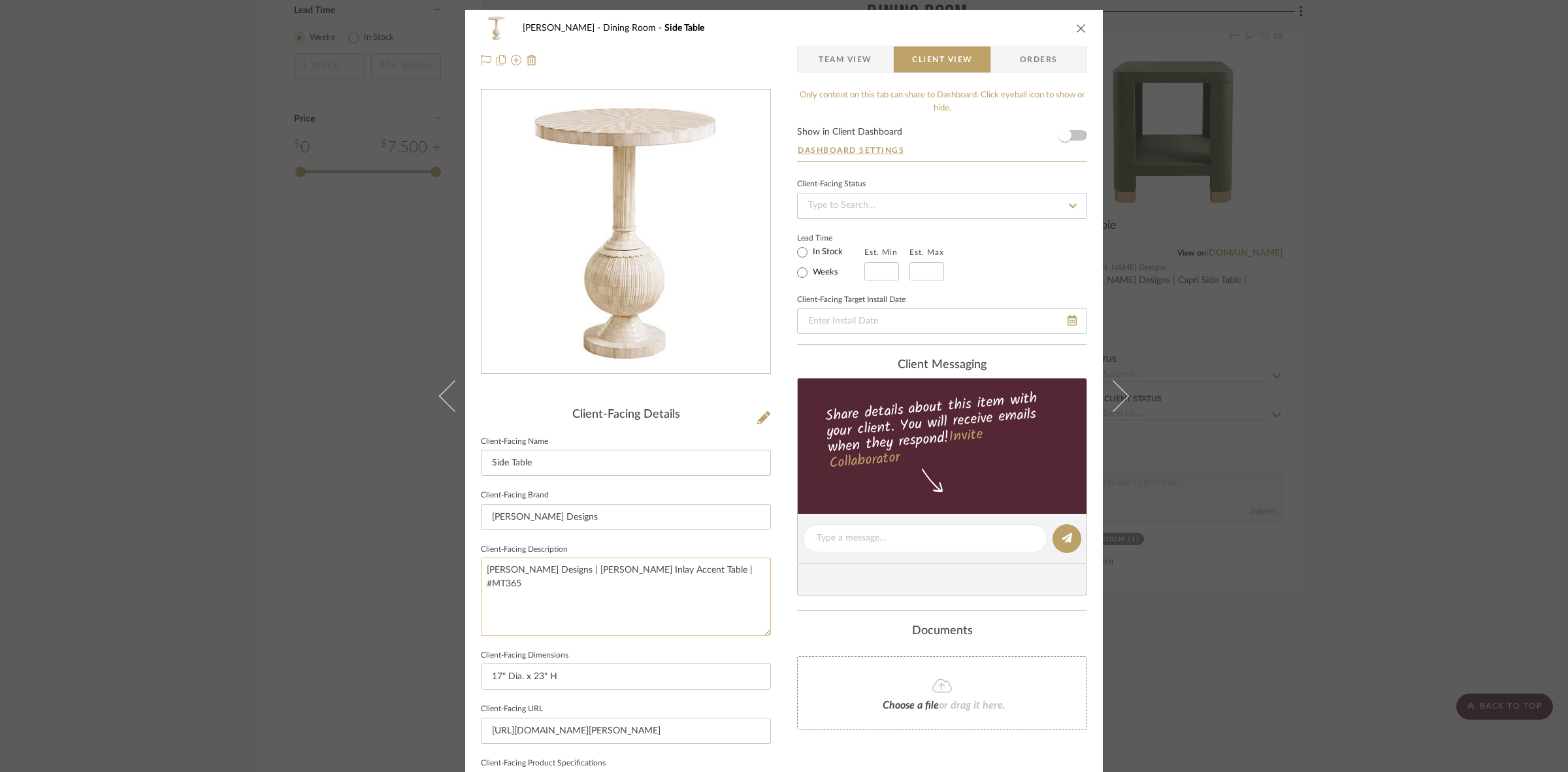
click at [726, 608] on textarea "Ballard Designs | Naomi Bone Inlay Accent Table | #MT365" at bounding box center [626, 596] width 290 height 77
click at [723, 606] on textarea "Ballard Designs | Naomi Bone Inlay Accent Table | #MT365" at bounding box center [626, 596] width 290 height 77
drag, startPoint x: 723, startPoint y: 568, endPoint x: 384, endPoint y: 557, distance: 339.2
click at [377, 557] on div "Murray Dining Room Side Table Team View Client View Orders Client-Facing Detail…" at bounding box center [784, 386] width 1568 height 772
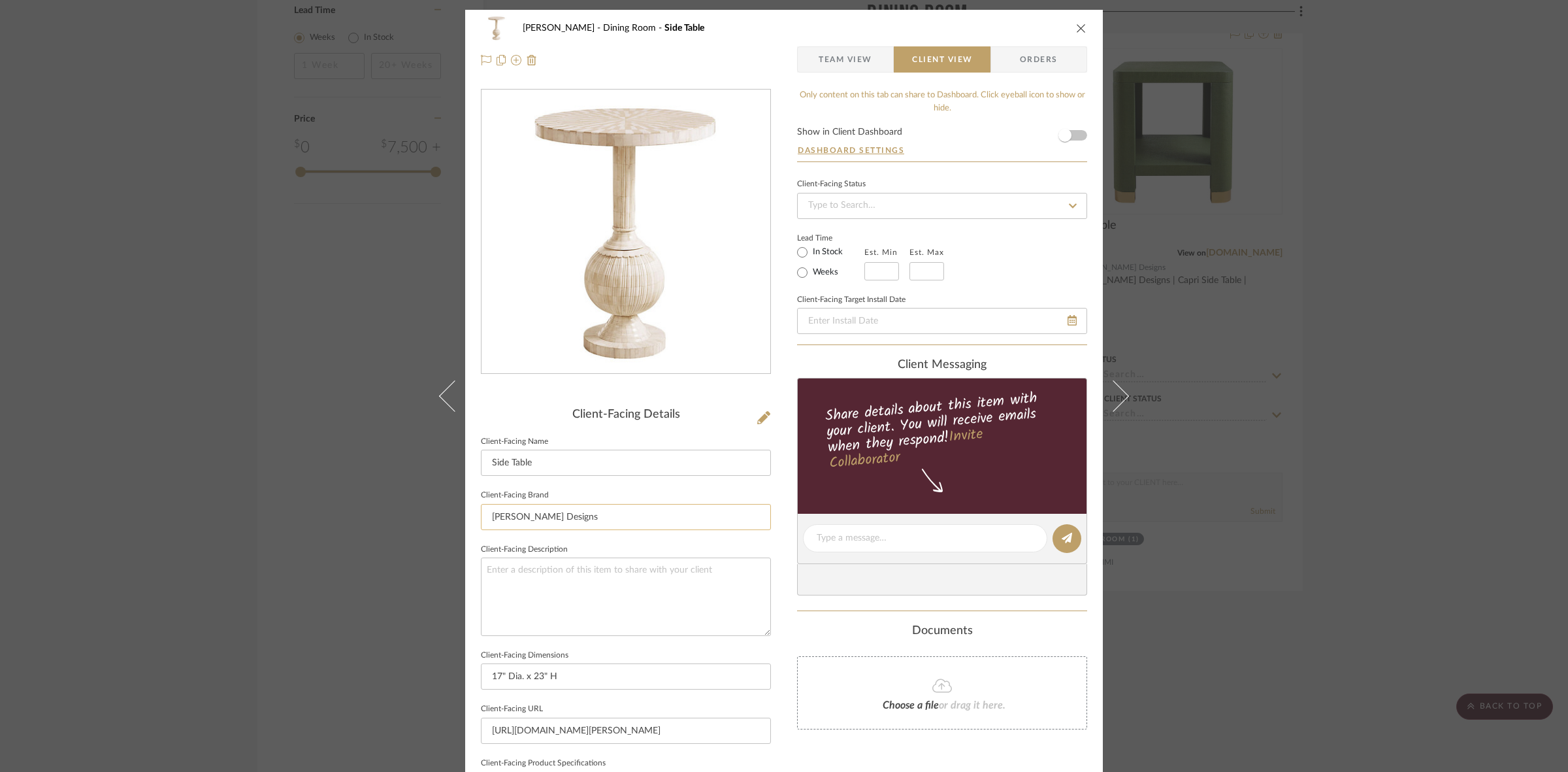
click at [622, 504] on input "[PERSON_NAME] Designs" at bounding box center [626, 517] width 290 height 26
click at [778, 474] on div "Murray Dining Room Side Table Team View Client View Orders Client-Facing Detail…" at bounding box center [784, 386] width 1568 height 772
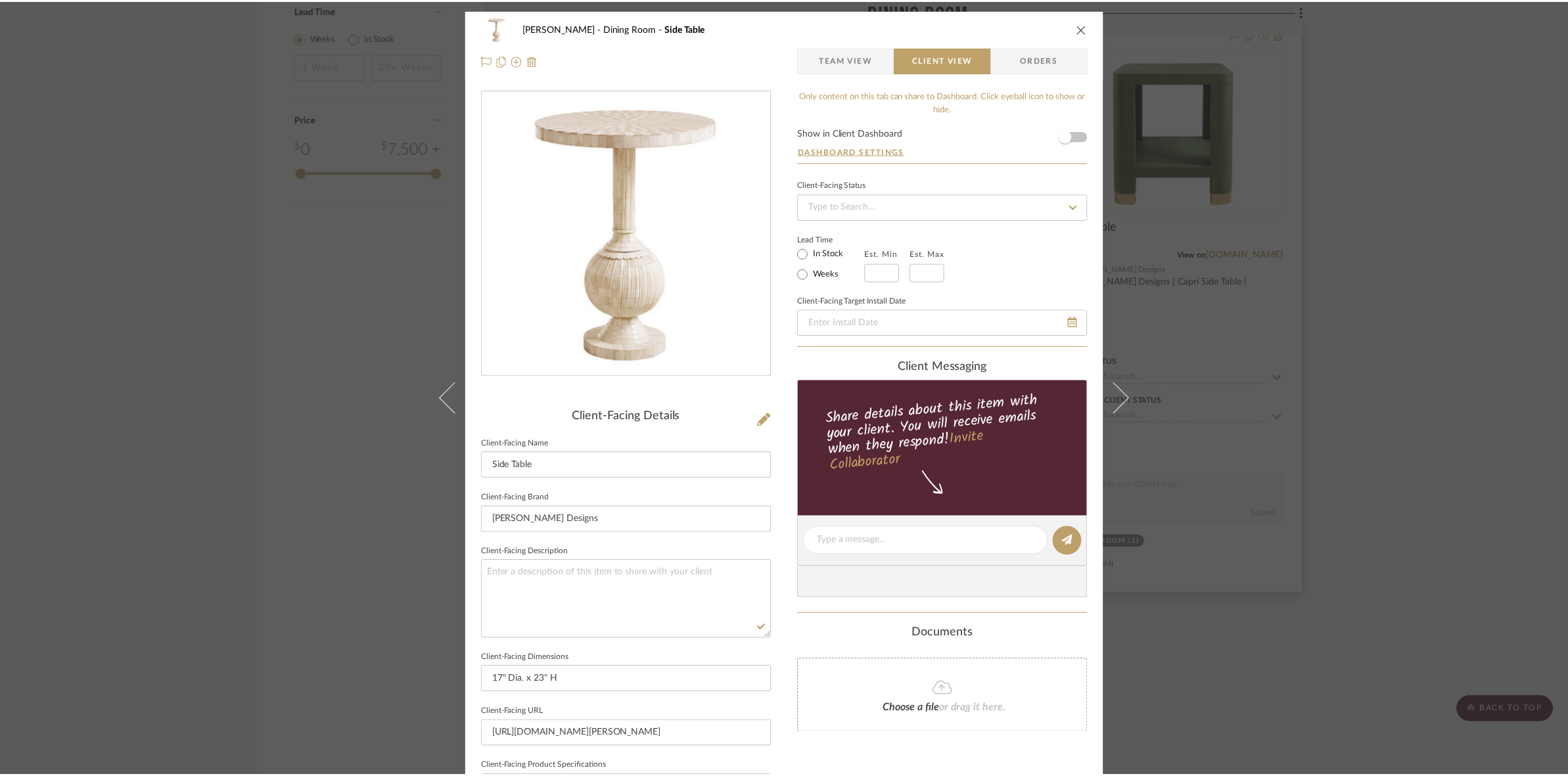
scroll to position [1555, 0]
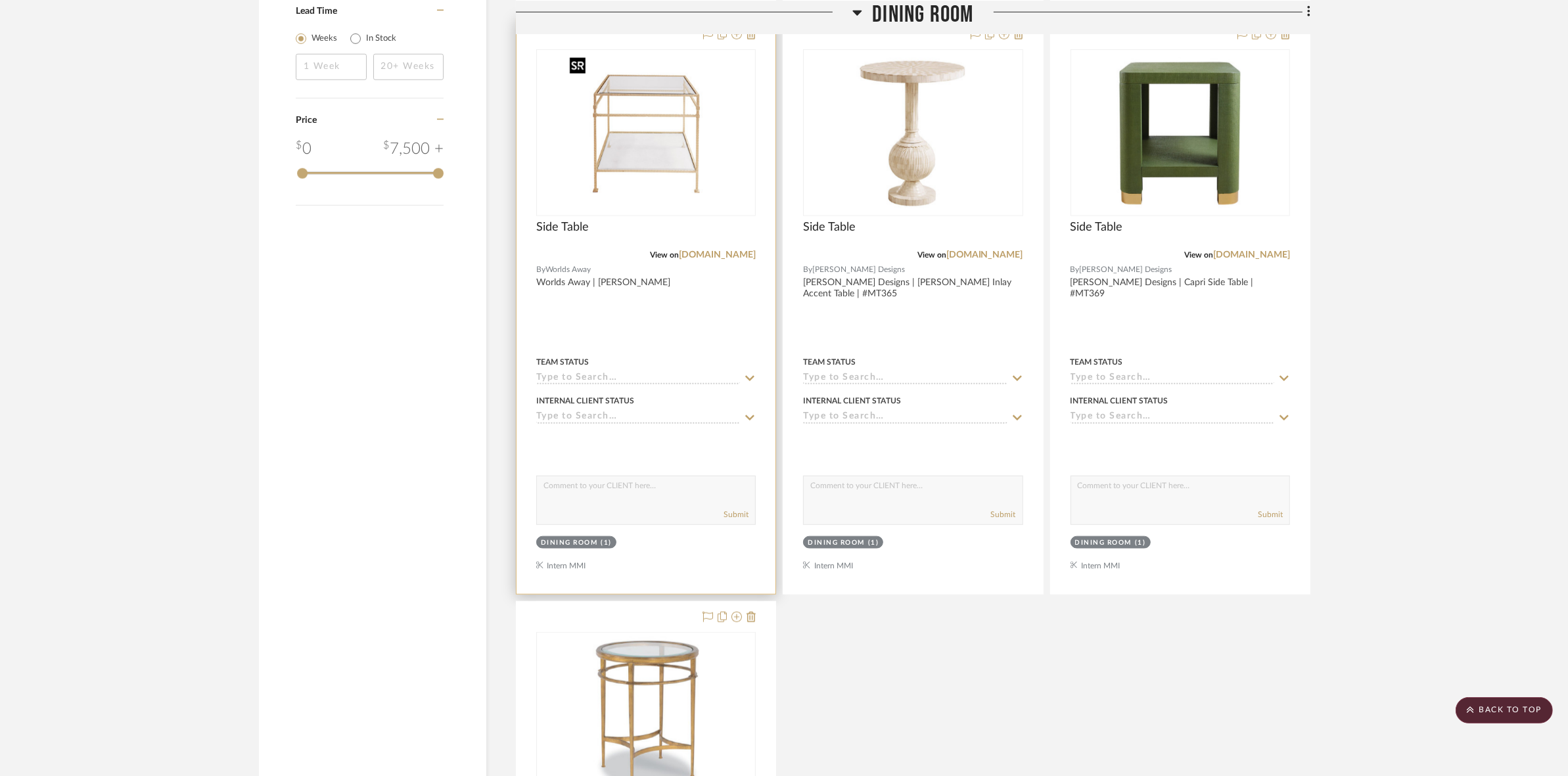
click at [697, 143] on img "0" at bounding box center [646, 133] width 164 height 164
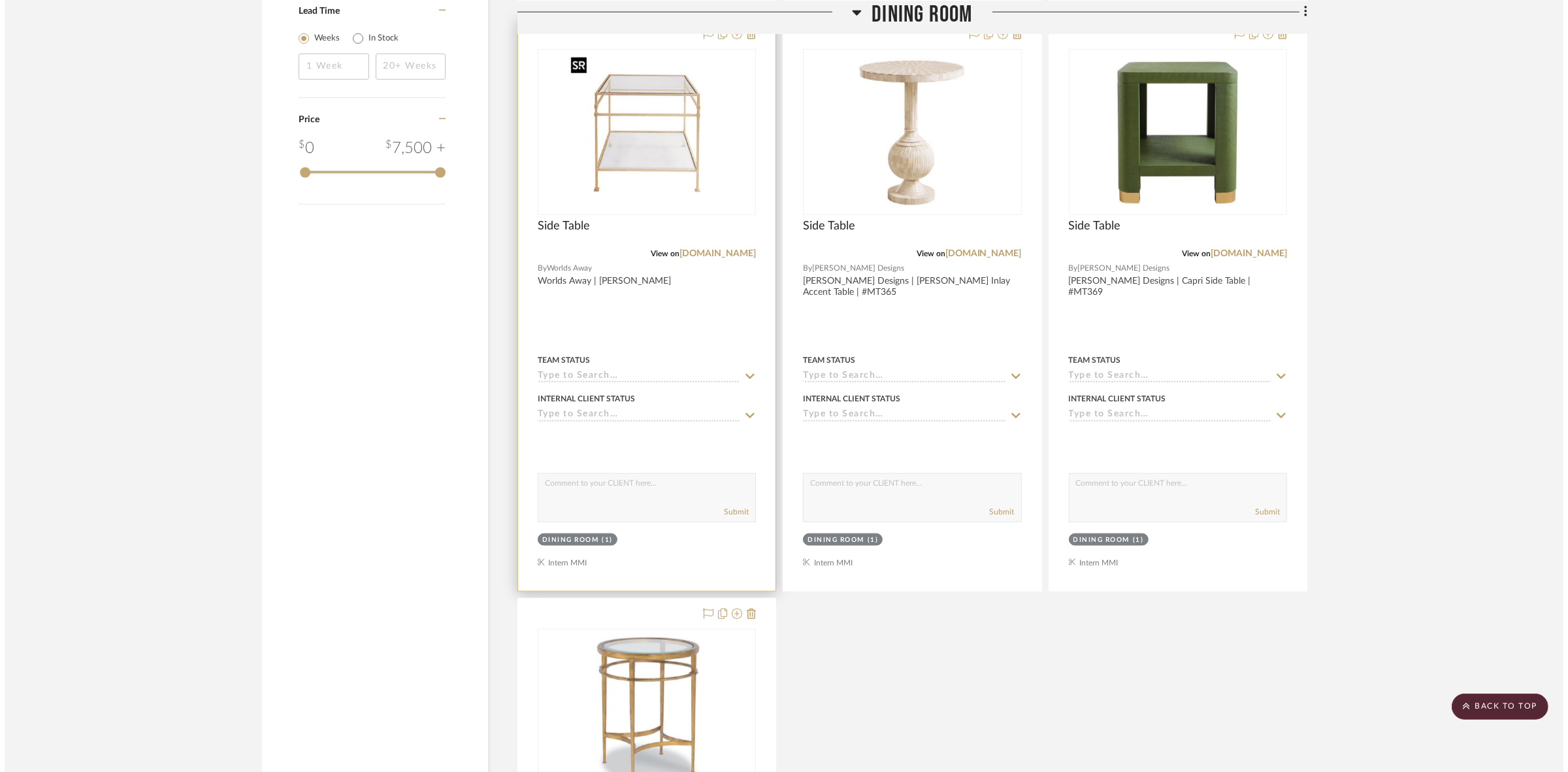
scroll to position [0, 0]
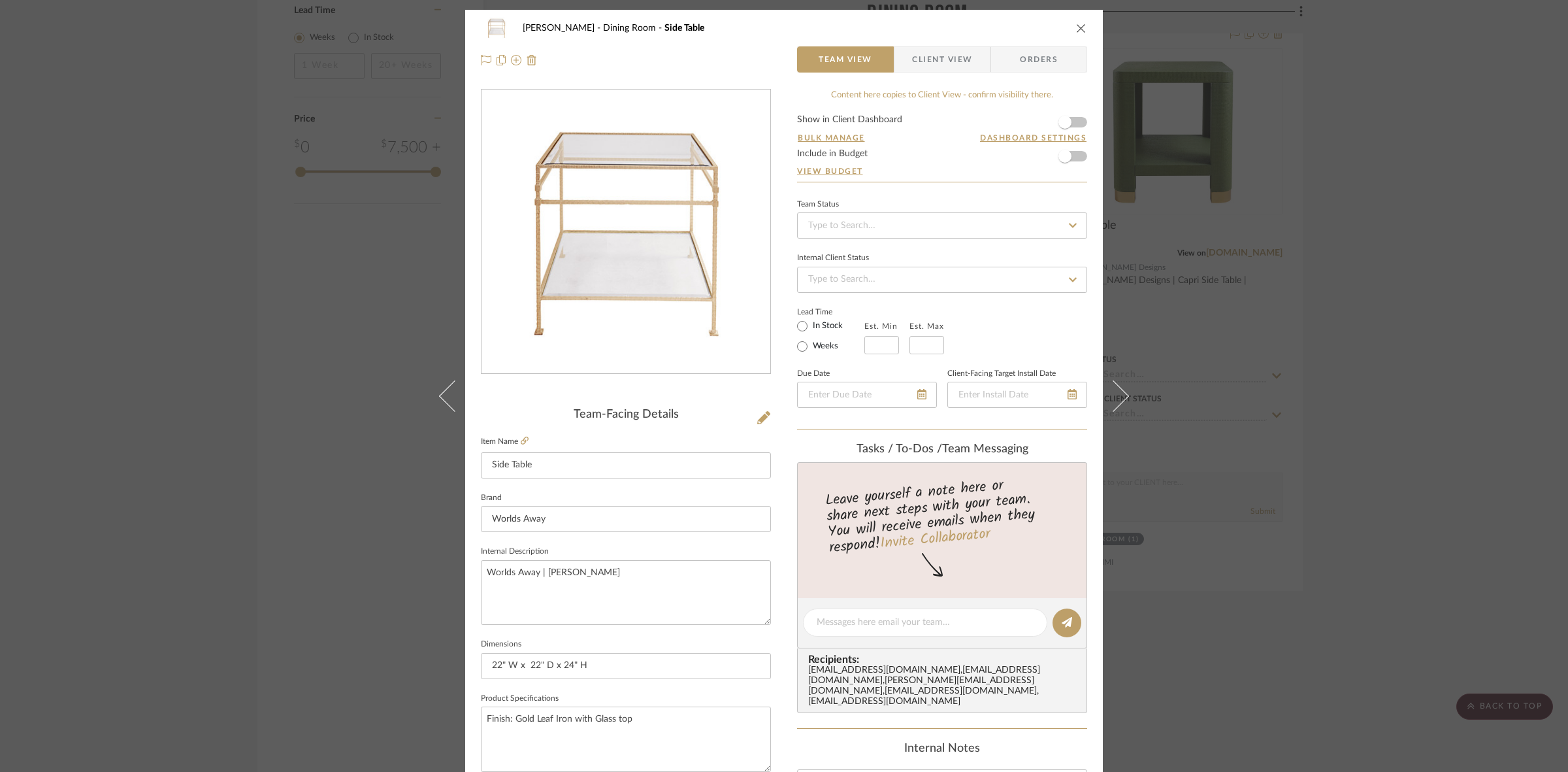
click at [778, 53] on span "Client View" at bounding box center [943, 60] width 60 height 26
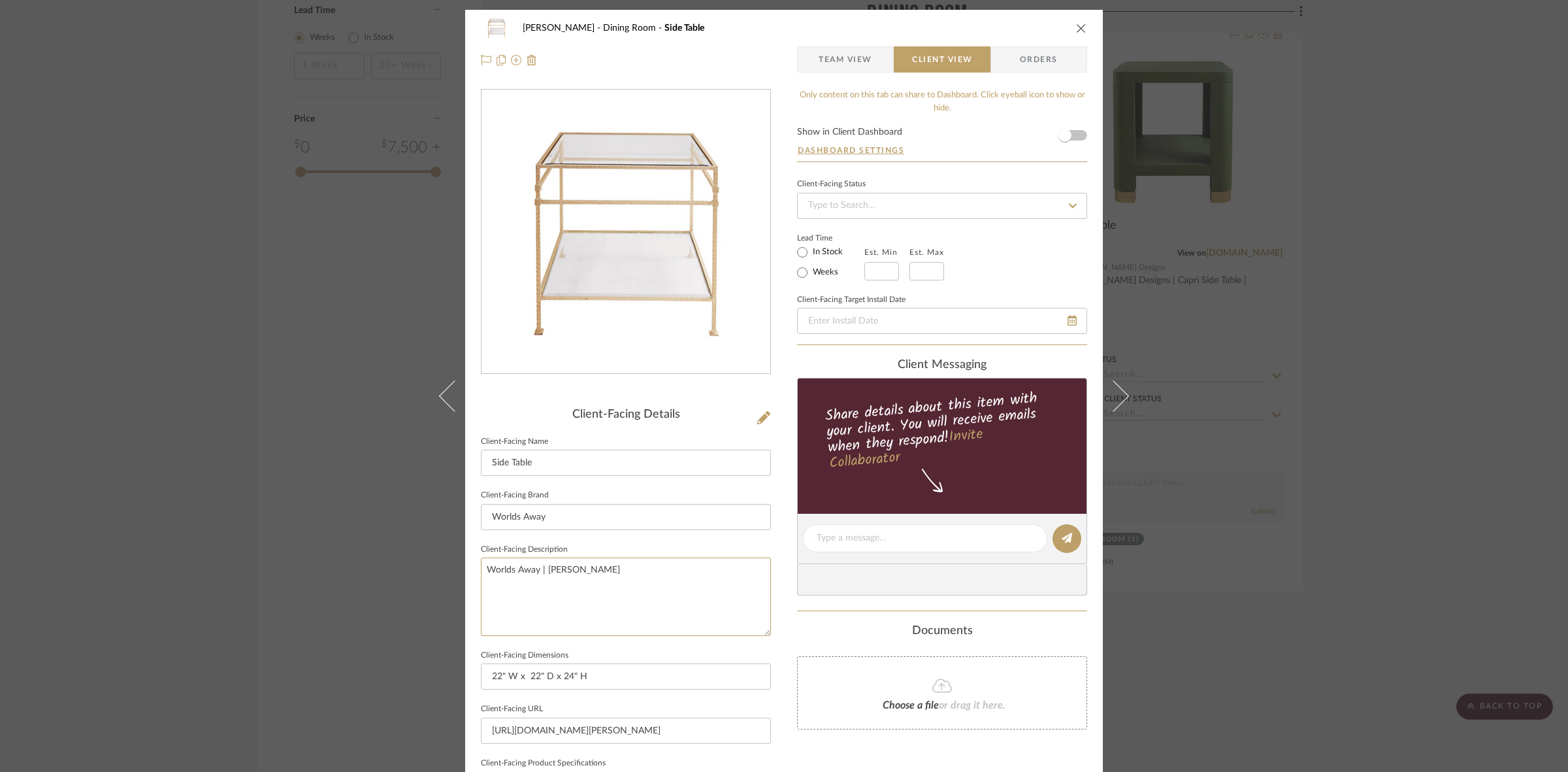
drag, startPoint x: 645, startPoint y: 584, endPoint x: 316, endPoint y: 524, distance: 334.4
click at [316, 524] on div "Murray Dining Room Side Table Team View Client View Orders Client-Facing Detail…" at bounding box center [784, 386] width 1568 height 772
click at [549, 516] on input "Worlds Away" at bounding box center [626, 517] width 290 height 26
click at [778, 66] on span "Team View" at bounding box center [845, 60] width 54 height 26
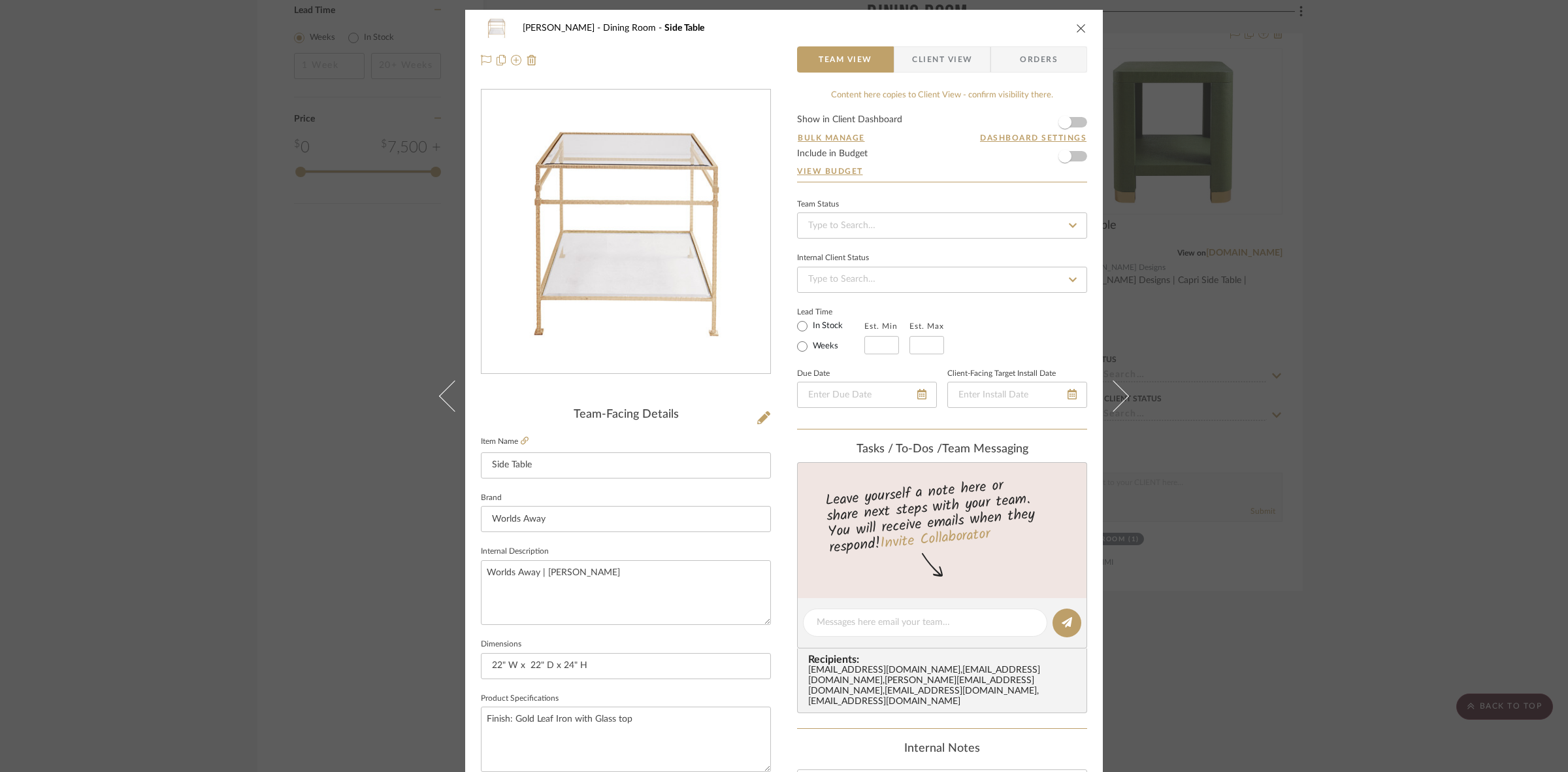
click at [778, 407] on div "Murray Dining Room Side Table Team View Client View Orders Team-Facing Details …" at bounding box center [784, 386] width 1568 height 772
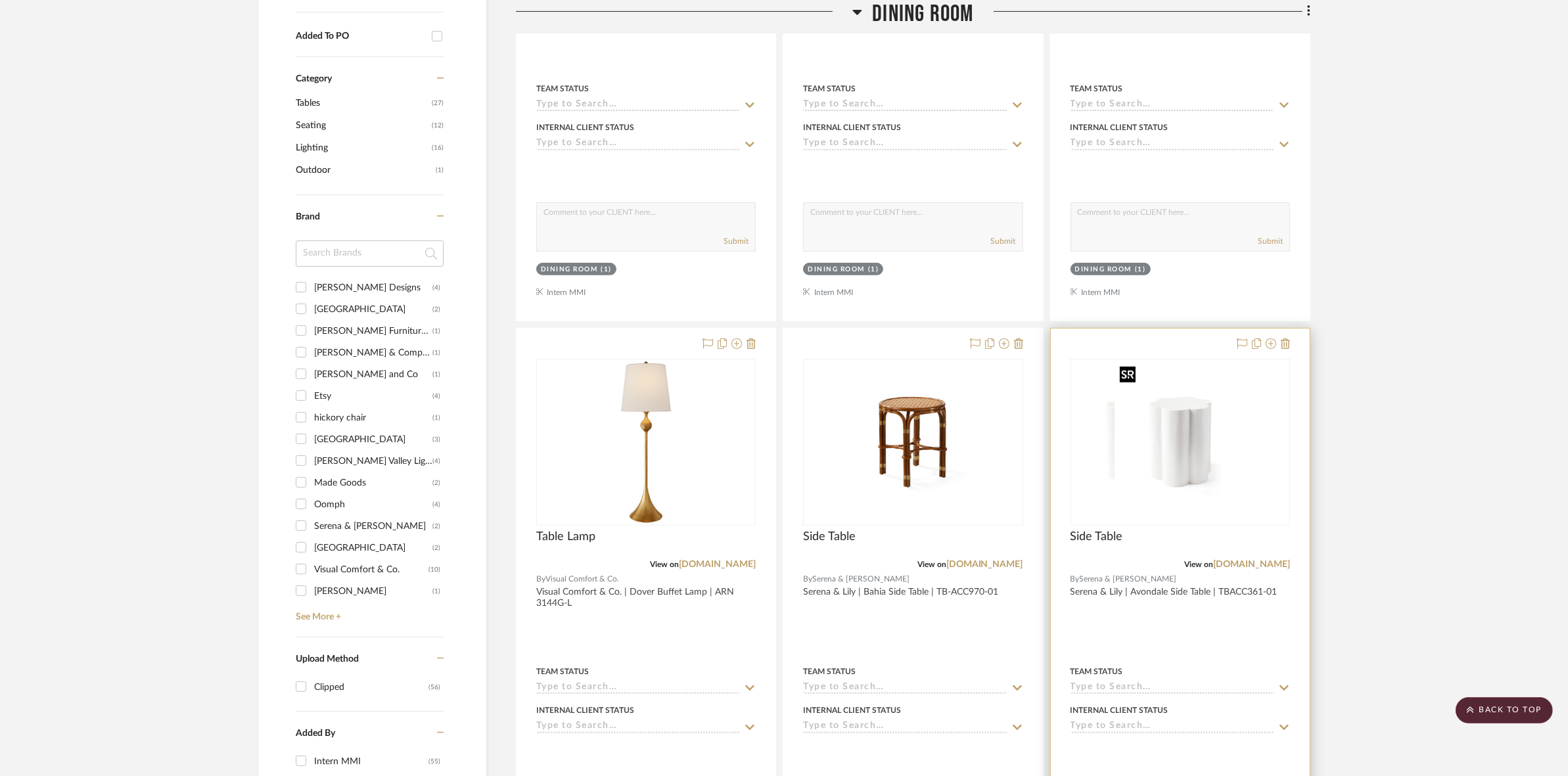
scroll to position [652, 0]
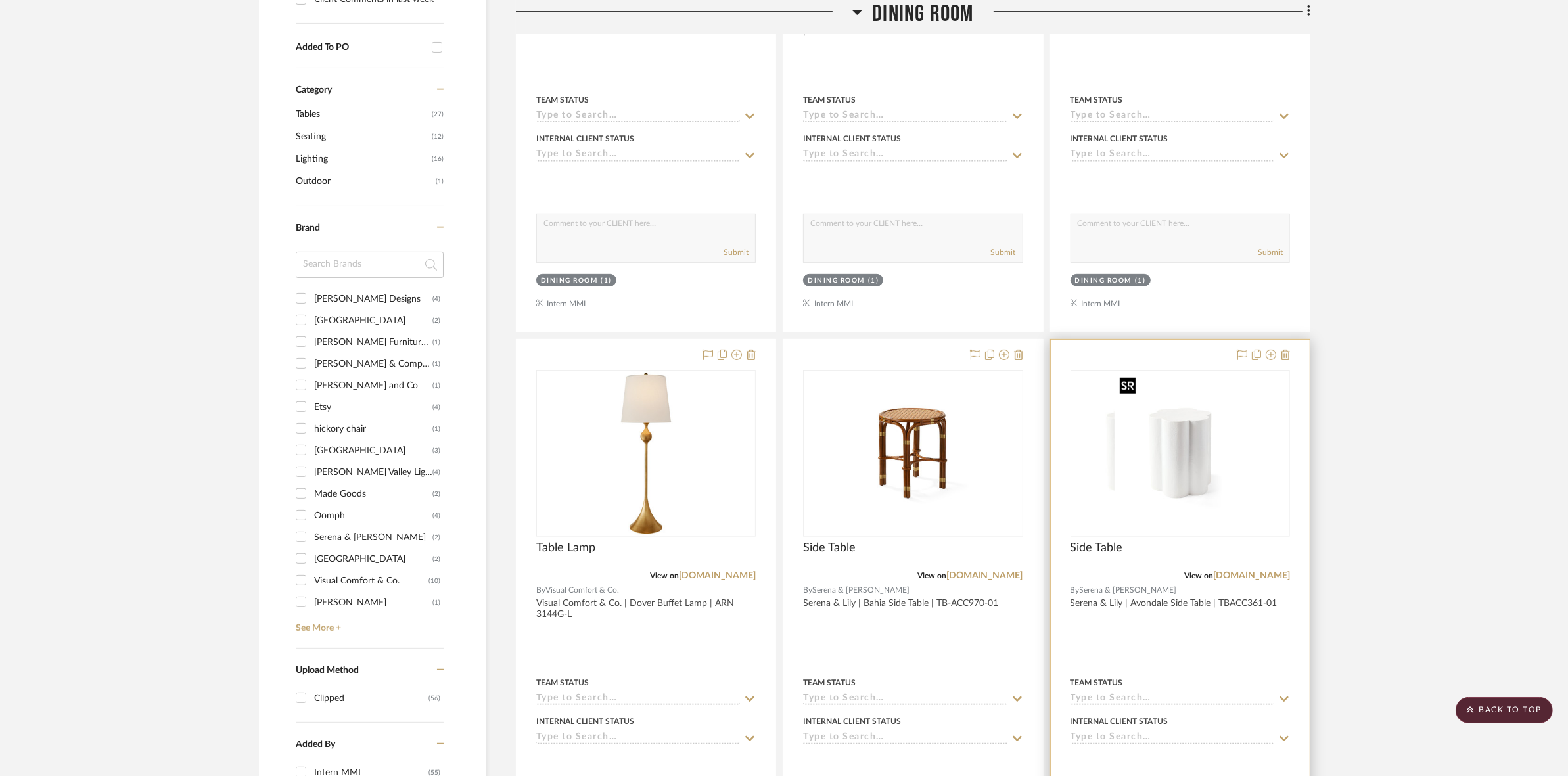
click at [782, 439] on img "0" at bounding box center [1138, 453] width 131 height 164
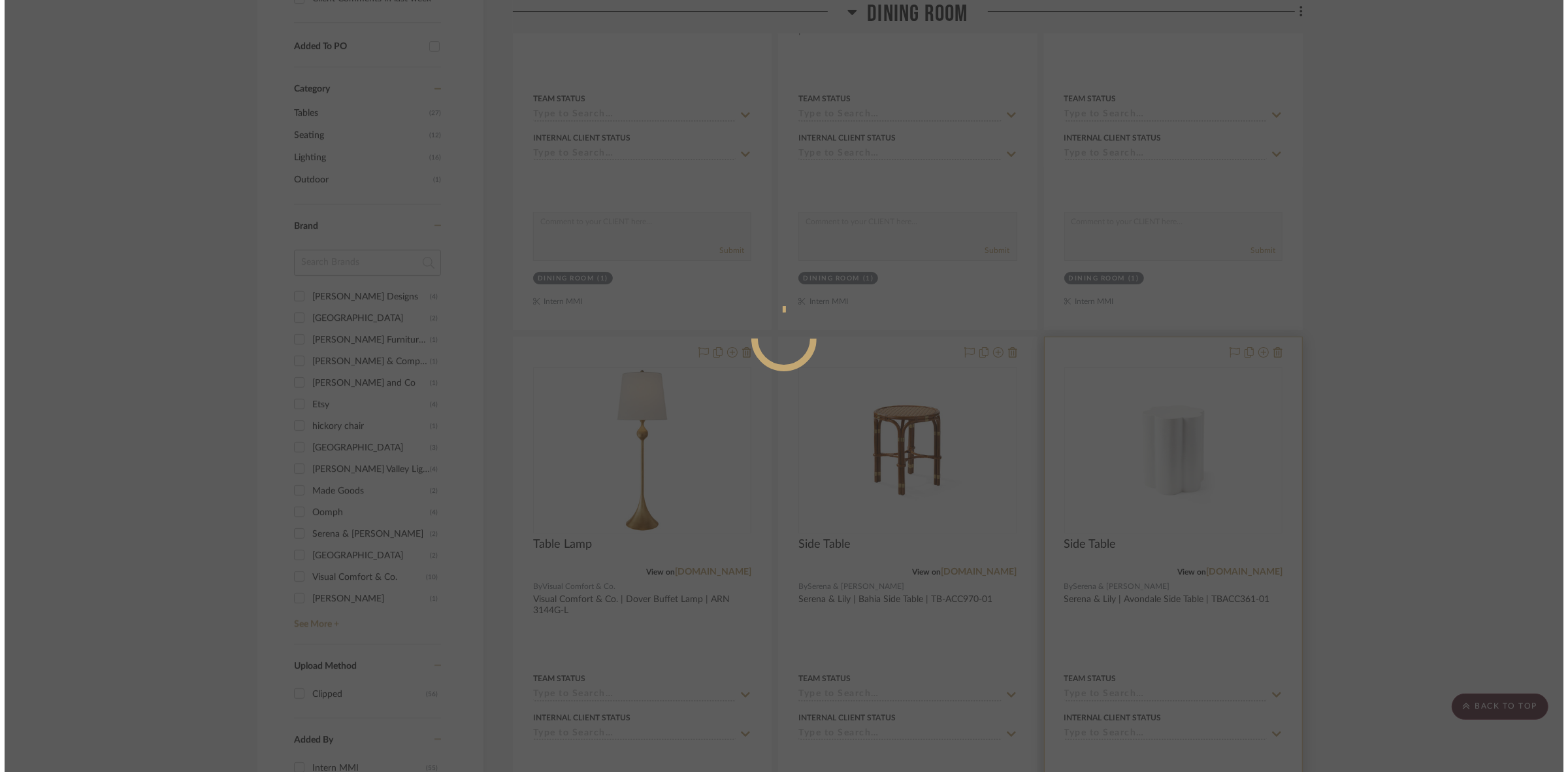
scroll to position [0, 0]
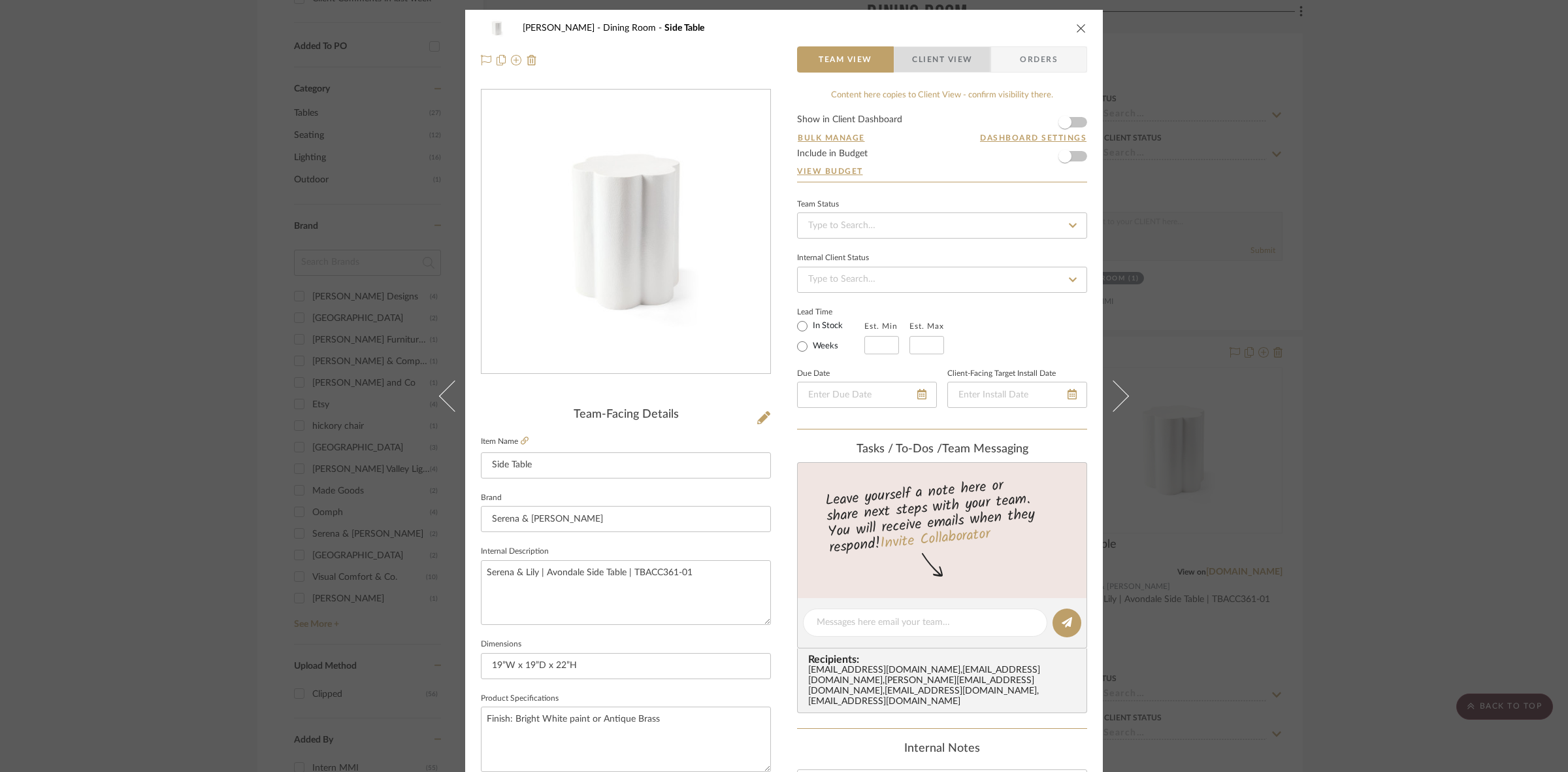
click at [778, 58] on span "Client View" at bounding box center [943, 60] width 60 height 26
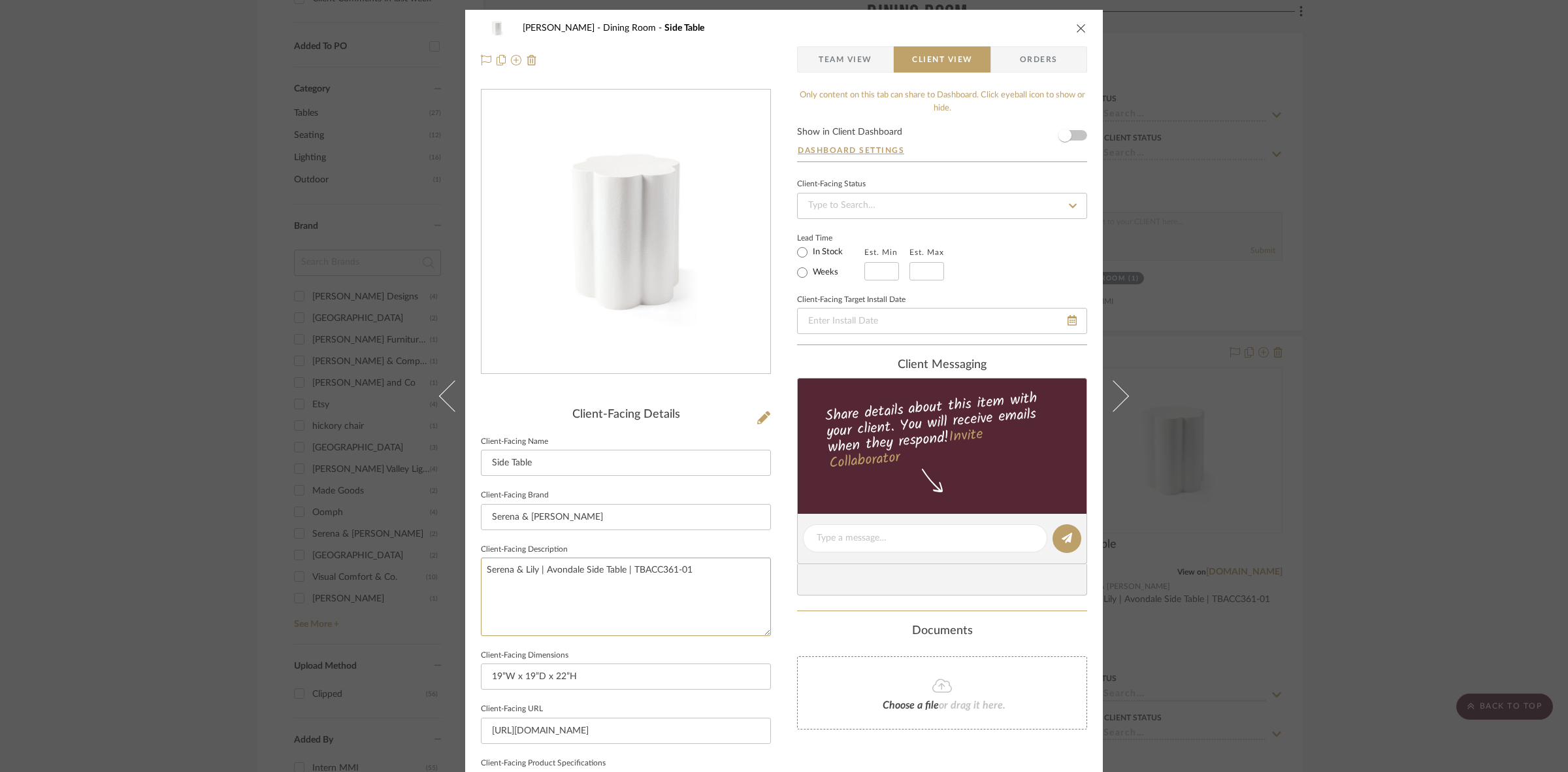
drag, startPoint x: 725, startPoint y: 580, endPoint x: 314, endPoint y: 554, distance: 411.8
click at [314, 554] on div "Murray Dining Room Side Table Team View Client View Orders Client-Facing Detail…" at bounding box center [784, 386] width 1568 height 772
click at [580, 511] on input "Serena & Lily" at bounding box center [626, 517] width 290 height 26
click at [778, 398] on div "Murray Dining Room Side Table Team View Client View Orders Client-Facing Detail…" at bounding box center [784, 386] width 1568 height 772
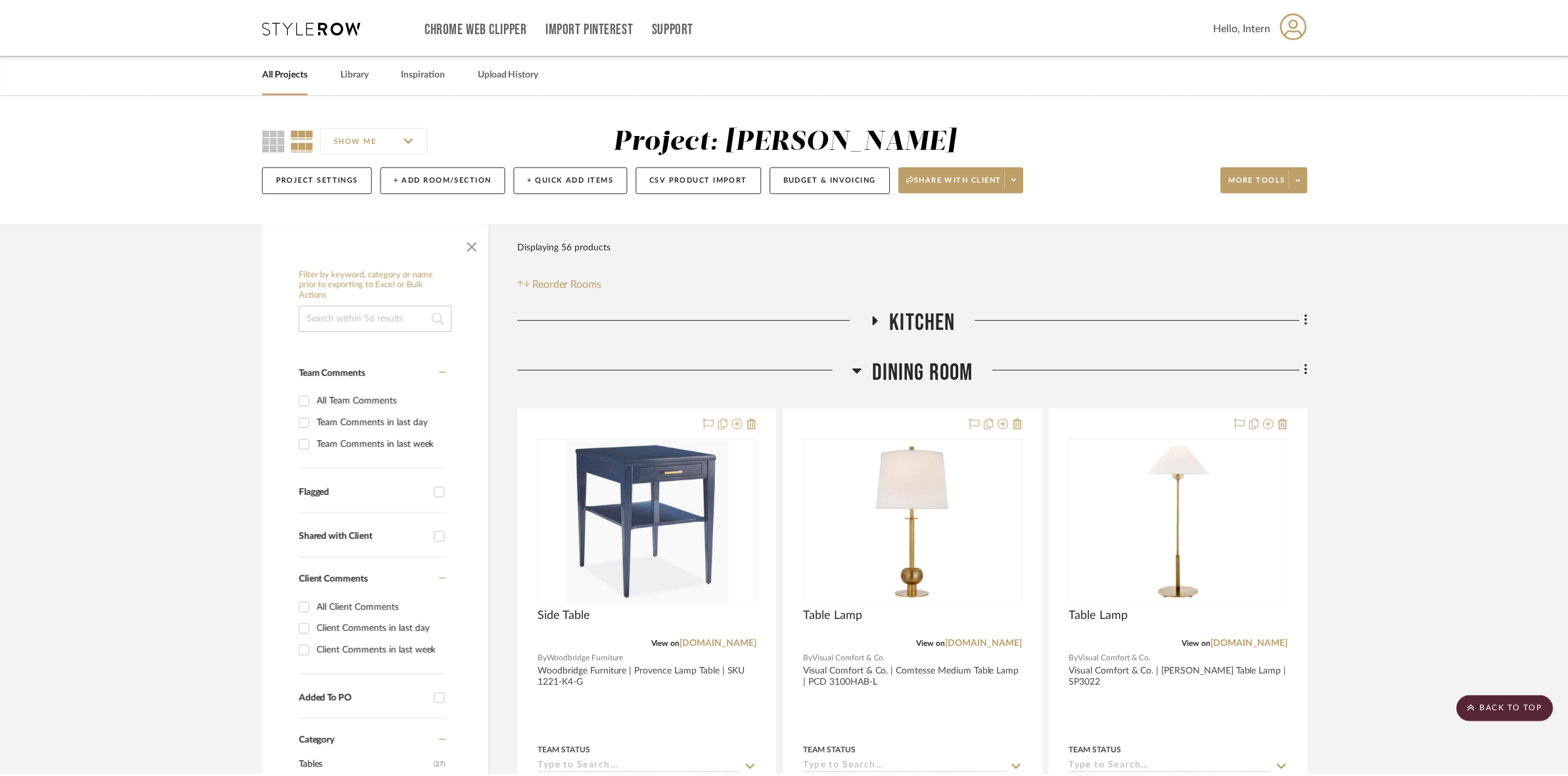
scroll to position [652, 0]
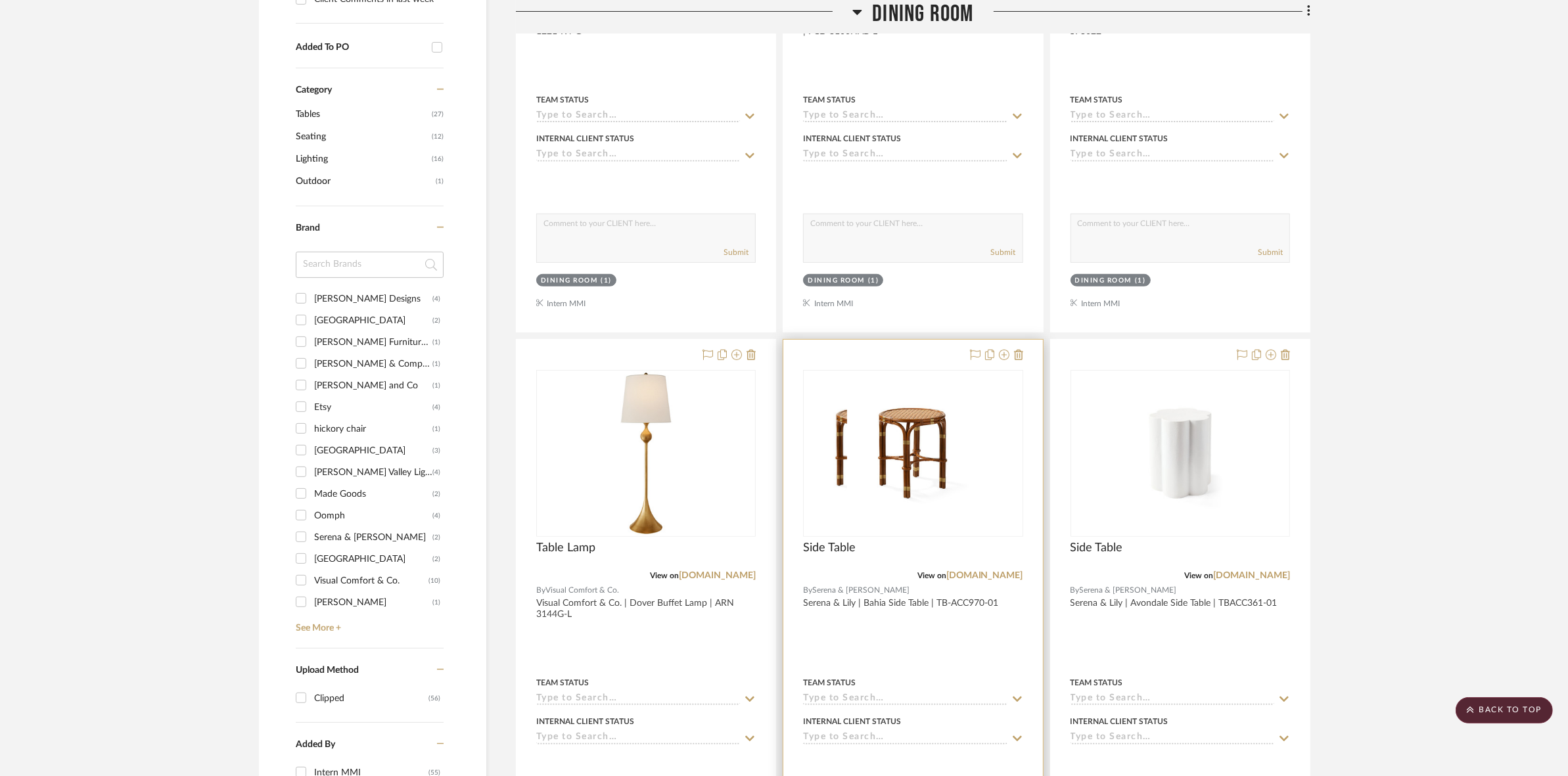
click at [782, 418] on div at bounding box center [912, 453] width 218 height 166
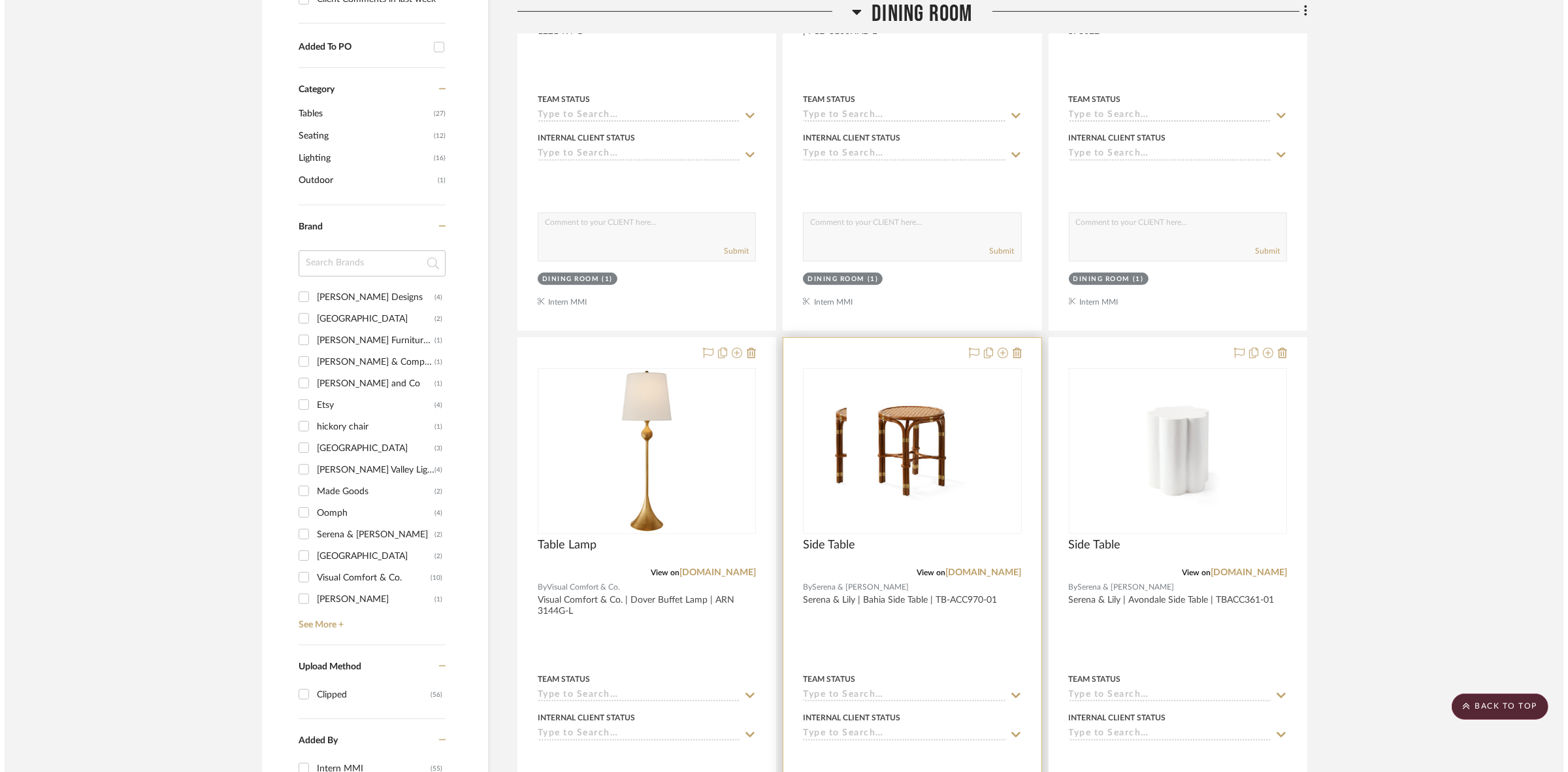
scroll to position [0, 0]
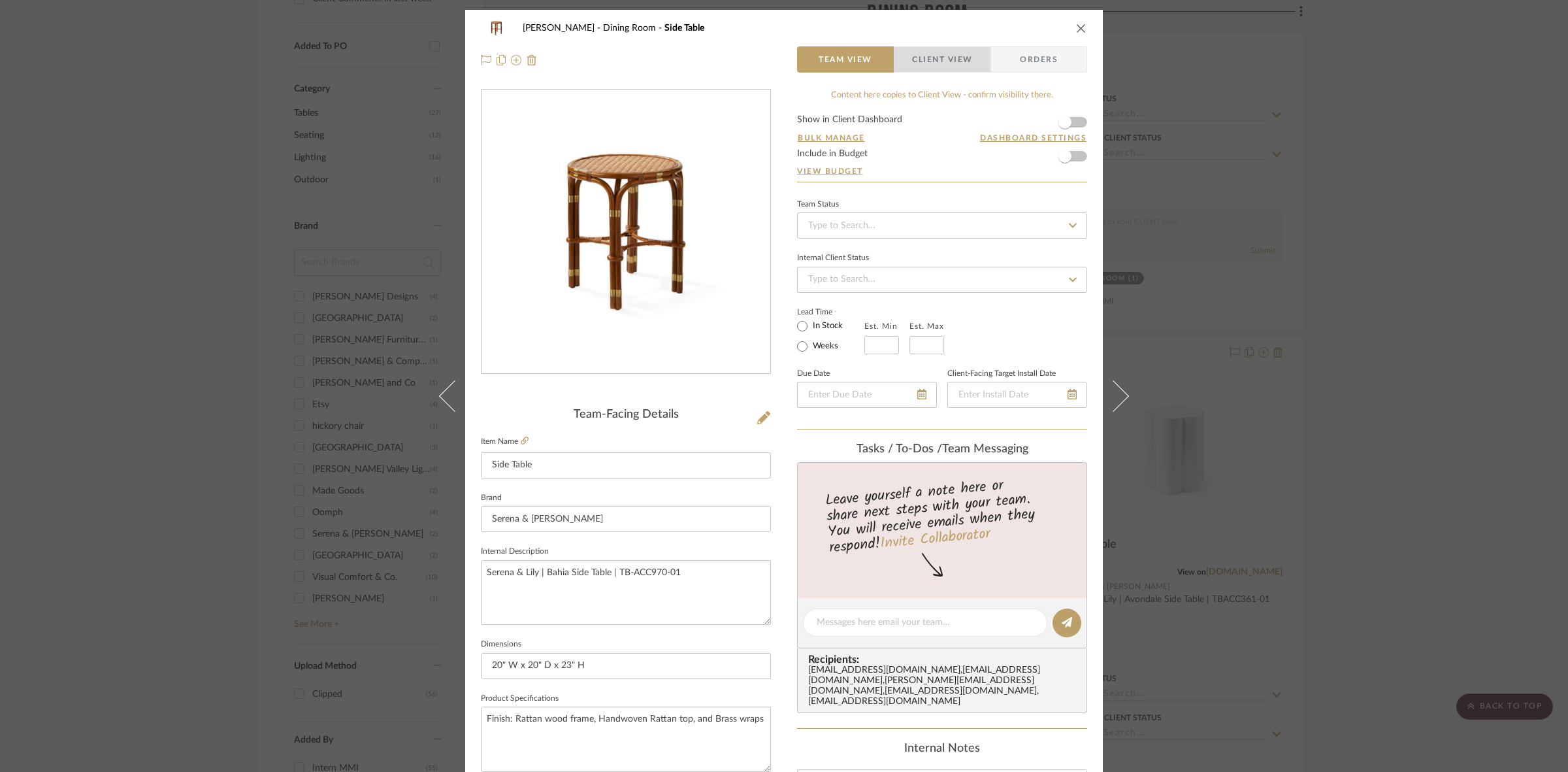
drag, startPoint x: 938, startPoint y: 66, endPoint x: 786, endPoint y: 390, distance: 357.9
click at [778, 66] on span "Client View" at bounding box center [943, 60] width 60 height 26
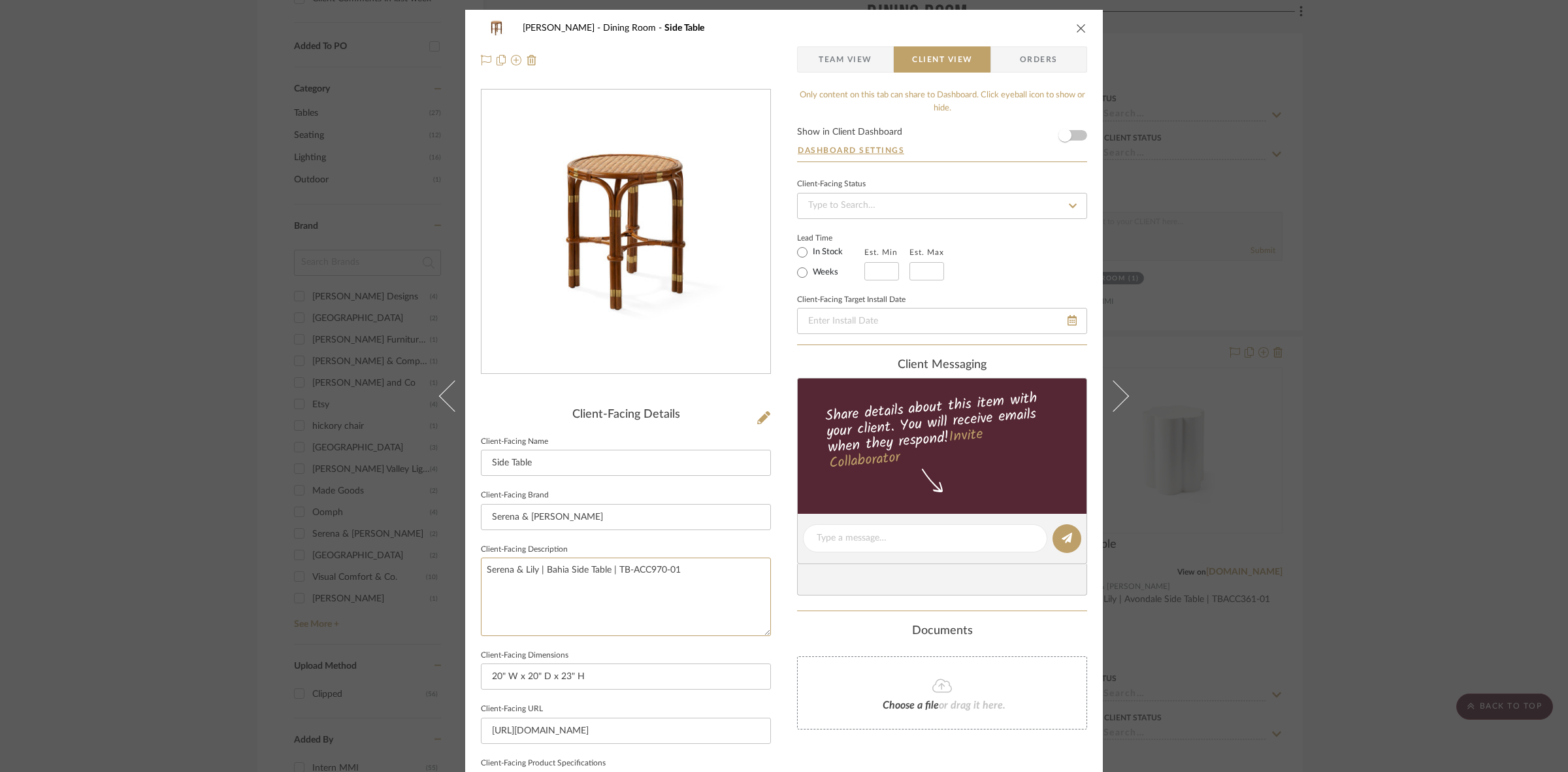
drag, startPoint x: 709, startPoint y: 570, endPoint x: 391, endPoint y: 546, distance: 318.9
click at [391, 546] on div "Murray Dining Room Side Table Team View Client View Orders Client-Facing Detail…" at bounding box center [784, 386] width 1568 height 772
click at [608, 516] on input "Serena & Lily" at bounding box center [626, 517] width 290 height 26
click at [778, 428] on div "Murray Dining Room Side Table Team View Client View Orders Client-Facing Detail…" at bounding box center [784, 386] width 1568 height 772
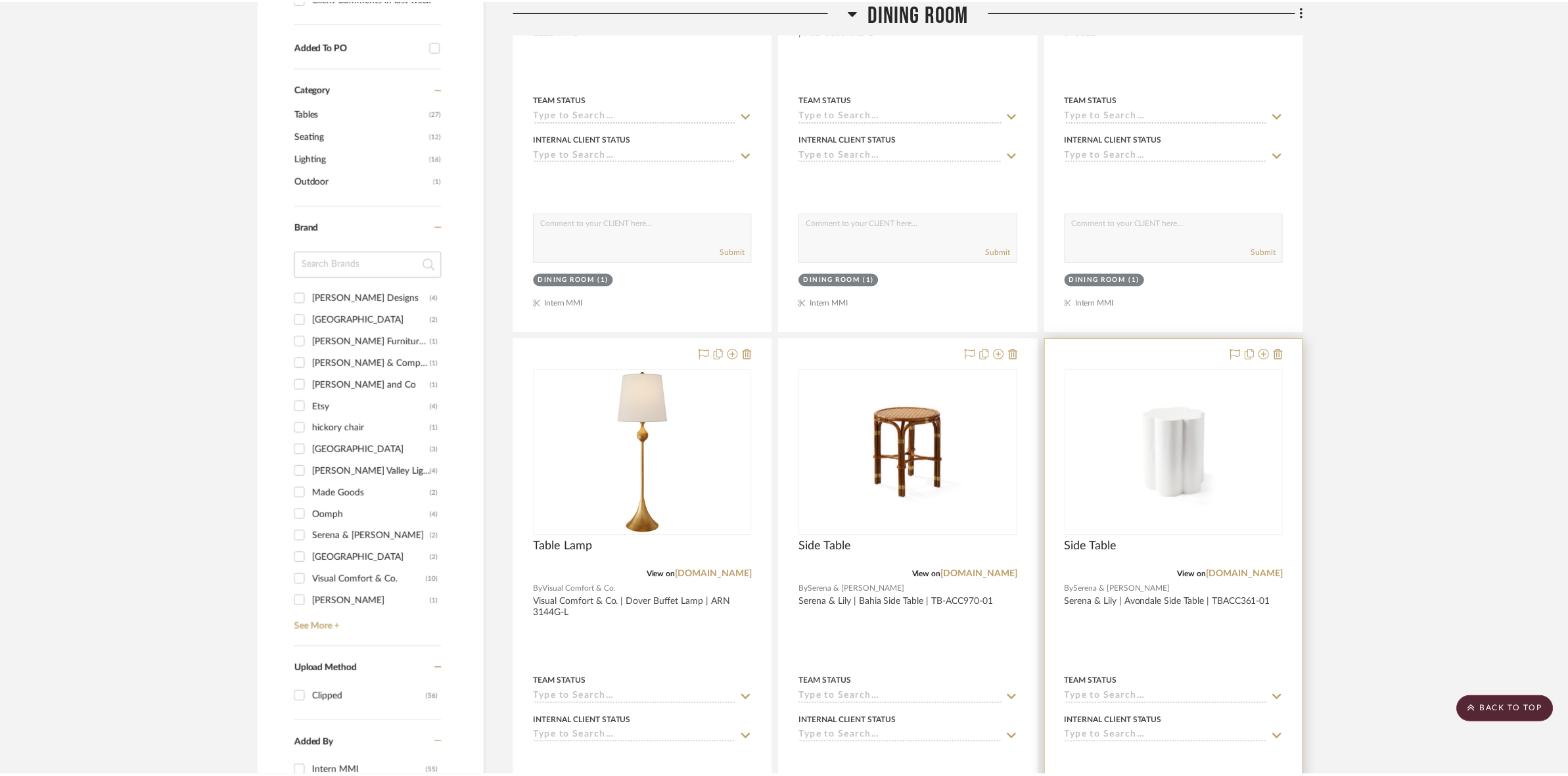
scroll to position [652, 0]
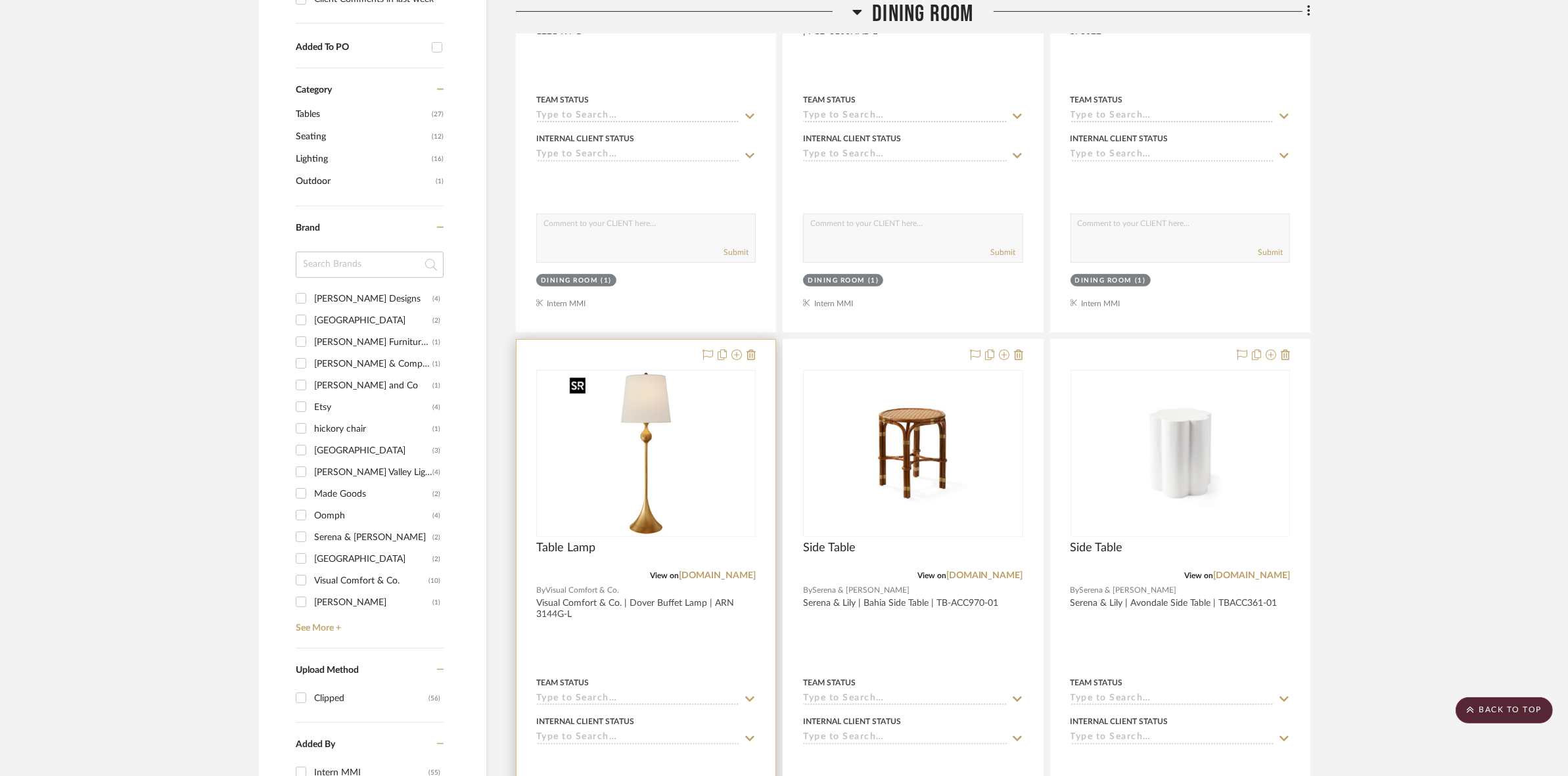
click at [665, 476] on img at bounding box center [646, 453] width 164 height 164
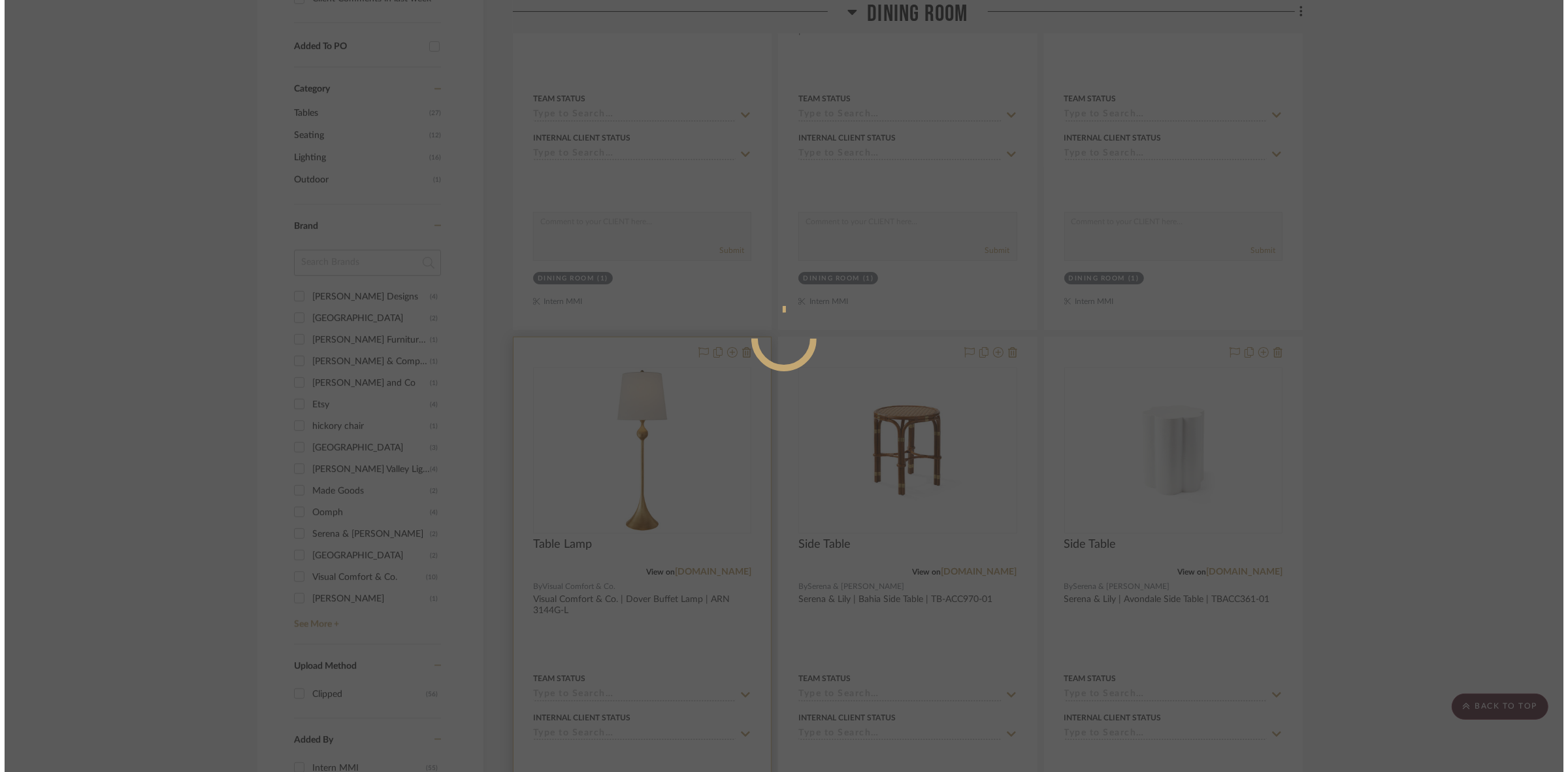
scroll to position [0, 0]
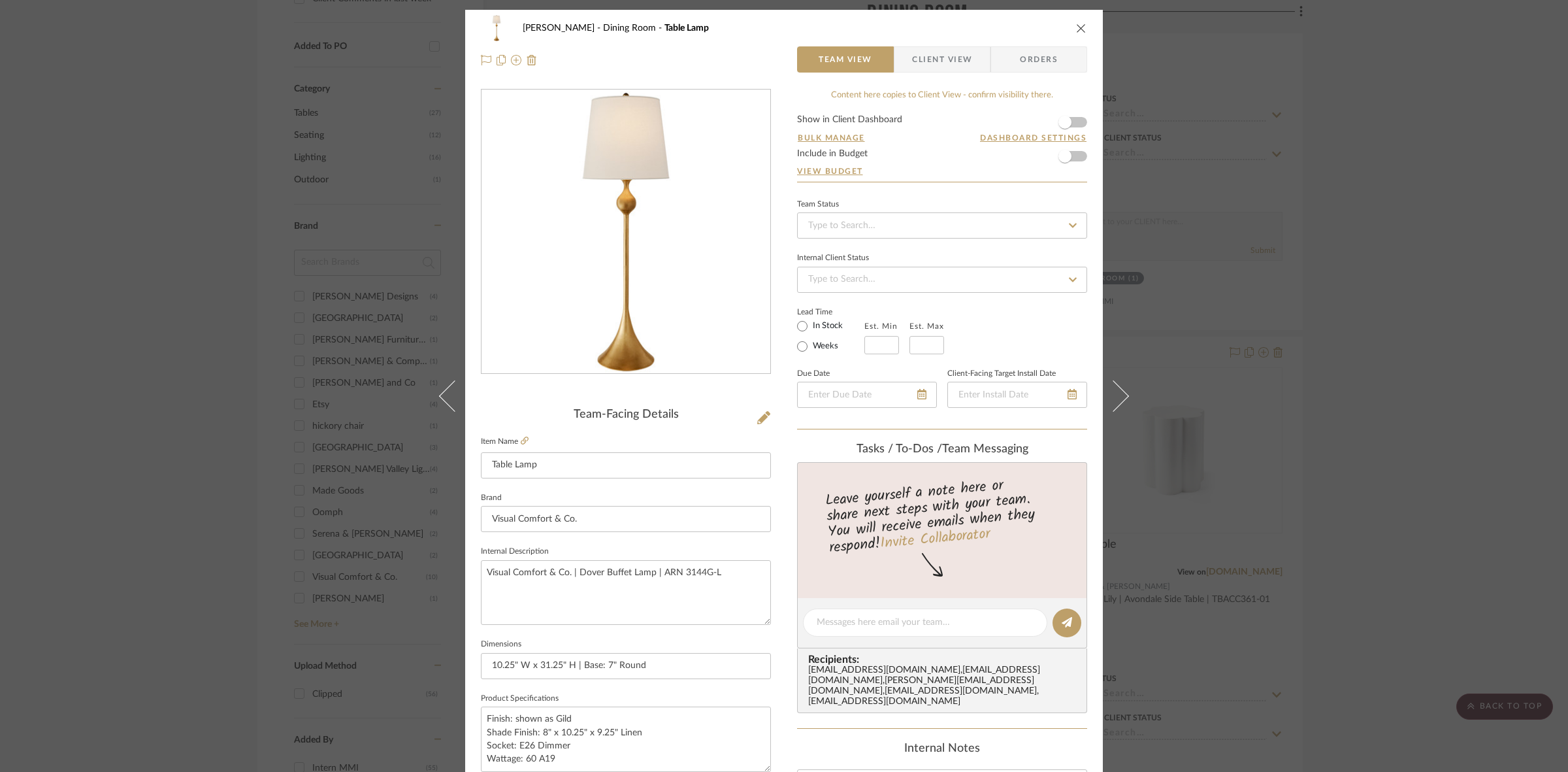
click at [778, 50] on span "Client View" at bounding box center [943, 60] width 60 height 26
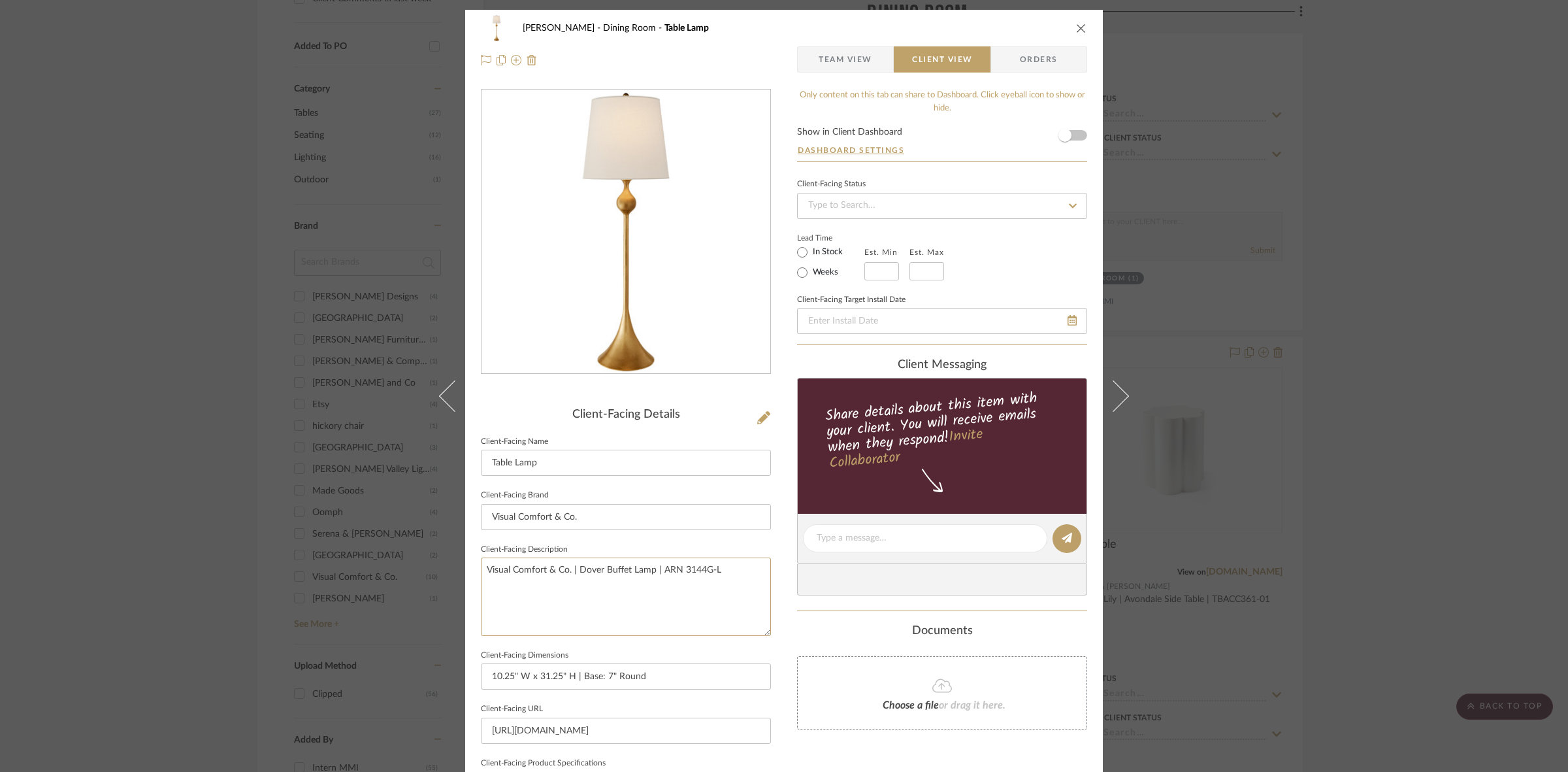
drag, startPoint x: 526, startPoint y: 553, endPoint x: 165, endPoint y: 573, distance: 361.6
click at [165, 573] on div "Murray Dining Room Table Lamp Team View Client View Orders Client-Facing Detail…" at bounding box center [784, 386] width 1568 height 772
drag, startPoint x: 575, startPoint y: 537, endPoint x: 572, endPoint y: 521, distance: 16.3
click at [573, 536] on sr-form-field "Client-Facing Brand Visual Comfort & Co." at bounding box center [626, 513] width 290 height 54
click at [576, 511] on input "Visual Comfort & Co." at bounding box center [626, 517] width 290 height 26
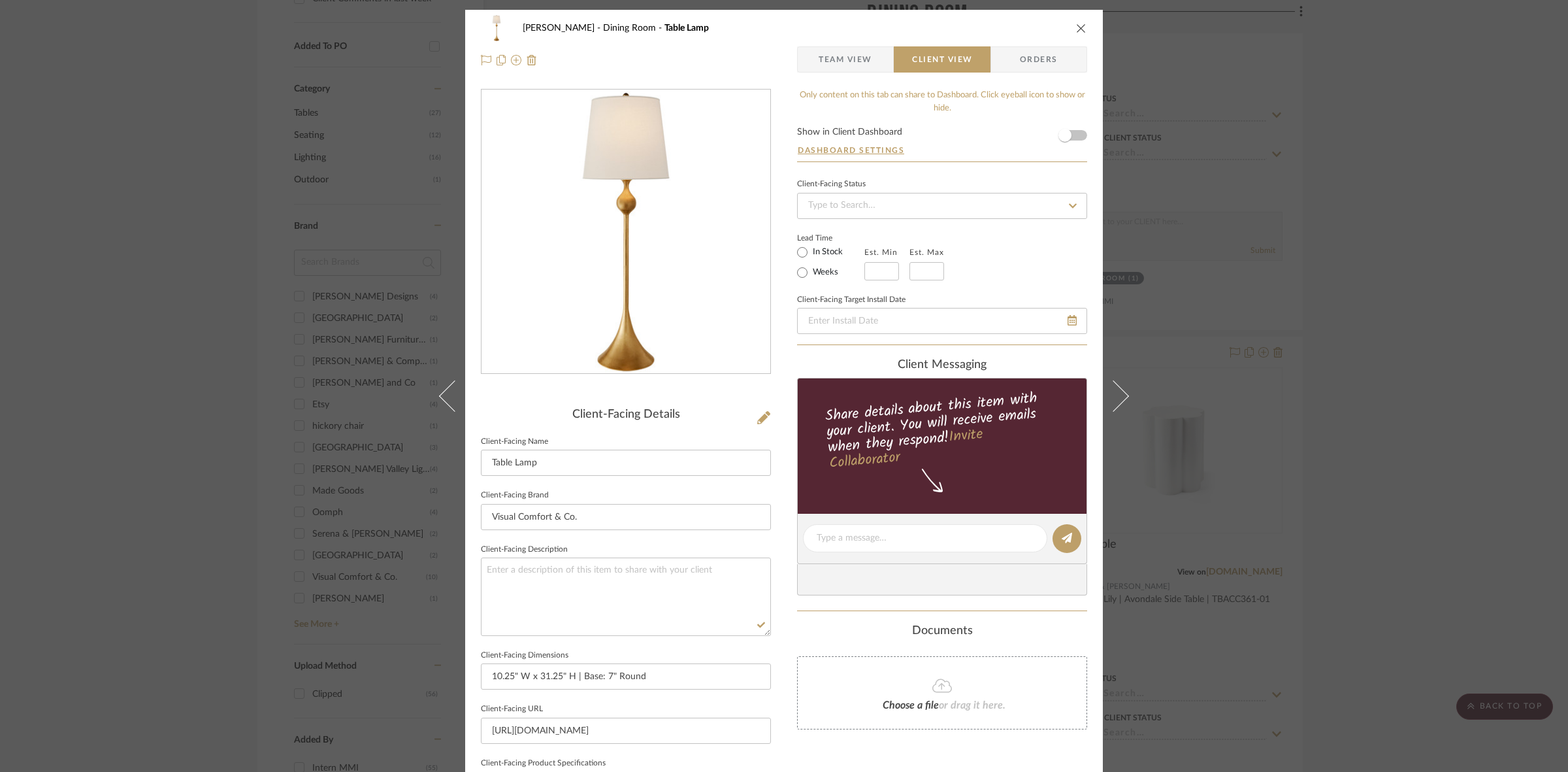
click at [778, 377] on div "Murray Dining Room Table Lamp Team View Client View Orders Client-Facing Detail…" at bounding box center [784, 386] width 1568 height 772
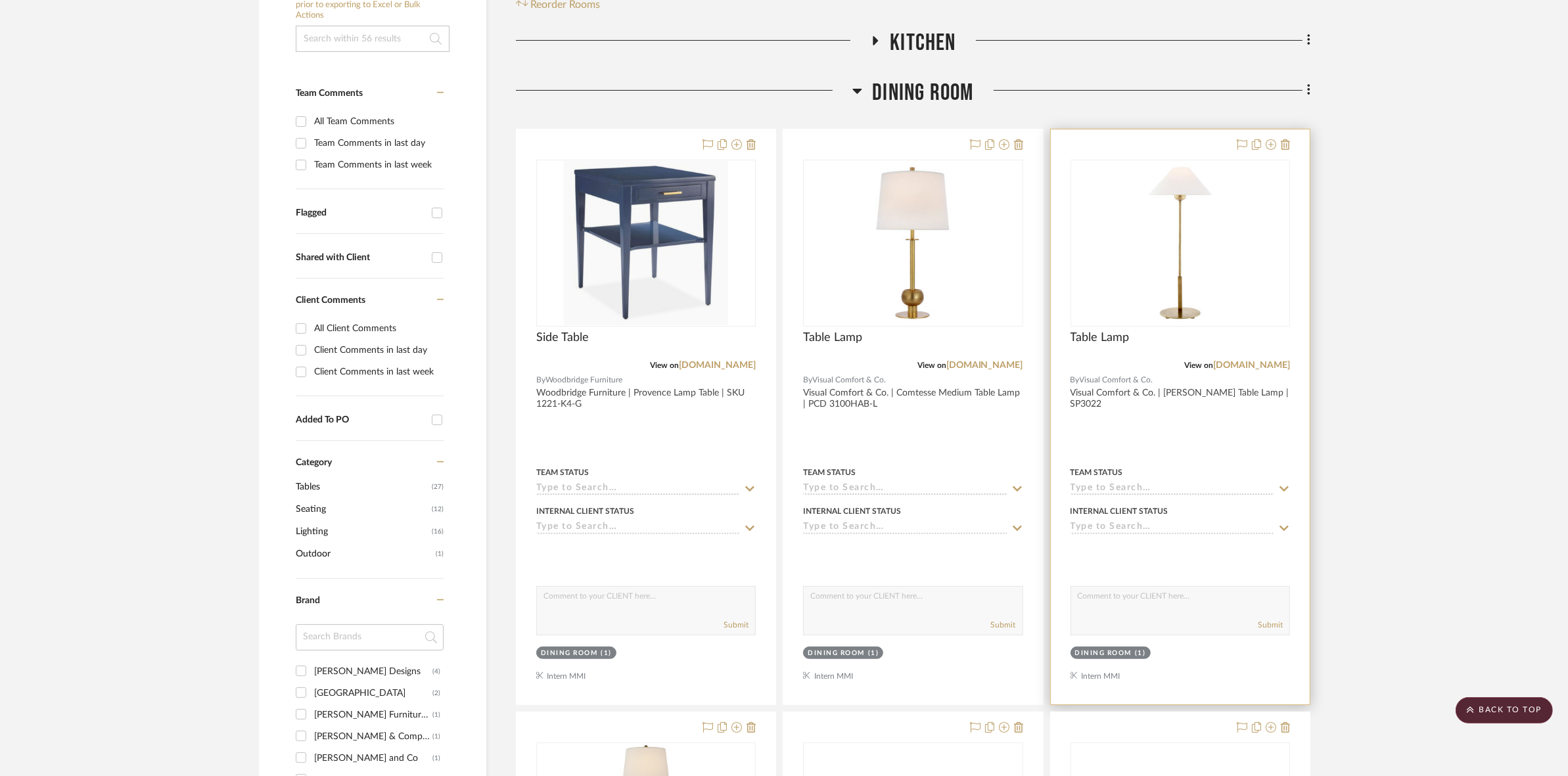
scroll to position [160, 0]
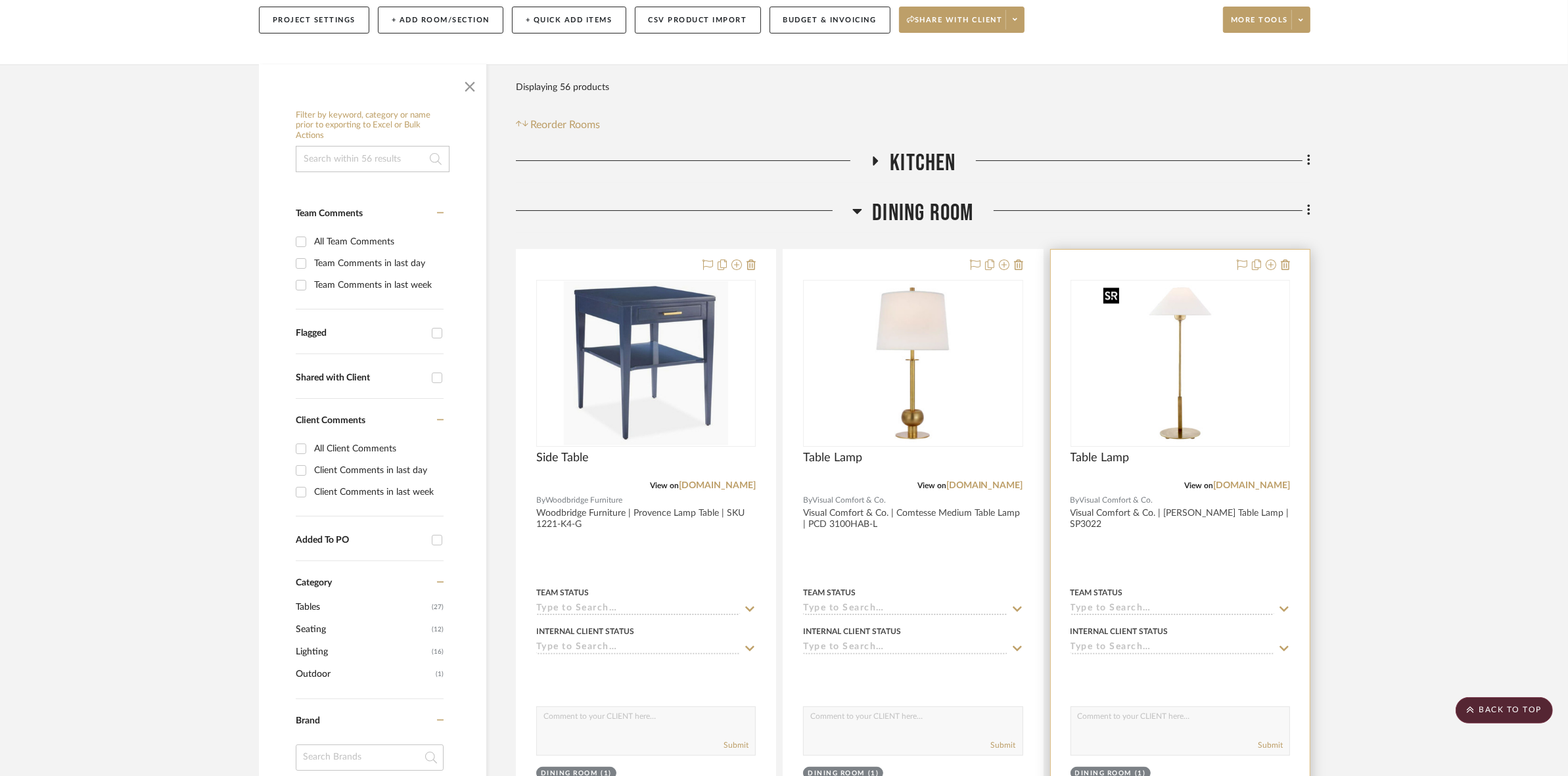
click at [782, 342] on img at bounding box center [1180, 363] width 164 height 164
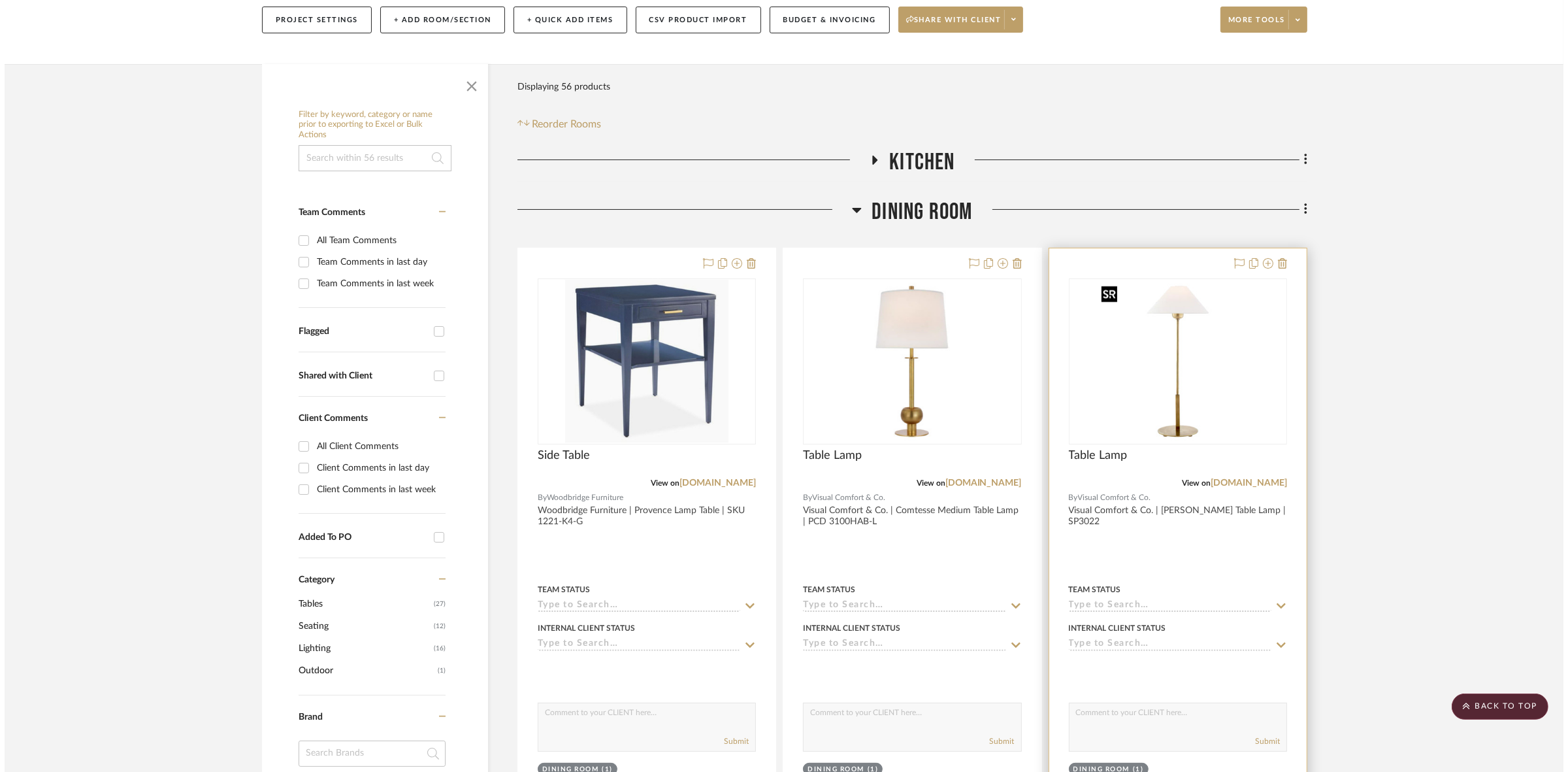
scroll to position [0, 0]
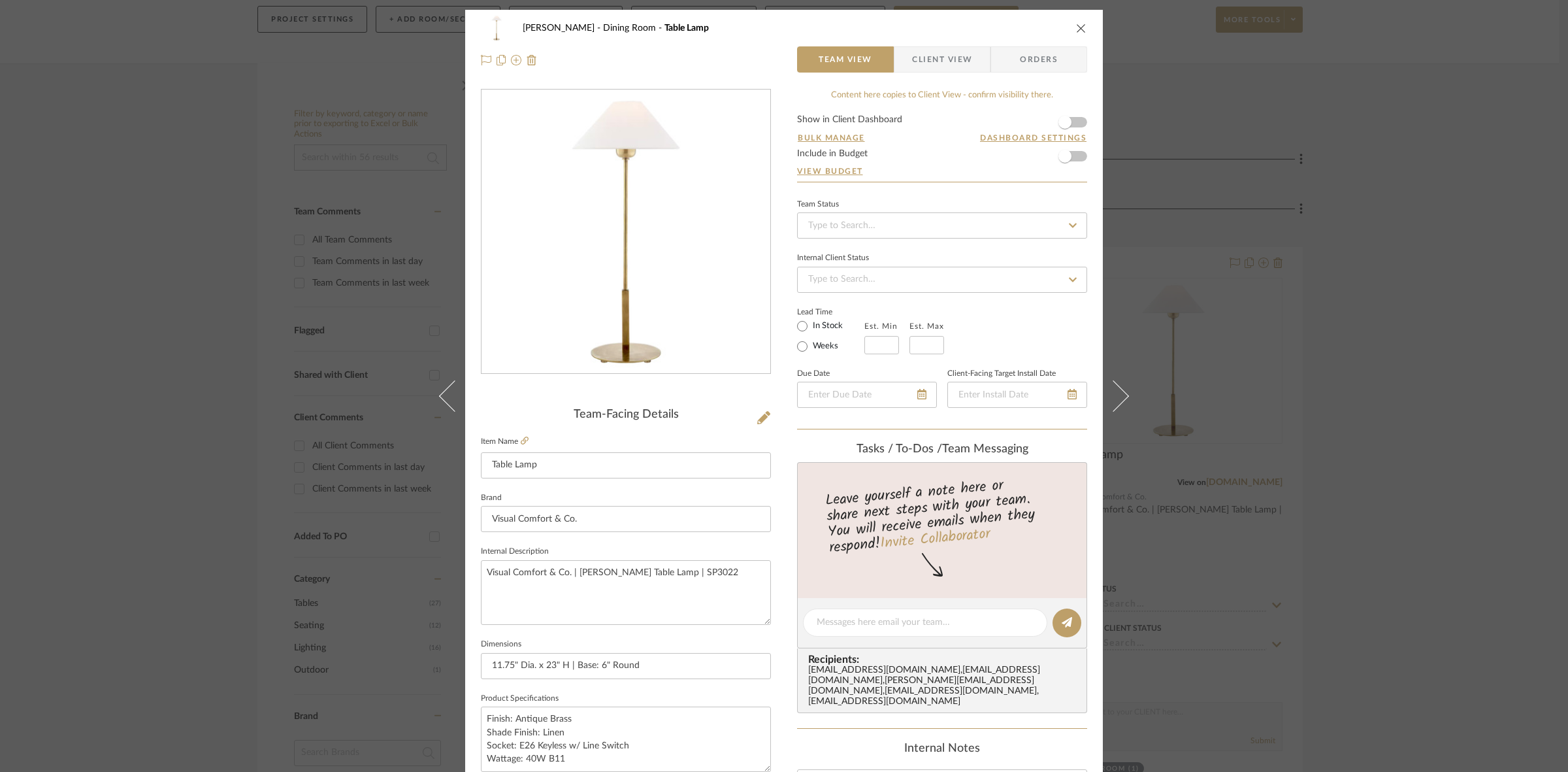
click at [778, 54] on span "Client View" at bounding box center [943, 60] width 60 height 26
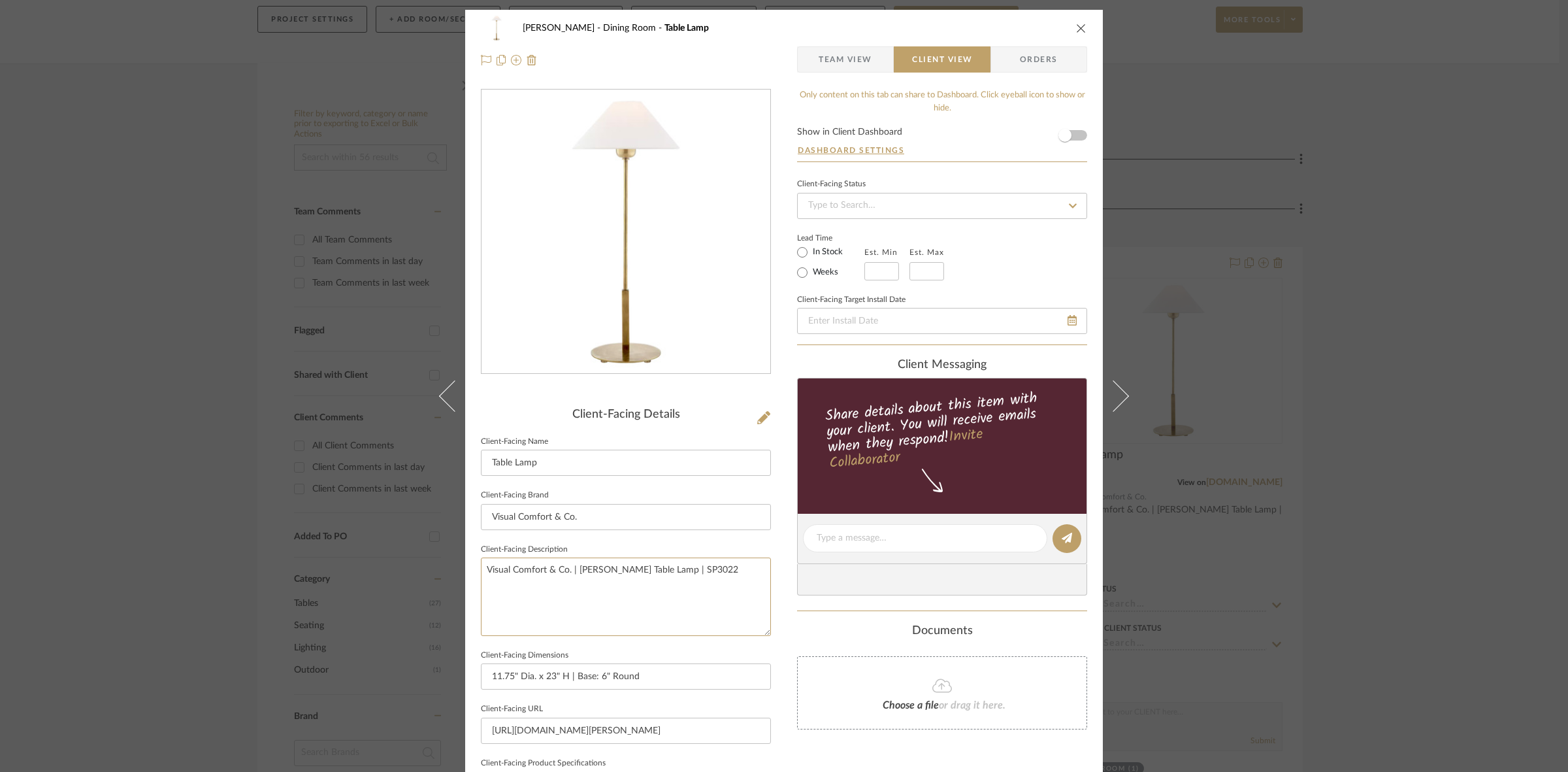
drag, startPoint x: 626, startPoint y: 559, endPoint x: 311, endPoint y: 553, distance: 315.1
click at [311, 553] on div "Murray Dining Room Table Lamp Team View Client View Orders Client-Facing Detail…" at bounding box center [784, 386] width 1568 height 772
click at [638, 509] on input "Visual Comfort & Co." at bounding box center [626, 517] width 290 height 26
click at [778, 399] on div "Murray Dining Room Table Lamp Team View Client View Orders Client-Facing Detail…" at bounding box center [784, 386] width 1568 height 772
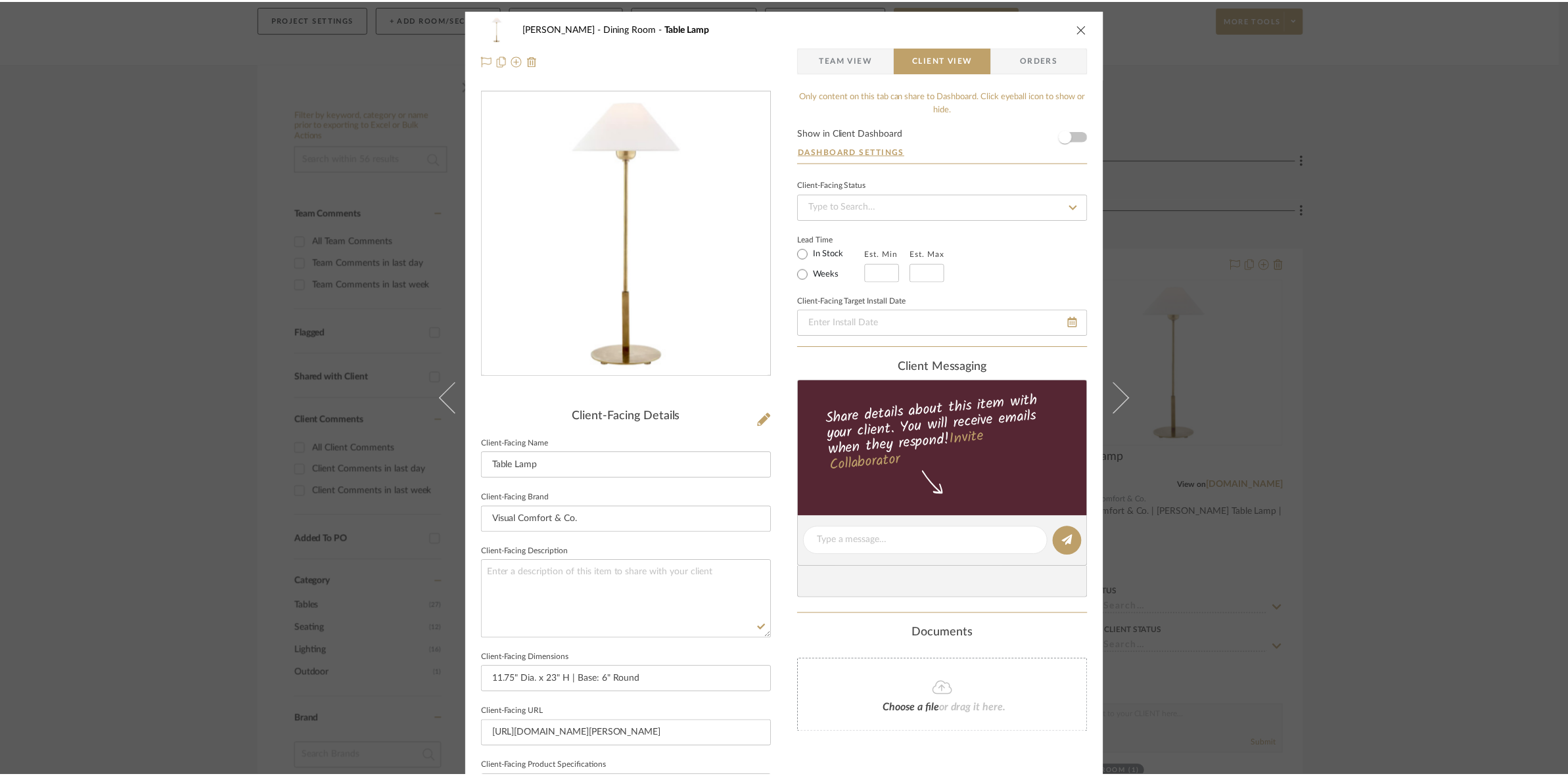
scroll to position [160, 0]
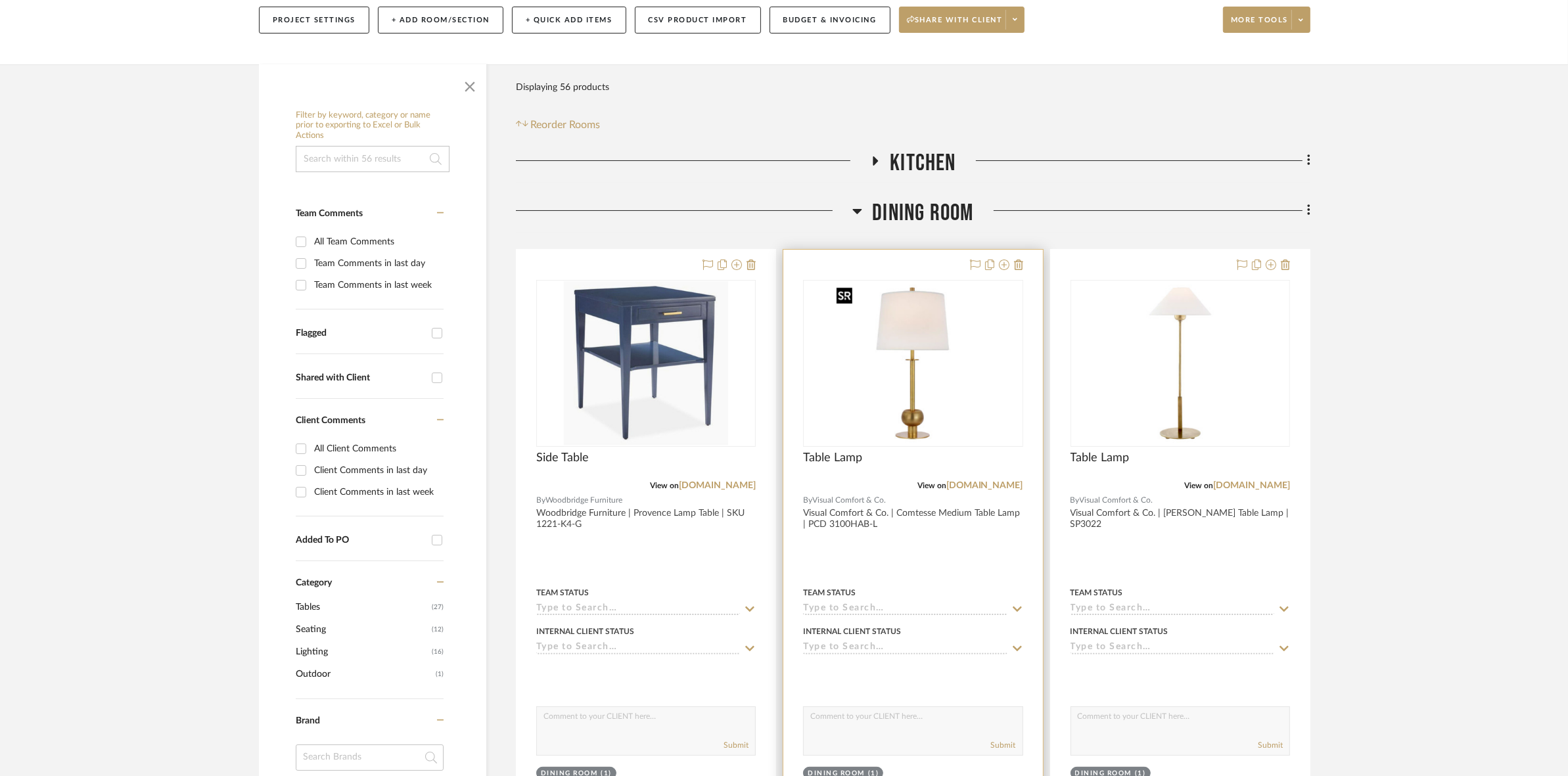
click at [782, 399] on img "0" at bounding box center [912, 363] width 164 height 164
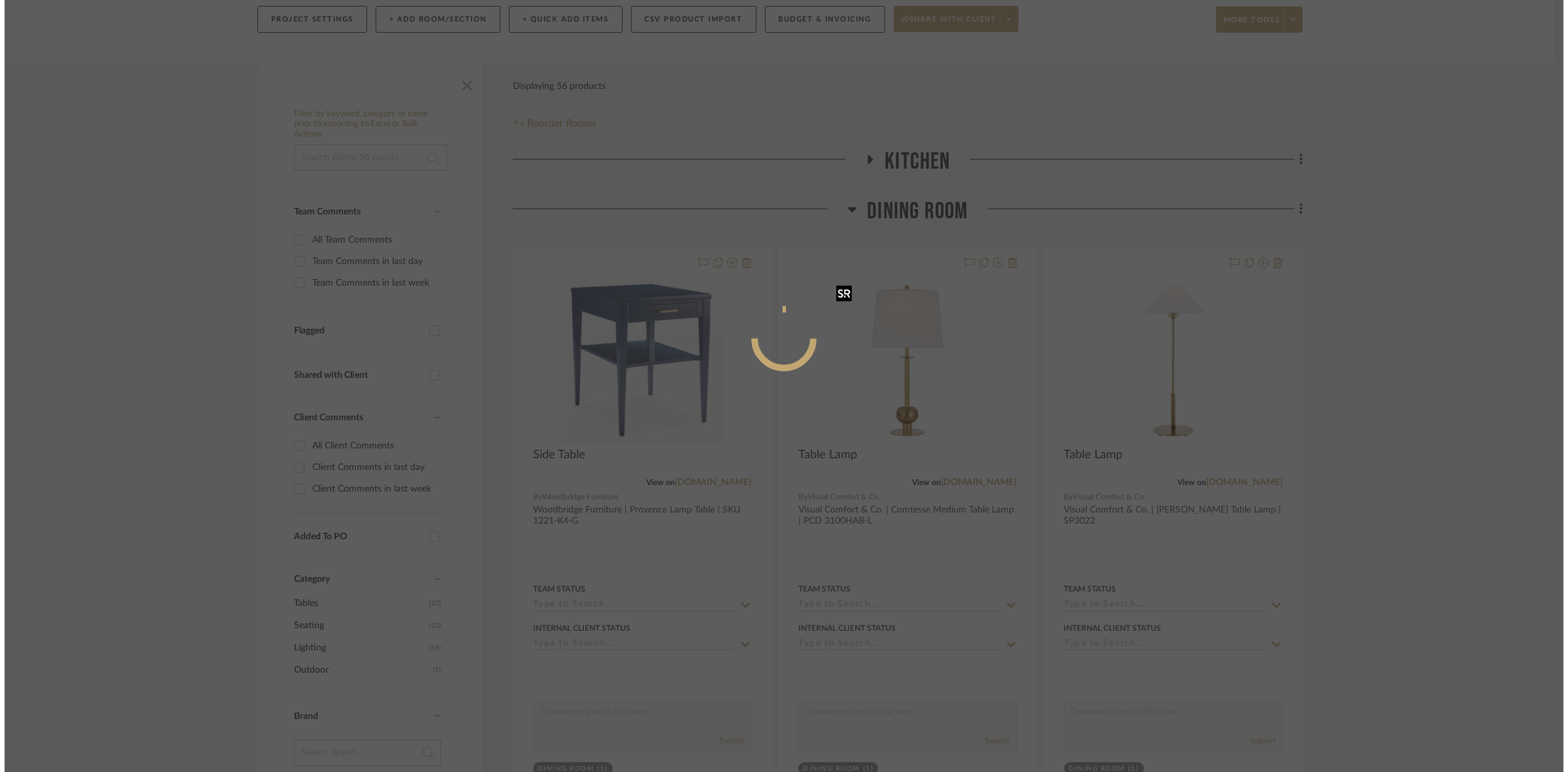
scroll to position [0, 0]
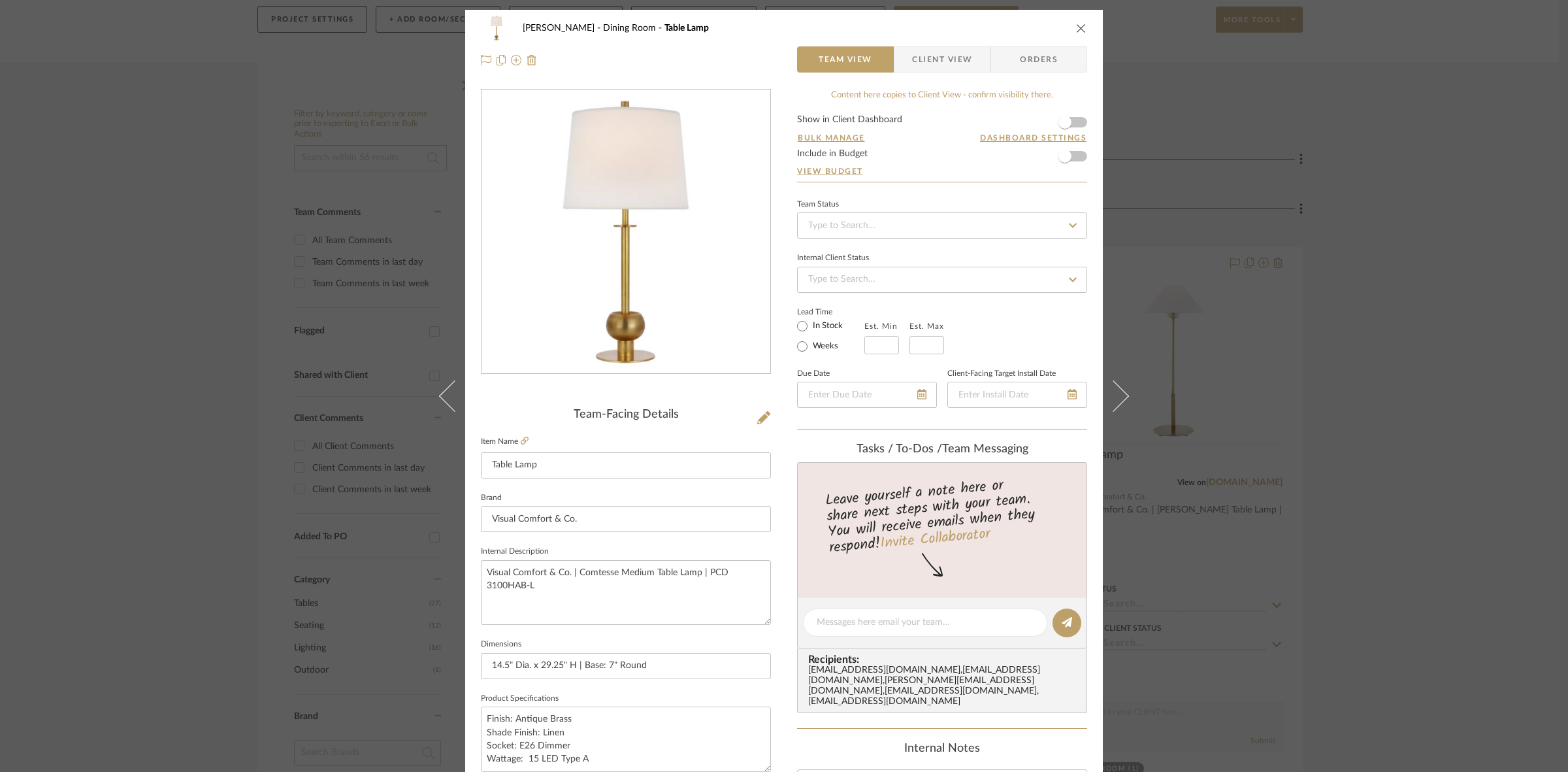
click at [778, 59] on span "Client View" at bounding box center [943, 60] width 60 height 26
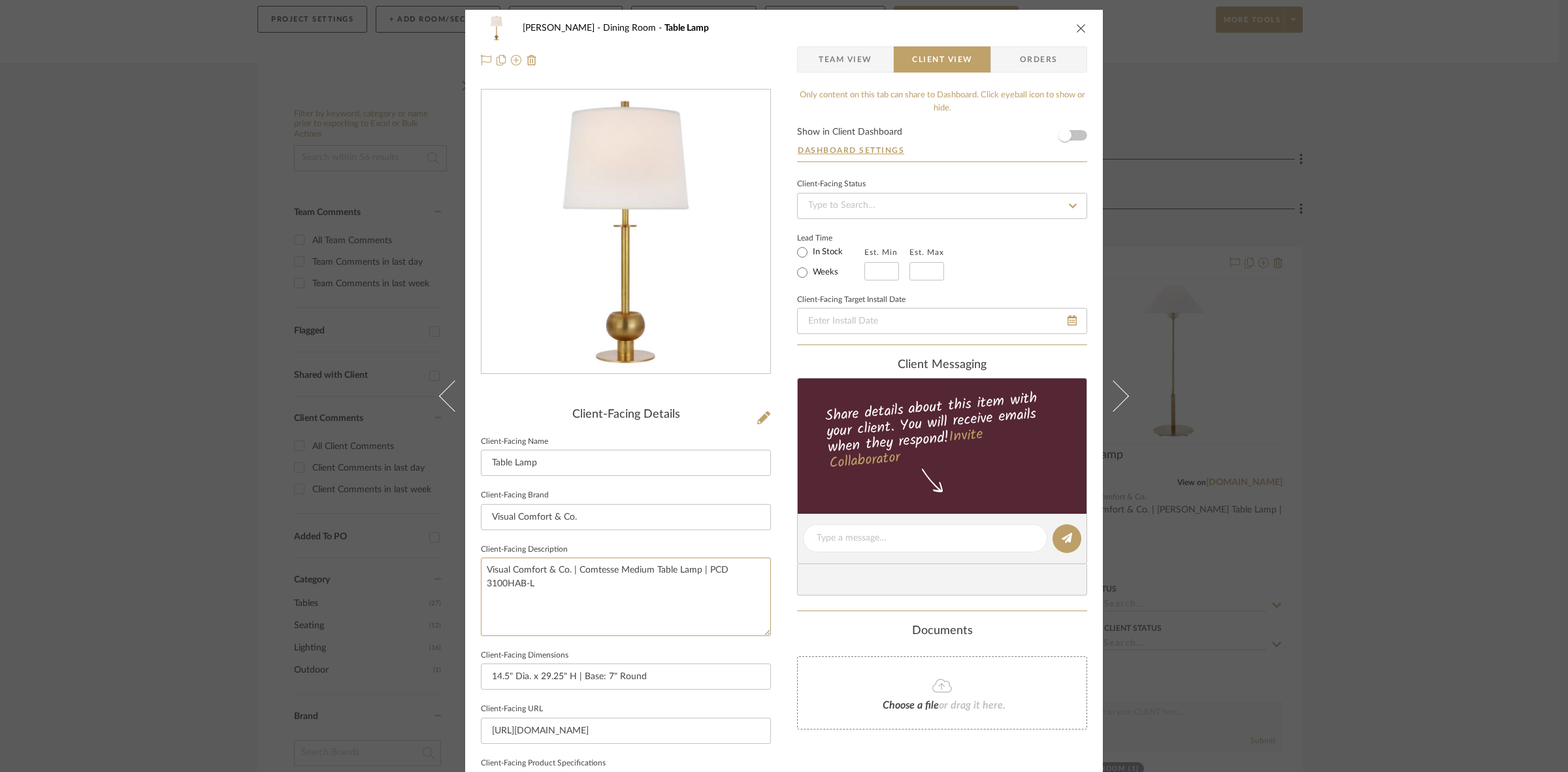
drag, startPoint x: 727, startPoint y: 578, endPoint x: 356, endPoint y: 538, distance: 373.2
click at [356, 538] on div "Murray Dining Room Table Lamp Team View Client View Orders Client-Facing Detail…" at bounding box center [784, 386] width 1568 height 772
click at [622, 515] on input "Visual Comfort & Co." at bounding box center [626, 517] width 290 height 26
click at [778, 482] on div "Murray Dining Room Table Lamp Team View Client View Orders Client-Facing Detail…" at bounding box center [784, 386] width 1568 height 772
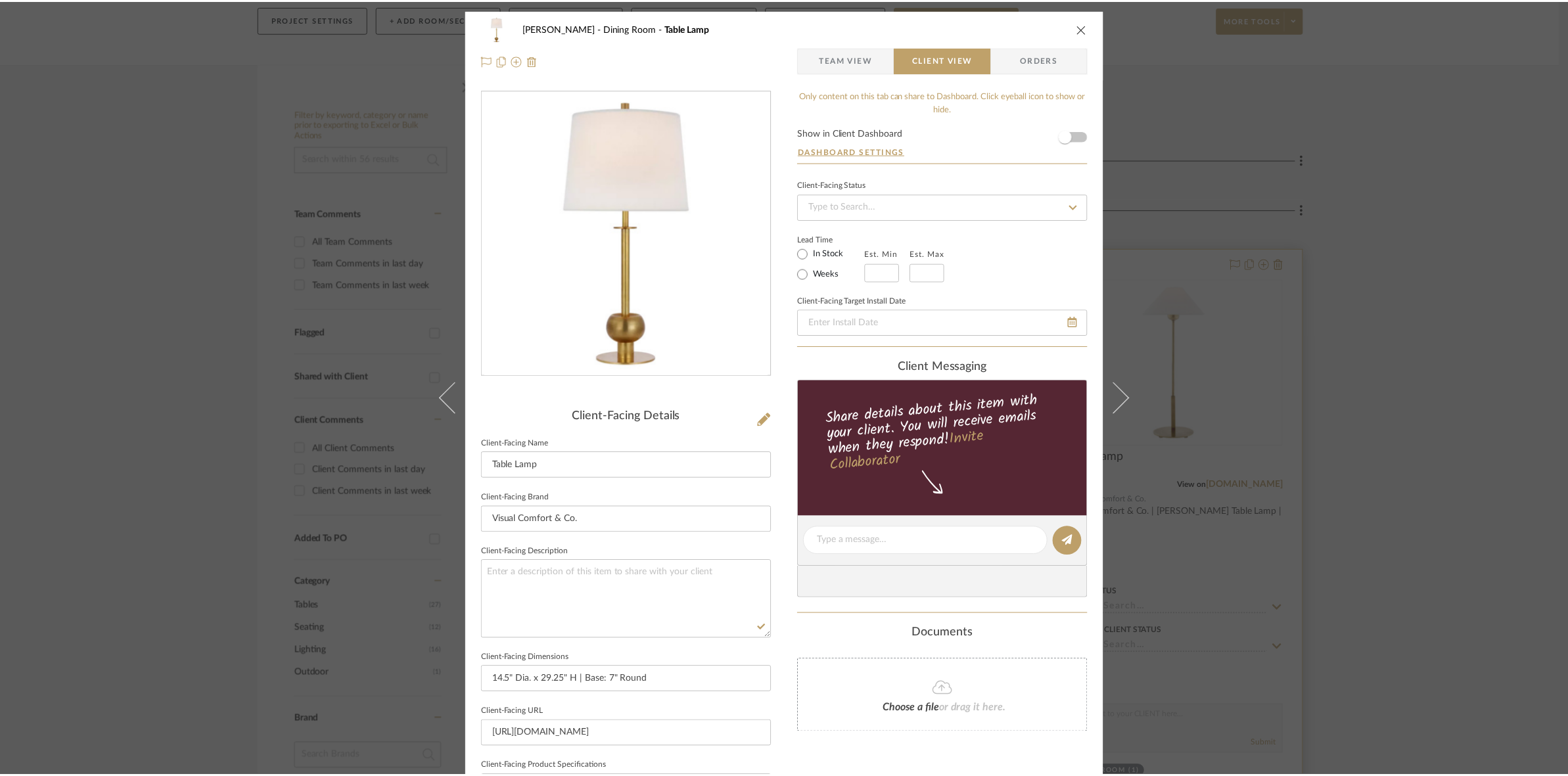
scroll to position [160, 0]
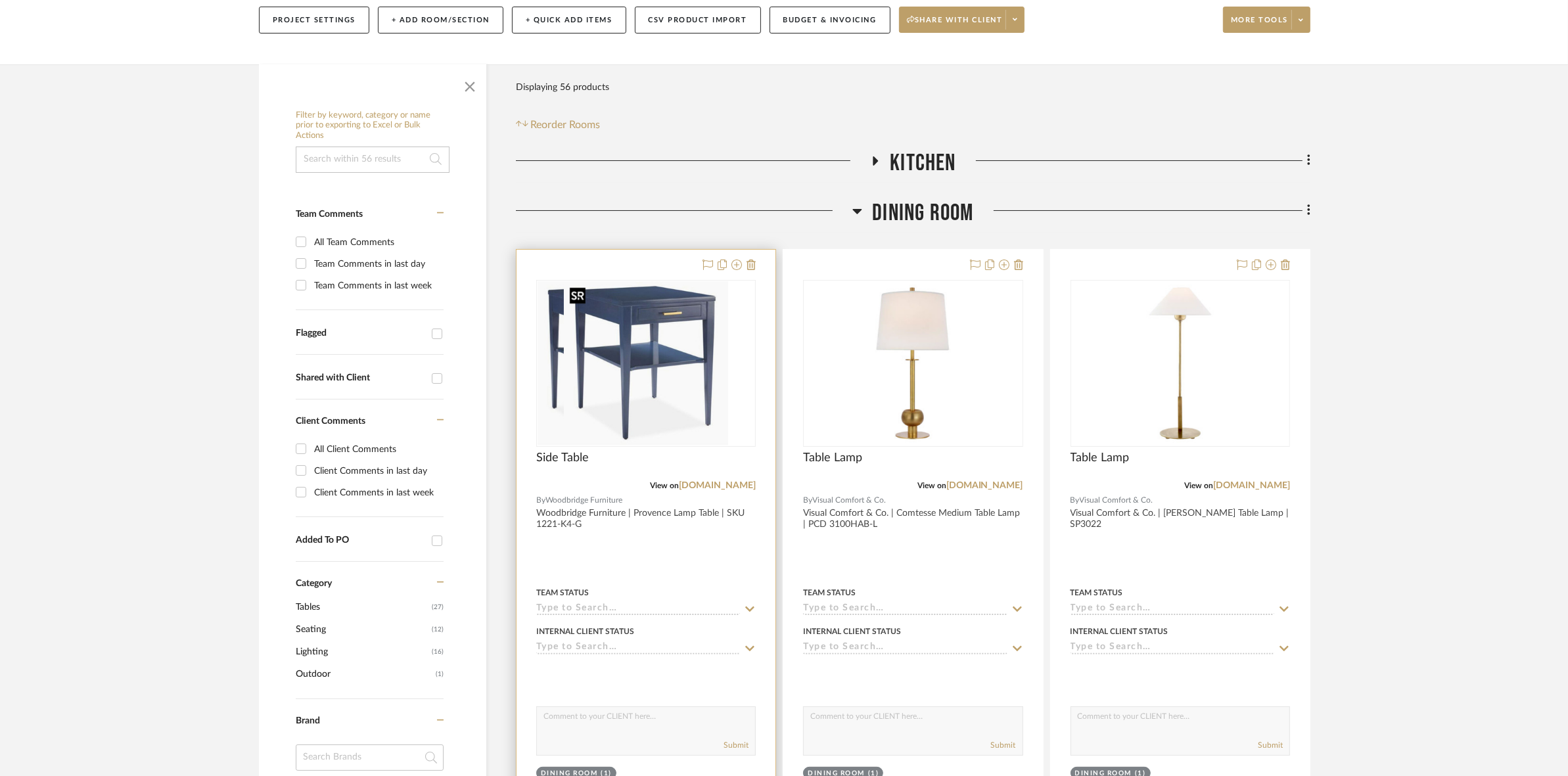
click at [700, 393] on img at bounding box center [646, 363] width 164 height 164
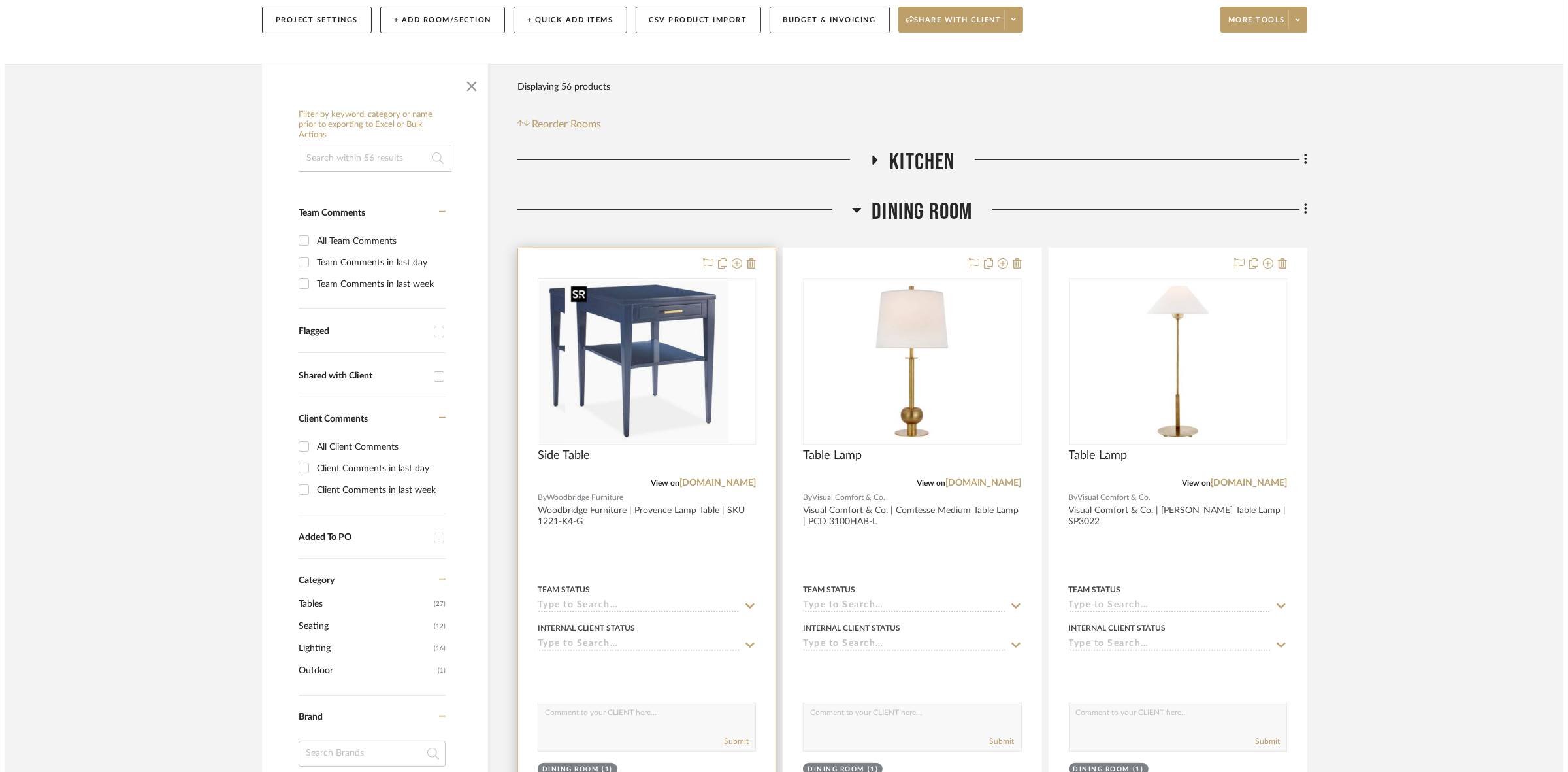
scroll to position [0, 0]
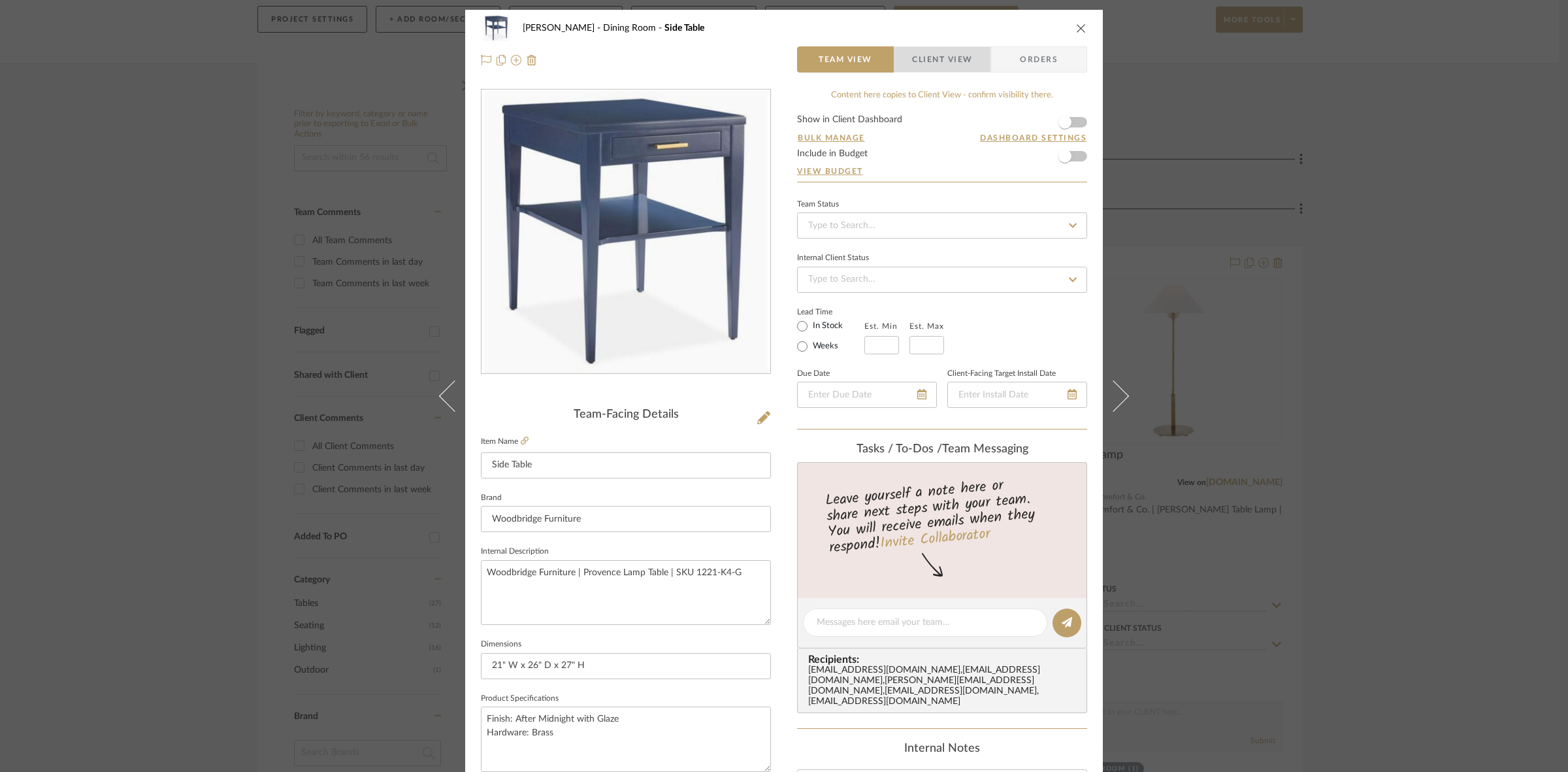
click at [778, 57] on span "Client View" at bounding box center [943, 60] width 60 height 26
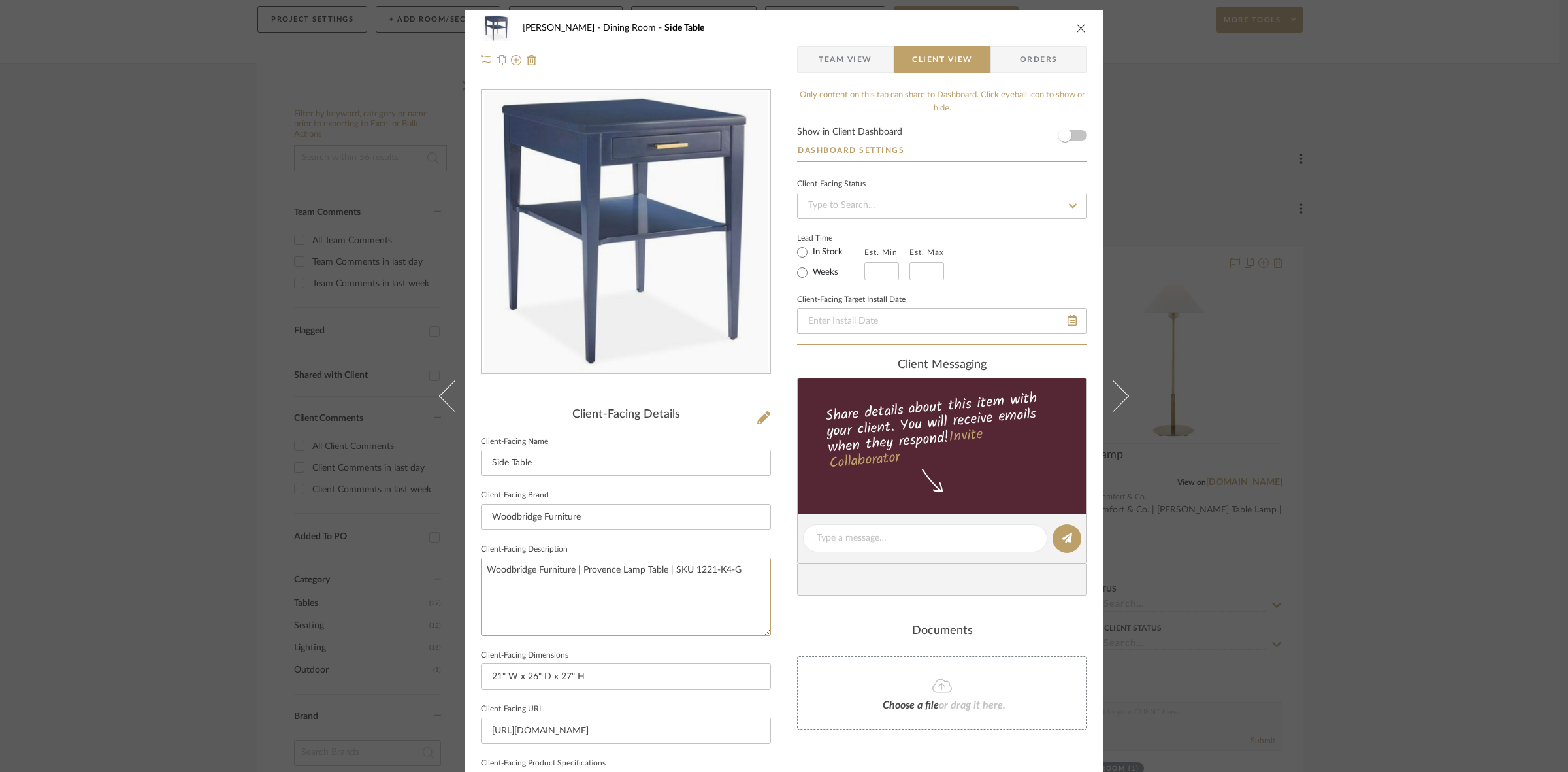
drag, startPoint x: 755, startPoint y: 573, endPoint x: 367, endPoint y: 570, distance: 388.0
click at [367, 570] on div "Murray Dining Room Side Table Team View Client View Orders Client-Facing Detail…" at bounding box center [784, 386] width 1568 height 772
click at [600, 523] on input "Woodbridge Furniture" at bounding box center [626, 517] width 290 height 26
click at [778, 393] on div "Murray Dining Room Side Table Team View Client View Orders Client-Facing Detail…" at bounding box center [784, 386] width 1568 height 772
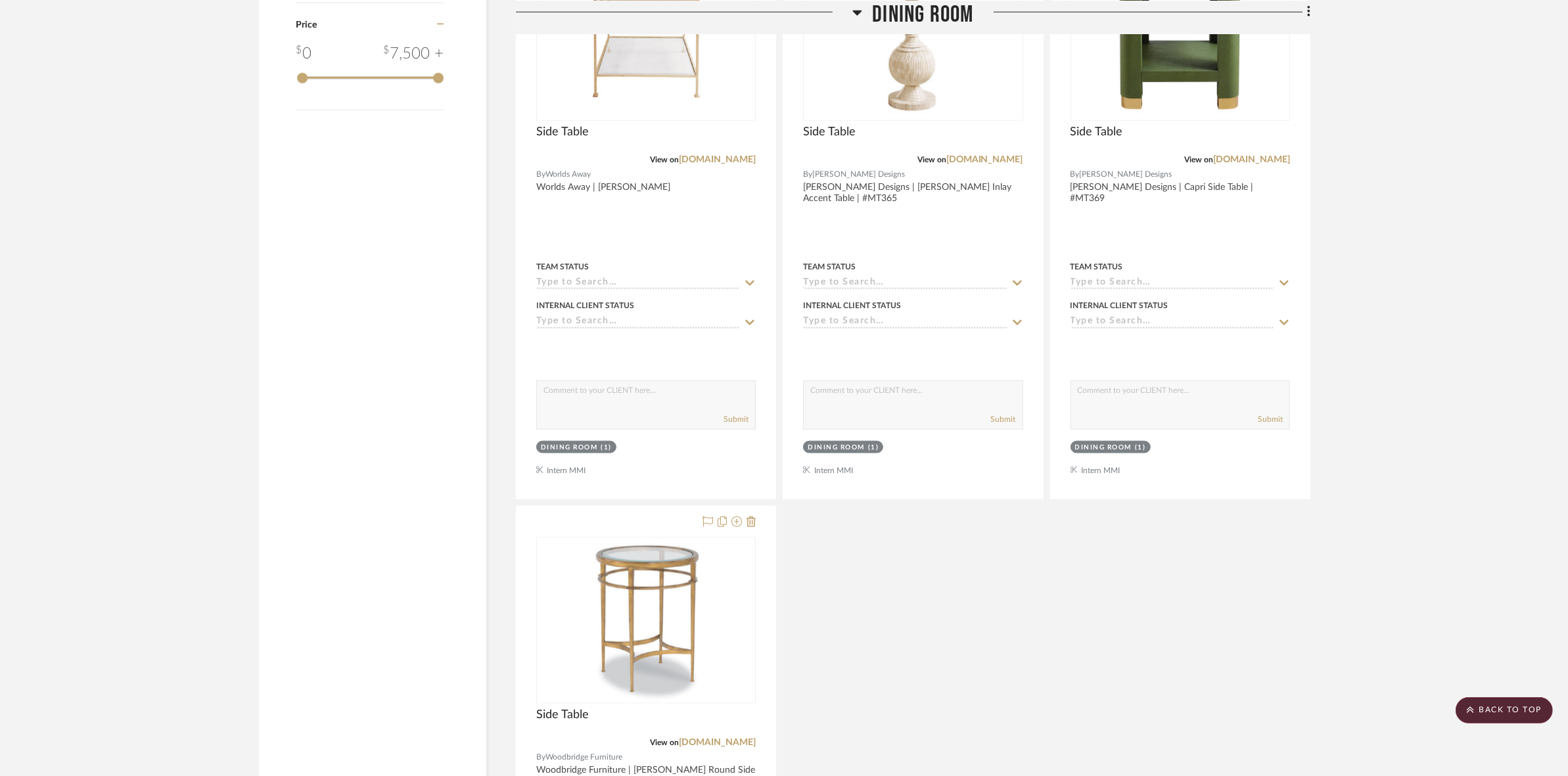
scroll to position [1801, 0]
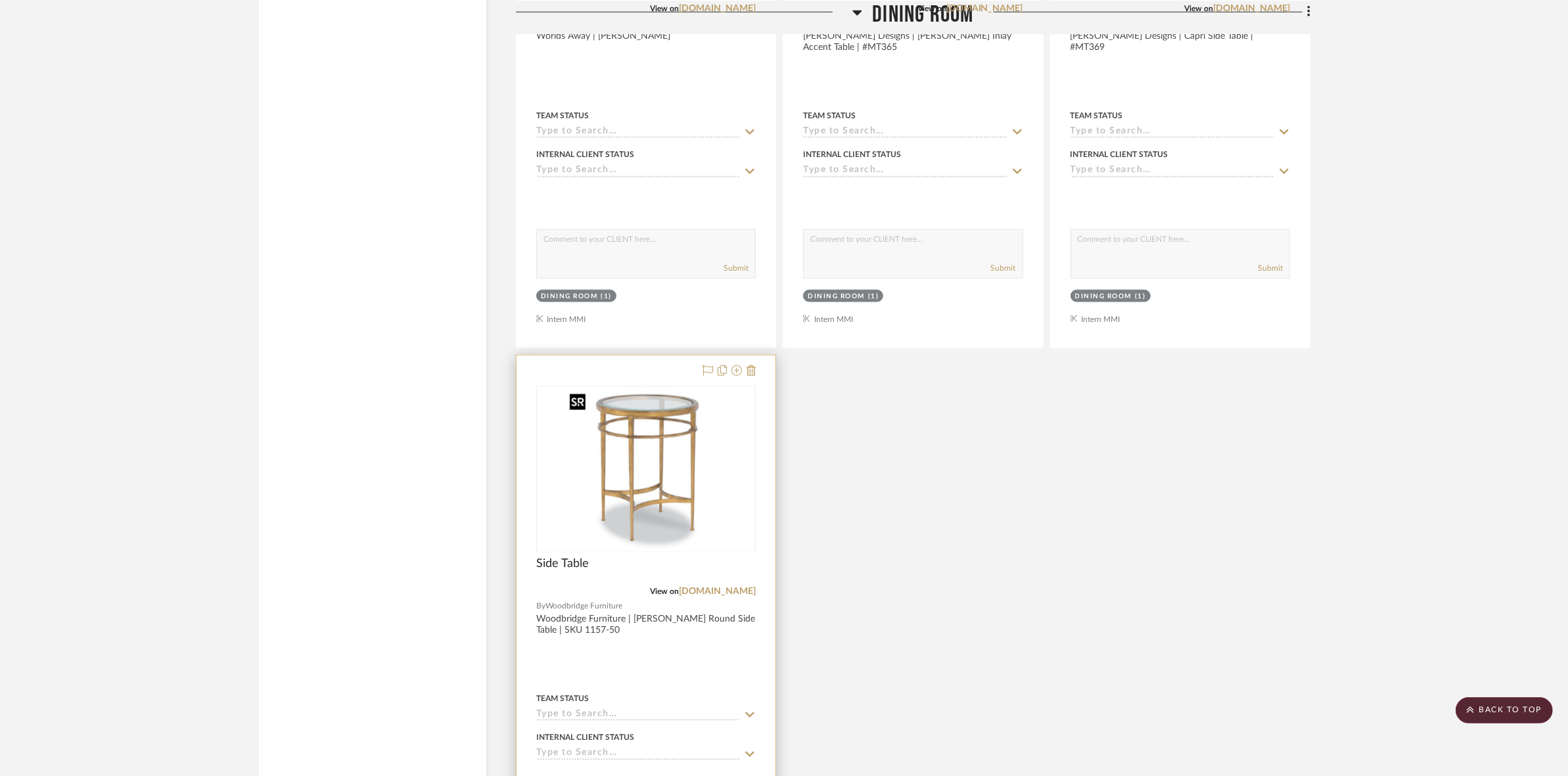
click at [642, 462] on img "0" at bounding box center [646, 469] width 164 height 164
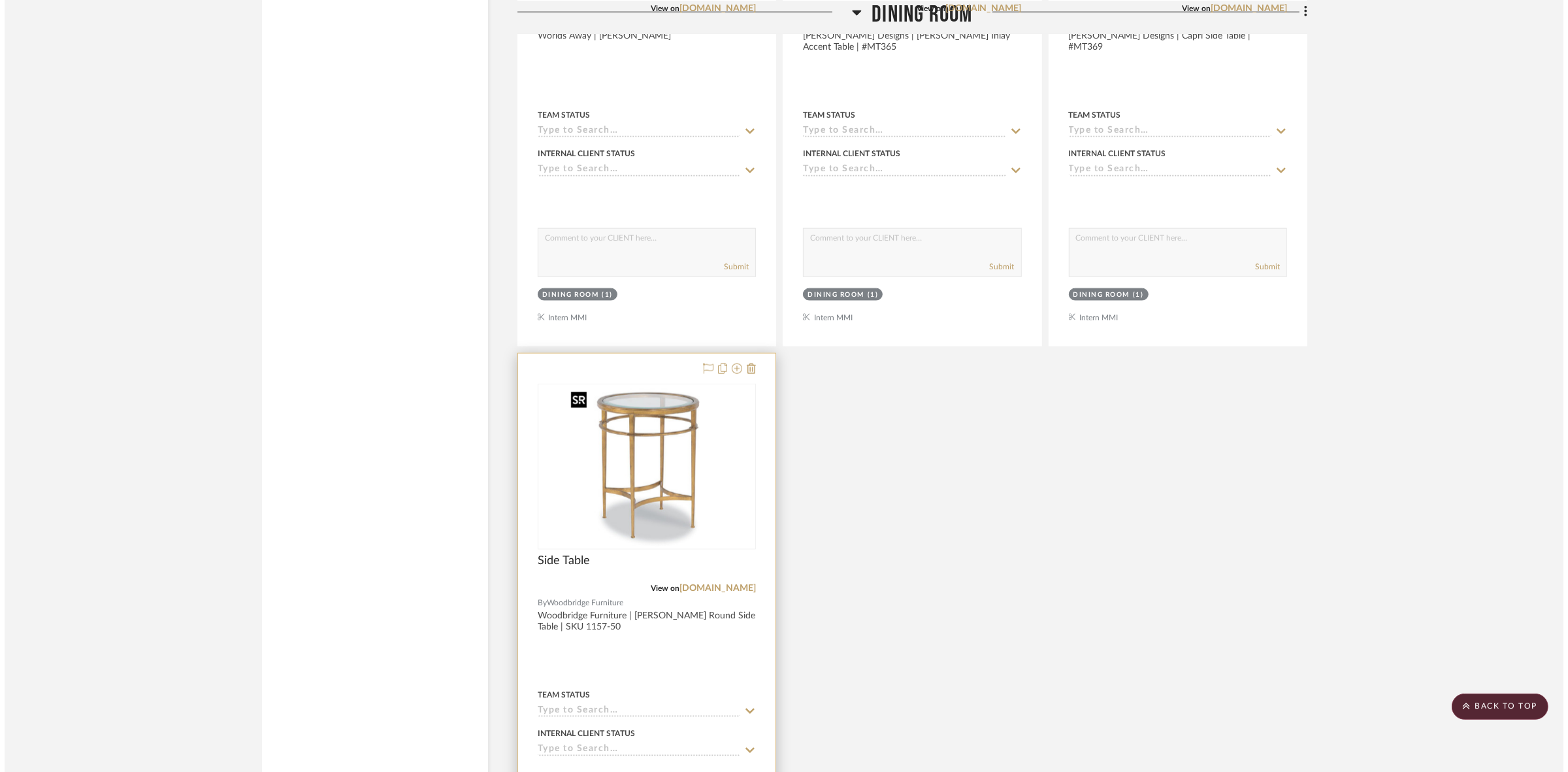
scroll to position [0, 0]
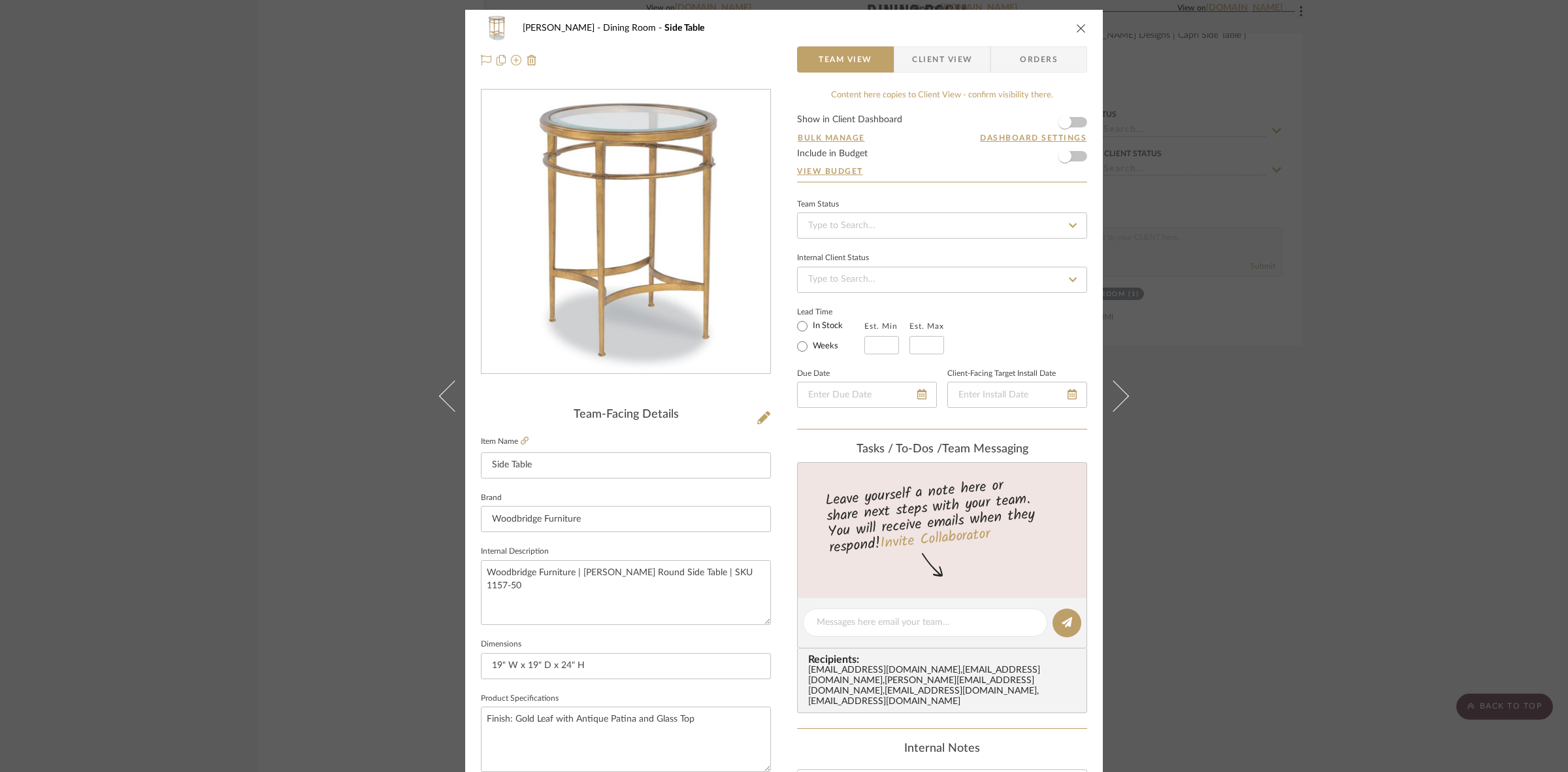
click at [778, 53] on span "Client View" at bounding box center [943, 60] width 60 height 26
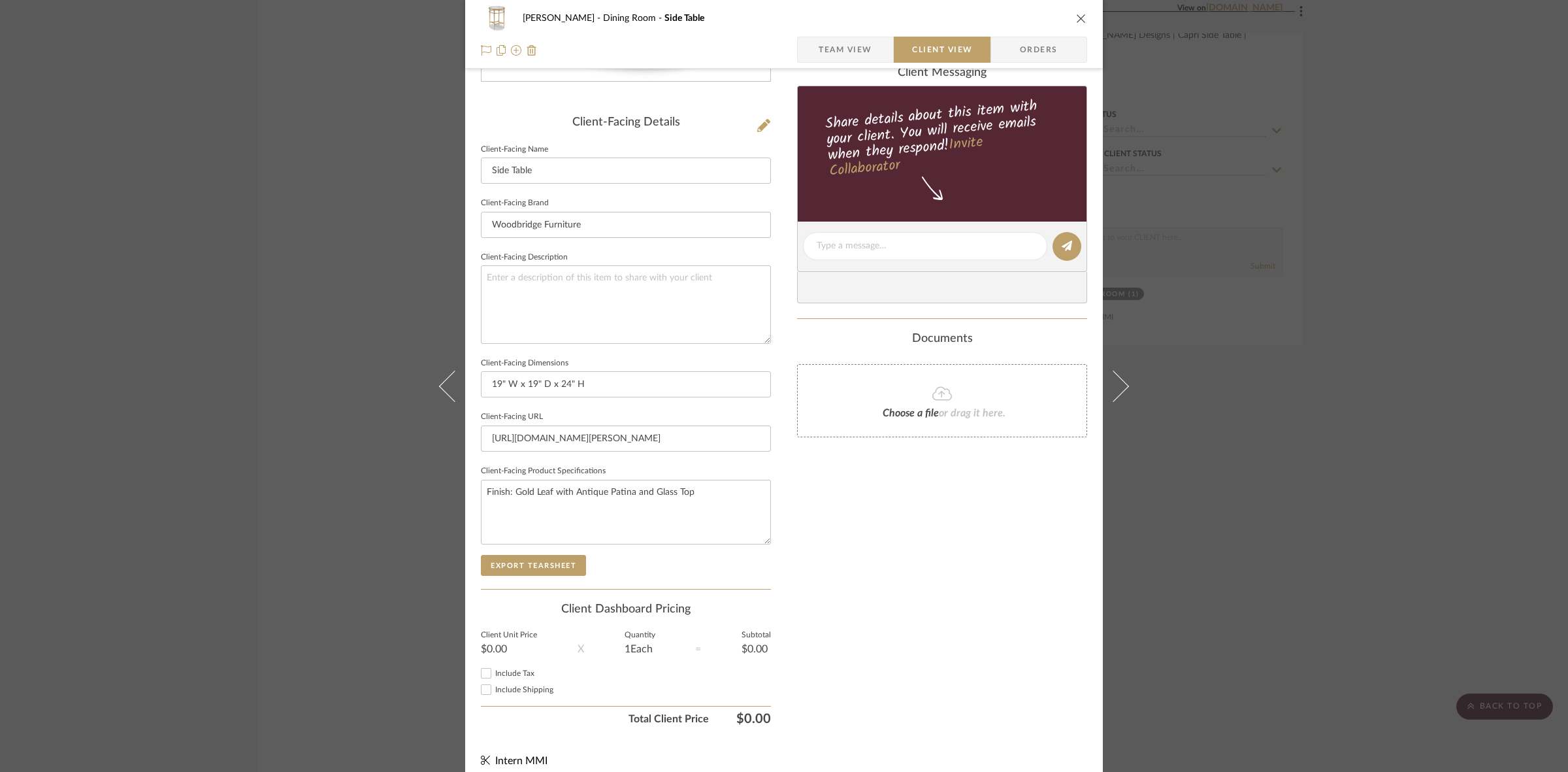
scroll to position [303, 0]
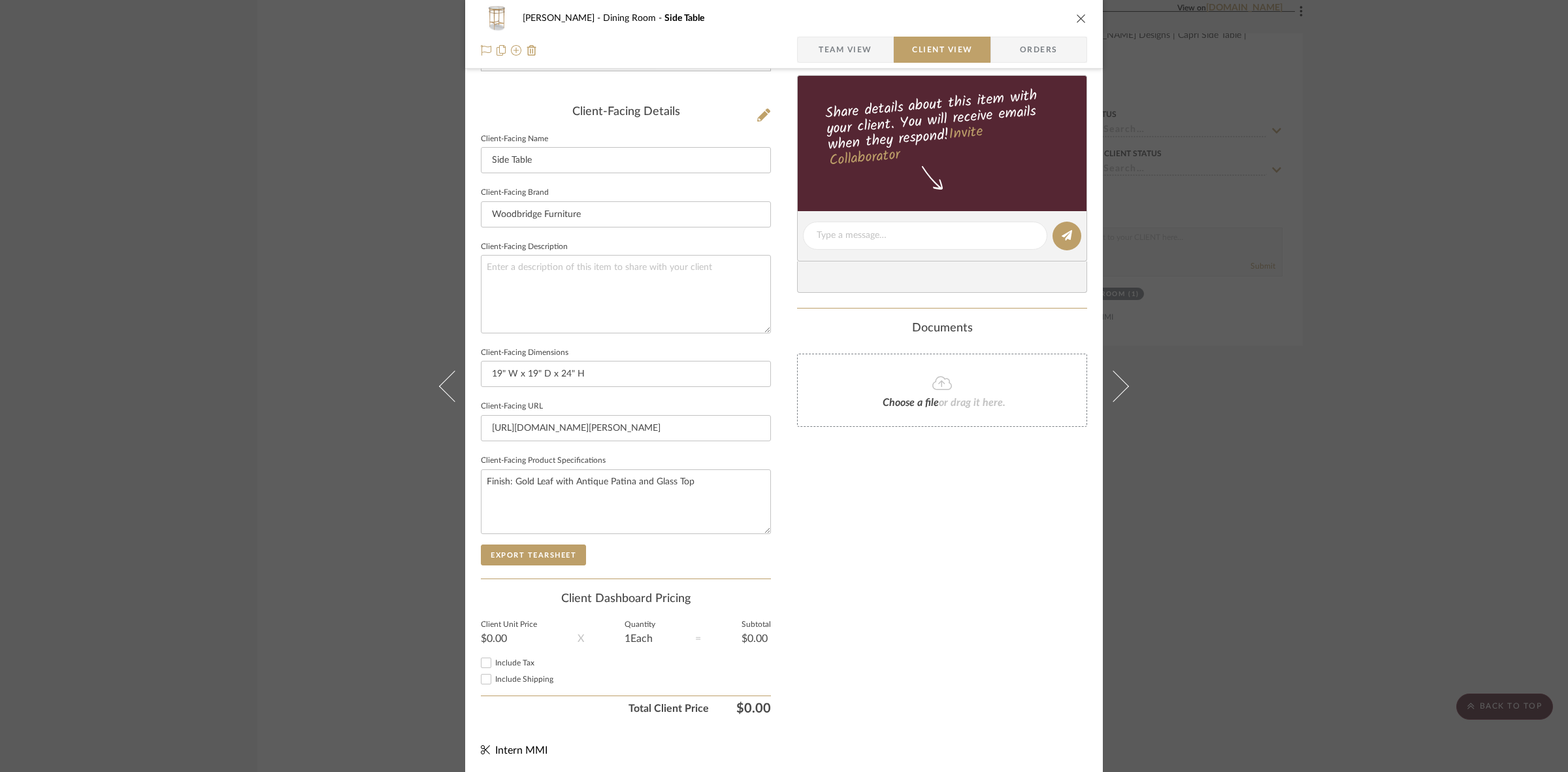
click at [529, 534] on sr-form-field "Client-Facing Product Specifications Finish: Gold Leaf with Antique Patina and …" at bounding box center [626, 498] width 290 height 93
click at [534, 557] on button "Export Tearsheet" at bounding box center [534, 555] width 105 height 21
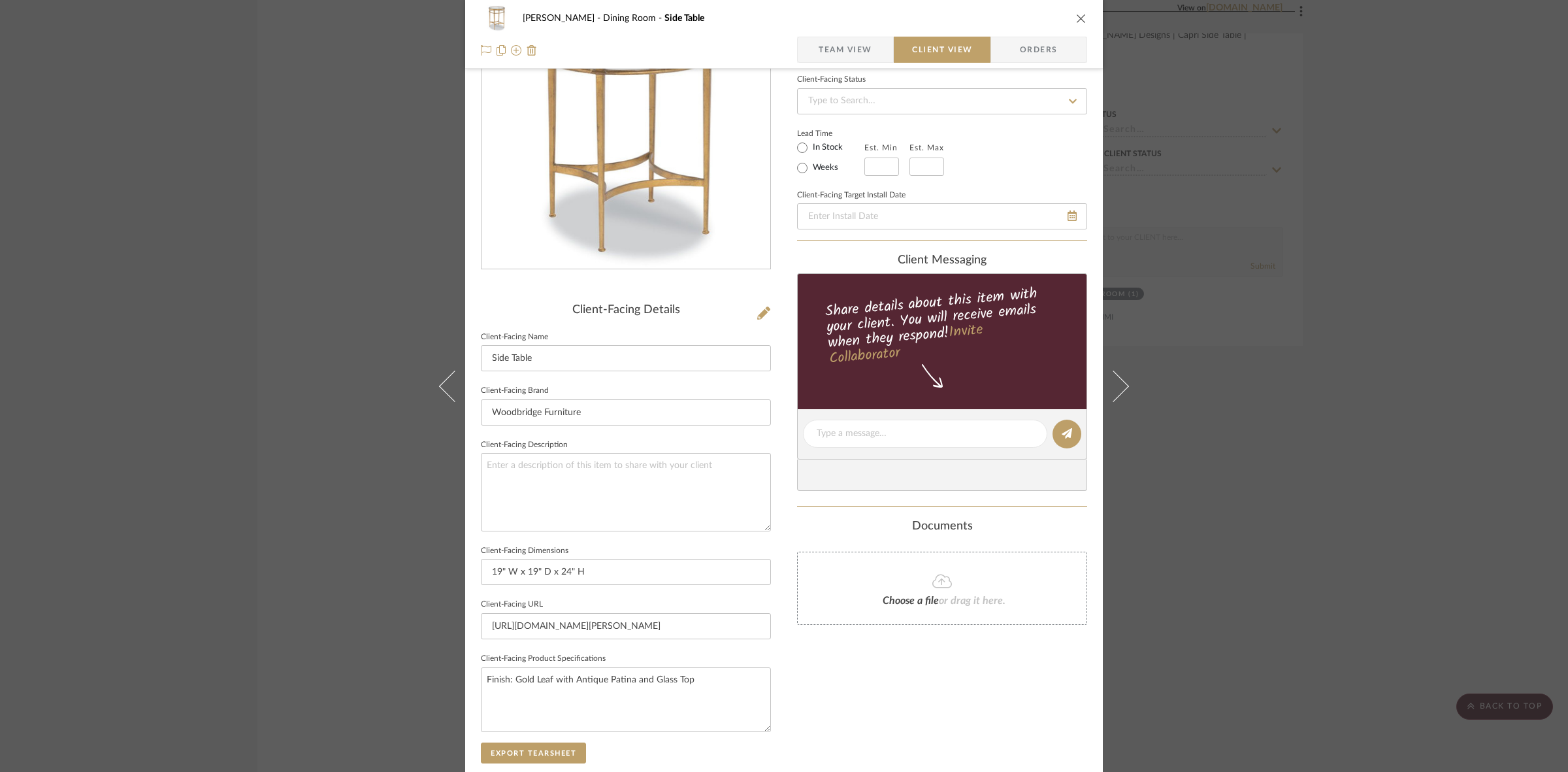
scroll to position [0, 0]
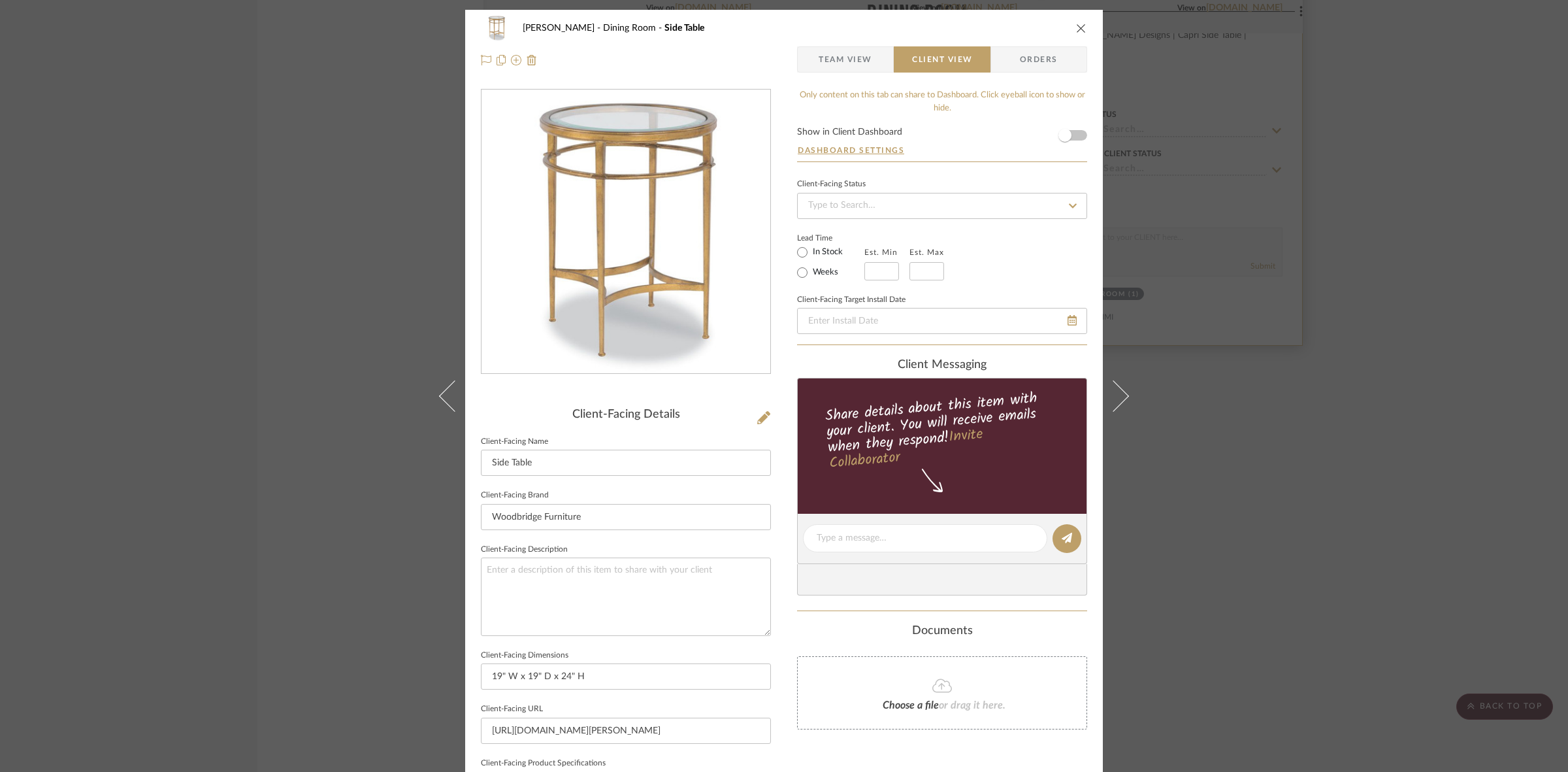
click at [778, 335] on div "Murray Dining Room Side Table Team View Client View Orders Client-Facing Detail…" at bounding box center [784, 386] width 1568 height 772
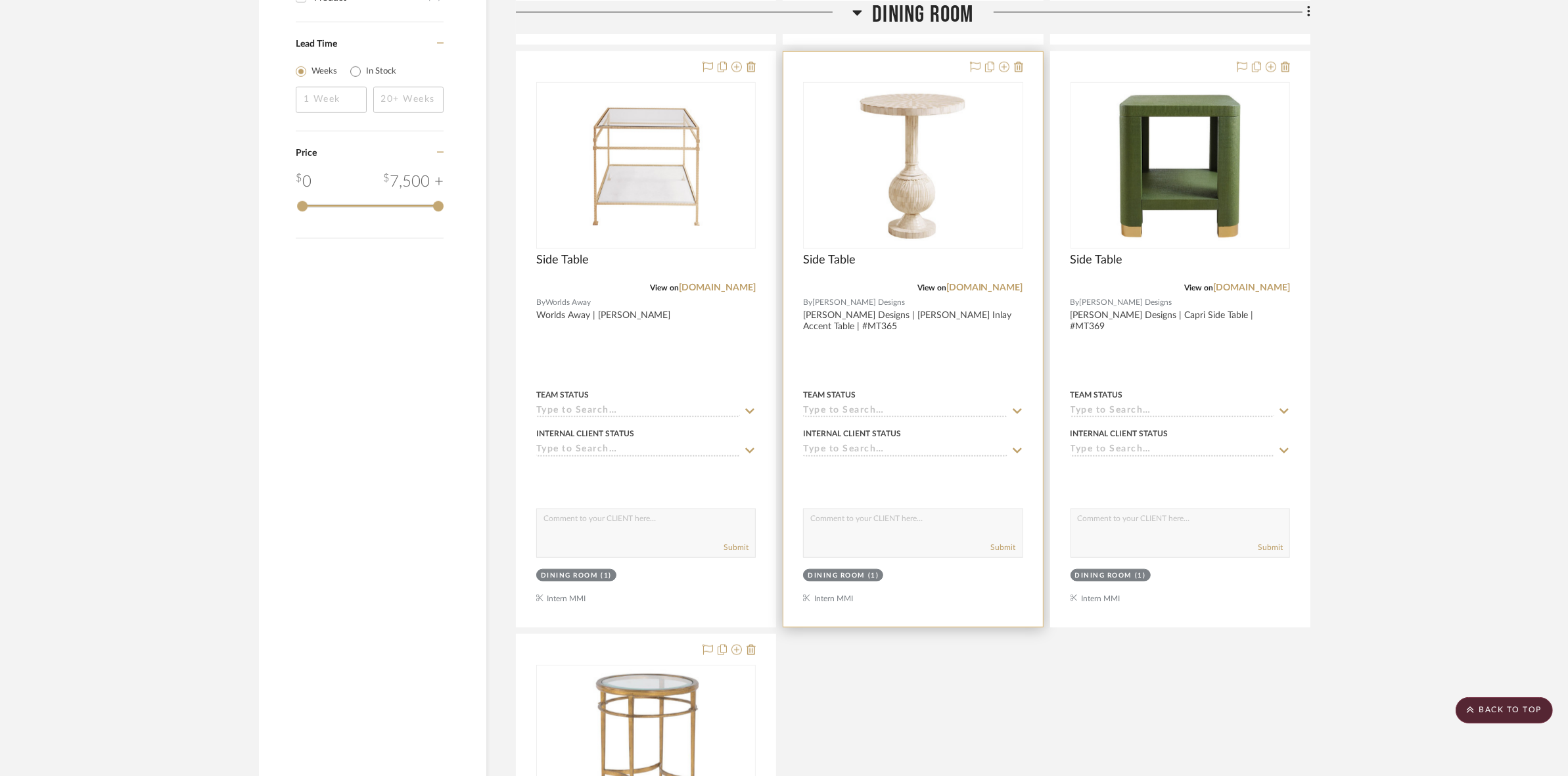
scroll to position [1391, 0]
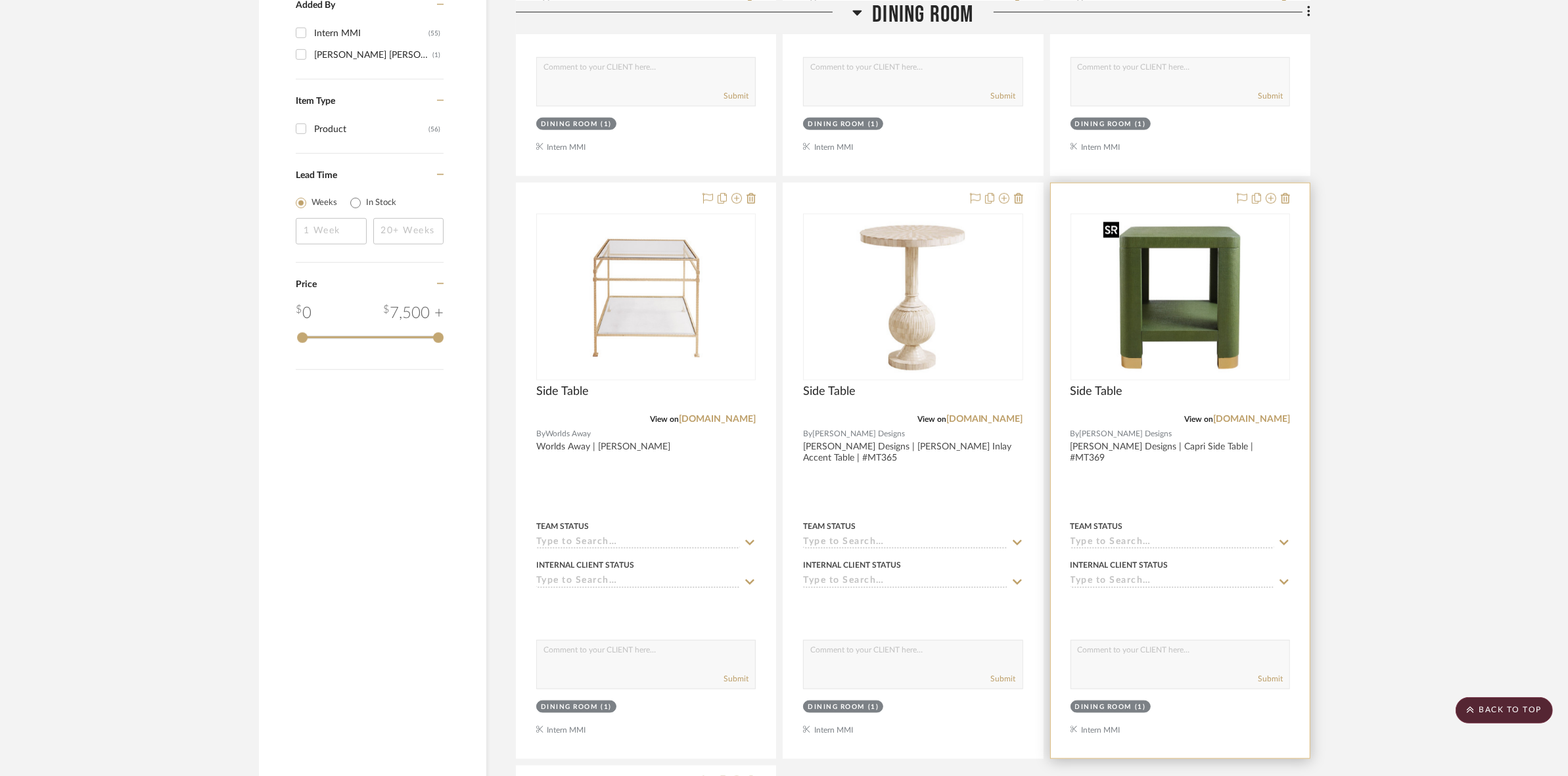
click at [782, 332] on img "0" at bounding box center [1180, 297] width 164 height 164
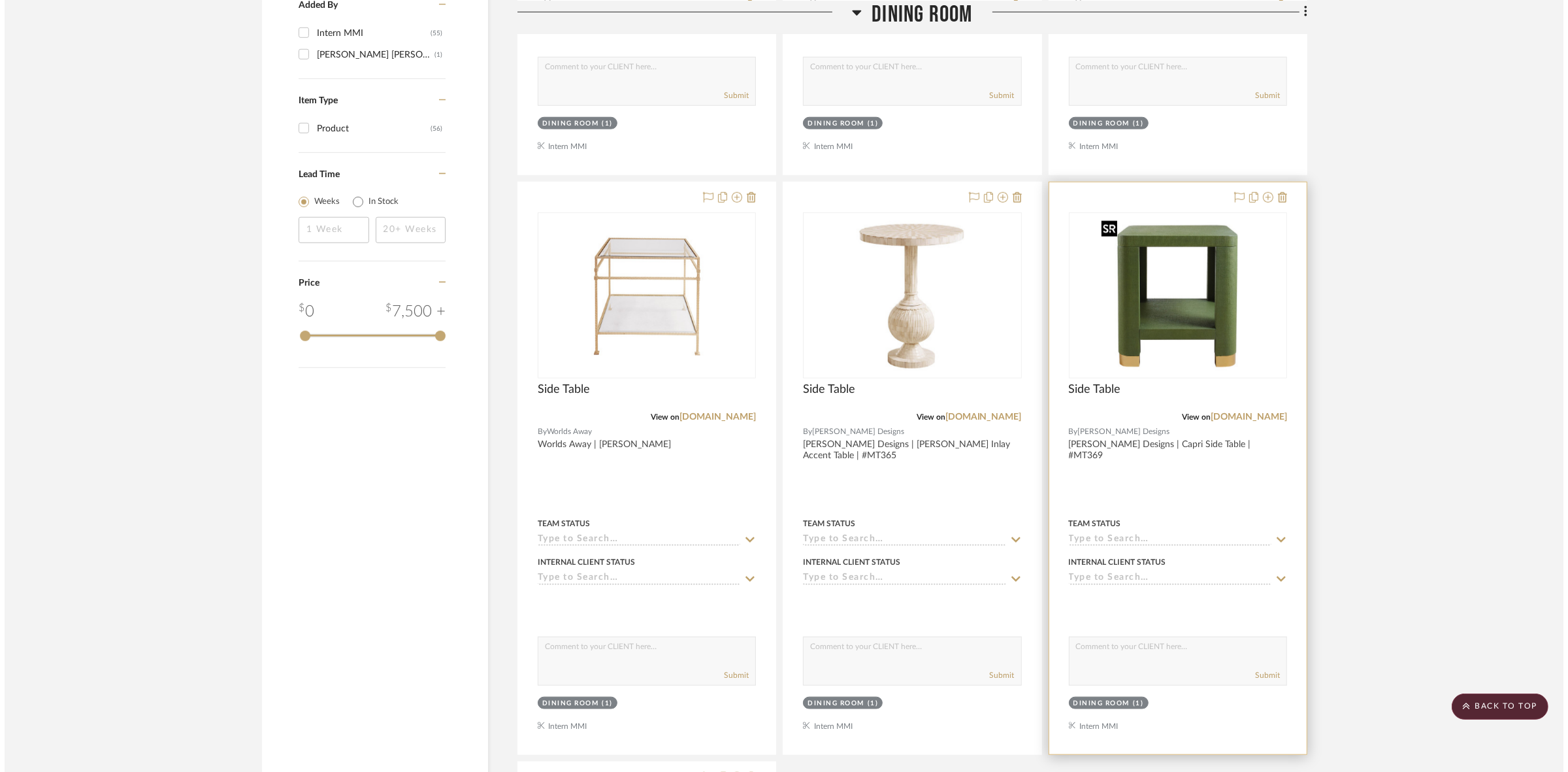
scroll to position [0, 0]
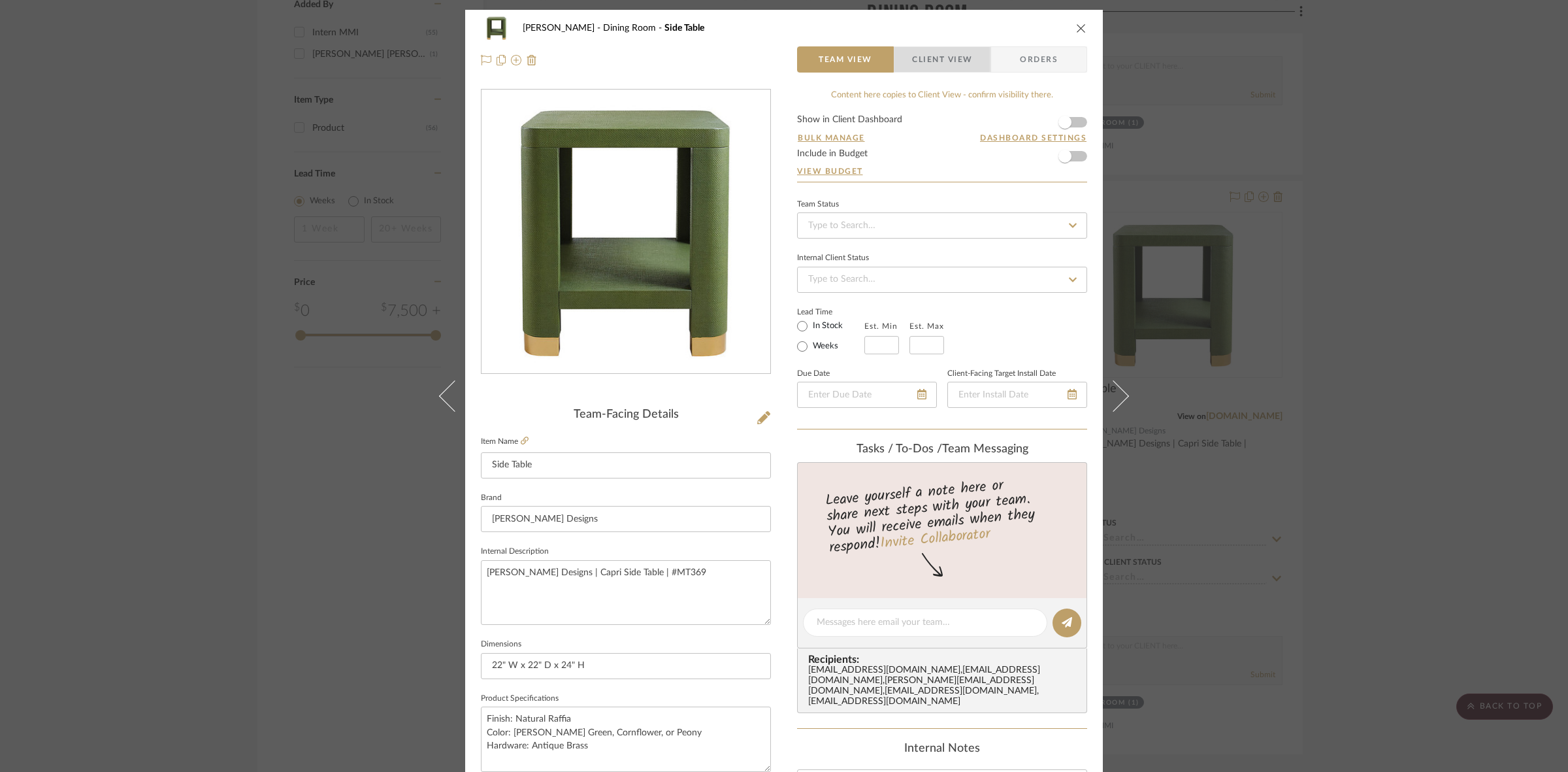
click at [778, 54] on span "Client View" at bounding box center [943, 60] width 60 height 26
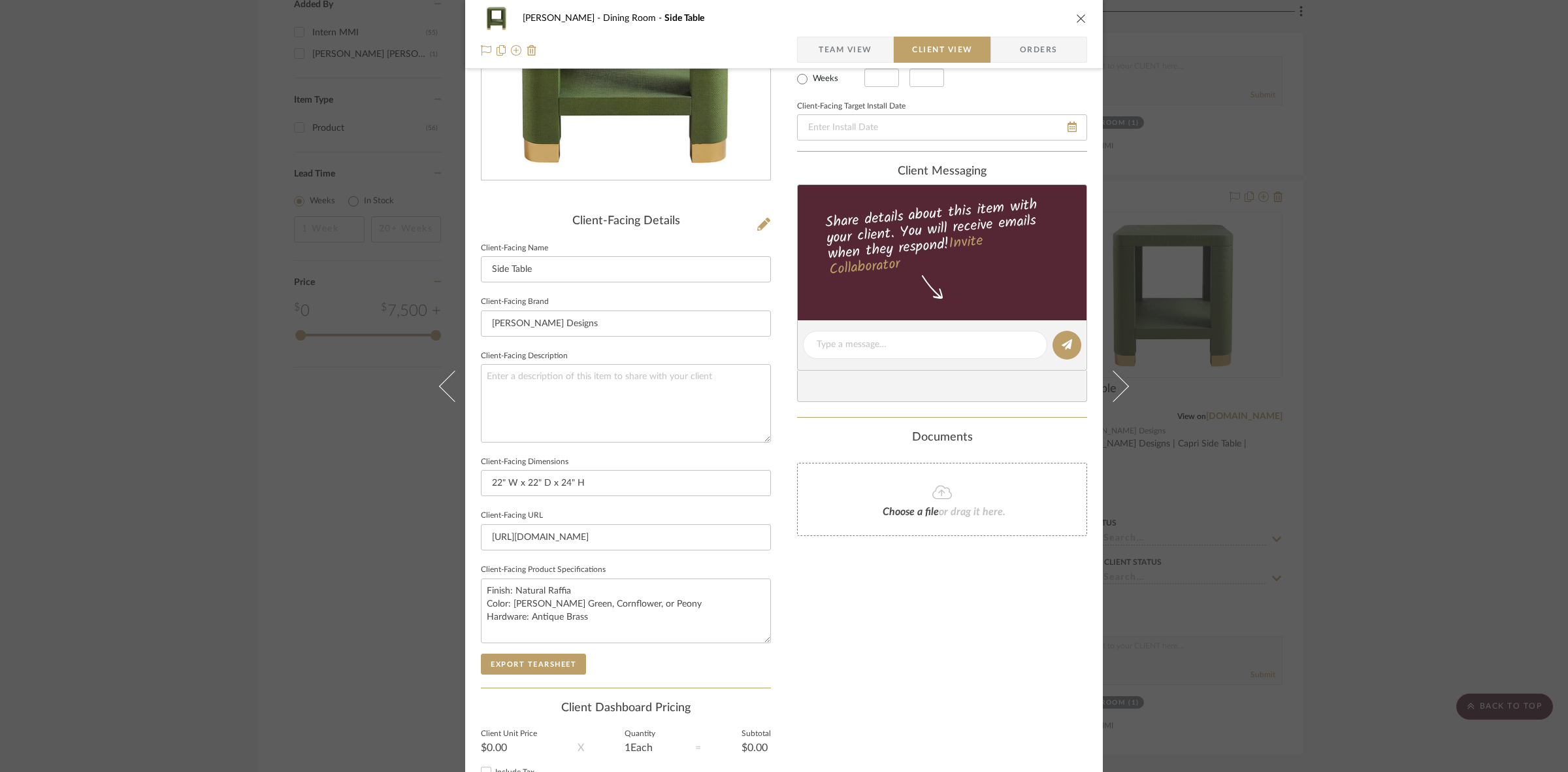
scroll to position [303, 0]
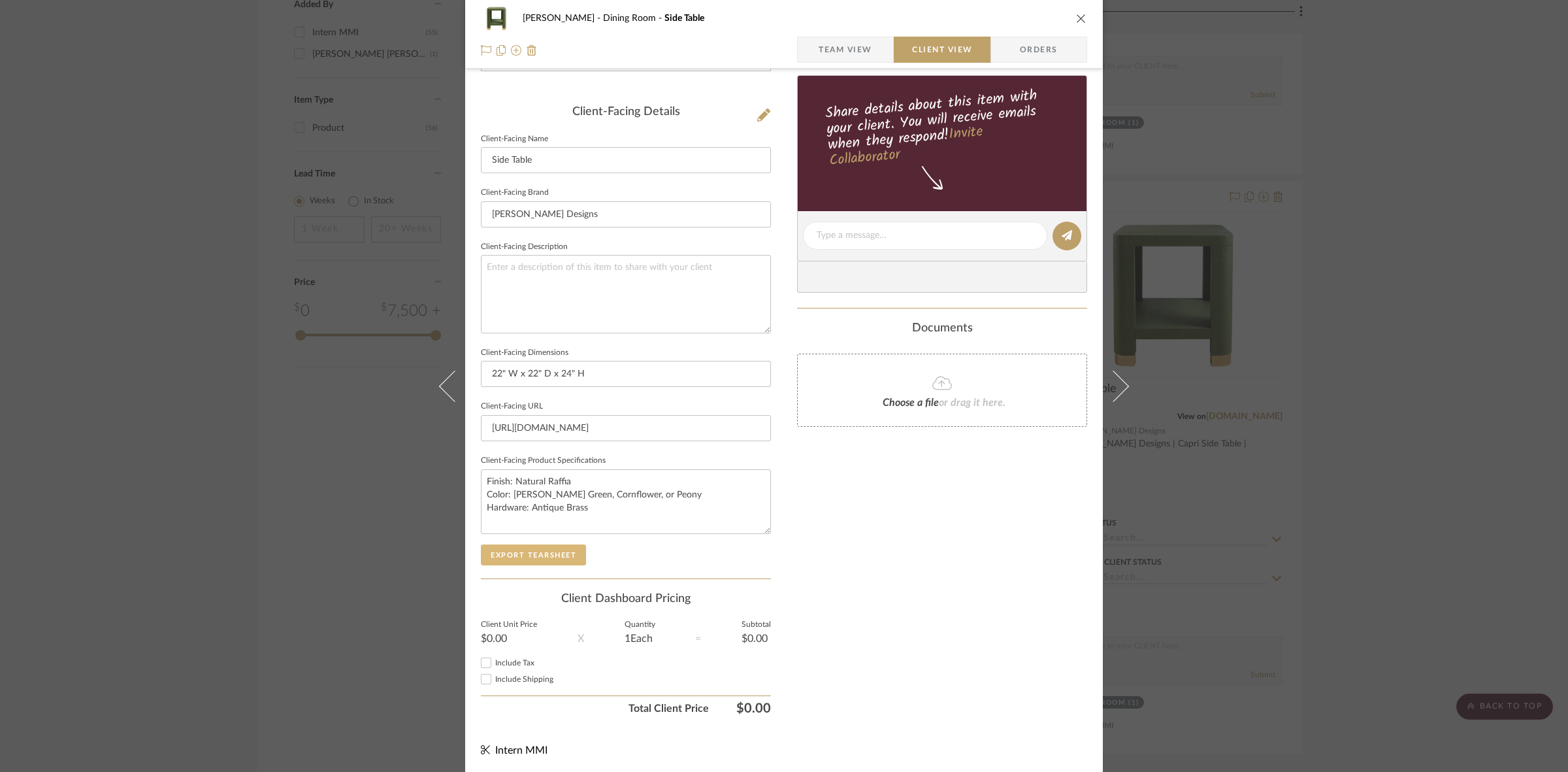
click at [561, 557] on button "Export Tearsheet" at bounding box center [534, 555] width 105 height 21
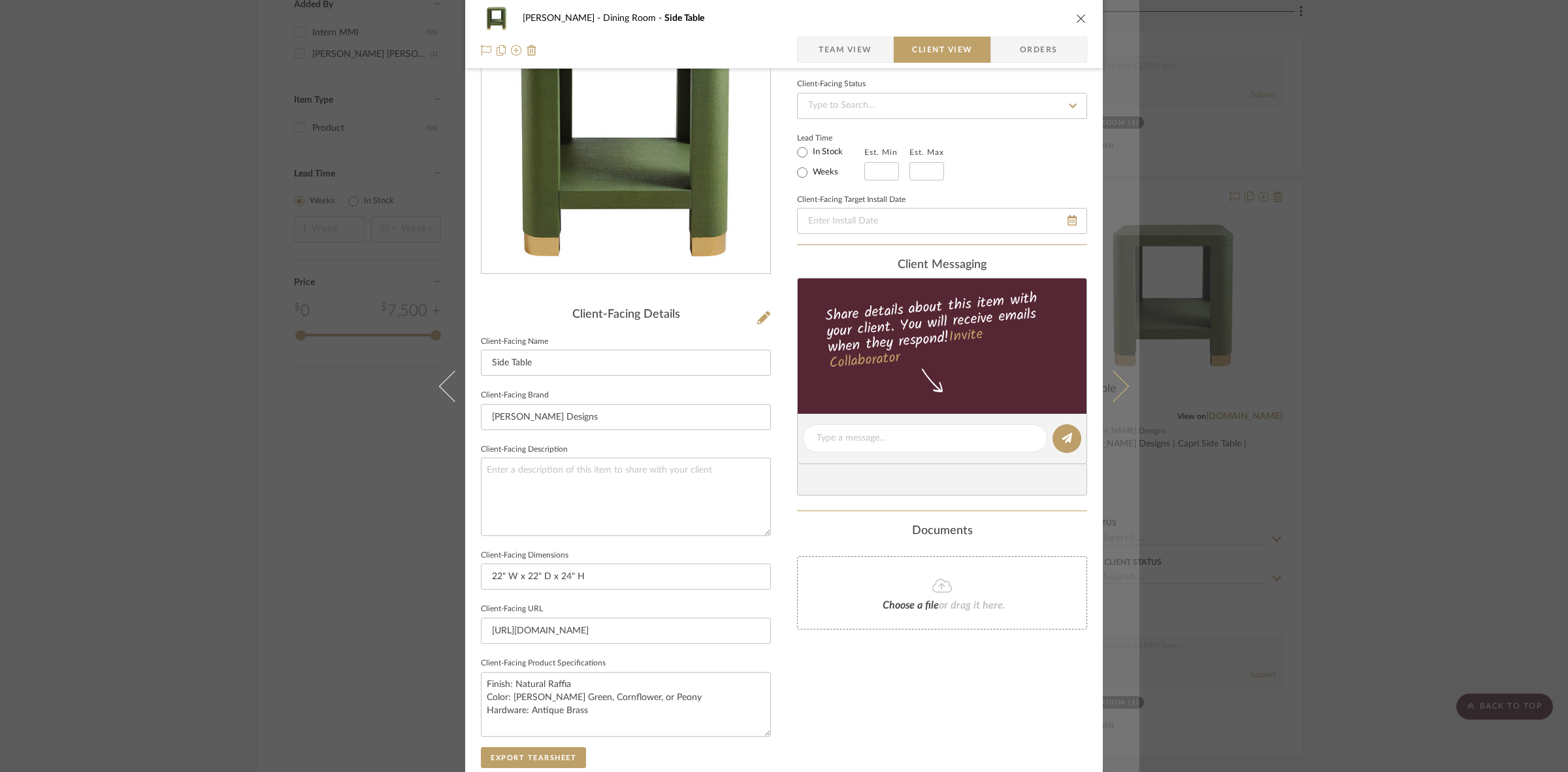
scroll to position [0, 0]
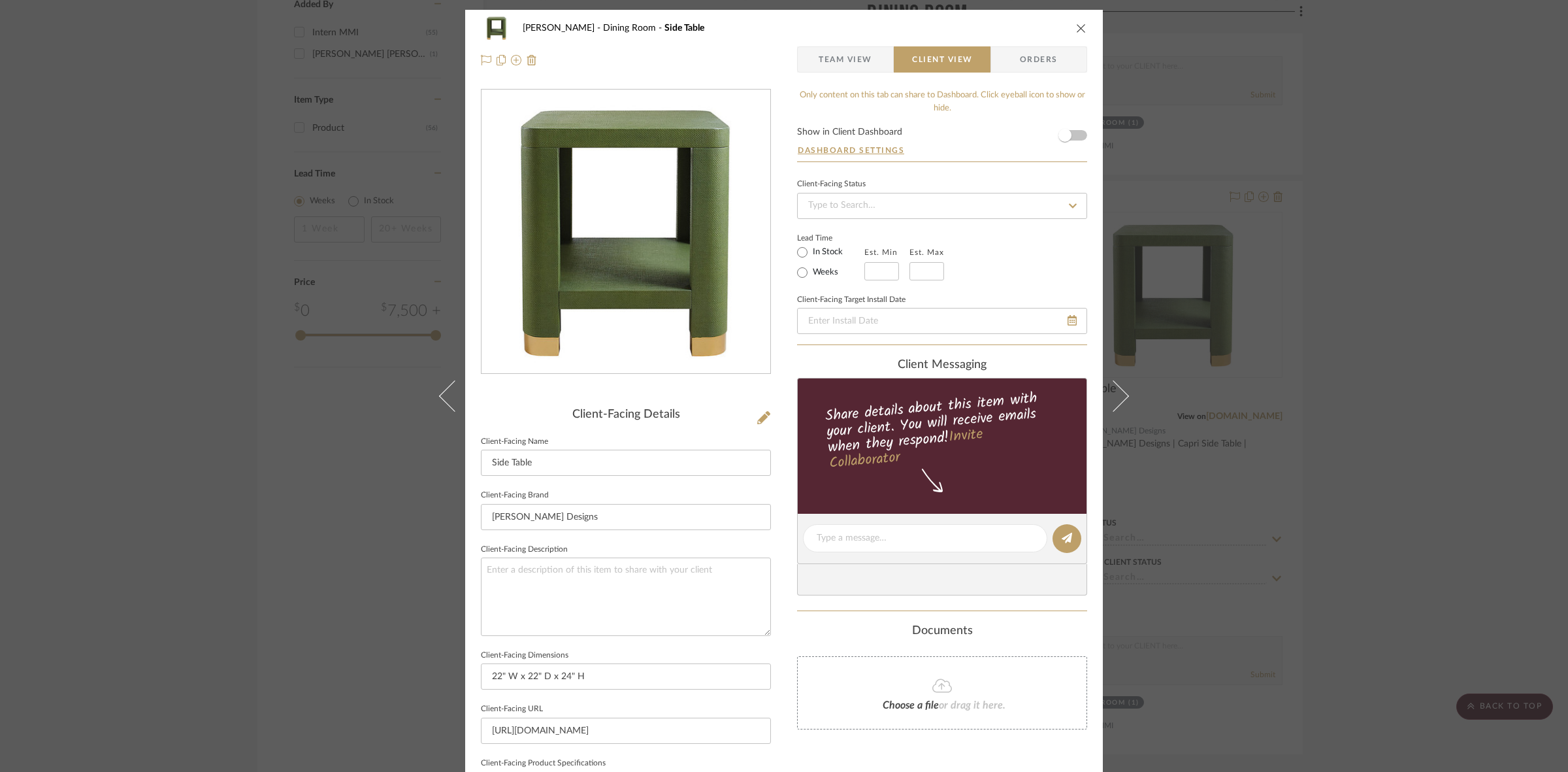
click at [778, 307] on div "Murray Dining Room Side Table Team View Client View Orders Client-Facing Detail…" at bounding box center [784, 386] width 1568 height 772
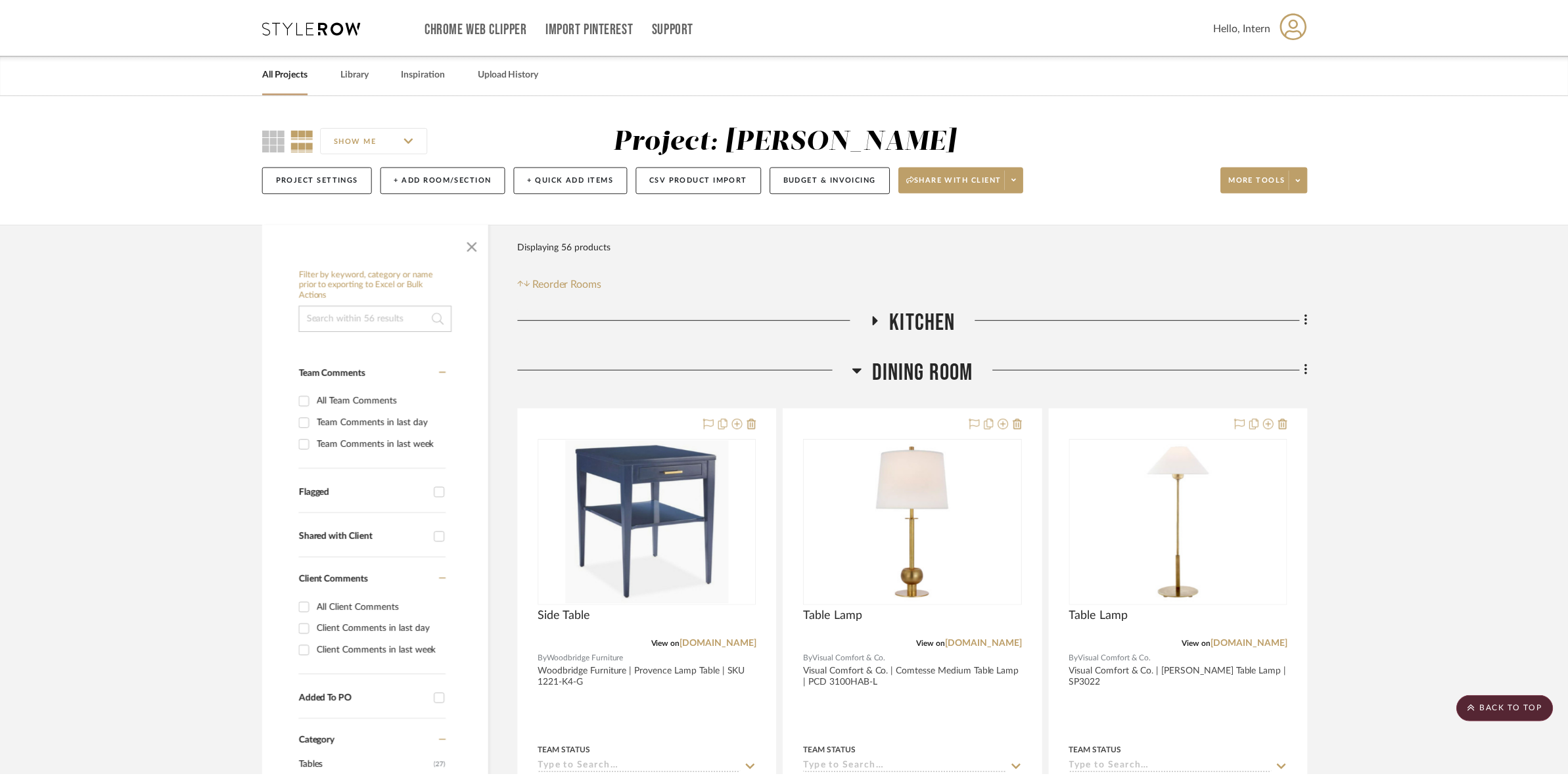
scroll to position [1391, 0]
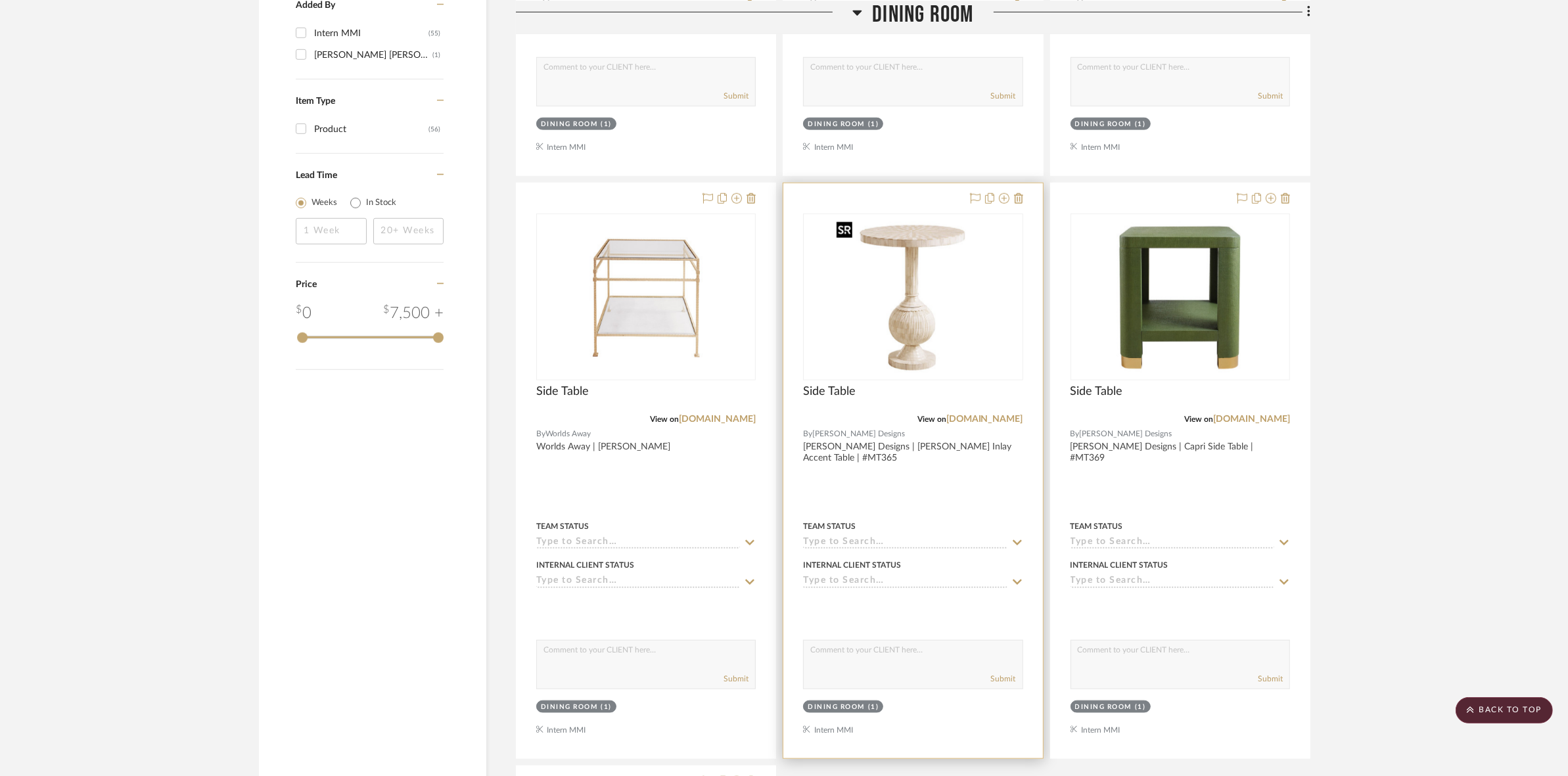
click at [782, 330] on img "0" at bounding box center [912, 297] width 164 height 164
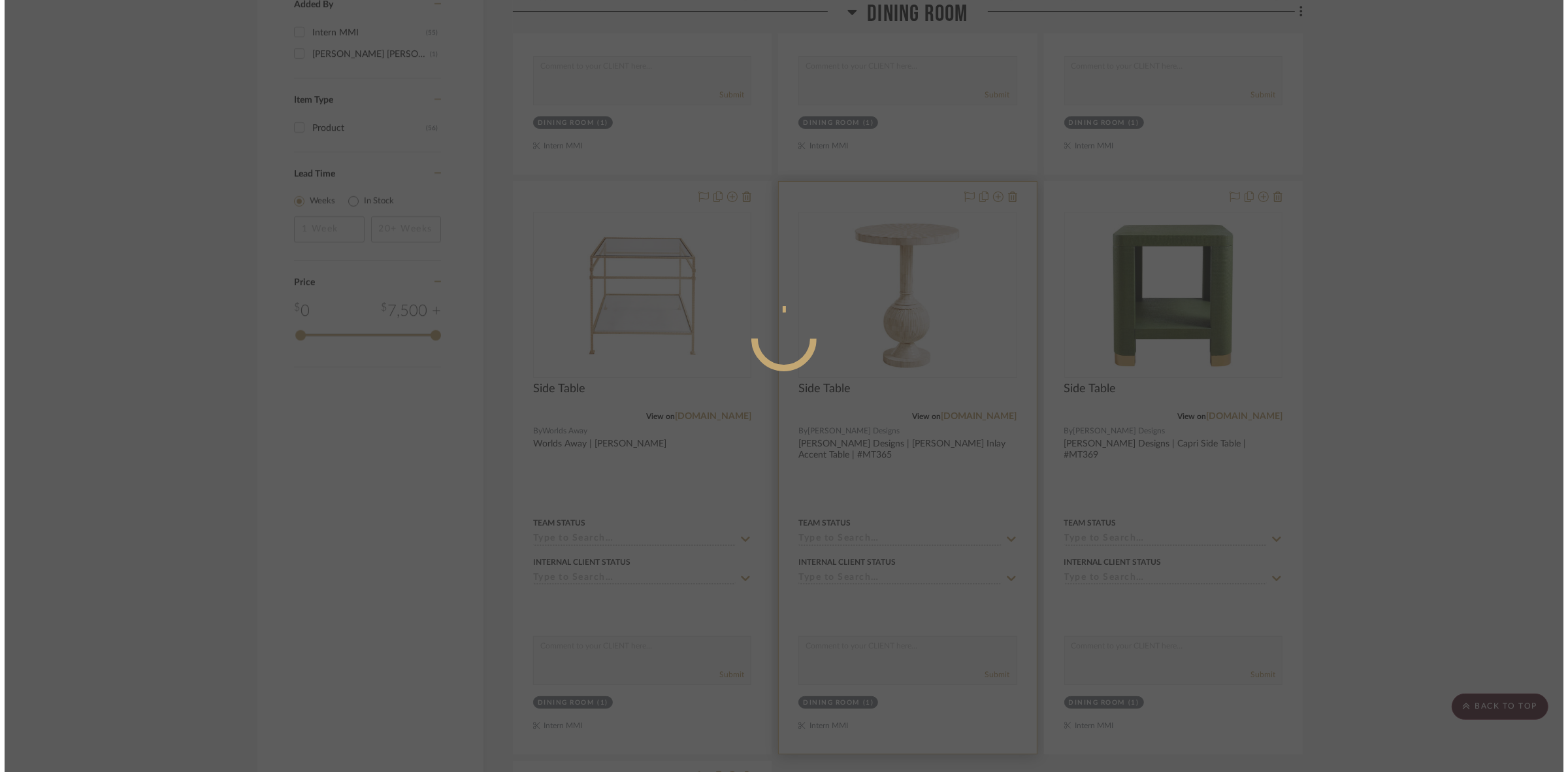
scroll to position [0, 0]
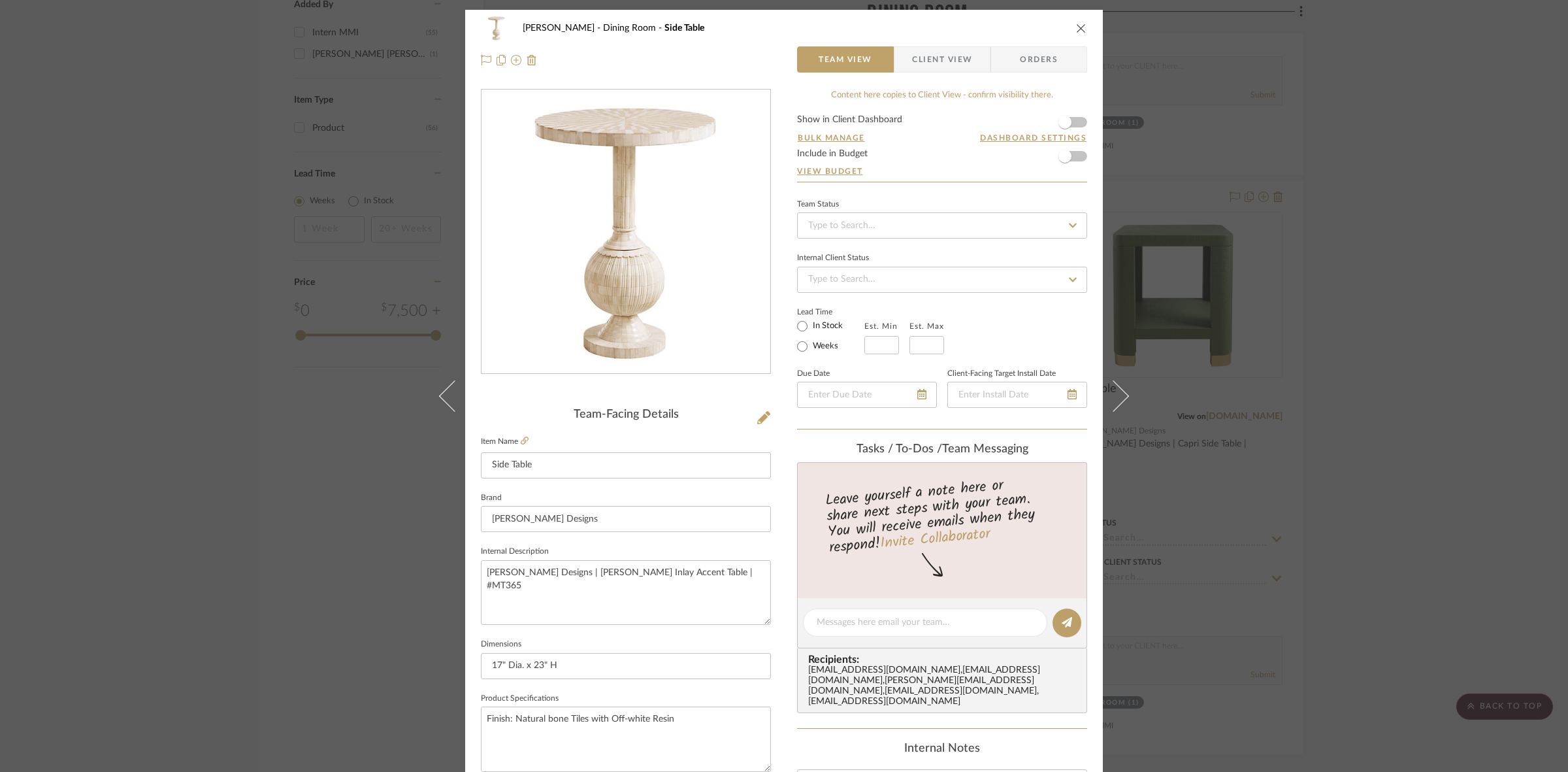
click at [778, 51] on span "Client View" at bounding box center [943, 60] width 60 height 26
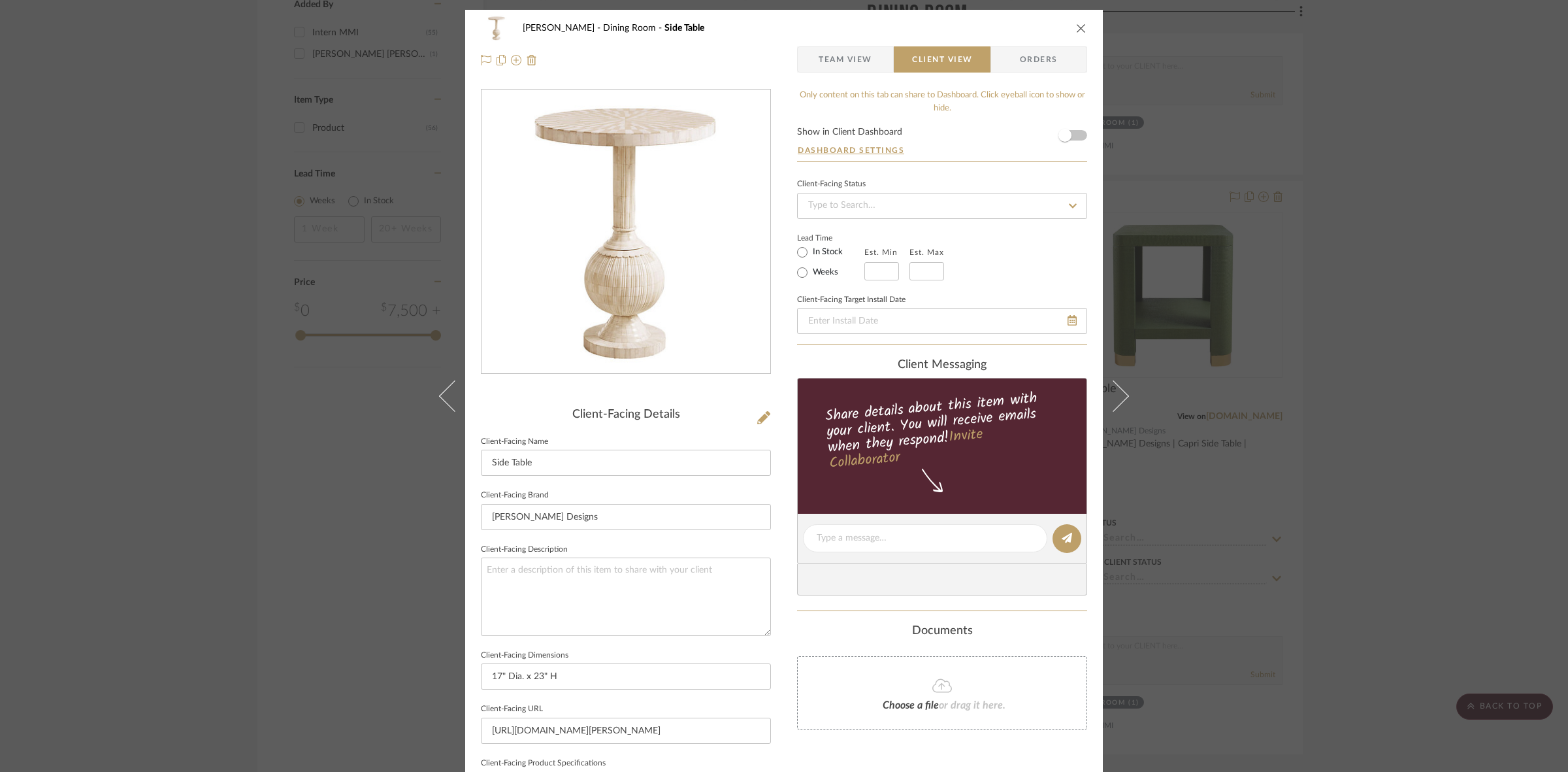
scroll to position [303, 0]
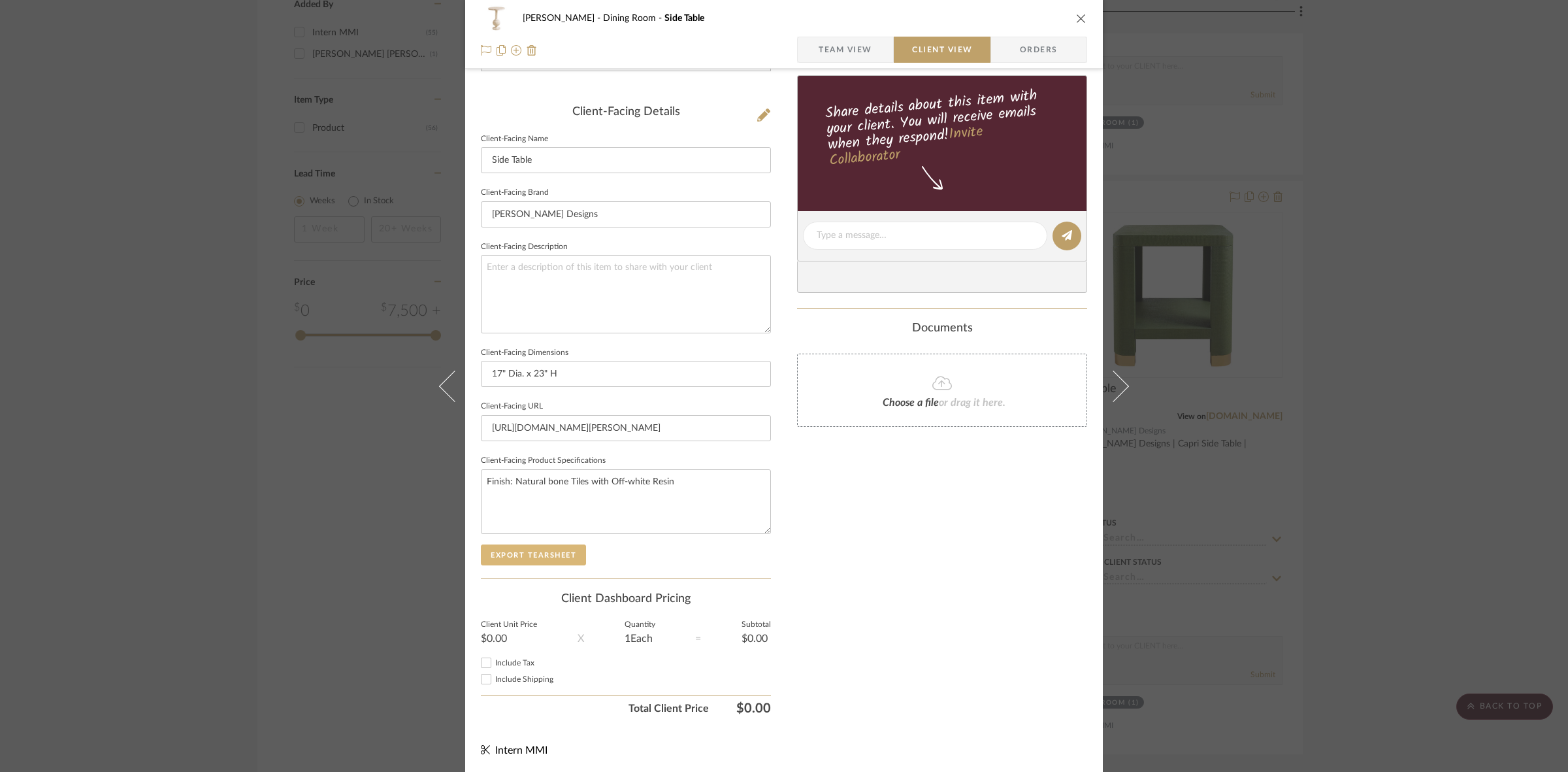
click at [529, 553] on button "Export Tearsheet" at bounding box center [534, 555] width 105 height 21
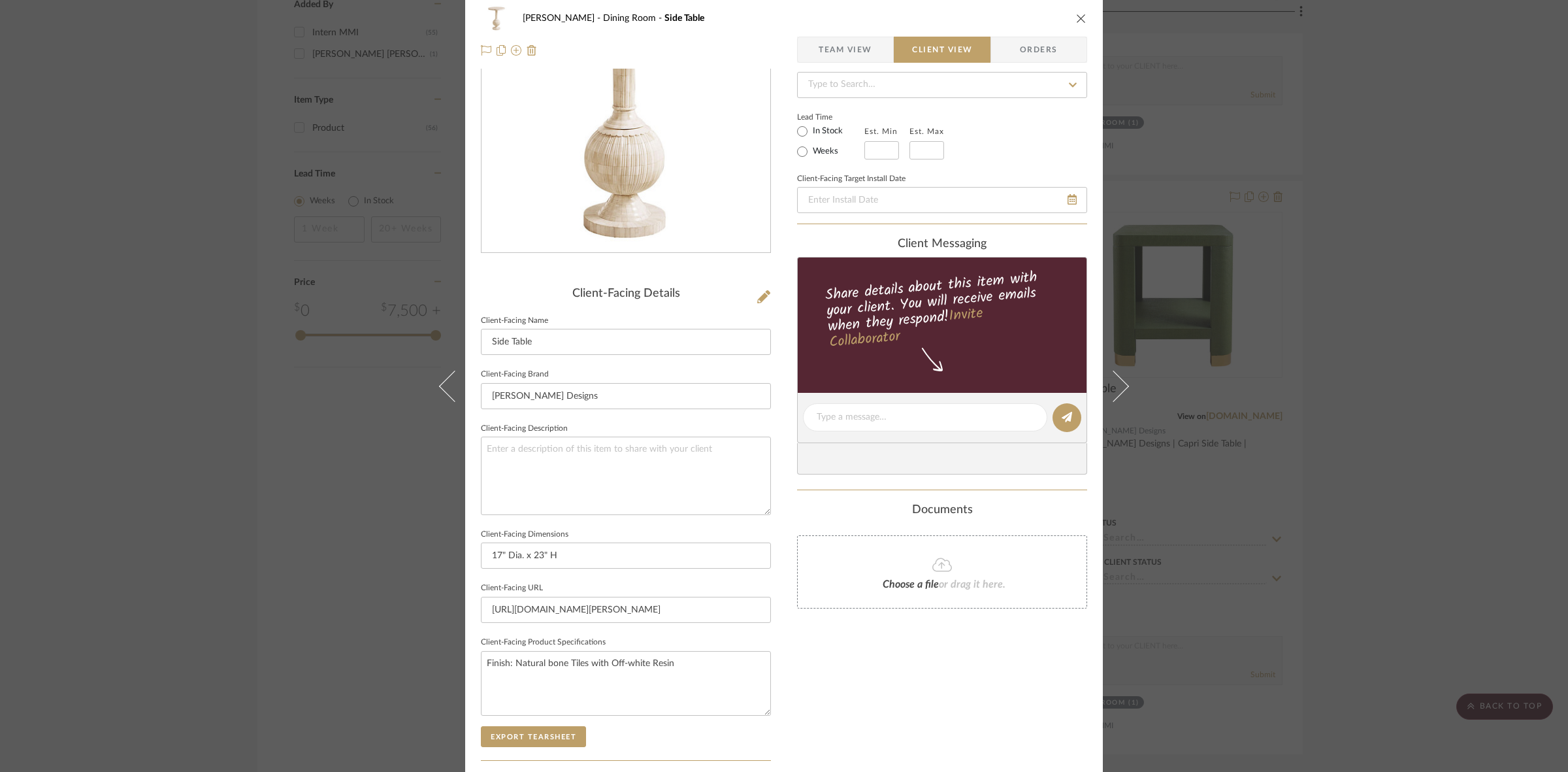
scroll to position [0, 0]
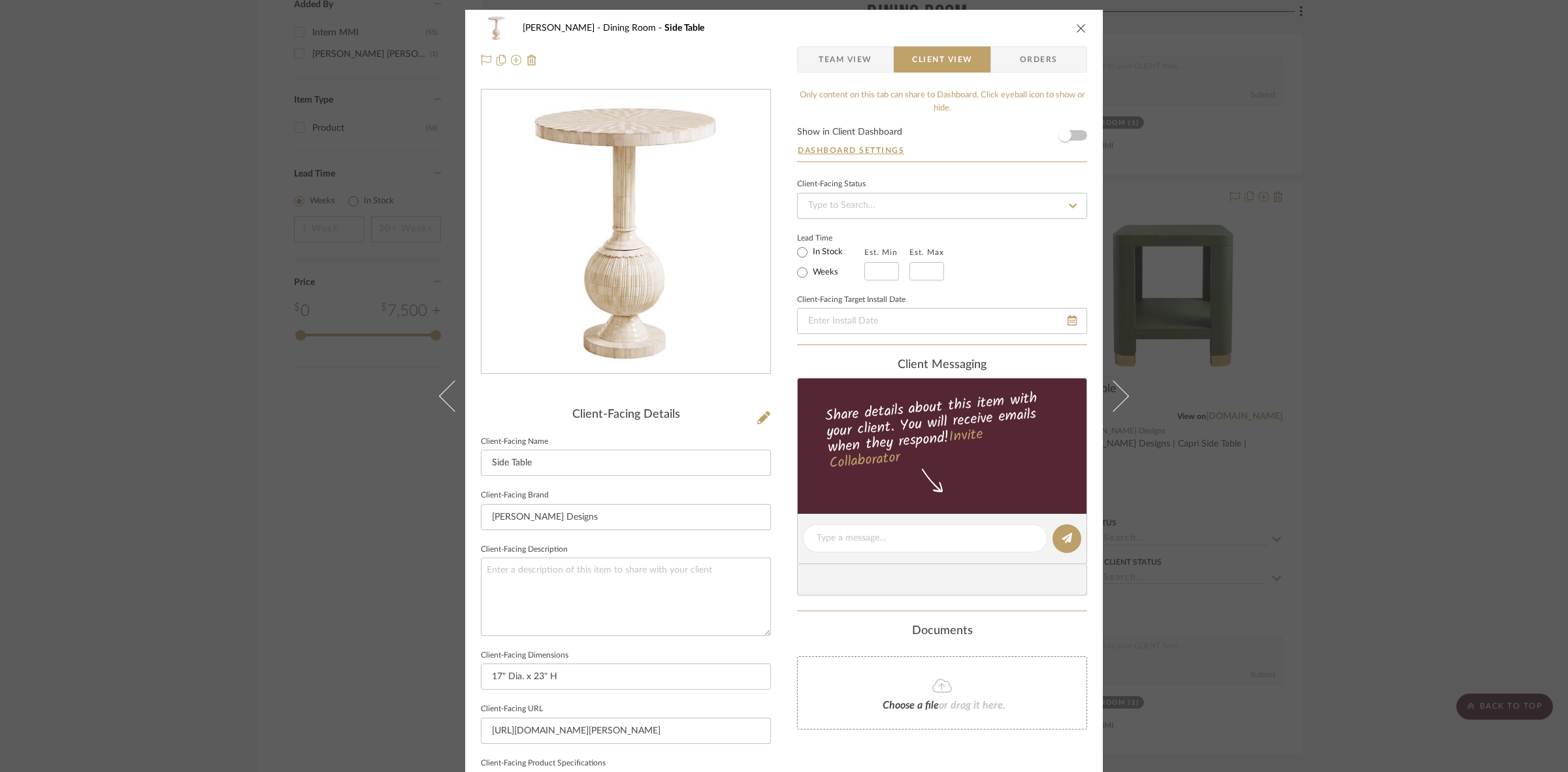
click at [778, 347] on div "Murray Dining Room Side Table Team View Client View Orders Client-Facing Detail…" at bounding box center [784, 386] width 1568 height 772
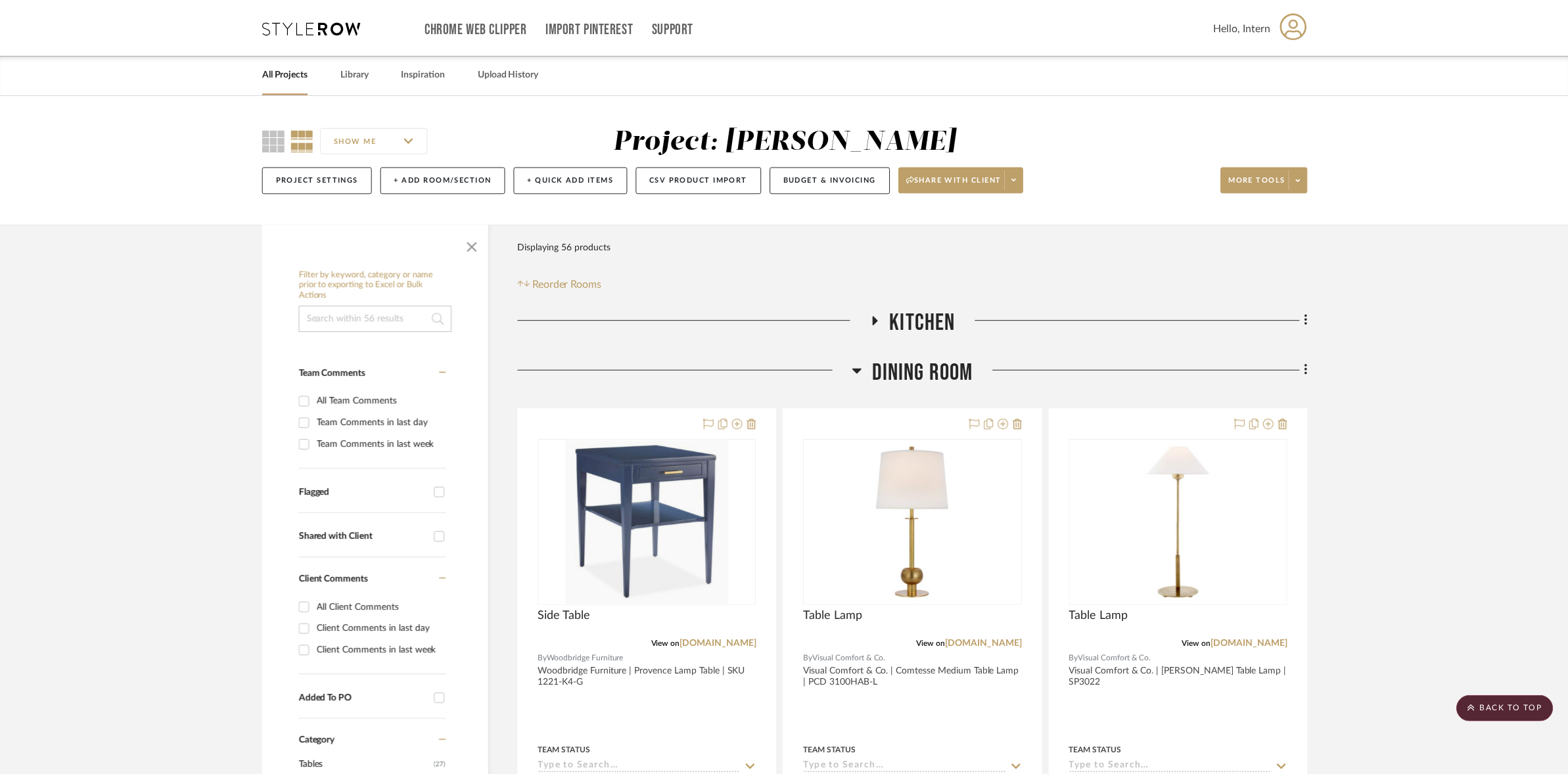
scroll to position [1391, 0]
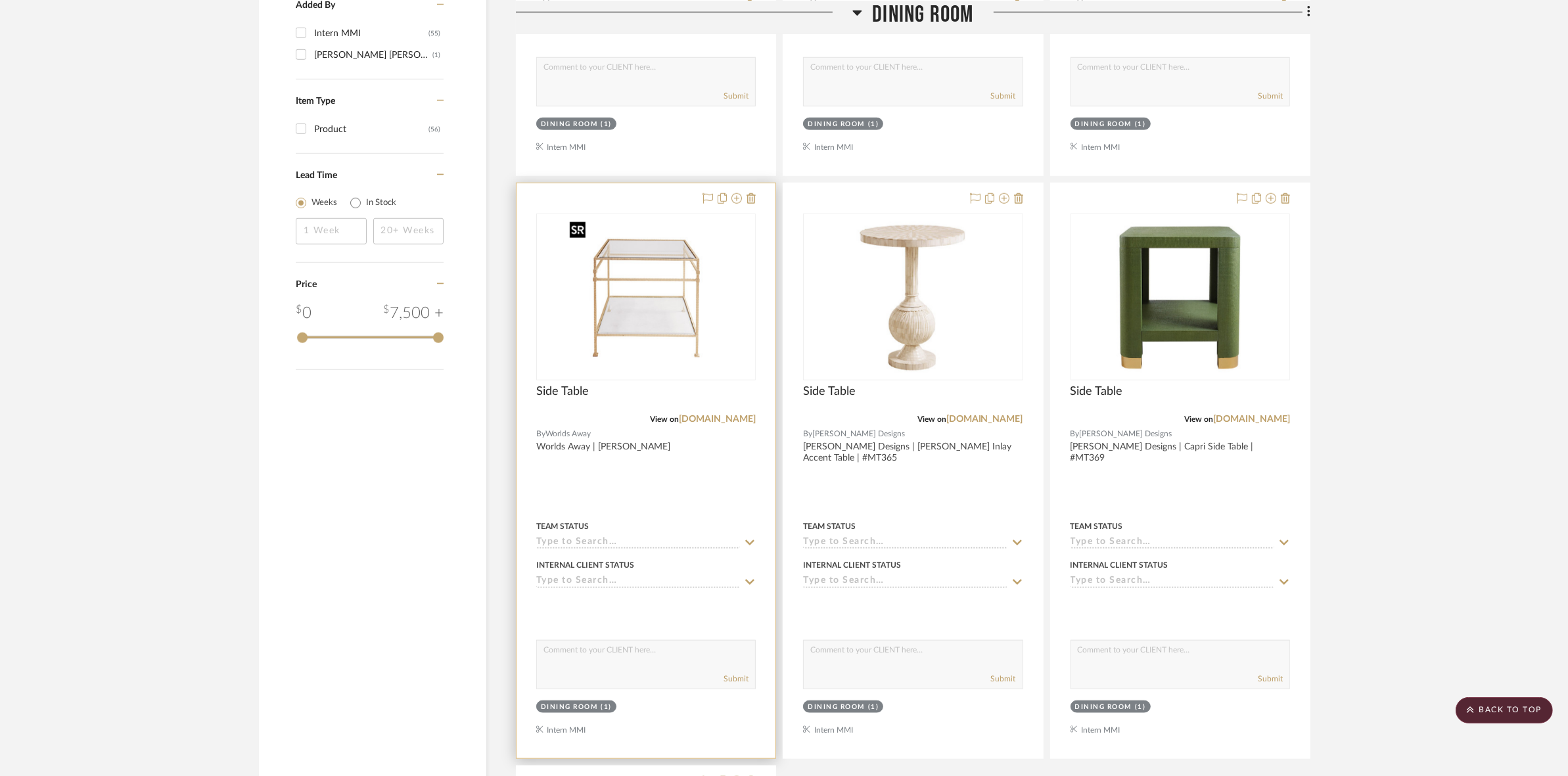
click at [667, 309] on img "0" at bounding box center [646, 297] width 164 height 164
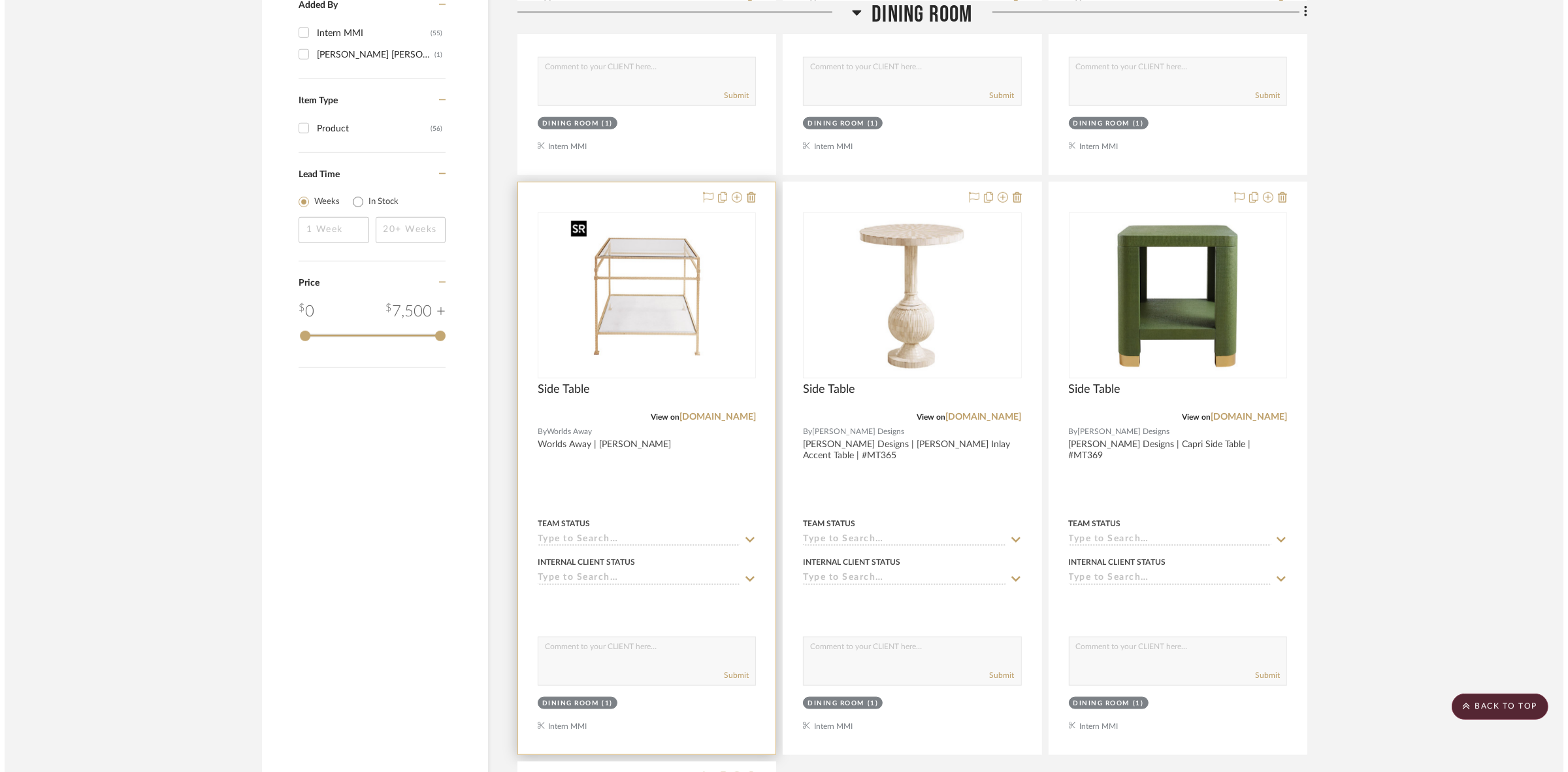
scroll to position [0, 0]
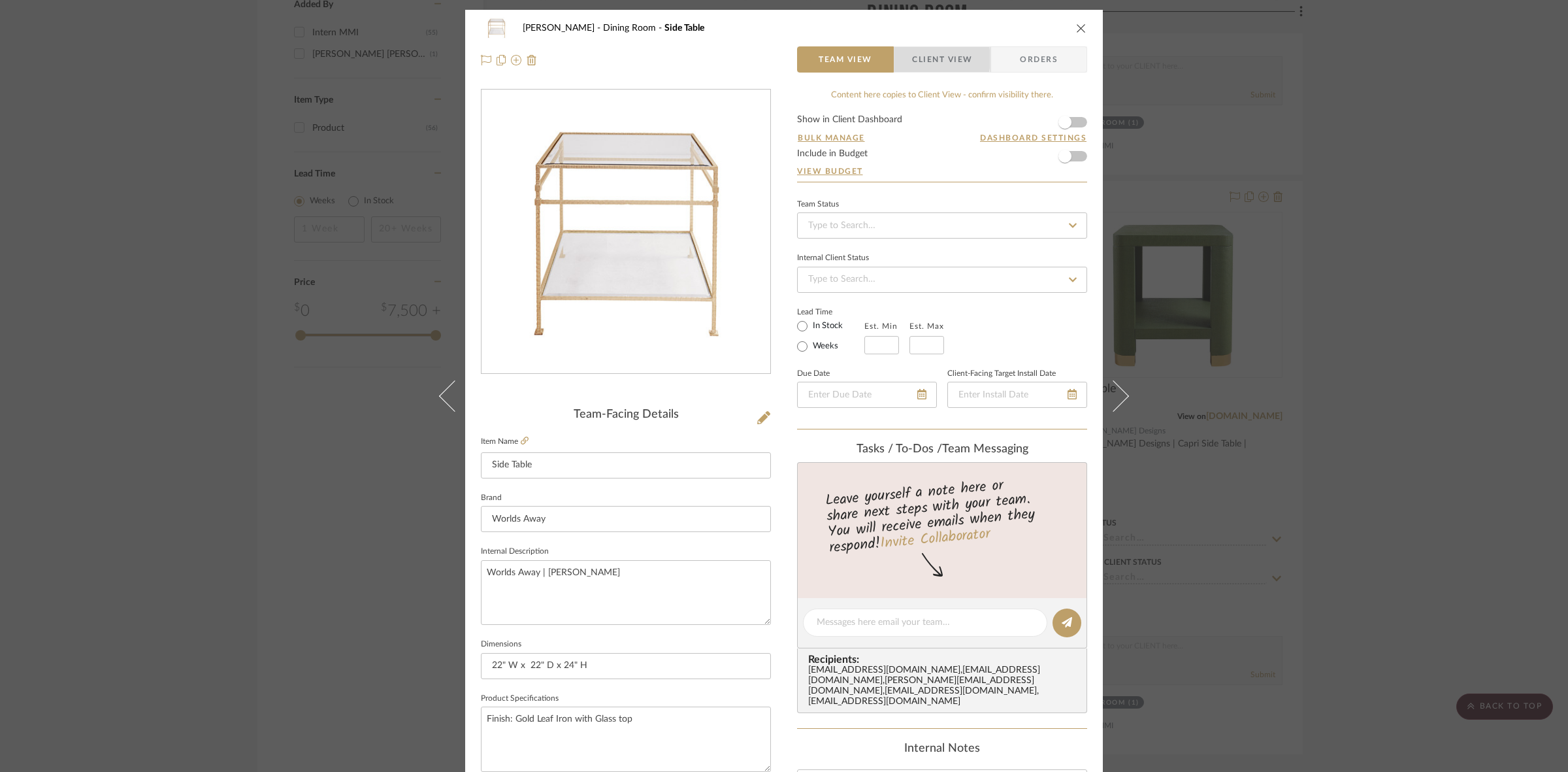
click at [778, 59] on span "Client View" at bounding box center [943, 60] width 60 height 26
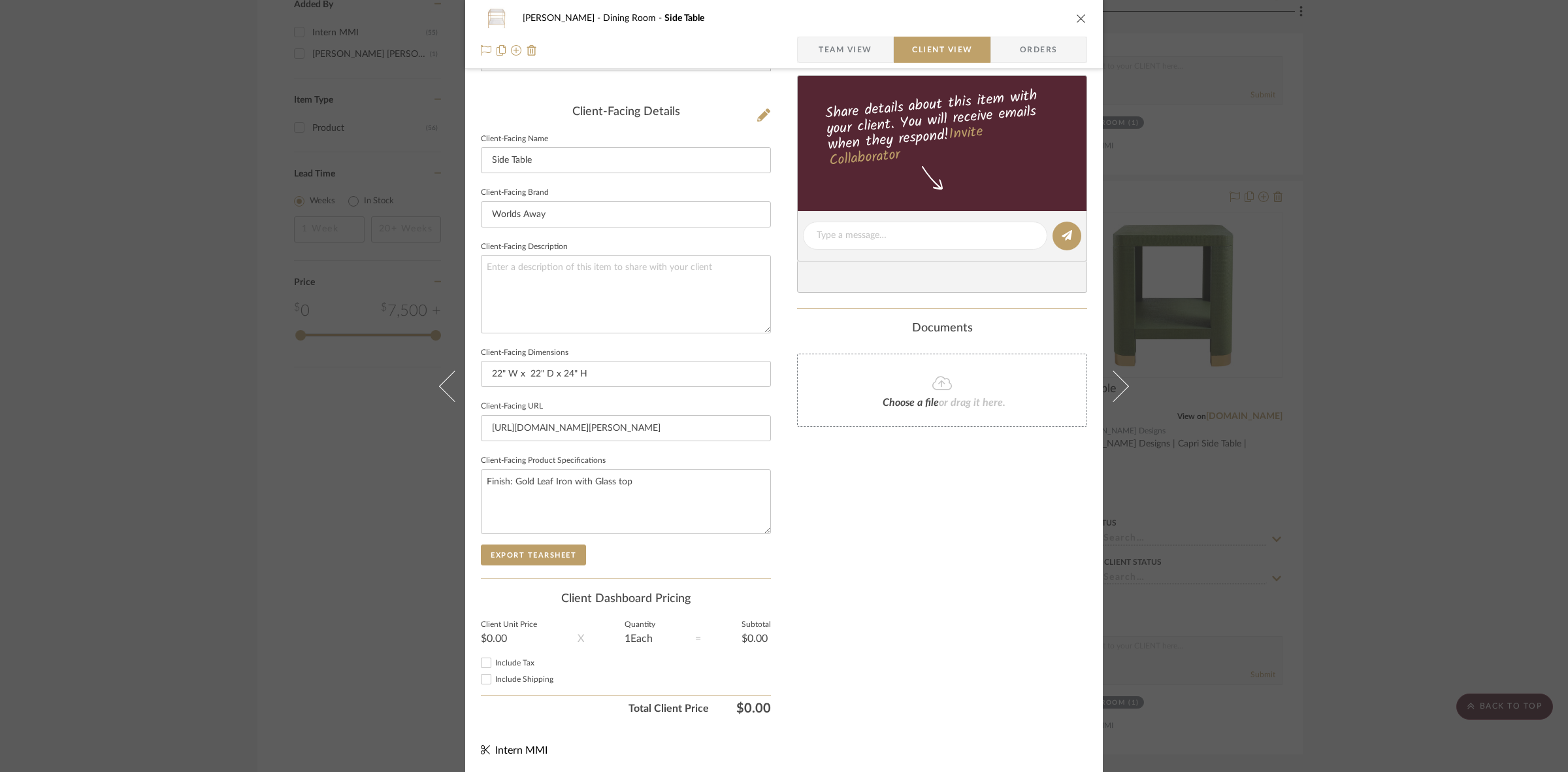
click at [536, 567] on div "Client-Facing Details Client-Facing Name Side Table Client-Facing Brand Worlds …" at bounding box center [626, 341] width 290 height 473
click at [534, 555] on button "Export Tearsheet" at bounding box center [534, 555] width 105 height 21
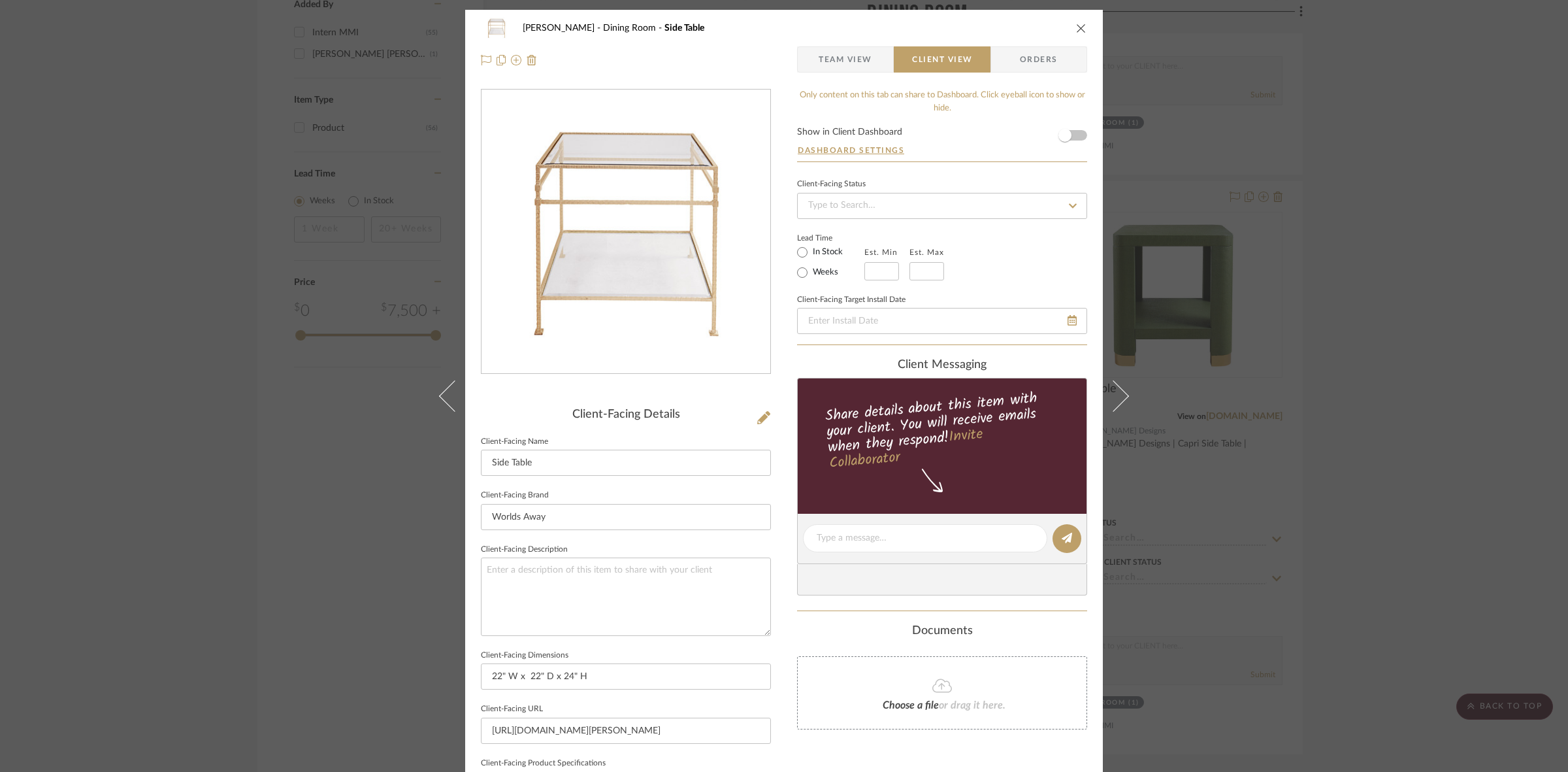
click at [778, 351] on div "Murray Dining Room Side Table Team View Client View Orders Client-Facing Detail…" at bounding box center [784, 386] width 1568 height 772
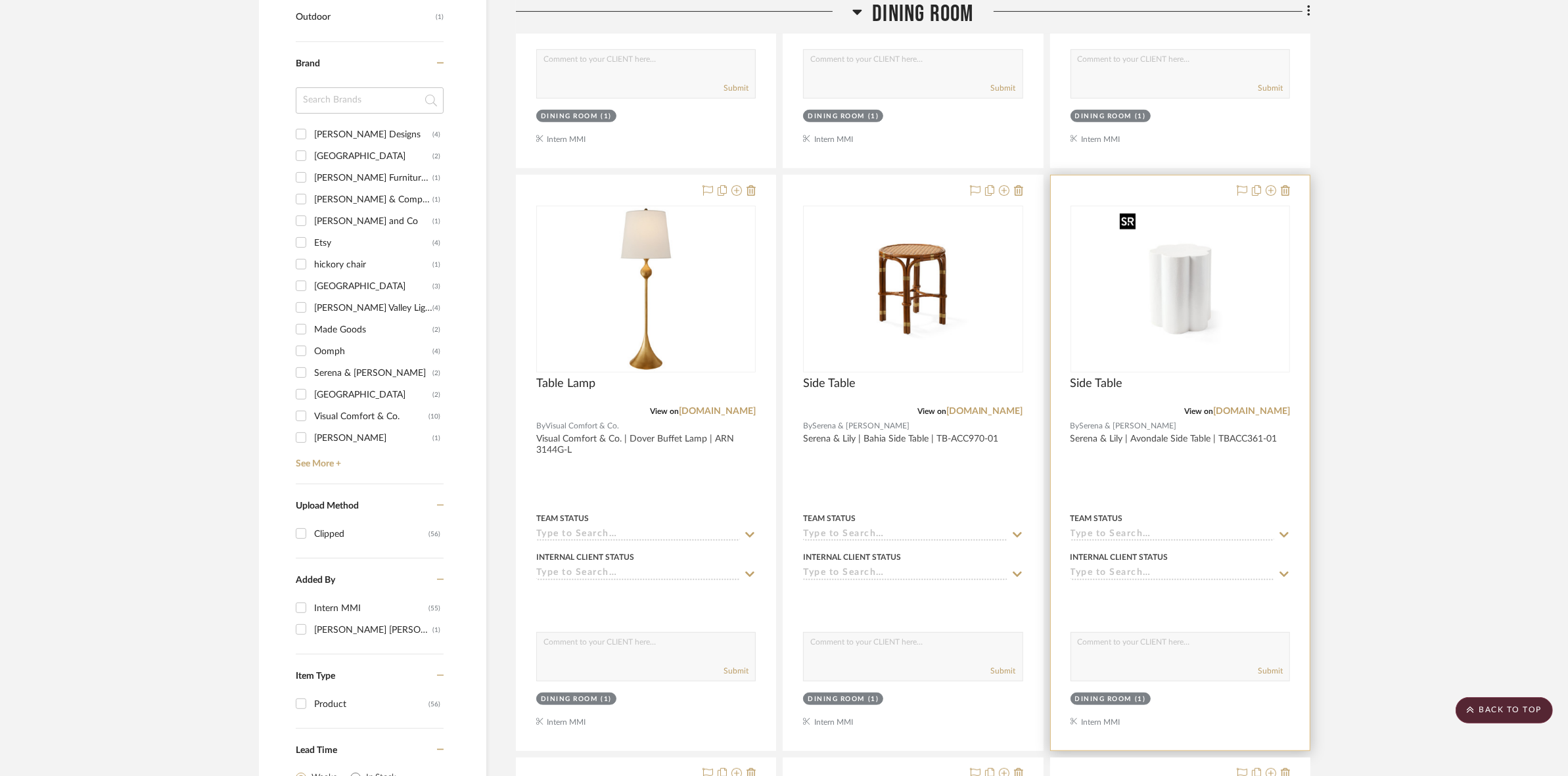
click at [782, 317] on img "0" at bounding box center [1180, 289] width 131 height 164
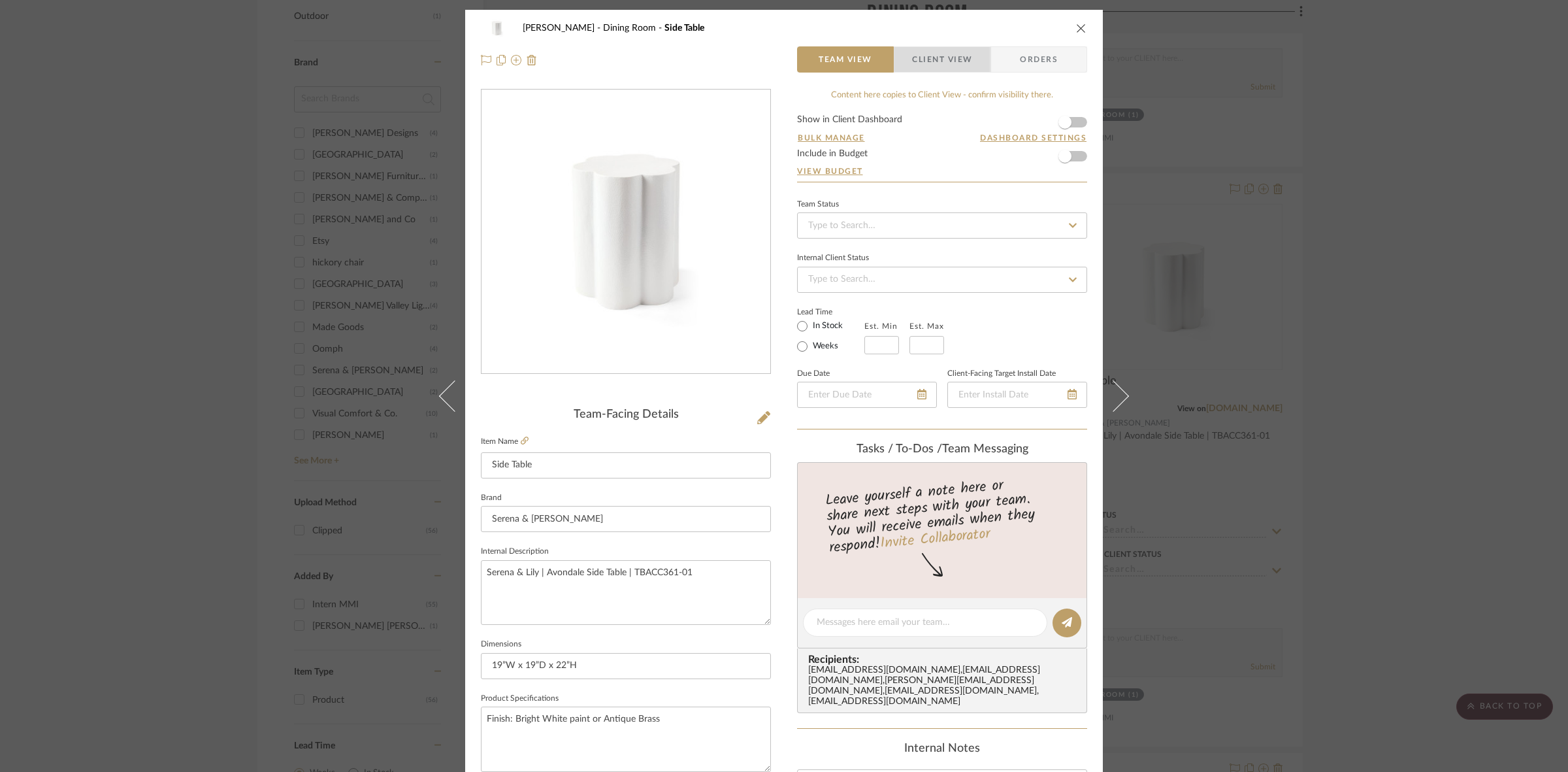
click at [778, 49] on span "Client View" at bounding box center [943, 60] width 60 height 26
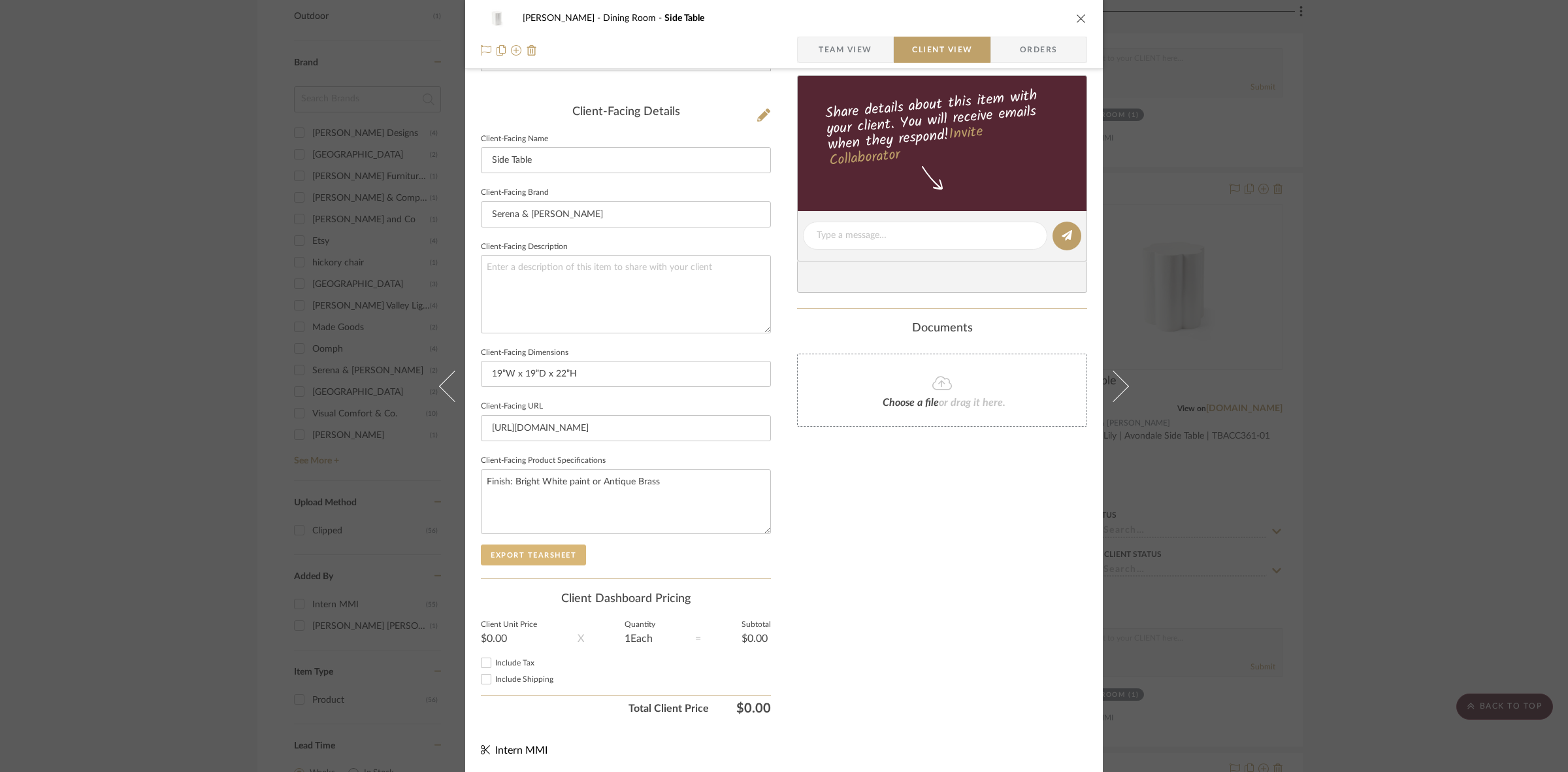
click at [547, 556] on button "Export Tearsheet" at bounding box center [534, 555] width 105 height 21
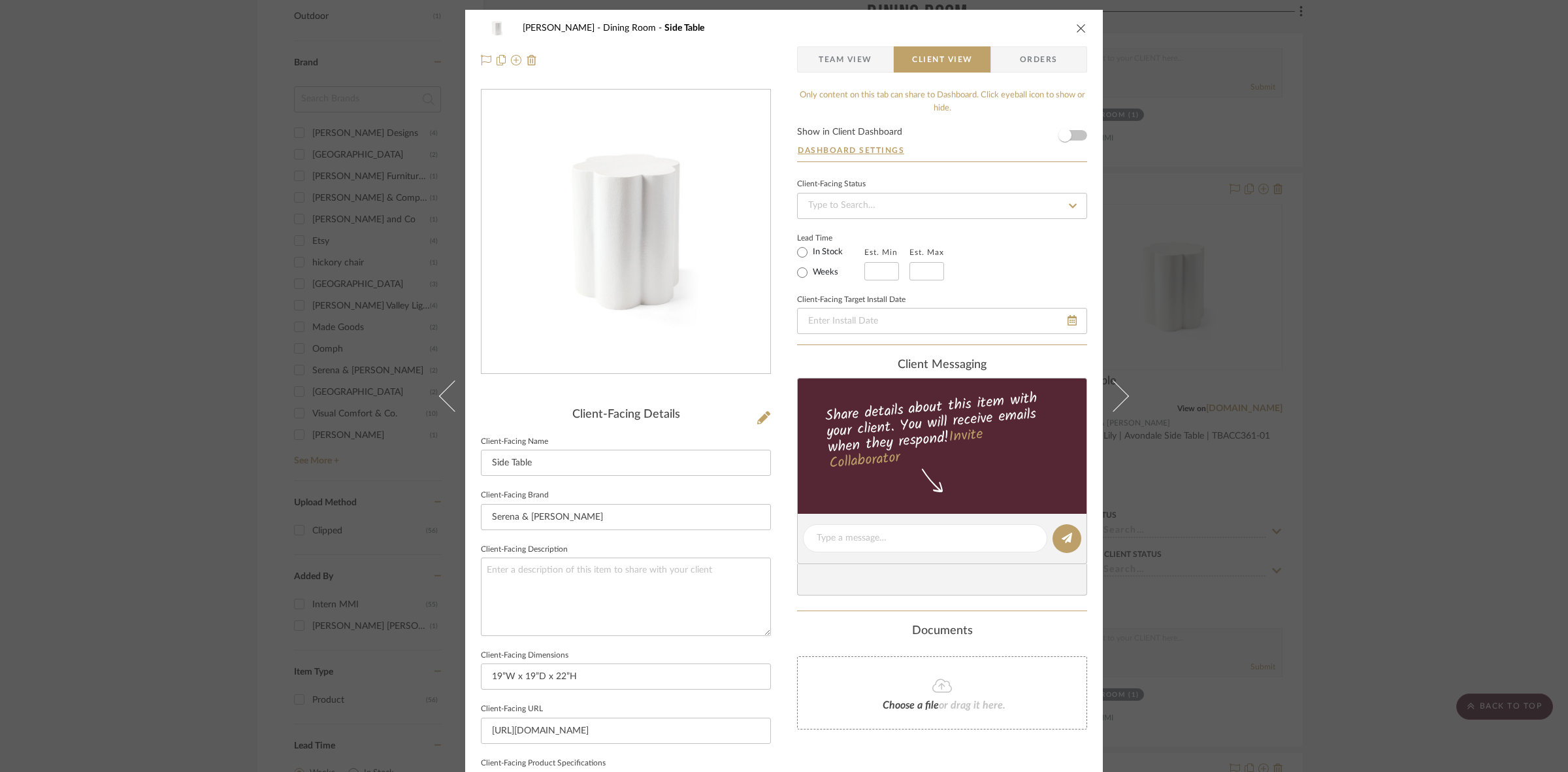
click at [778, 345] on div "Murray Dining Room Side Table Team View Client View Orders Client-Facing Detail…" at bounding box center [784, 386] width 1568 height 772
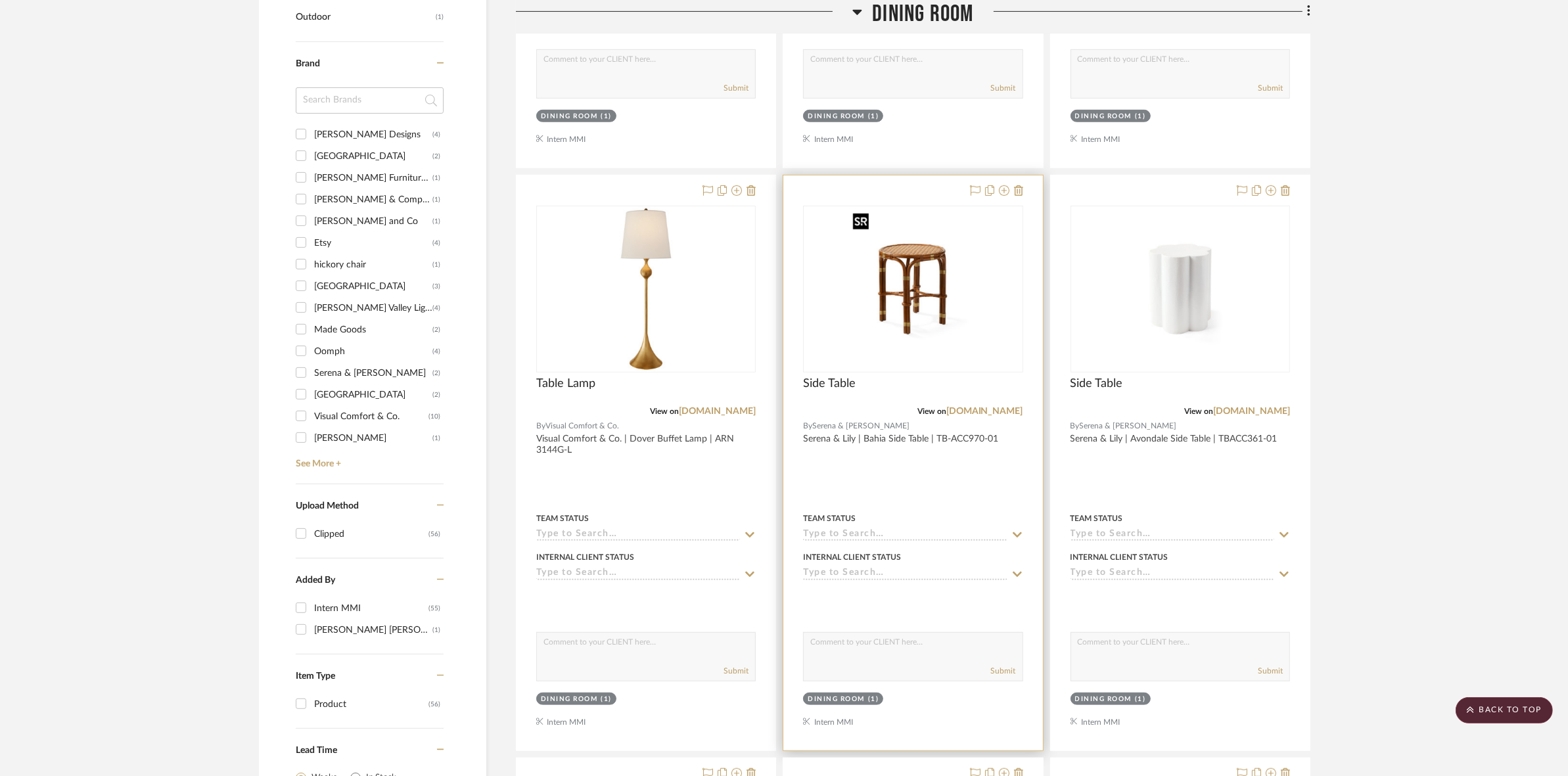
click at [782, 339] on img "0" at bounding box center [912, 289] width 131 height 164
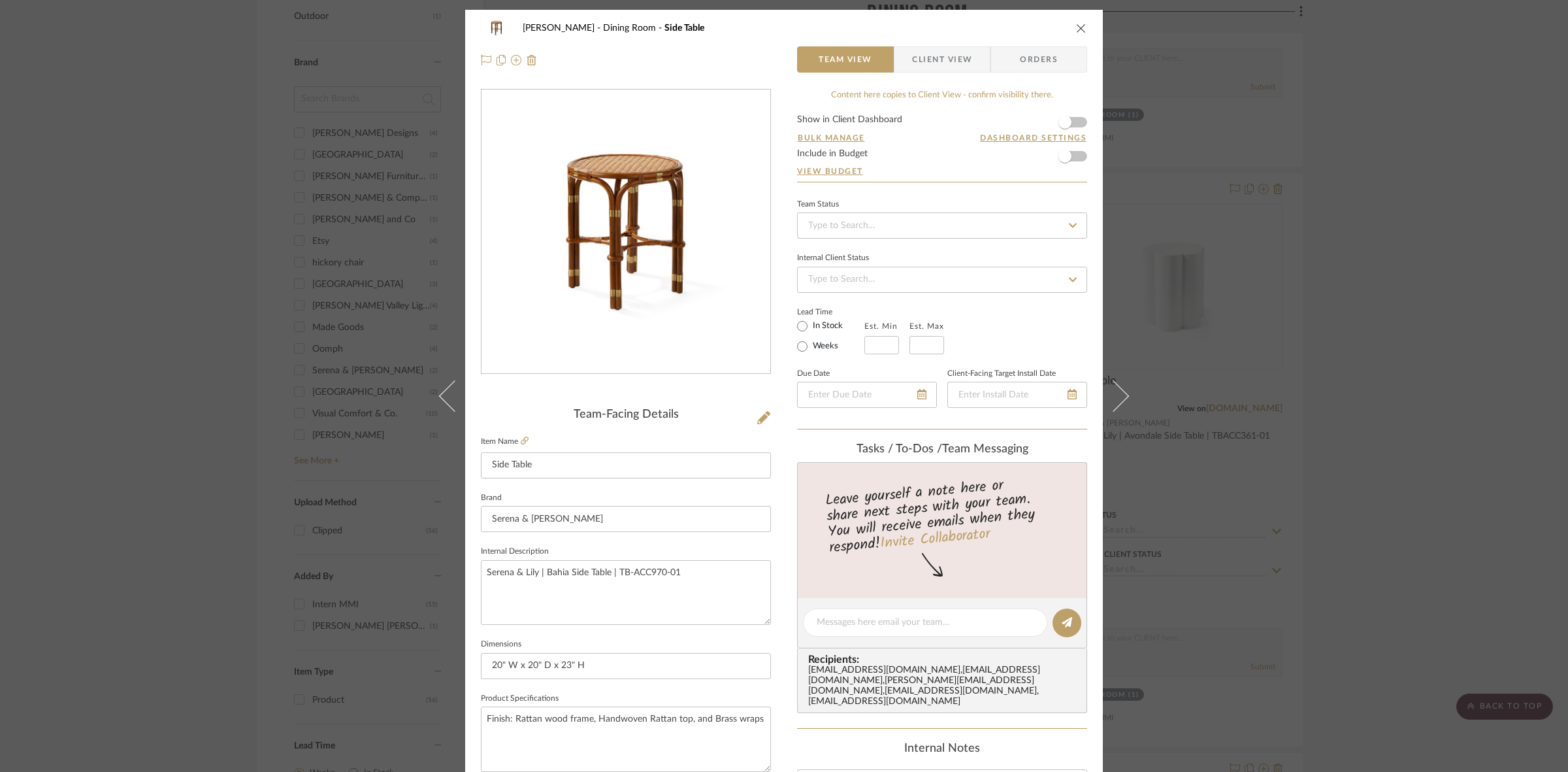
click at [778, 54] on span "Client View" at bounding box center [943, 60] width 60 height 26
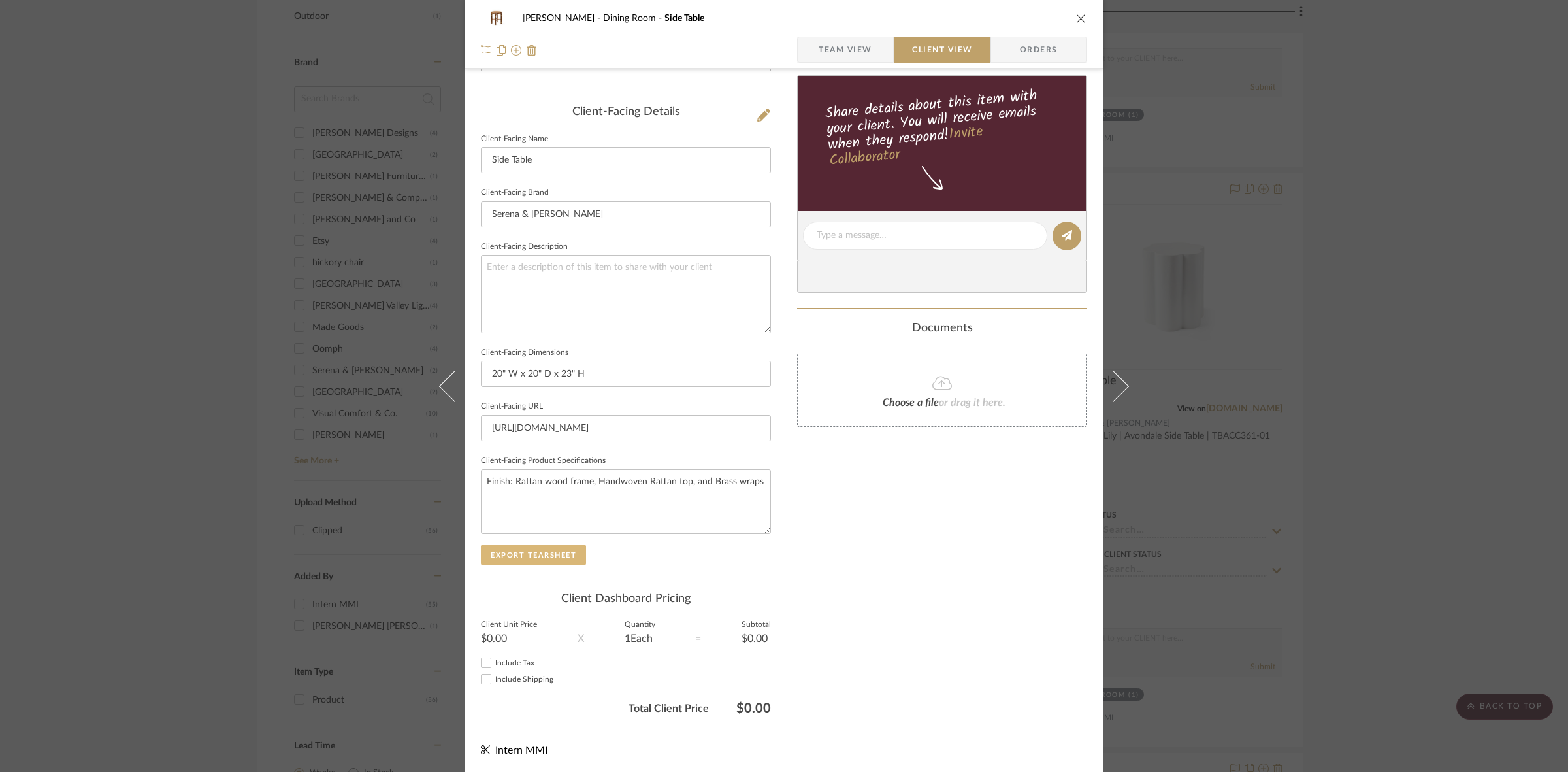
click at [549, 561] on button "Export Tearsheet" at bounding box center [534, 555] width 105 height 21
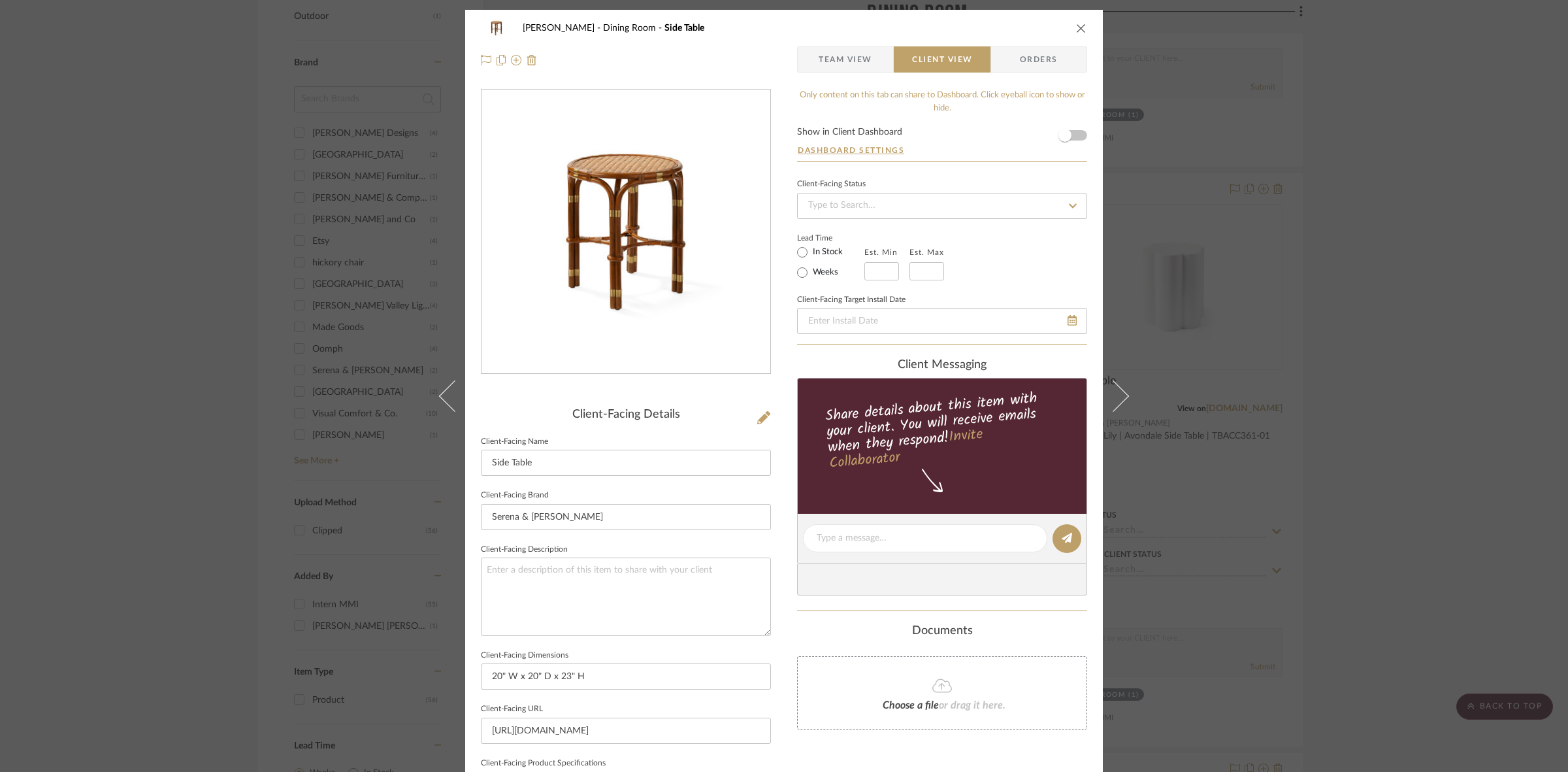
click at [778, 305] on div "Murray Dining Room Side Table Team View Client View Orders Client-Facing Detail…" at bounding box center [784, 386] width 1568 height 772
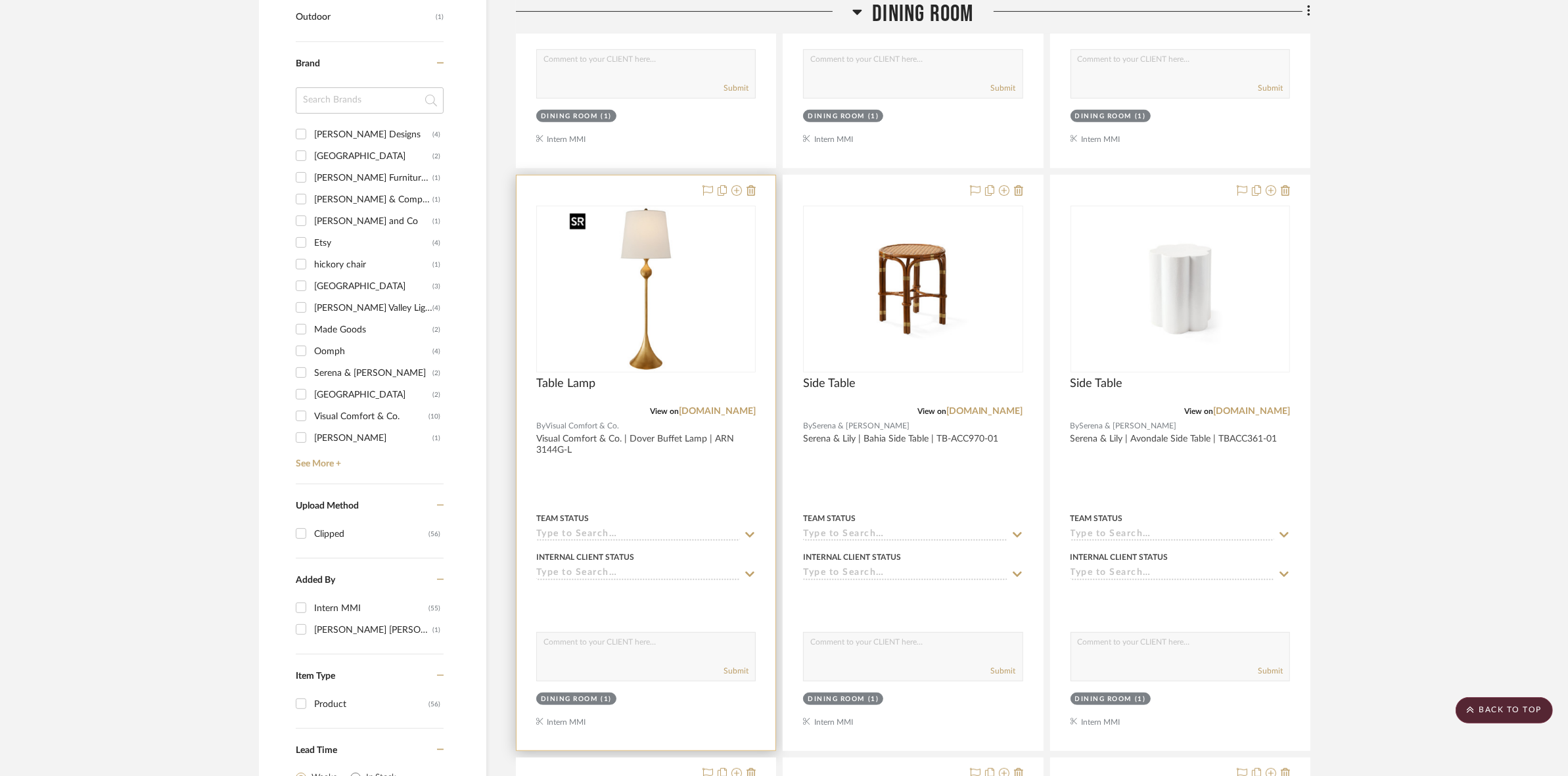
click at [683, 304] on img "0" at bounding box center [646, 289] width 164 height 164
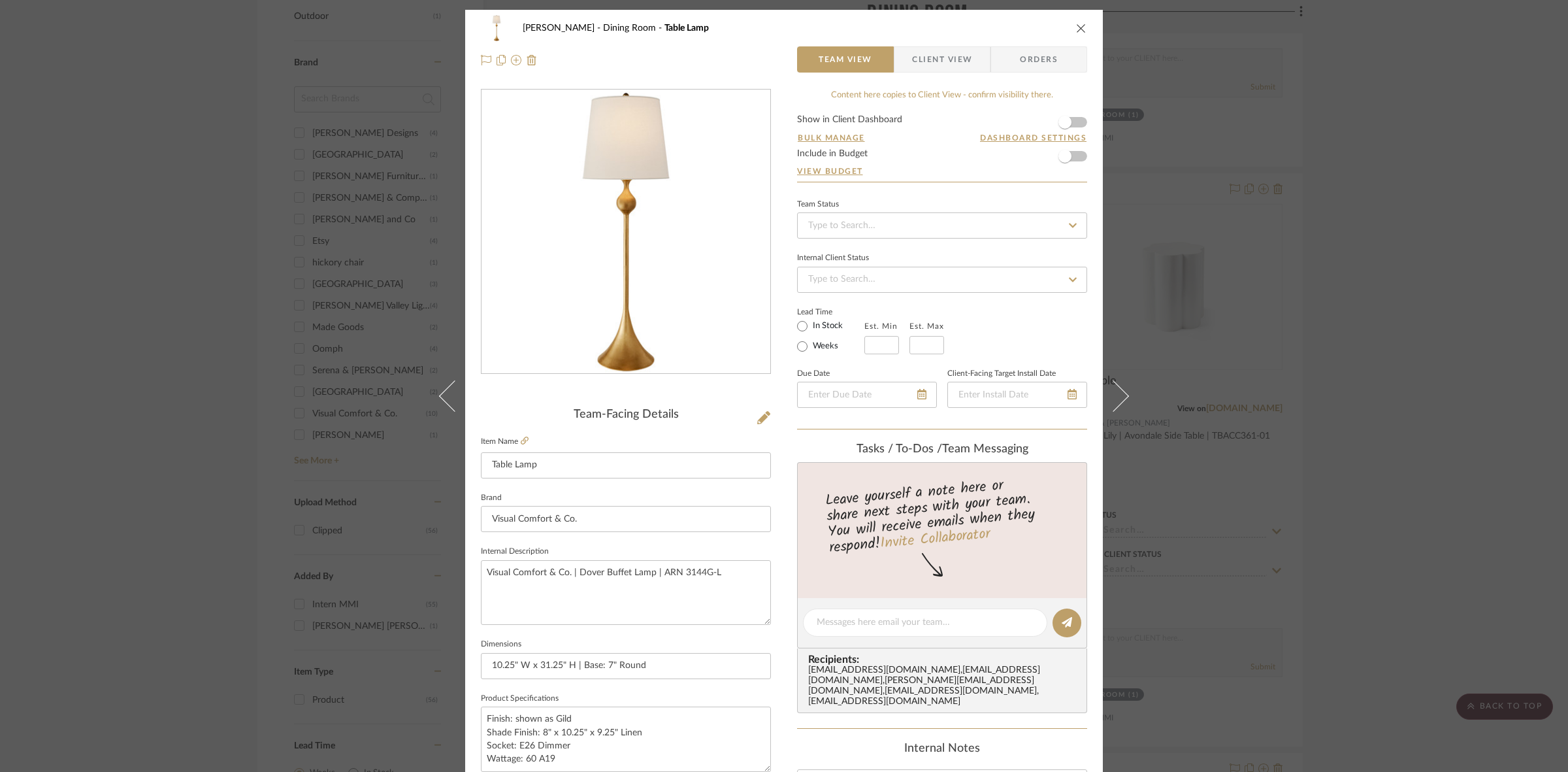
click at [778, 56] on span "Client View" at bounding box center [943, 60] width 60 height 26
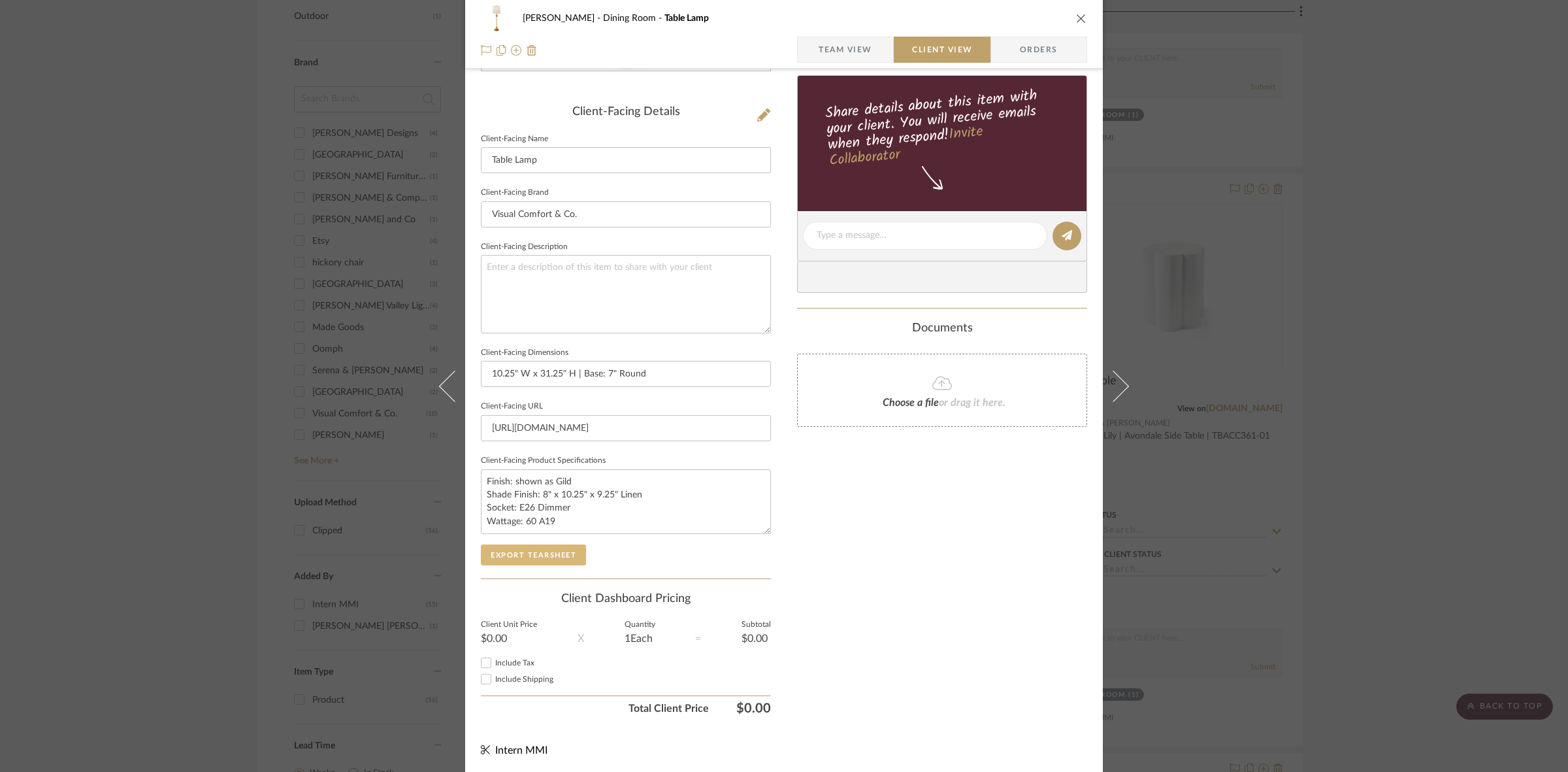
click at [564, 552] on button "Export Tearsheet" at bounding box center [534, 555] width 105 height 21
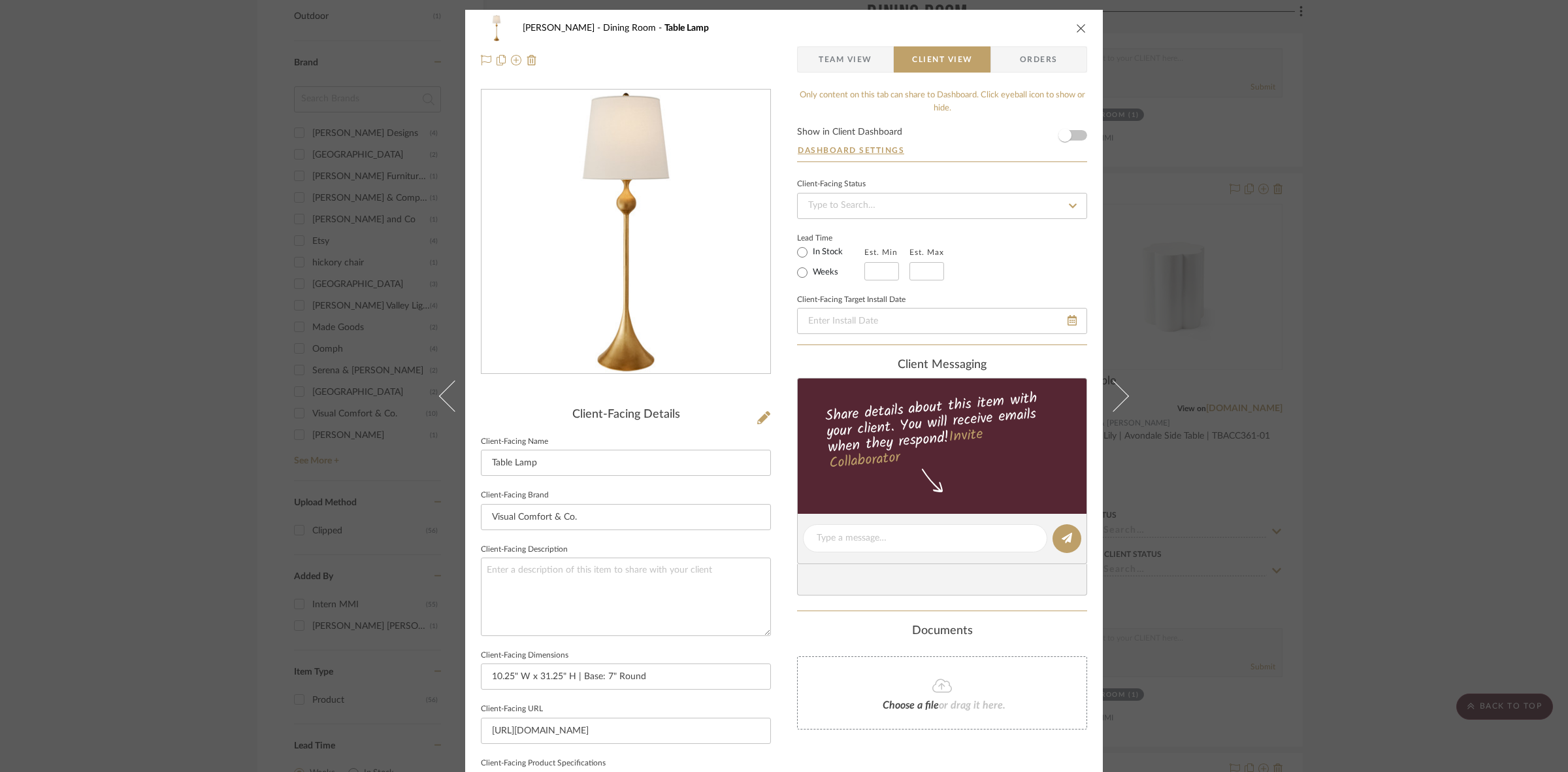
click at [778, 367] on div "Murray Dining Room Table Lamp Team View Client View Orders Client-Facing Detail…" at bounding box center [784, 386] width 1568 height 772
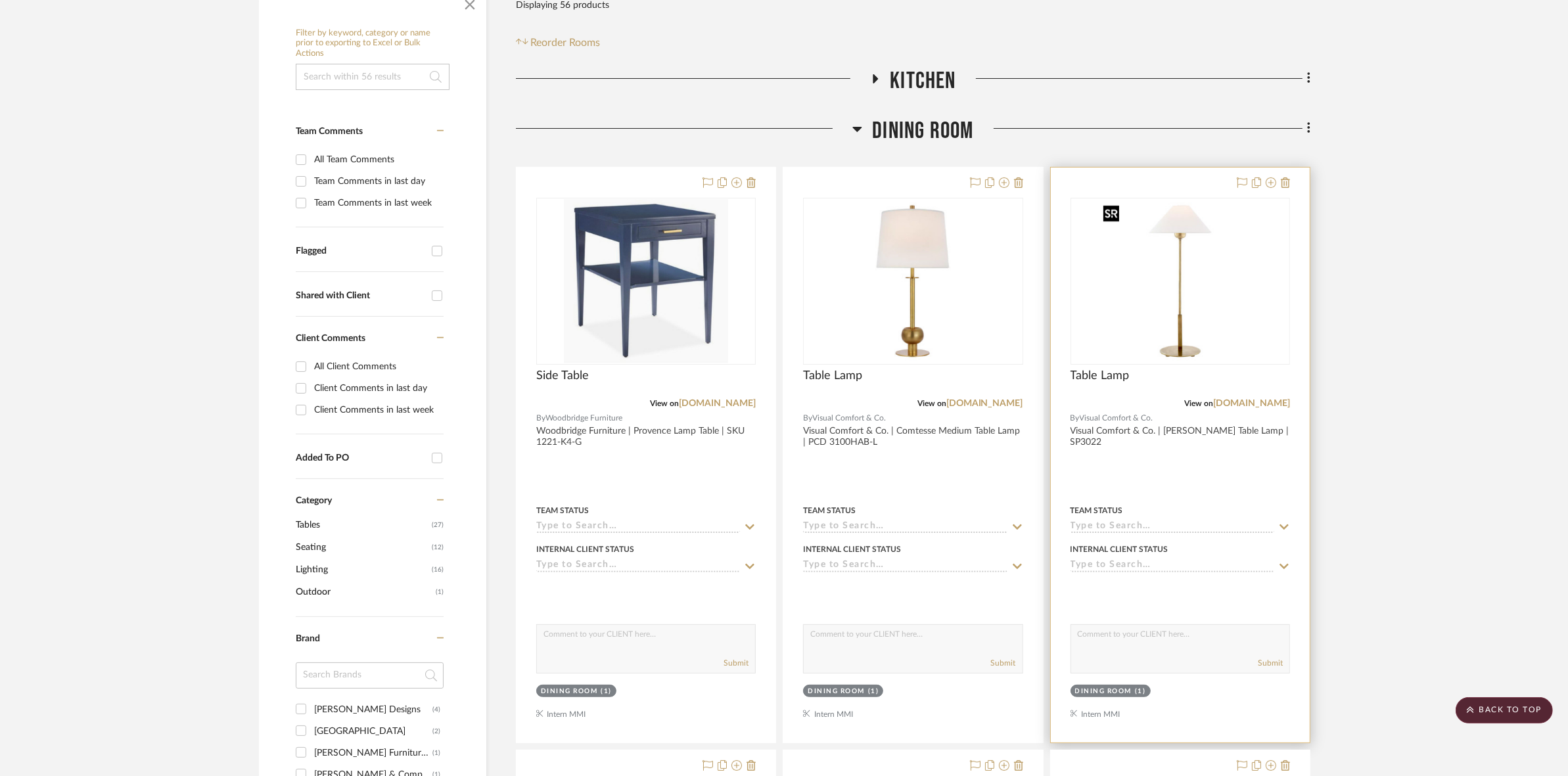
click at [782, 307] on img "0" at bounding box center [1180, 281] width 164 height 164
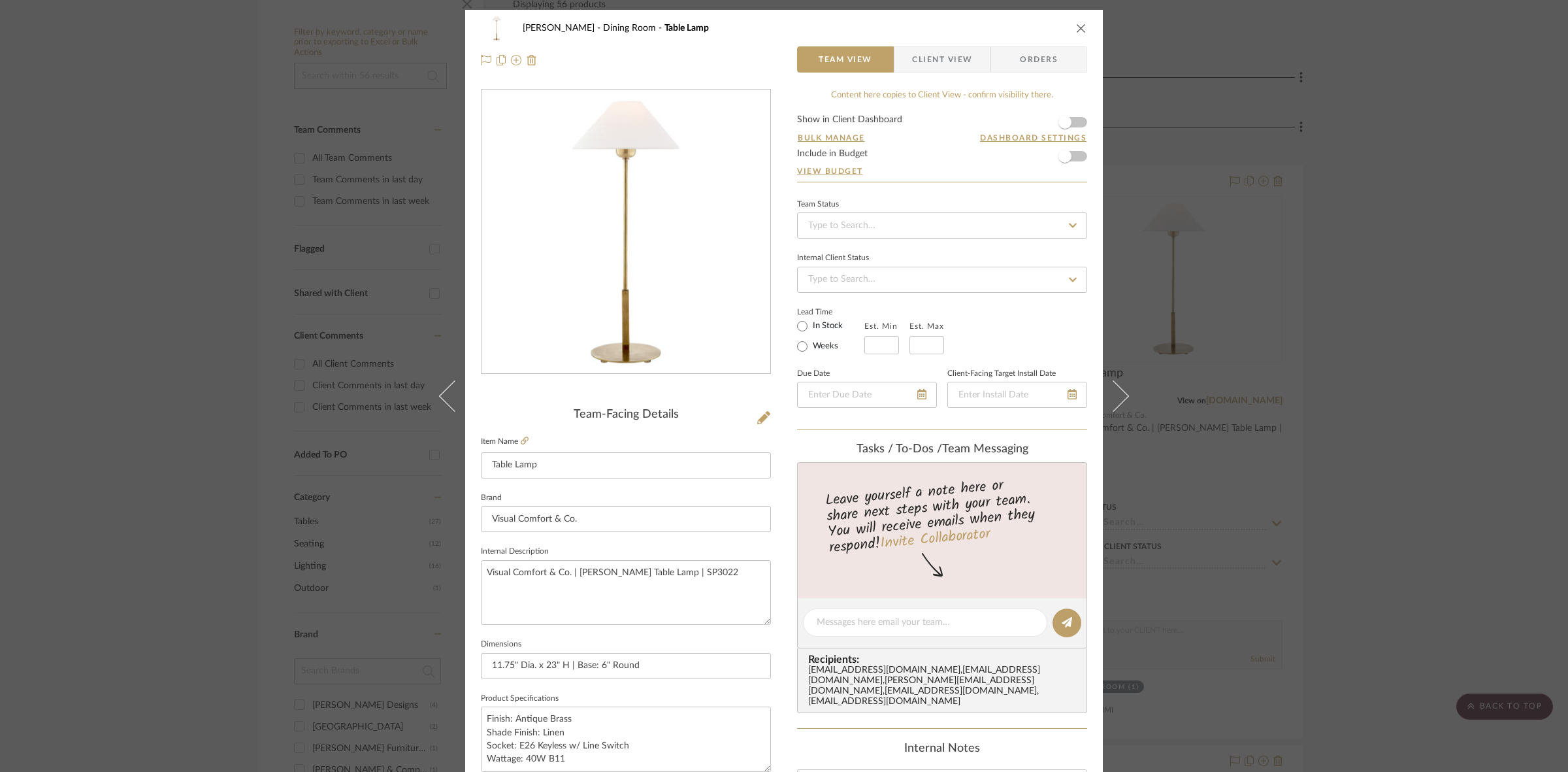
drag, startPoint x: 928, startPoint y: 56, endPoint x: 917, endPoint y: 79, distance: 25.5
click at [778, 56] on span "Client View" at bounding box center [943, 60] width 60 height 26
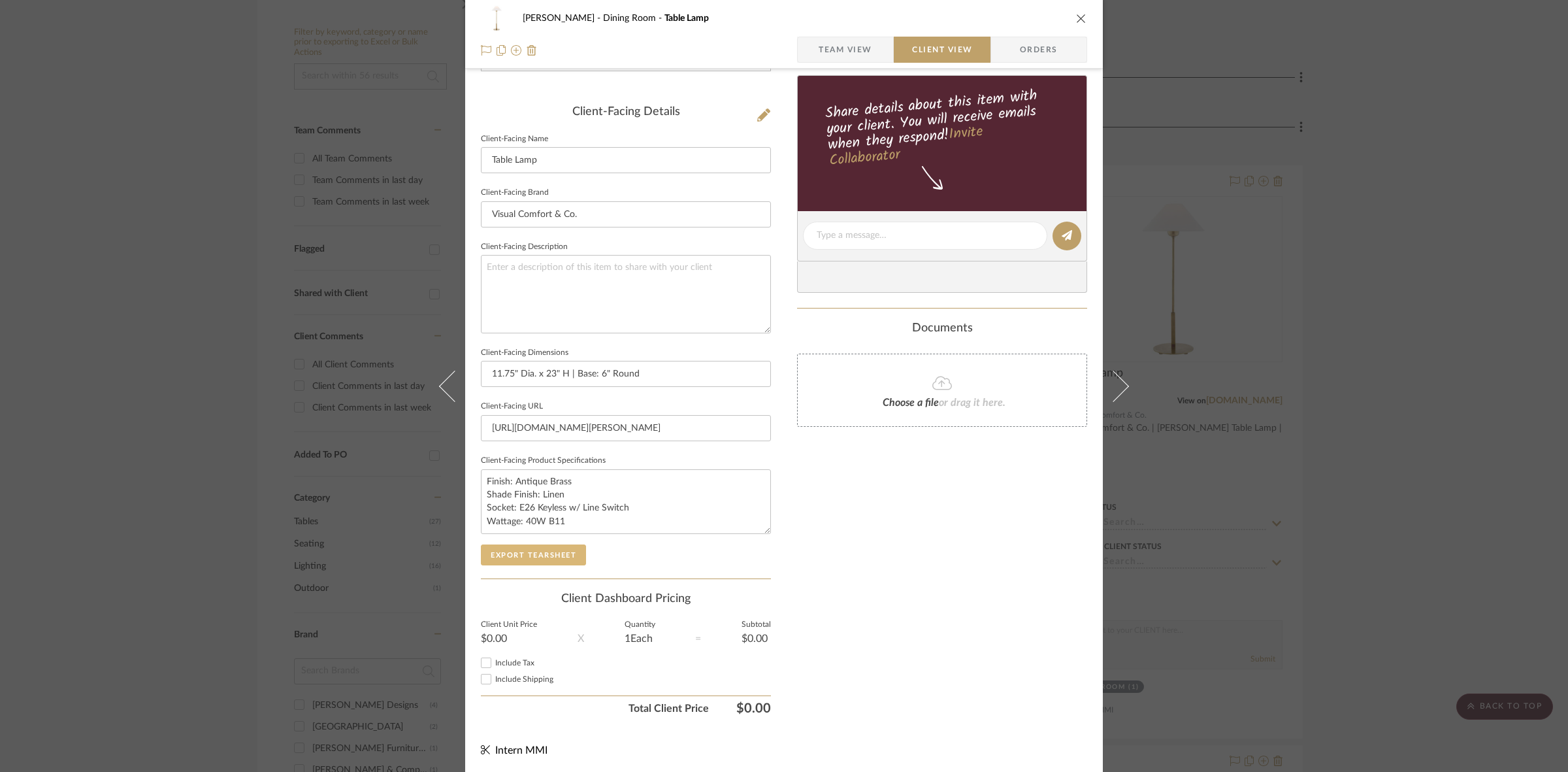
click at [540, 563] on button "Export Tearsheet" at bounding box center [534, 555] width 105 height 21
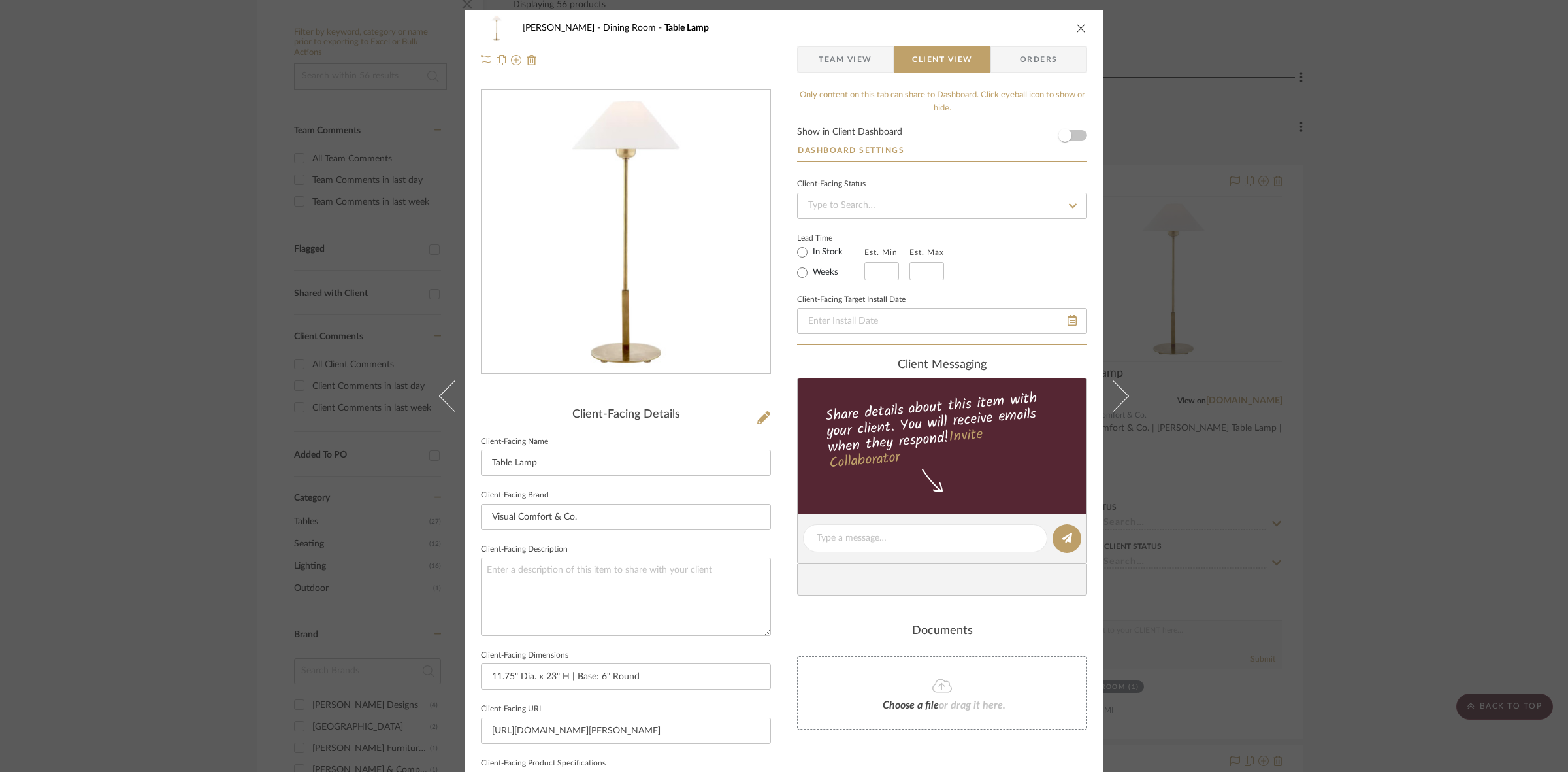
click at [778, 327] on div "Murray Dining Room Table Lamp Team View Client View Orders Client-Facing Detail…" at bounding box center [784, 386] width 1568 height 772
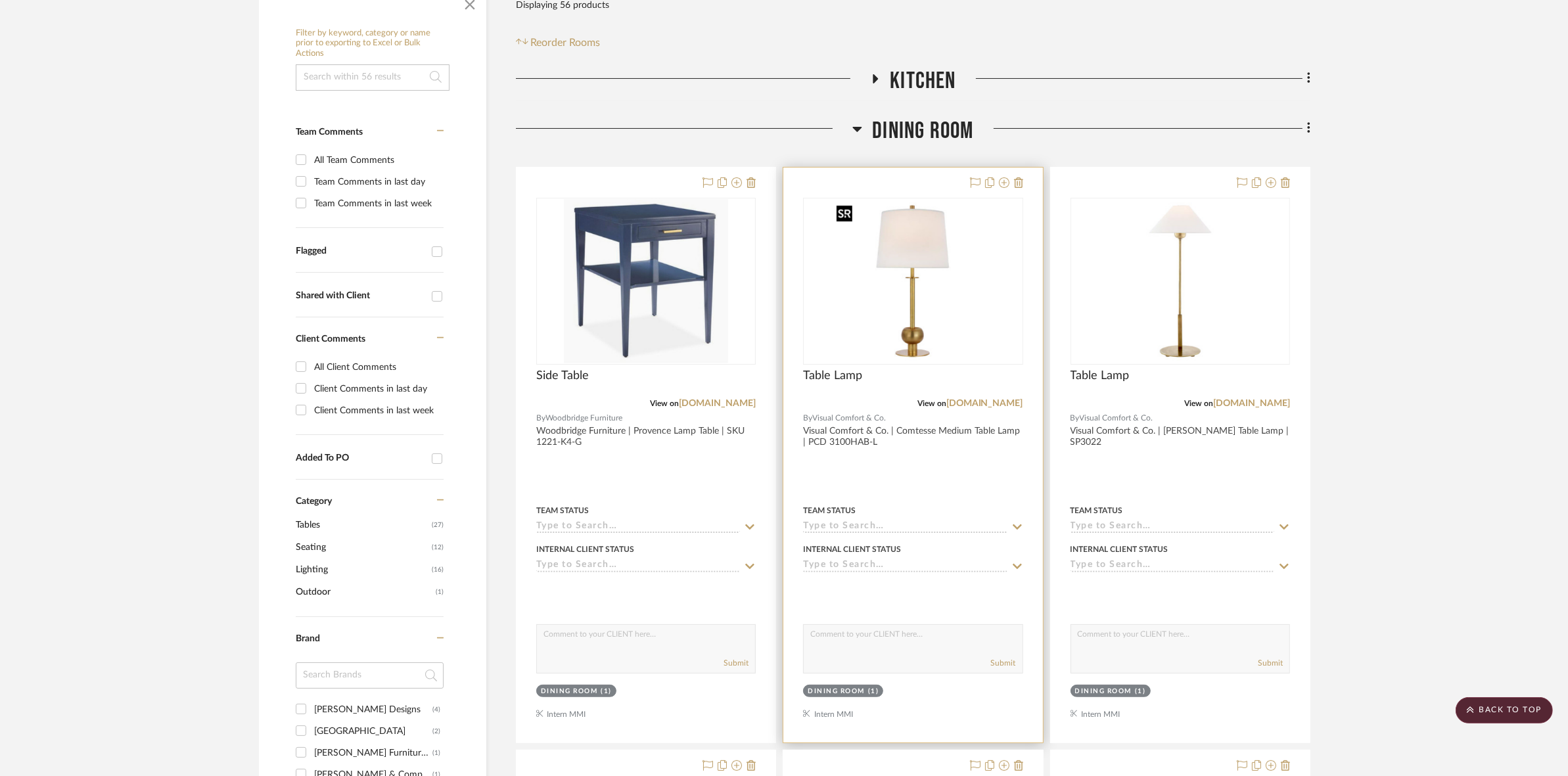
click at [782, 307] on img "0" at bounding box center [912, 281] width 164 height 164
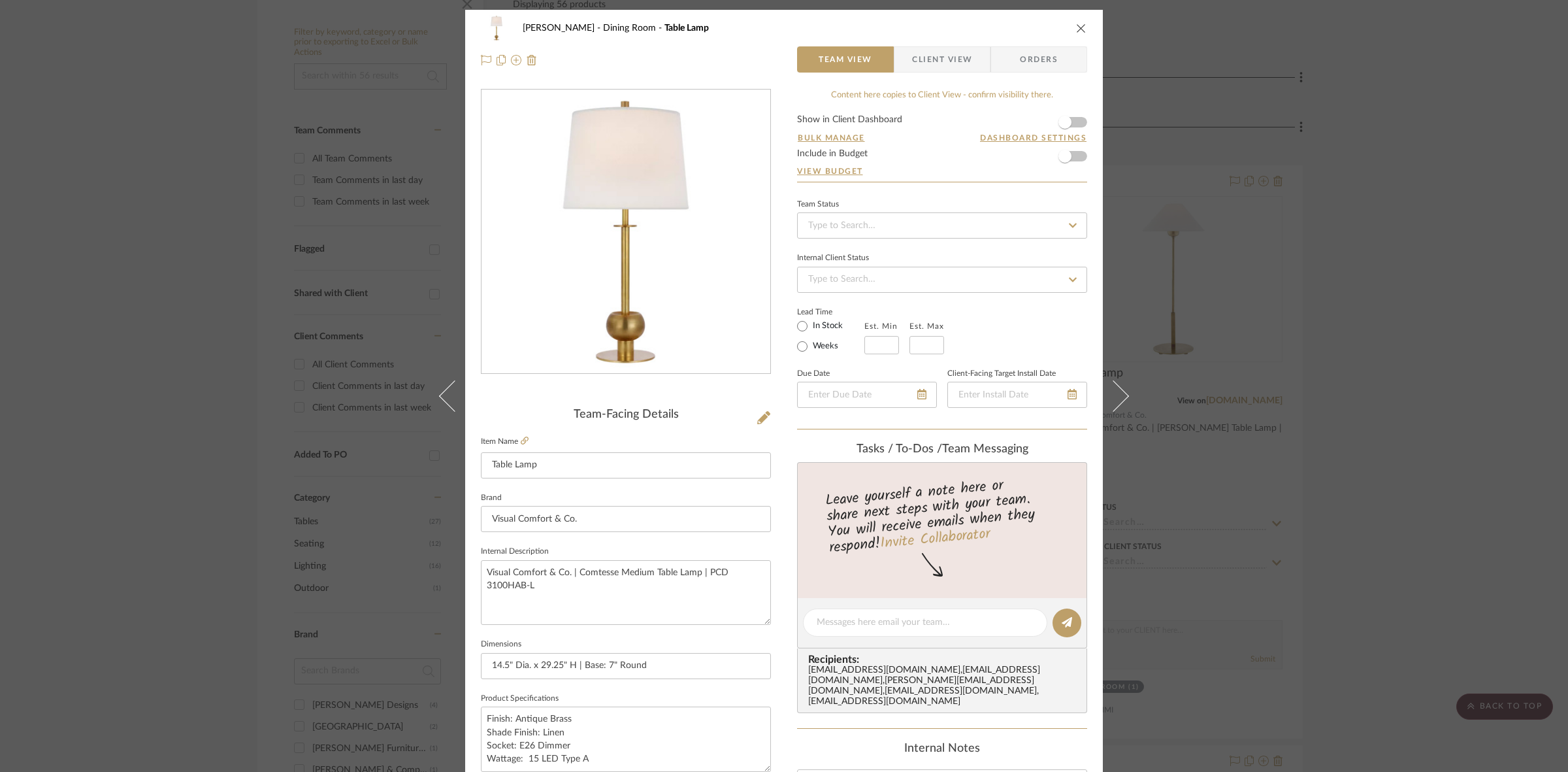
drag, startPoint x: 915, startPoint y: 54, endPoint x: 899, endPoint y: 93, distance: 42.2
click at [778, 54] on span "Client View" at bounding box center [943, 60] width 60 height 26
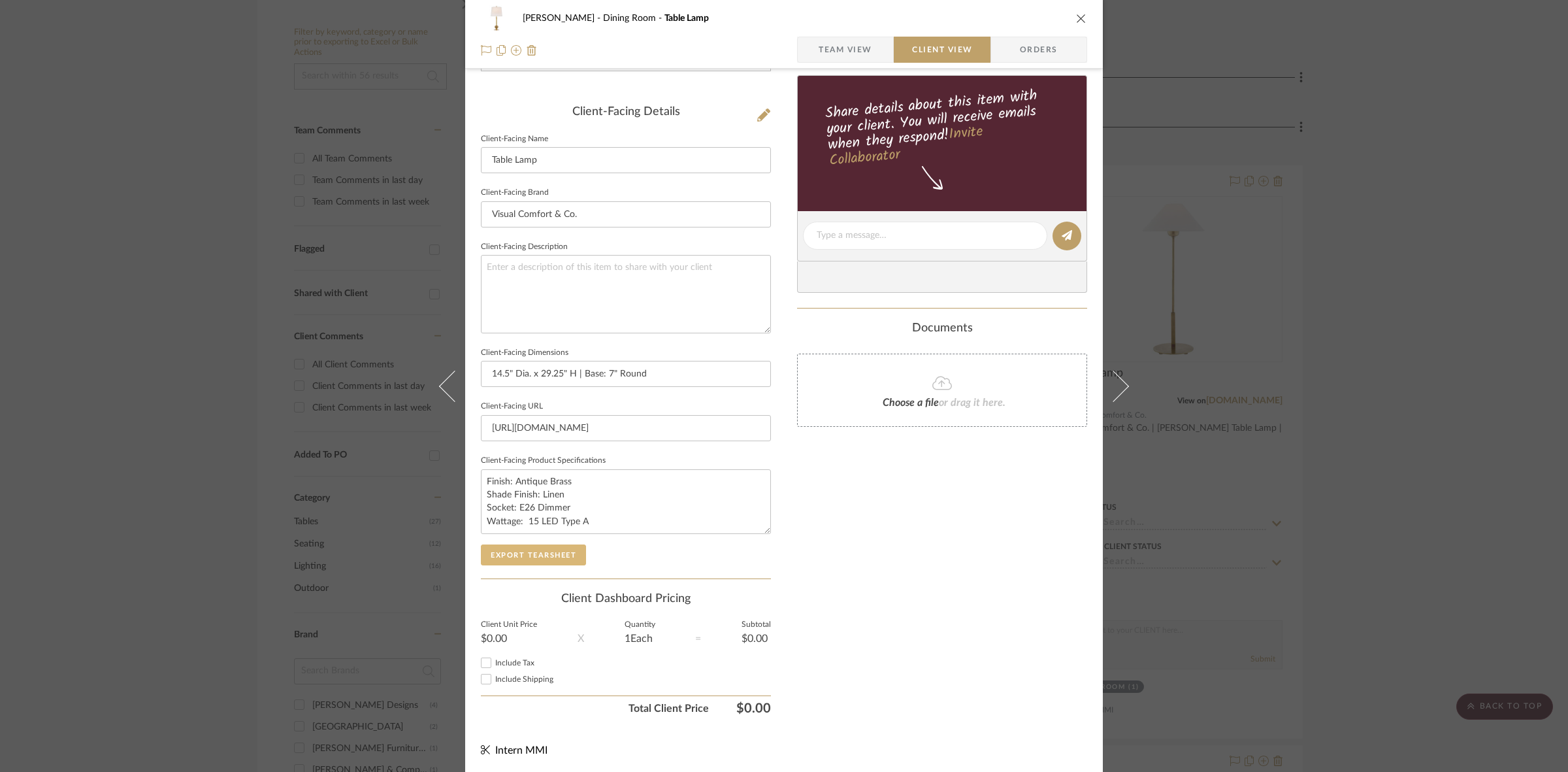
click at [568, 546] on button "Export Tearsheet" at bounding box center [534, 555] width 105 height 21
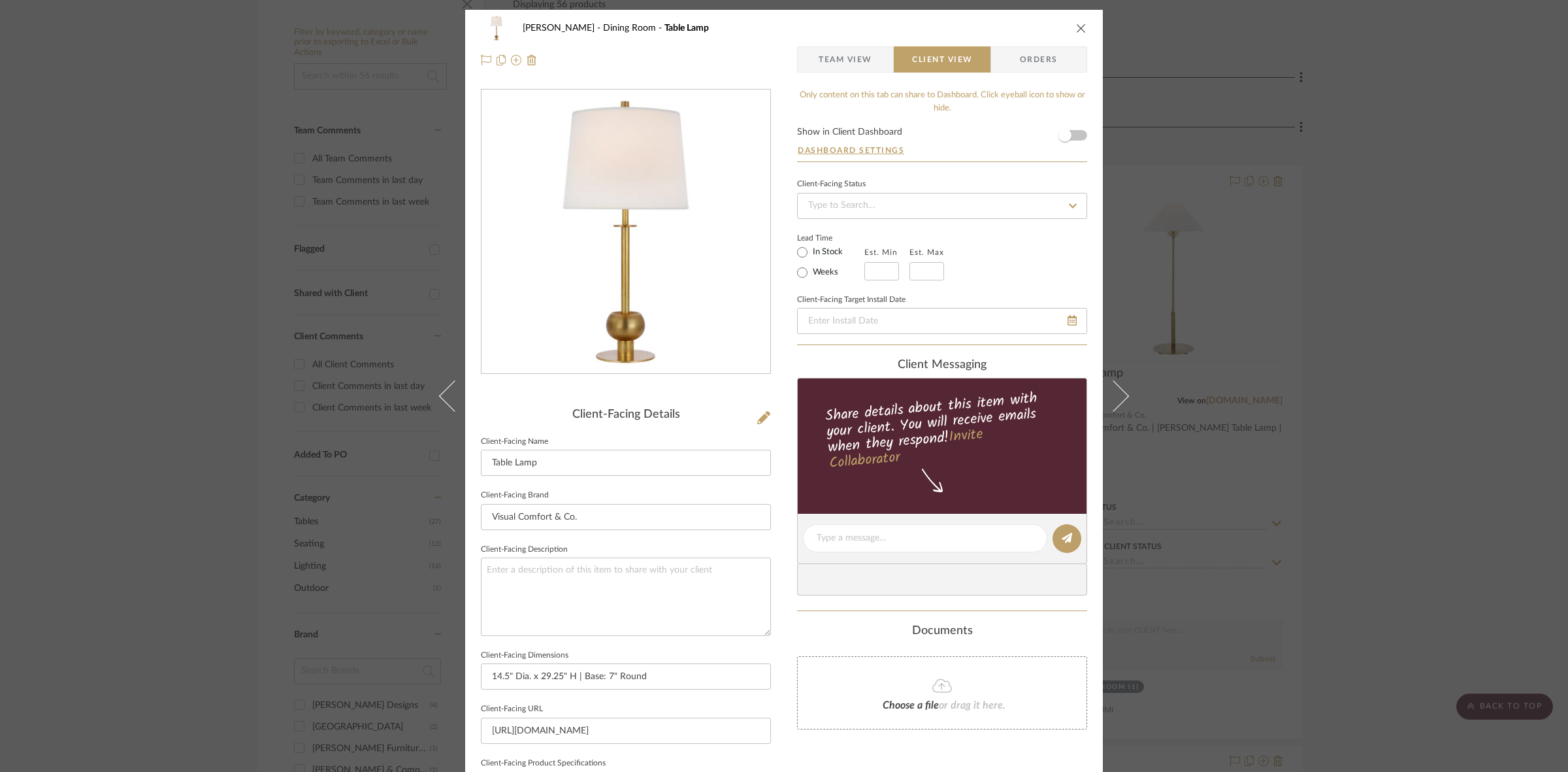
click at [778, 256] on div "Murray Dining Room Table Lamp Team View Client View Orders Client-Facing Detail…" at bounding box center [784, 386] width 1568 height 772
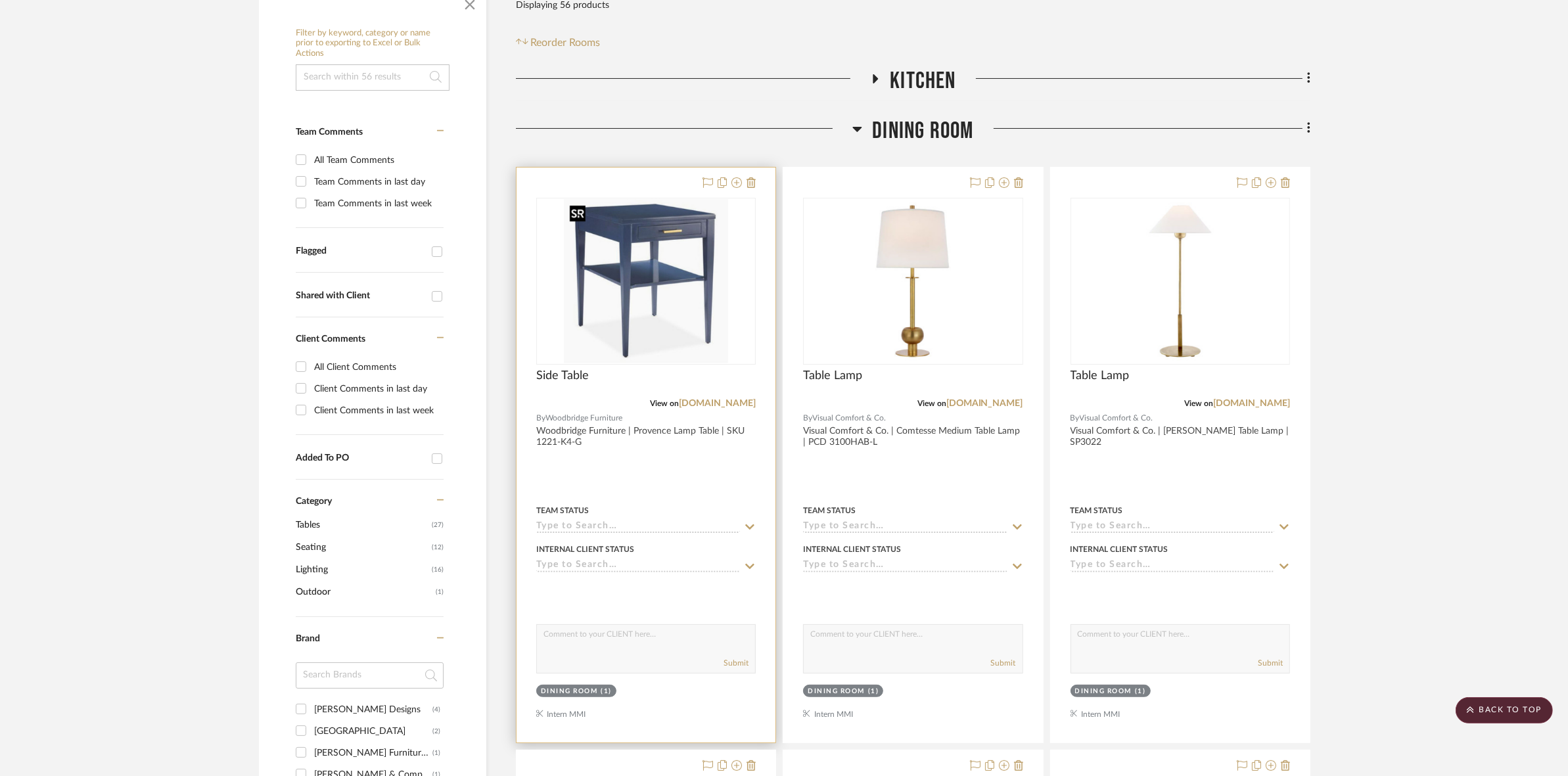
click at [694, 316] on img "0" at bounding box center [646, 281] width 164 height 164
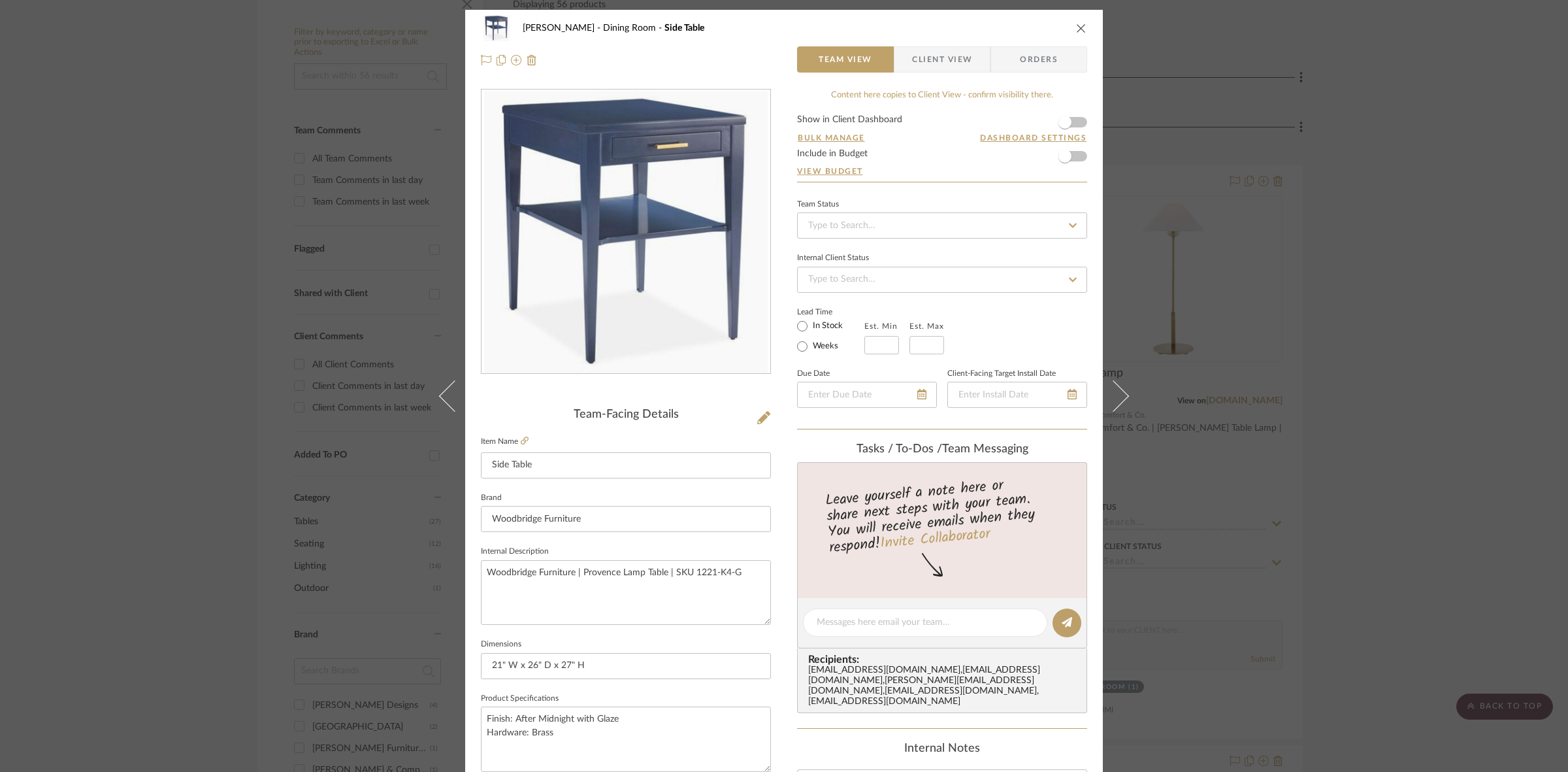
drag, startPoint x: 934, startPoint y: 53, endPoint x: 912, endPoint y: 77, distance: 32.6
click at [778, 53] on span "Client View" at bounding box center [943, 60] width 60 height 26
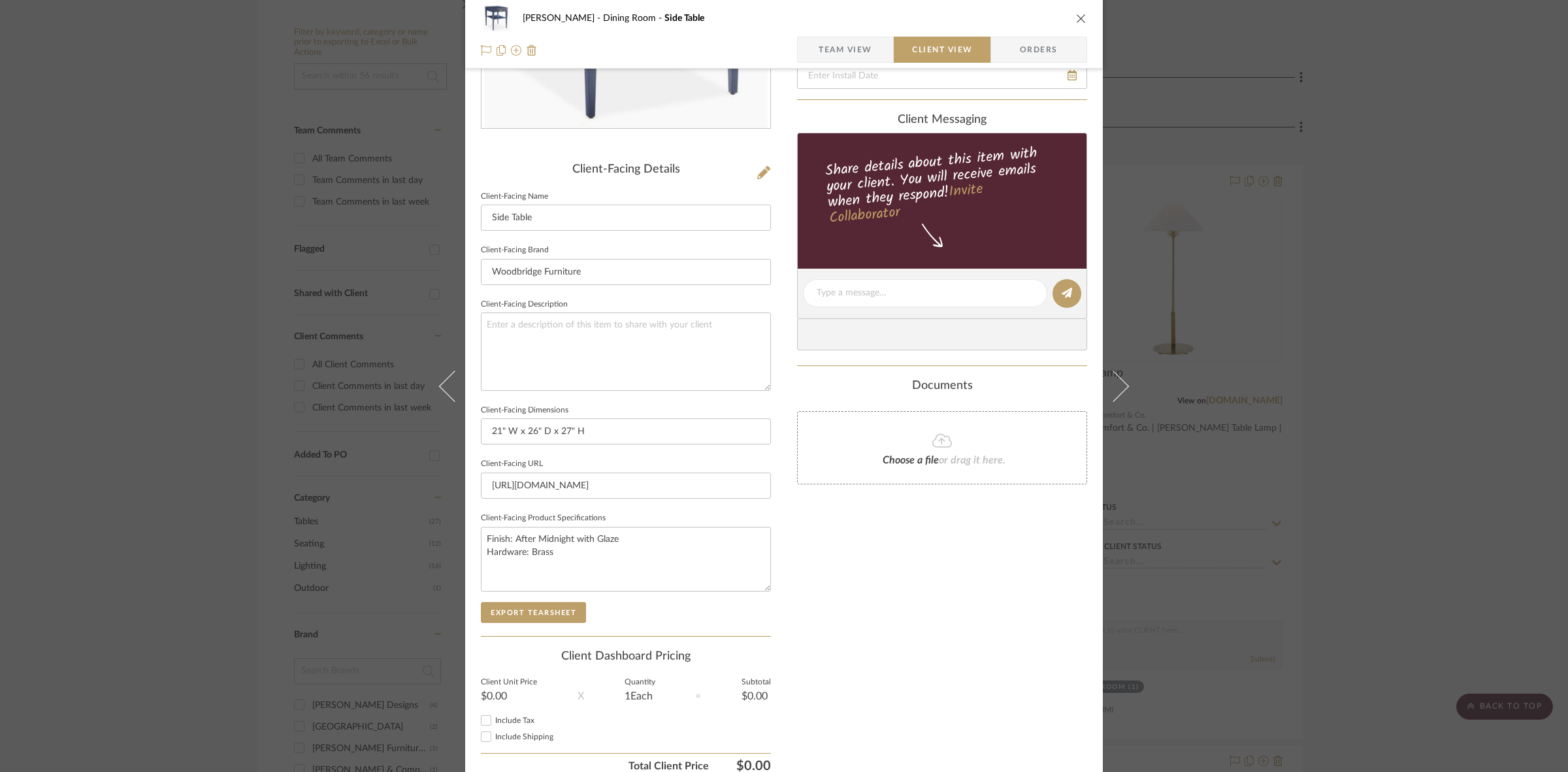
click at [543, 599] on sr-form-field "Client-Facing Product Specifications Finish: After Midnight with Glaze Hardware…" at bounding box center [626, 555] width 290 height 93
click at [546, 607] on button "Export Tearsheet" at bounding box center [534, 612] width 105 height 21
click at [778, 242] on div "Murray Dining Room Side Table Team View Client View Orders Client-Facing Detail…" at bounding box center [784, 386] width 1568 height 772
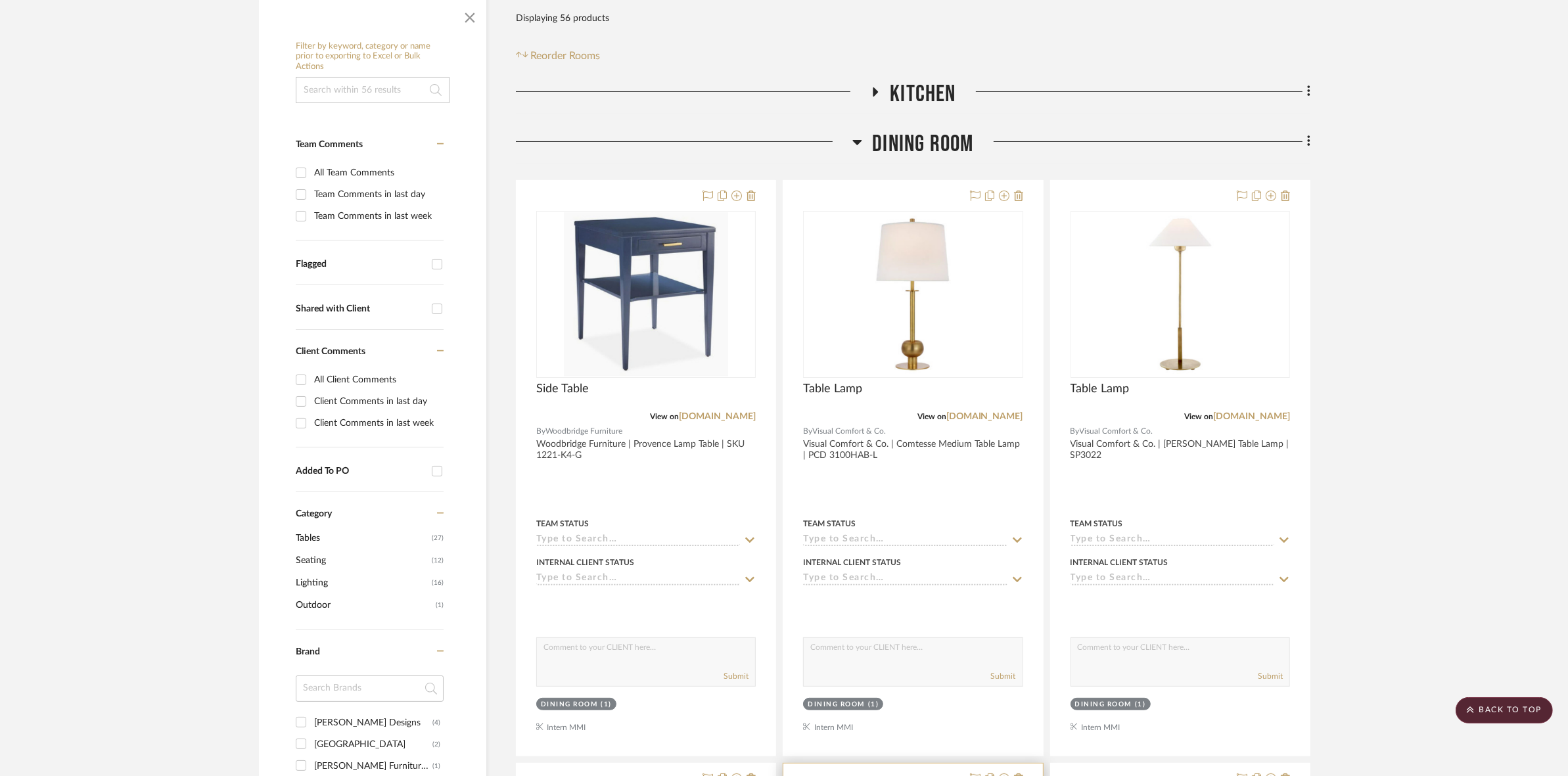
scroll to position [77, 0]
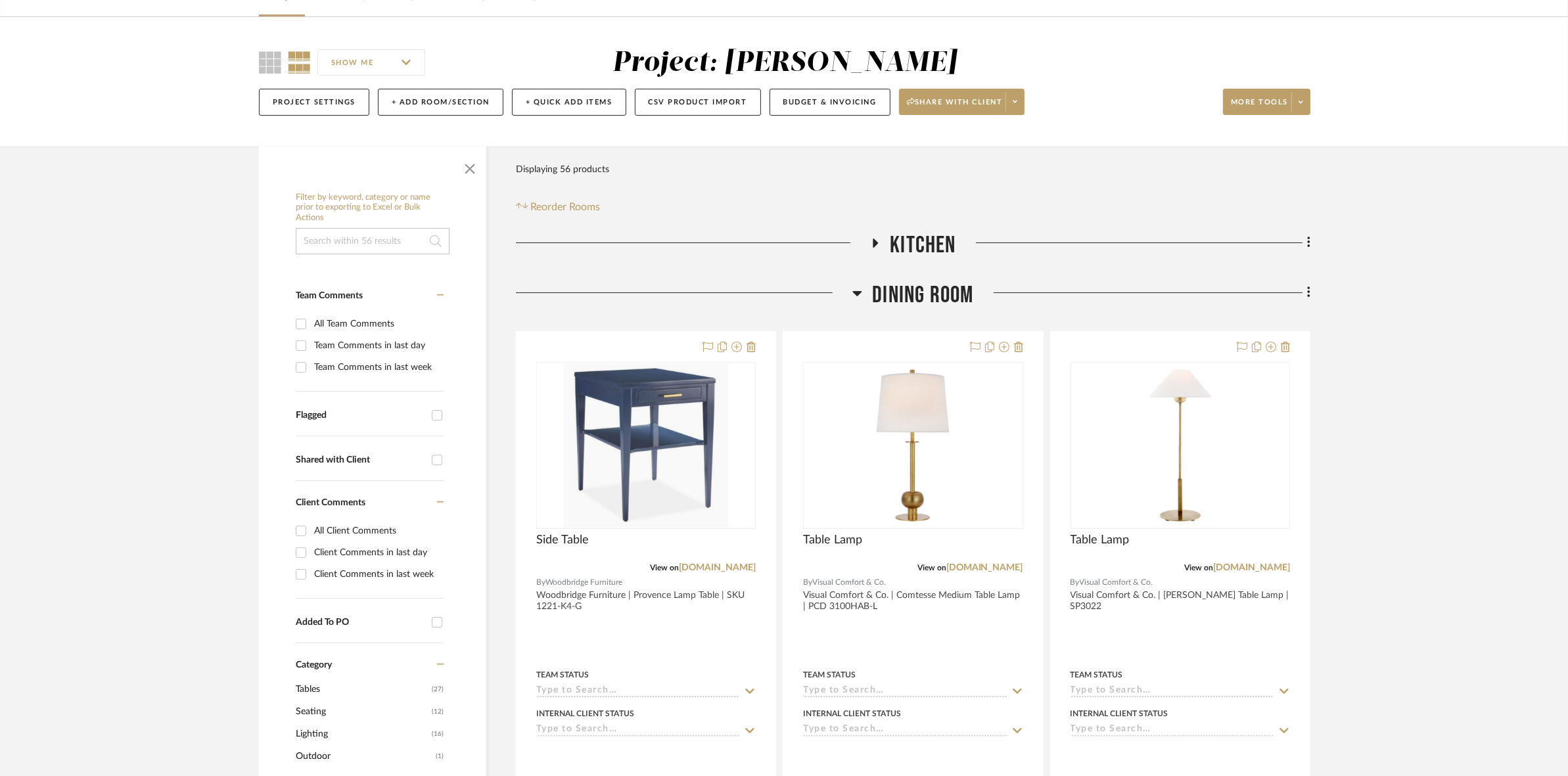
click at [782, 289] on span "Dining Room" at bounding box center [922, 295] width 101 height 28
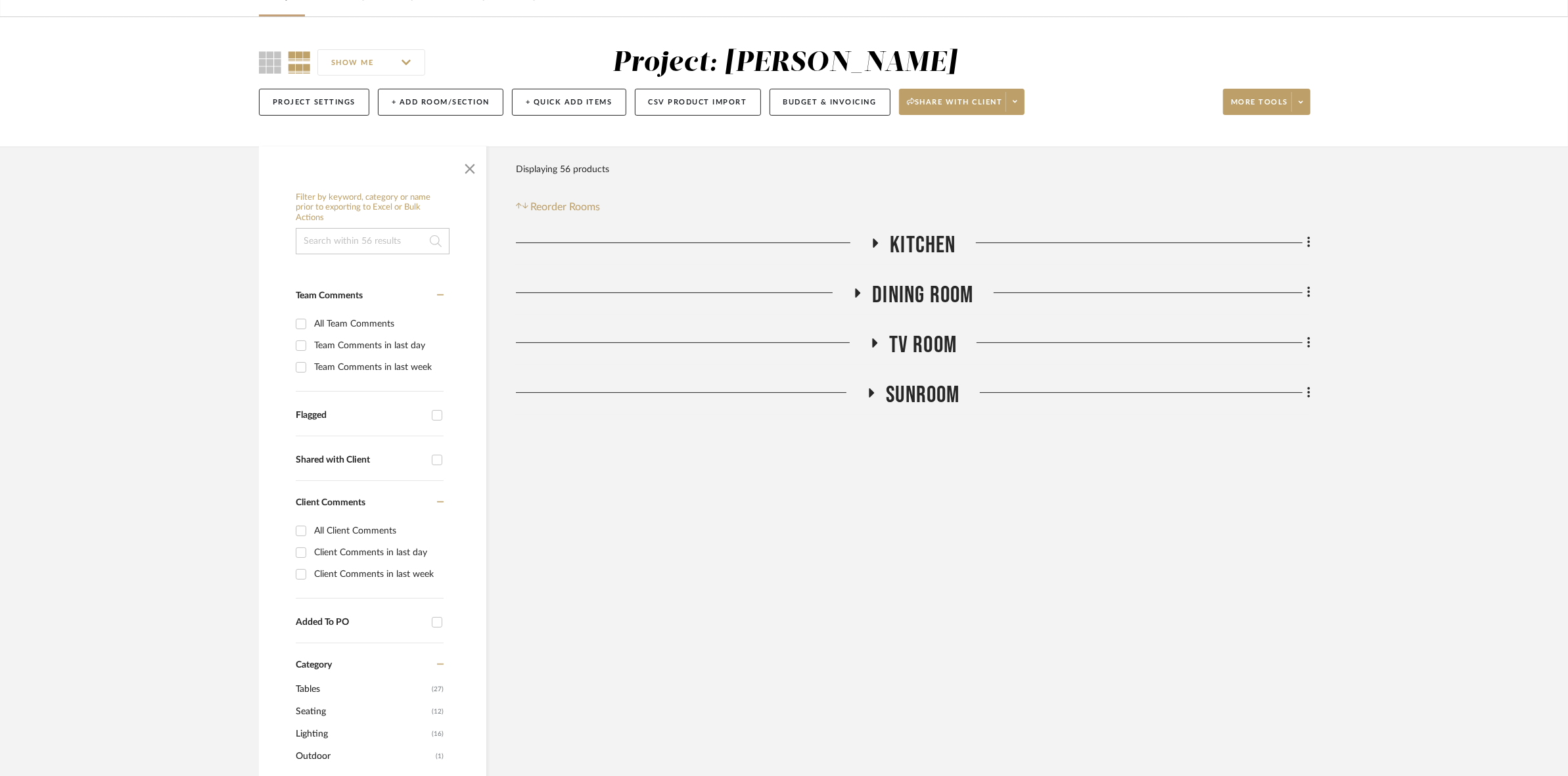
click at [782, 346] on span "TV ROOM" at bounding box center [923, 345] width 68 height 28
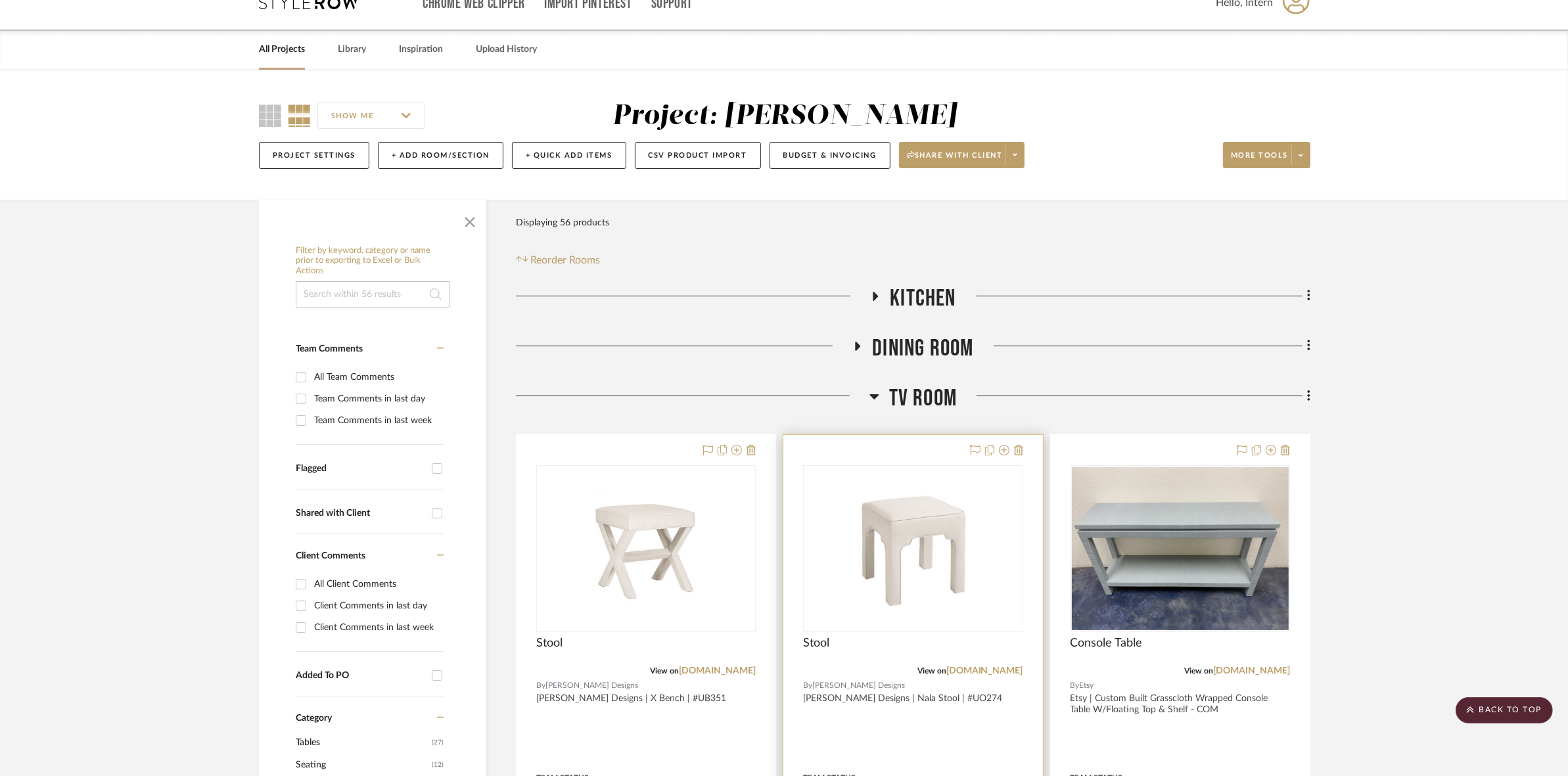
scroll to position [0, 0]
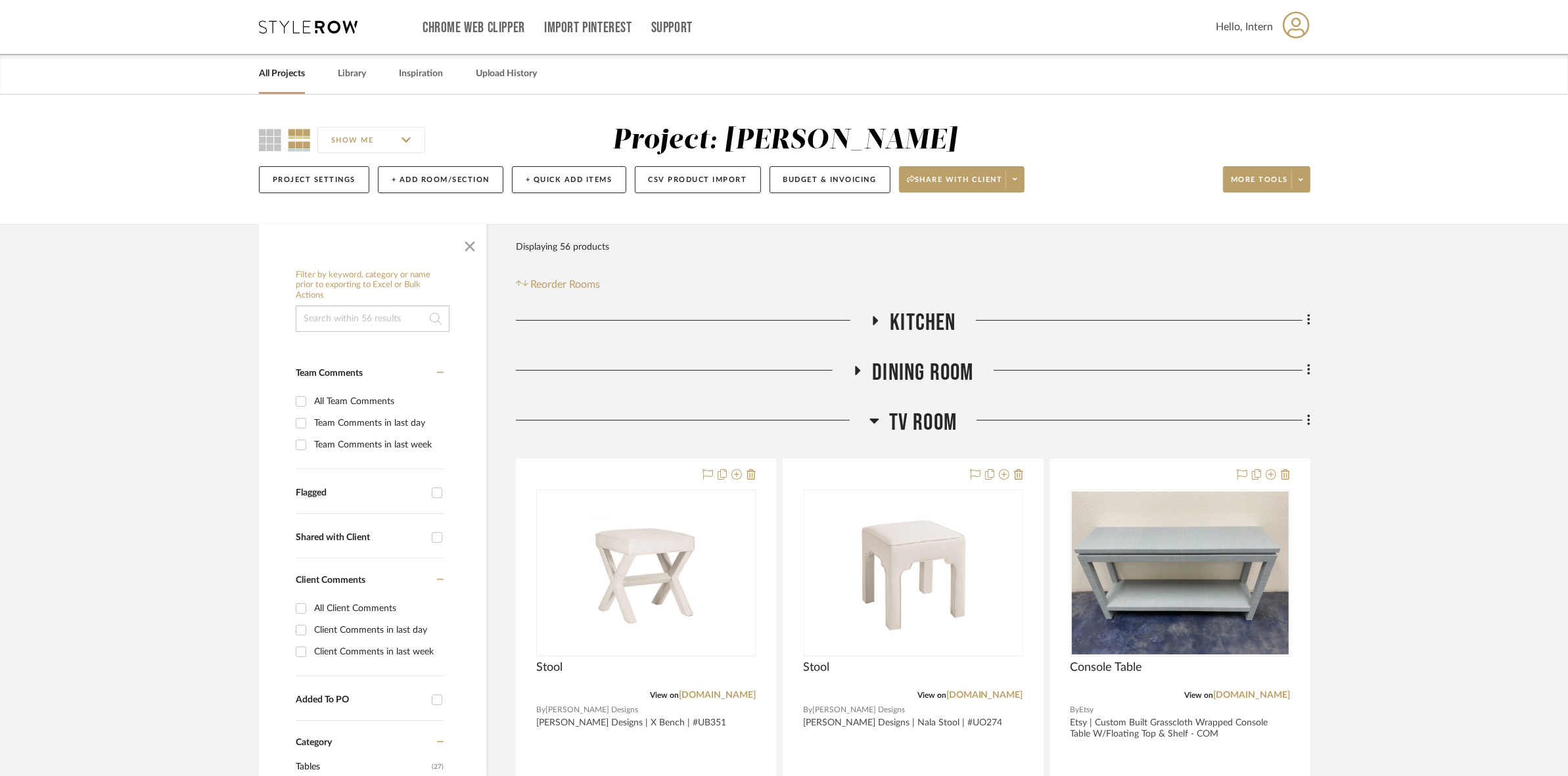
click at [782, 427] on span "TV ROOM" at bounding box center [923, 422] width 68 height 28
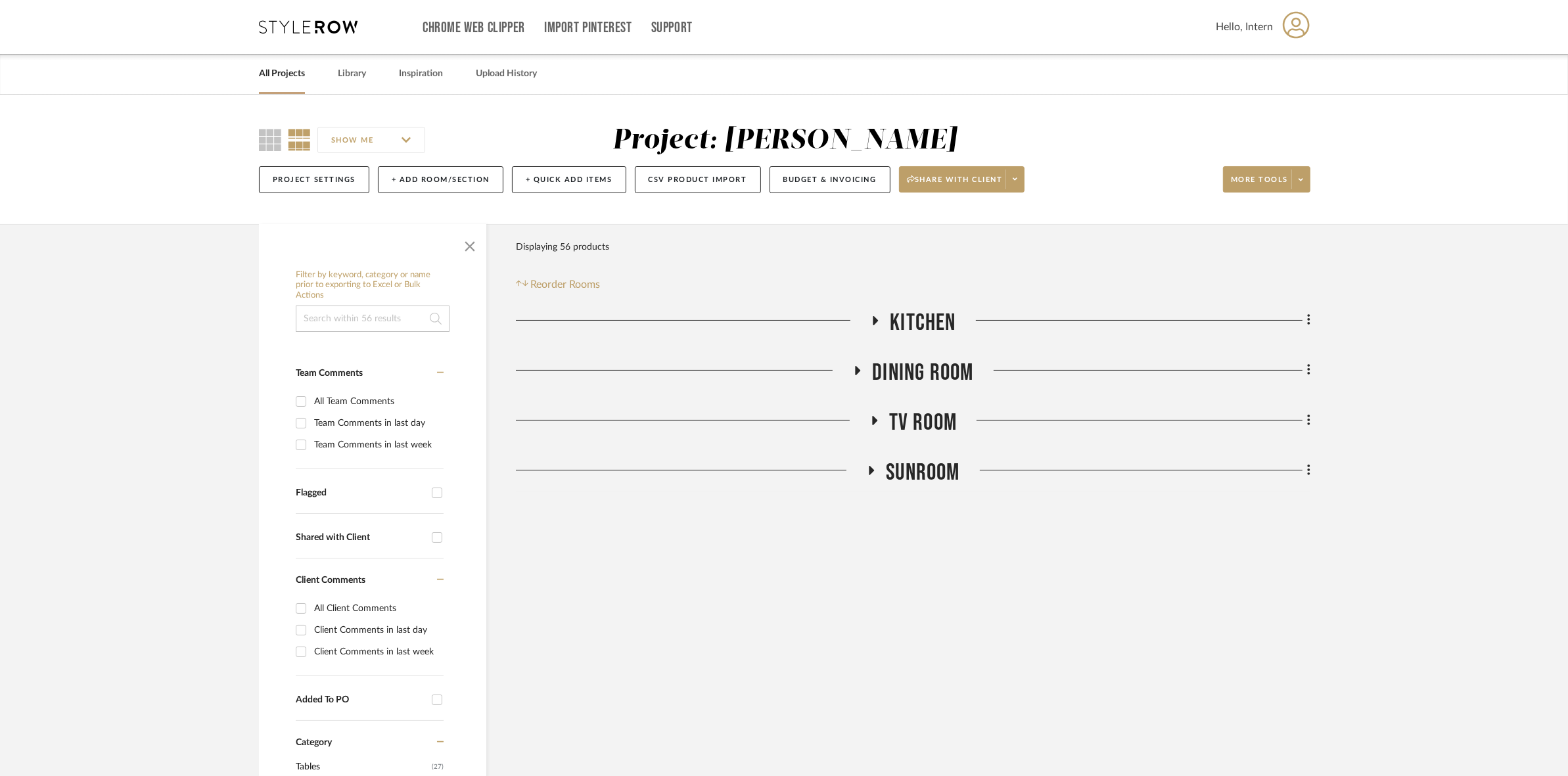
click at [782, 374] on span "Dining Room" at bounding box center [922, 373] width 101 height 28
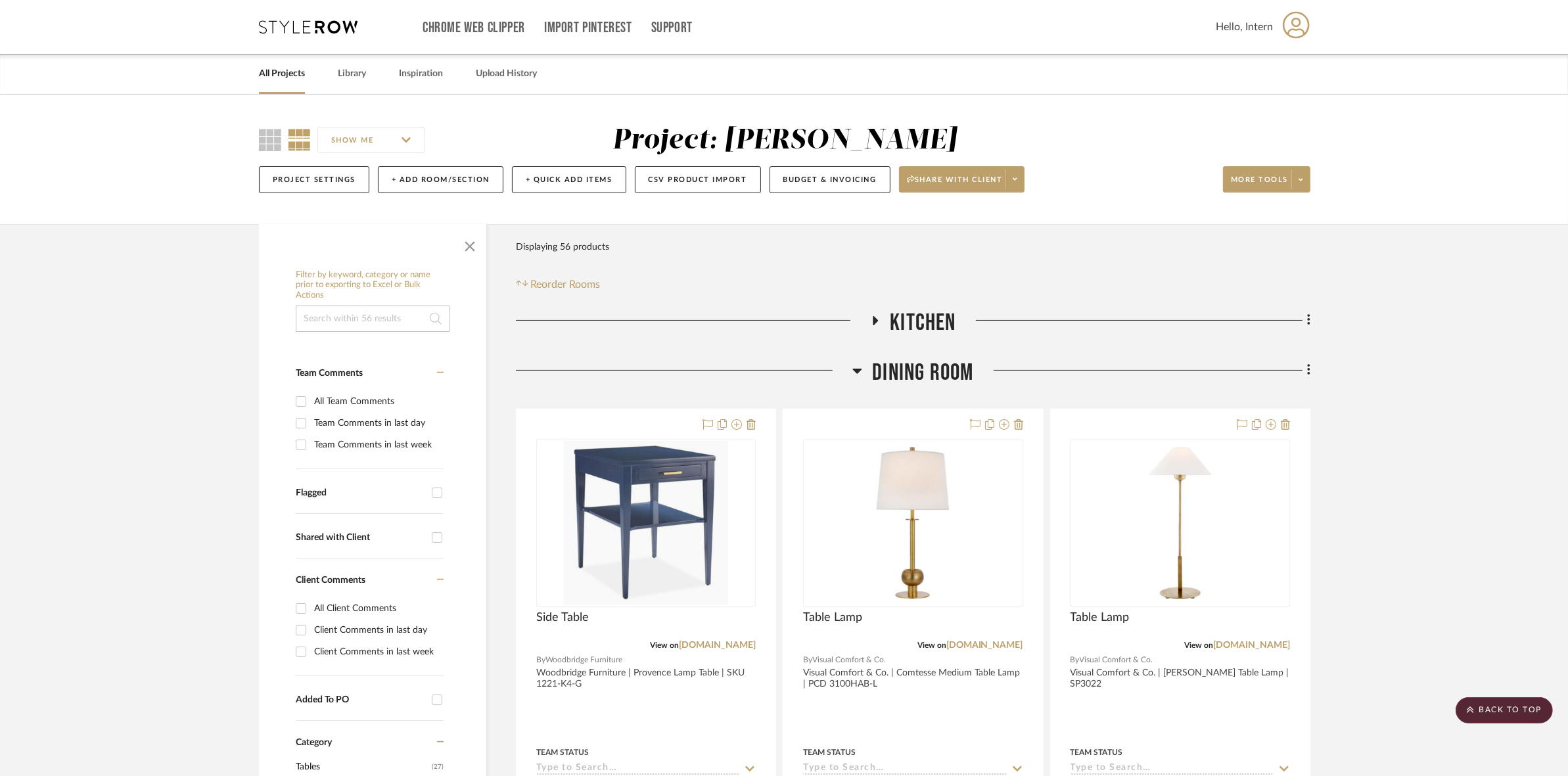
click at [782, 362] on span "Dining Room" at bounding box center [922, 373] width 101 height 28
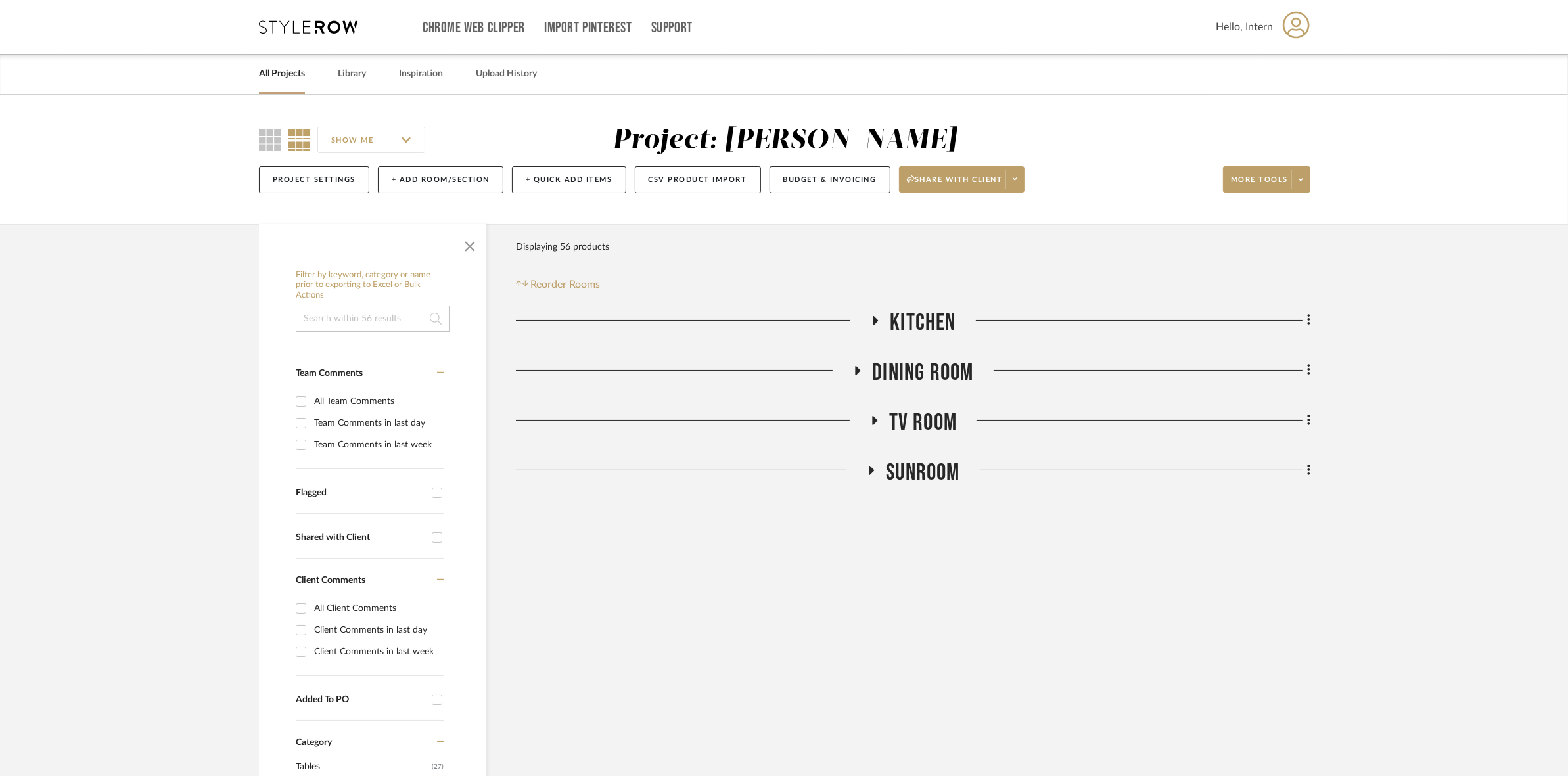
click at [782, 480] on span "SUNROOM" at bounding box center [922, 472] width 73 height 28
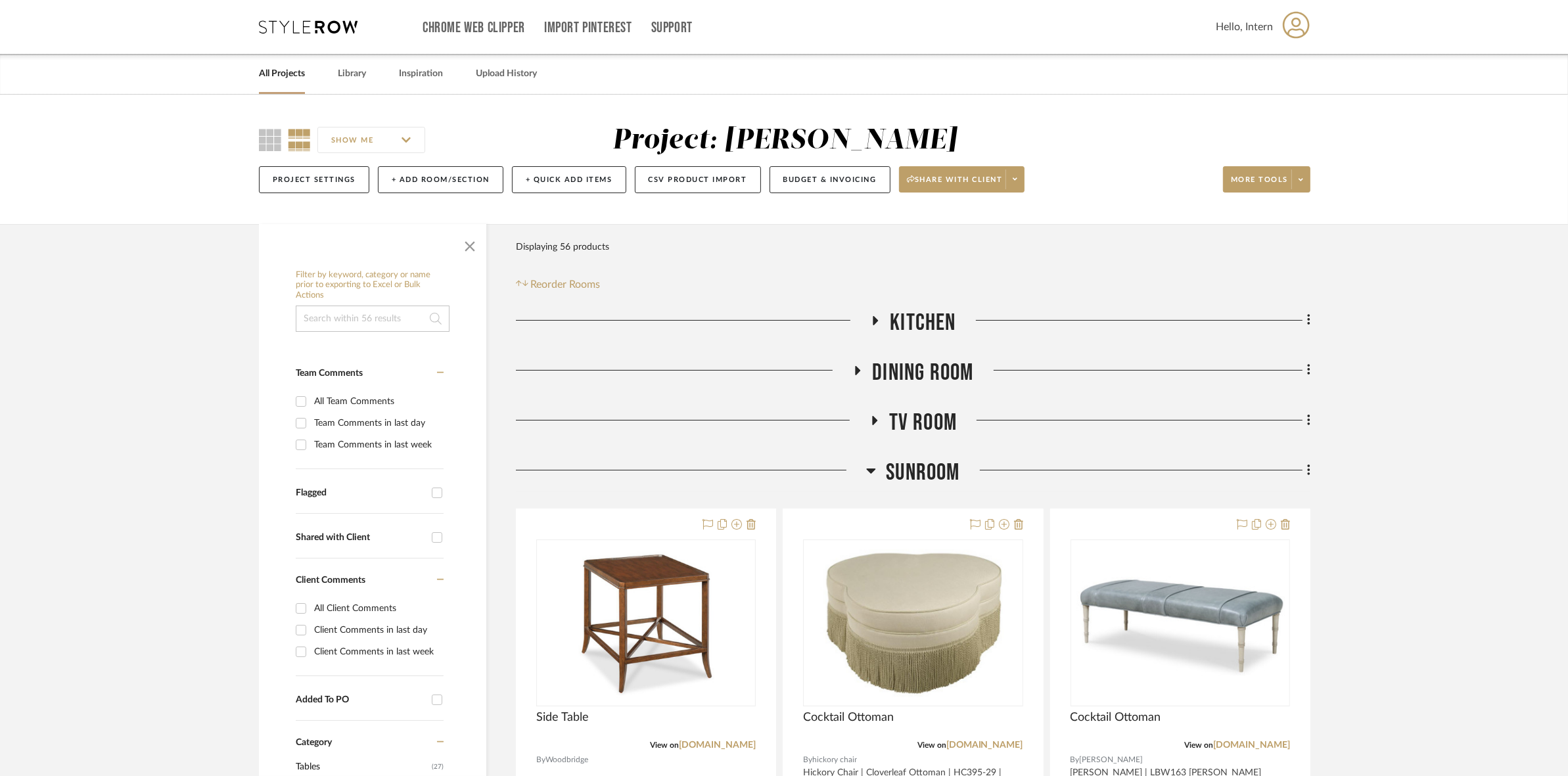
click at [294, 74] on link "All Projects" at bounding box center [282, 74] width 46 height 18
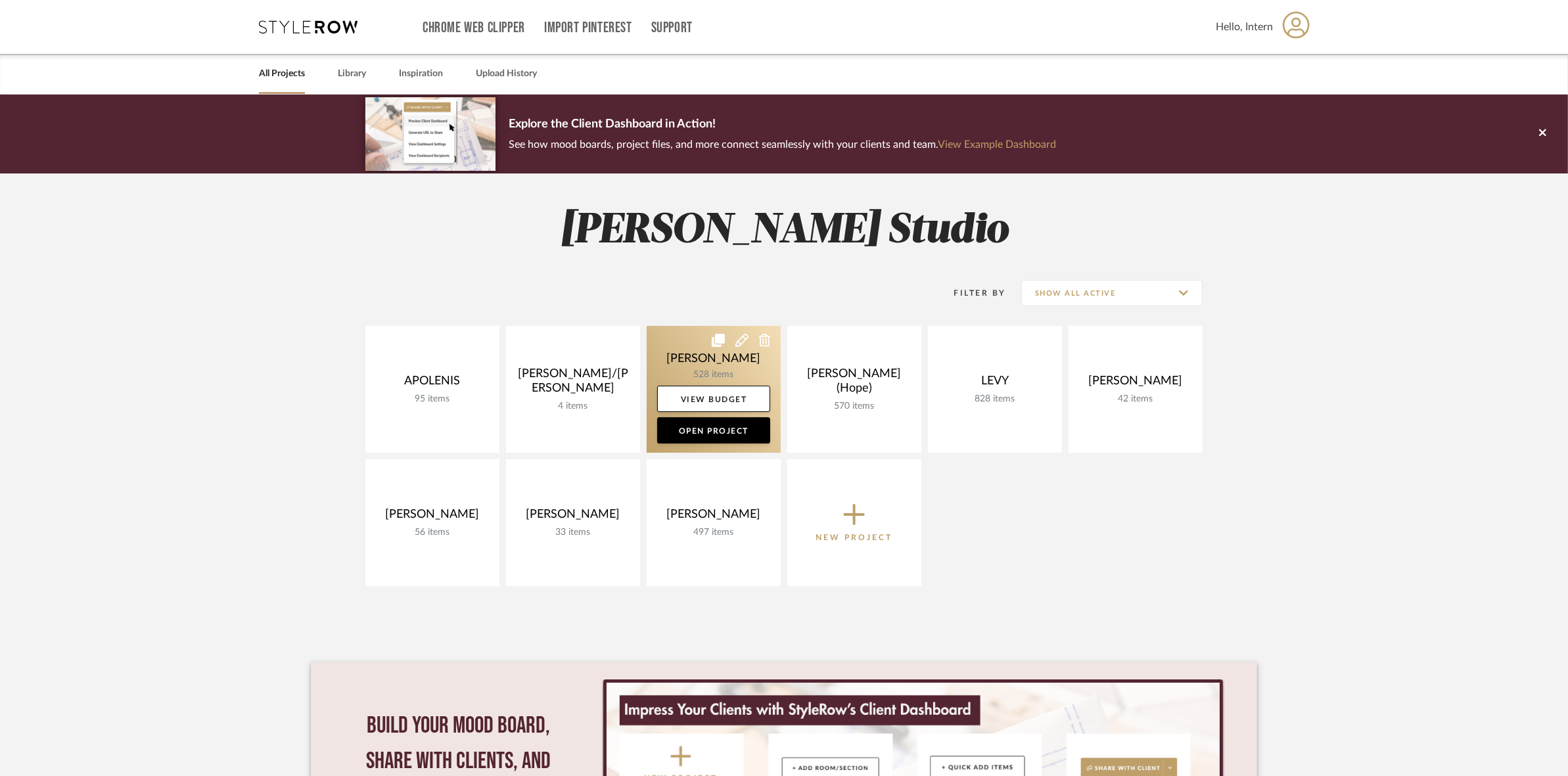
click at [661, 360] on link at bounding box center [714, 389] width 134 height 127
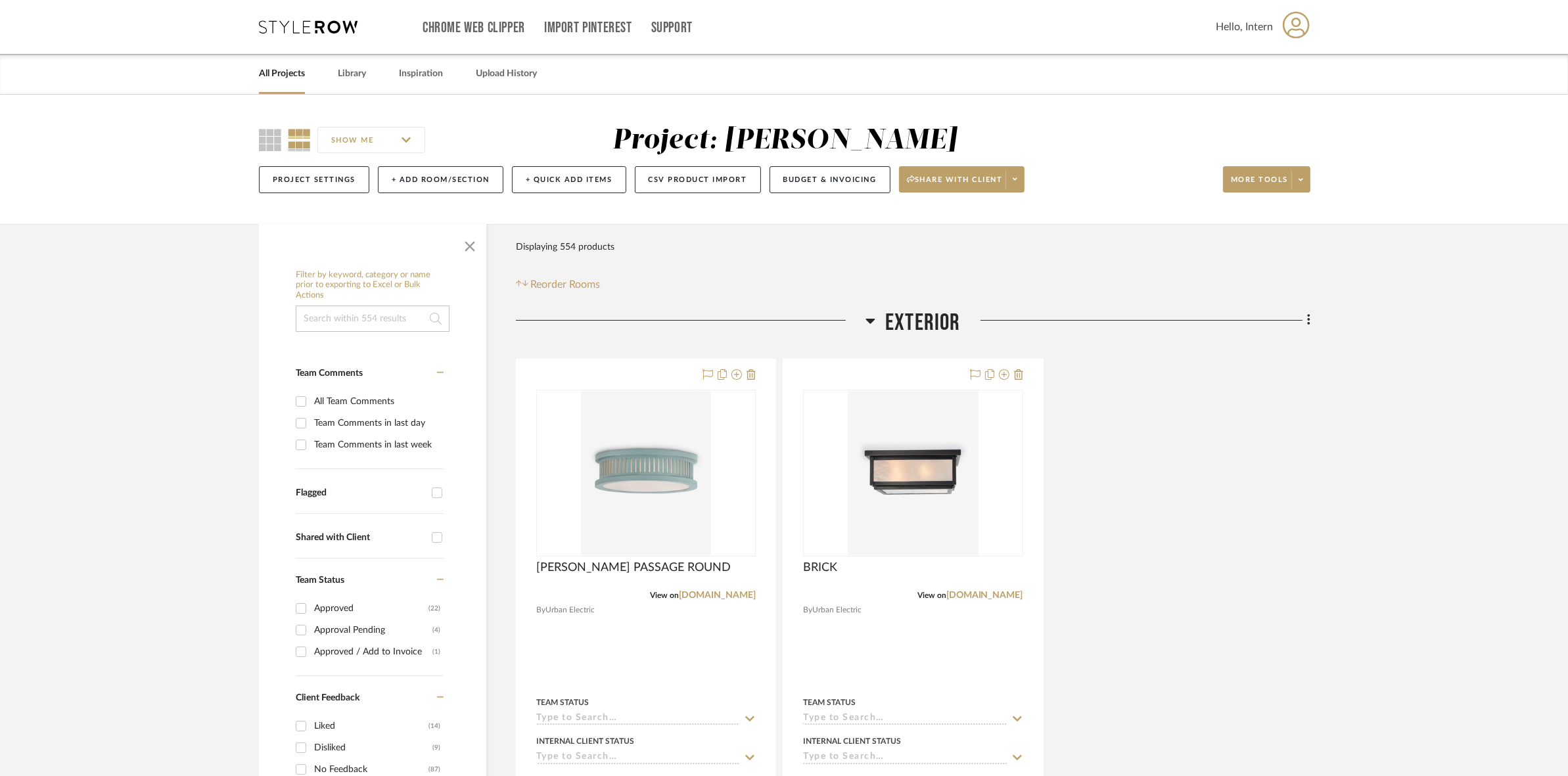
click at [782, 323] on div at bounding box center [691, 325] width 350 height 34
click at [782, 317] on span "Exterior" at bounding box center [923, 323] width 75 height 28
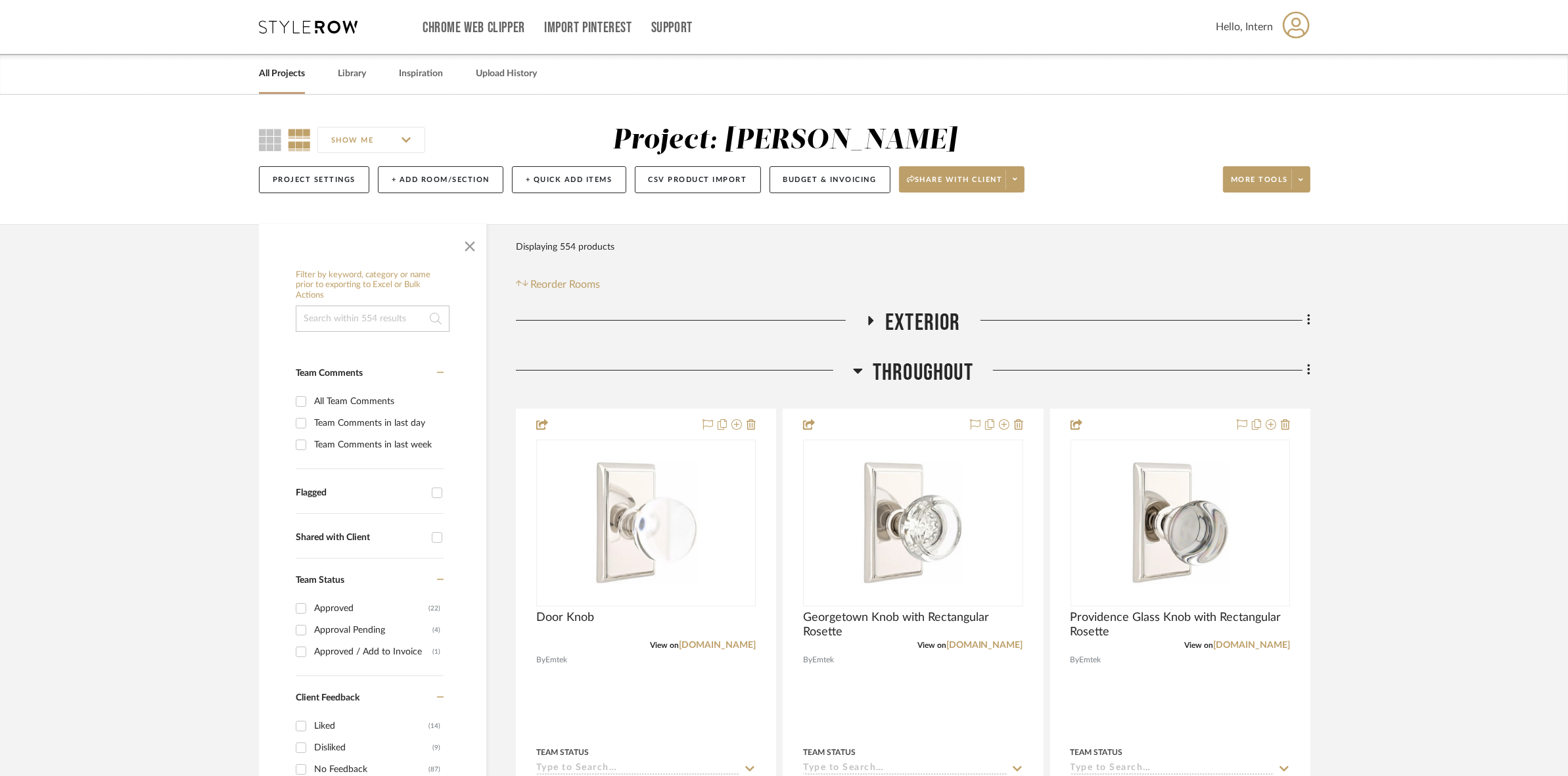
click at [782, 370] on span "Throughout" at bounding box center [923, 373] width 100 height 28
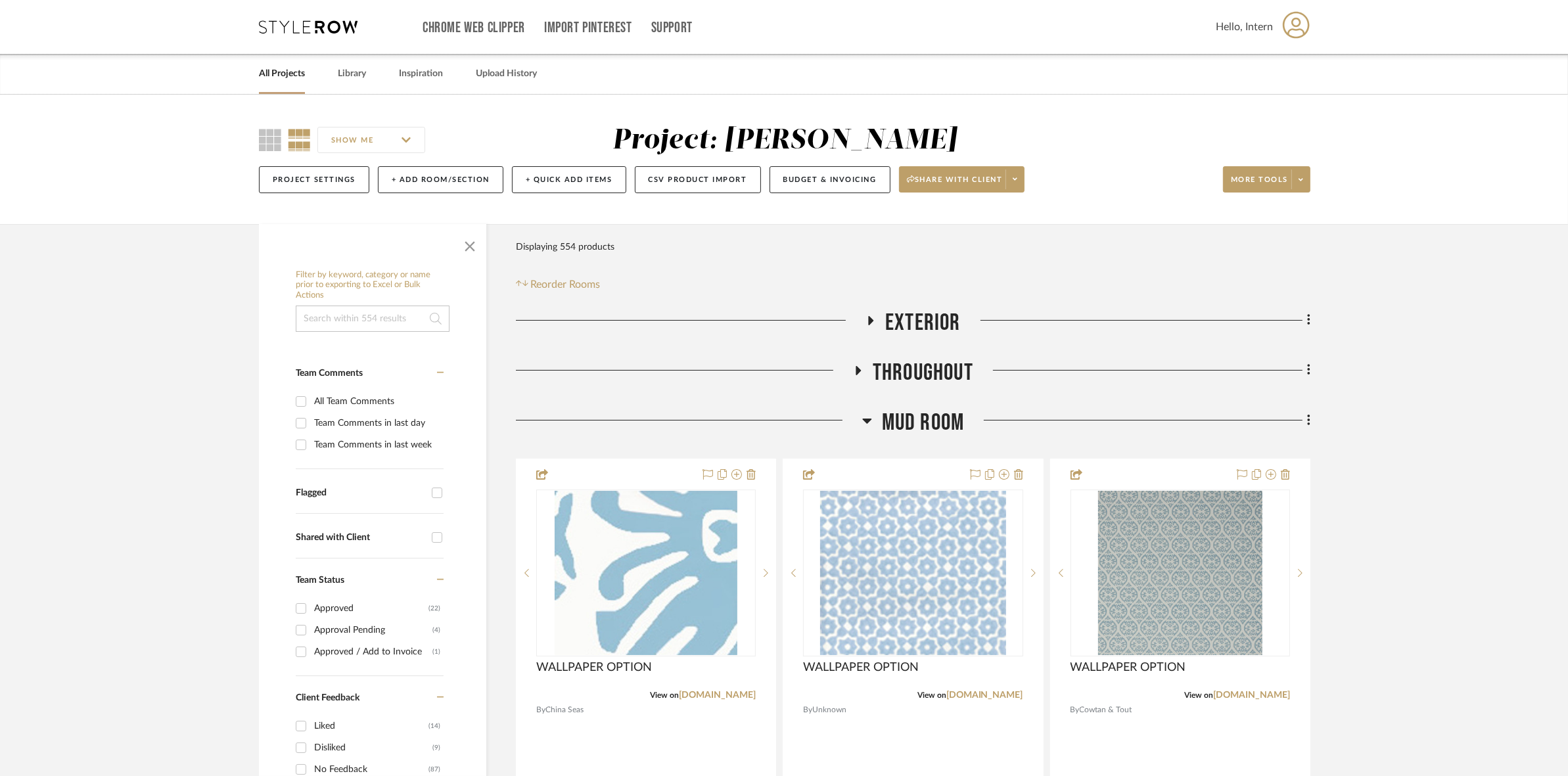
click at [782, 415] on span "Mud Room" at bounding box center [923, 422] width 83 height 28
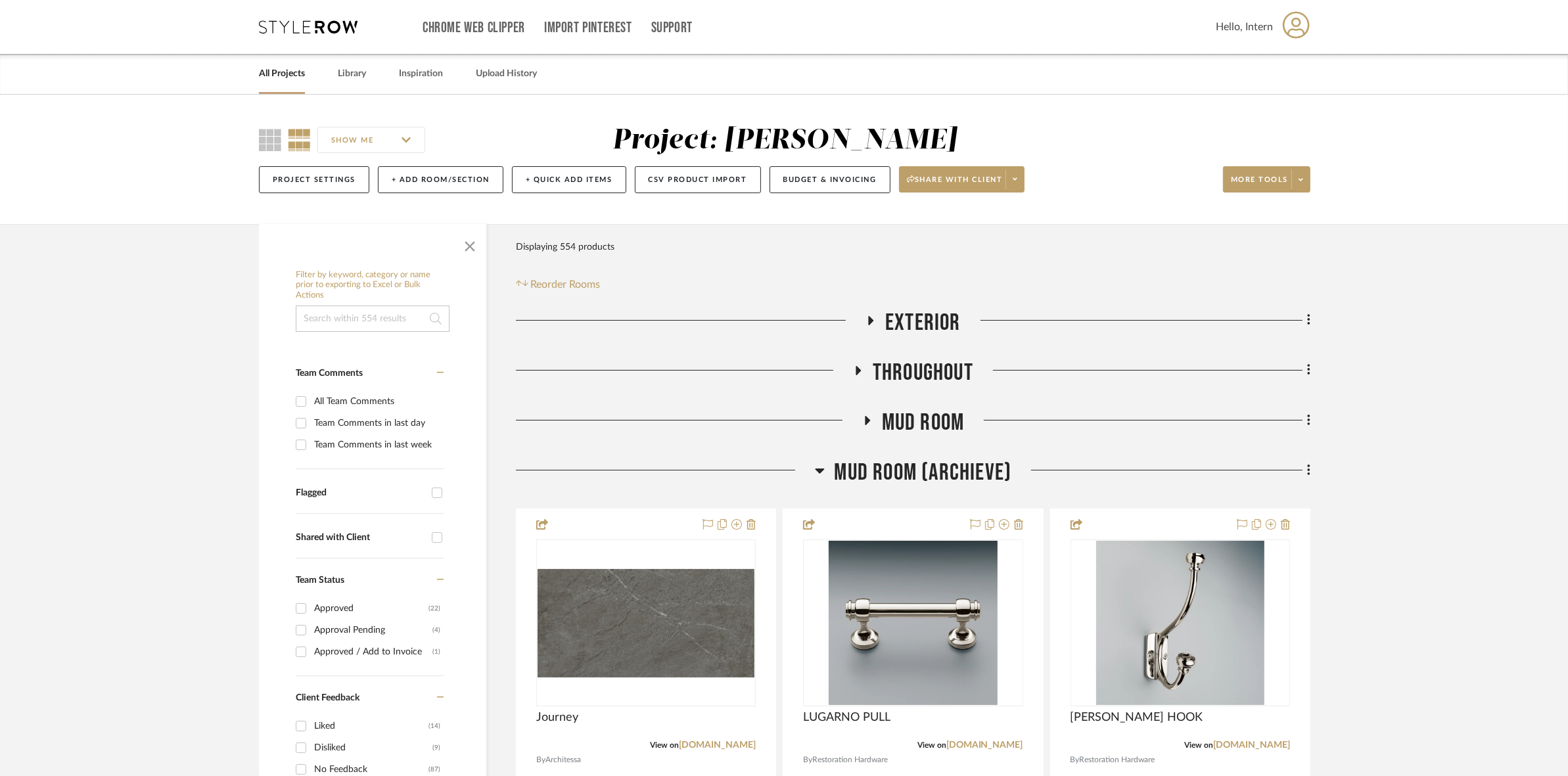
click at [782, 472] on span "Mud Room (Archieve)" at bounding box center [923, 472] width 178 height 28
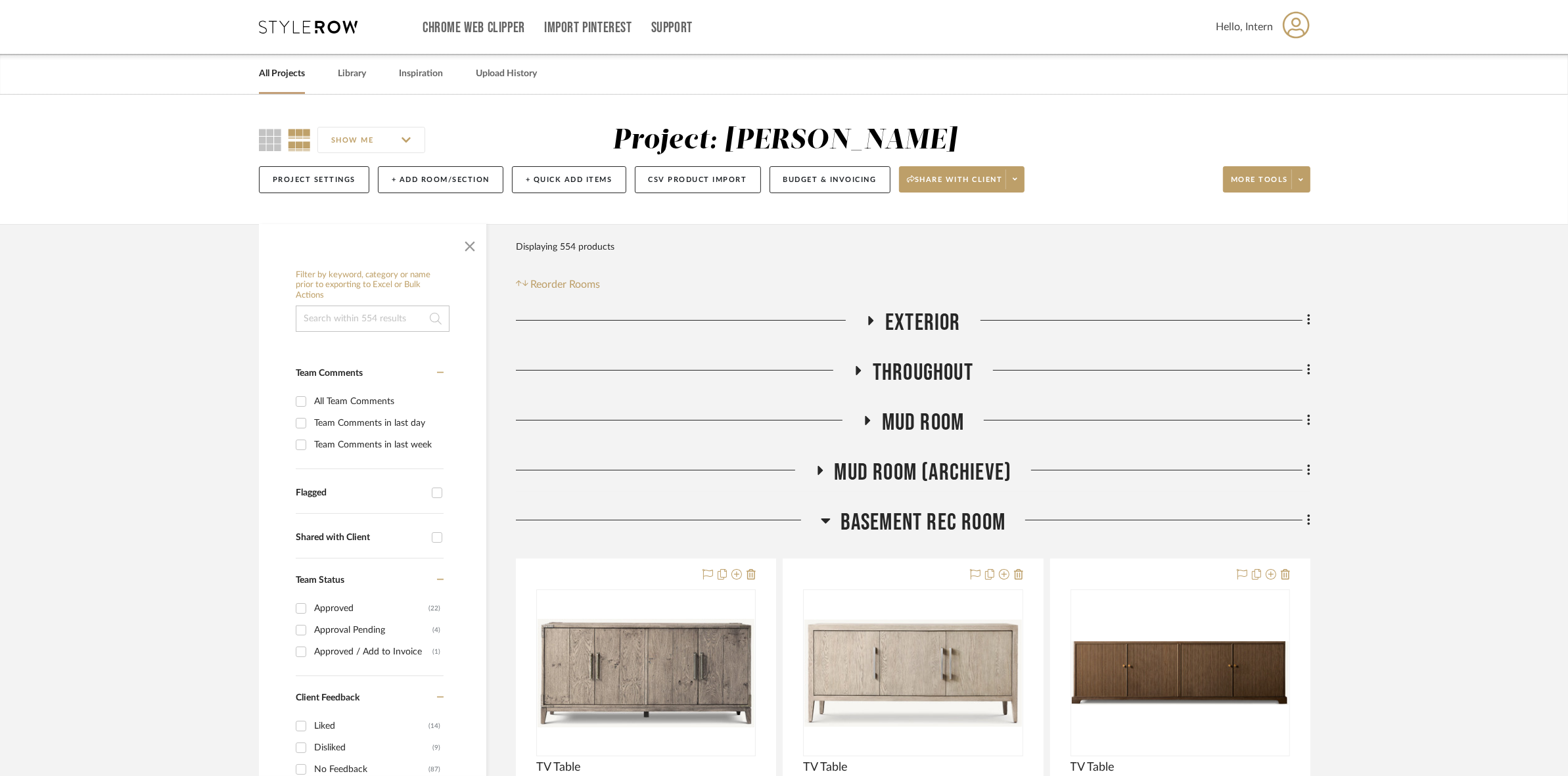
click at [782, 508] on span "Basement Rec Room" at bounding box center [923, 522] width 165 height 28
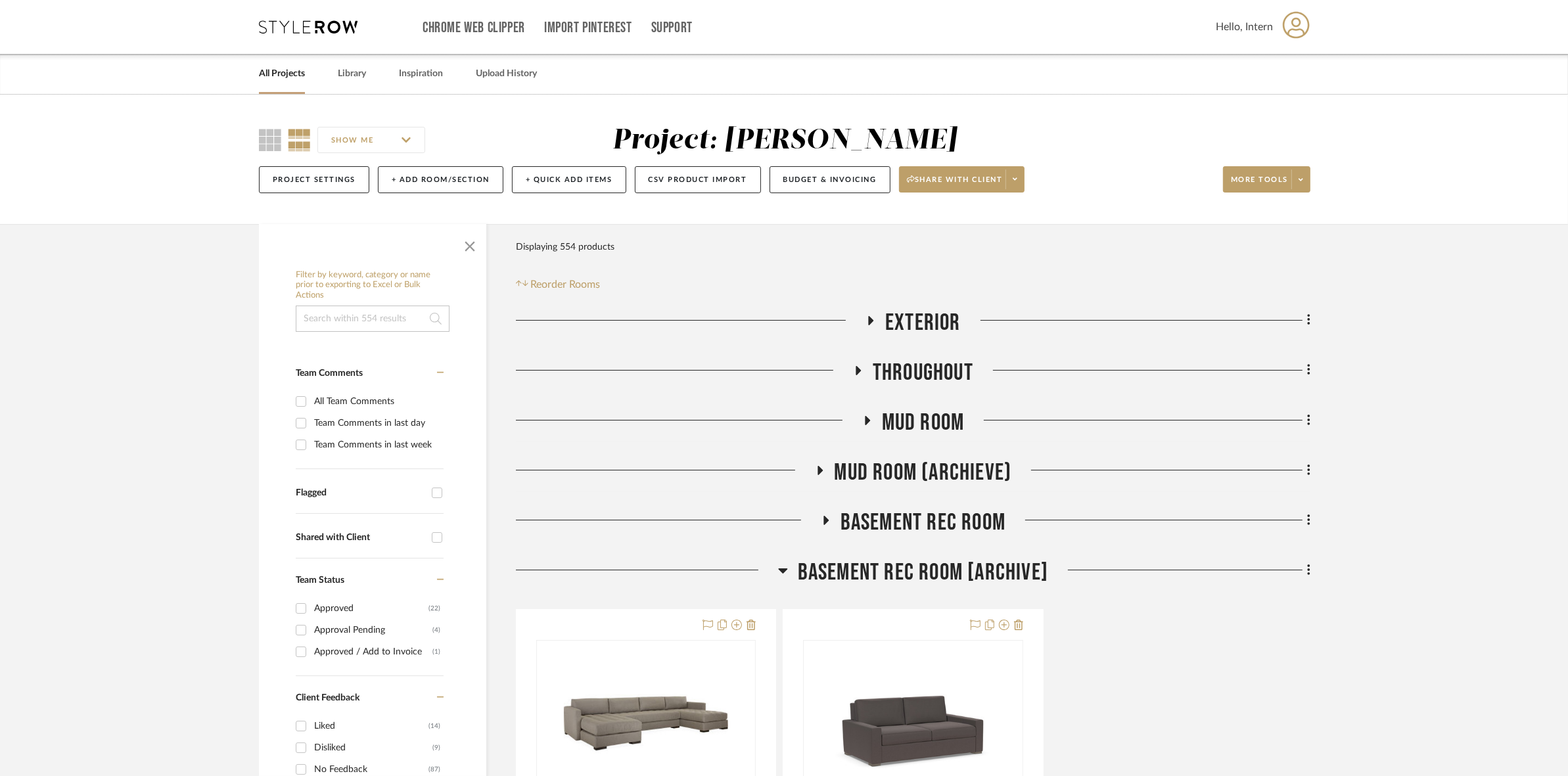
click at [782, 562] on span "BASEMENT REC ROOM [ARCHIVE]" at bounding box center [922, 572] width 250 height 28
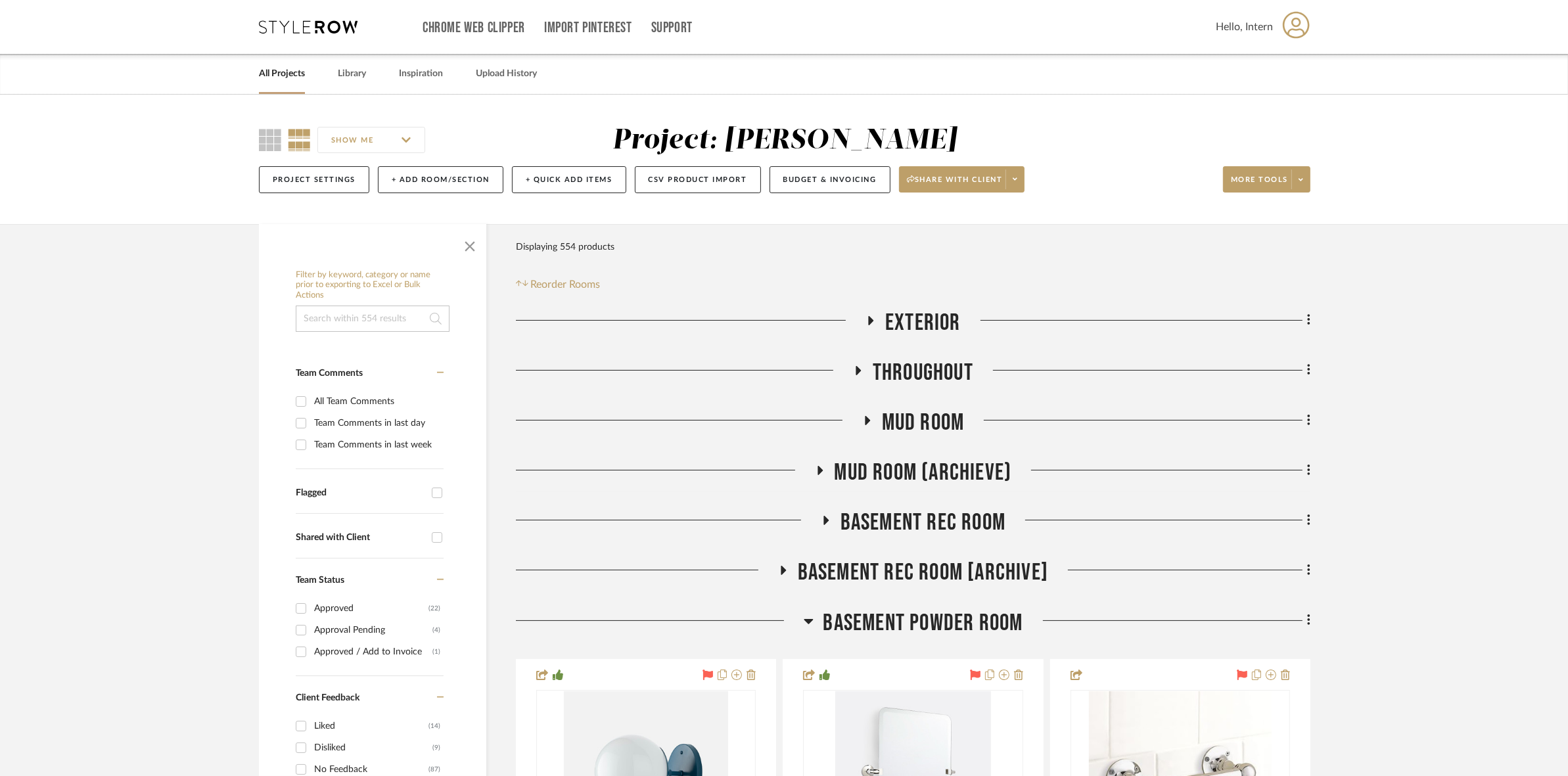
click at [782, 616] on span "Basement Powder Room" at bounding box center [923, 623] width 200 height 28
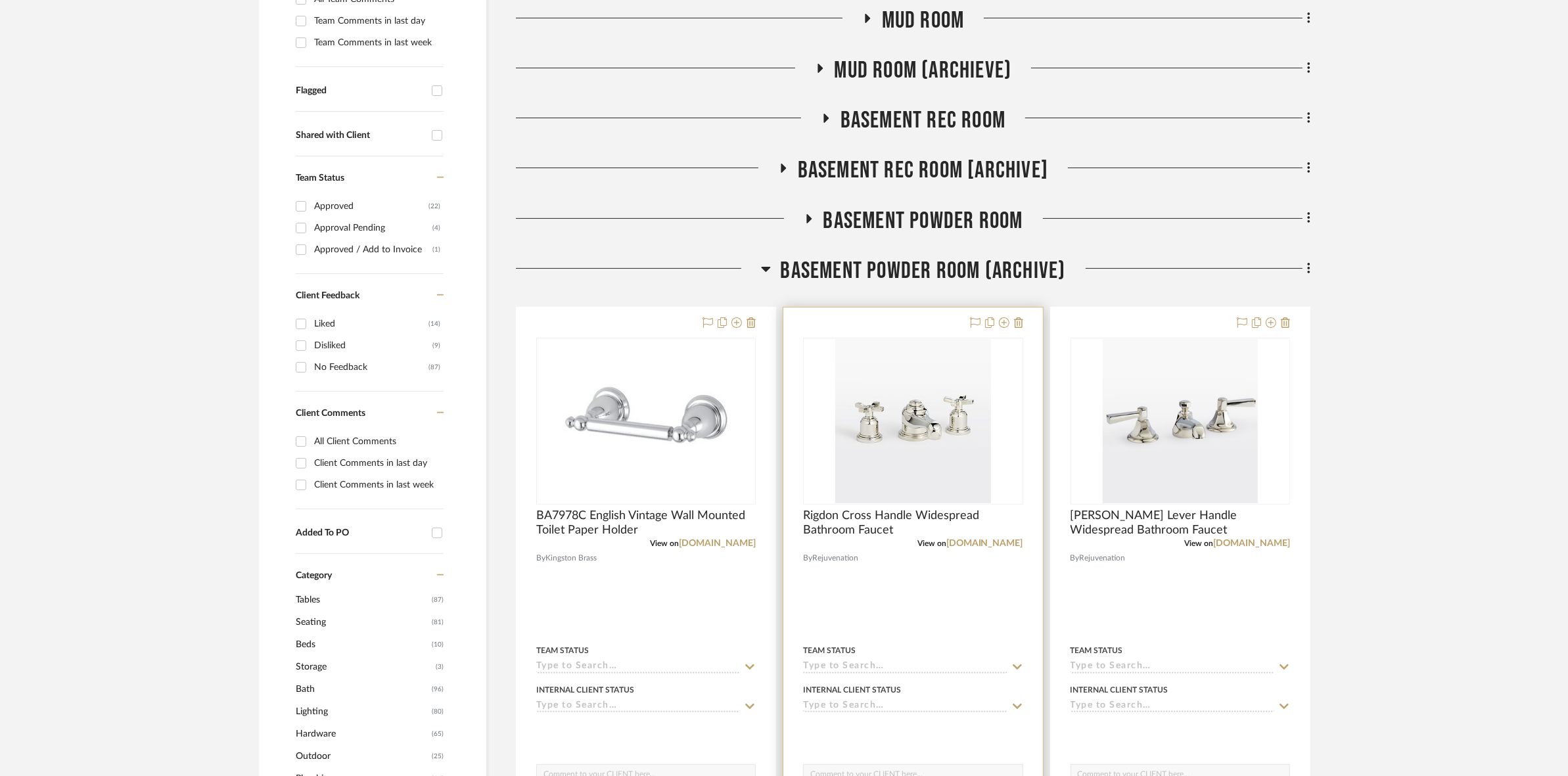
scroll to position [410, 0]
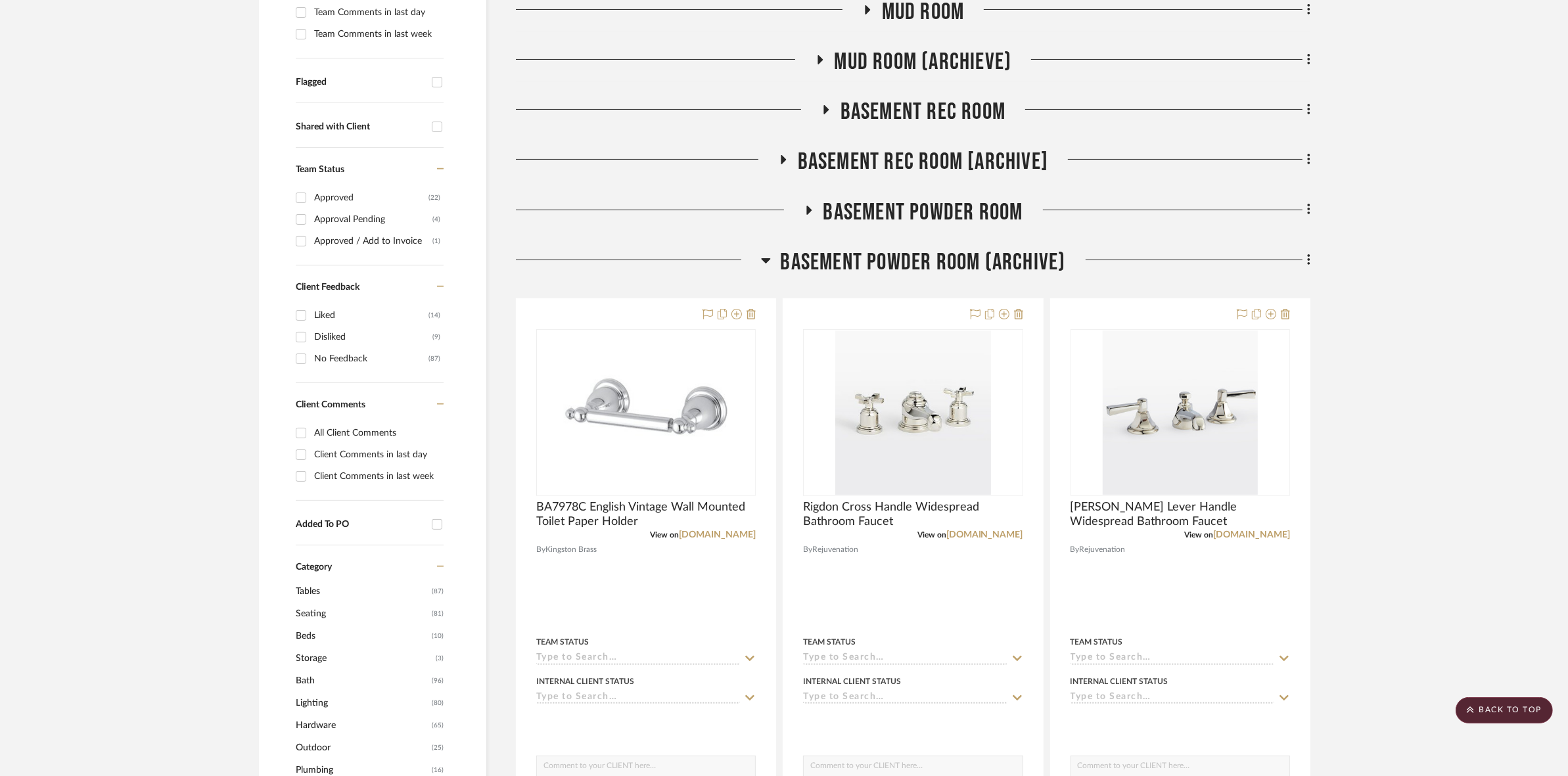
click at [782, 259] on span "Basement Powder Room (Archive)" at bounding box center [924, 262] width 285 height 28
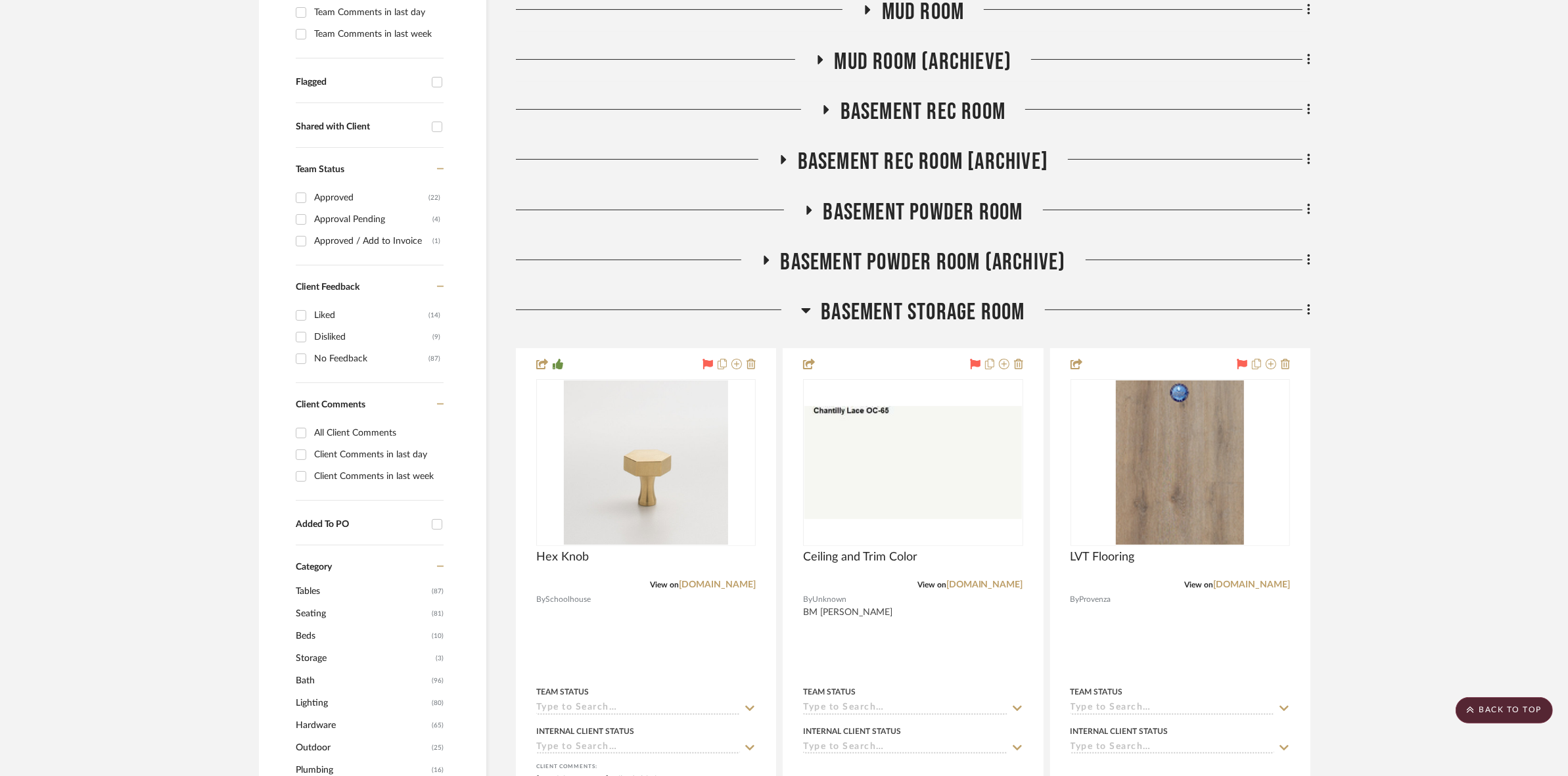
click at [782, 312] on span "BASEMENT STORAGE ROOM" at bounding box center [922, 312] width 204 height 28
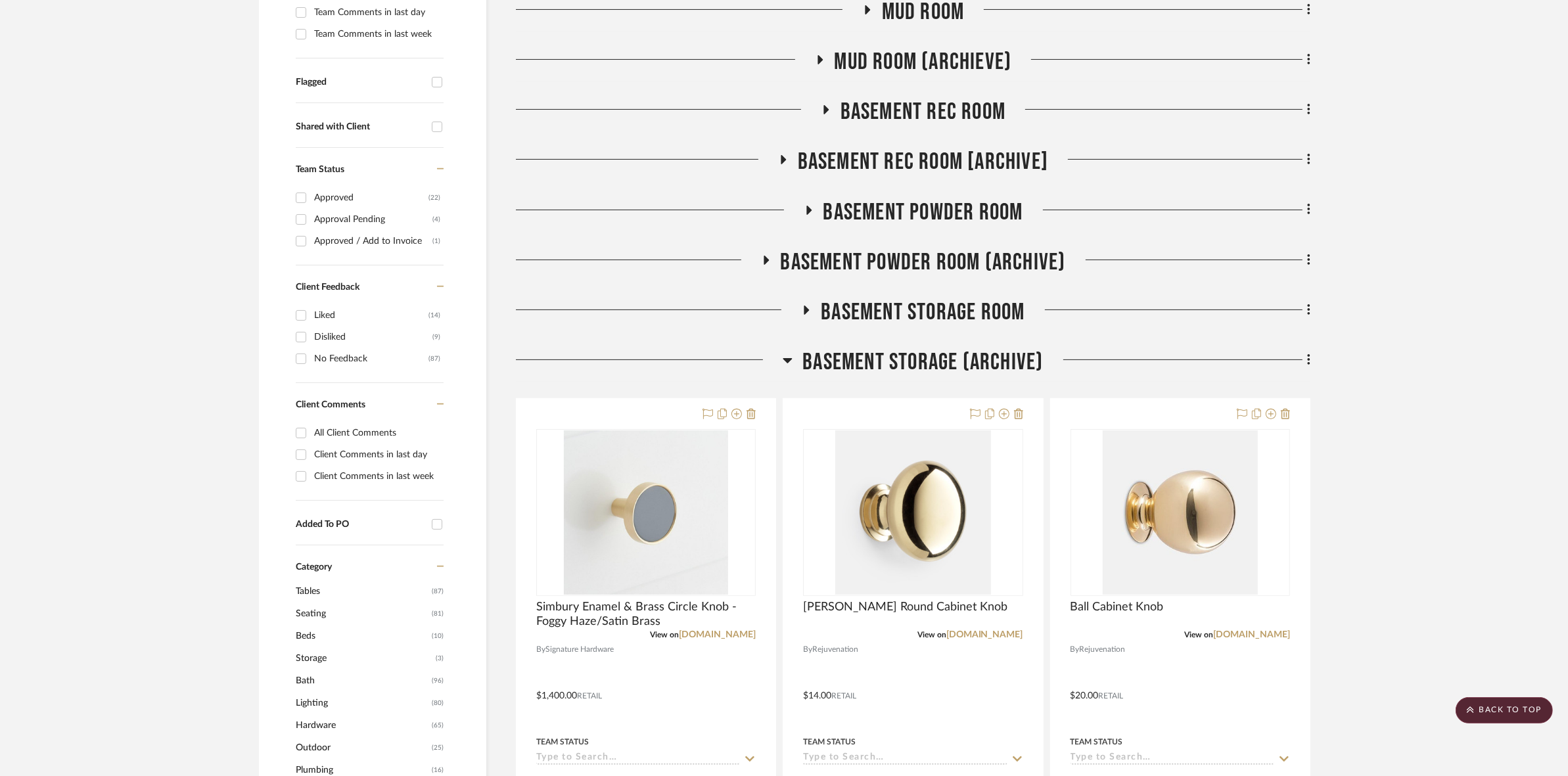
click at [782, 366] on span "Basement Storage (Archive)" at bounding box center [922, 362] width 240 height 28
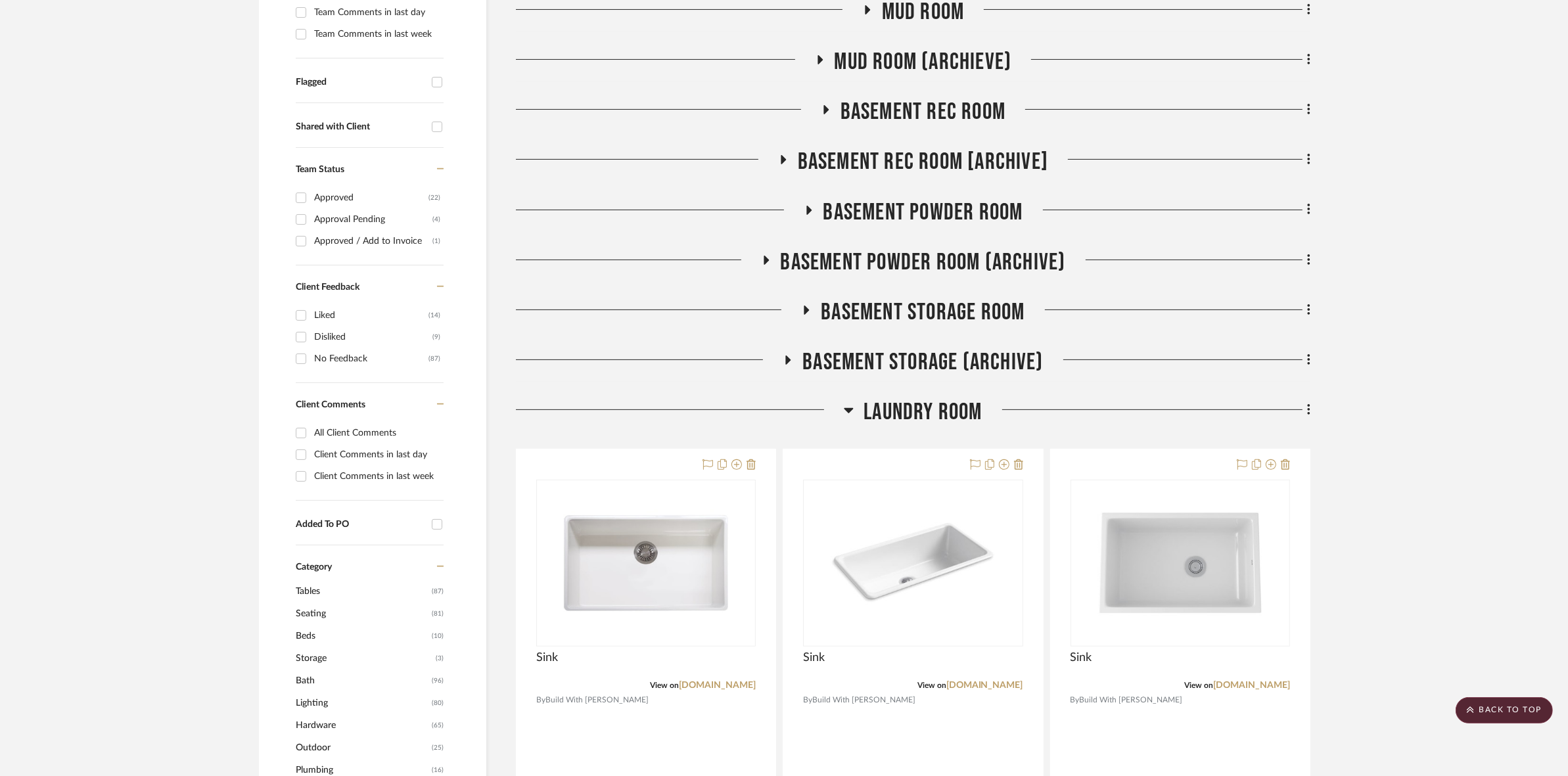
click at [782, 406] on span "LAUNDRY ROOM" at bounding box center [922, 412] width 118 height 28
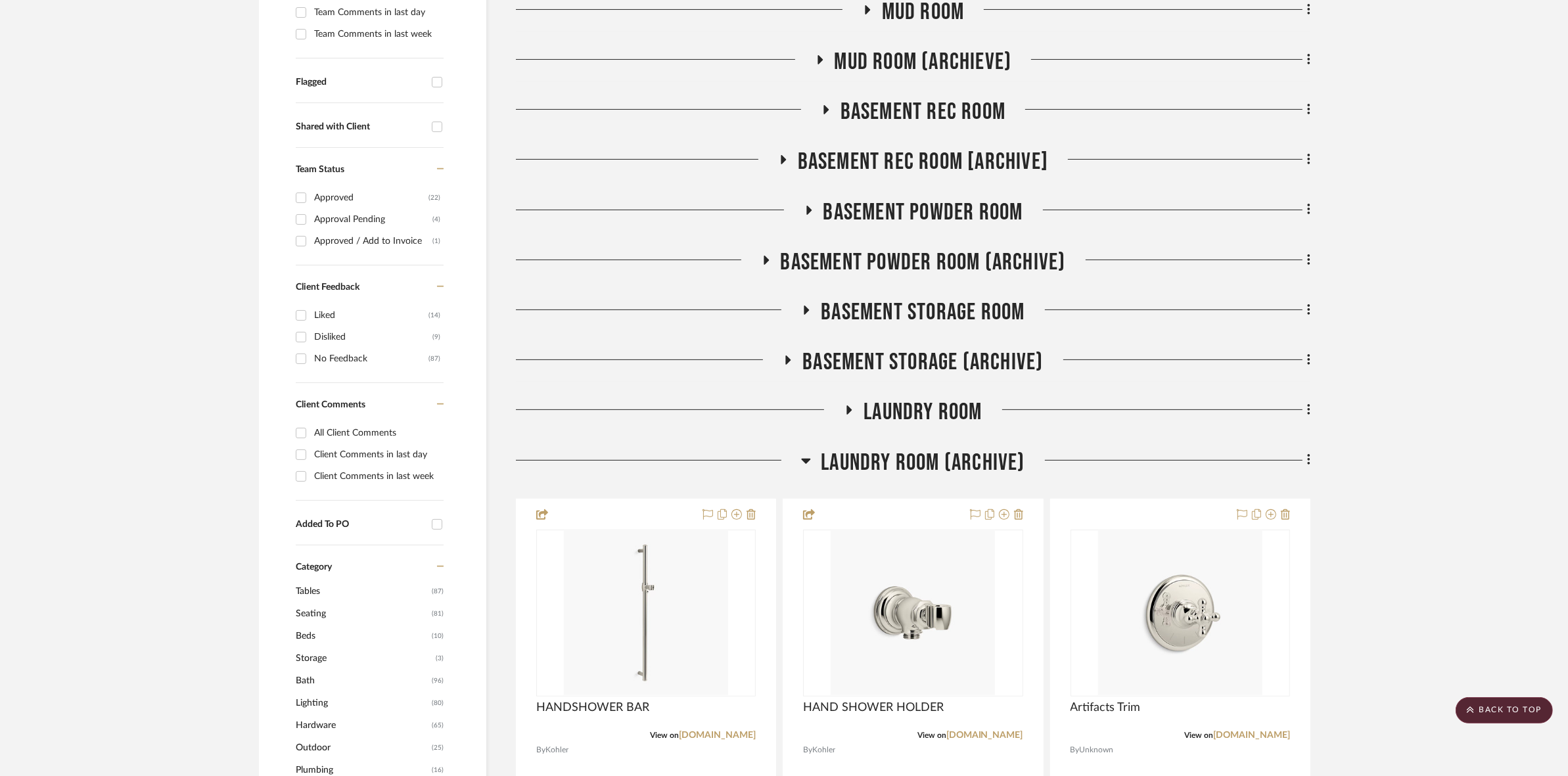
click at [782, 465] on span "Laundry Room (Archive)" at bounding box center [922, 463] width 204 height 28
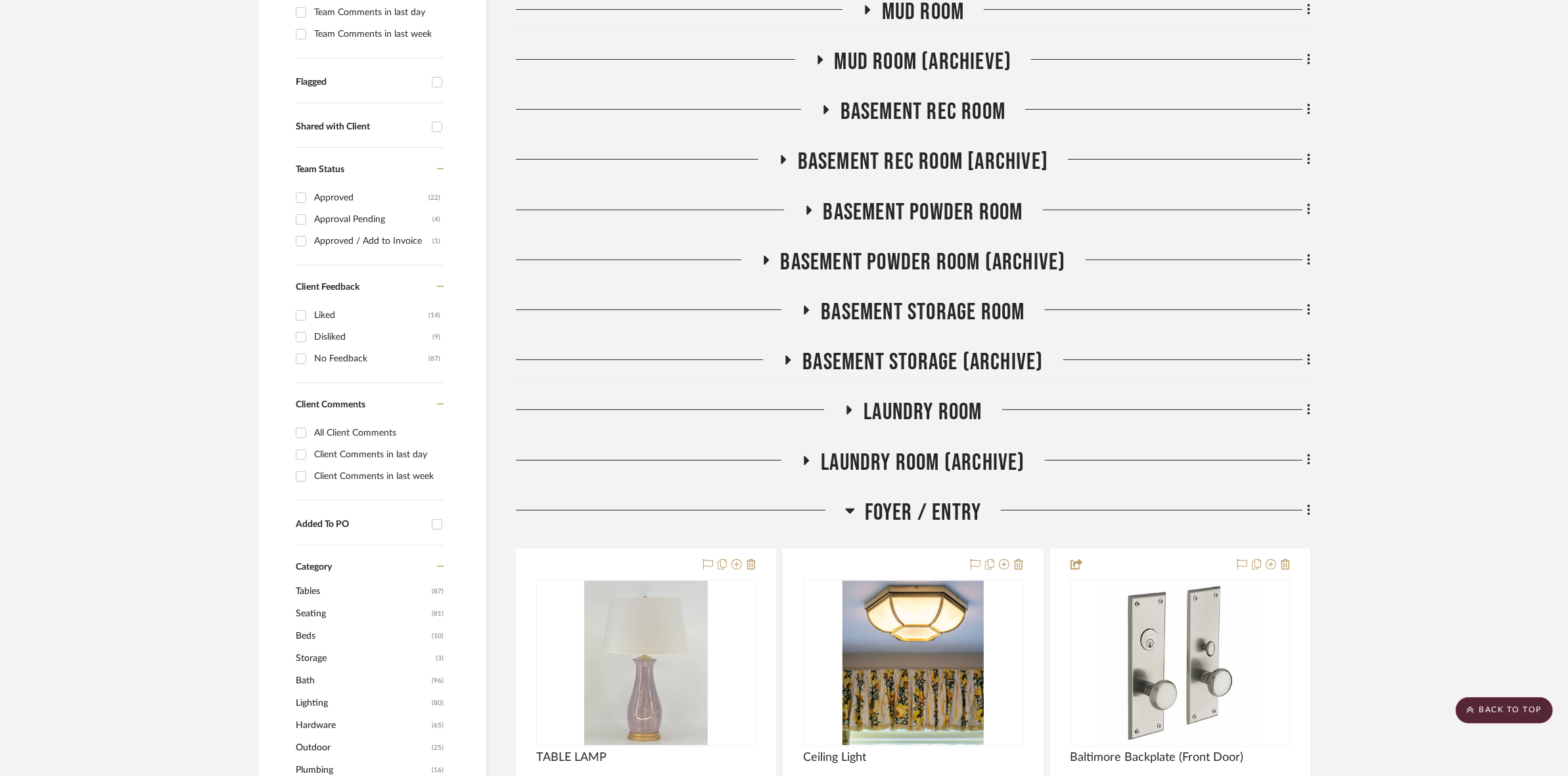
click at [782, 507] on span "Foyer / Entry" at bounding box center [923, 513] width 117 height 28
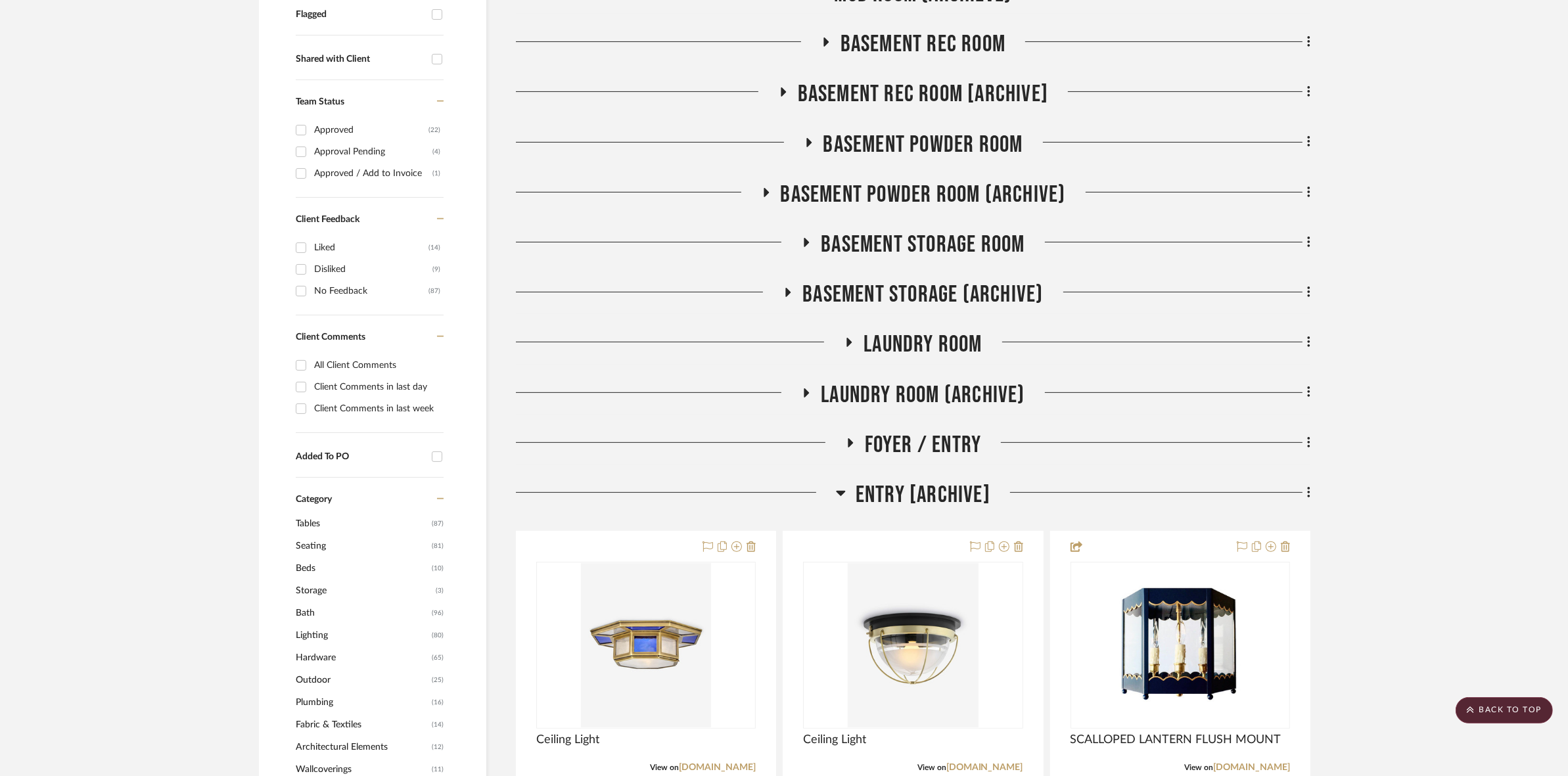
scroll to position [739, 0]
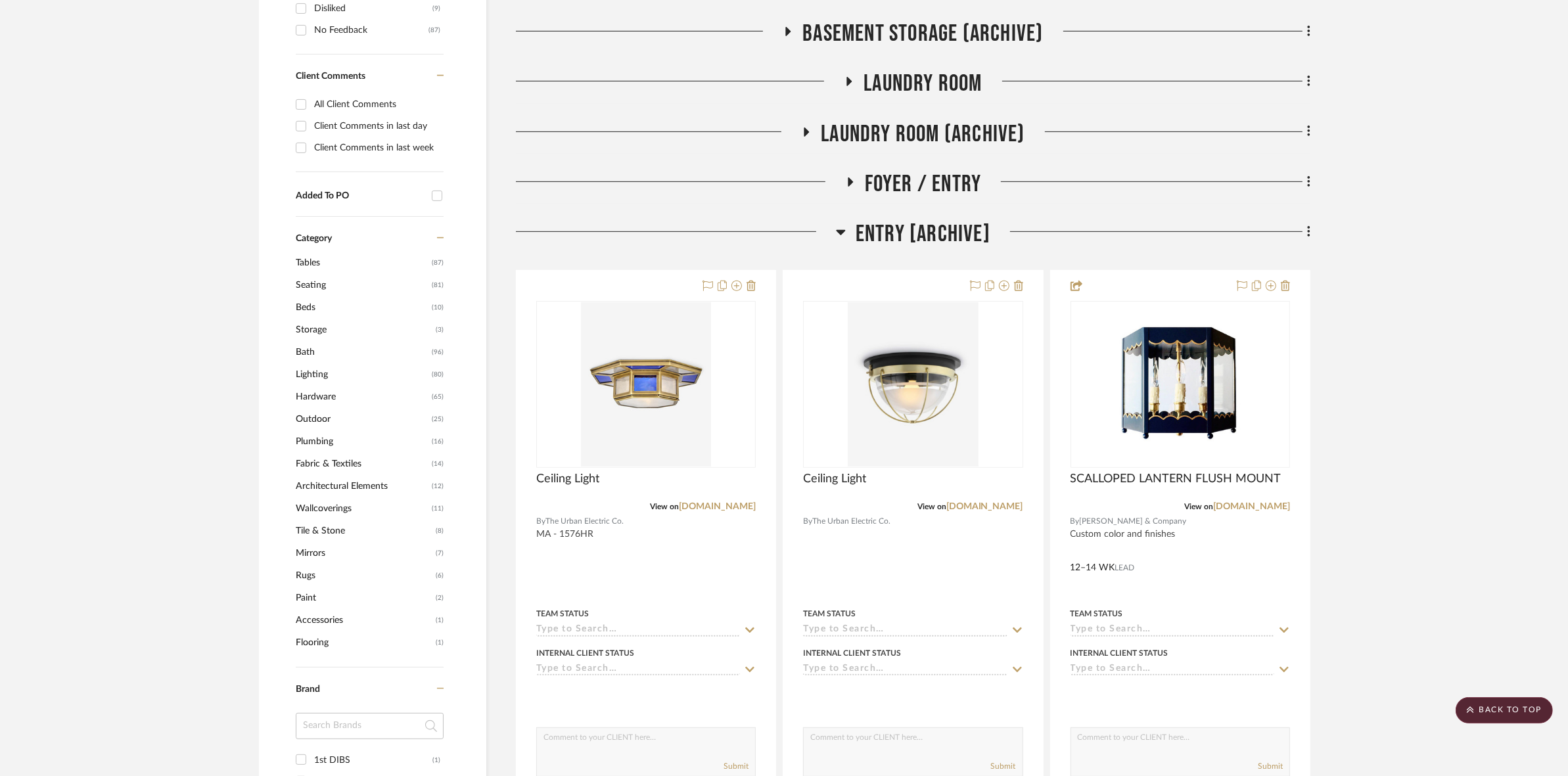
click at [782, 224] on span "ENTRY [ARCHIVE]" at bounding box center [923, 234] width 135 height 28
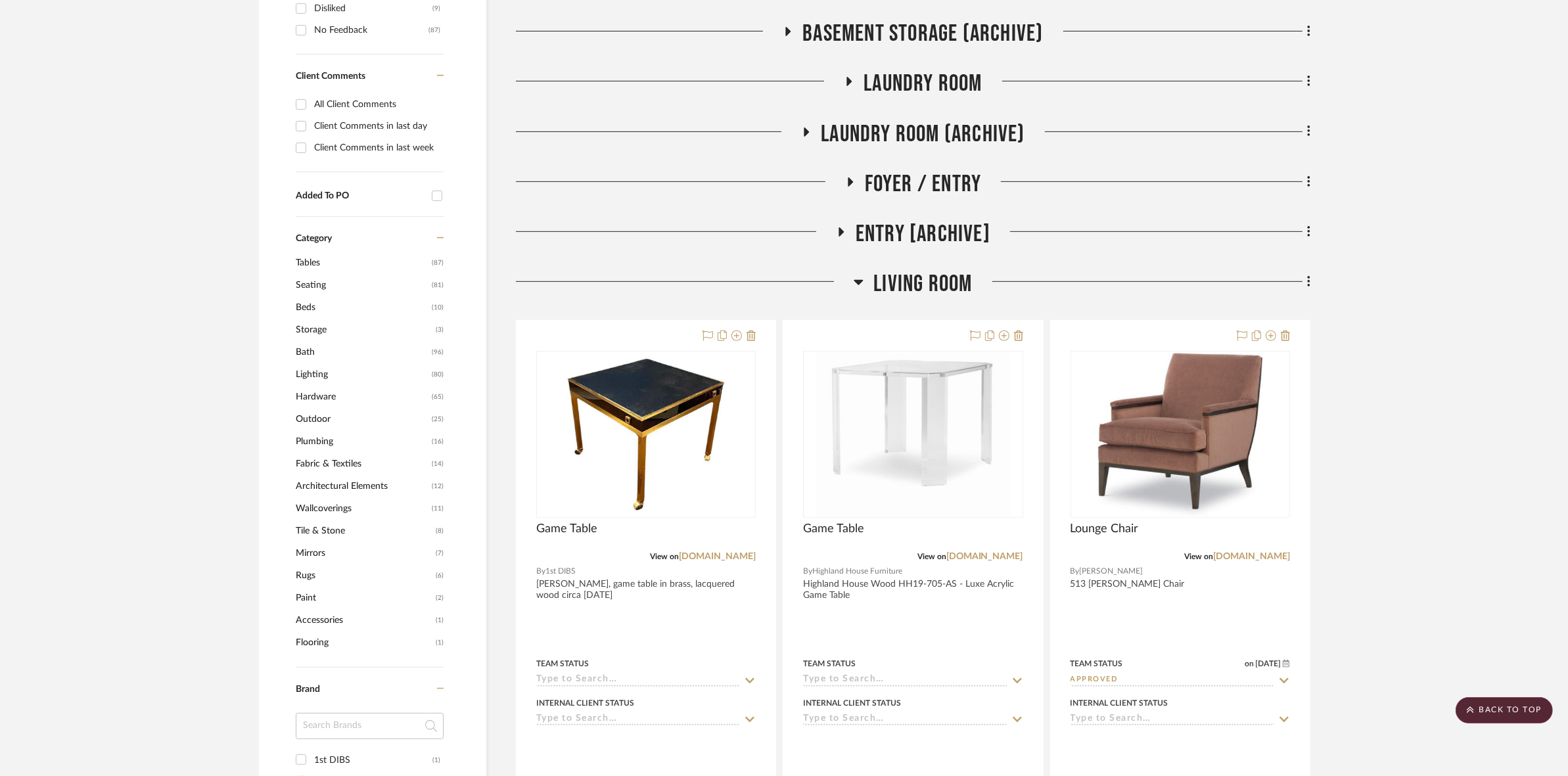
click at [782, 280] on span "Living Room" at bounding box center [922, 284] width 98 height 28
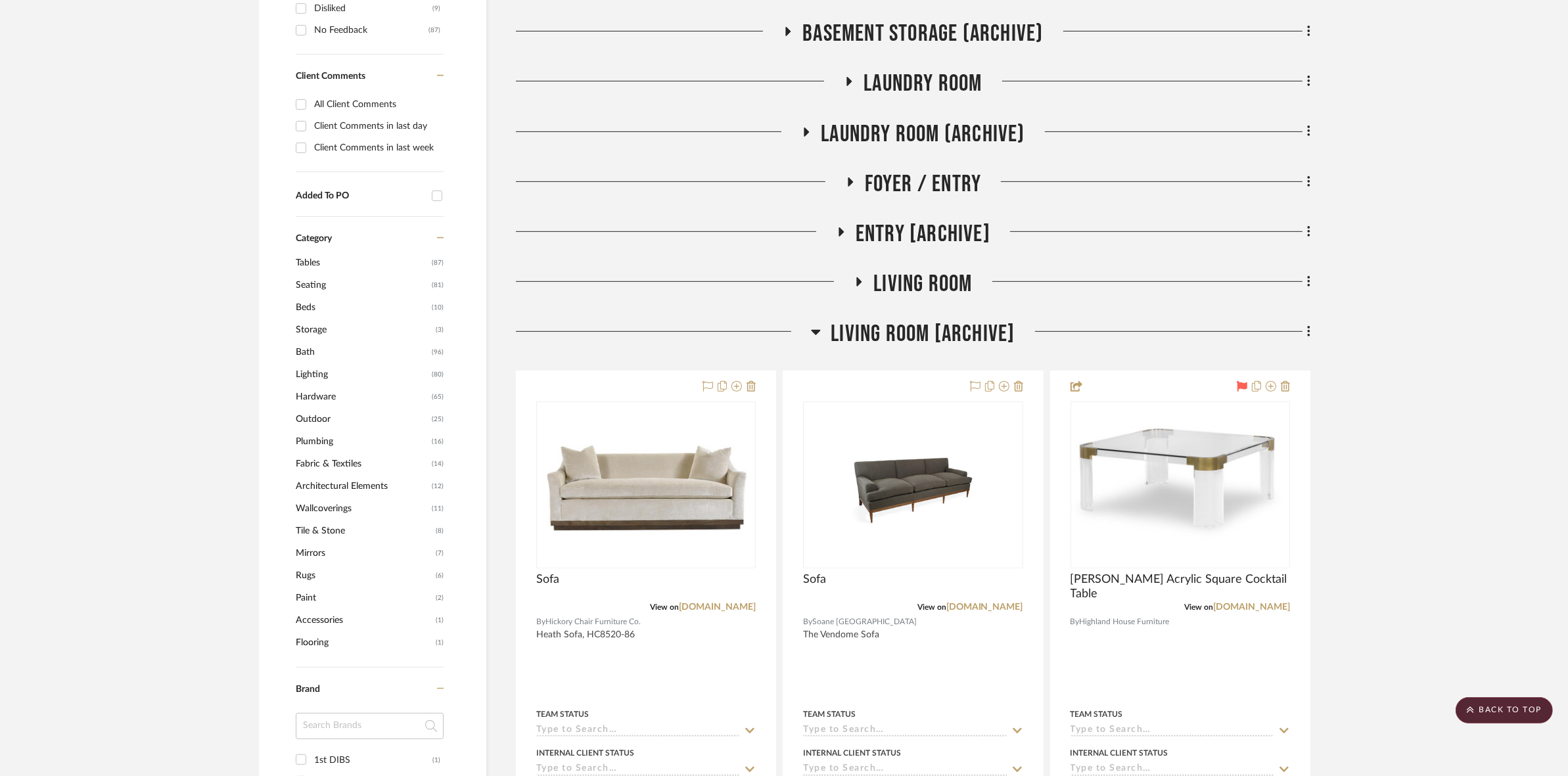
click at [782, 327] on span "LIVING ROOM [ARCHIVE]" at bounding box center [922, 334] width 184 height 28
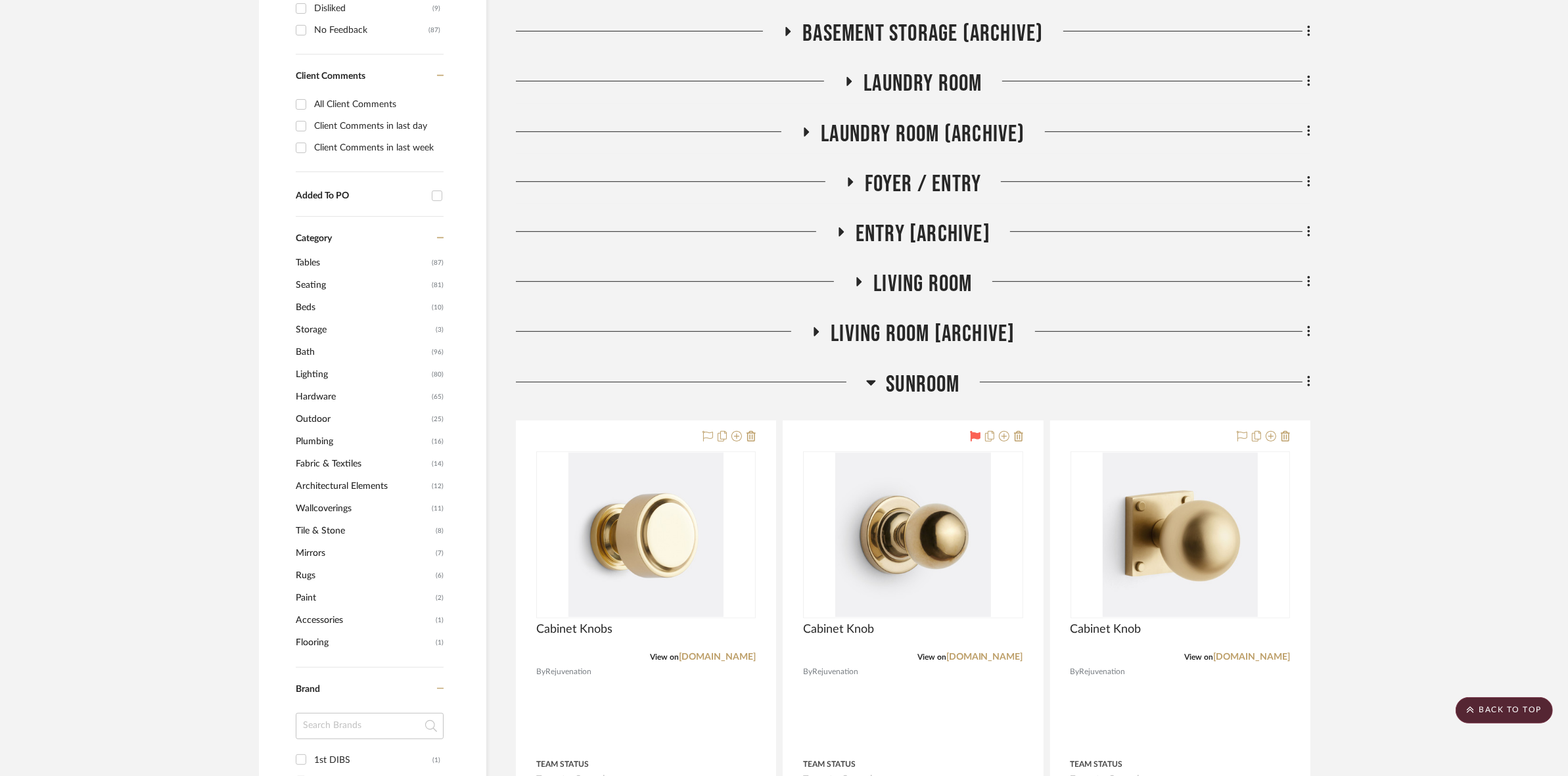
click at [782, 381] on span "Sunroom" at bounding box center [922, 384] width 73 height 28
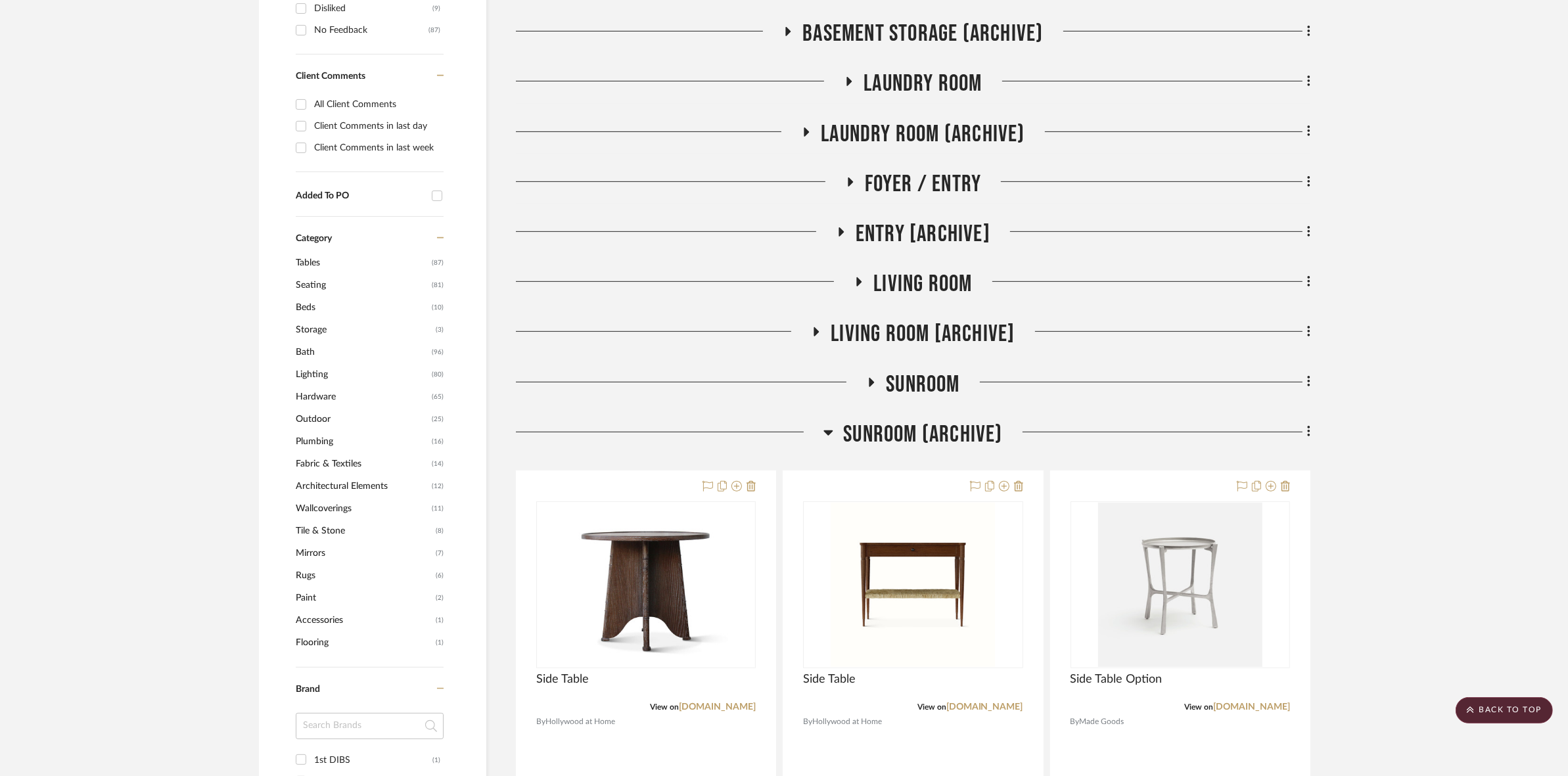
click at [782, 424] on span "Sunroom (Archive)" at bounding box center [922, 434] width 159 height 28
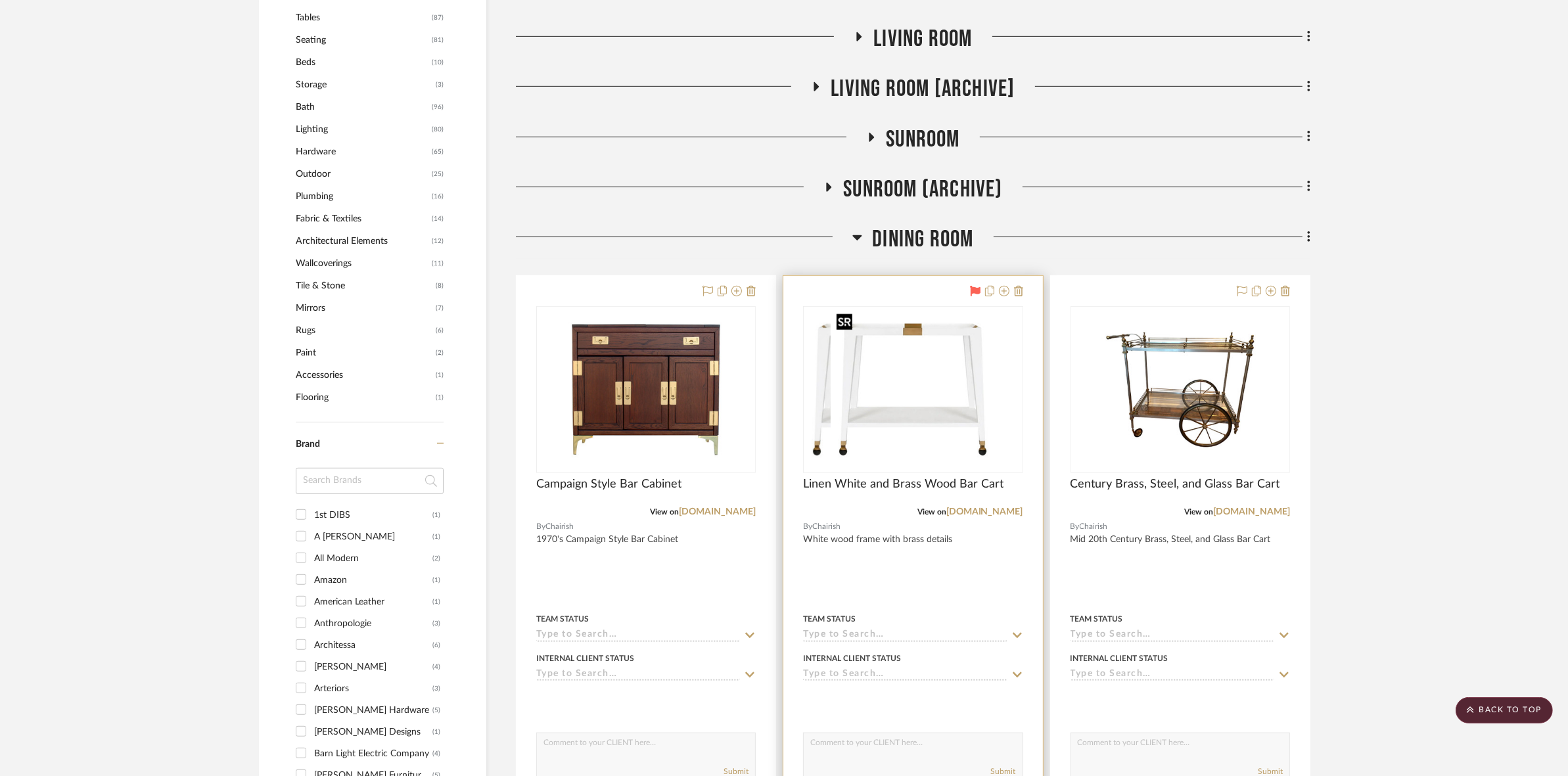
scroll to position [985, 0]
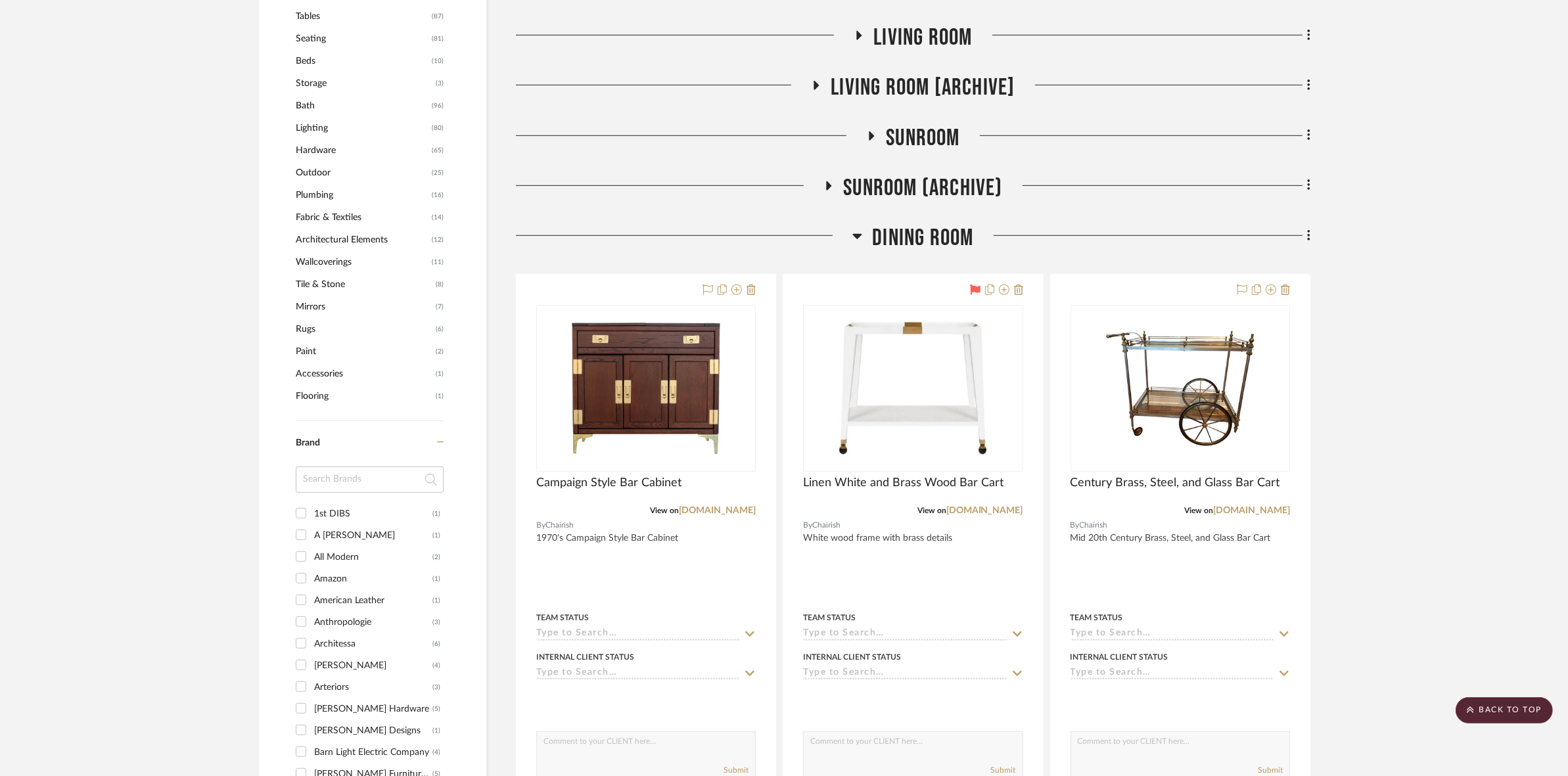
click at [782, 235] on span "Dining Room" at bounding box center [922, 238] width 101 height 28
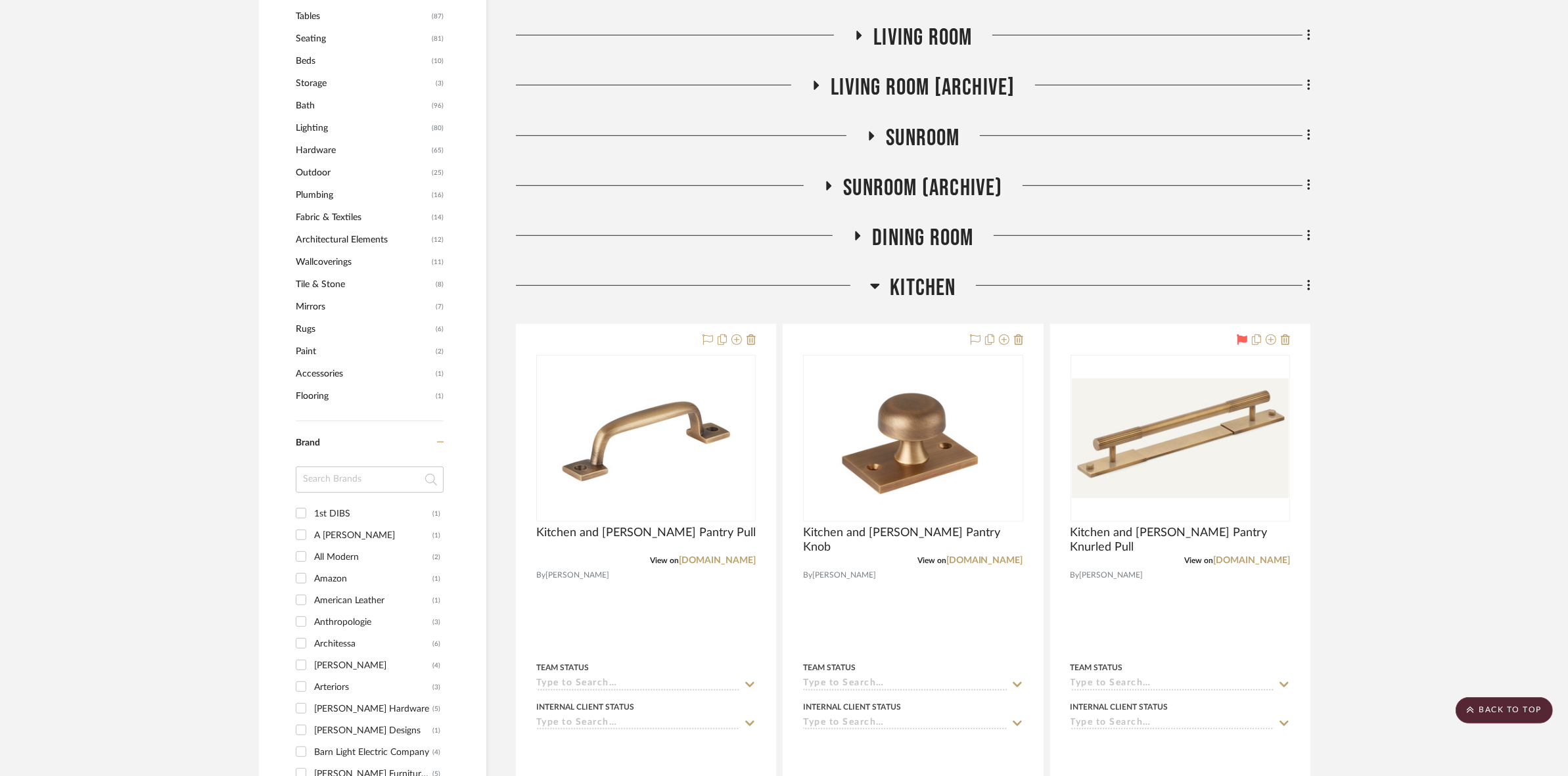
click at [782, 286] on span "Kitchen" at bounding box center [923, 288] width 66 height 28
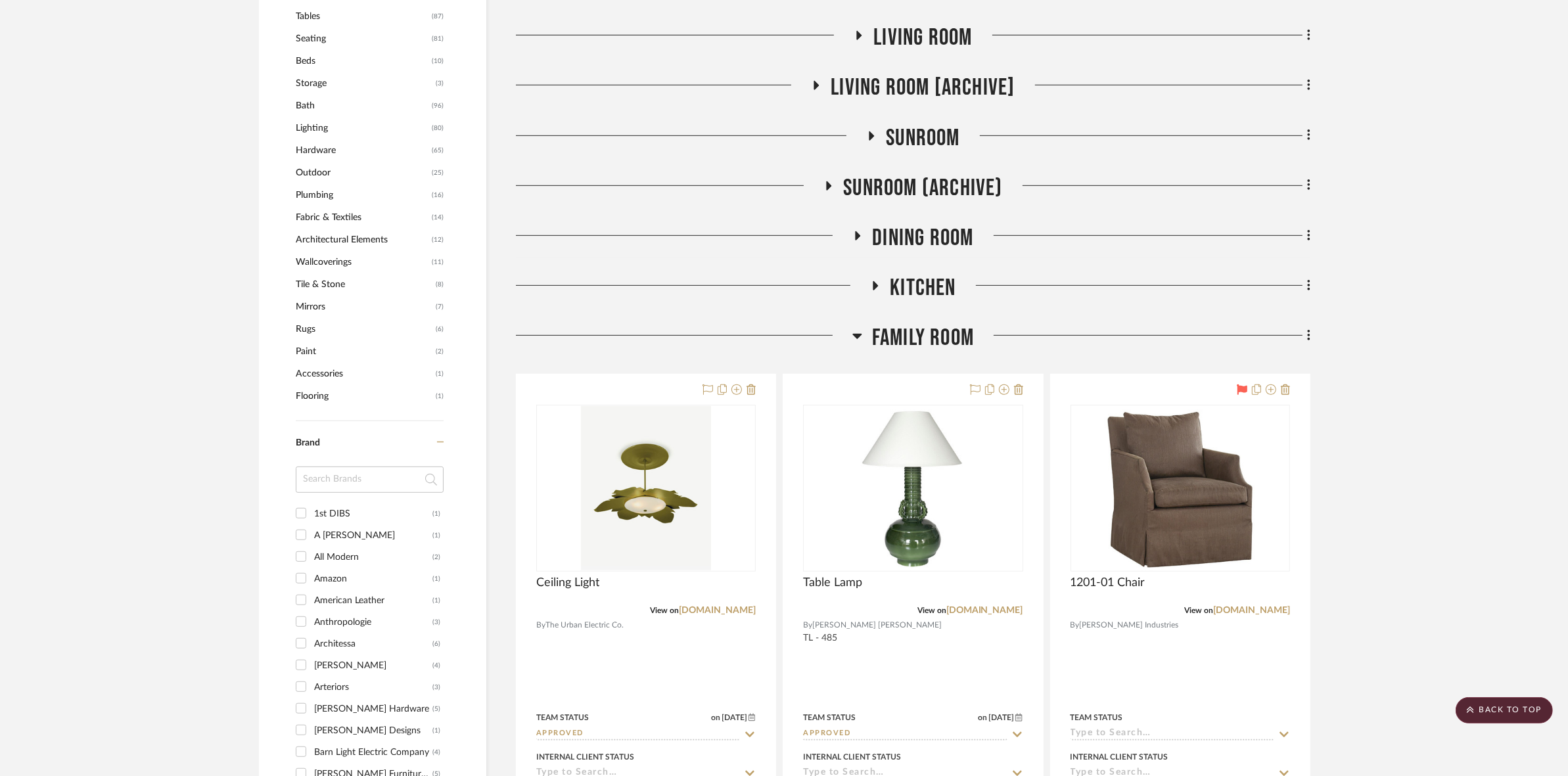
click at [782, 324] on span "Family Room" at bounding box center [923, 338] width 102 height 28
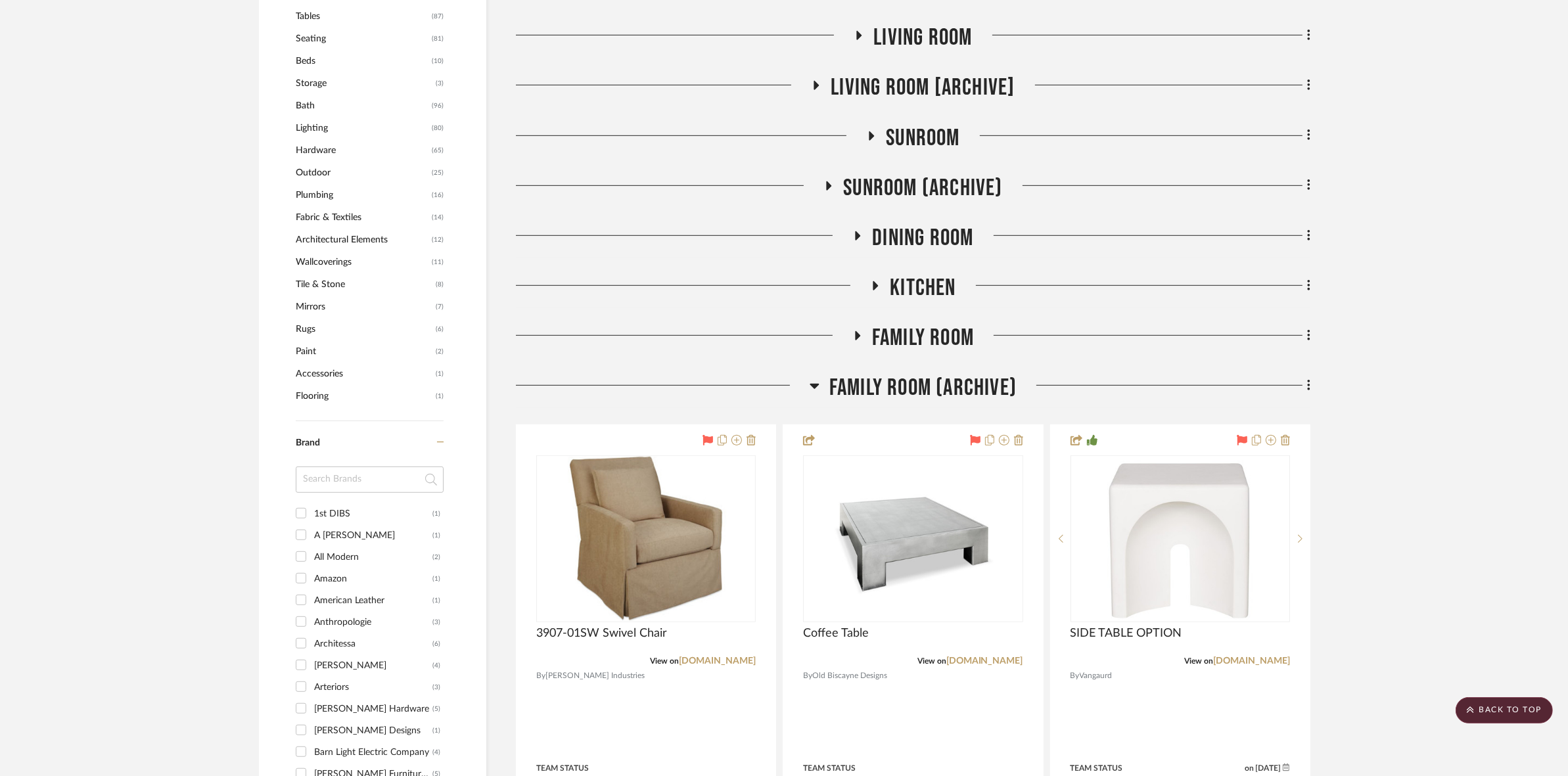
click at [782, 377] on span "Family Room (Archive)" at bounding box center [923, 387] width 187 height 28
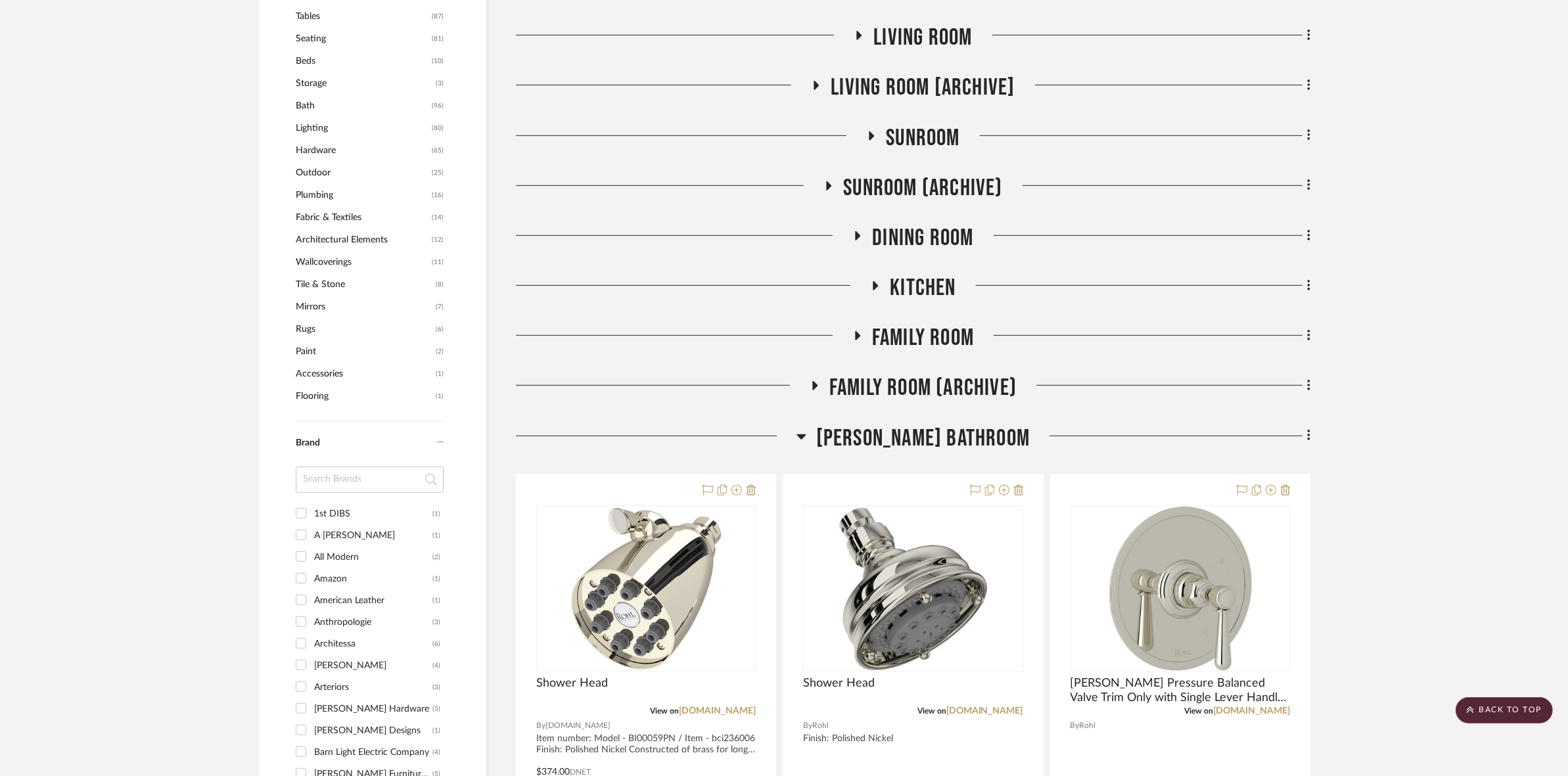
click at [782, 432] on span "[PERSON_NAME] Bathroom" at bounding box center [923, 438] width 214 height 28
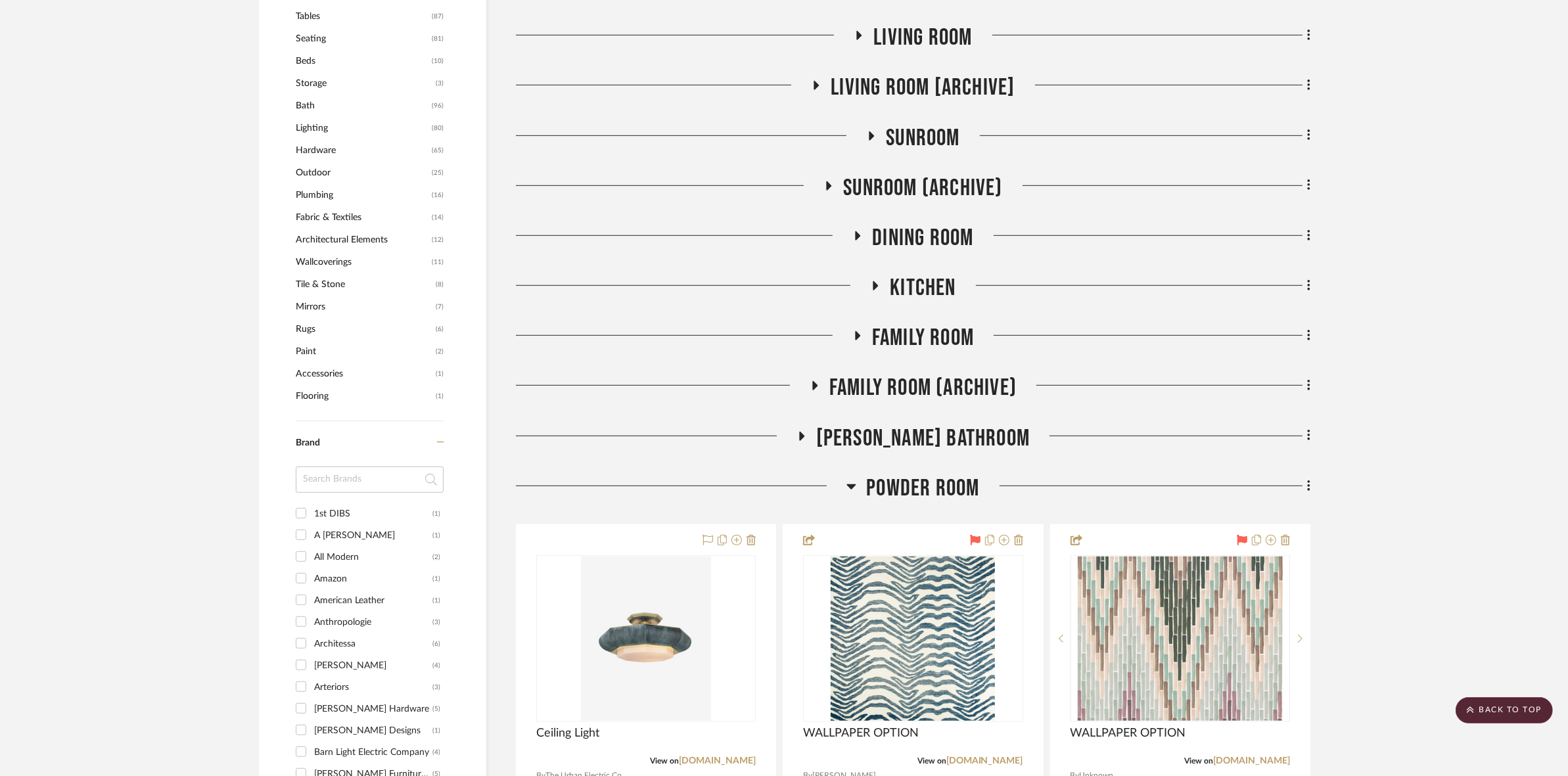
click at [782, 487] on span "Powder Room" at bounding box center [922, 488] width 113 height 28
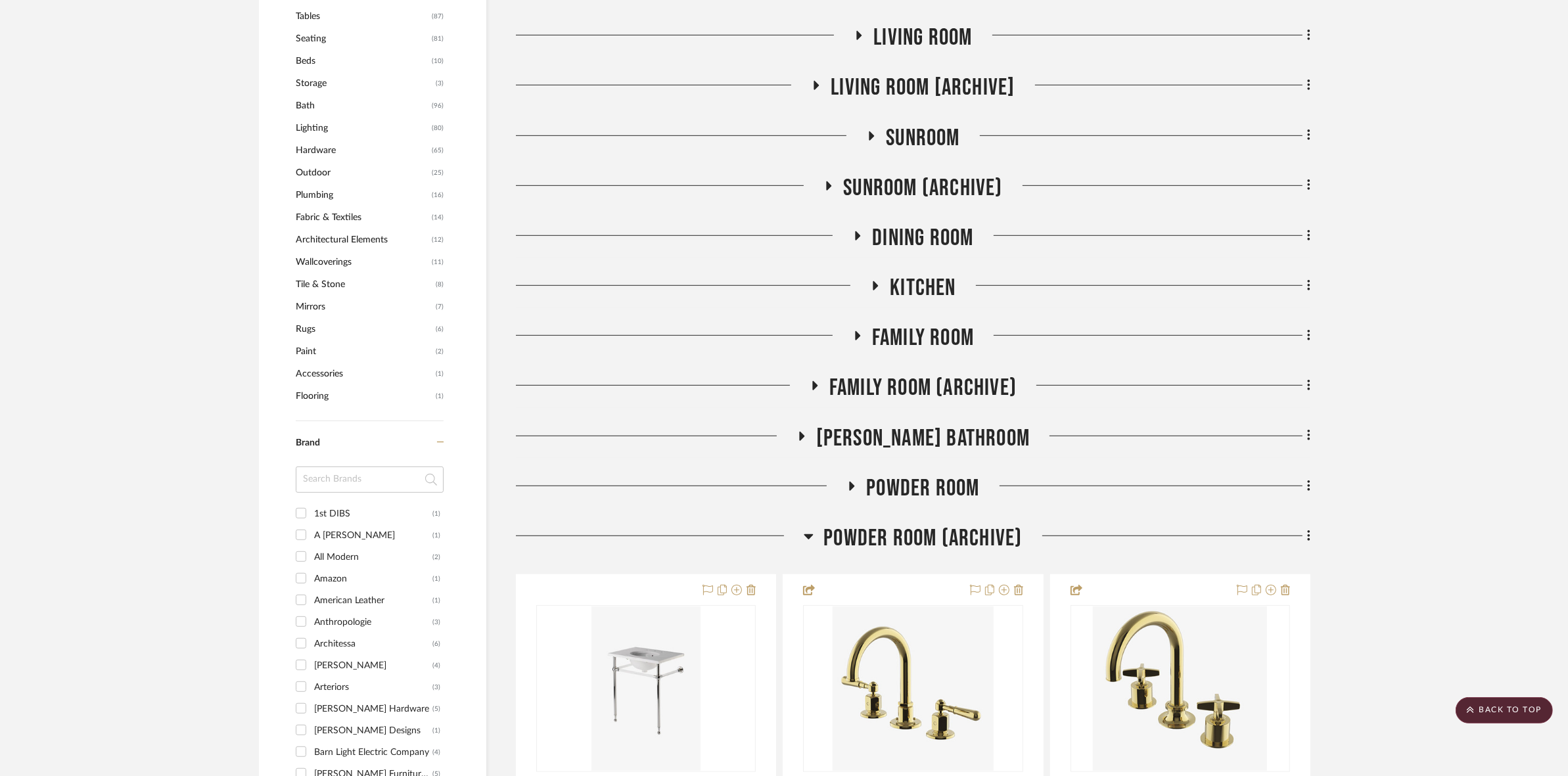
click at [782, 546] on span "Powder Room (Archive)" at bounding box center [922, 538] width 199 height 28
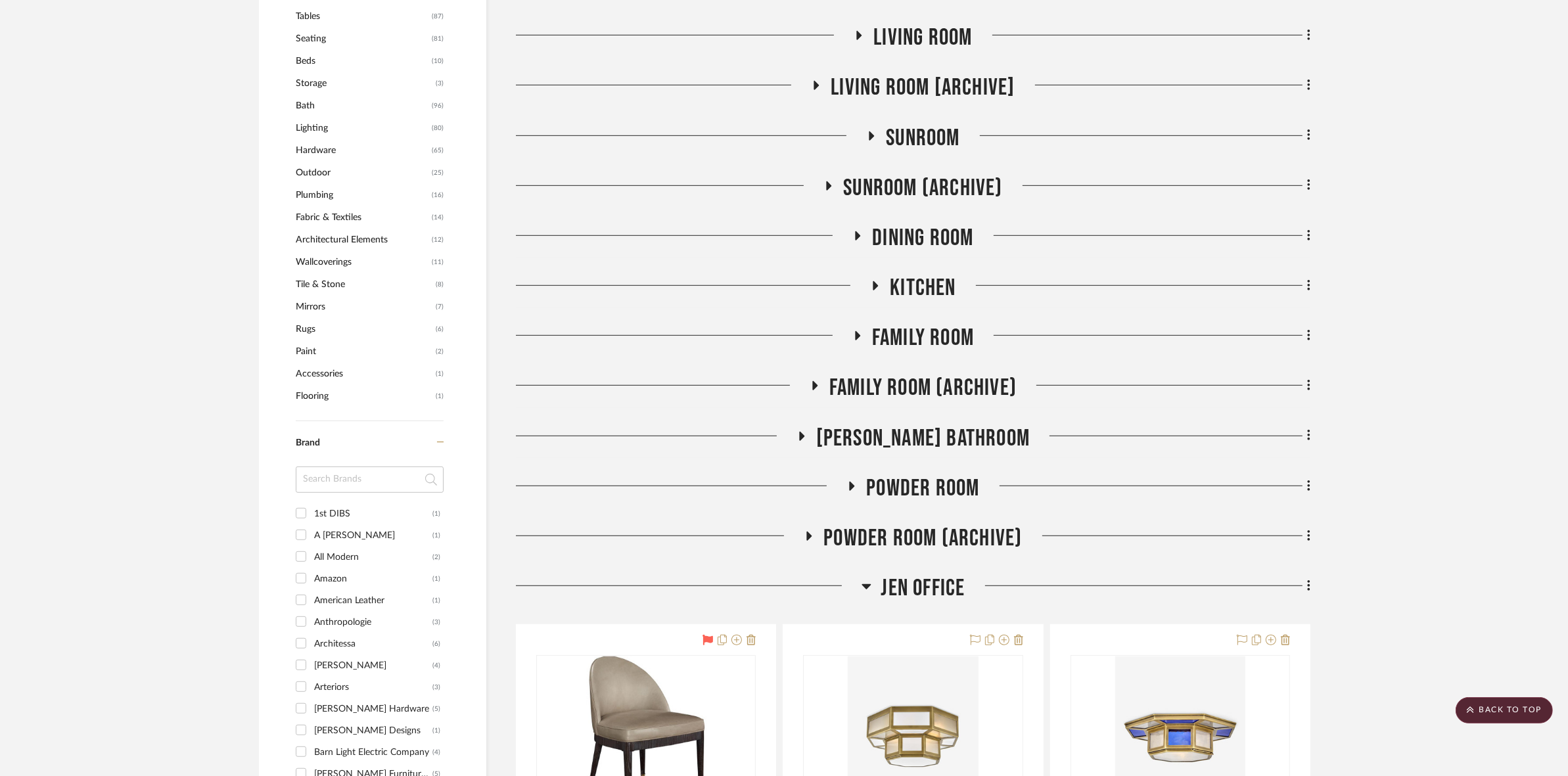
click at [782, 577] on span "JEN OFFICE" at bounding box center [923, 588] width 84 height 28
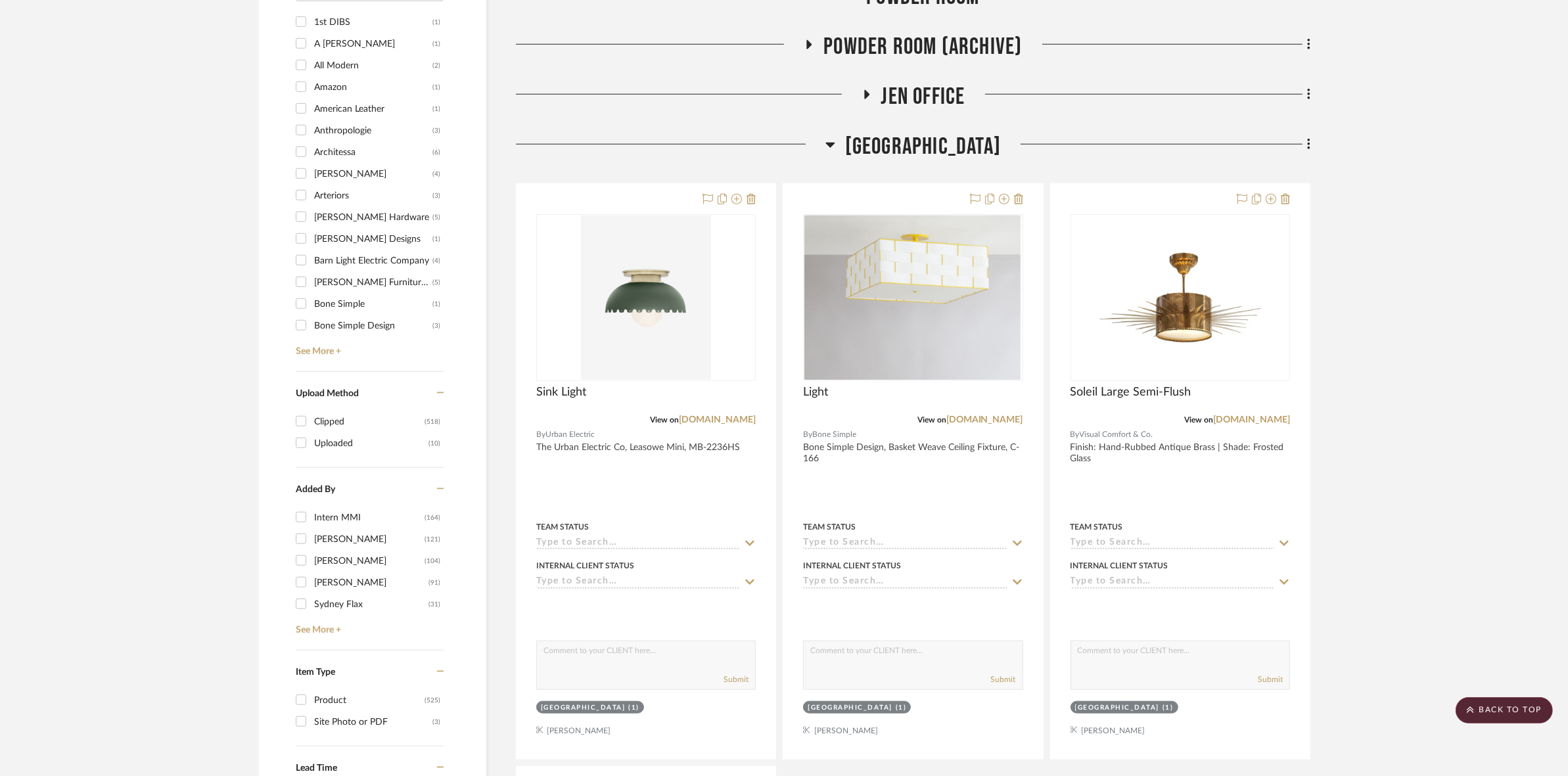
scroll to position [1478, 0]
click at [782, 131] on span "[GEOGRAPHIC_DATA]" at bounding box center [923, 145] width 156 height 28
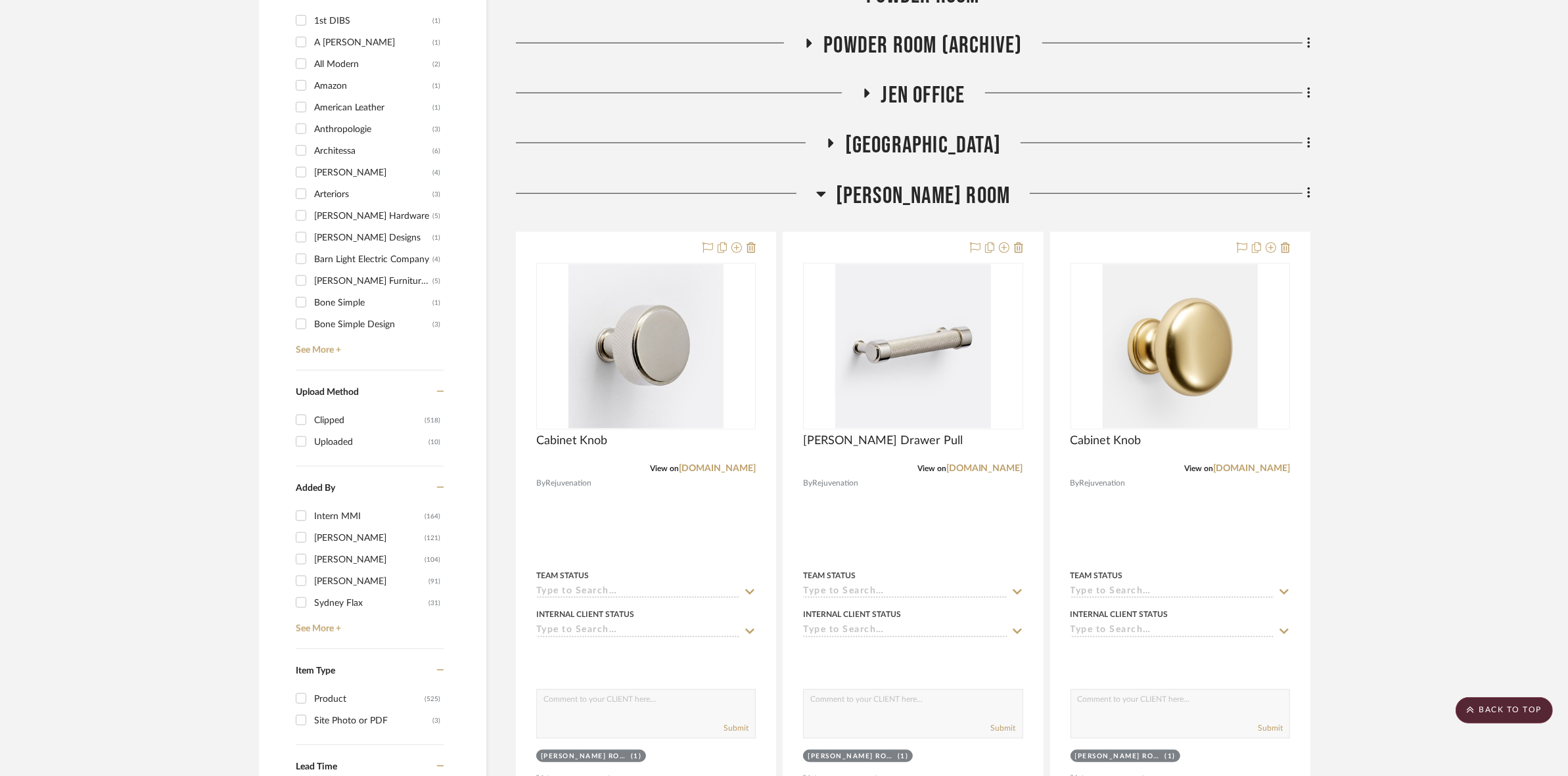
click at [782, 188] on span "[PERSON_NAME] Room" at bounding box center [923, 196] width 175 height 28
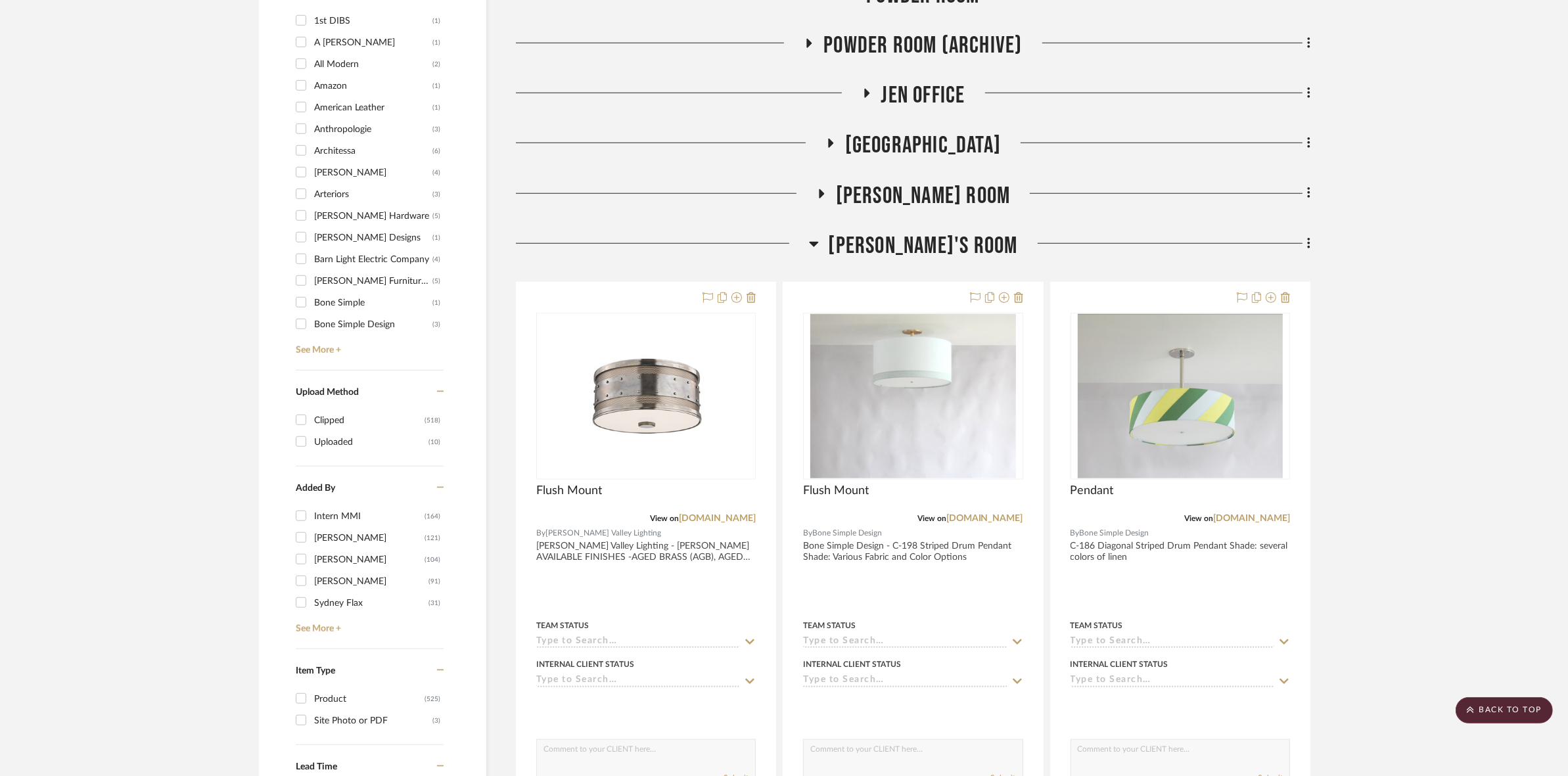
click at [782, 247] on span "[PERSON_NAME]'s Room" at bounding box center [923, 245] width 189 height 28
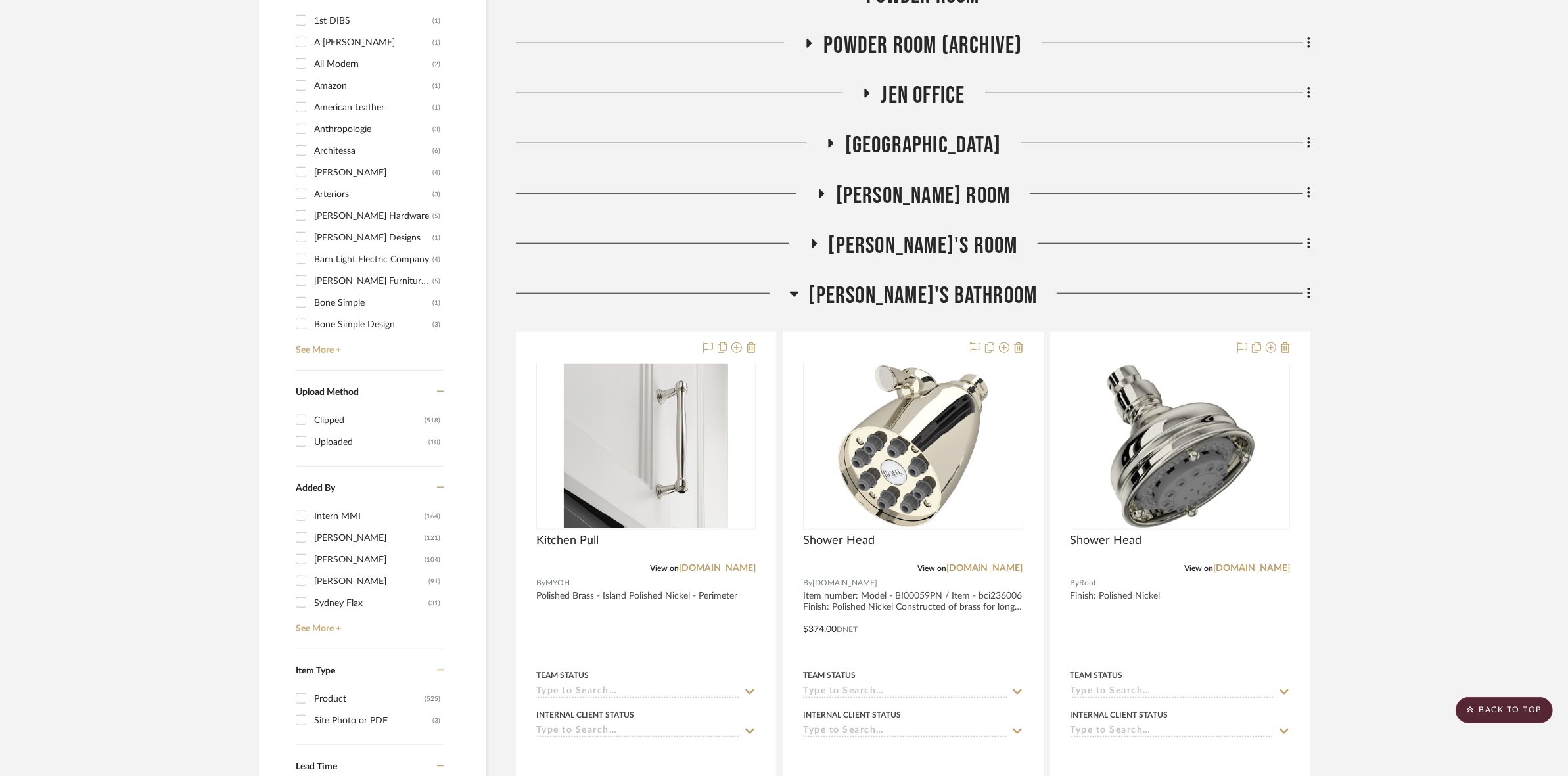
click at [782, 284] on span "[PERSON_NAME]'s Bathroom" at bounding box center [923, 296] width 228 height 28
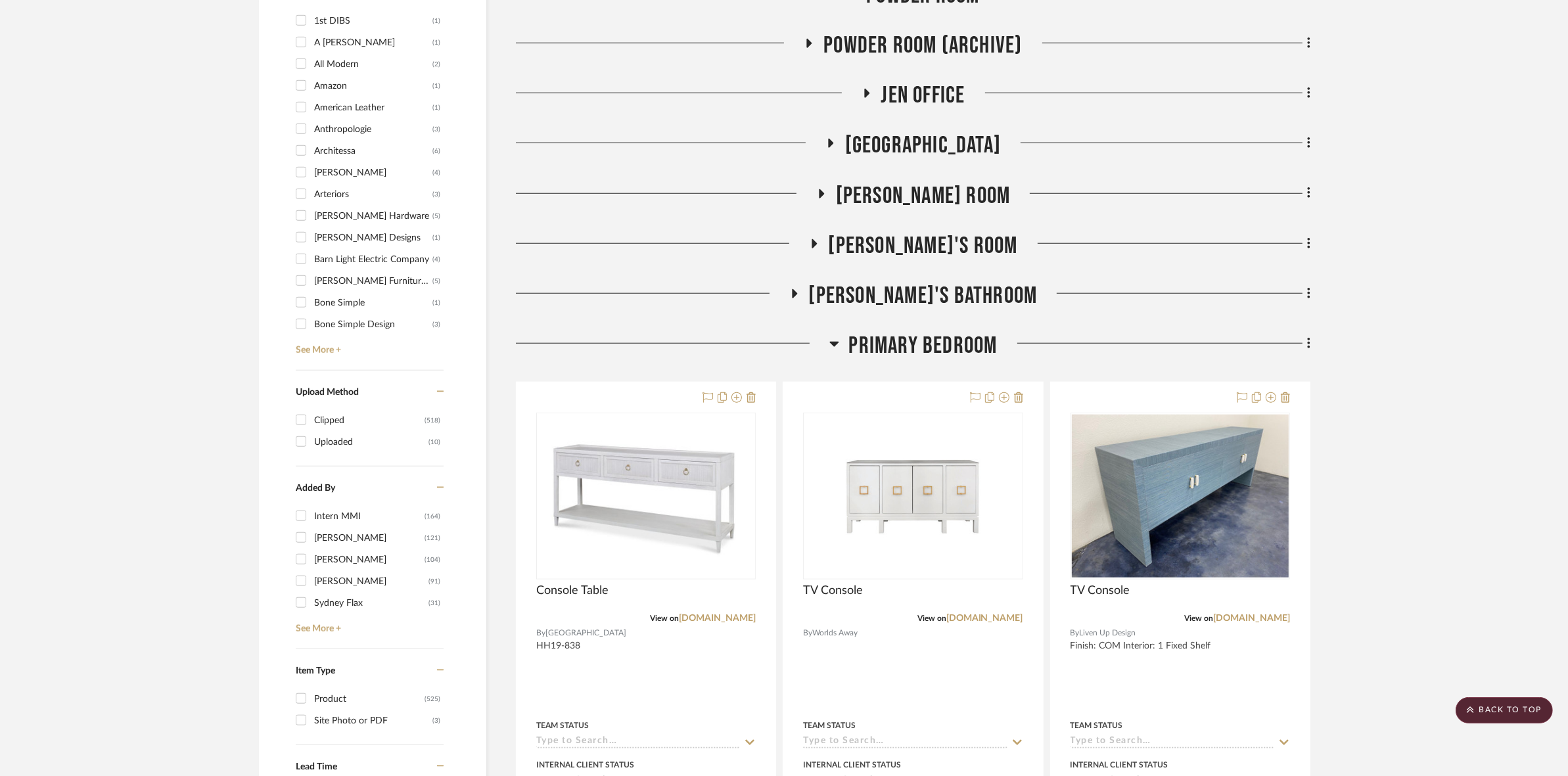
click at [782, 342] on span "Primary Bedroom" at bounding box center [923, 346] width 149 height 28
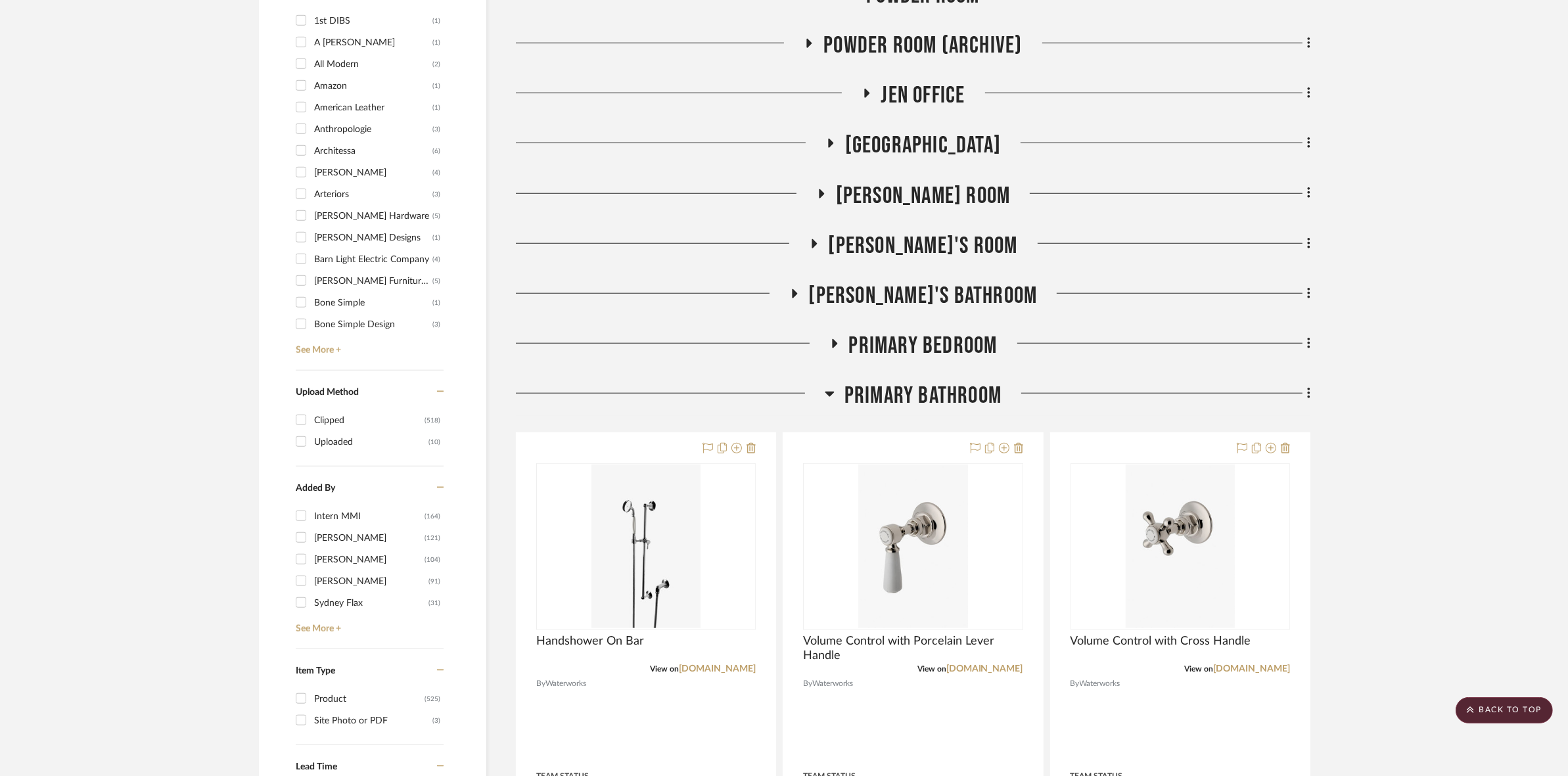
click at [782, 387] on span "Primary Bathroom" at bounding box center [923, 395] width 157 height 28
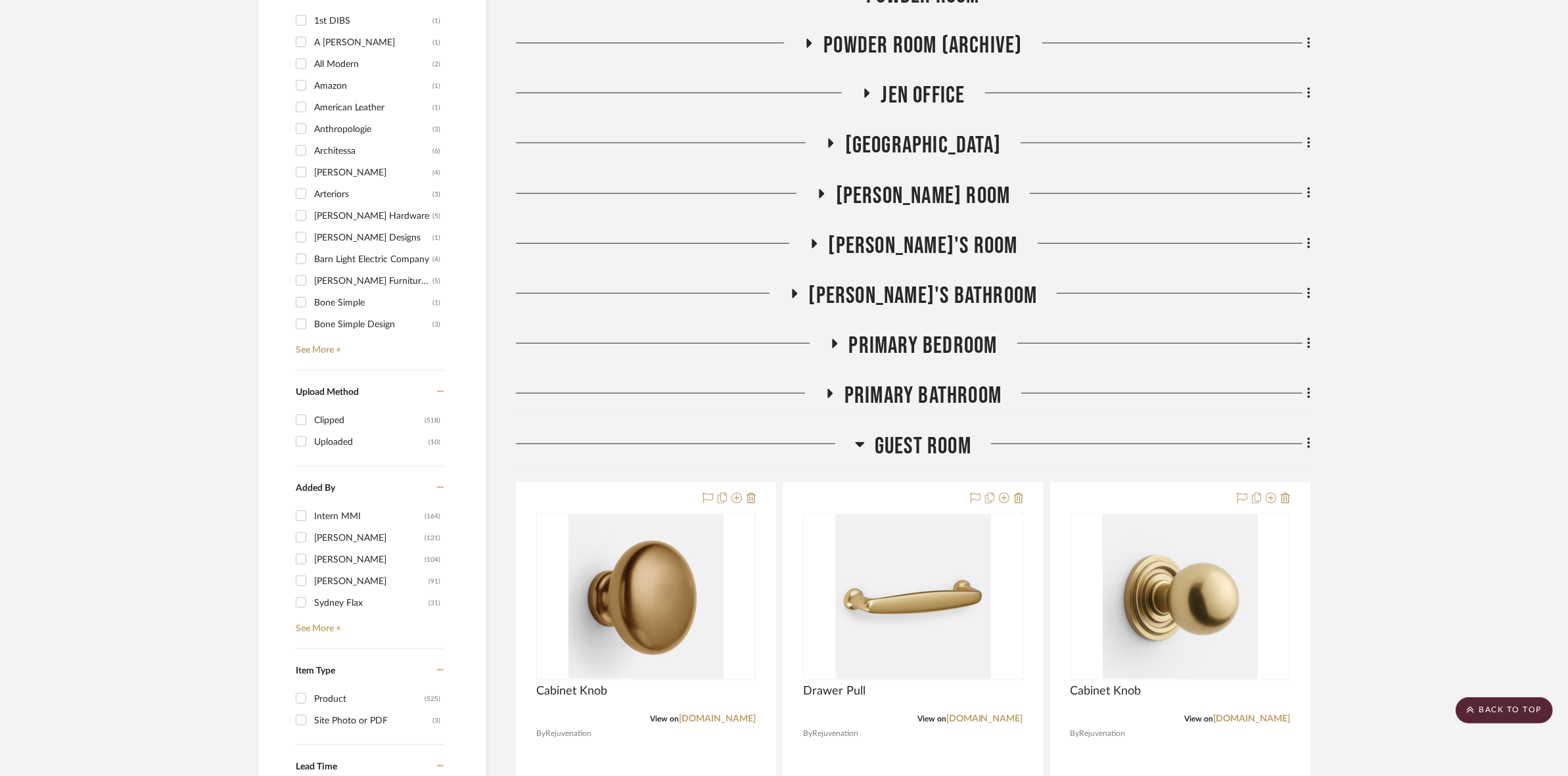
click at [782, 432] on span "Guest Room" at bounding box center [923, 446] width 96 height 28
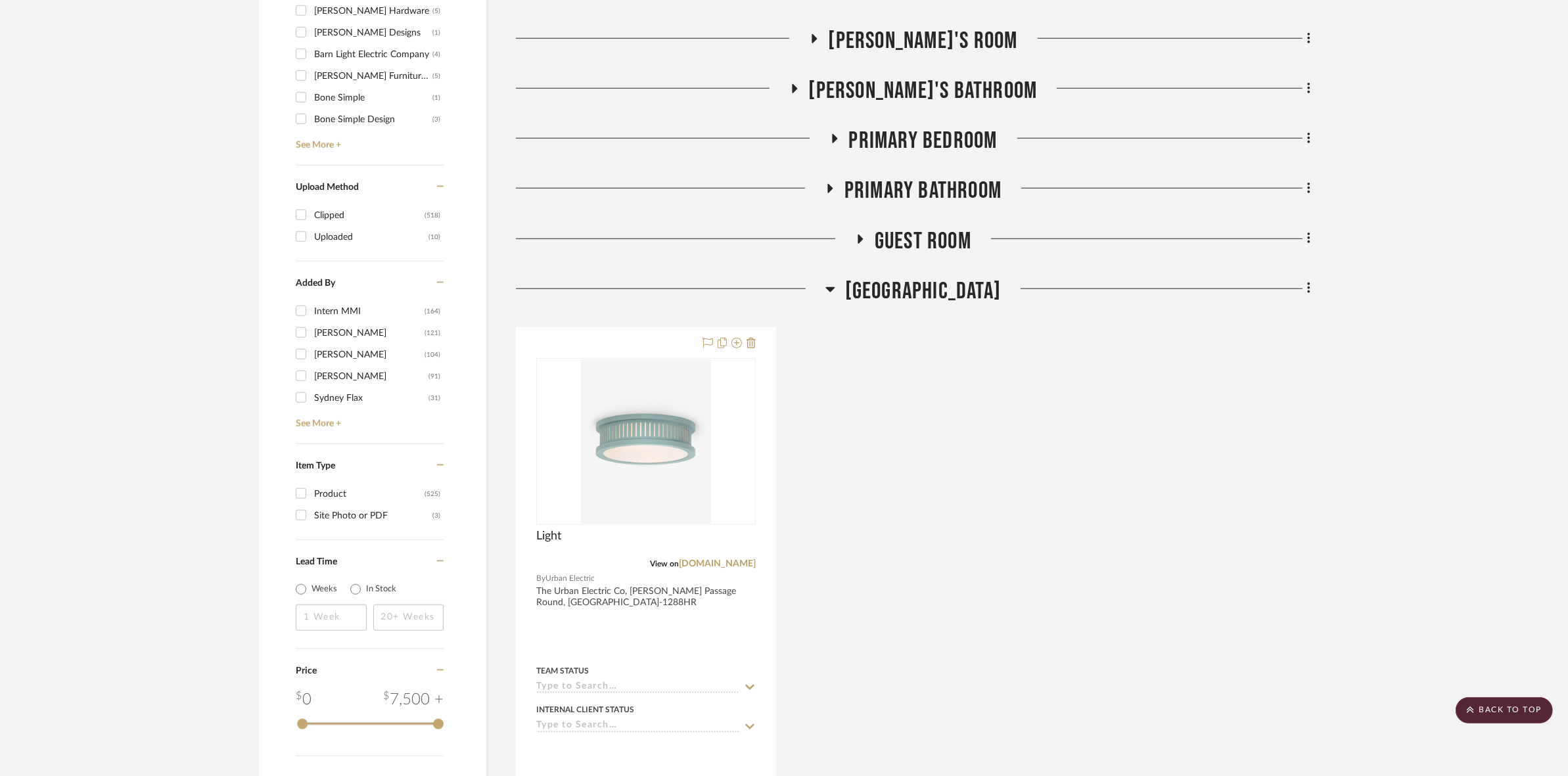
scroll to position [1724, 0]
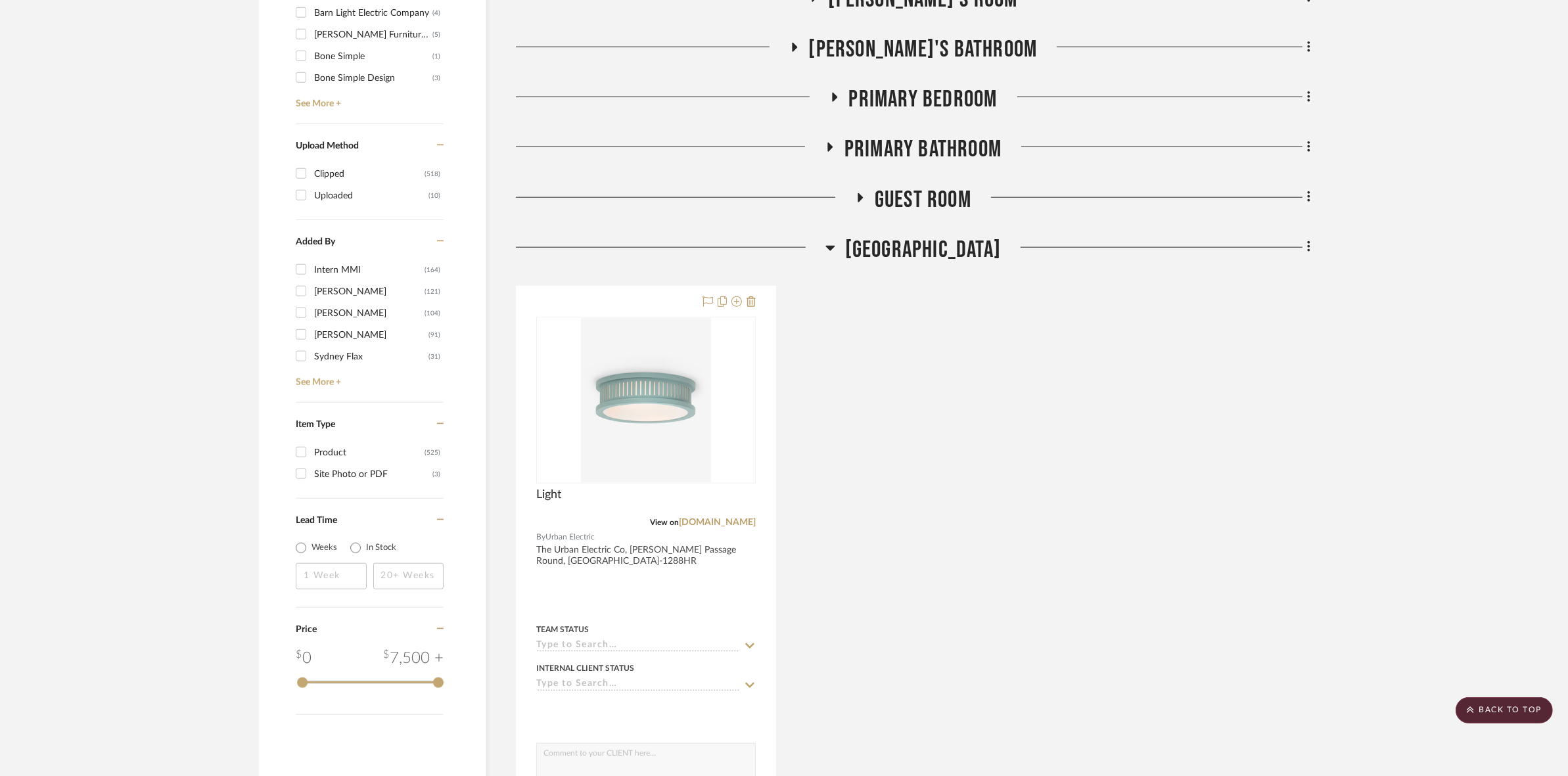
click at [782, 251] on span "[GEOGRAPHIC_DATA]" at bounding box center [923, 249] width 156 height 28
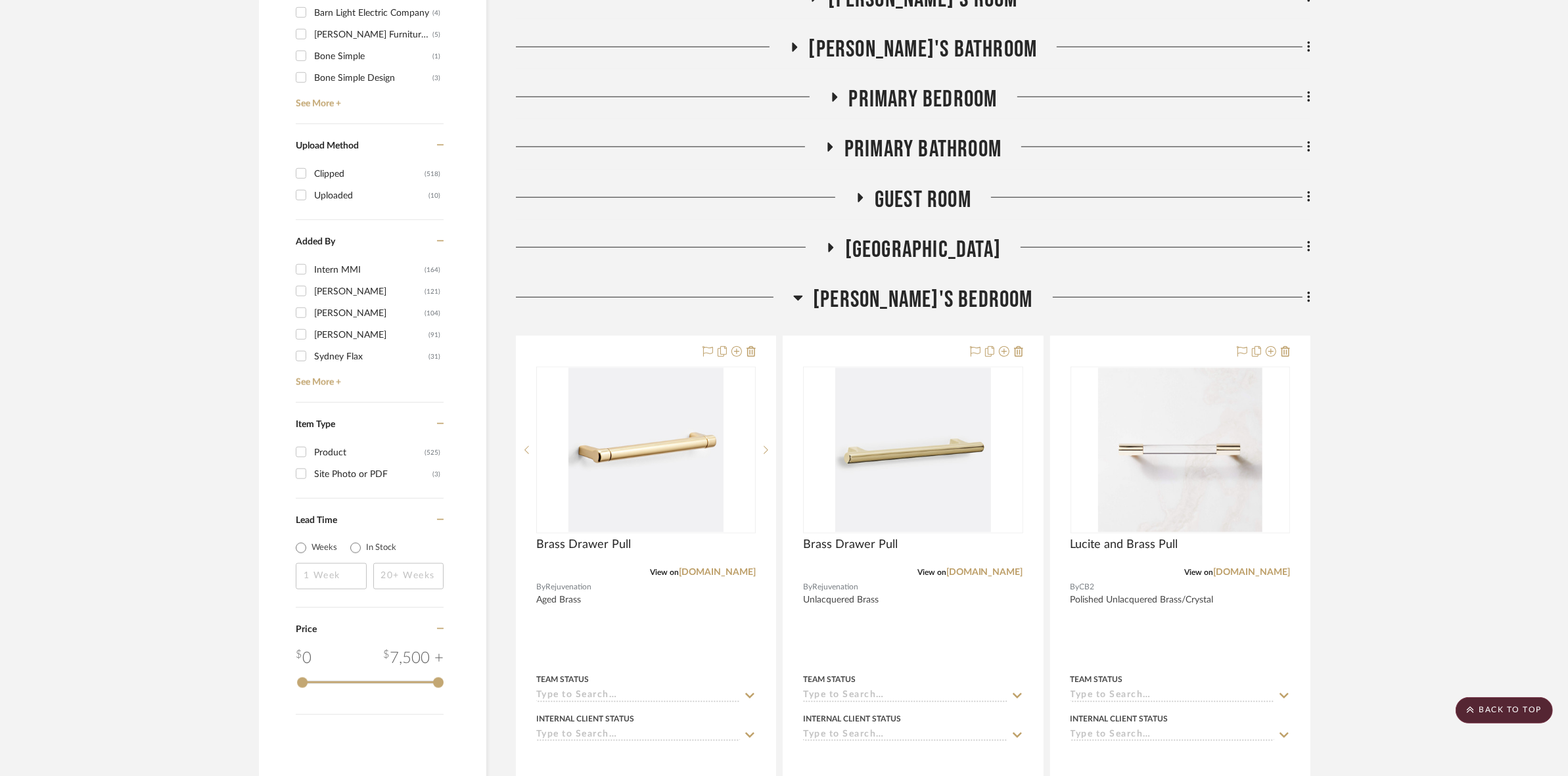
click at [782, 298] on span "[PERSON_NAME]'s Bedroom" at bounding box center [922, 300] width 220 height 28
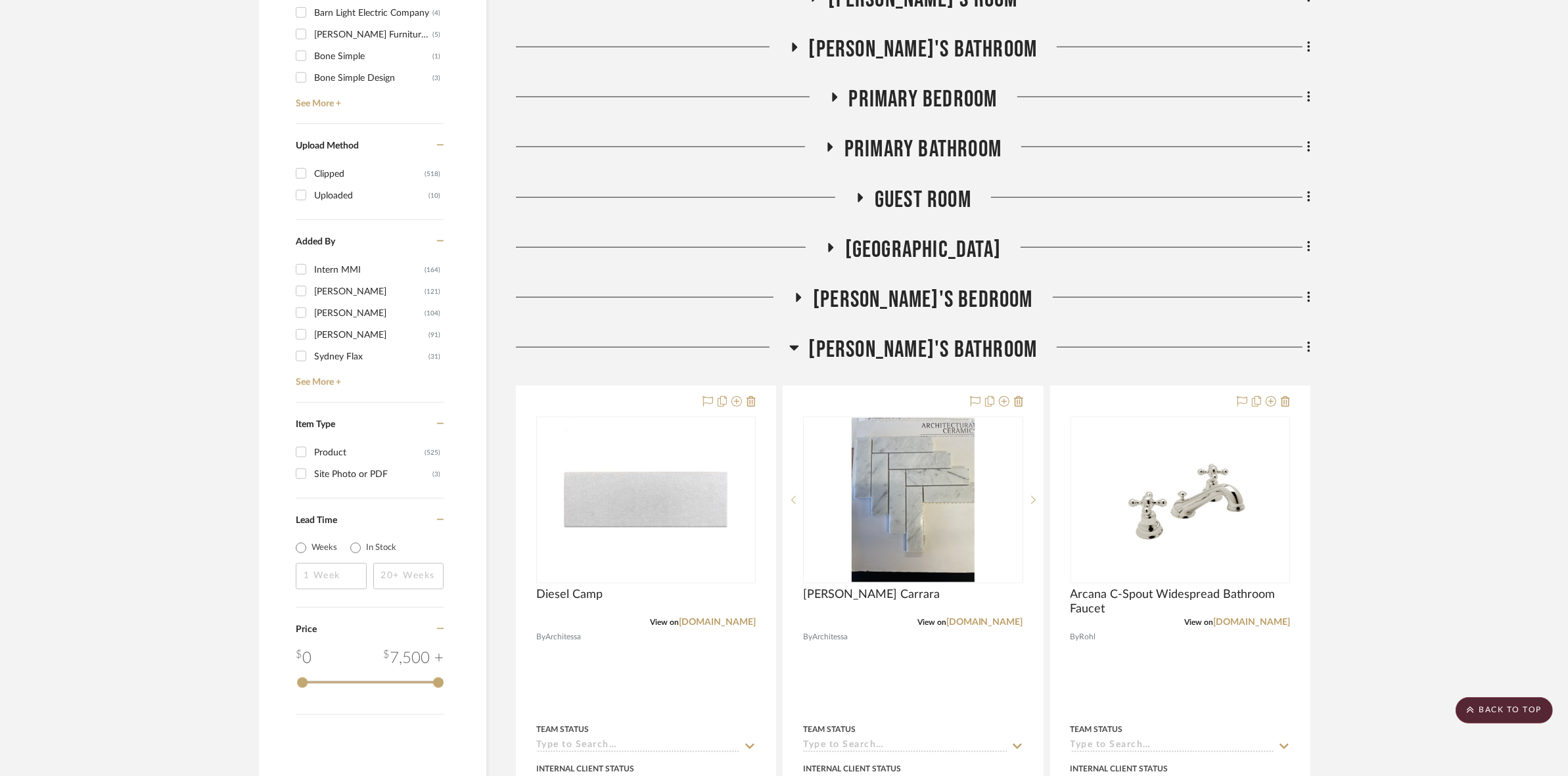
click at [782, 345] on span "[PERSON_NAME]'s Bathroom" at bounding box center [923, 350] width 228 height 28
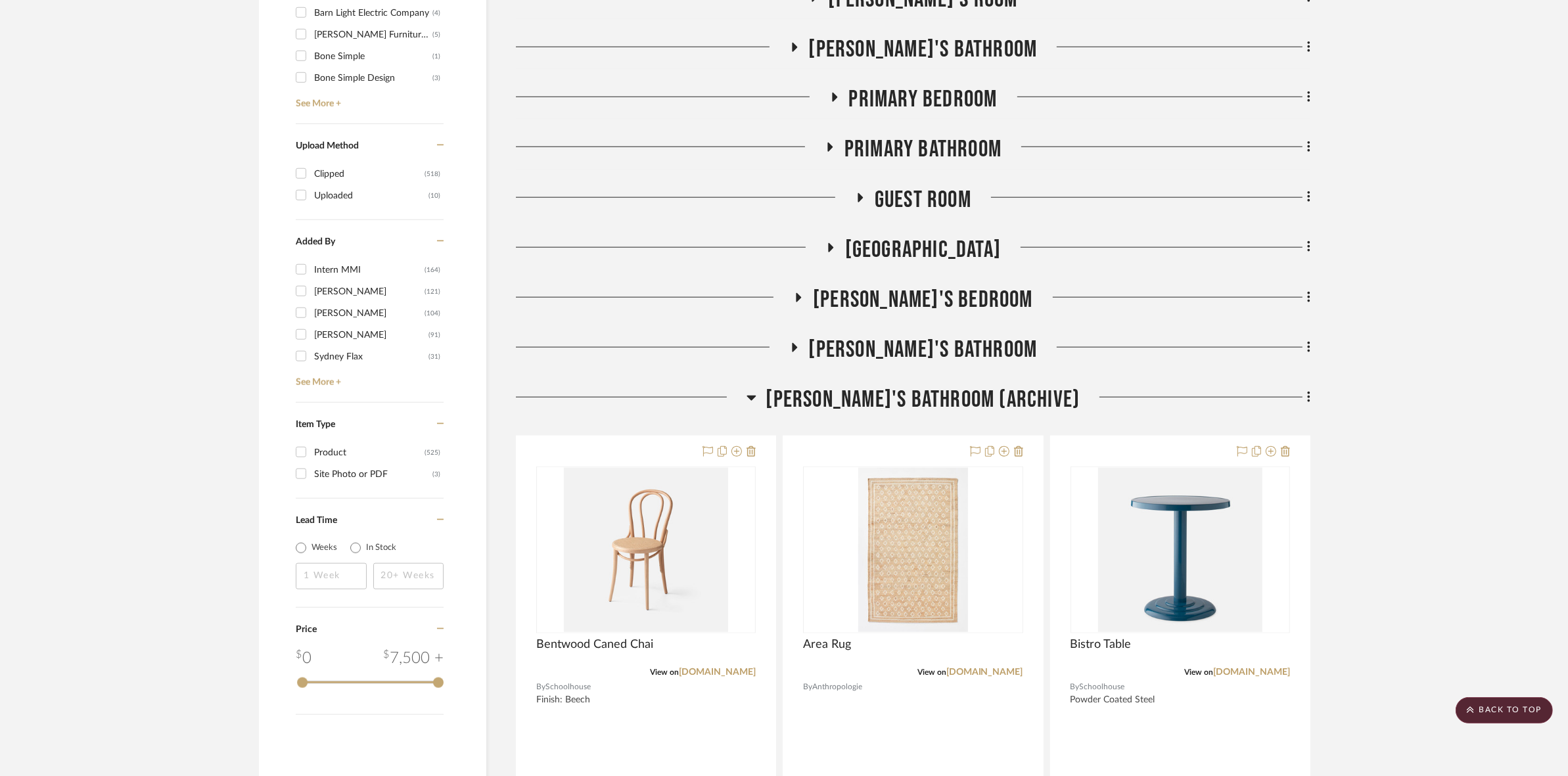
click at [782, 399] on span "[PERSON_NAME]'s Bathroom (Archive)" at bounding box center [924, 399] width 314 height 28
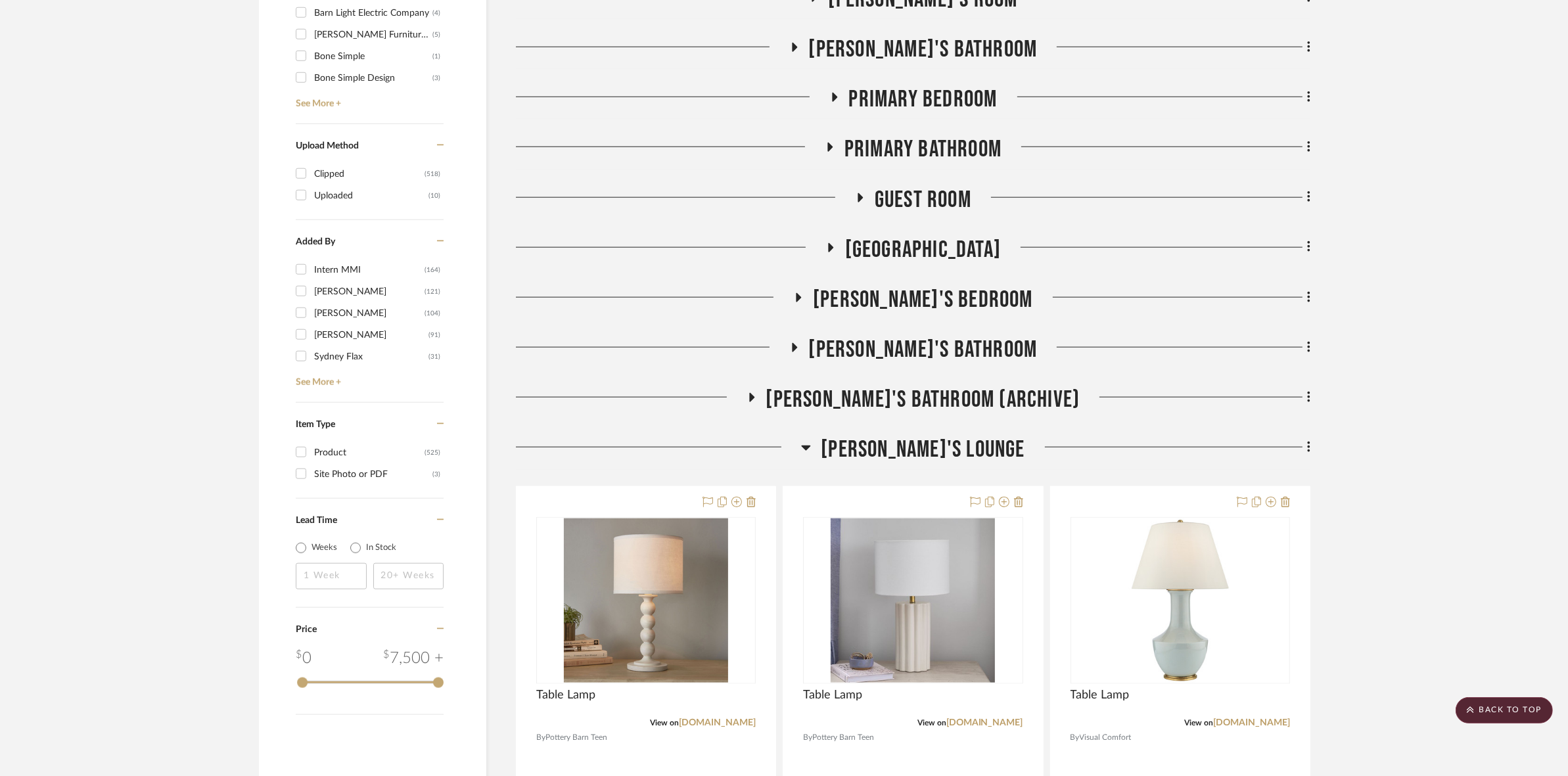
click at [782, 439] on span "[PERSON_NAME]'s Lounge" at bounding box center [922, 449] width 204 height 28
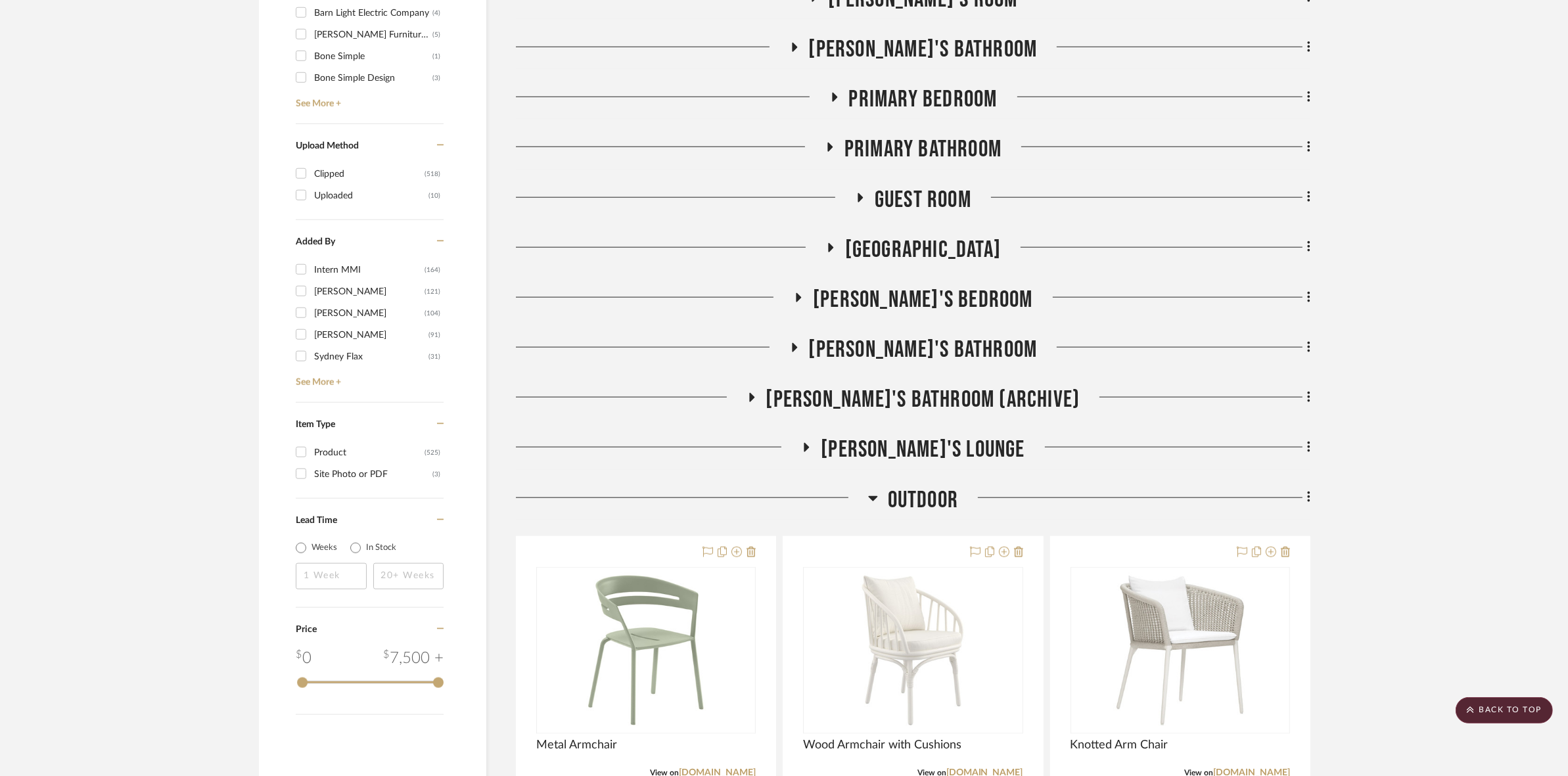
click at [782, 494] on span "outdoor" at bounding box center [923, 500] width 71 height 28
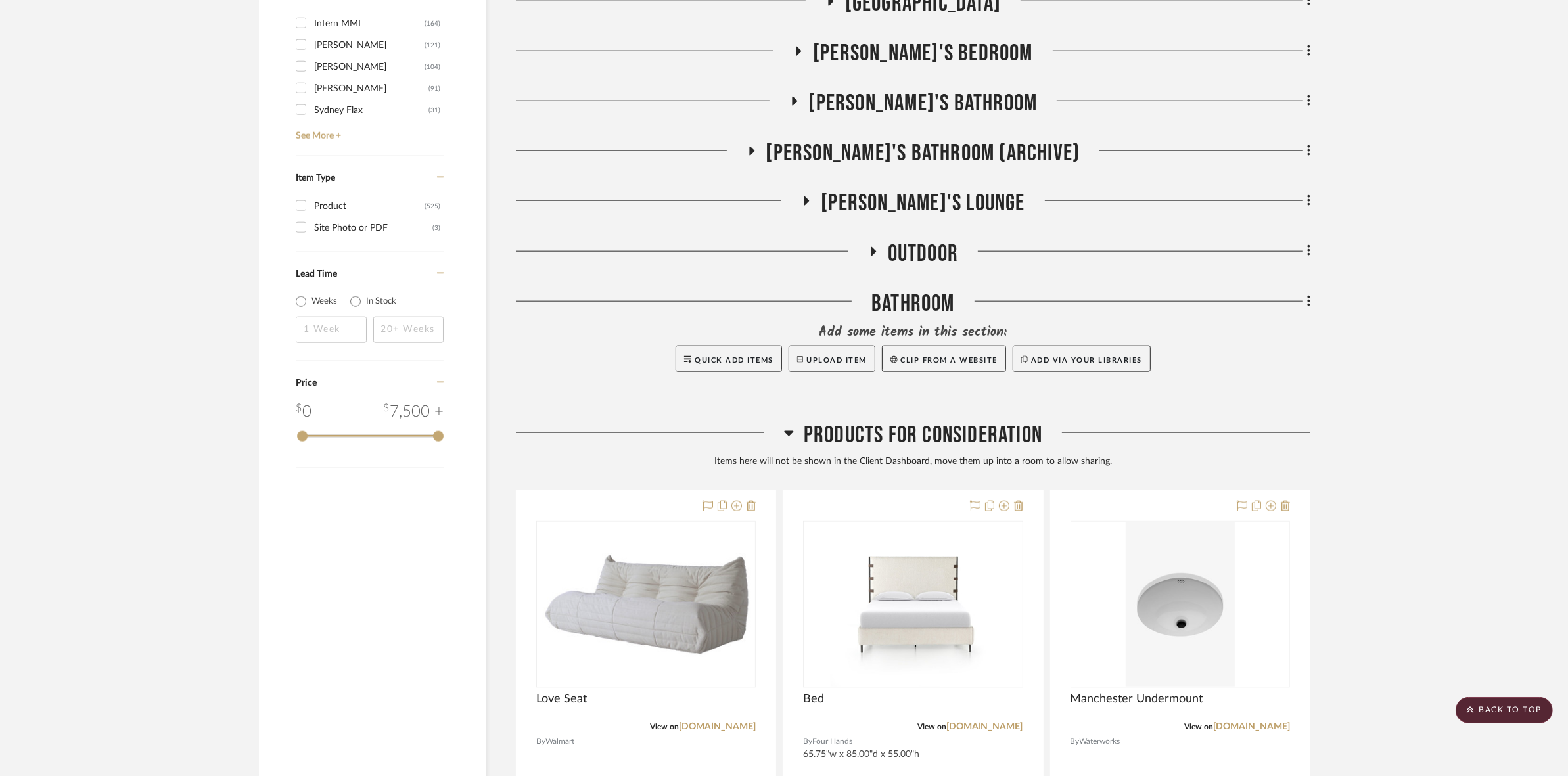
scroll to position [2217, 0]
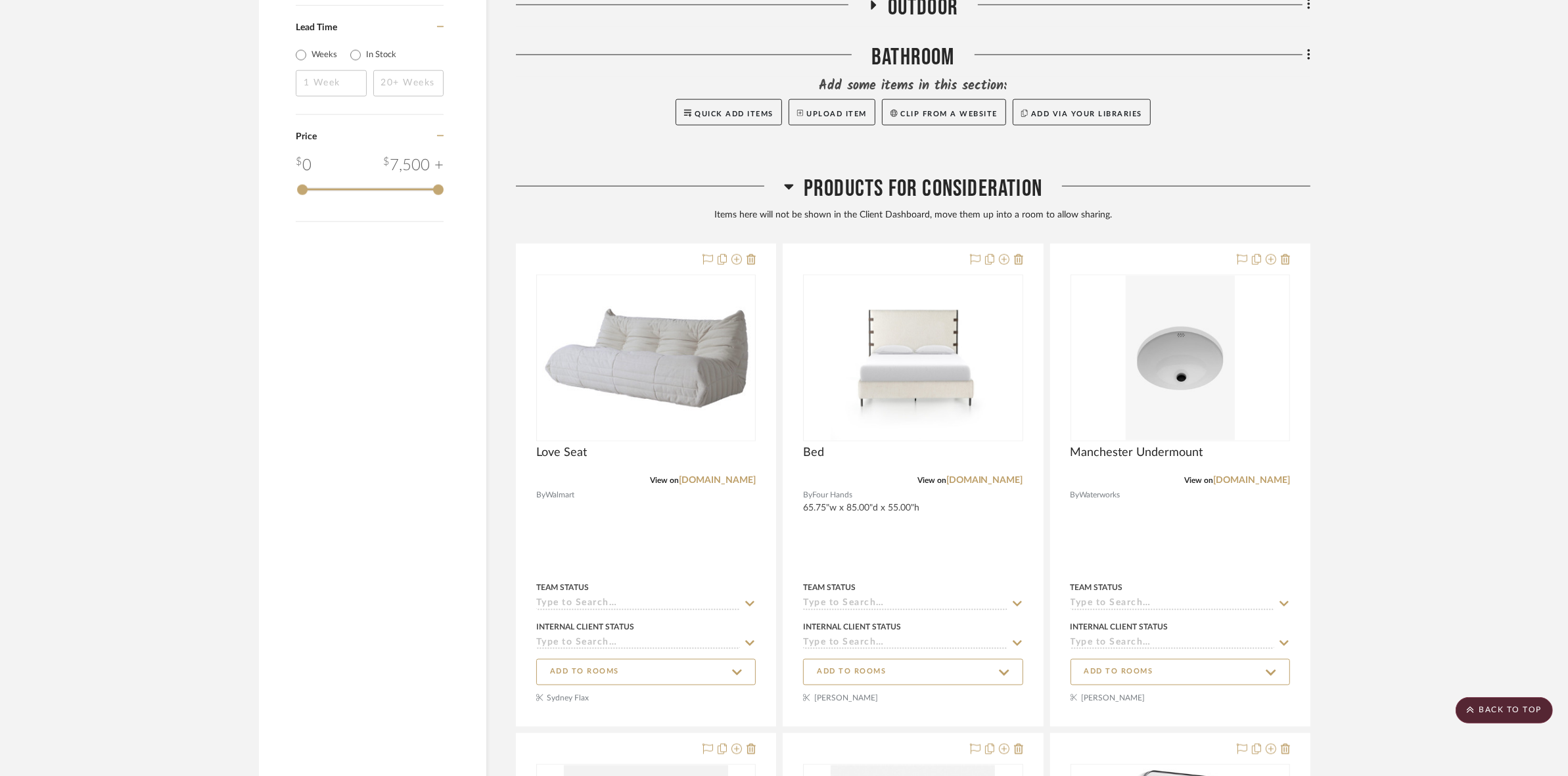
click at [782, 191] on span "Products For Consideration" at bounding box center [922, 189] width 238 height 28
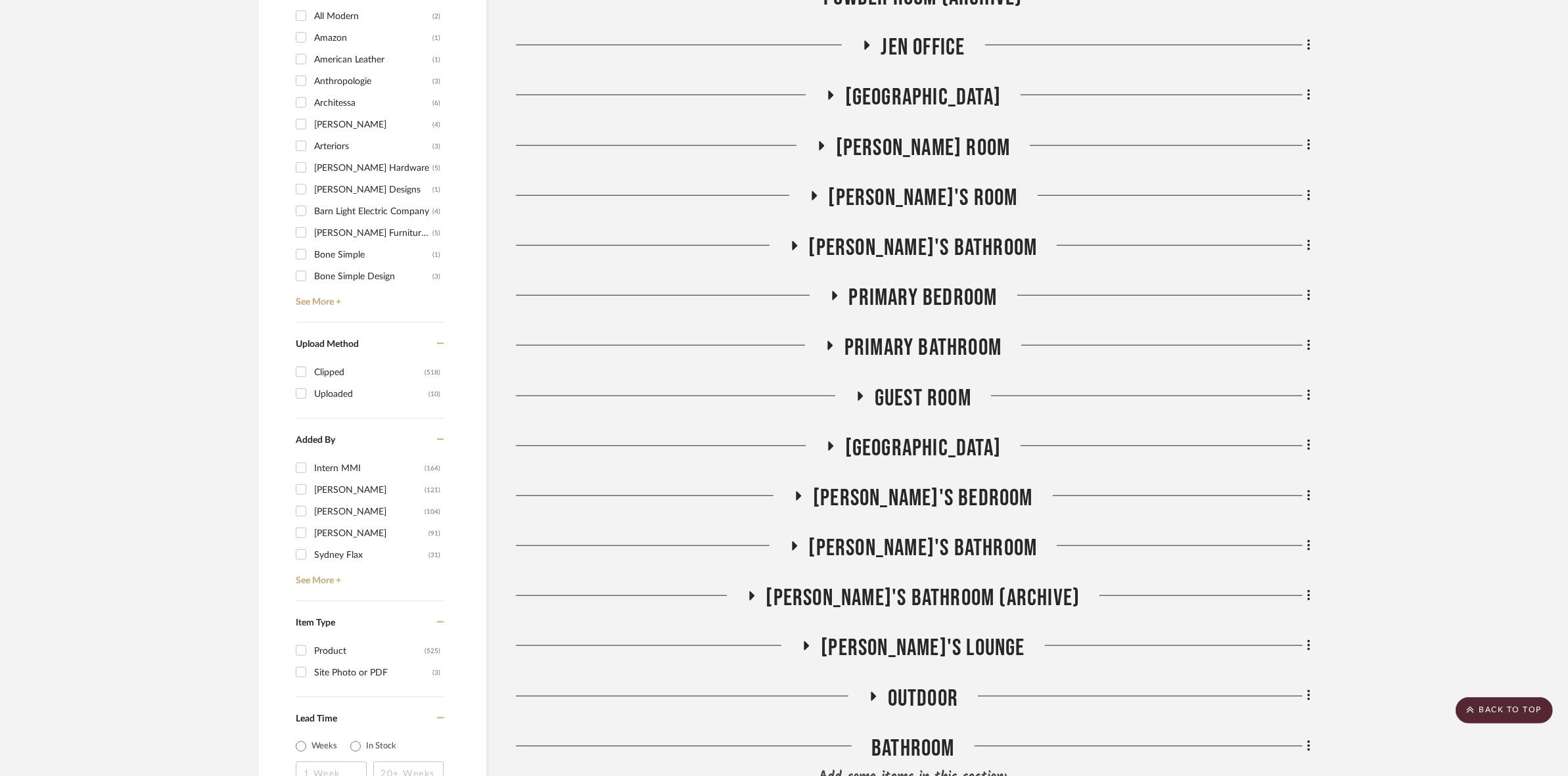
scroll to position [1525, 0]
click at [931, 355] on span "Primary Bathroom" at bounding box center [923, 348] width 157 height 28
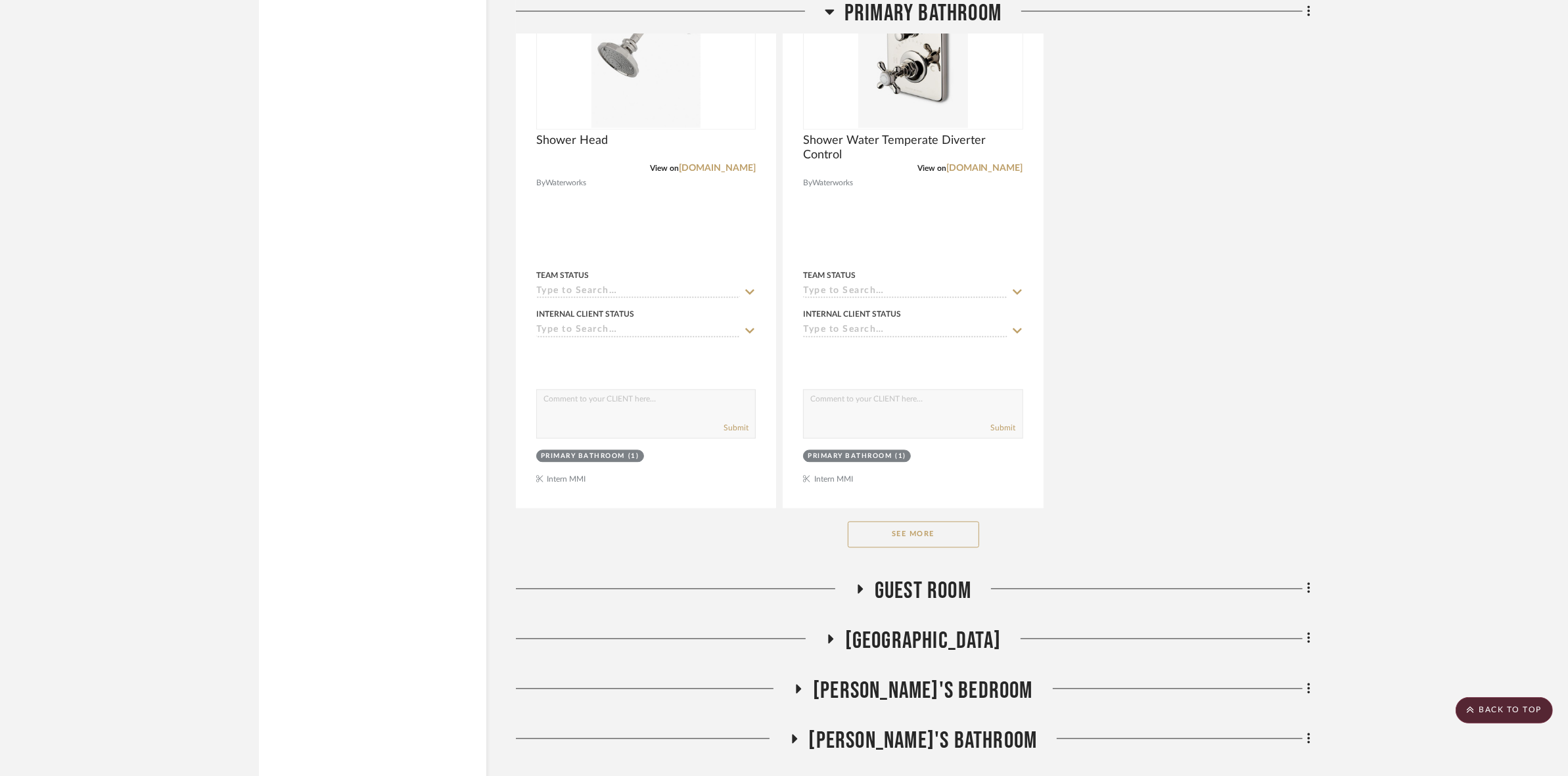
scroll to position [3167, 0]
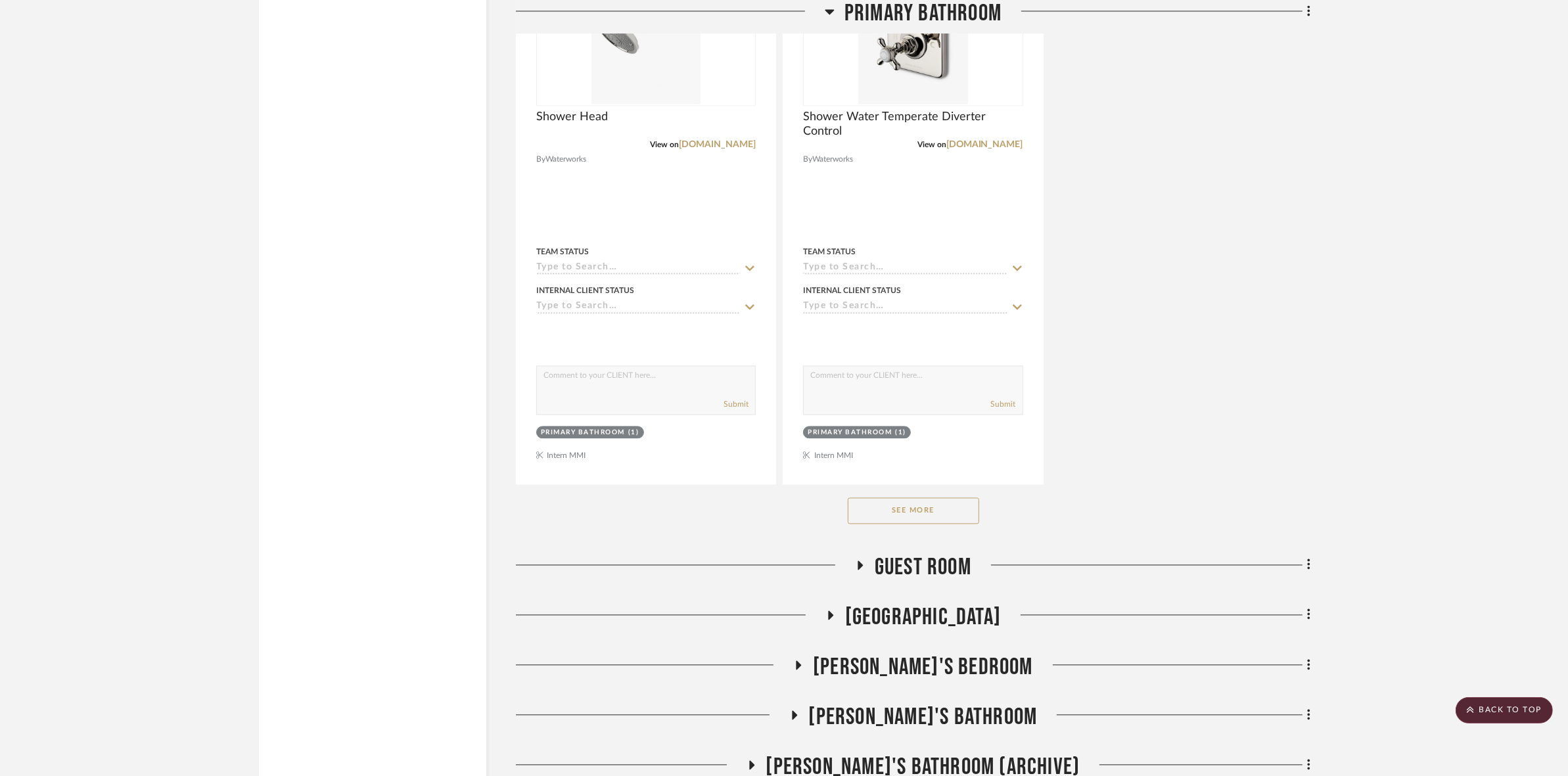
click at [907, 512] on button "See More" at bounding box center [913, 511] width 131 height 26
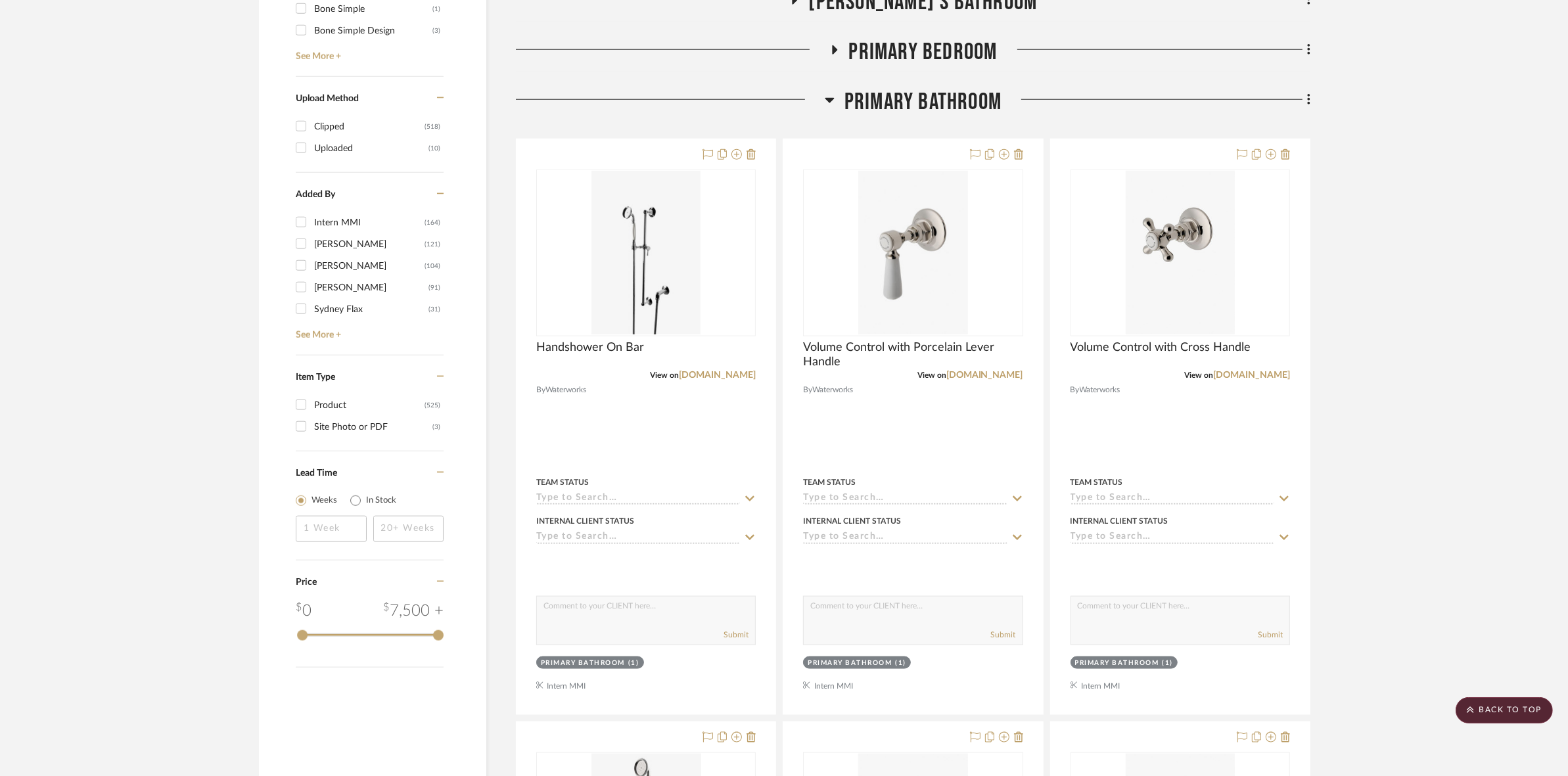
scroll to position [1525, 0]
